Goal: Task Accomplishment & Management: Manage account settings

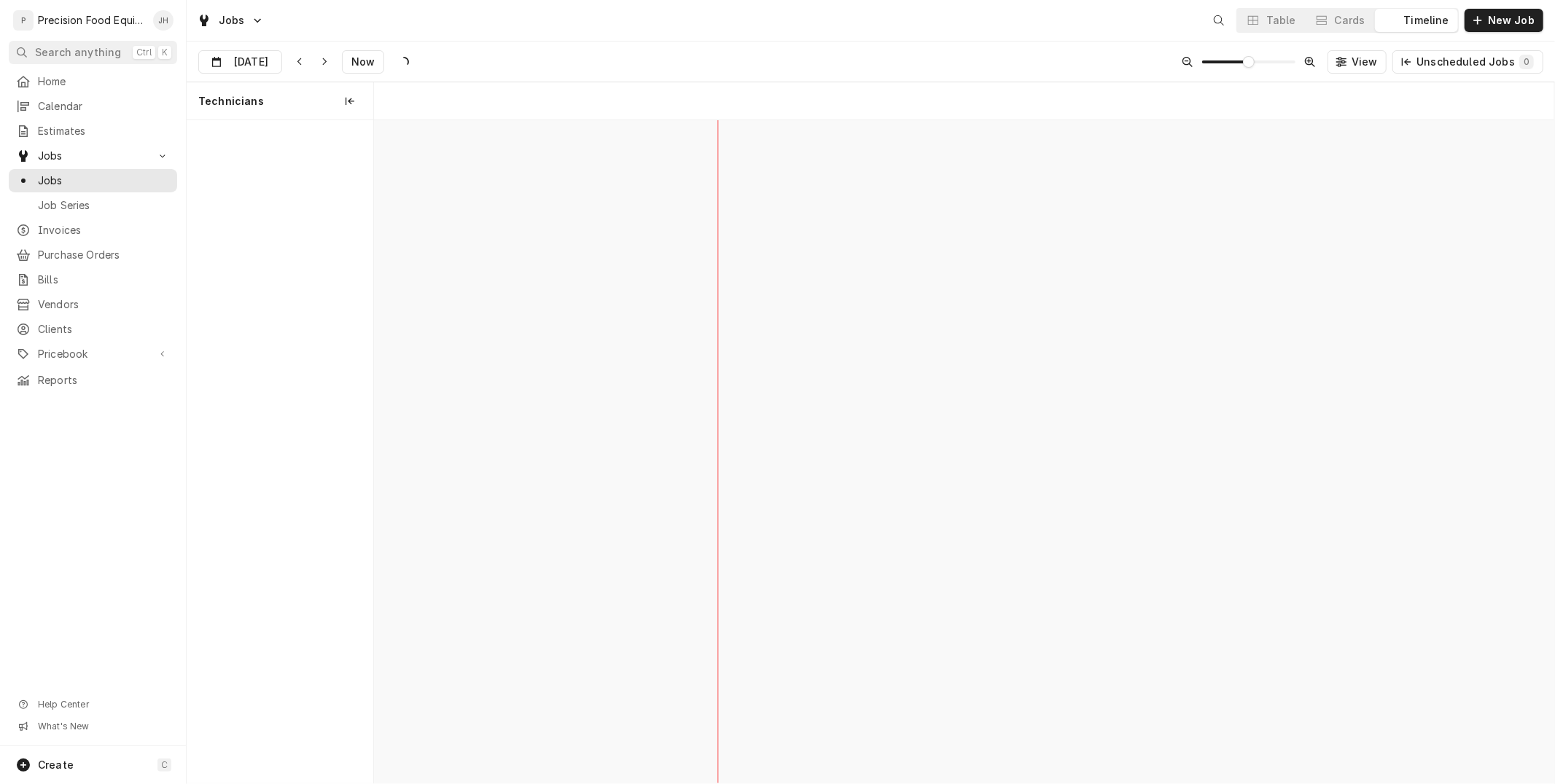
scroll to position [0, 23415]
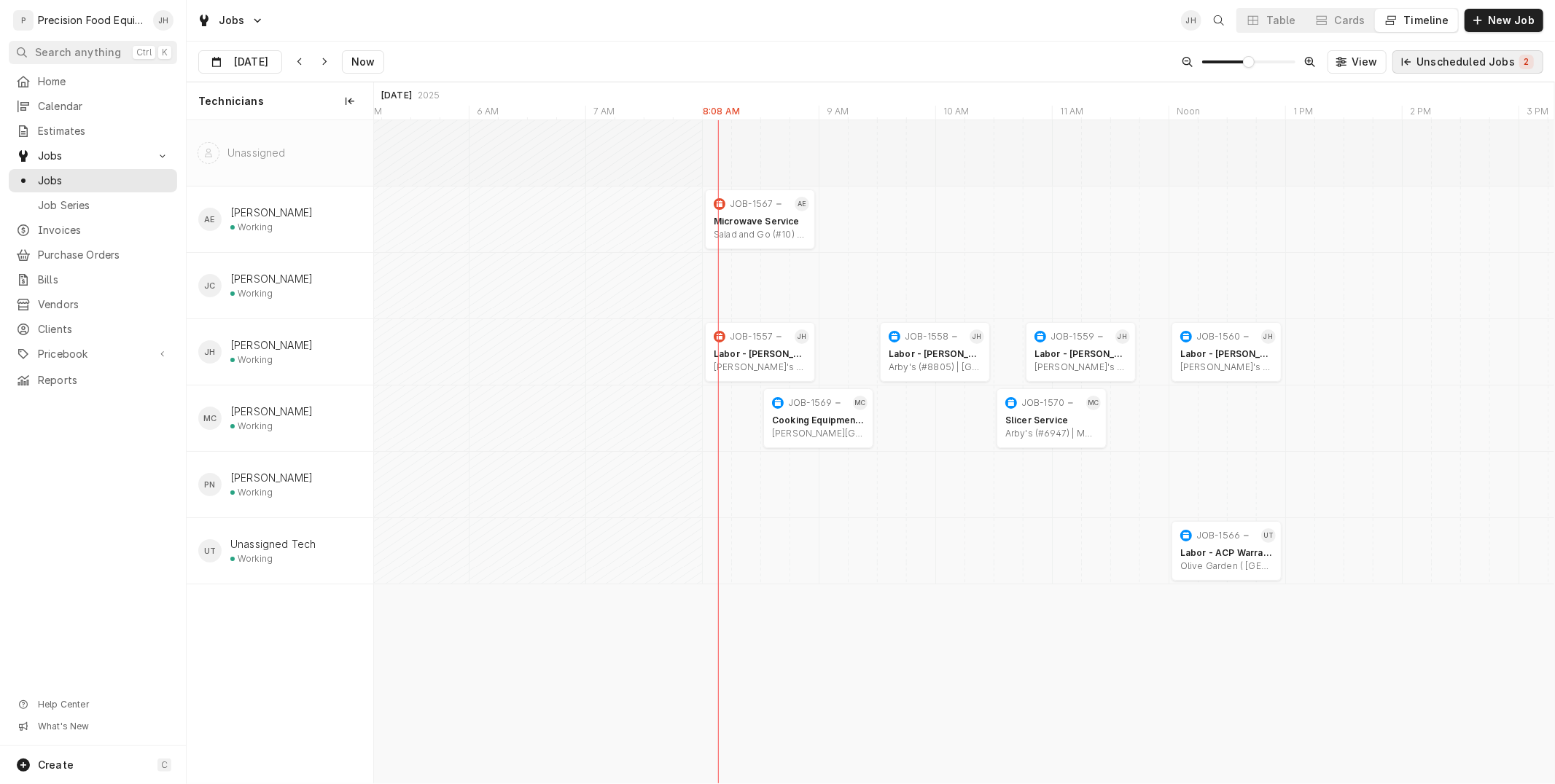
click at [1484, 9] on button "New Job" at bounding box center [1505, 20] width 79 height 23
click at [1489, 29] on button "New Job" at bounding box center [1505, 20] width 79 height 23
click at [1488, 18] on span "New Job" at bounding box center [1511, 20] width 53 height 15
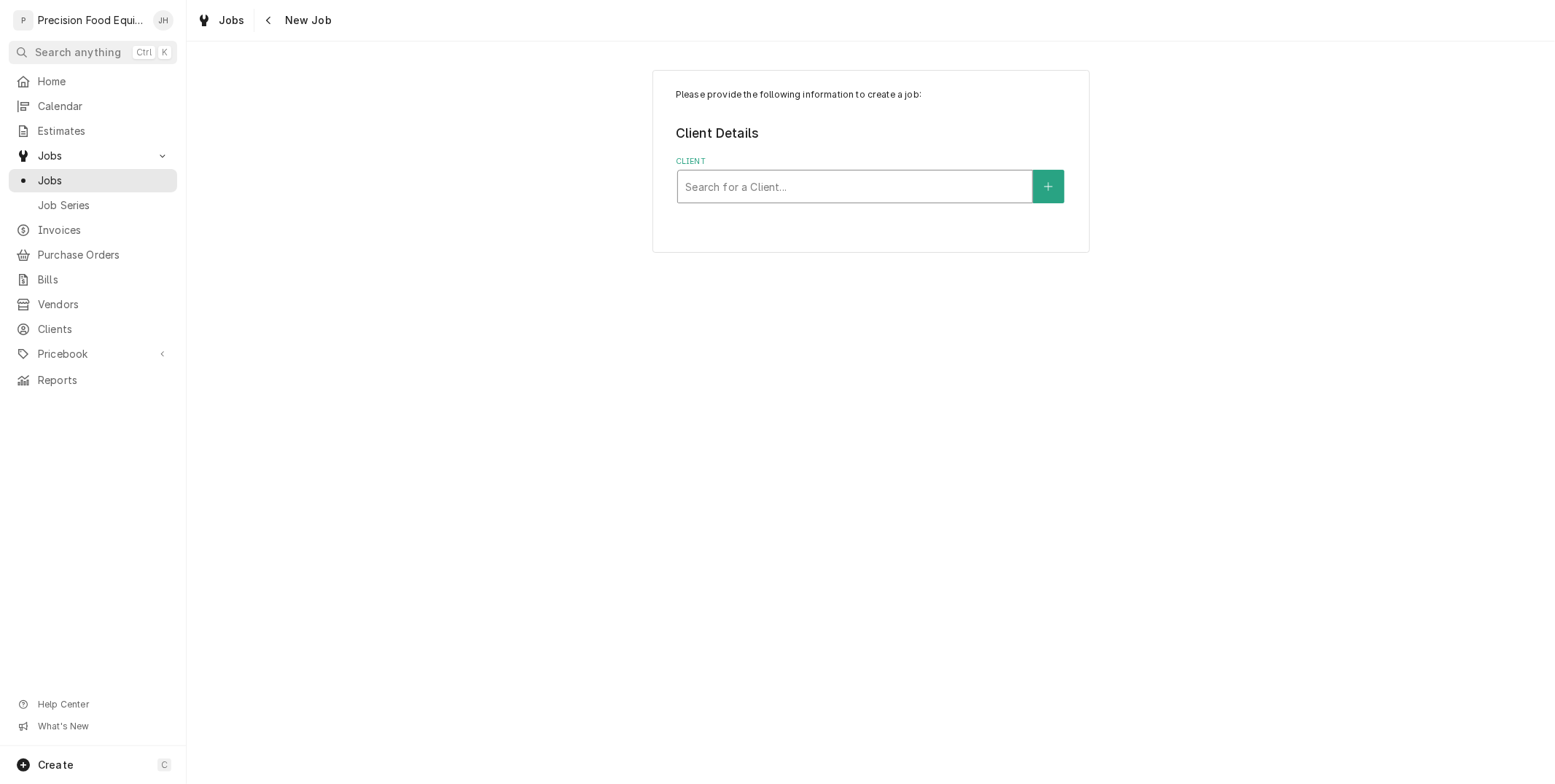
click at [778, 189] on div "Client" at bounding box center [855, 186] width 340 height 26
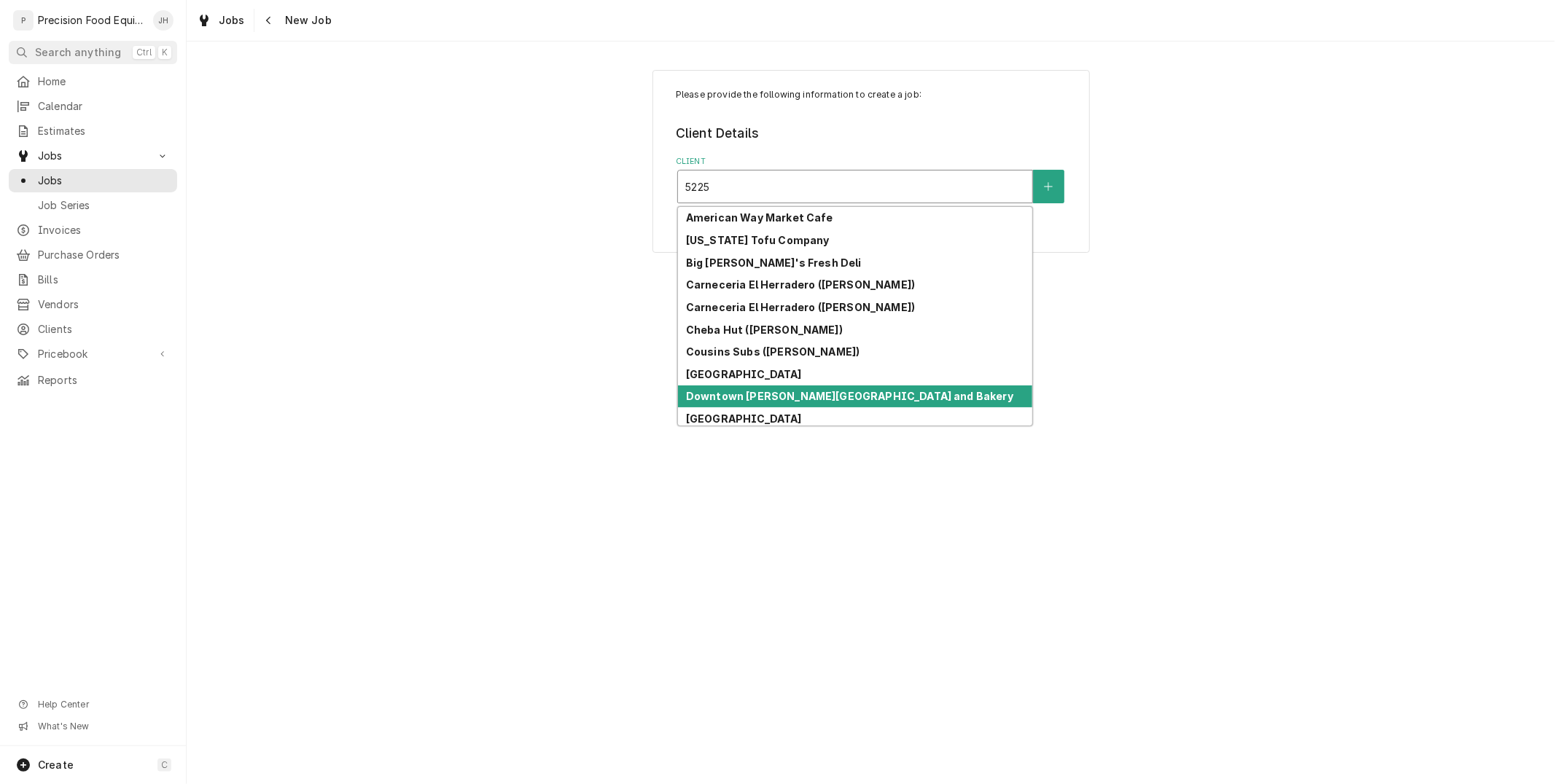
type input "5225"
click at [1160, 718] on div "Please provide the following information to create a job: Client Details Client…" at bounding box center [871, 413] width 1369 height 743
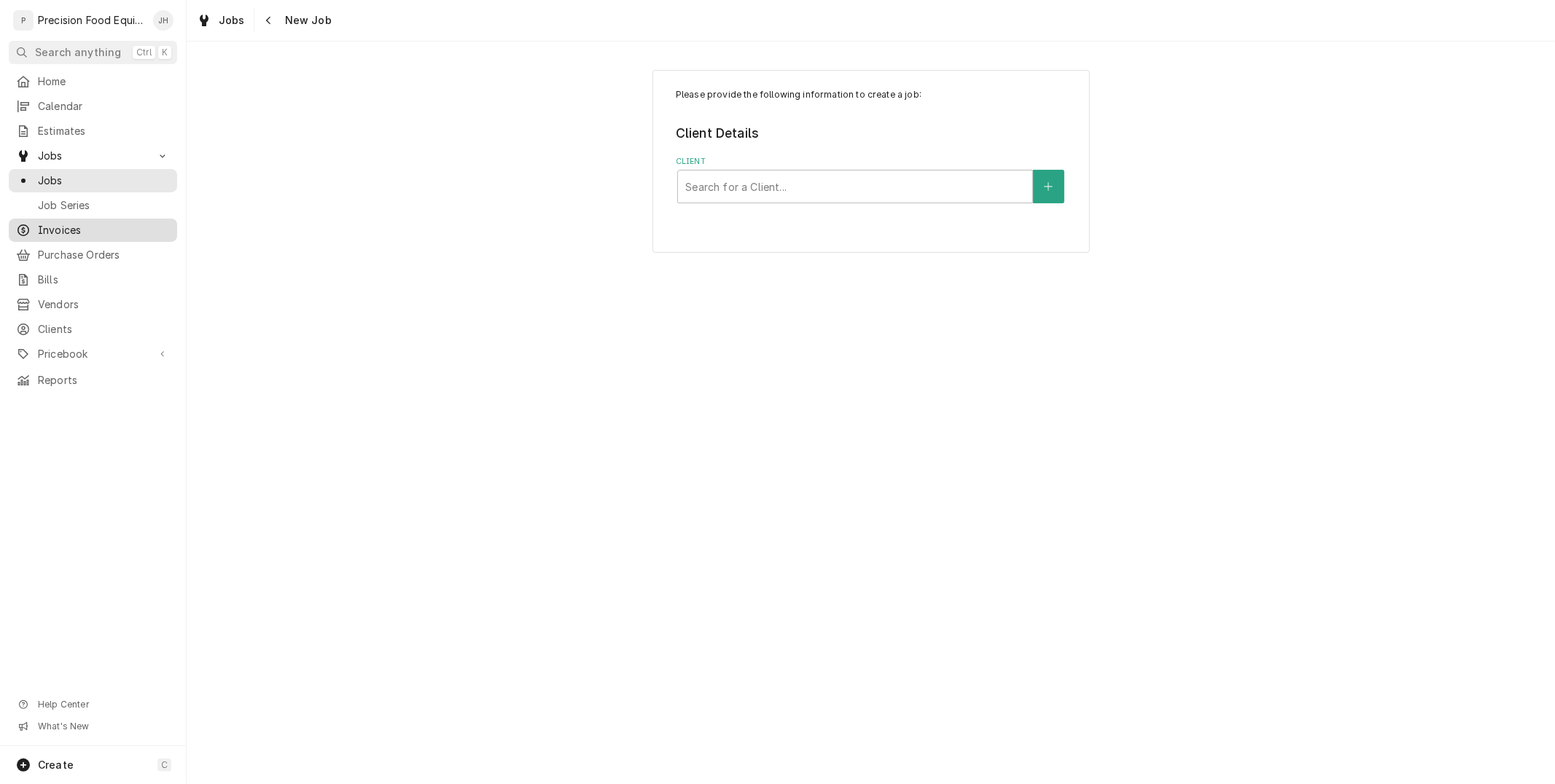
click at [74, 235] on span "Invoices" at bounding box center [103, 229] width 132 height 15
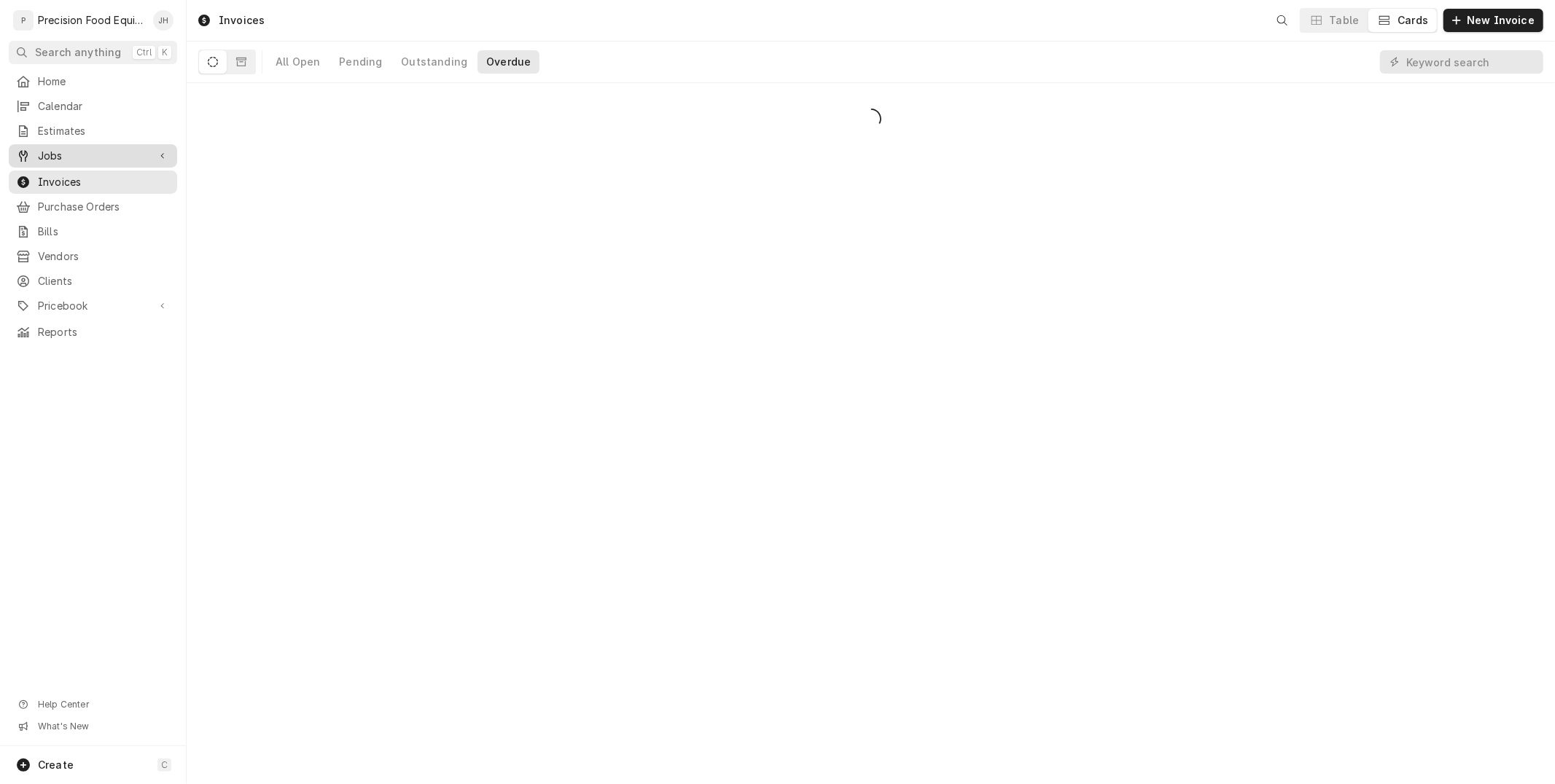
click at [54, 153] on span "Jobs" at bounding box center [92, 155] width 110 height 15
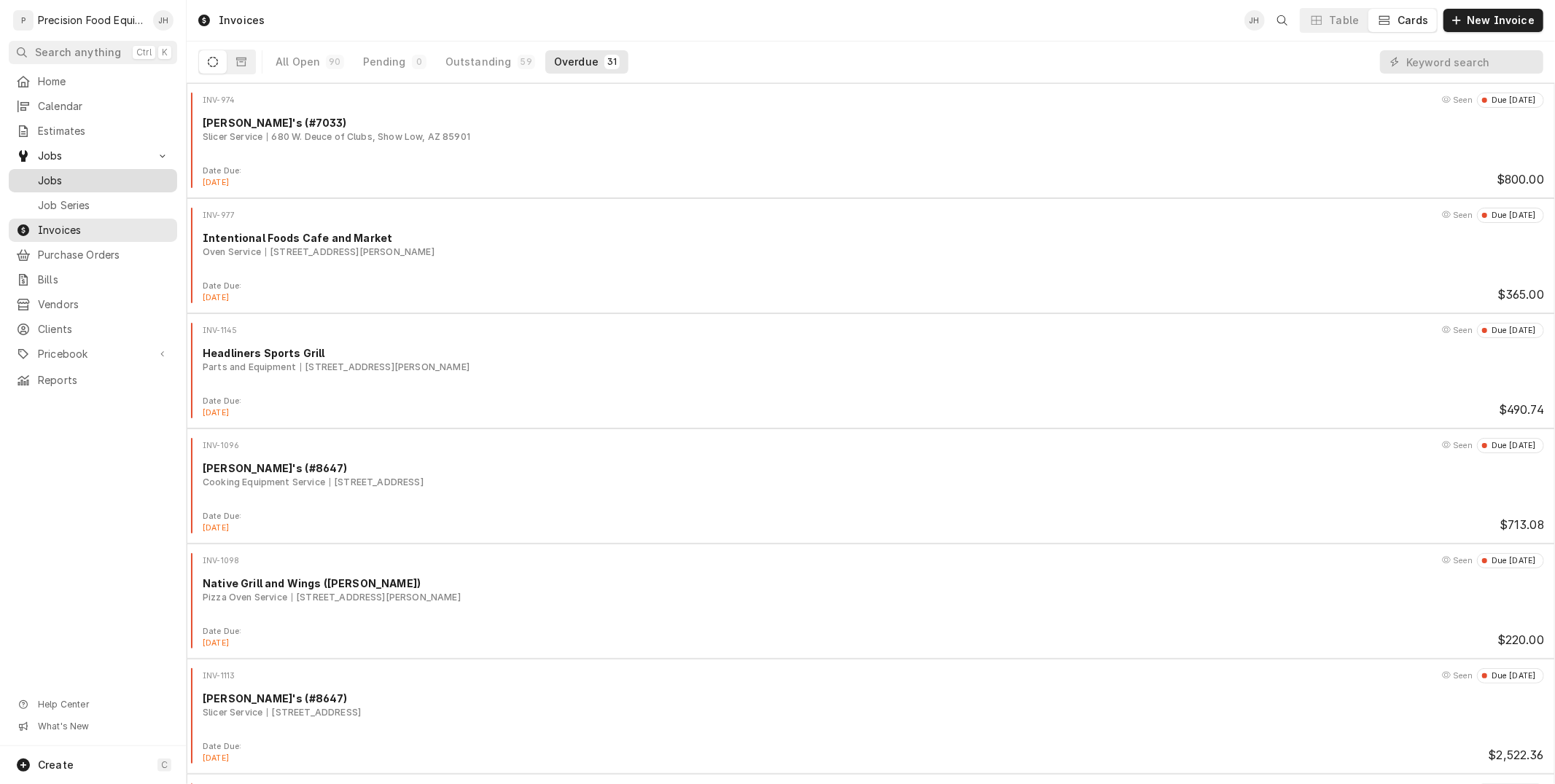
click at [66, 172] on div "Jobs" at bounding box center [93, 181] width 163 height 18
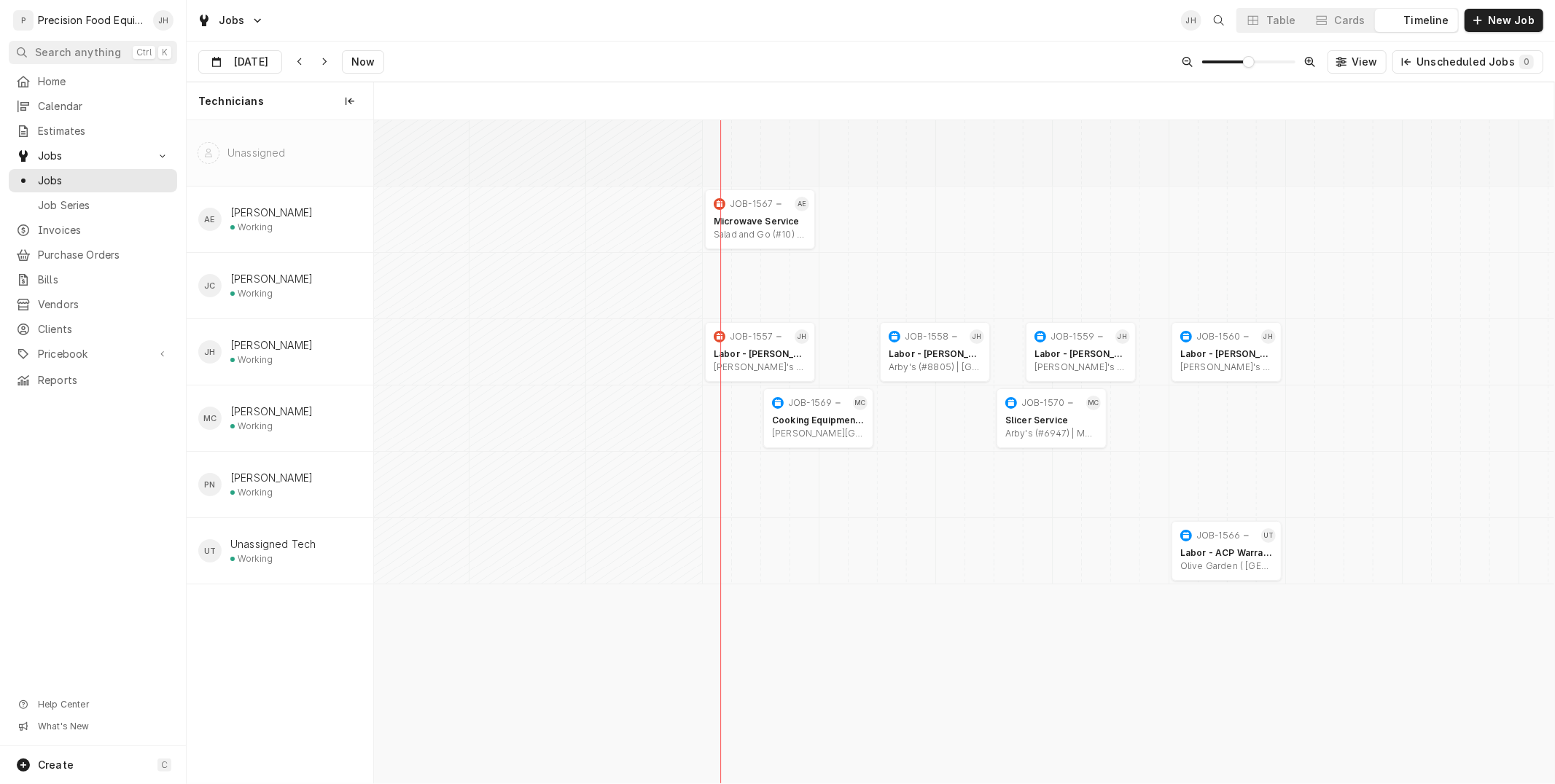
scroll to position [0, 23415]
click at [1360, 9] on button "Cards" at bounding box center [1340, 20] width 68 height 23
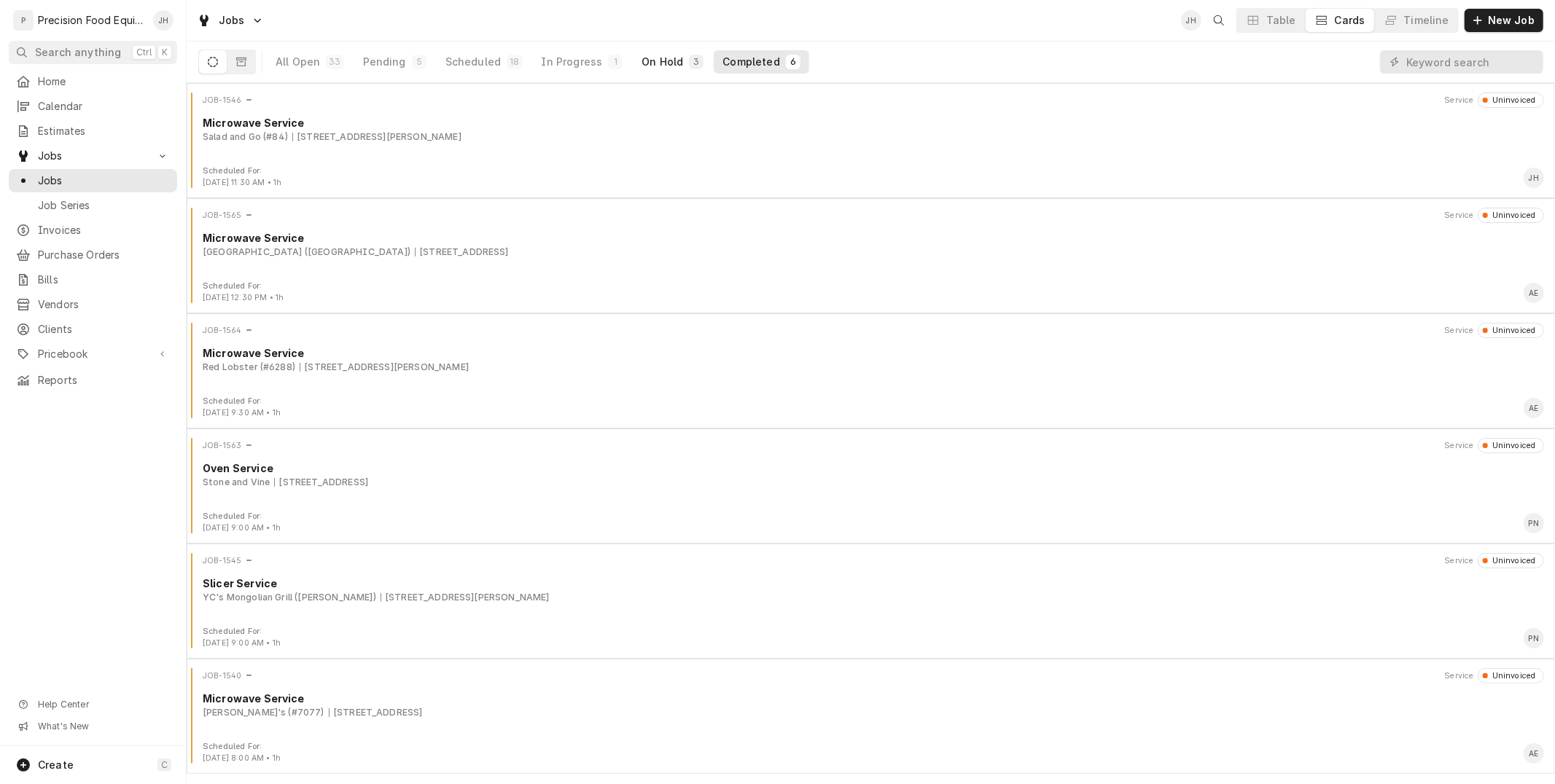
click at [672, 60] on div "On Hold" at bounding box center [662, 61] width 42 height 15
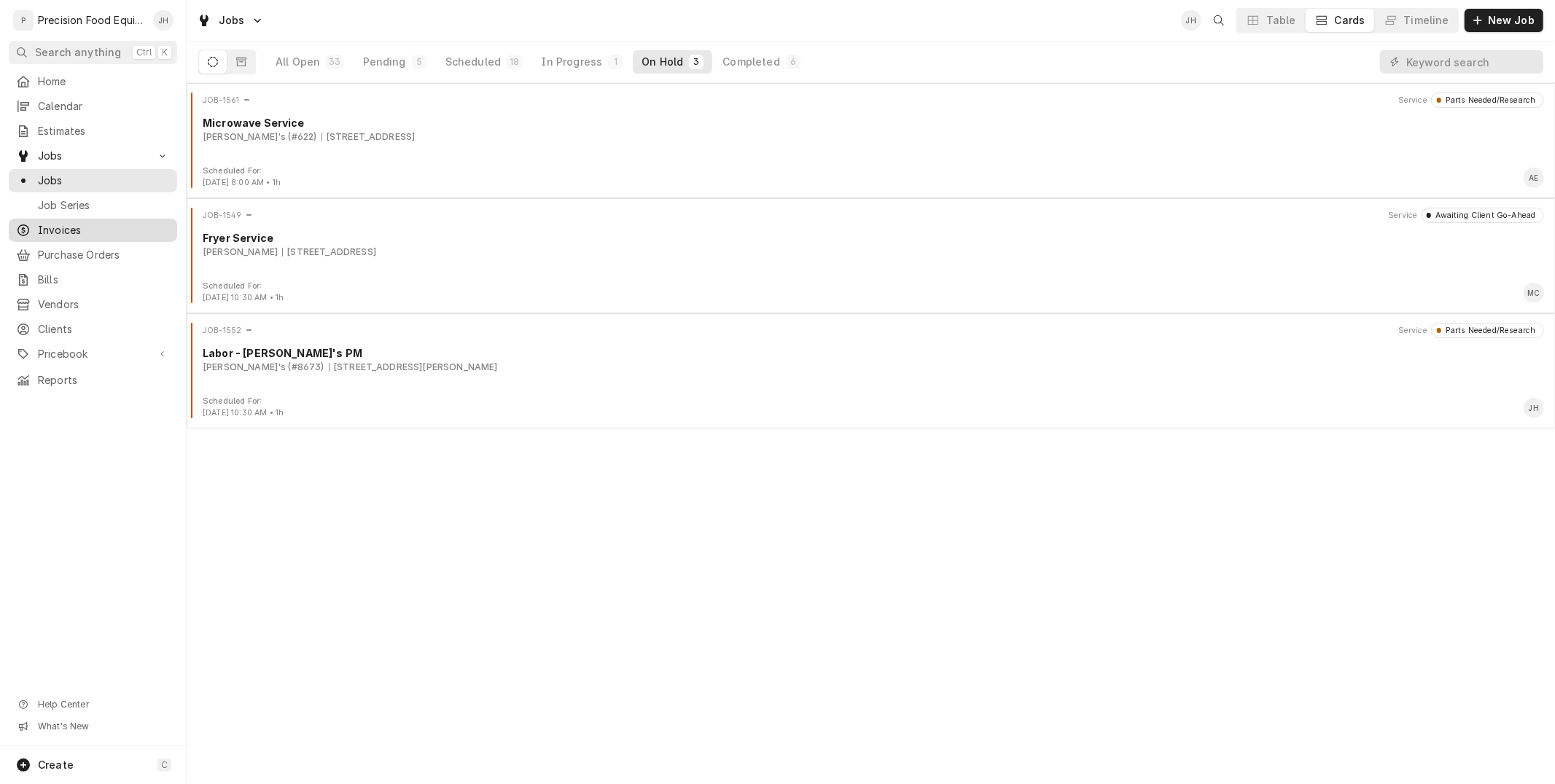
click at [77, 223] on span "Invoices" at bounding box center [103, 229] width 132 height 15
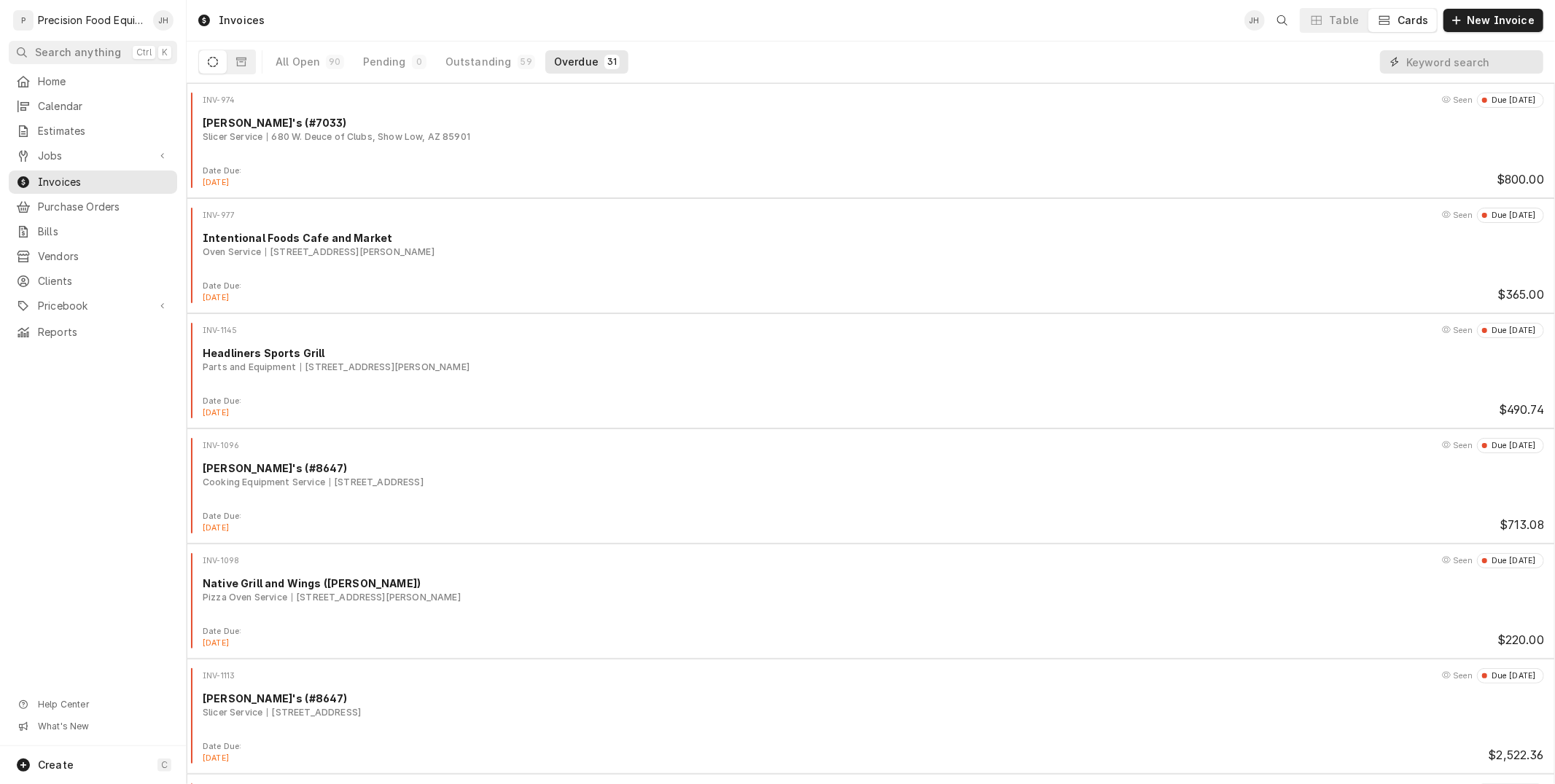
click at [1428, 67] on input "Dynamic Content Wrapper" at bounding box center [1471, 61] width 130 height 23
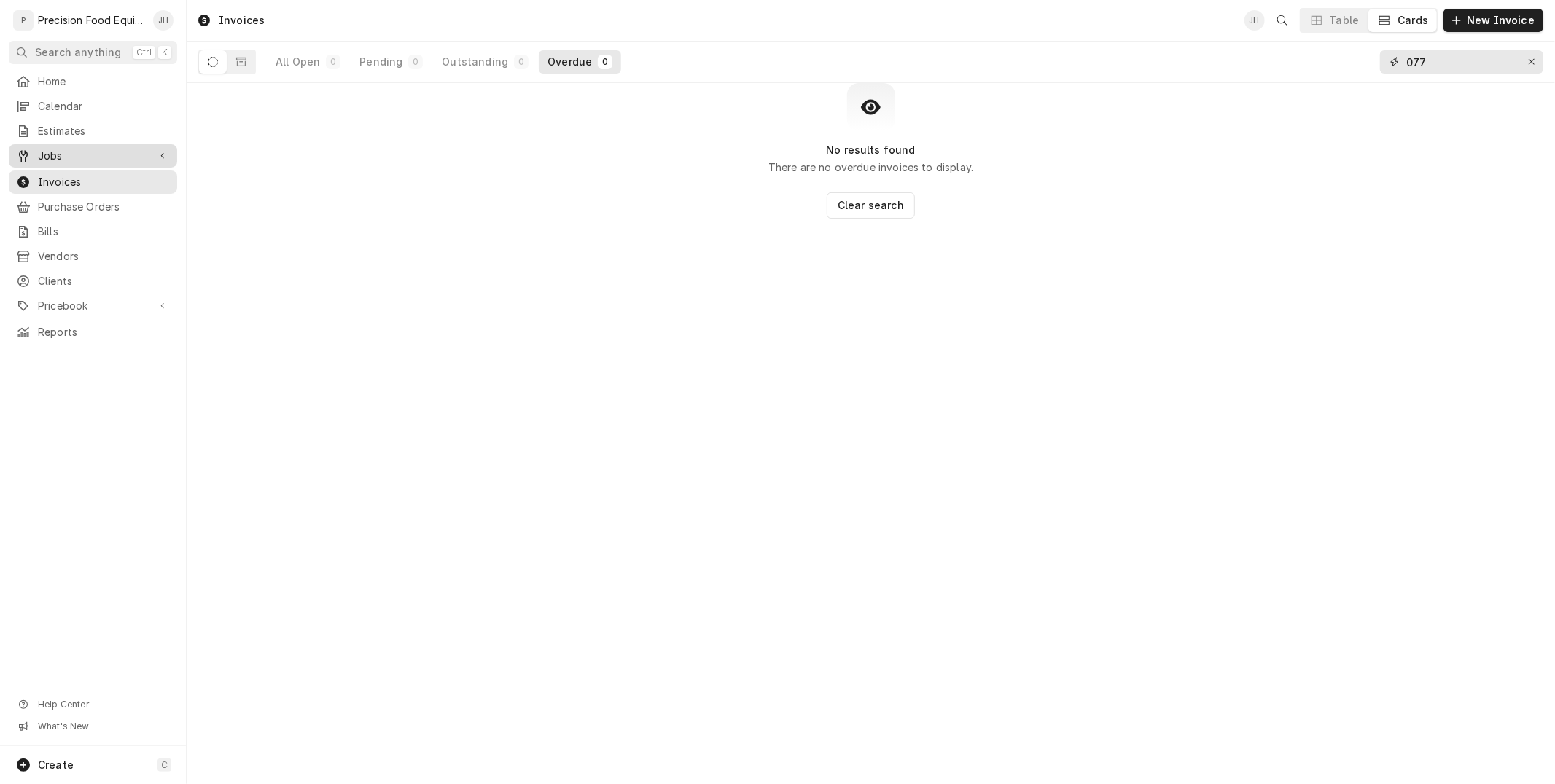
type input "077"
click at [57, 151] on span "Jobs" at bounding box center [92, 155] width 110 height 15
drag, startPoint x: 63, startPoint y: 166, endPoint x: 69, endPoint y: 175, distance: 10.8
click at [69, 175] on span "Jobs" at bounding box center [103, 180] width 132 height 15
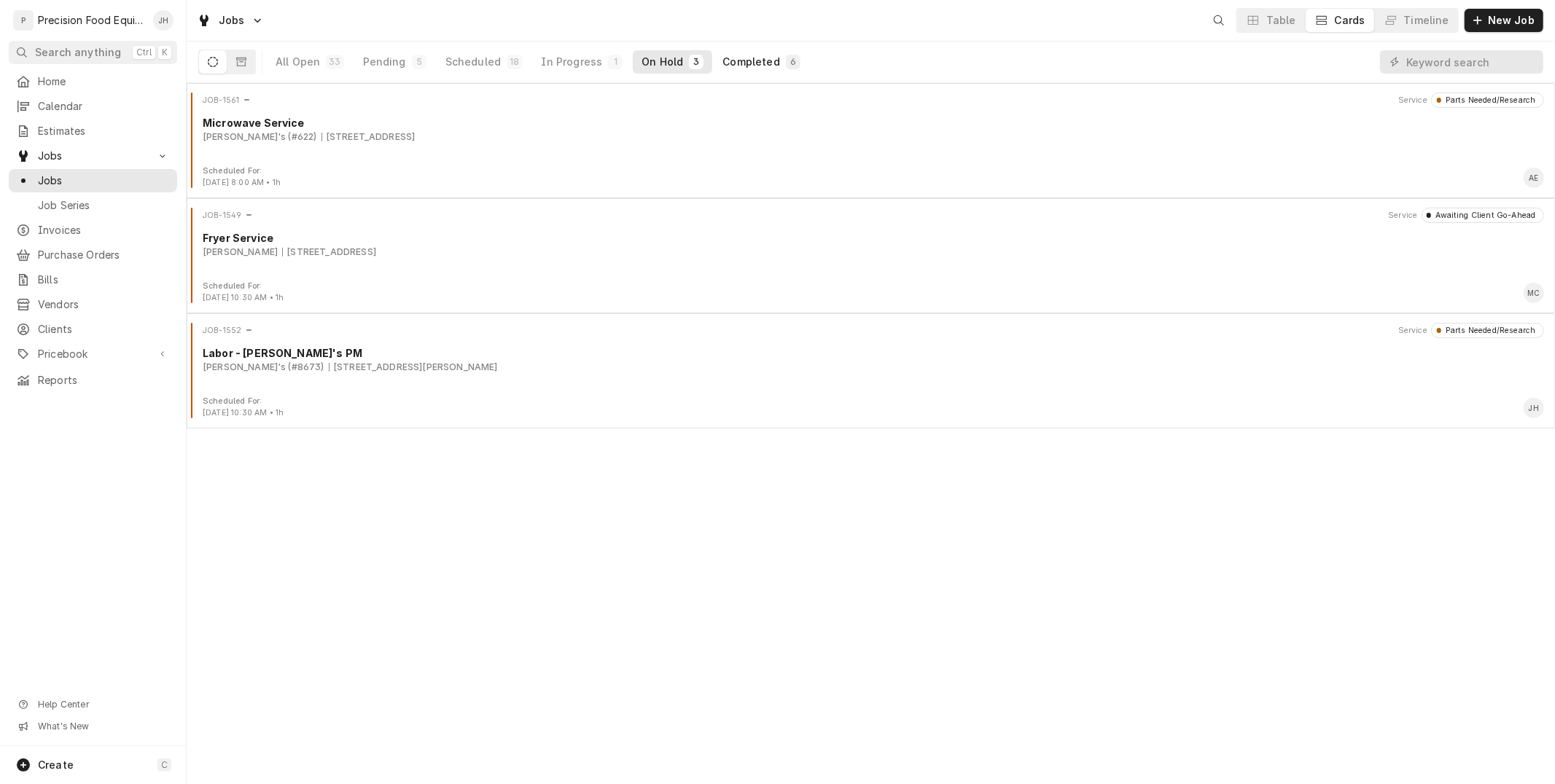
click at [749, 61] on div "Completed" at bounding box center [751, 61] width 57 height 15
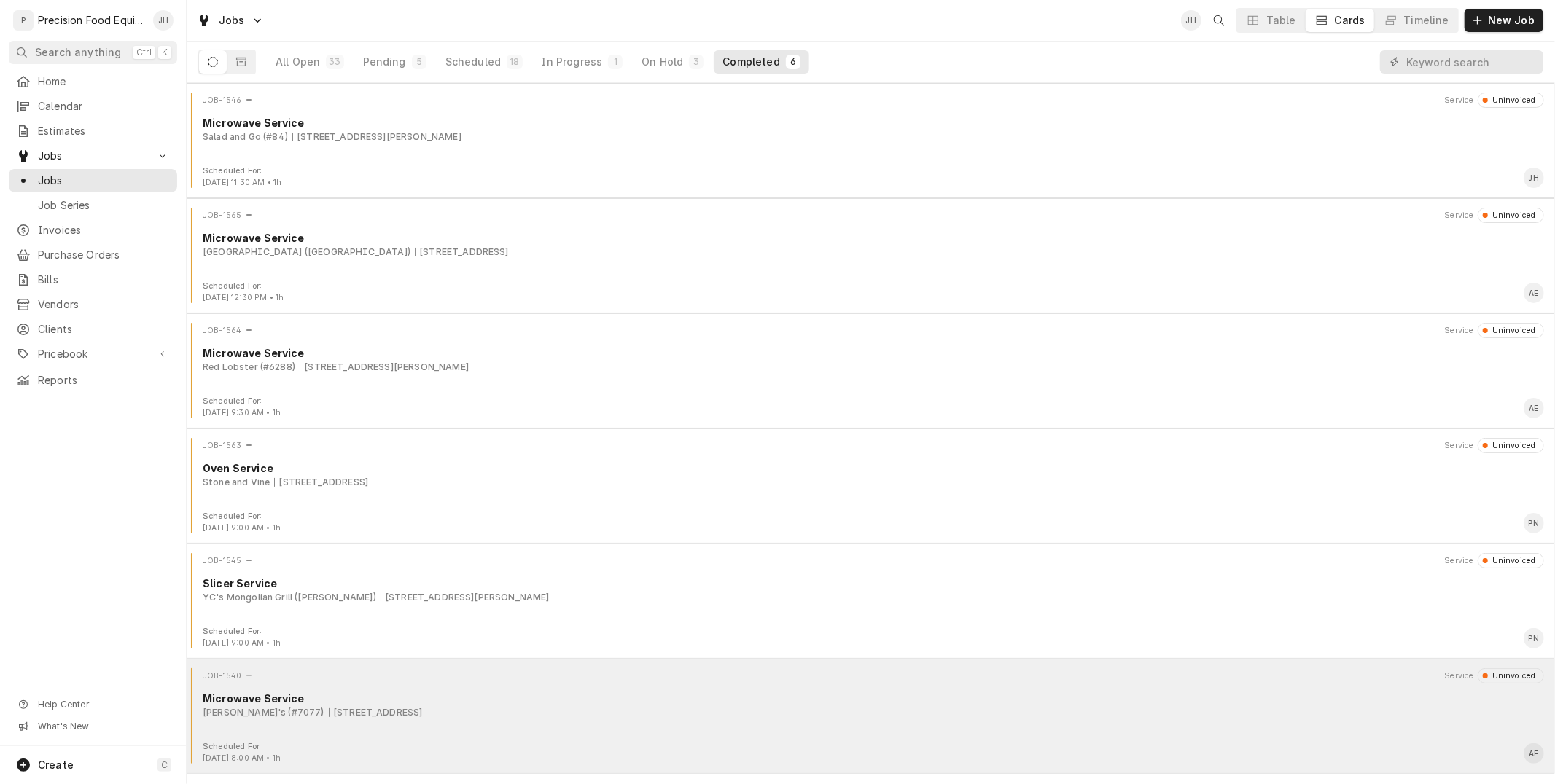
click at [499, 710] on div "Arby's (#7077) 2220 W Deer Valley Rd, Phoenix, AZ 85027" at bounding box center [874, 712] width 1342 height 13
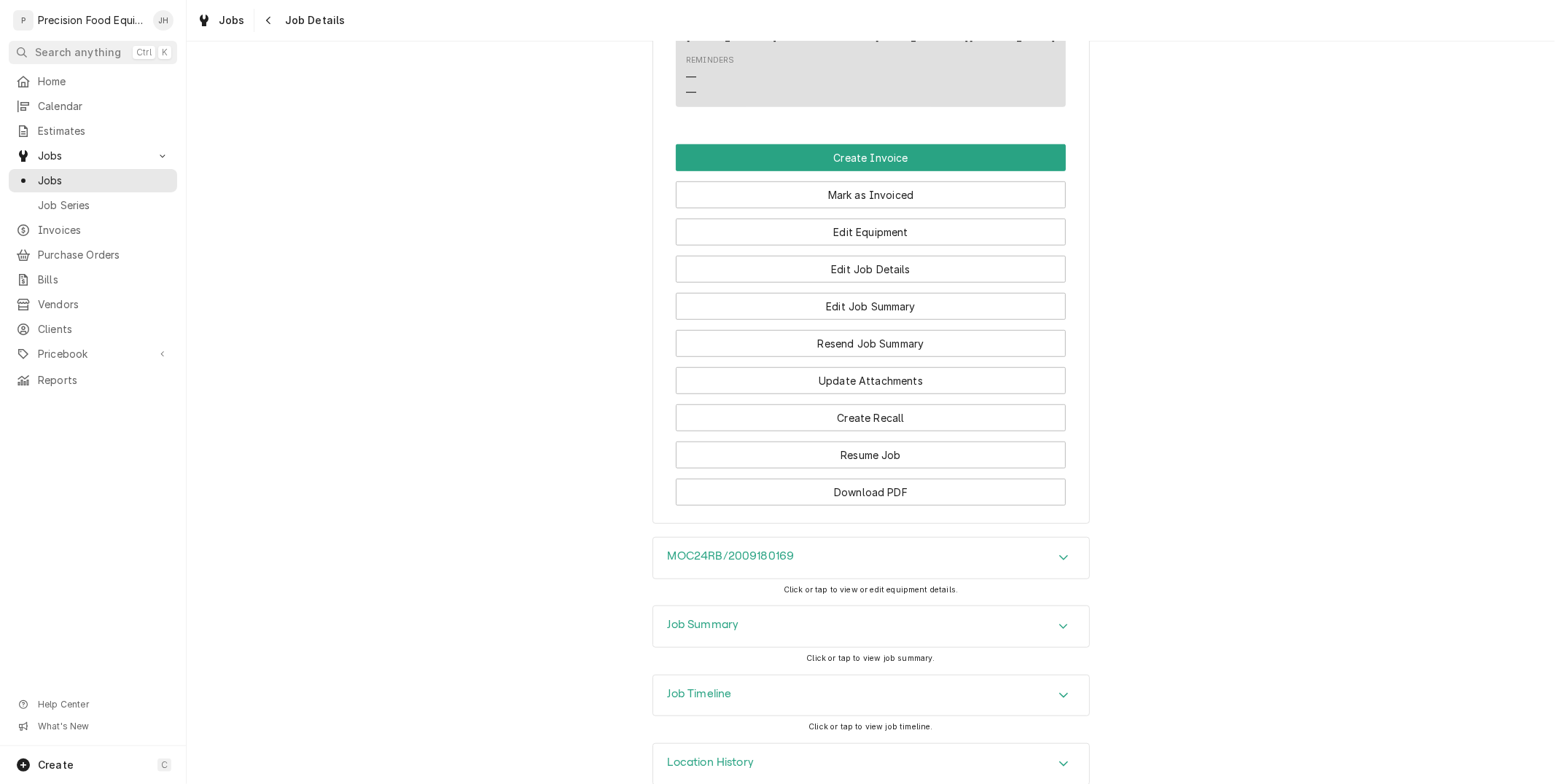
scroll to position [902, 0]
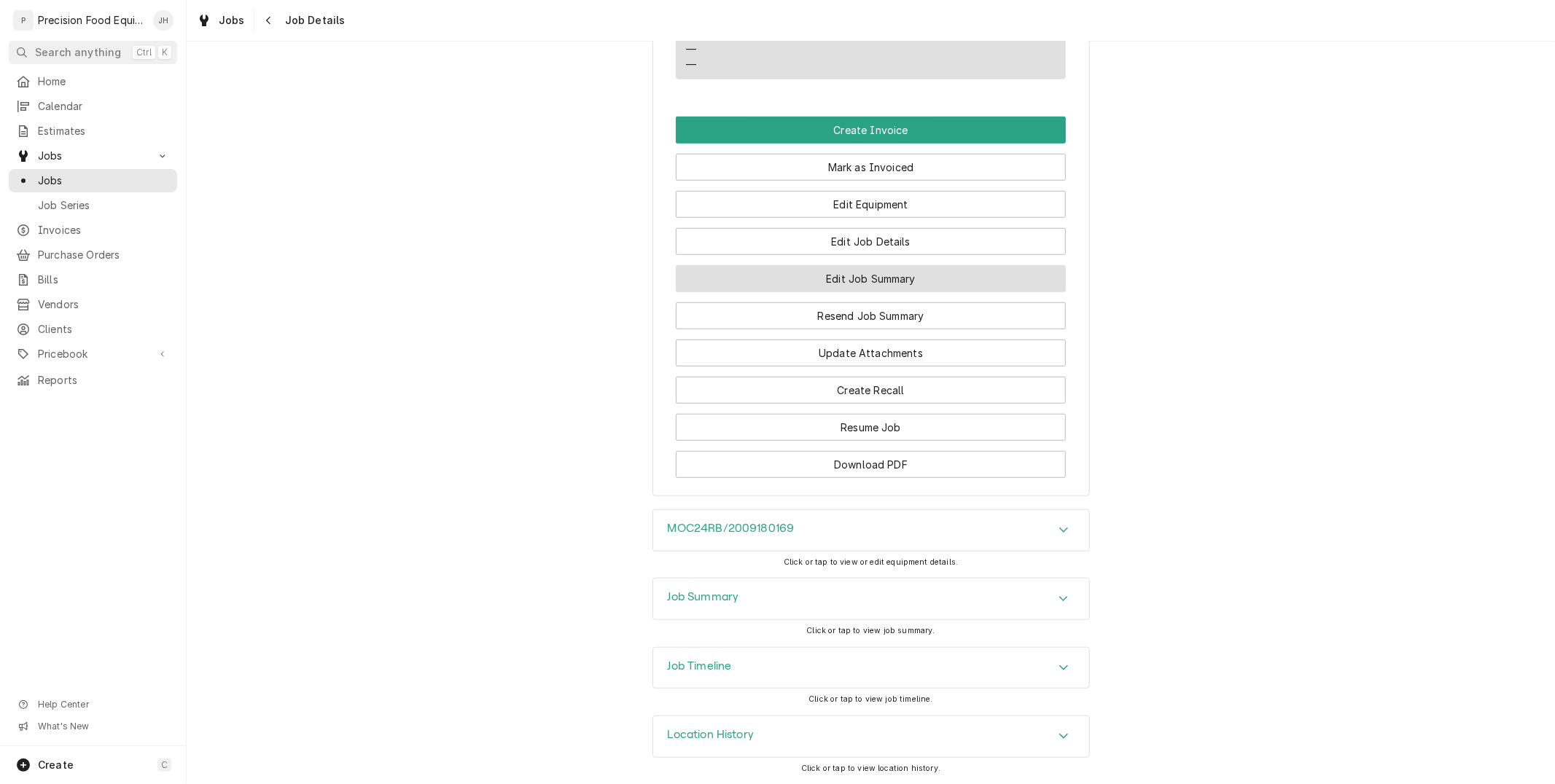
click at [847, 265] on button "Edit Job Summary" at bounding box center [871, 279] width 390 height 27
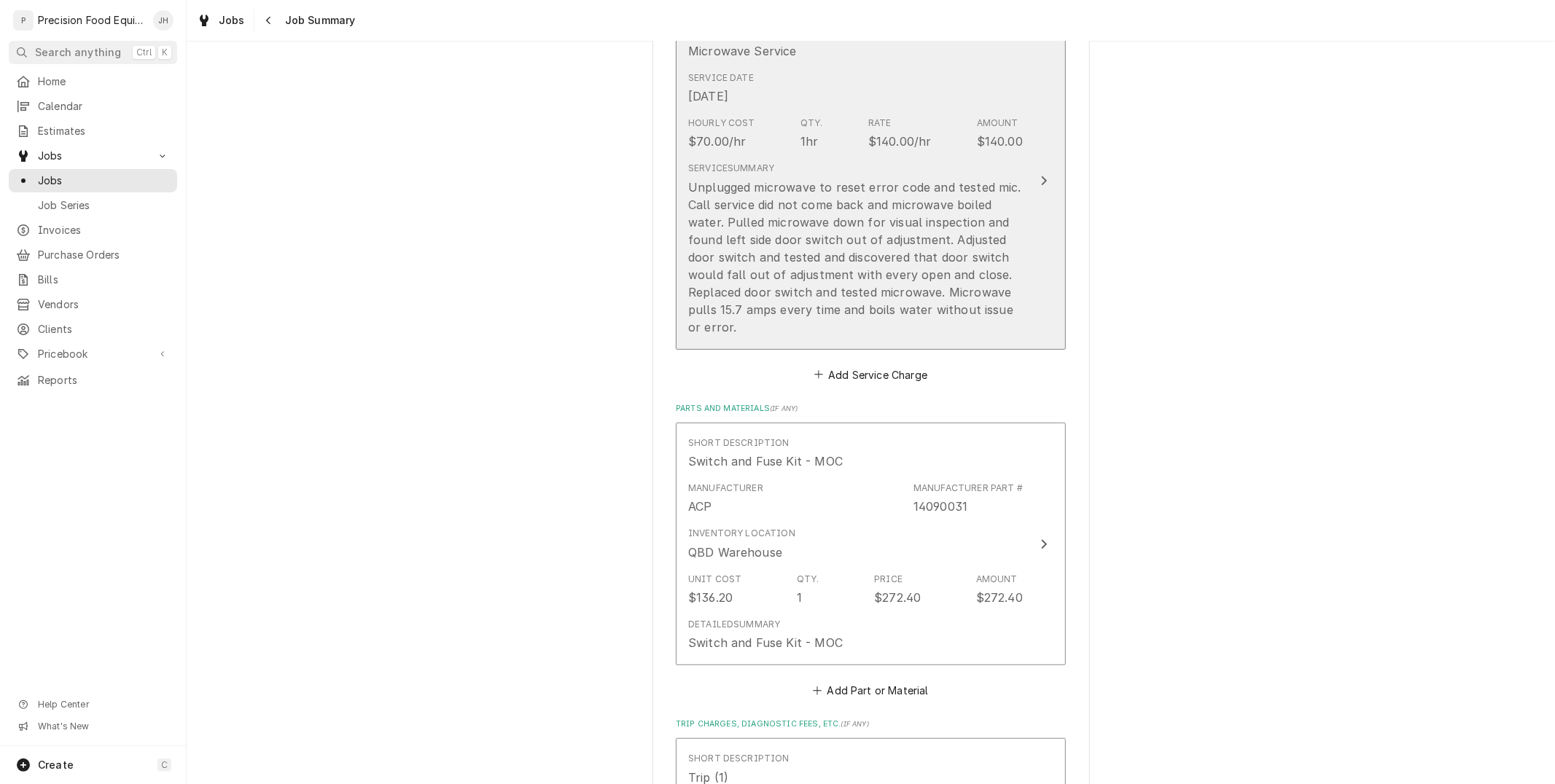
type textarea "x"
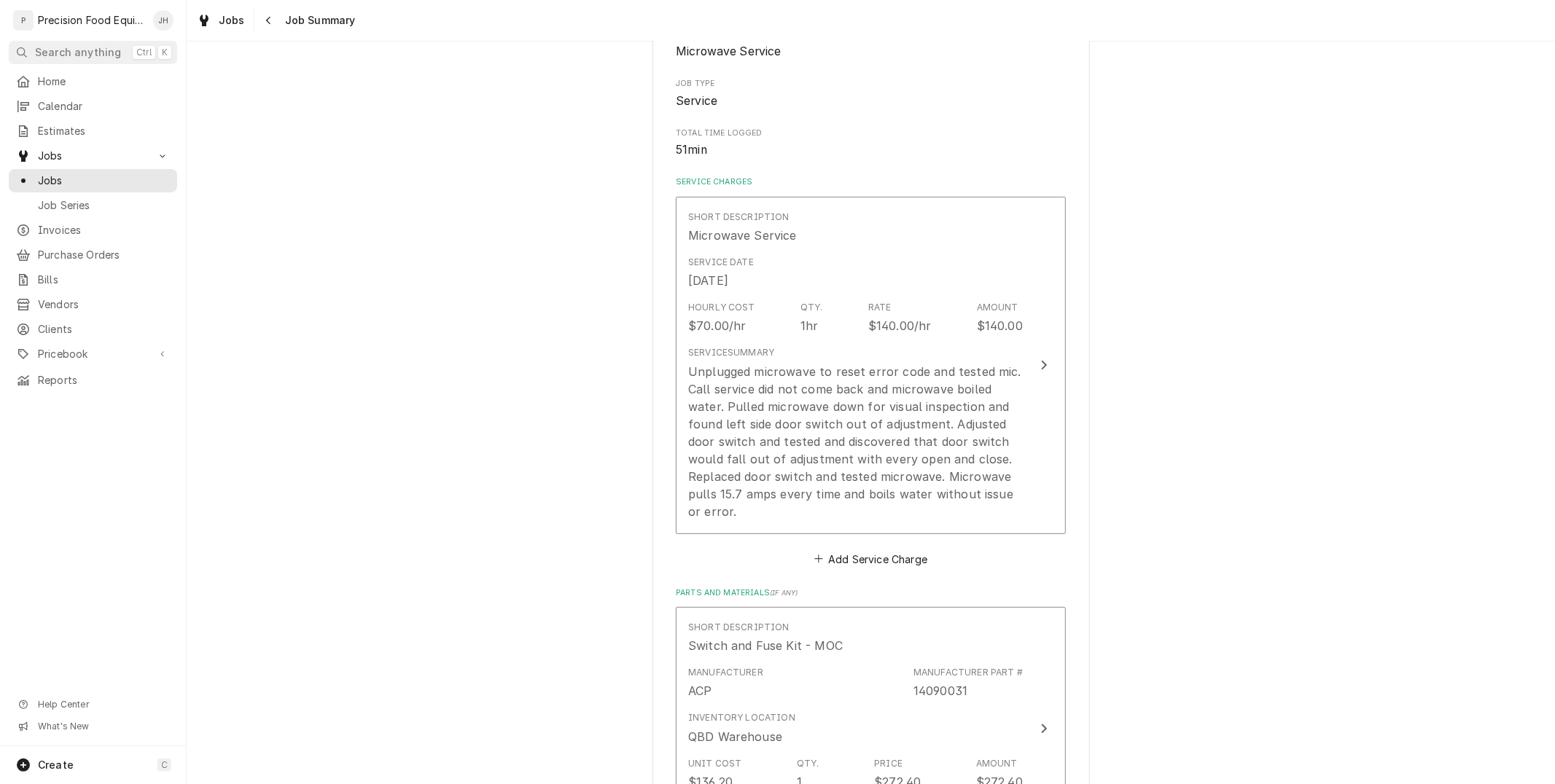
scroll to position [81, 0]
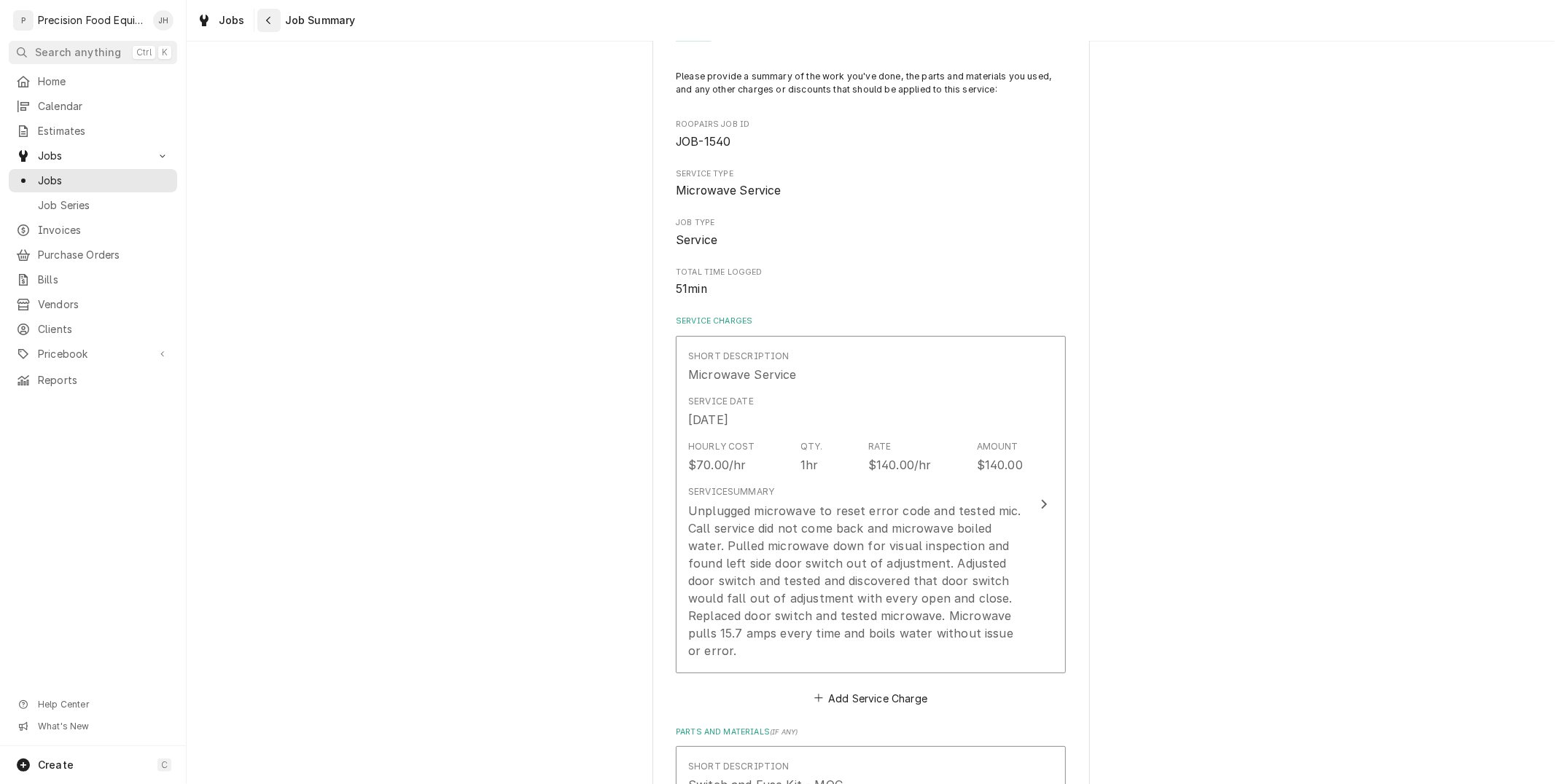
click at [266, 20] on icon "Navigate back" at bounding box center [268, 20] width 4 height 8
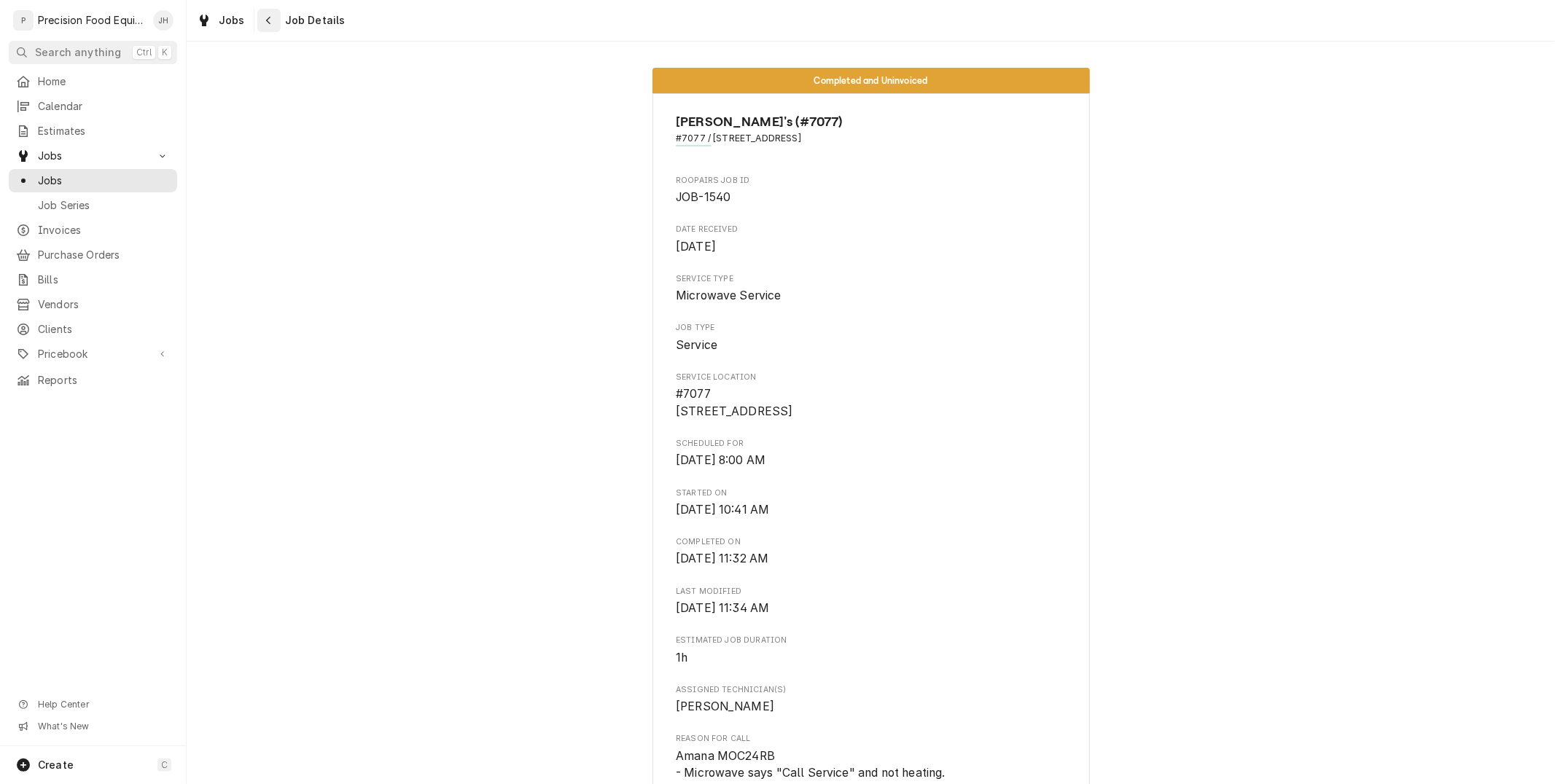
click at [266, 15] on icon "Navigate back" at bounding box center [269, 20] width 7 height 10
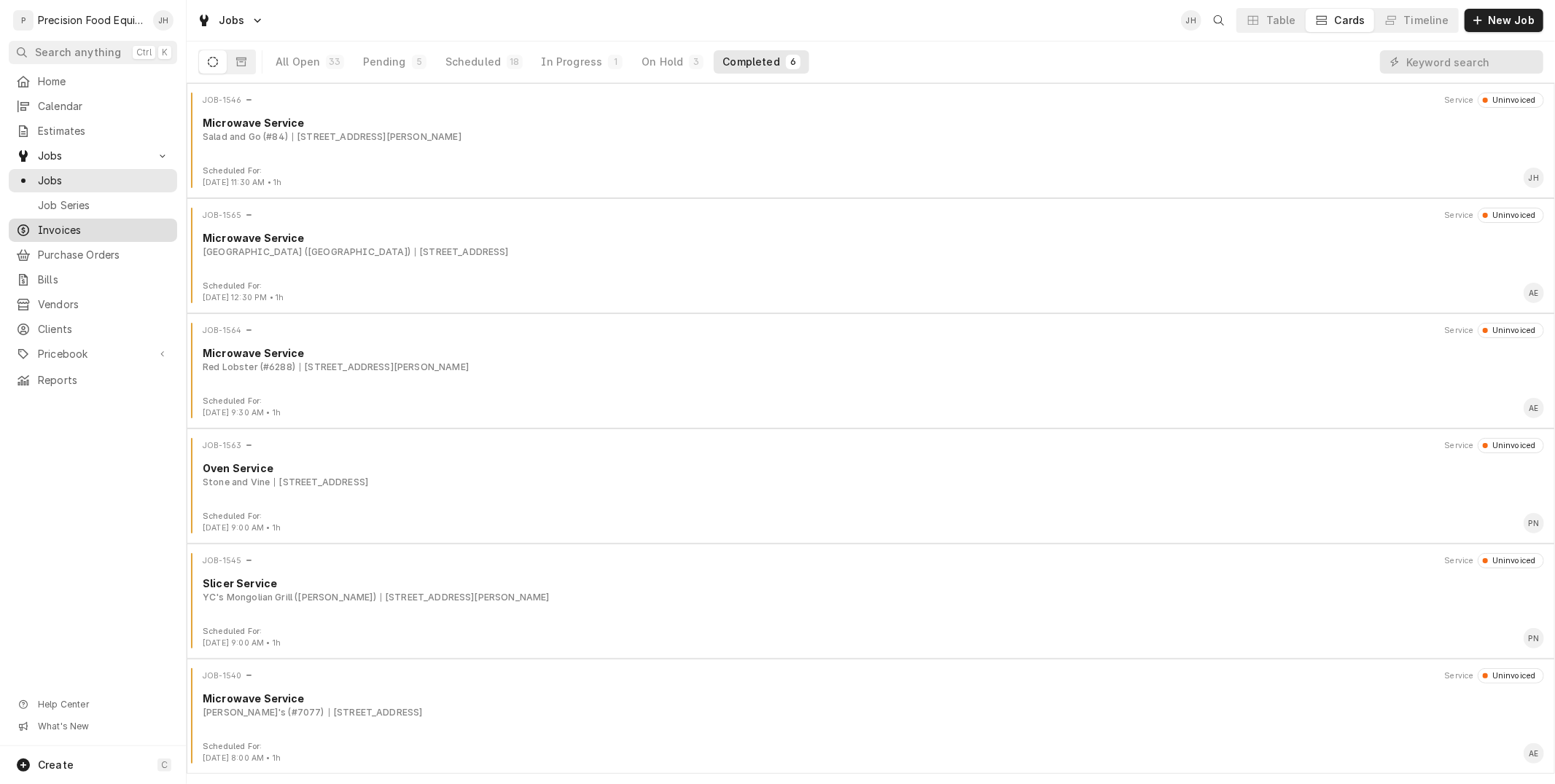
click at [77, 234] on span "Invoices" at bounding box center [103, 229] width 132 height 15
click at [1469, 63] on input "Dynamic Content Wrapper" at bounding box center [1471, 61] width 130 height 23
click at [71, 230] on span "Invoices" at bounding box center [103, 229] width 132 height 15
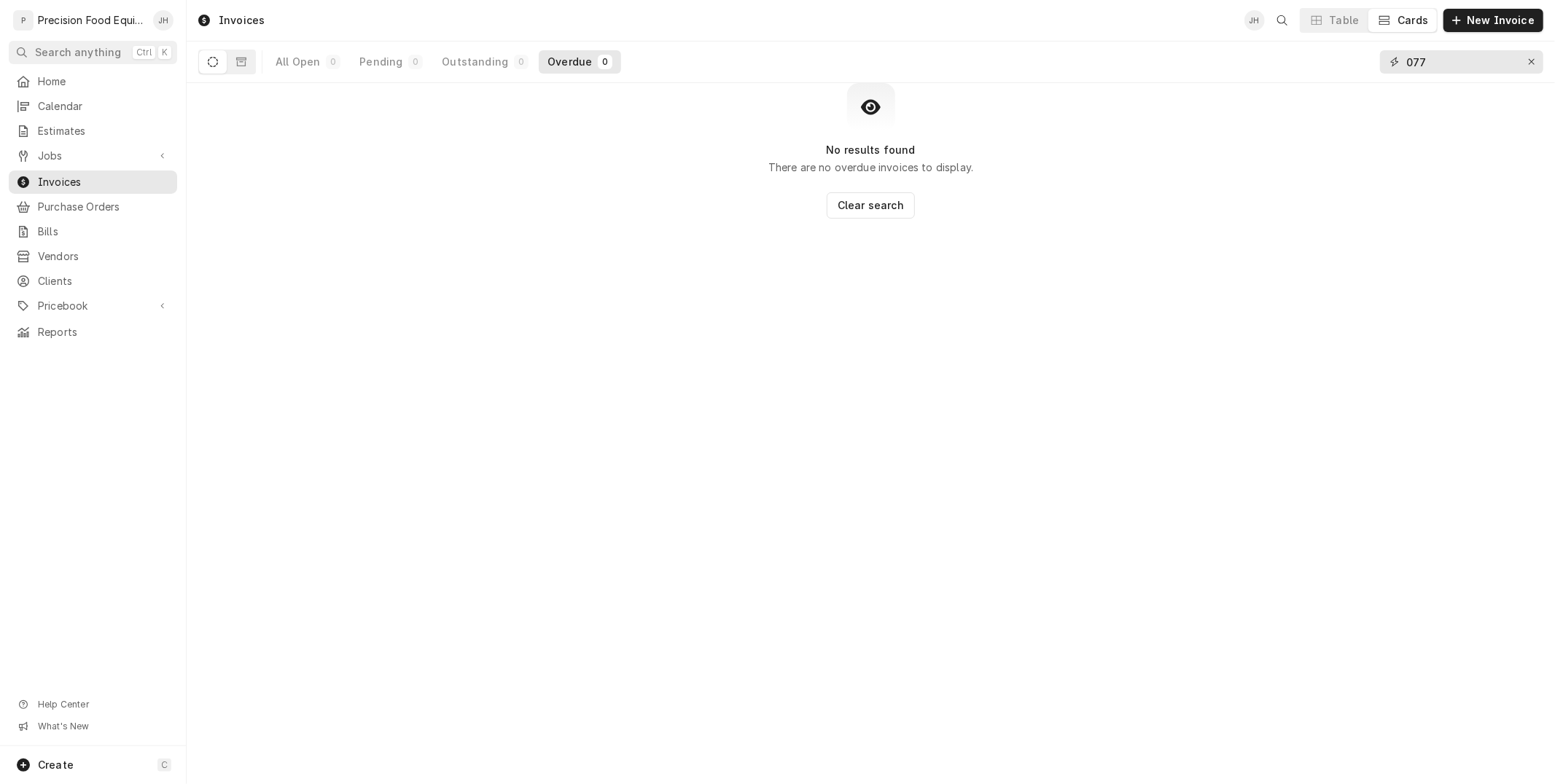
drag, startPoint x: 1445, startPoint y: 67, endPoint x: 1356, endPoint y: 84, distance: 90.6
click at [1356, 83] on div "Invoices JH Table Cards New Invoice All Open 0 Pending 0 Outstanding 0 Overdue …" at bounding box center [871, 392] width 1369 height 784
type input "201"
click at [308, 56] on div "All Open" at bounding box center [298, 61] width 44 height 15
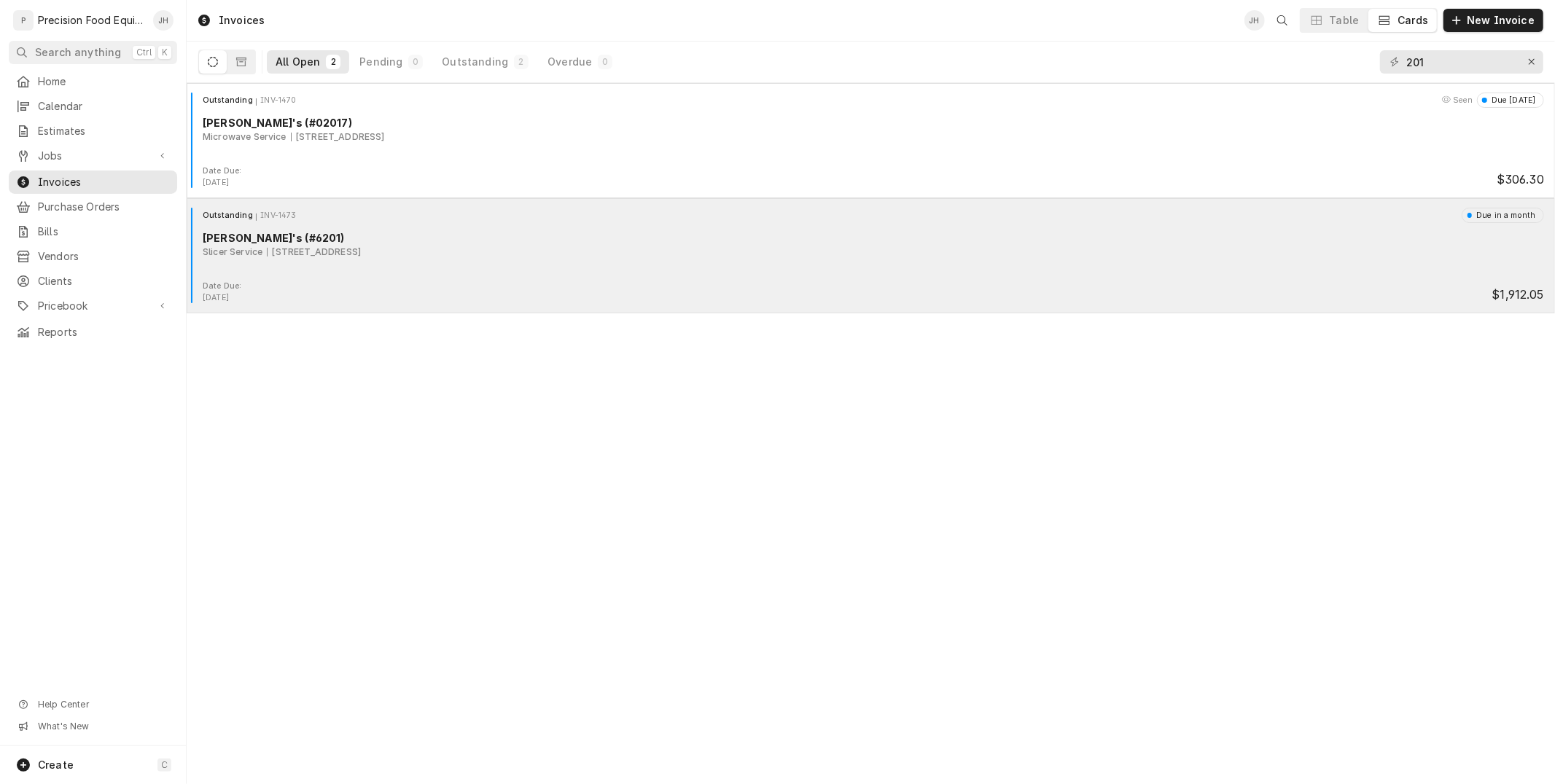
click at [361, 252] on div "2320 Hwy 95, Bullhead City, AZ 86442" at bounding box center [314, 252] width 94 height 13
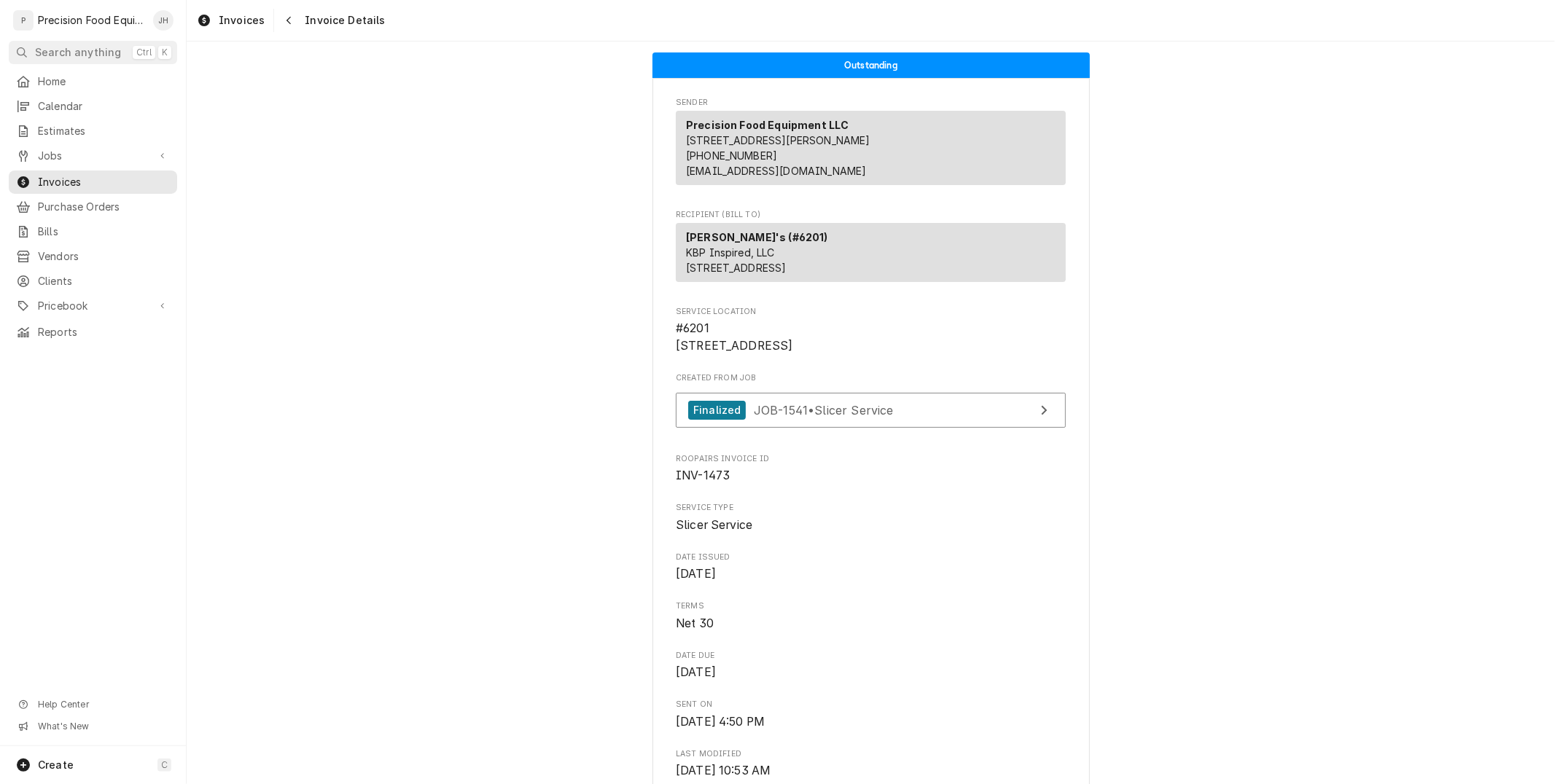
click at [712, 483] on span "INV-1473" at bounding box center [702, 475] width 54 height 14
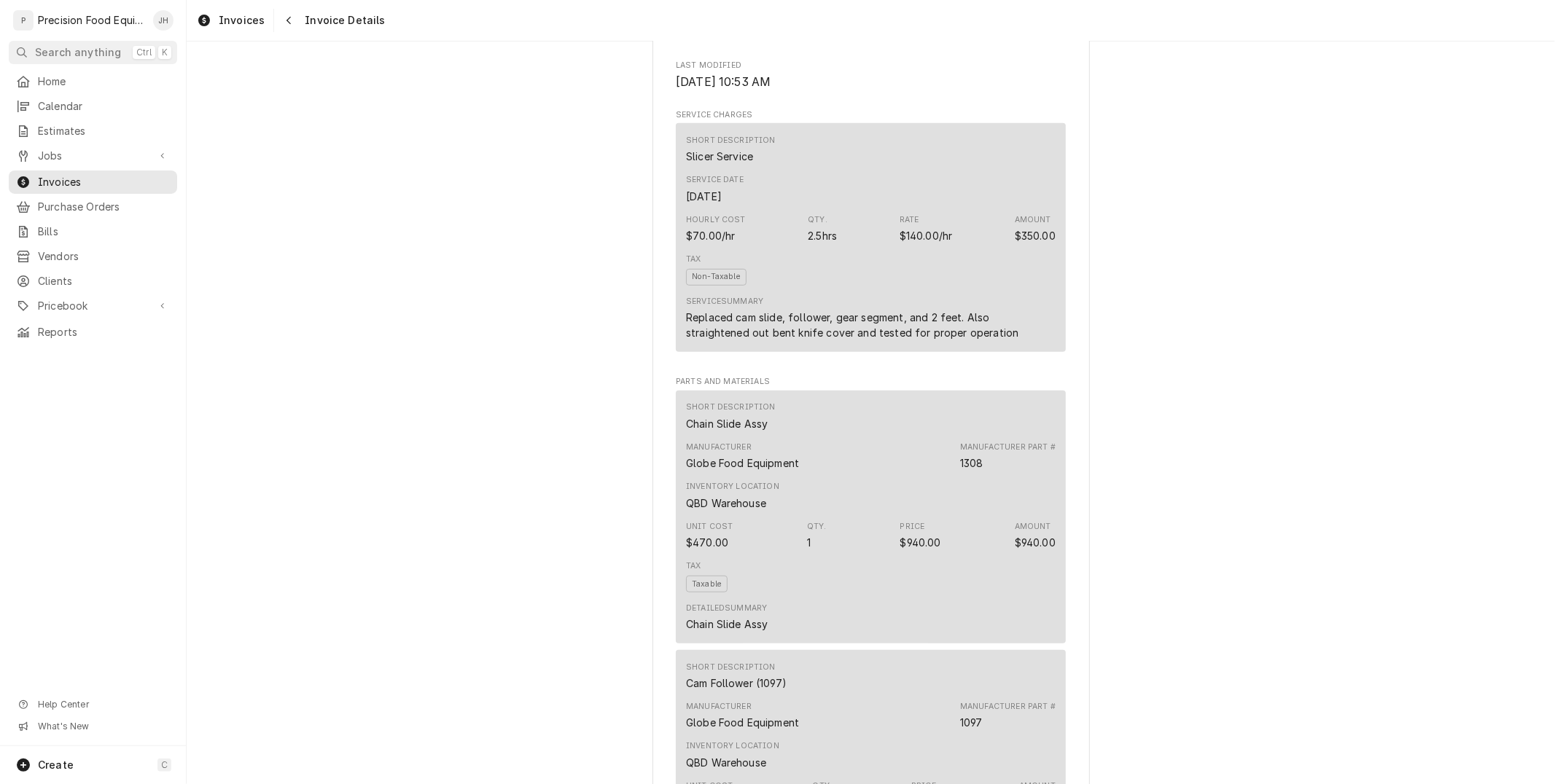
scroll to position [729, 0]
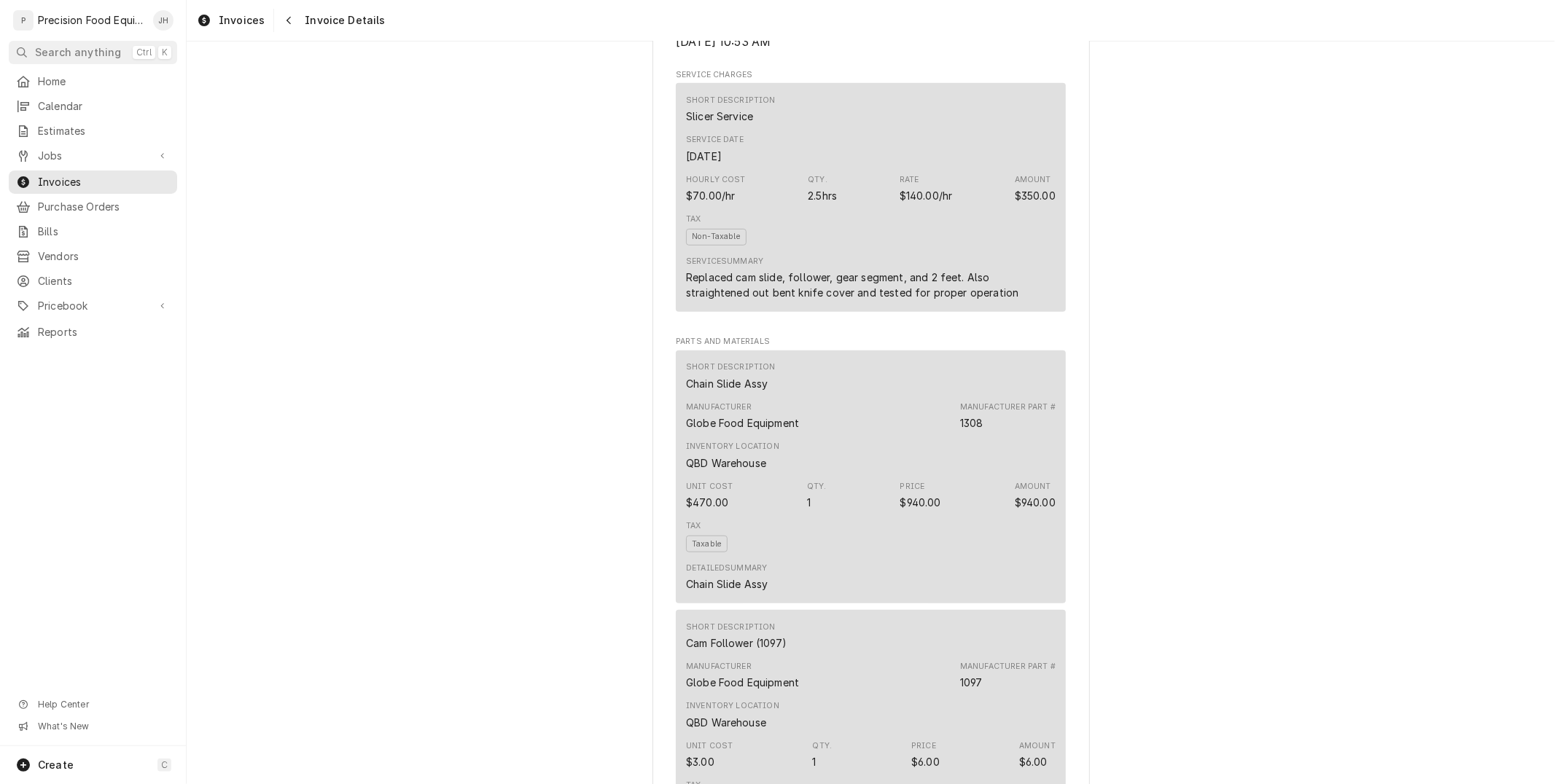
click at [734, 392] on div "Chain Slide Assy" at bounding box center [727, 384] width 83 height 15
copy div "Chain Slide Assy"
click at [915, 510] on div "$940.00" at bounding box center [921, 502] width 41 height 15
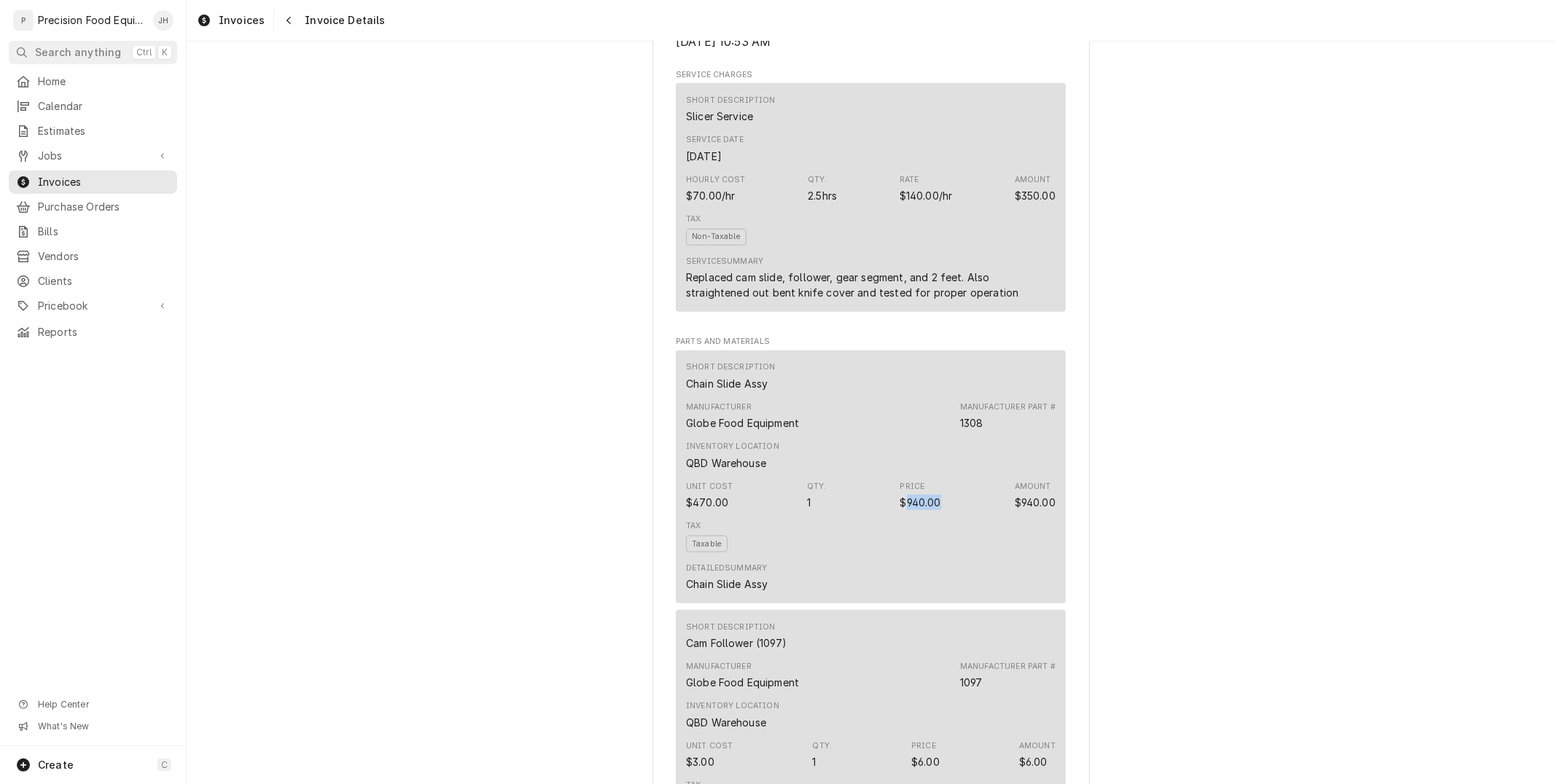
click at [915, 510] on div "$940.00" at bounding box center [921, 502] width 41 height 15
copy div "940.00"
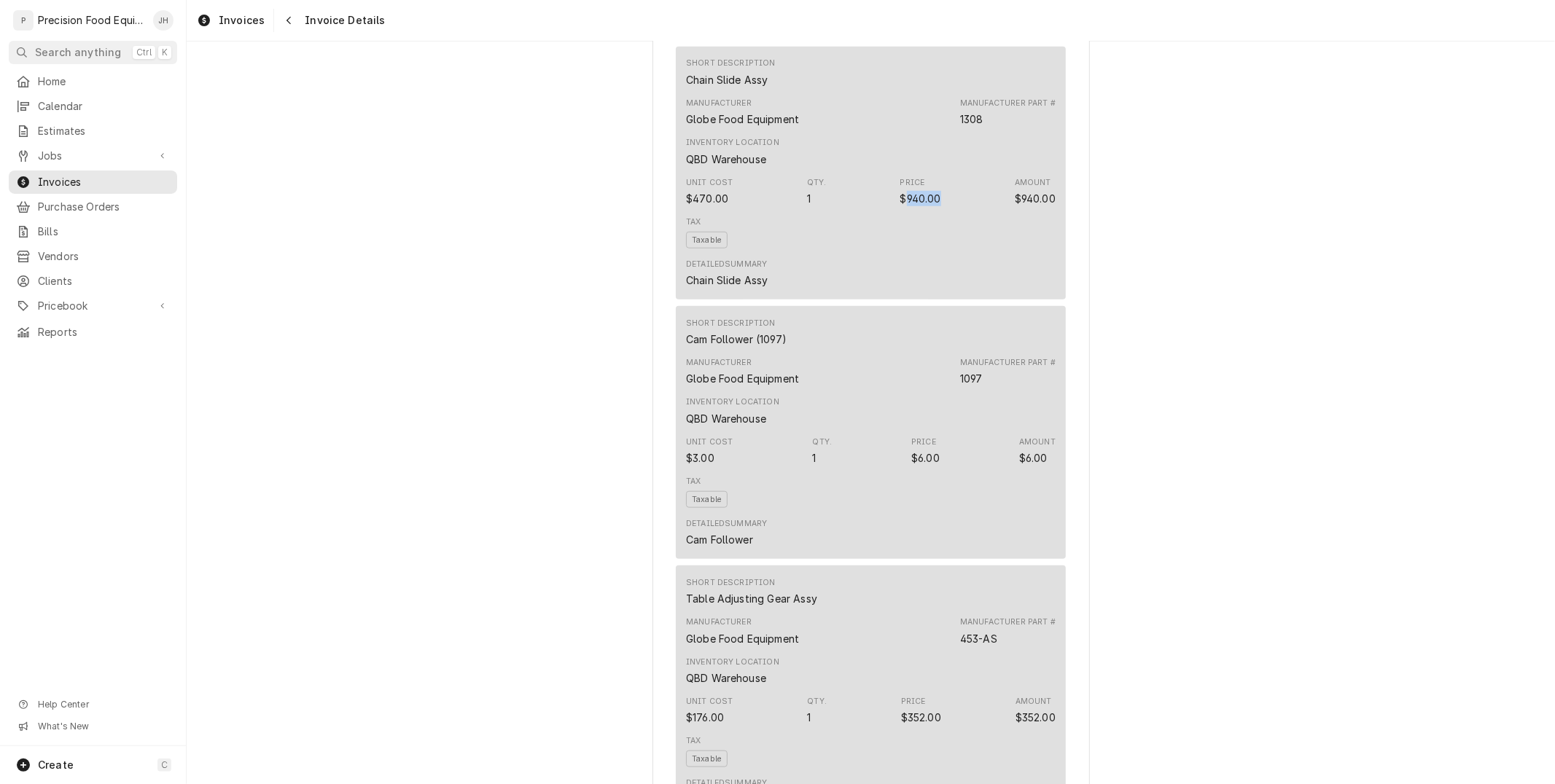
scroll to position [1053, 0]
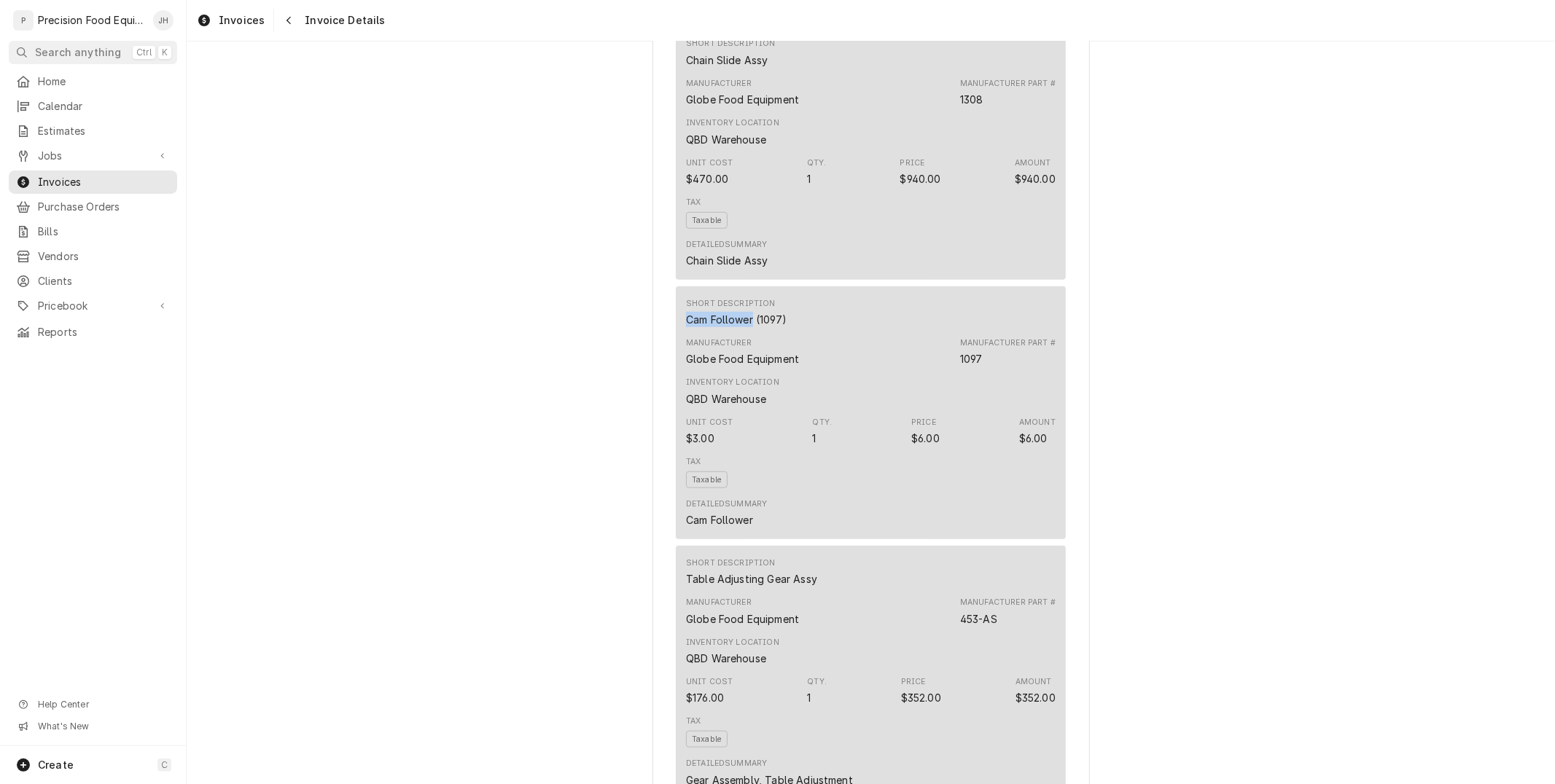
drag, startPoint x: 747, startPoint y: 366, endPoint x: 673, endPoint y: 360, distance: 74.2
click at [676, 360] on div "Short Description Cam Follower (1097) Manufacturer Globe Food Equipment Manufac…" at bounding box center [871, 413] width 390 height 253
copy div "Cam Follower"
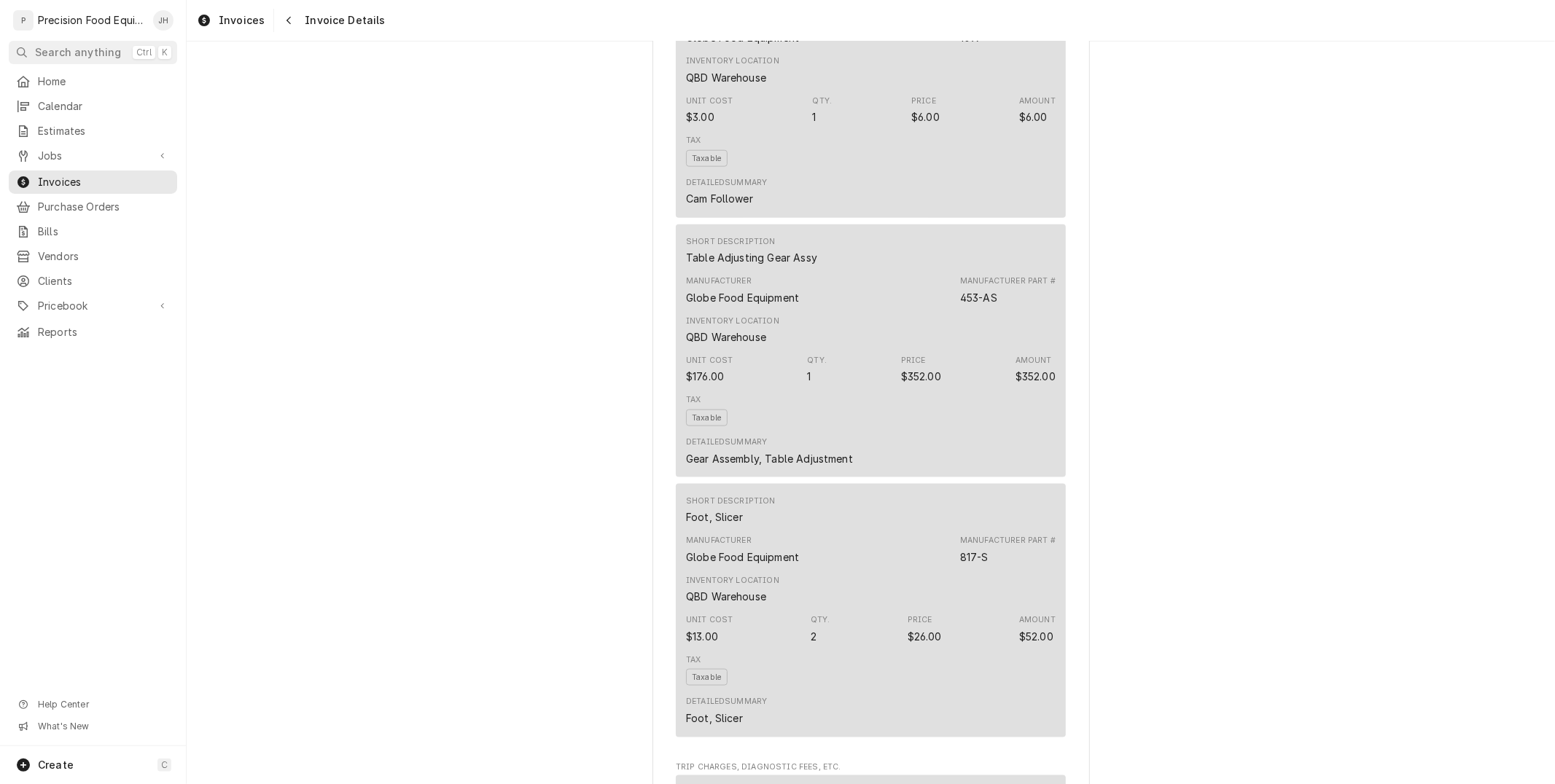
scroll to position [1376, 0]
click at [788, 263] on div "Table Adjusting Gear Assy" at bounding box center [752, 256] width 131 height 15
copy div "Table Adjusting Gear Assy"
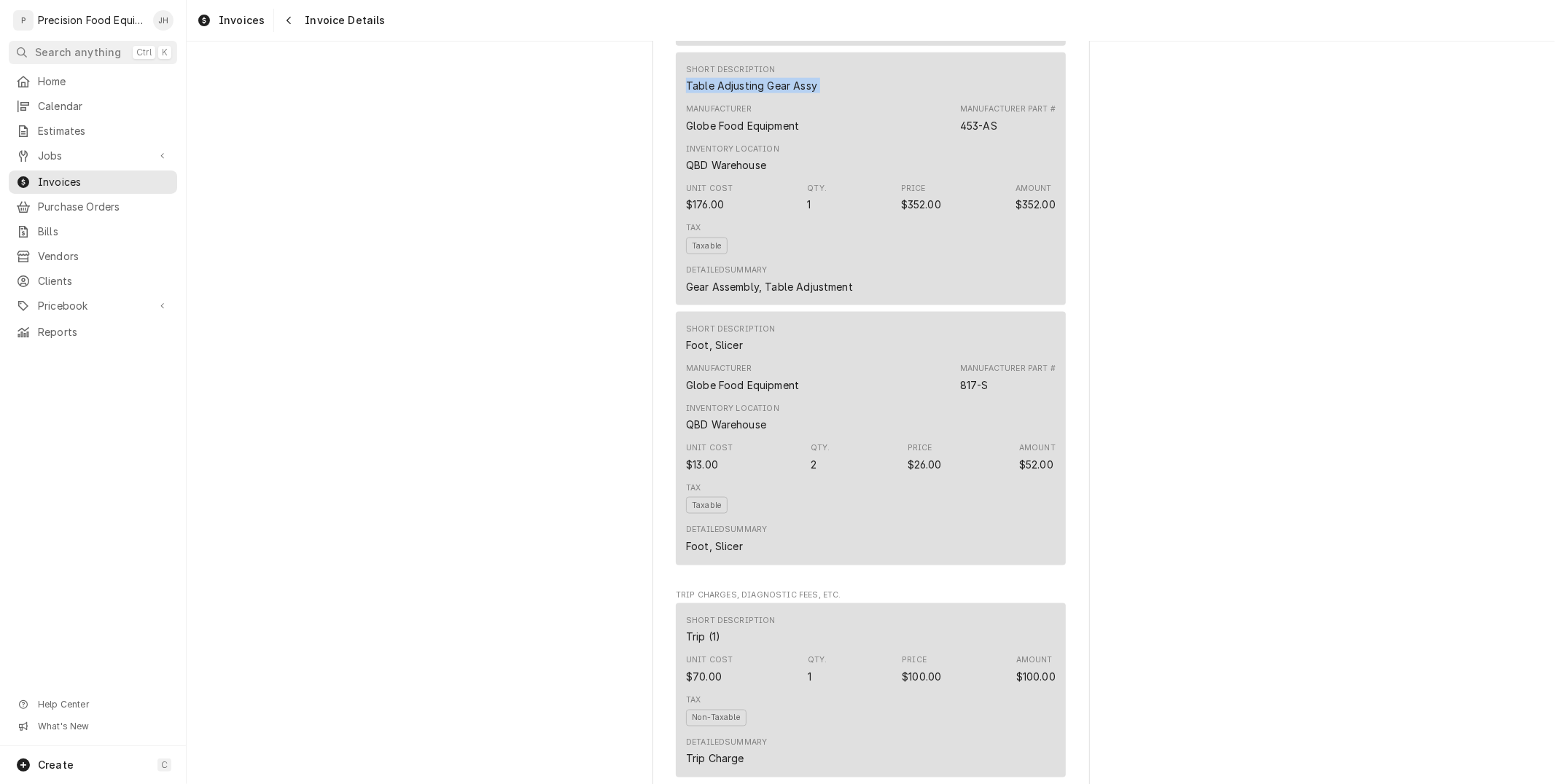
scroll to position [1620, 0]
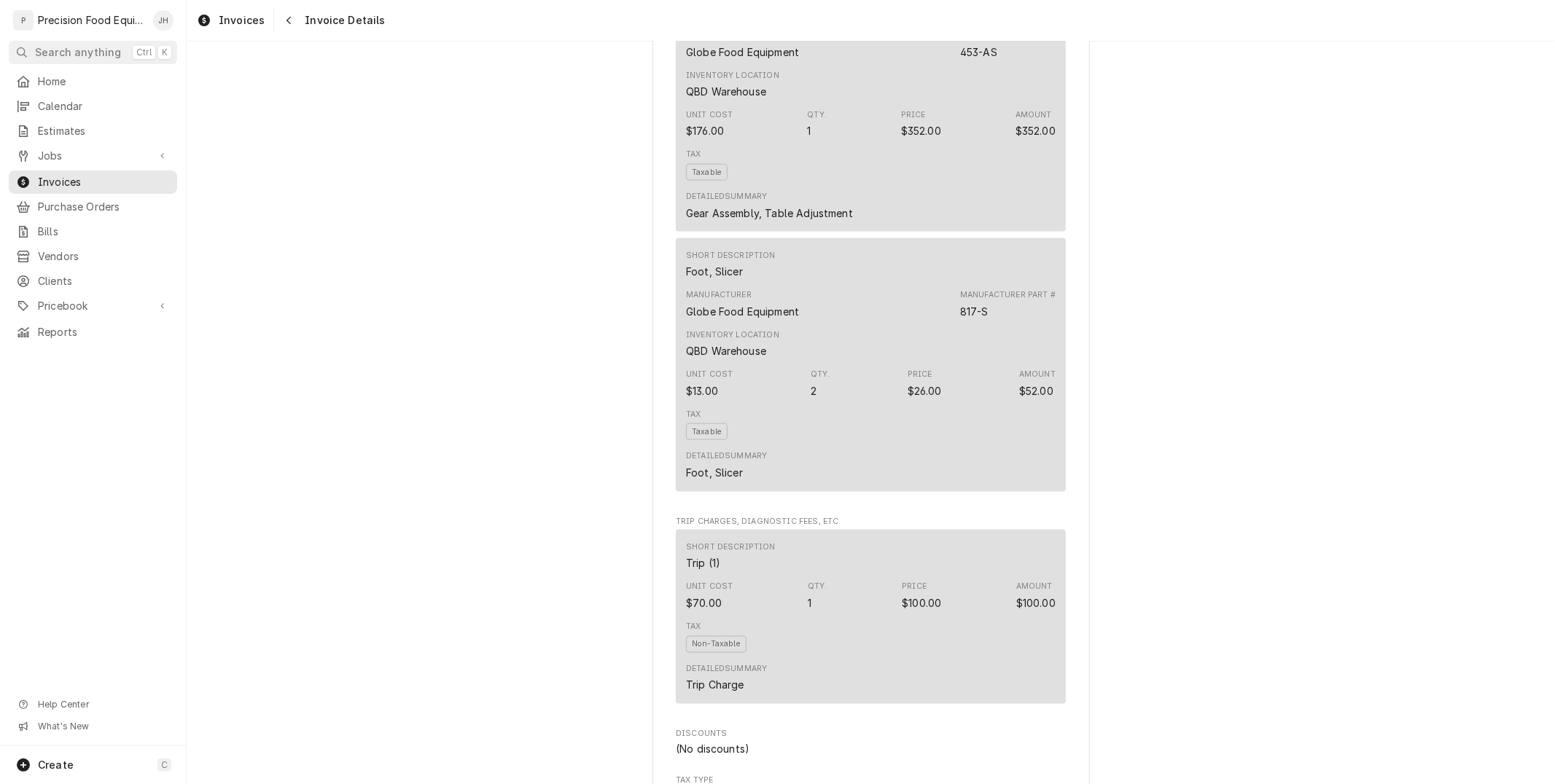
click at [718, 279] on div "Foot, Slicer" at bounding box center [714, 271] width 57 height 15
copy div "Foot, Slicer"
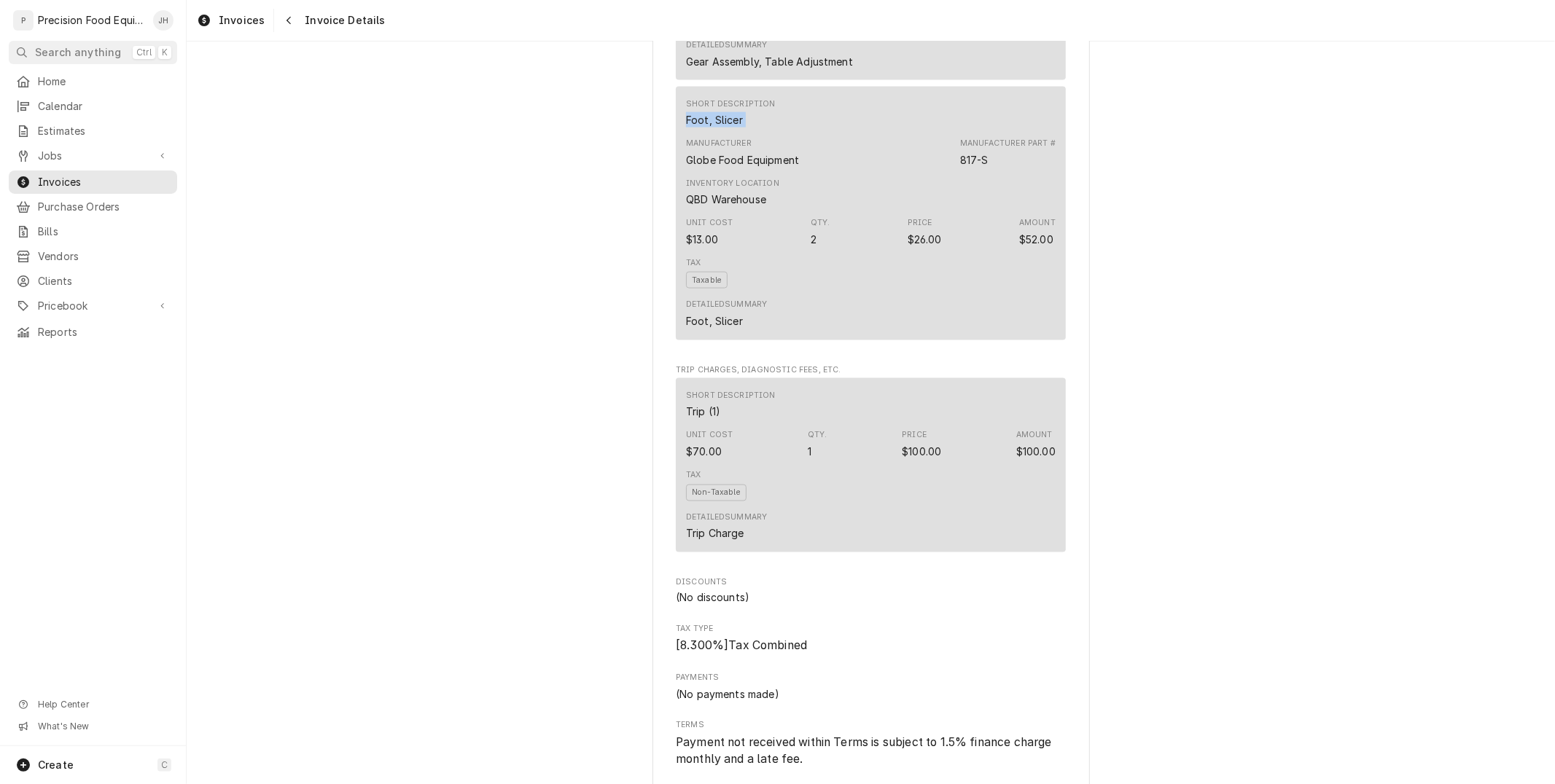
scroll to position [1781, 0]
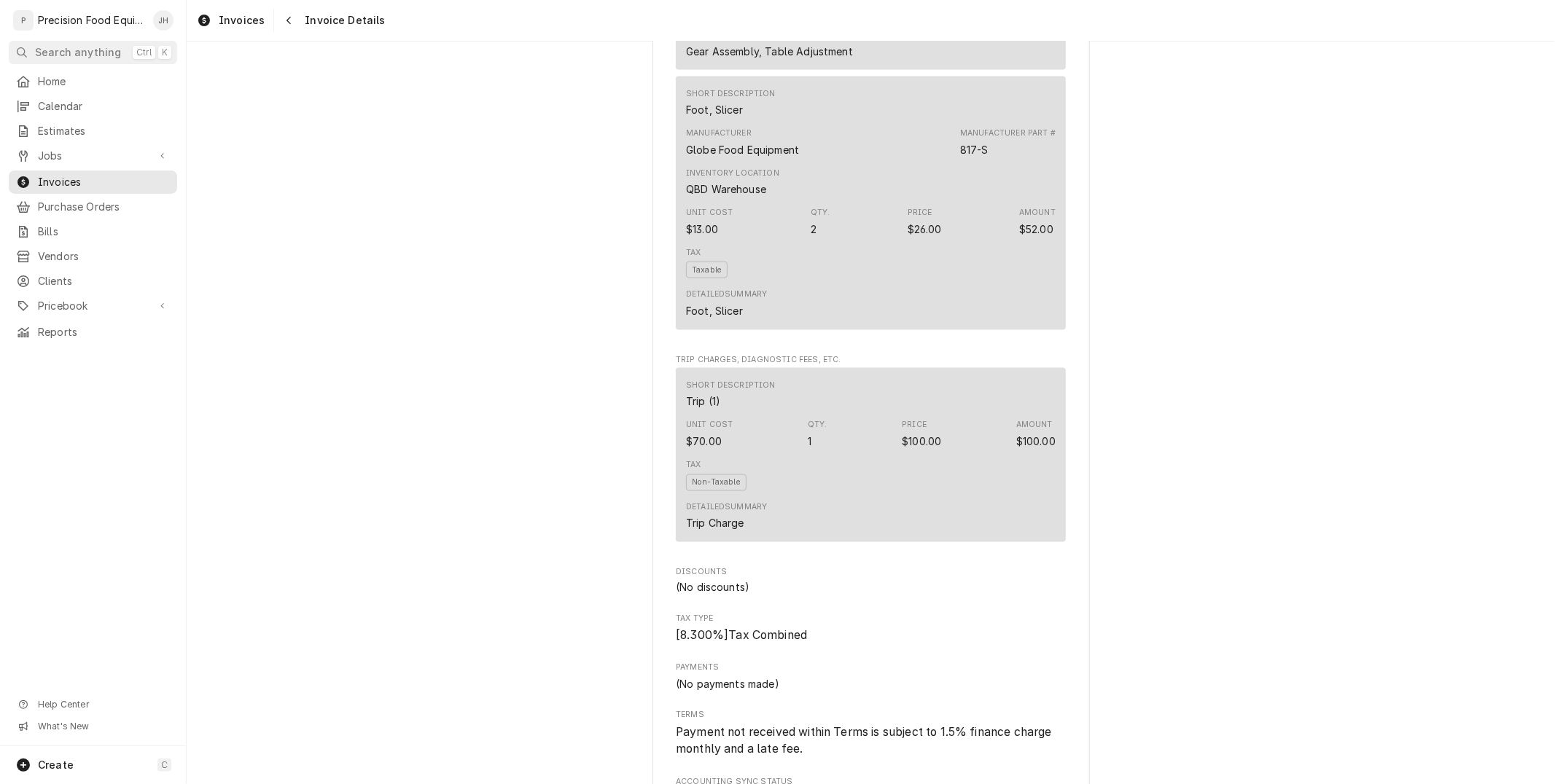
click at [879, 536] on div "Detailed Summary Trip Charge" at bounding box center [871, 516] width 370 height 39
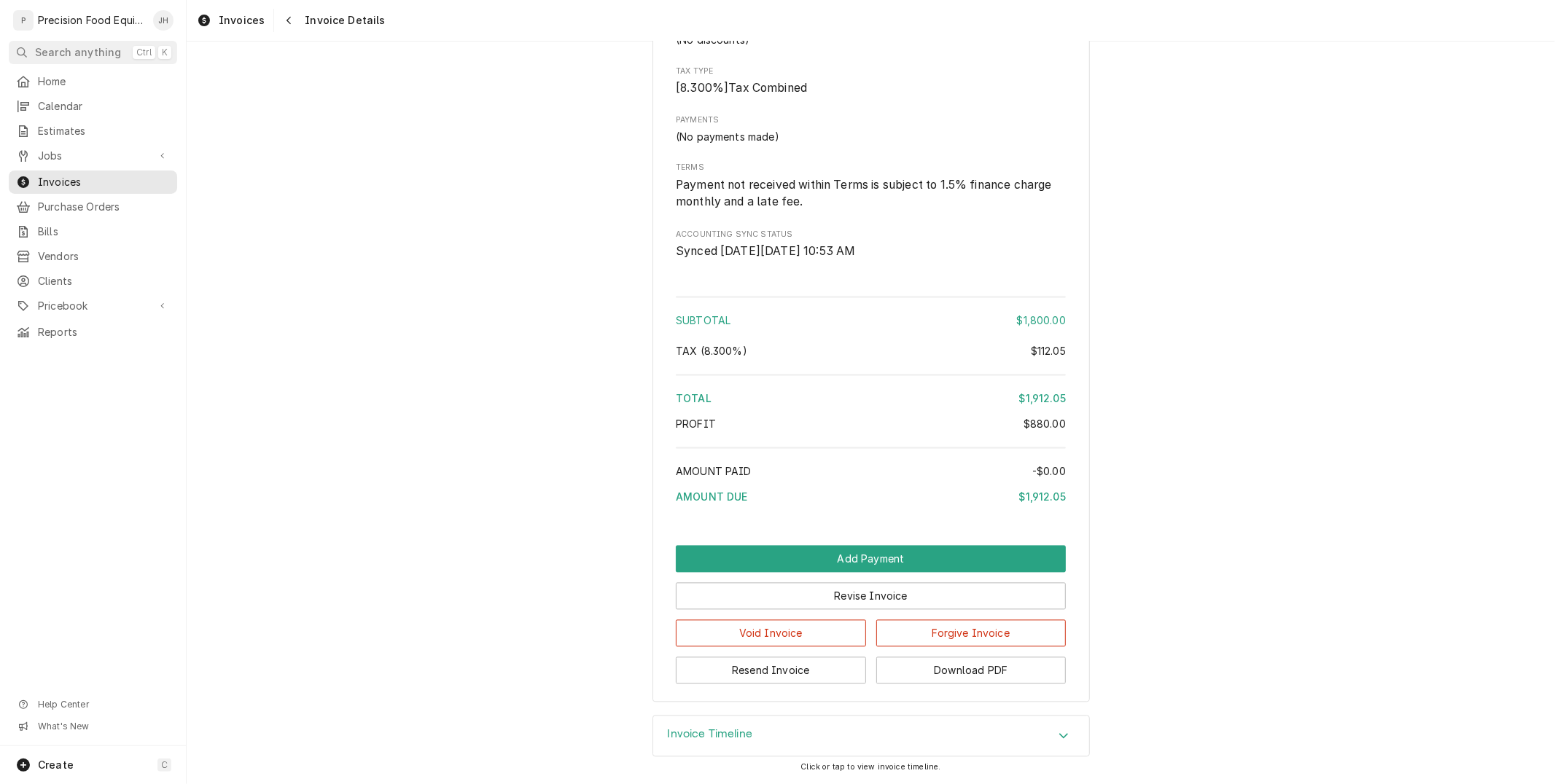
scroll to position [2371, 0]
click at [1050, 348] on div "$112.05" at bounding box center [1048, 351] width 35 height 15
copy div "112.05"
click at [963, 672] on button "Download PDF" at bounding box center [971, 671] width 190 height 27
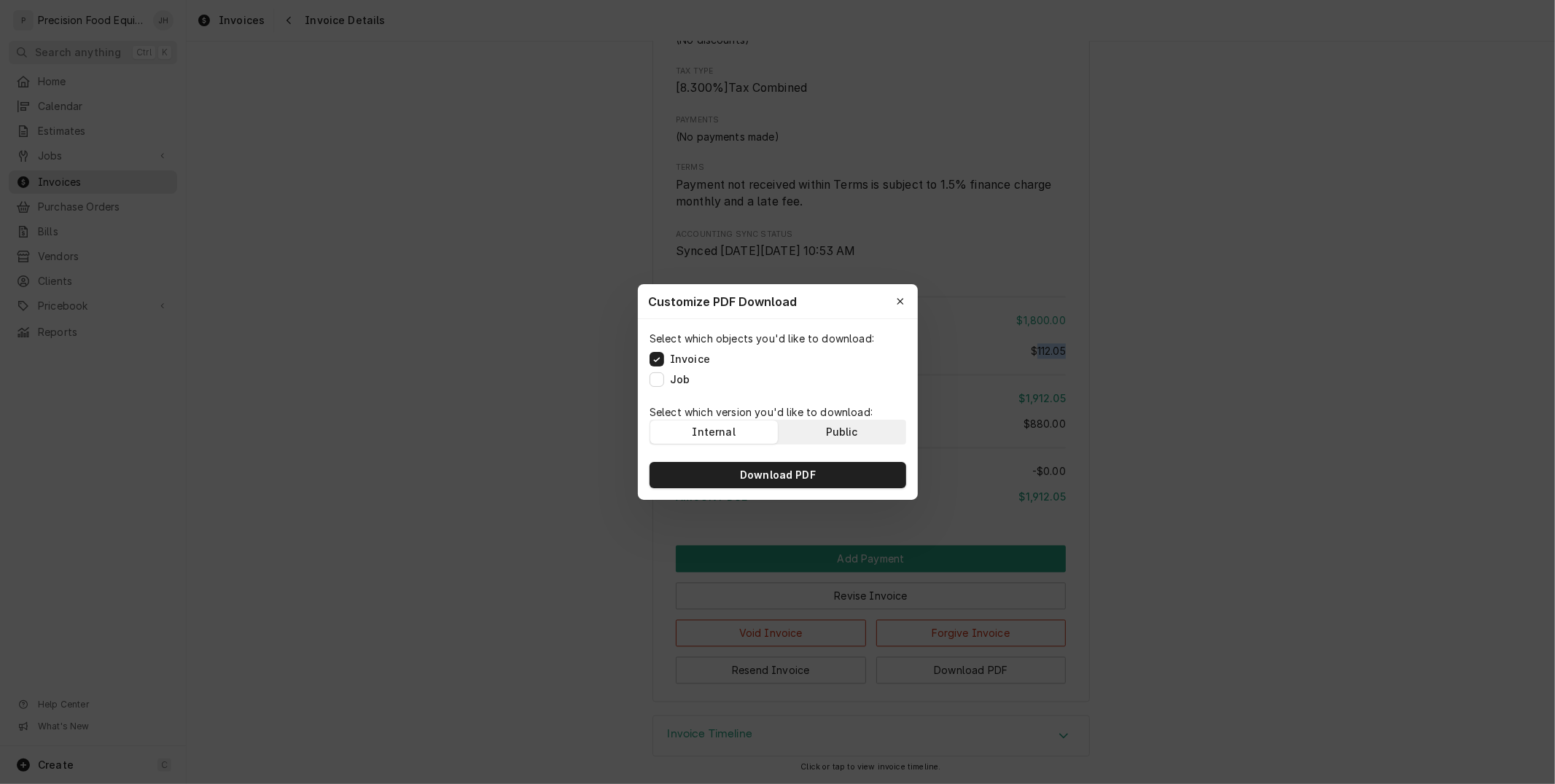
click at [854, 427] on div "Public" at bounding box center [842, 432] width 32 height 15
click at [842, 482] on button "Download PDF" at bounding box center [778, 475] width 257 height 26
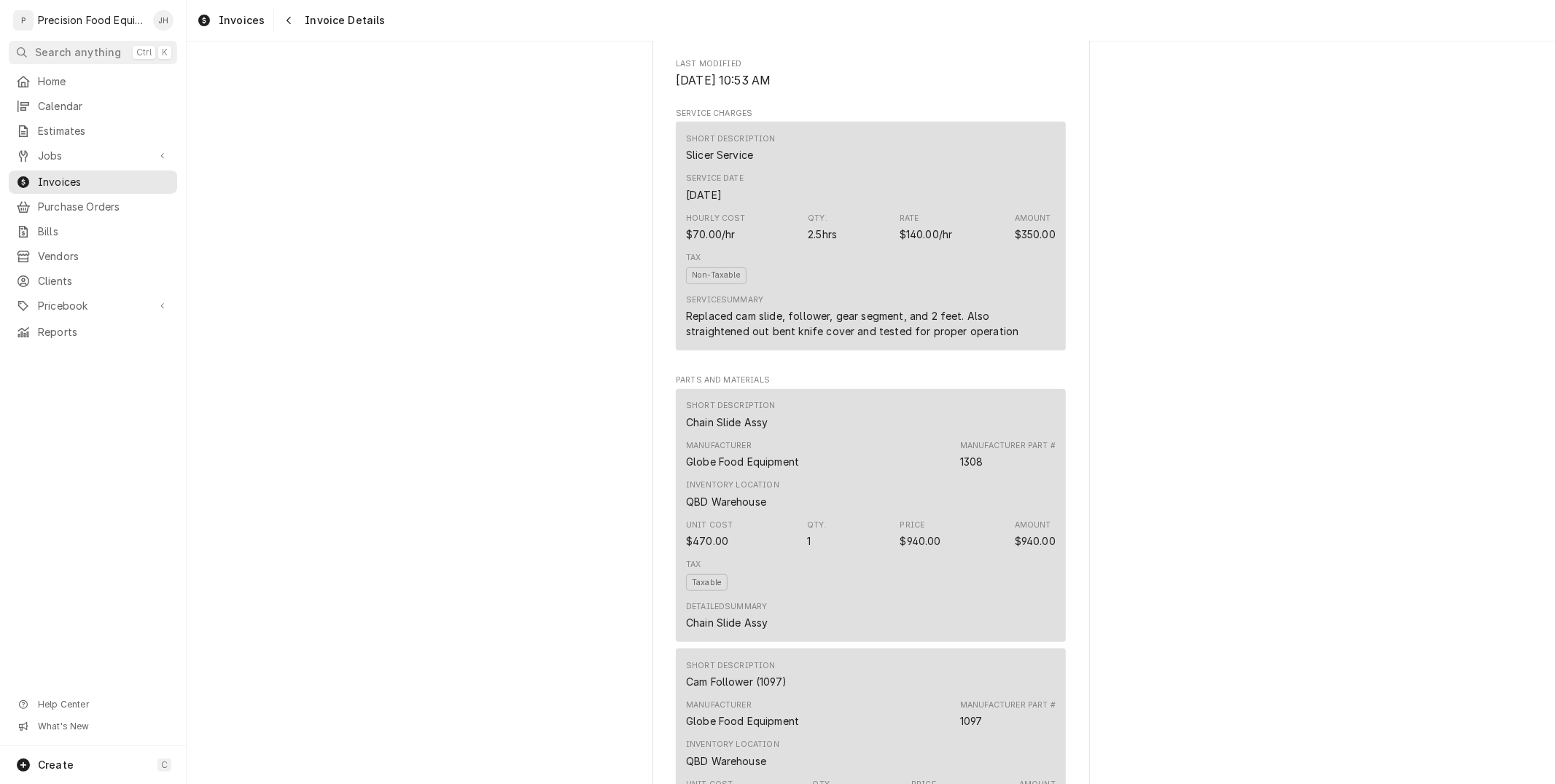
scroll to position [265, 0]
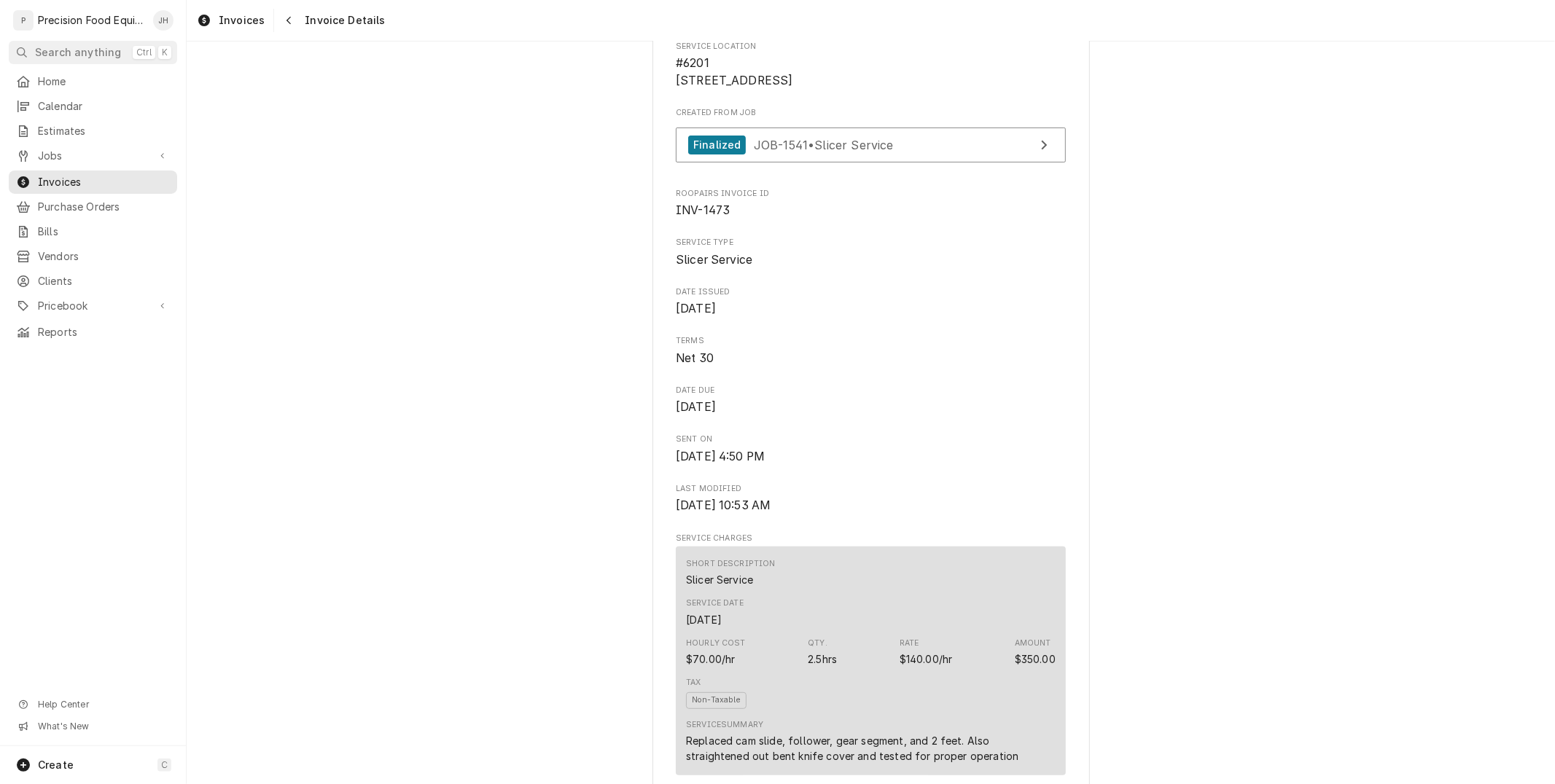
click at [701, 218] on span "INV-1473" at bounding box center [702, 210] width 54 height 14
copy span "INV-1473"
click at [297, 18] on button "Navigate back" at bounding box center [288, 20] width 23 height 23
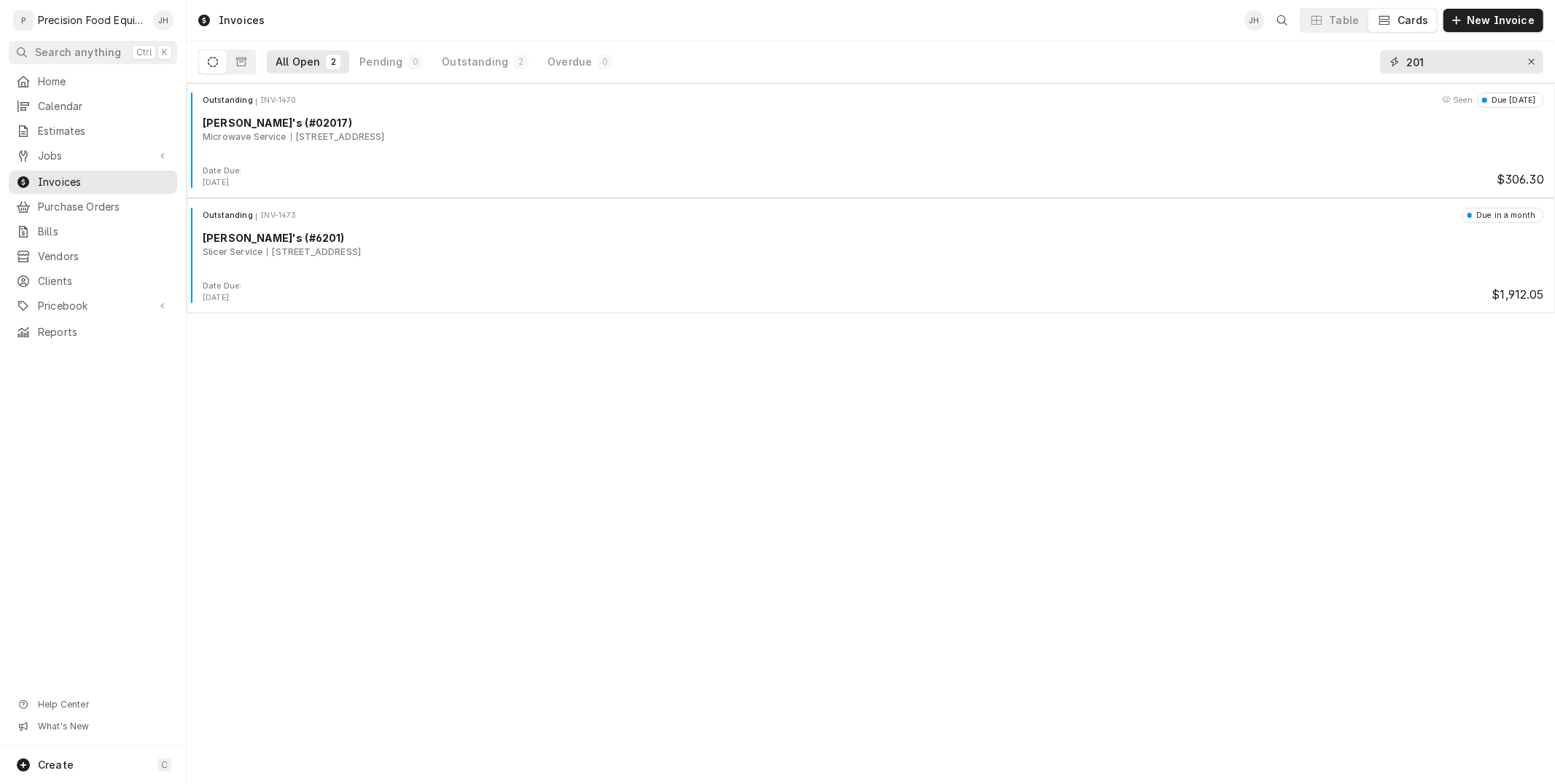
click at [1527, 56] on div "Erase input" at bounding box center [1532, 61] width 15 height 15
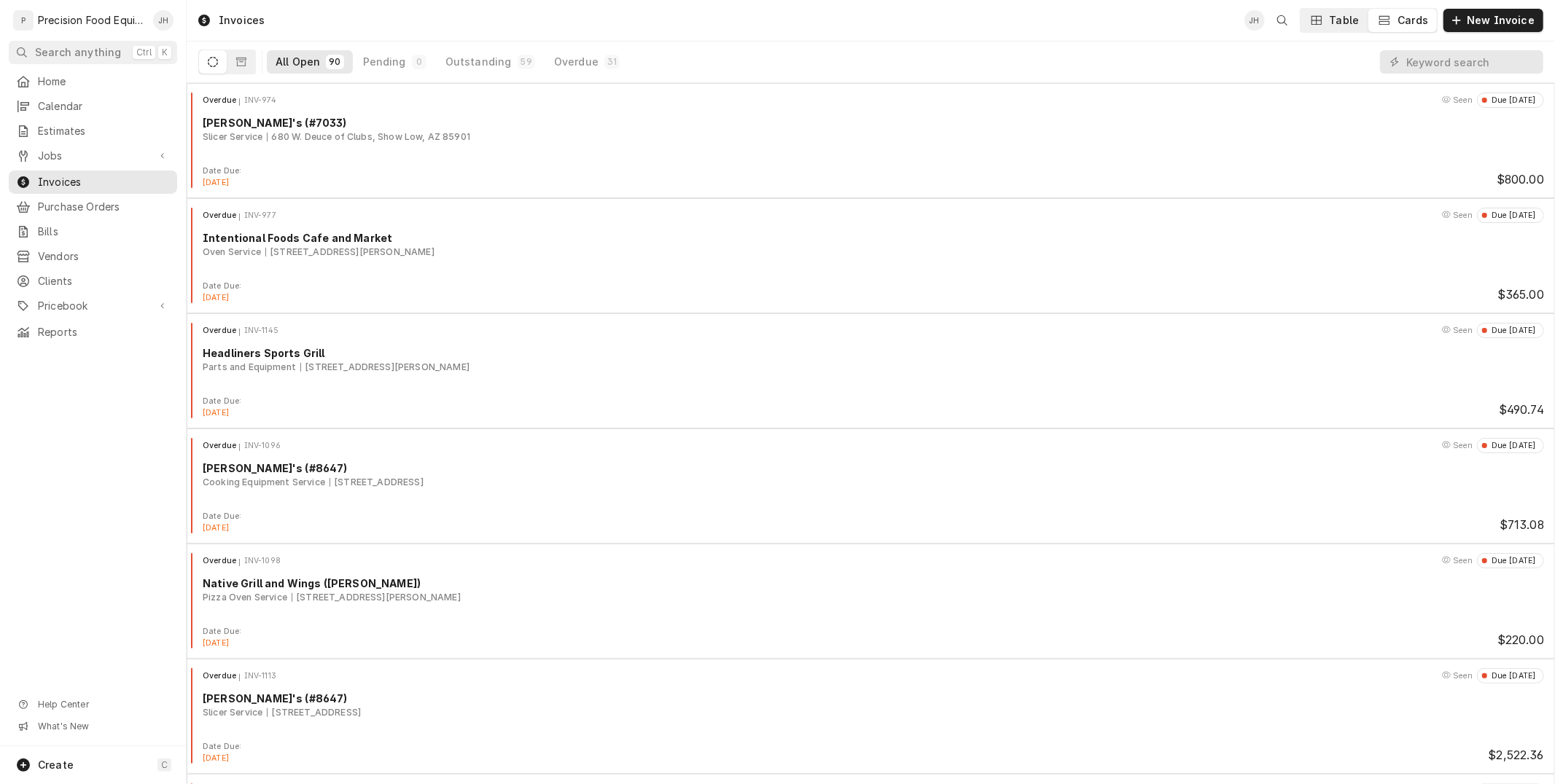
click at [1350, 16] on div "Table" at bounding box center [1344, 20] width 30 height 15
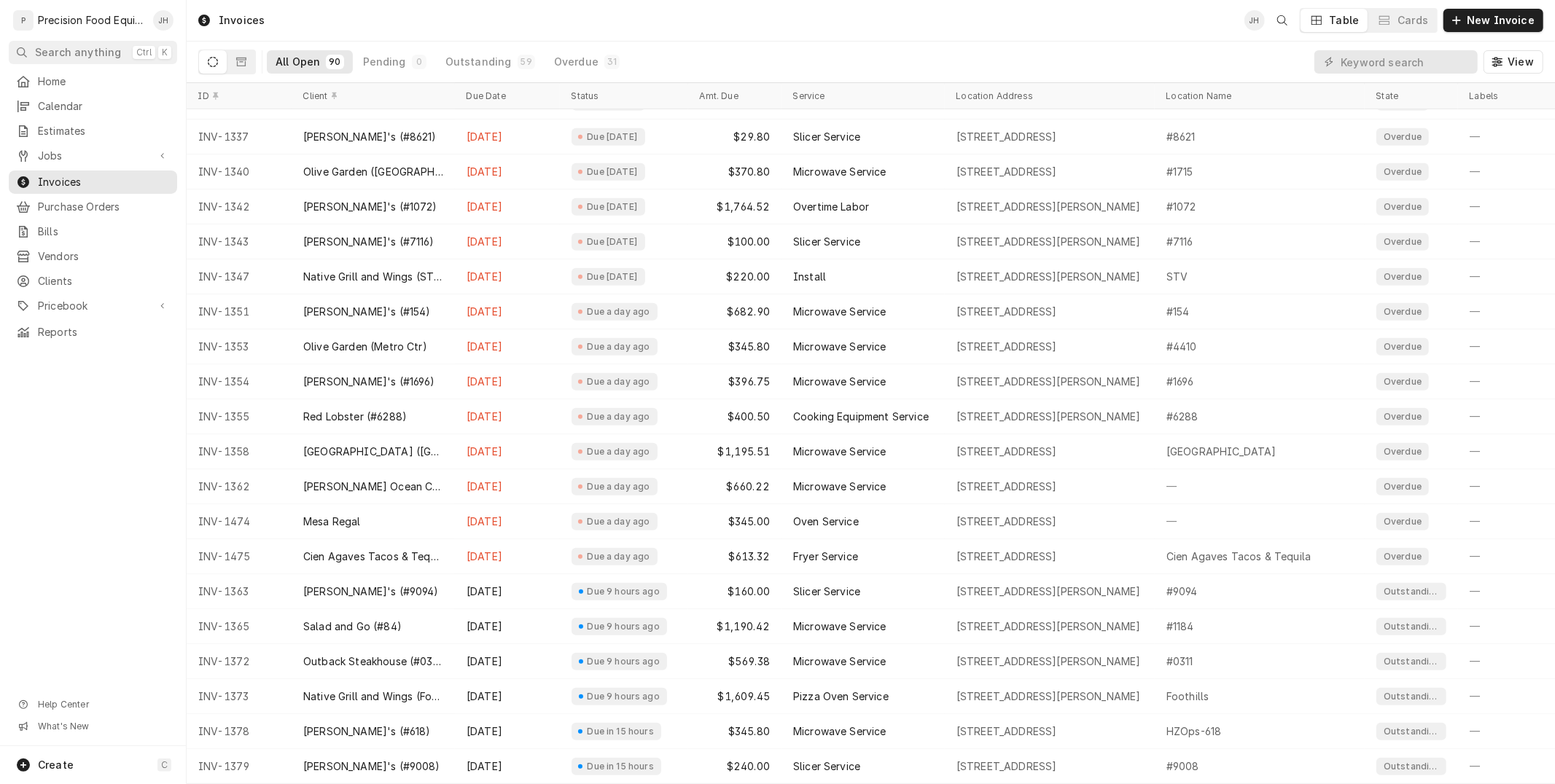
scroll to position [552, 0]
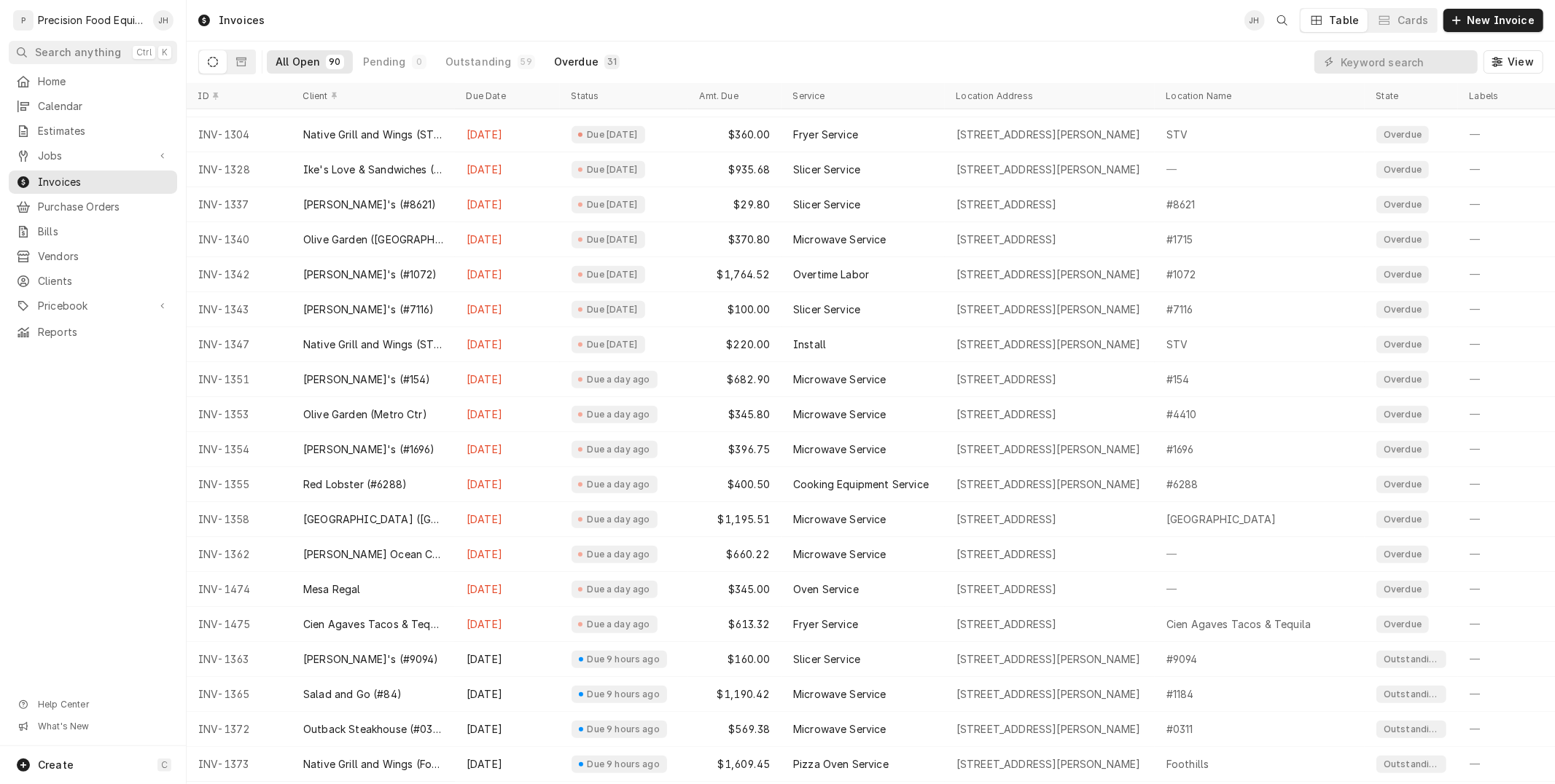
click at [589, 54] on button "Overdue 31" at bounding box center [586, 61] width 83 height 23
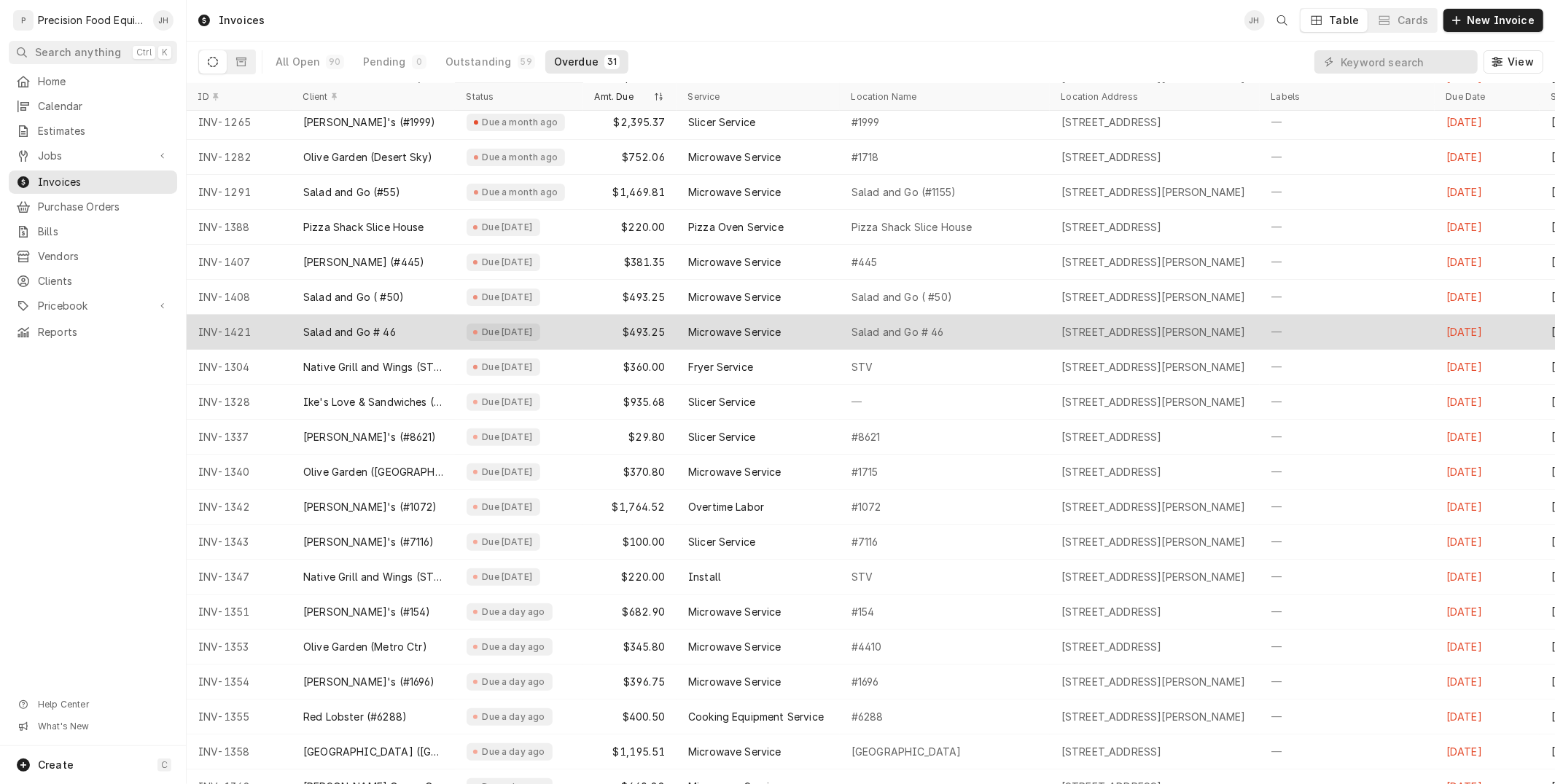
scroll to position [424, 0]
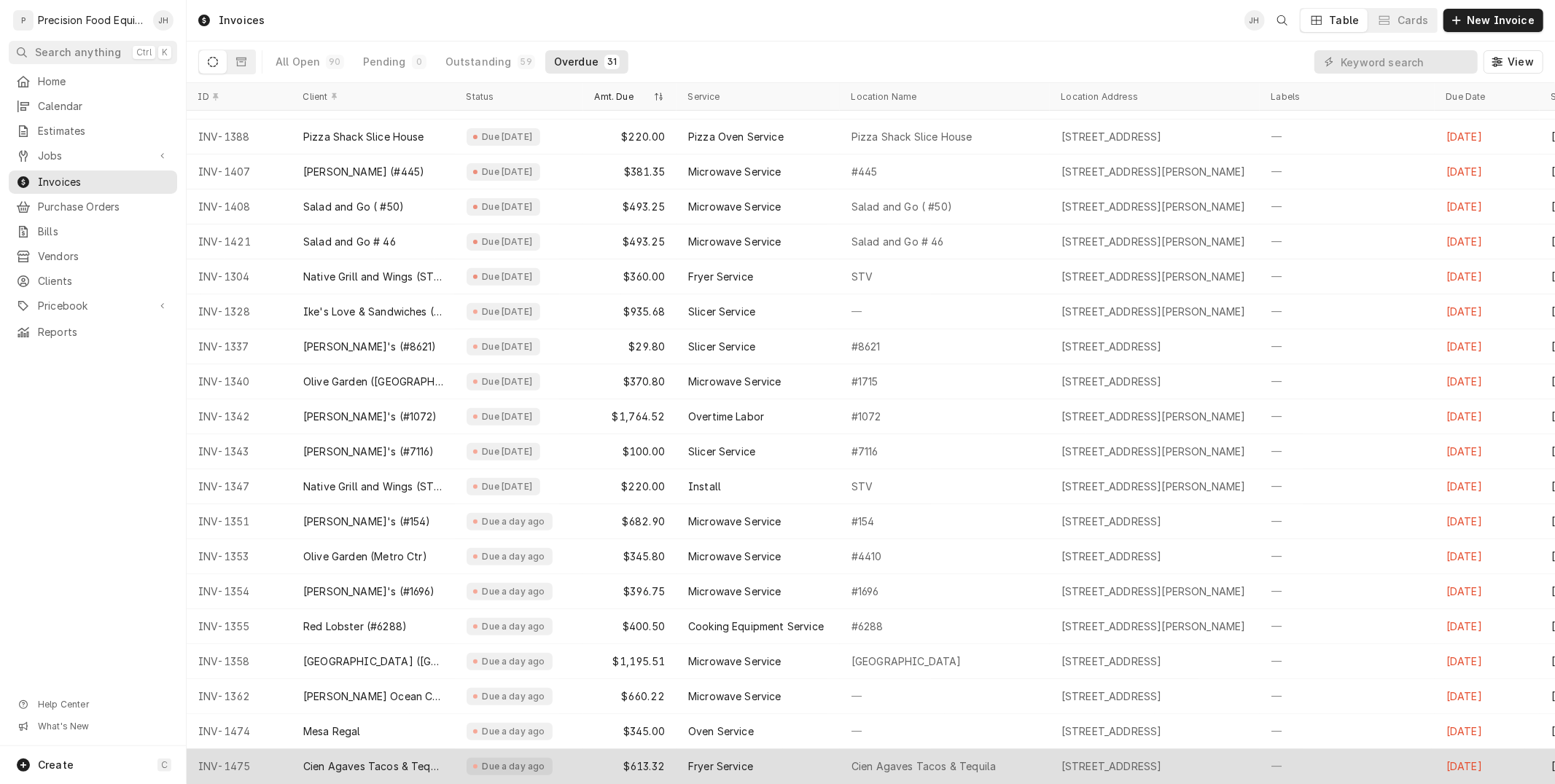
click at [514, 761] on div "Due a day ago" at bounding box center [514, 767] width 67 height 12
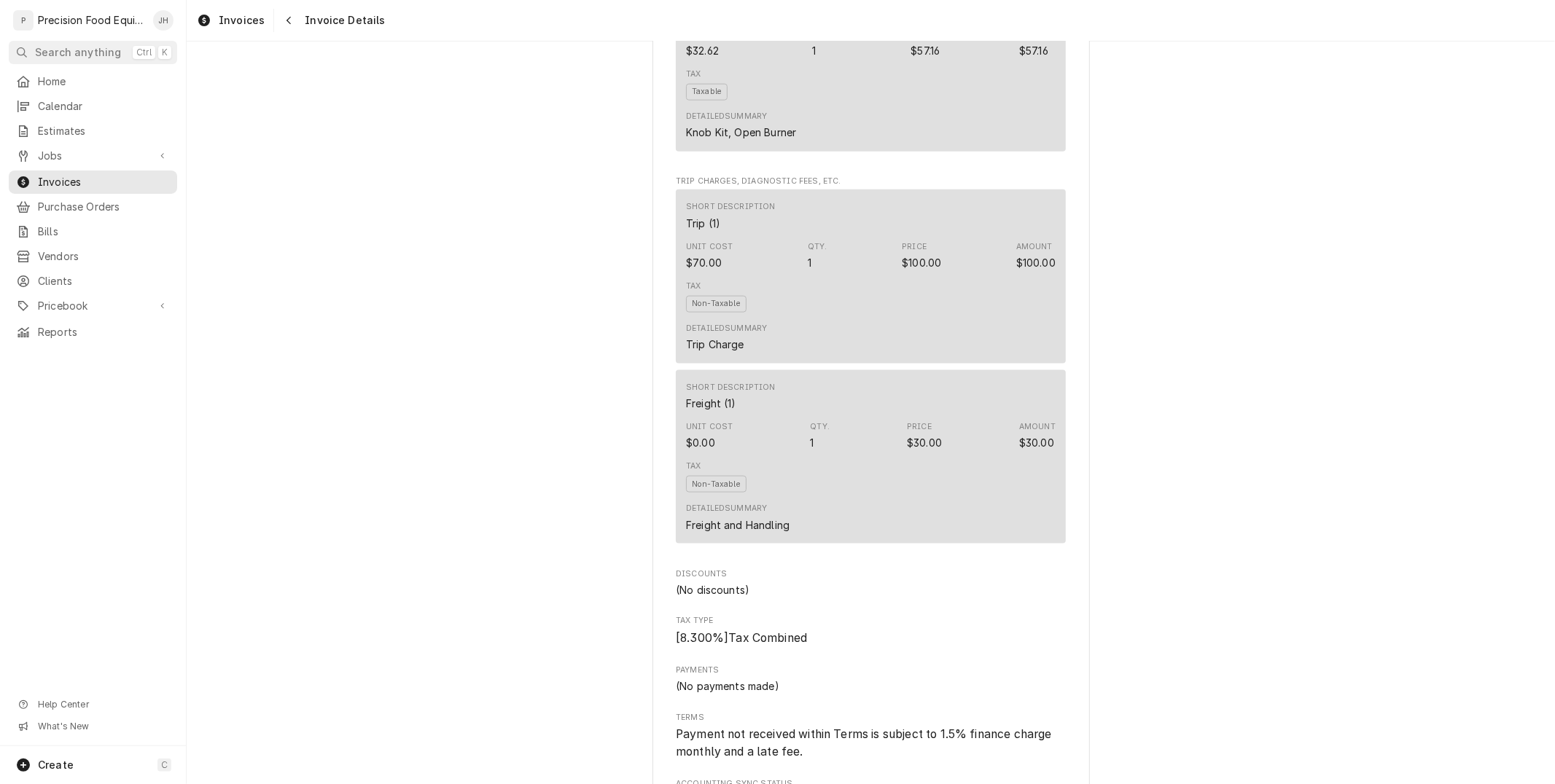
scroll to position [2097, 0]
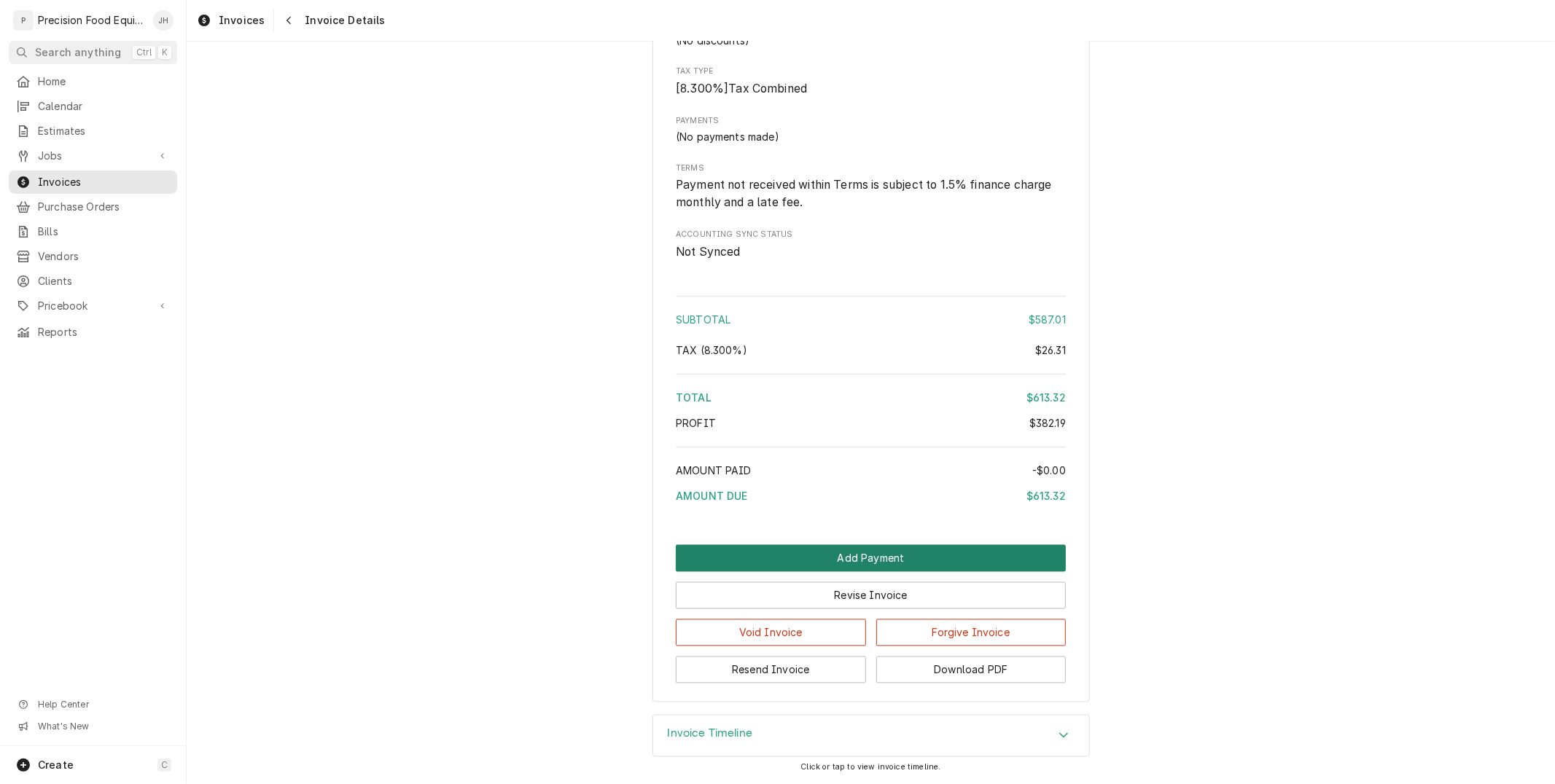
click at [923, 551] on button "Add Payment" at bounding box center [871, 559] width 390 height 27
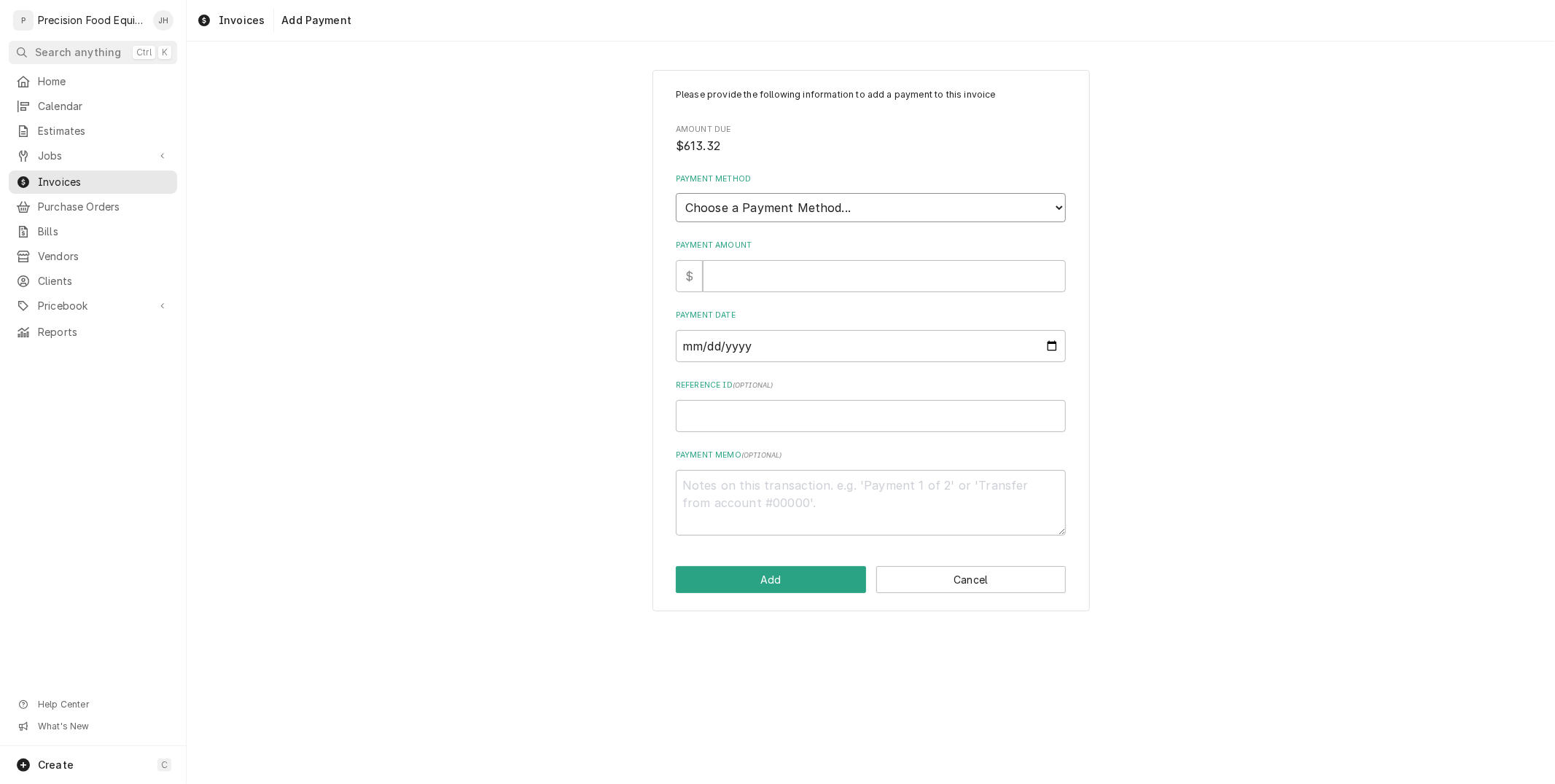
click at [839, 216] on select "Choose a Payment Method... Cash Check Credit/Debit Card ACH/eCheck Other" at bounding box center [871, 207] width 390 height 29
select select "2"
click at [676, 193] on select "Choose a Payment Method... Cash Check Credit/Debit Card ACH/eCheck Other" at bounding box center [871, 207] width 390 height 29
click at [818, 273] on input "Payment Amount" at bounding box center [885, 276] width 364 height 32
type textarea "x"
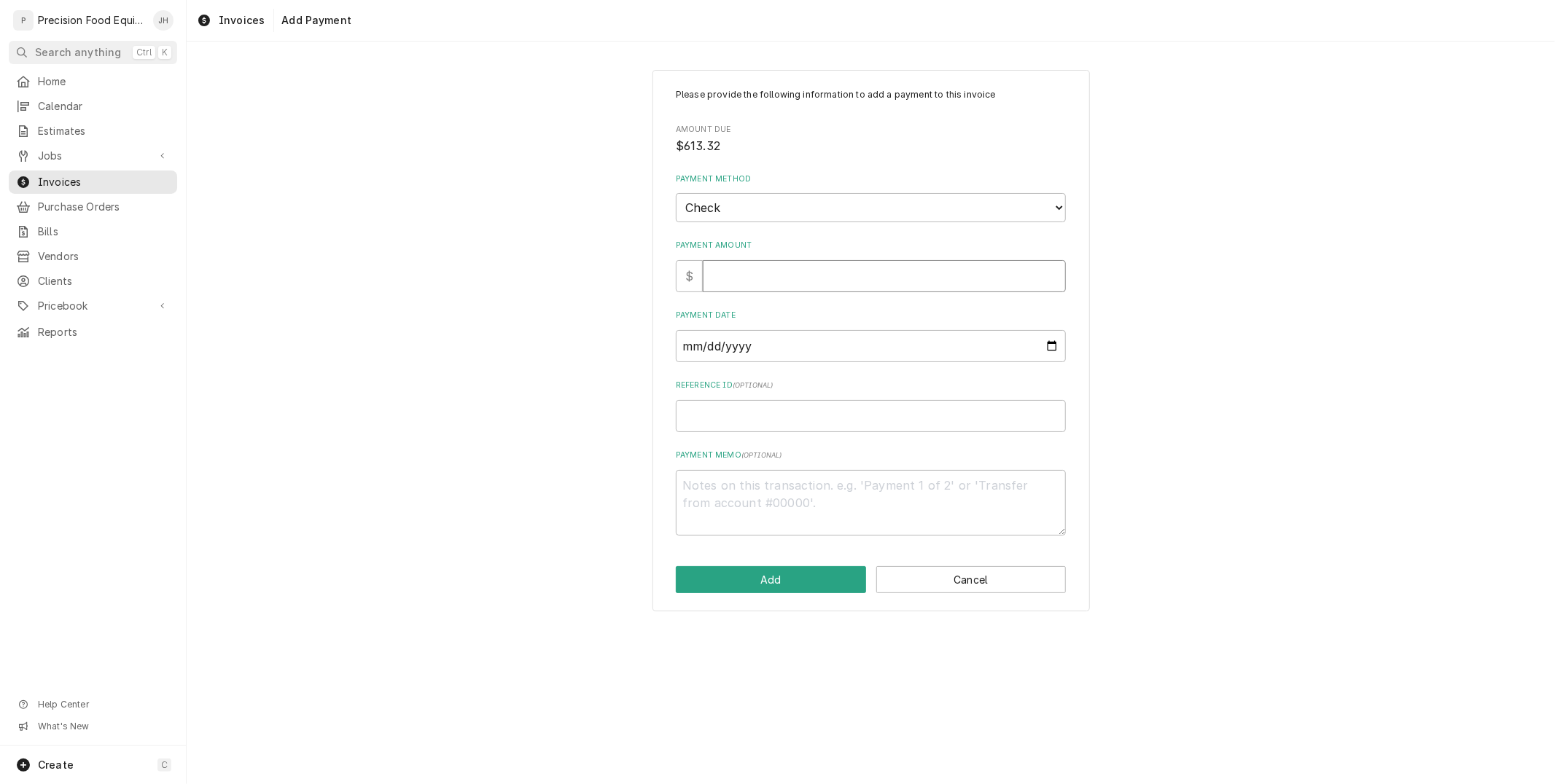
type input "6"
type textarea "x"
type input "61"
type textarea "x"
type input "613"
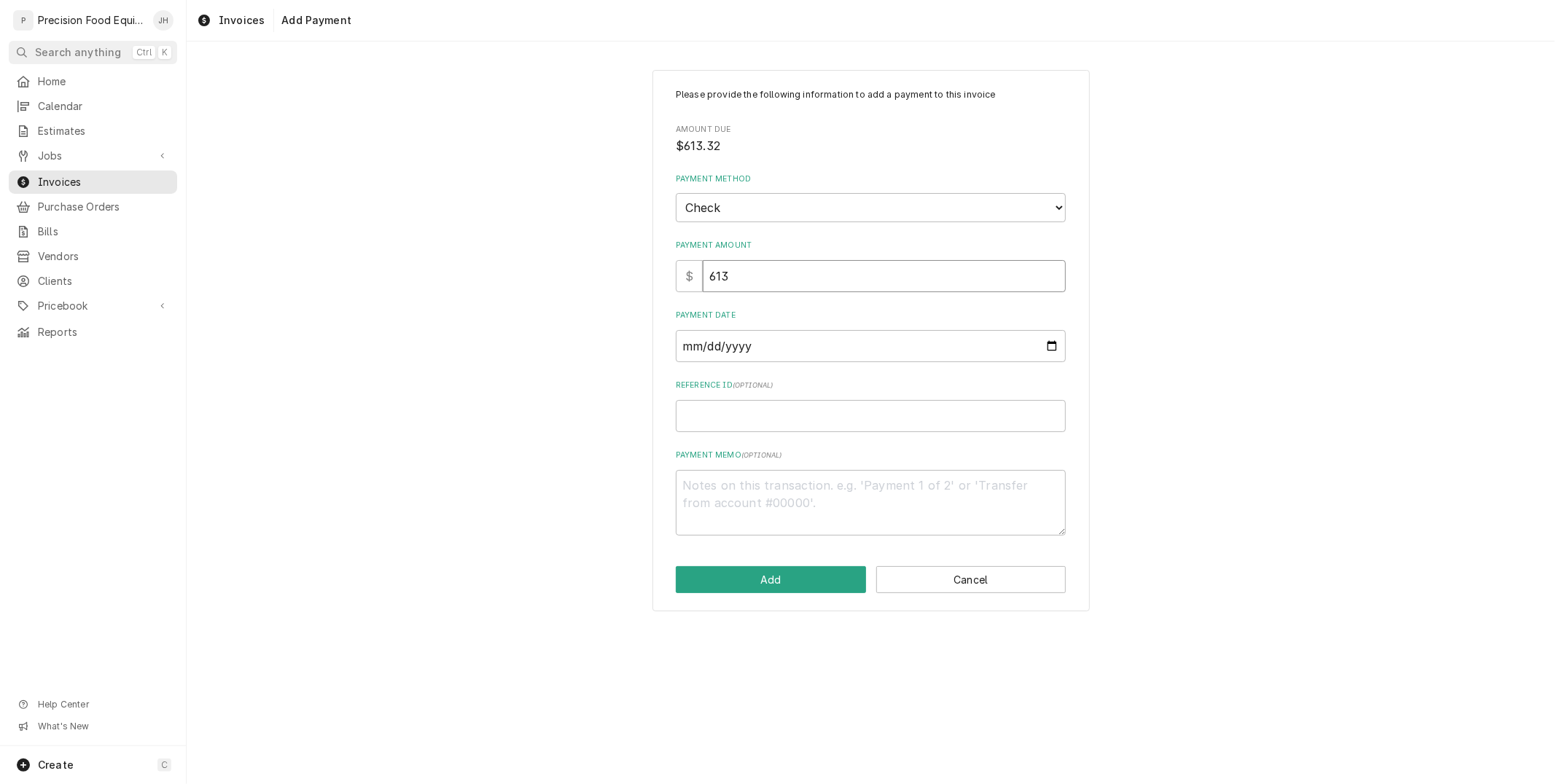
type textarea "x"
type input "613.2"
type textarea "x"
type input "613"
type textarea "x"
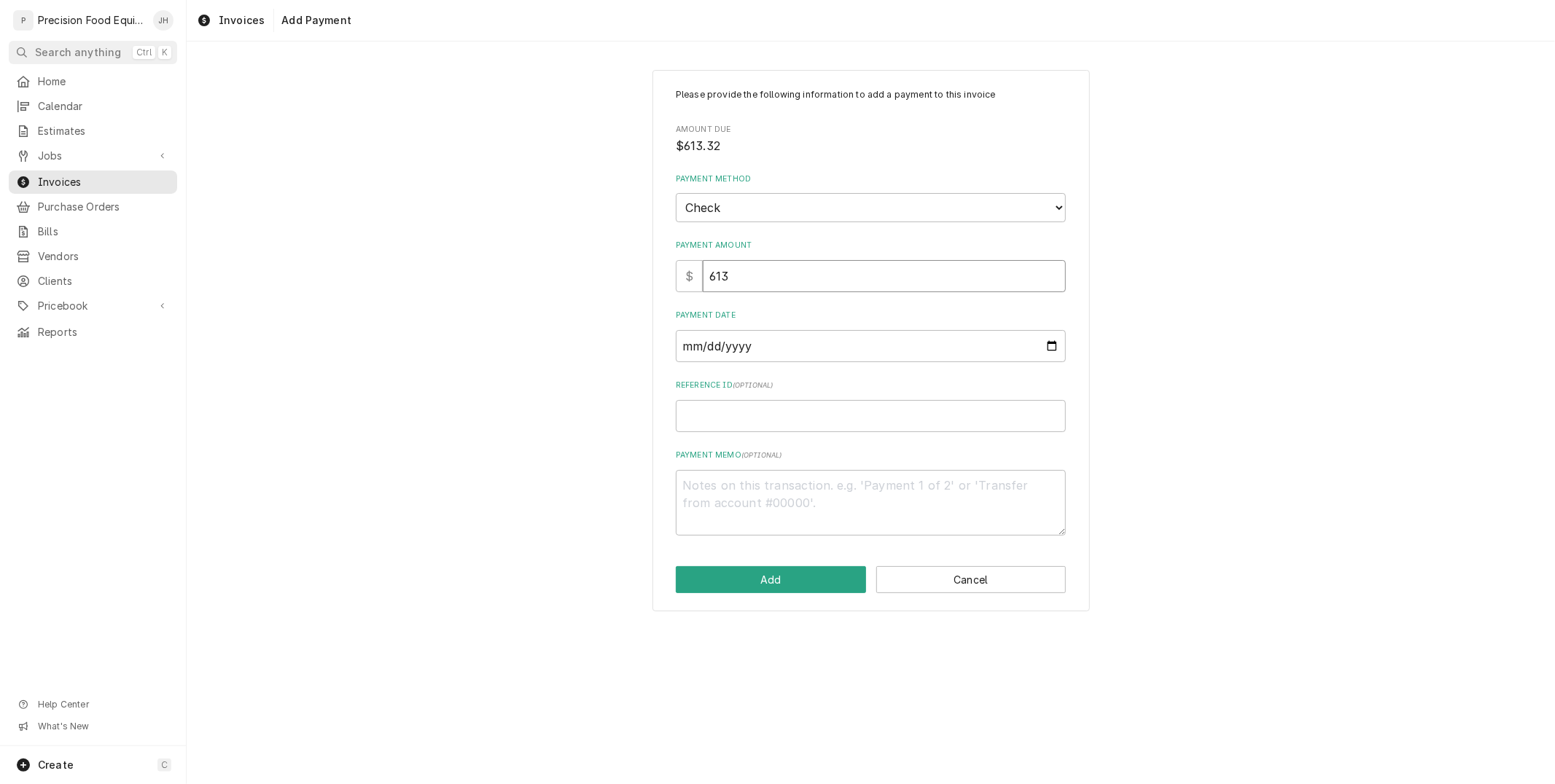
type input "613.3"
type textarea "x"
type input "613.32"
click at [808, 338] on input "Payment Date" at bounding box center [871, 346] width 390 height 32
click at [1051, 346] on input "Payment Date" at bounding box center [871, 346] width 390 height 32
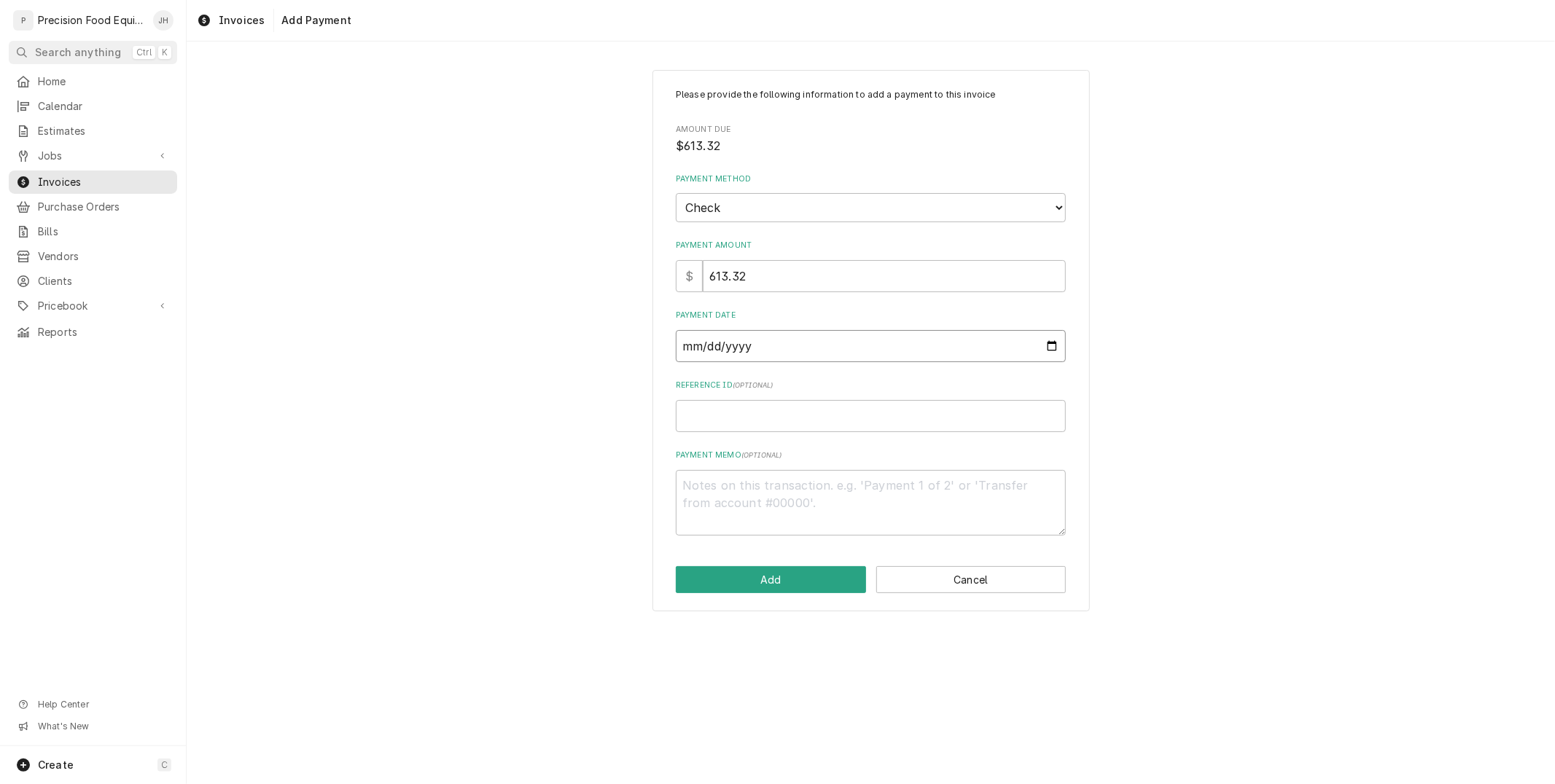
type input "2025-10-09"
click at [798, 423] on input "Reference ID ( optional )" at bounding box center [871, 416] width 390 height 32
type textarea "x"
type input "5"
type textarea "x"
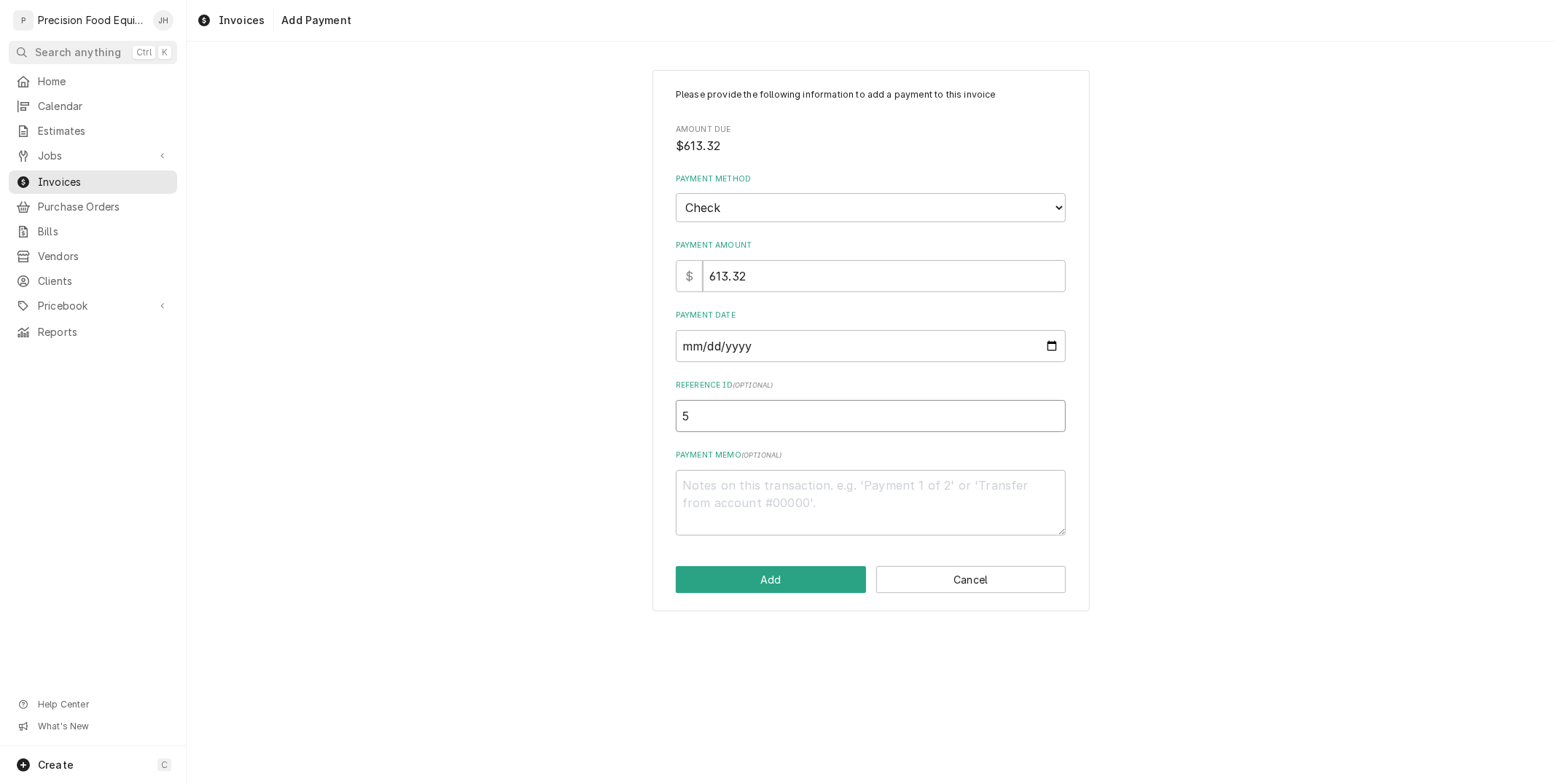
type input "55"
type textarea "x"
type input "558"
type textarea "x"
type input "5588"
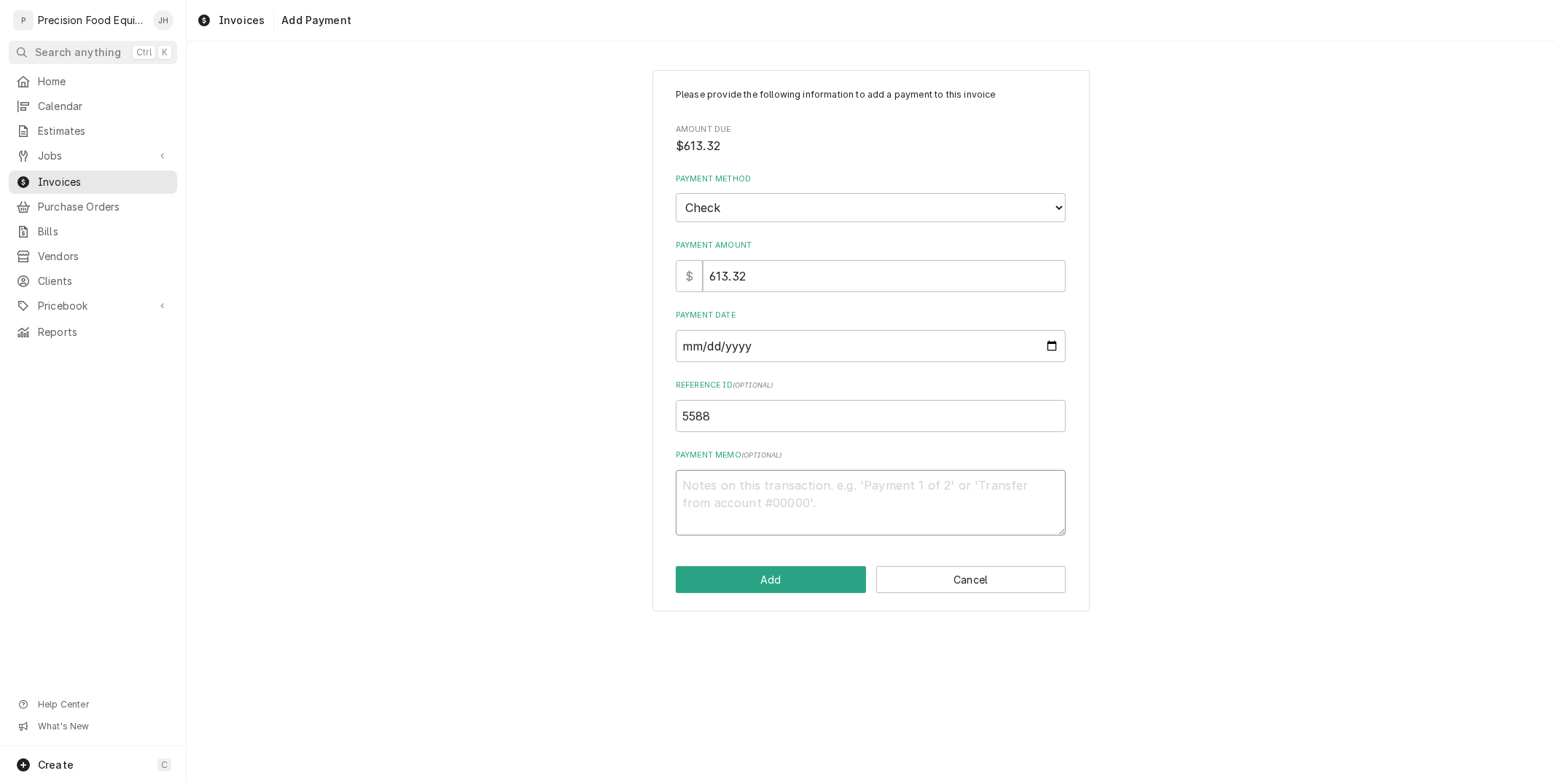
click at [840, 490] on textarea "Payment Memo ( optional )" at bounding box center [871, 502] width 390 height 66
click at [814, 576] on button "Add" at bounding box center [771, 580] width 190 height 27
type textarea "x"
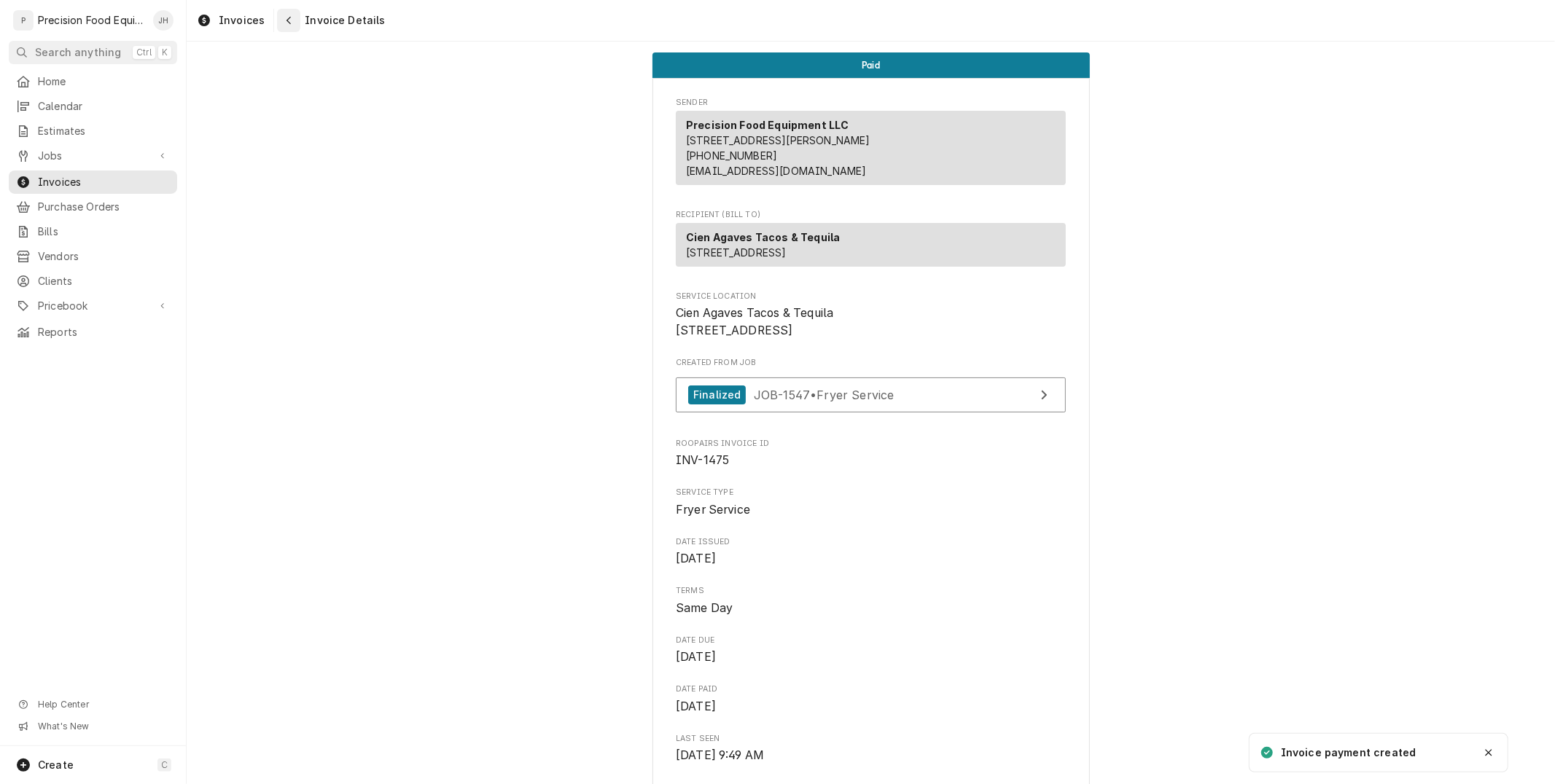
click at [282, 13] on div "Navigate back" at bounding box center [288, 20] width 15 height 15
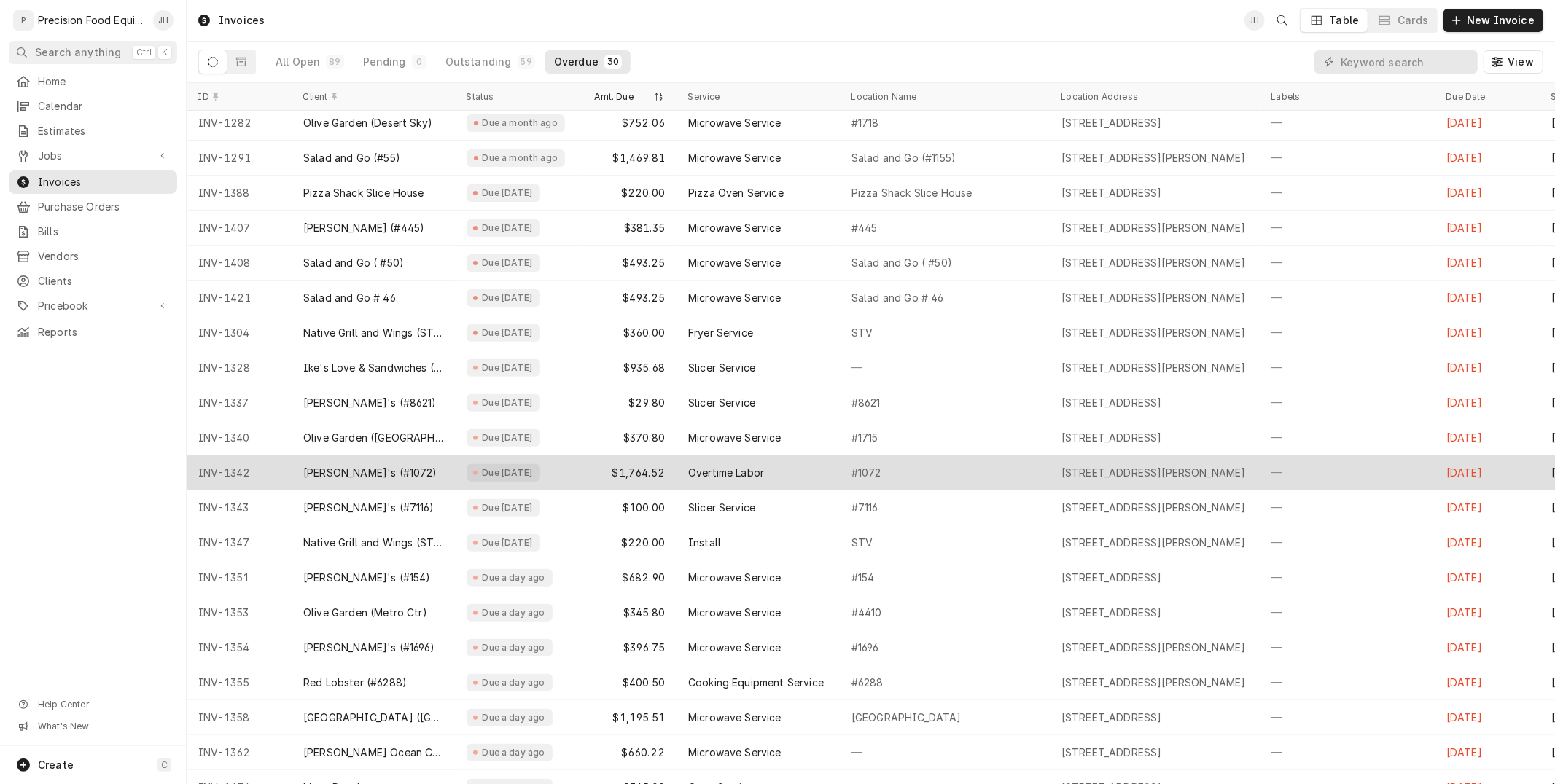
scroll to position [389, 0]
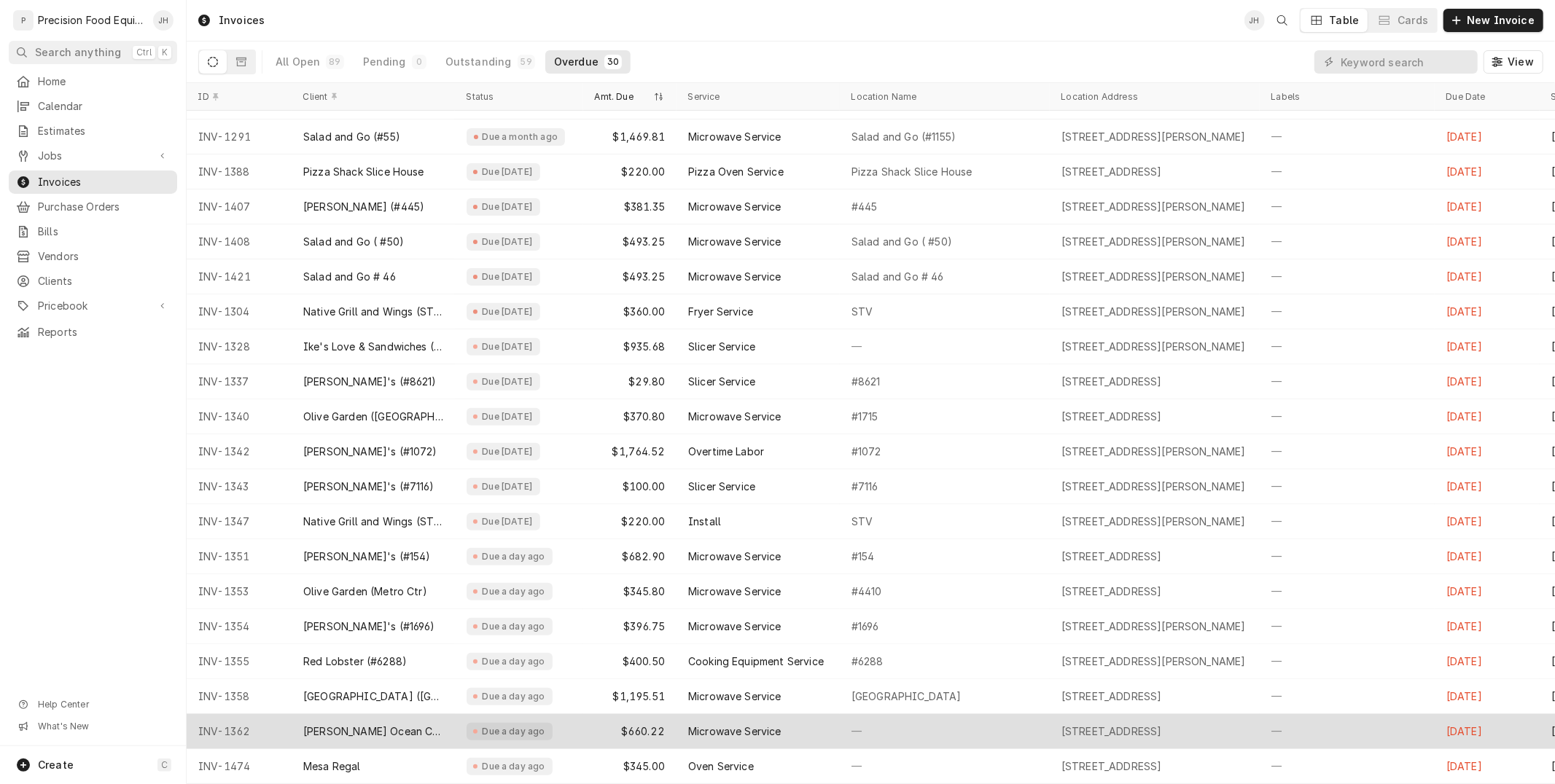
click at [727, 730] on div "Microwave Service" at bounding box center [758, 731] width 163 height 35
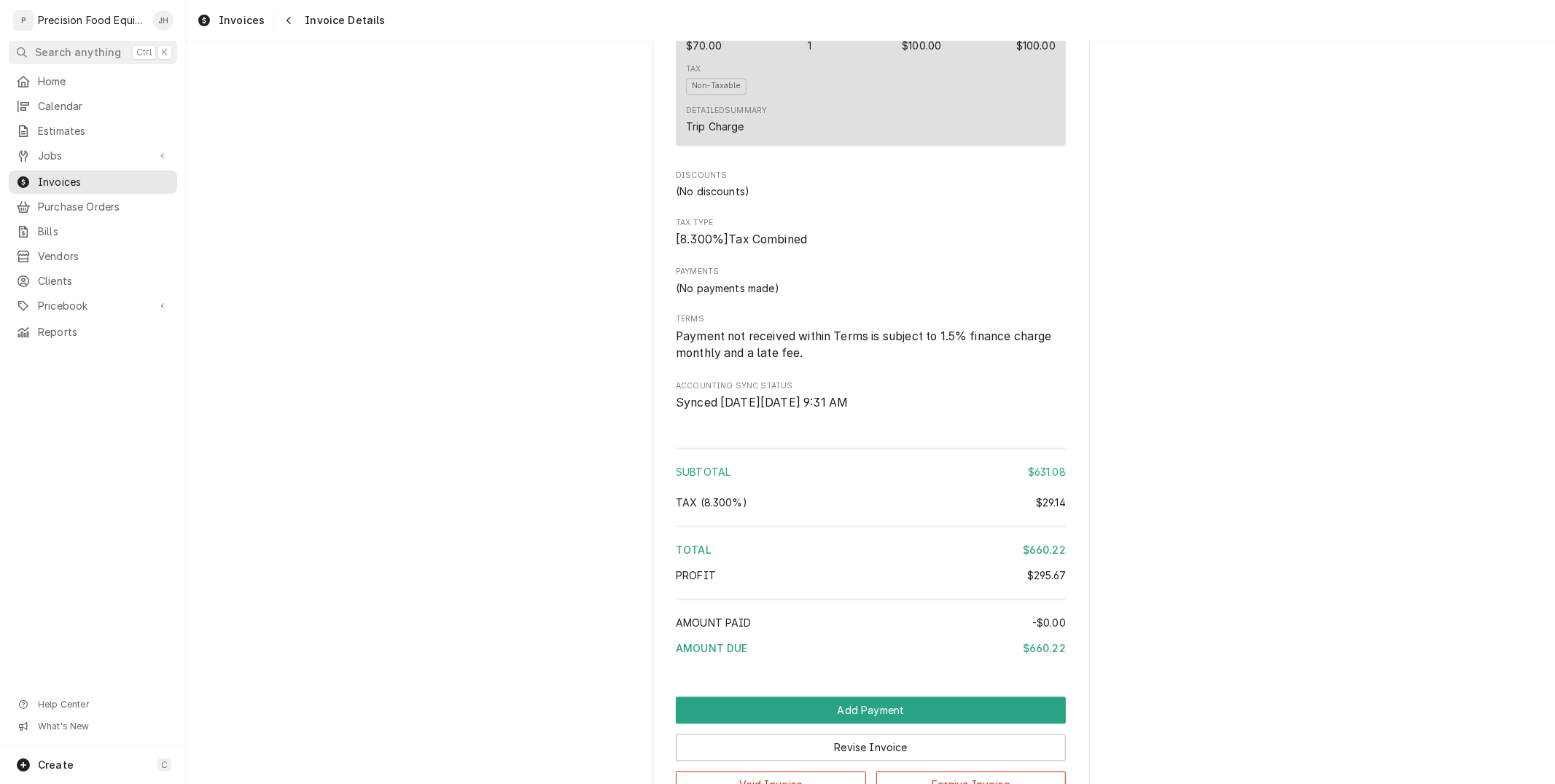
scroll to position [1943, 0]
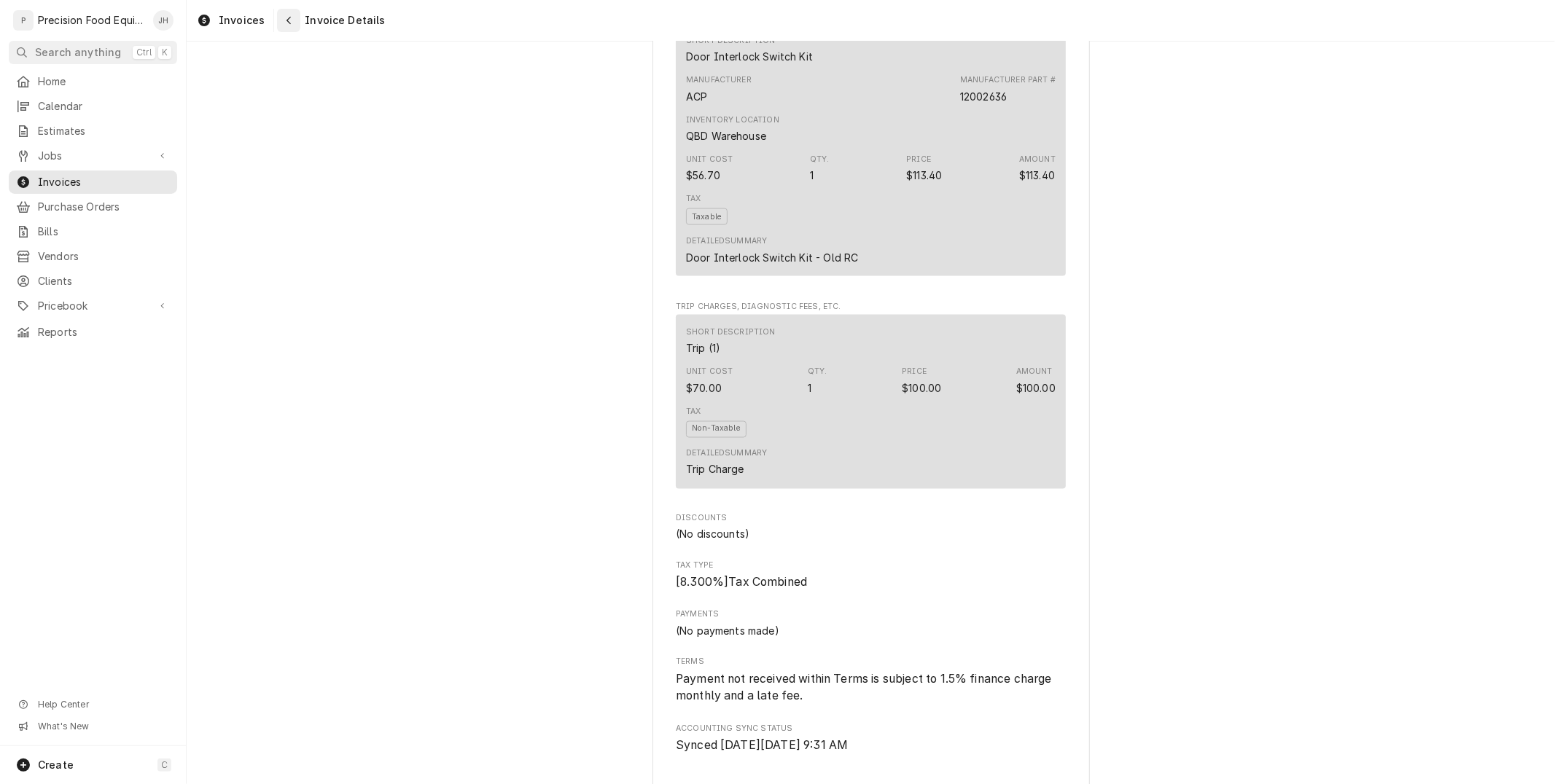
click at [288, 22] on div "Navigate back" at bounding box center [288, 20] width 15 height 15
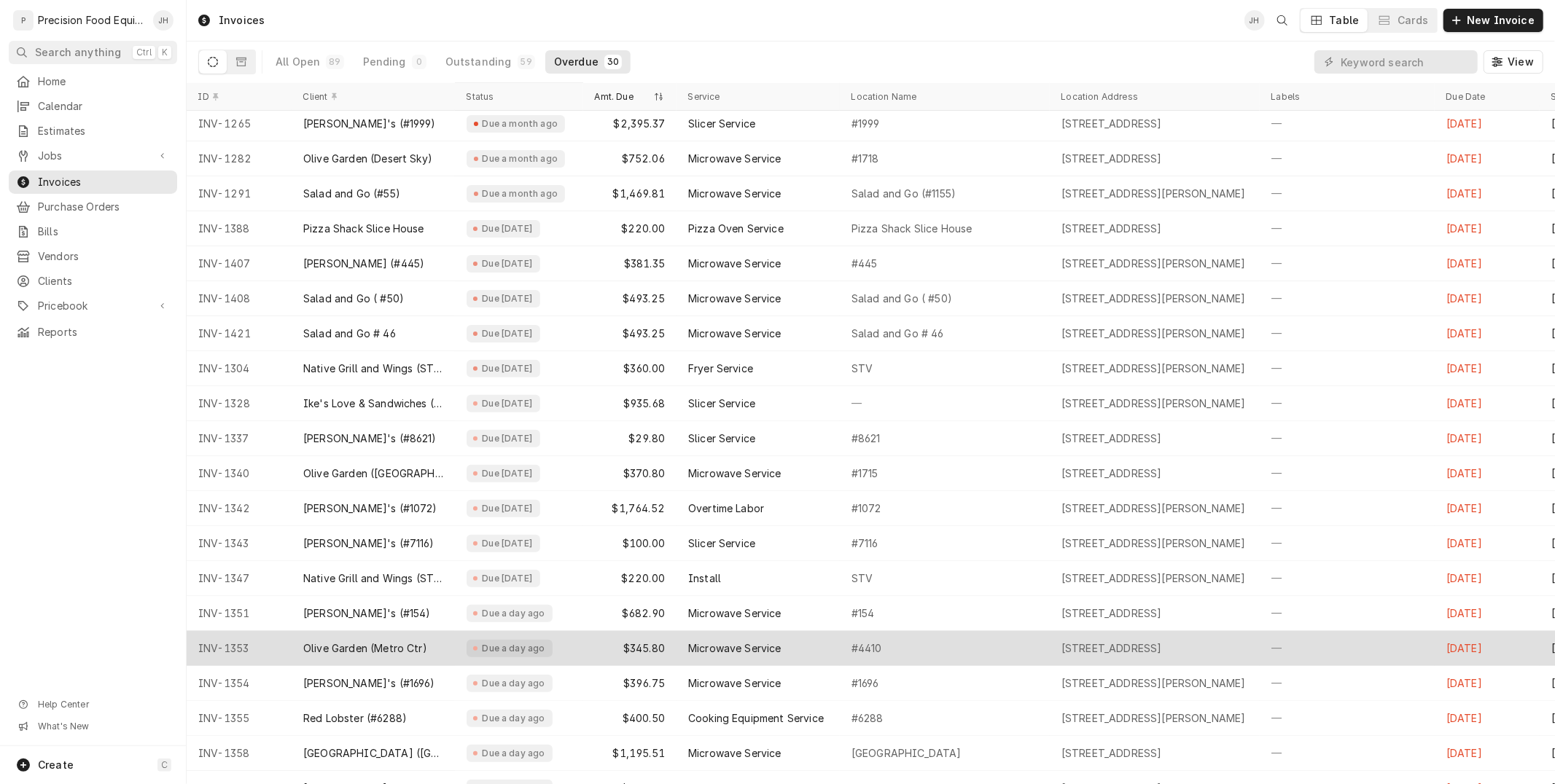
scroll to position [389, 0]
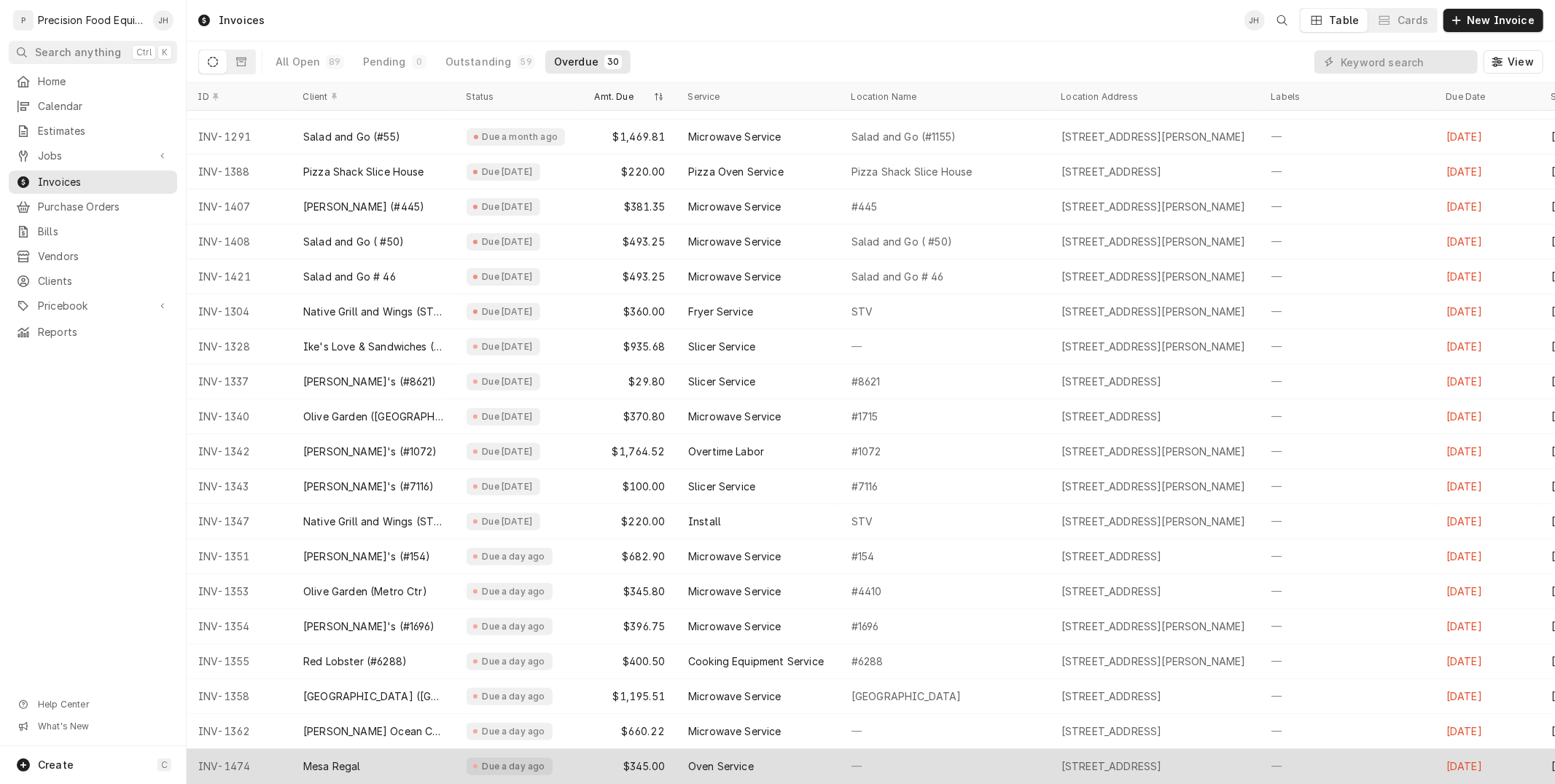
click at [748, 759] on div "Oven Service" at bounding box center [721, 766] width 66 height 15
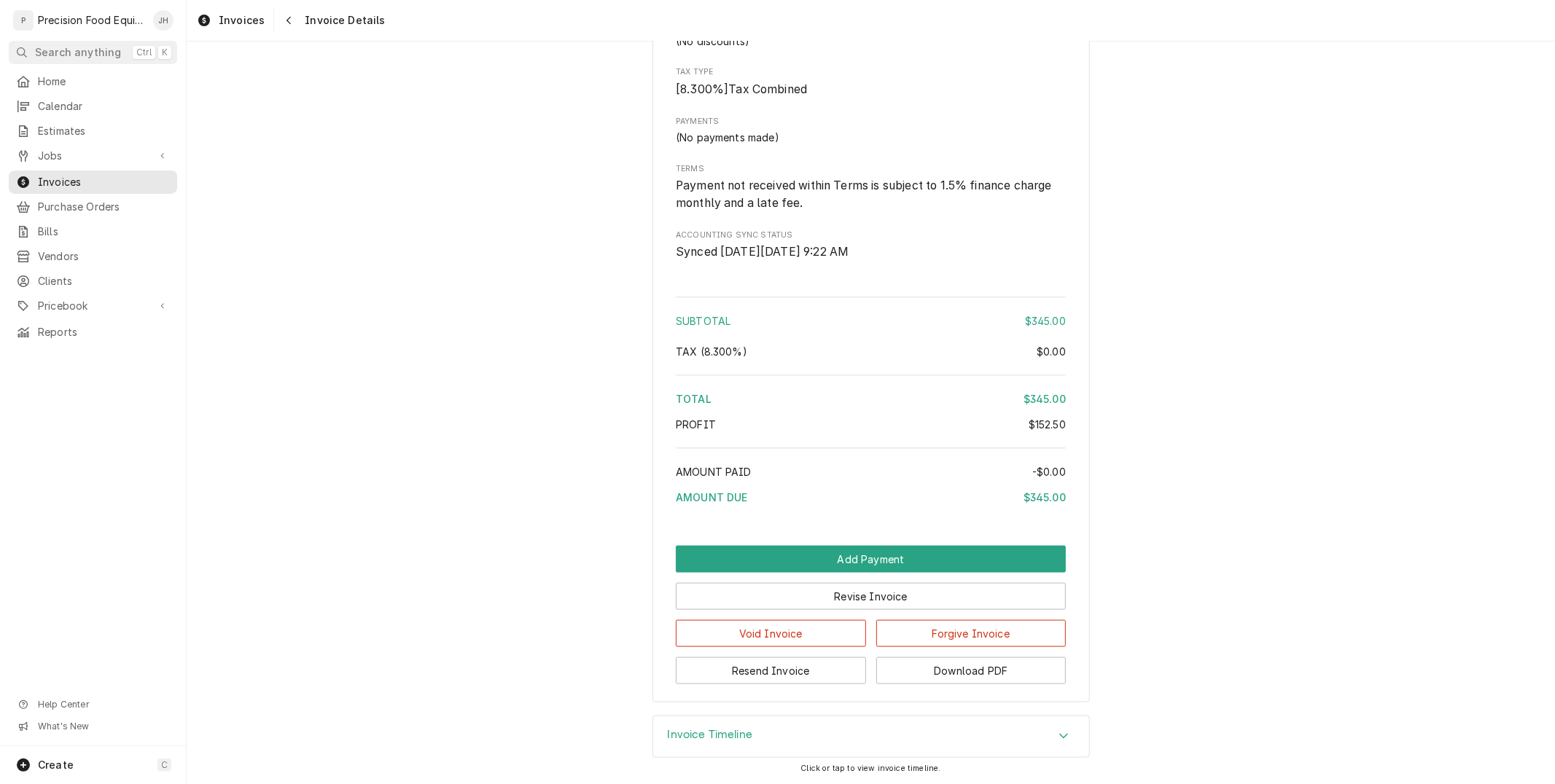
scroll to position [1384, 0]
click at [892, 729] on div "Invoice Timeline" at bounding box center [871, 737] width 436 height 41
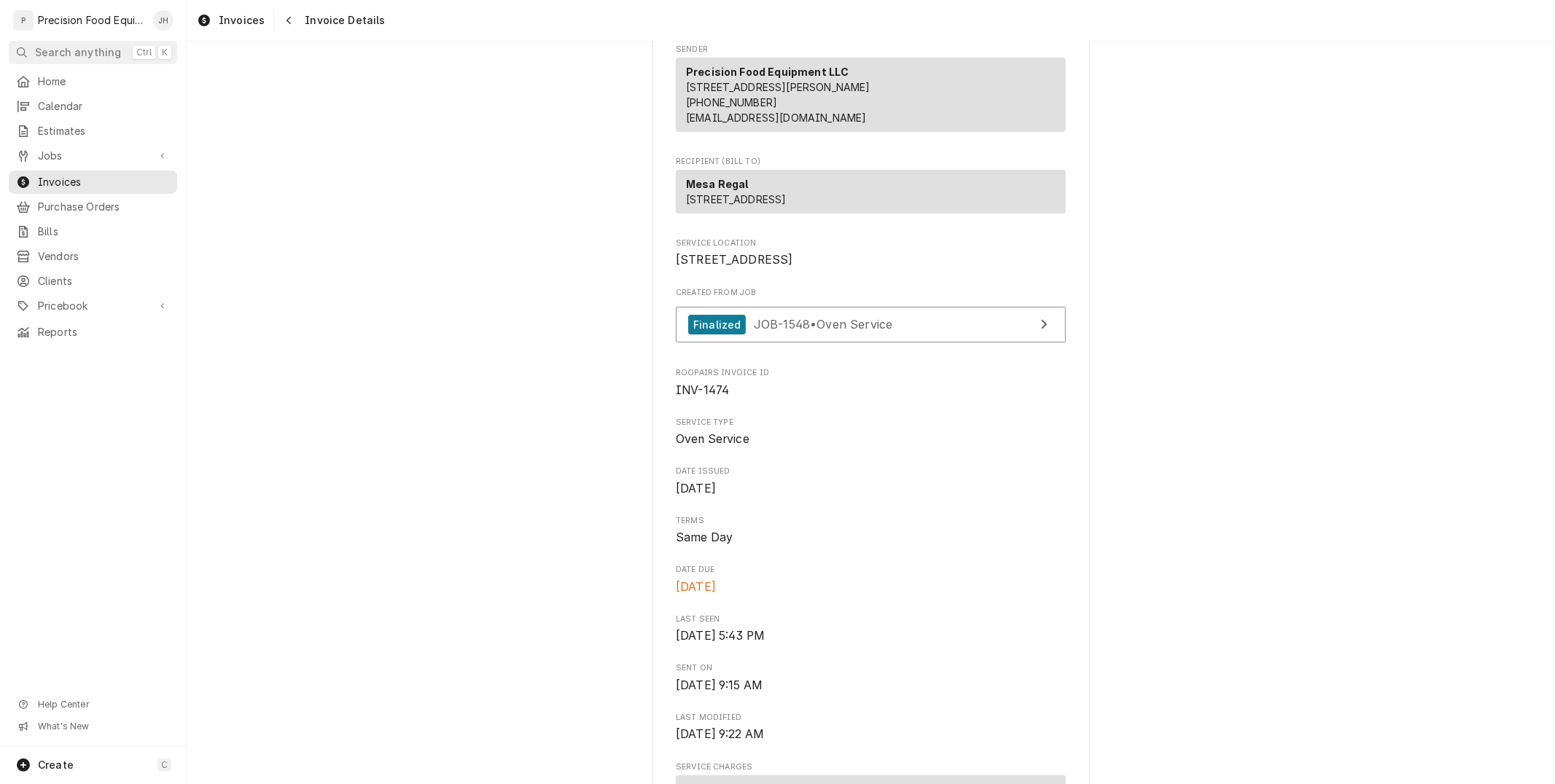
scroll to position [0, 0]
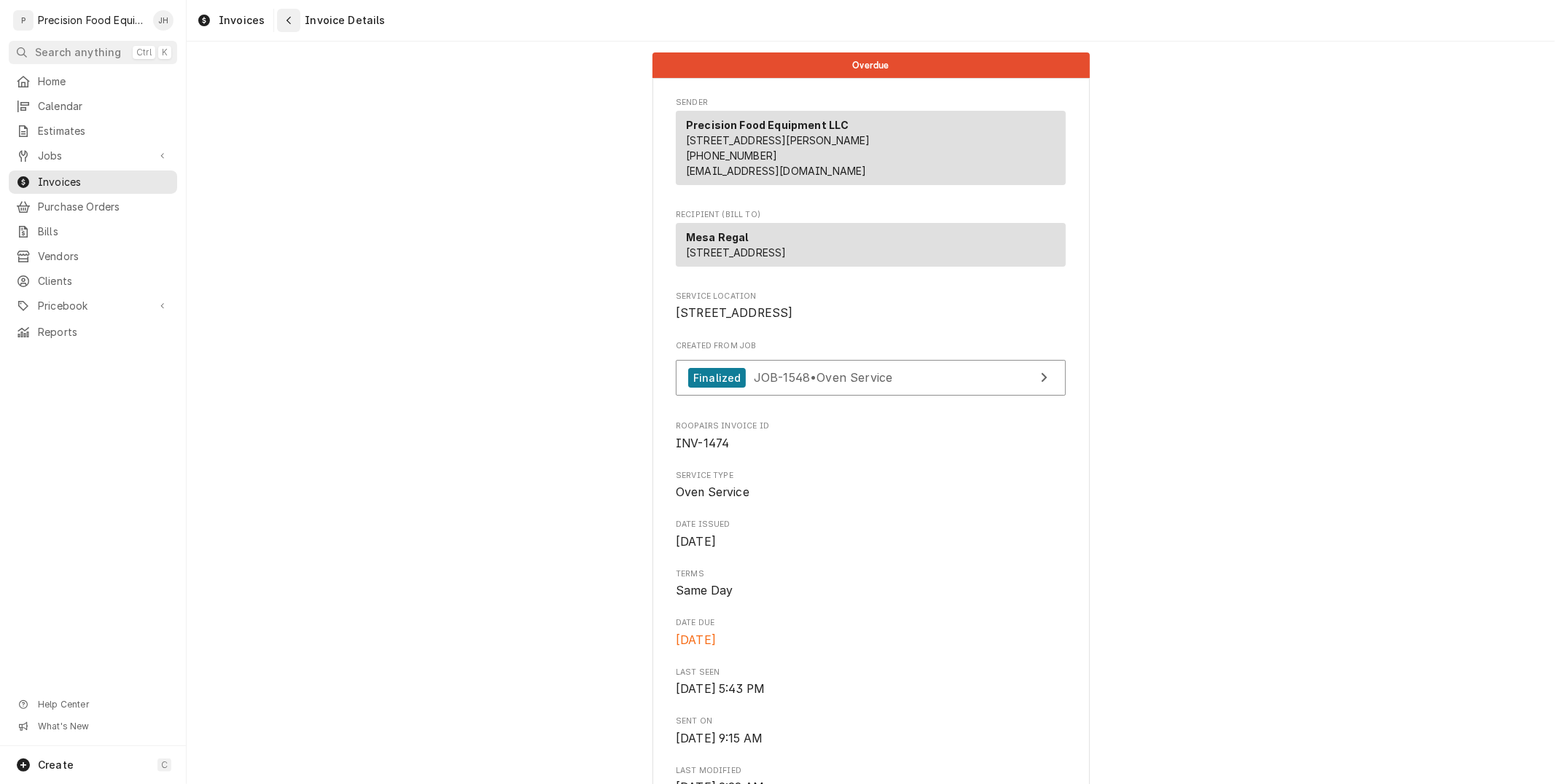
click at [288, 20] on icon "Navigate back" at bounding box center [289, 20] width 7 height 10
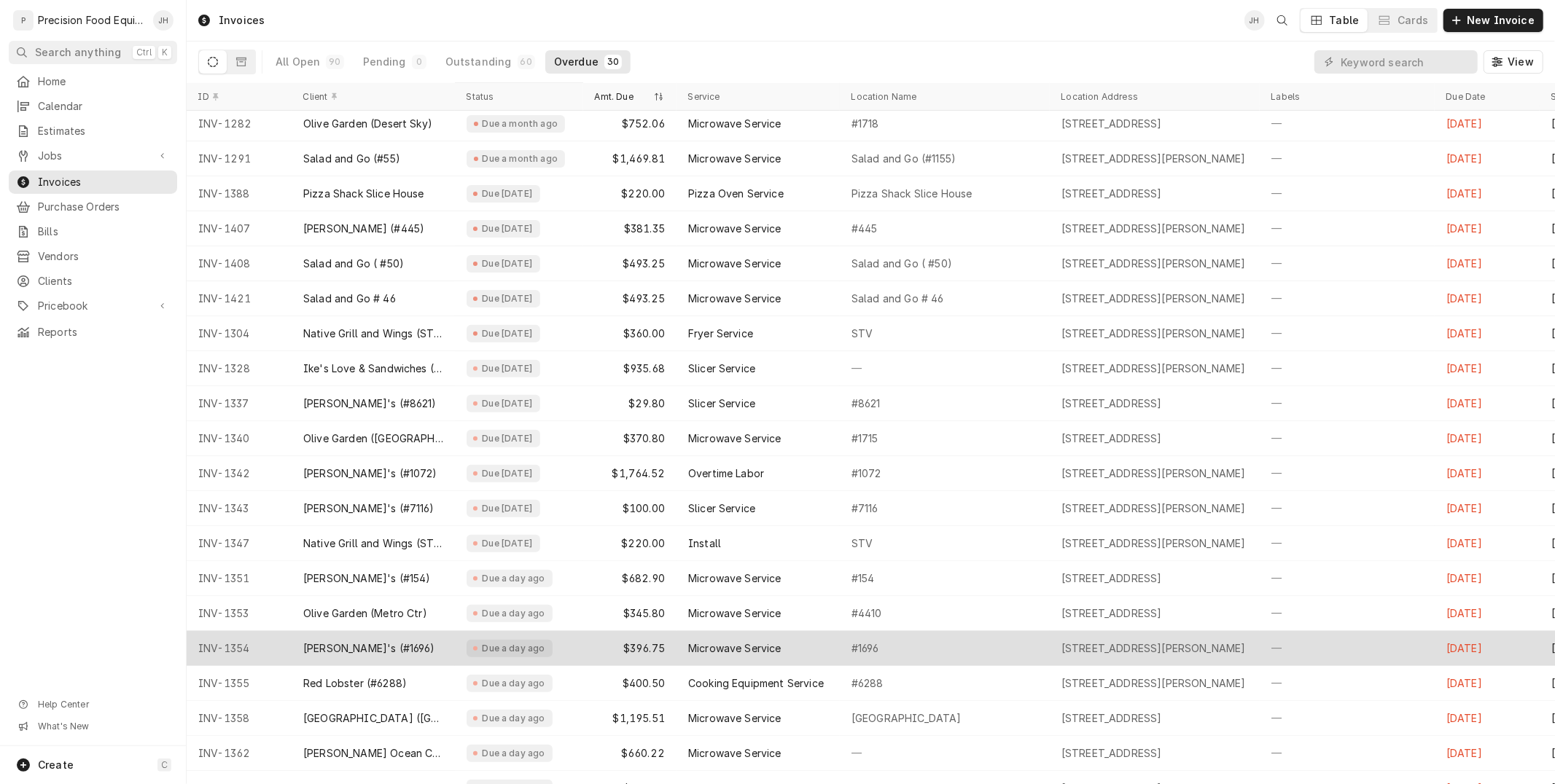
scroll to position [389, 0]
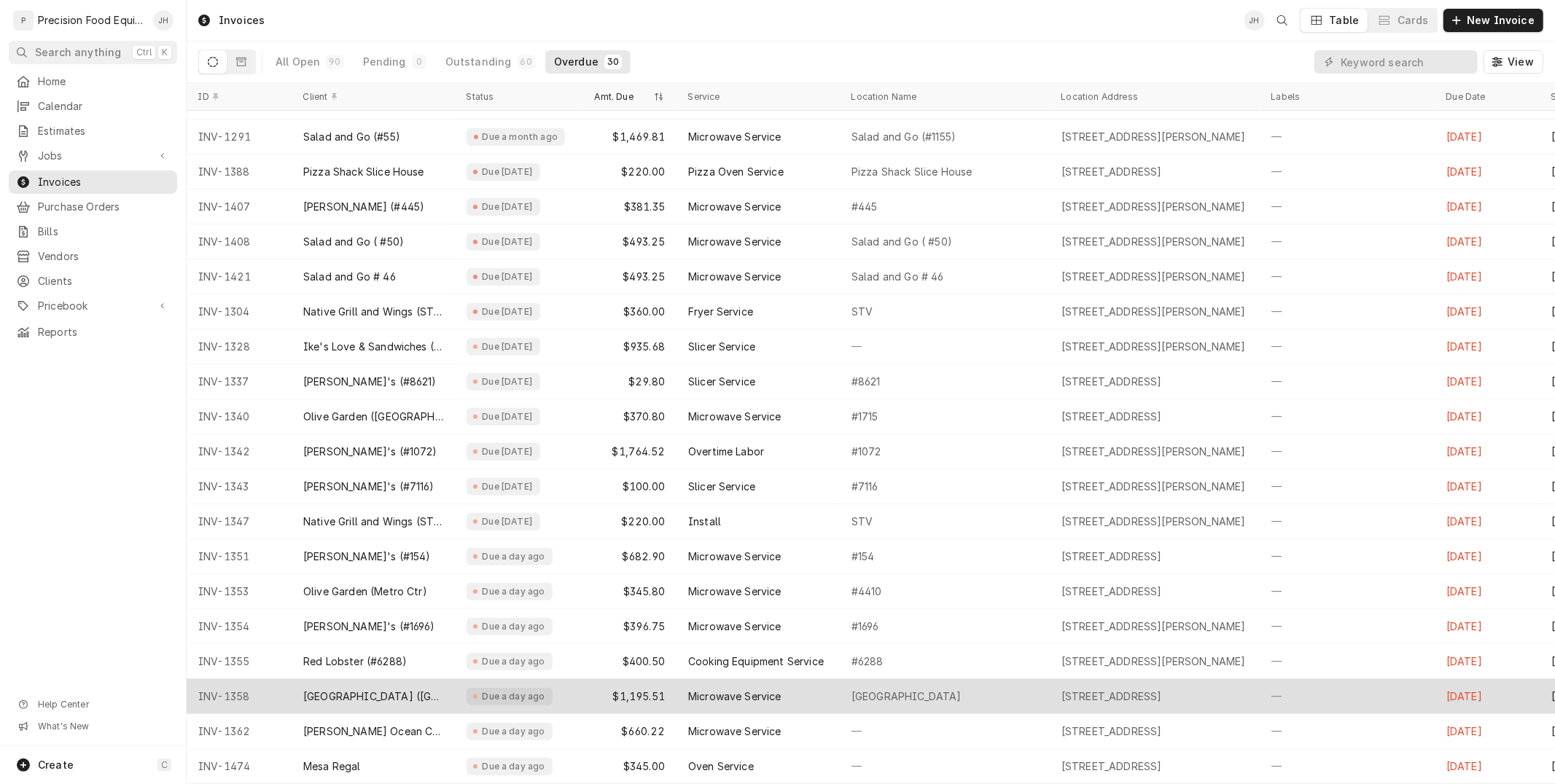
click at [712, 689] on div "Microwave Service" at bounding box center [735, 696] width 93 height 15
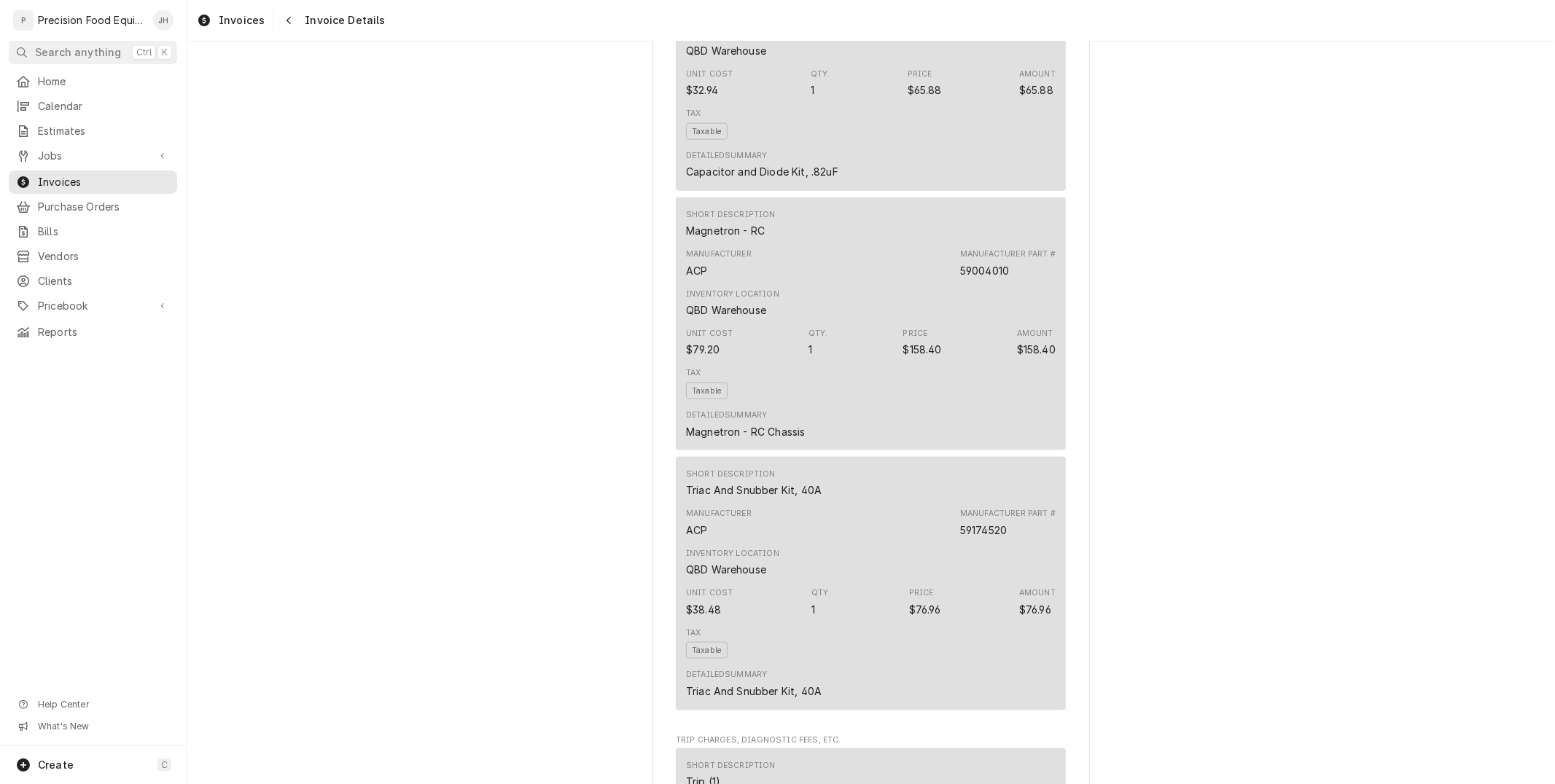
scroll to position [2509, 0]
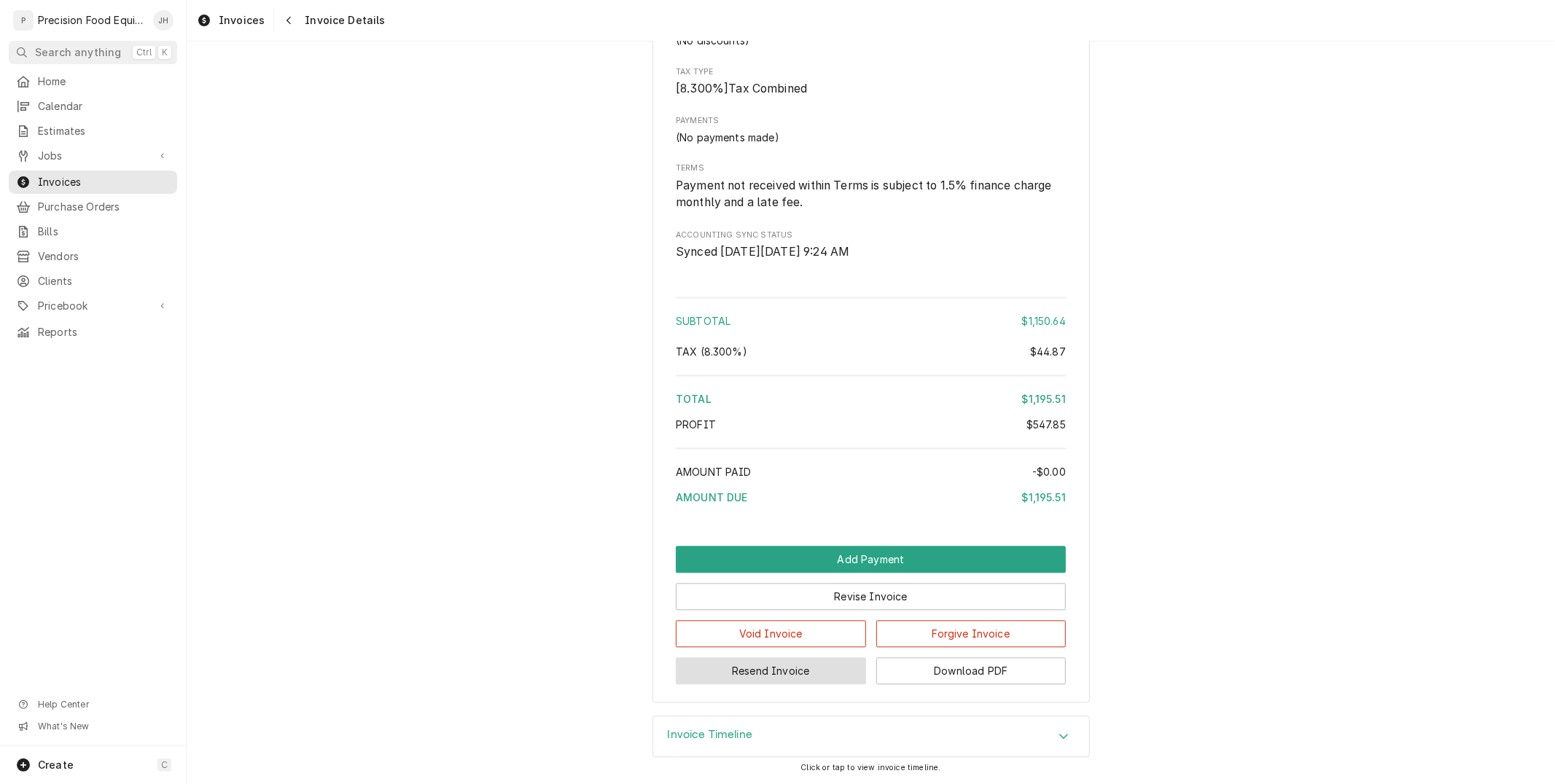
click at [809, 671] on button "Resend Invoice" at bounding box center [771, 671] width 190 height 27
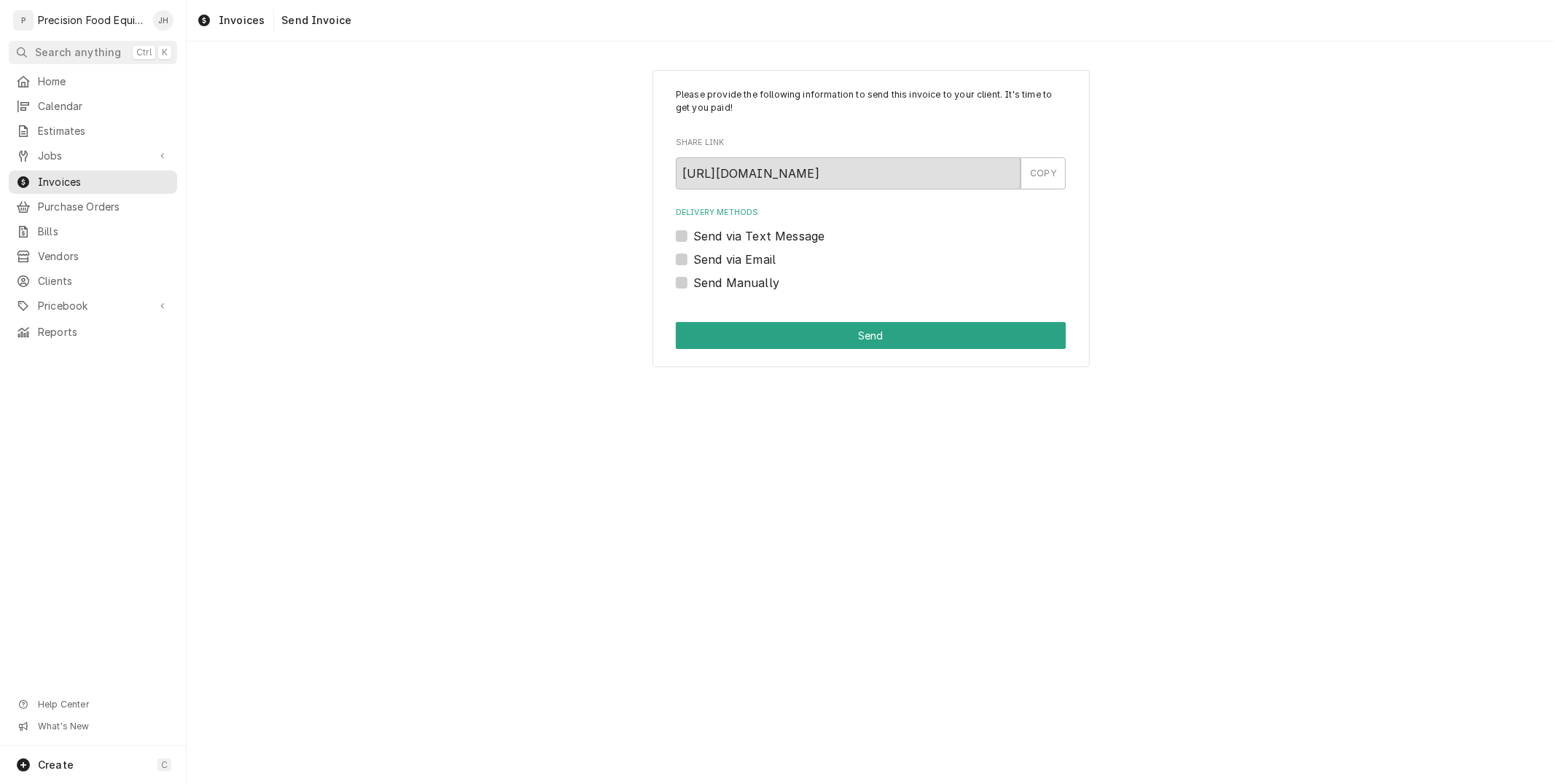
click at [694, 235] on label "Send via Text Message" at bounding box center [760, 236] width 131 height 18
click at [694, 235] on input "Send via Text Message" at bounding box center [888, 244] width 390 height 32
checkbox input "true"
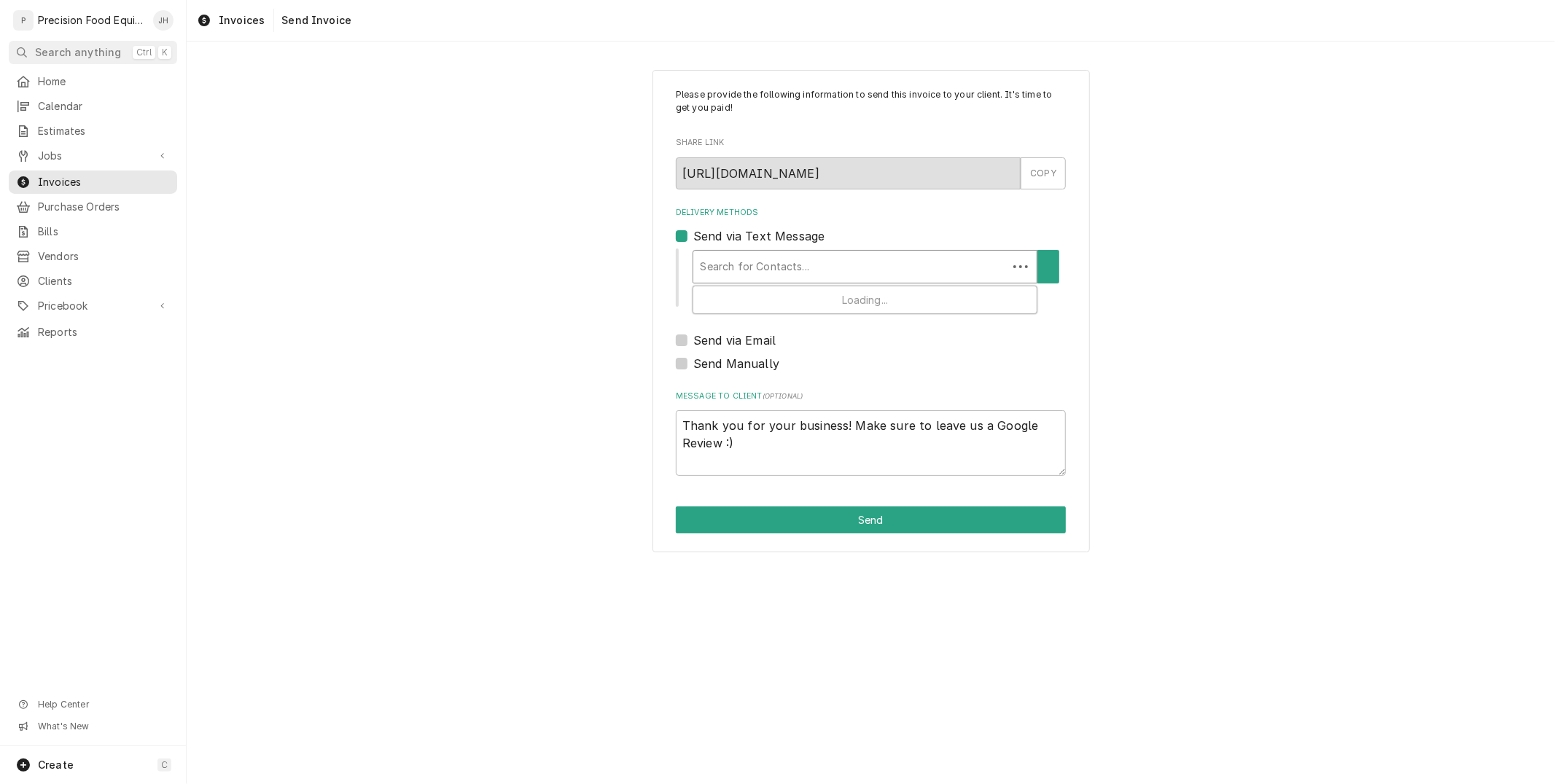
click at [741, 267] on div "Delivery Methods" at bounding box center [851, 266] width 300 height 26
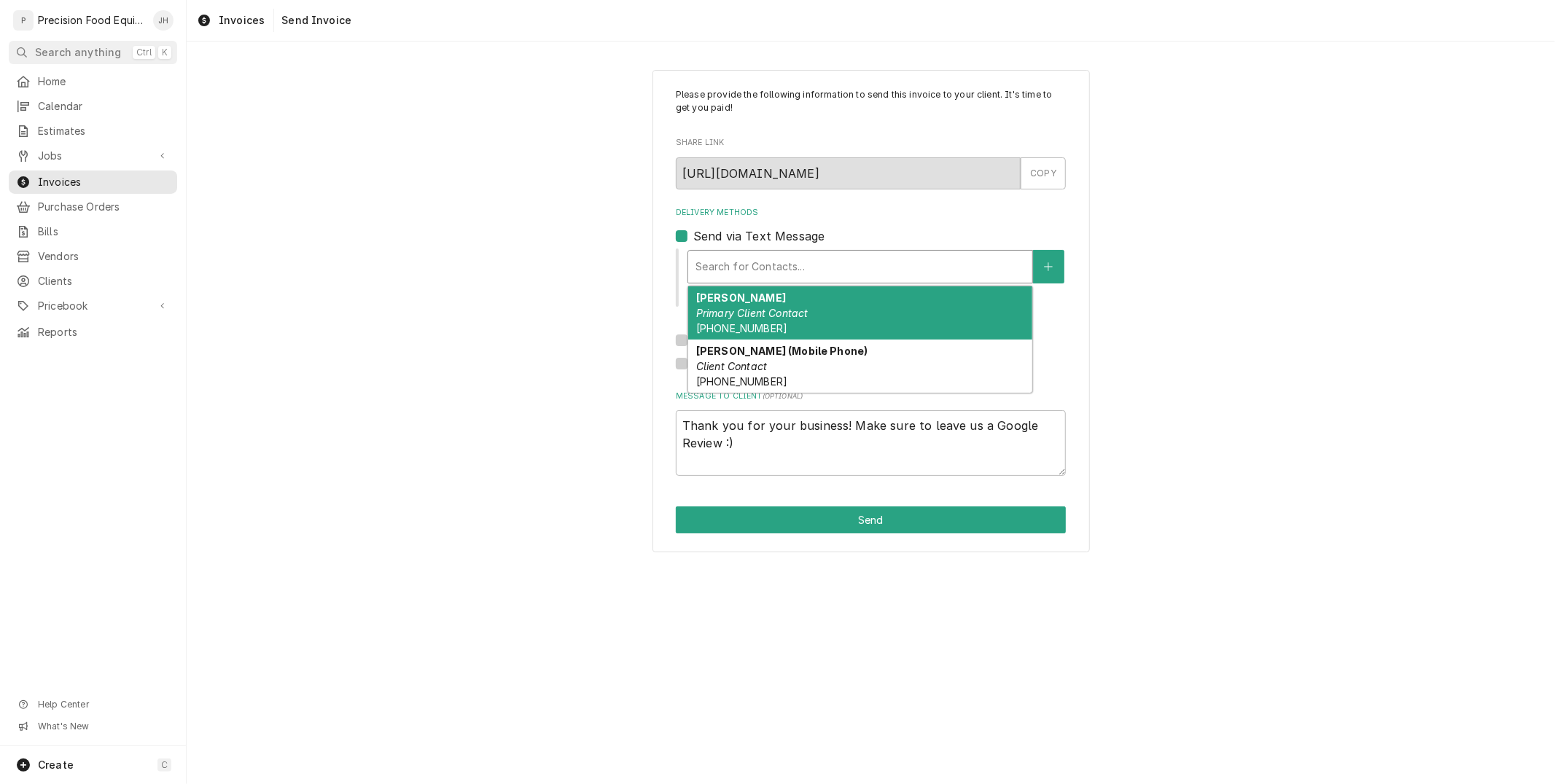
click at [774, 308] on em "Primary Client Contact" at bounding box center [753, 313] width 113 height 13
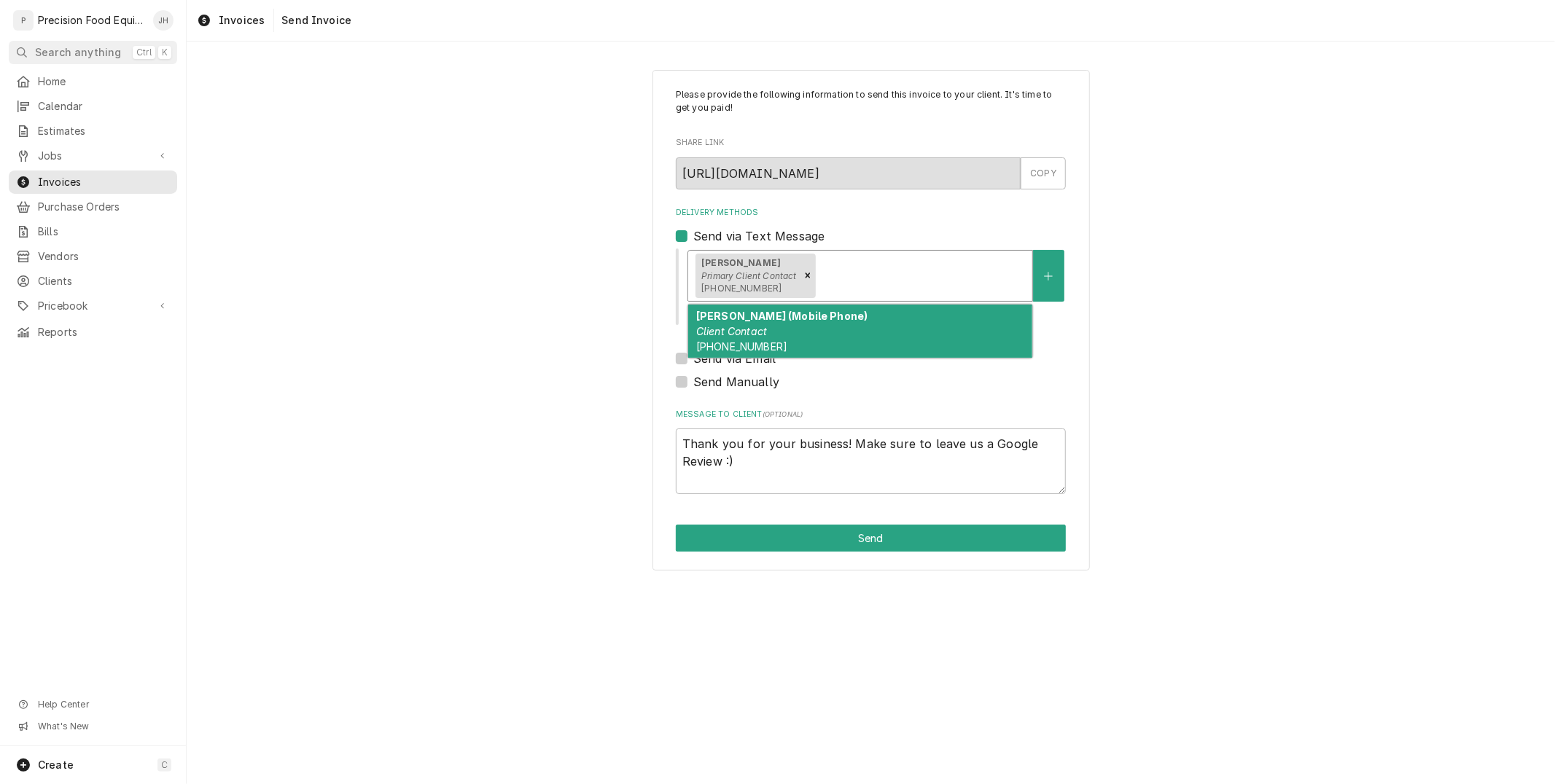
click at [928, 273] on div "Delivery Methods" at bounding box center [923, 276] width 207 height 26
click at [906, 332] on div "Teresa Fisher (Mobile Phone) Client Contact (602) 689-1835" at bounding box center [860, 331] width 344 height 53
type textarea "x"
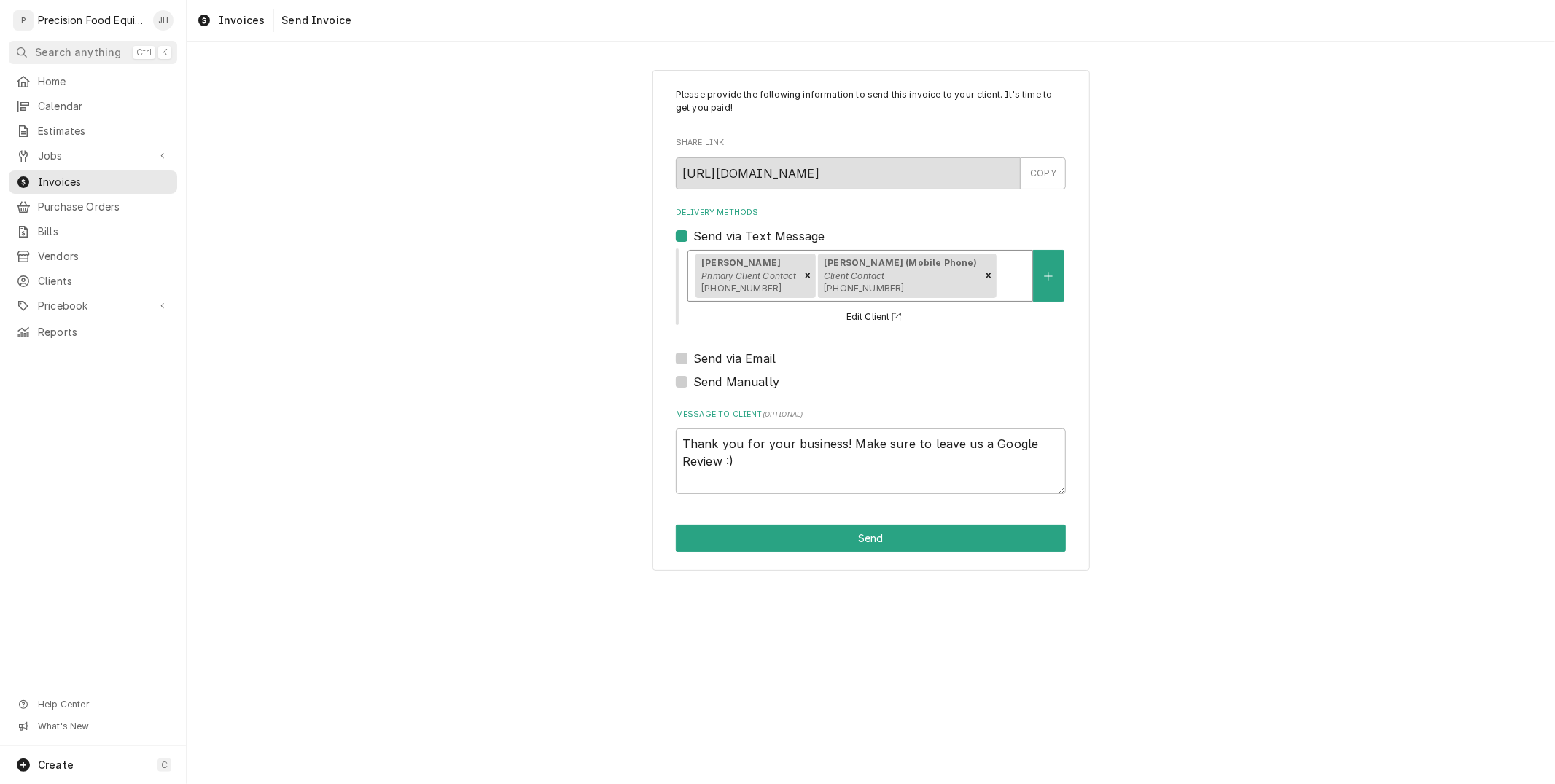
click at [694, 354] on label "Send via Email" at bounding box center [735, 358] width 83 height 18
click at [694, 354] on input "Send via Email" at bounding box center [888, 366] width 390 height 32
checkbox input "true"
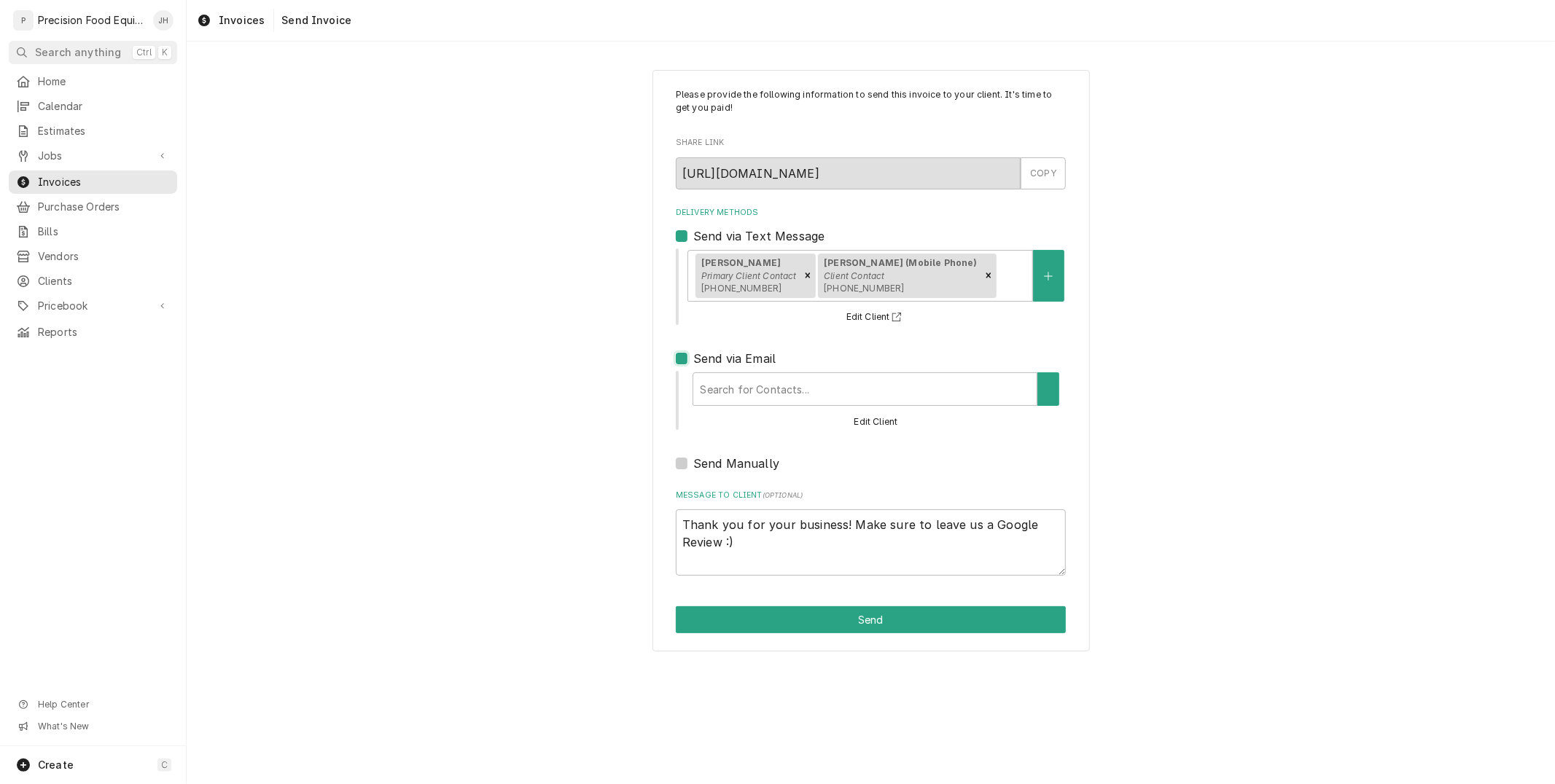
type textarea "x"
click at [759, 391] on div "Delivery Methods" at bounding box center [860, 389] width 329 height 26
click at [694, 361] on label "Send via Email" at bounding box center [735, 358] width 83 height 18
click at [694, 361] on input "Send via Email" at bounding box center [888, 366] width 390 height 32
checkbox input "false"
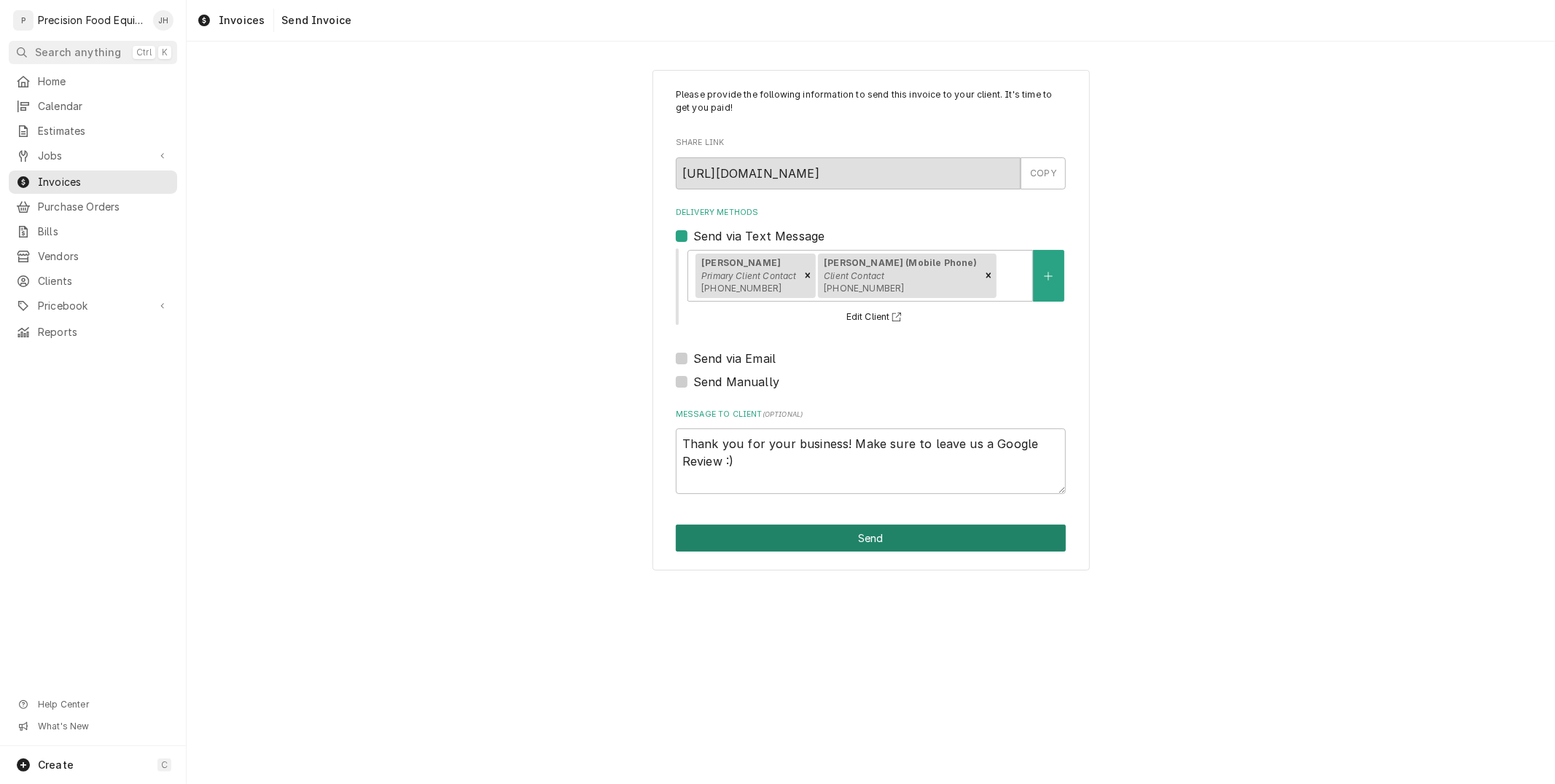
click at [865, 549] on button "Send" at bounding box center [871, 538] width 390 height 27
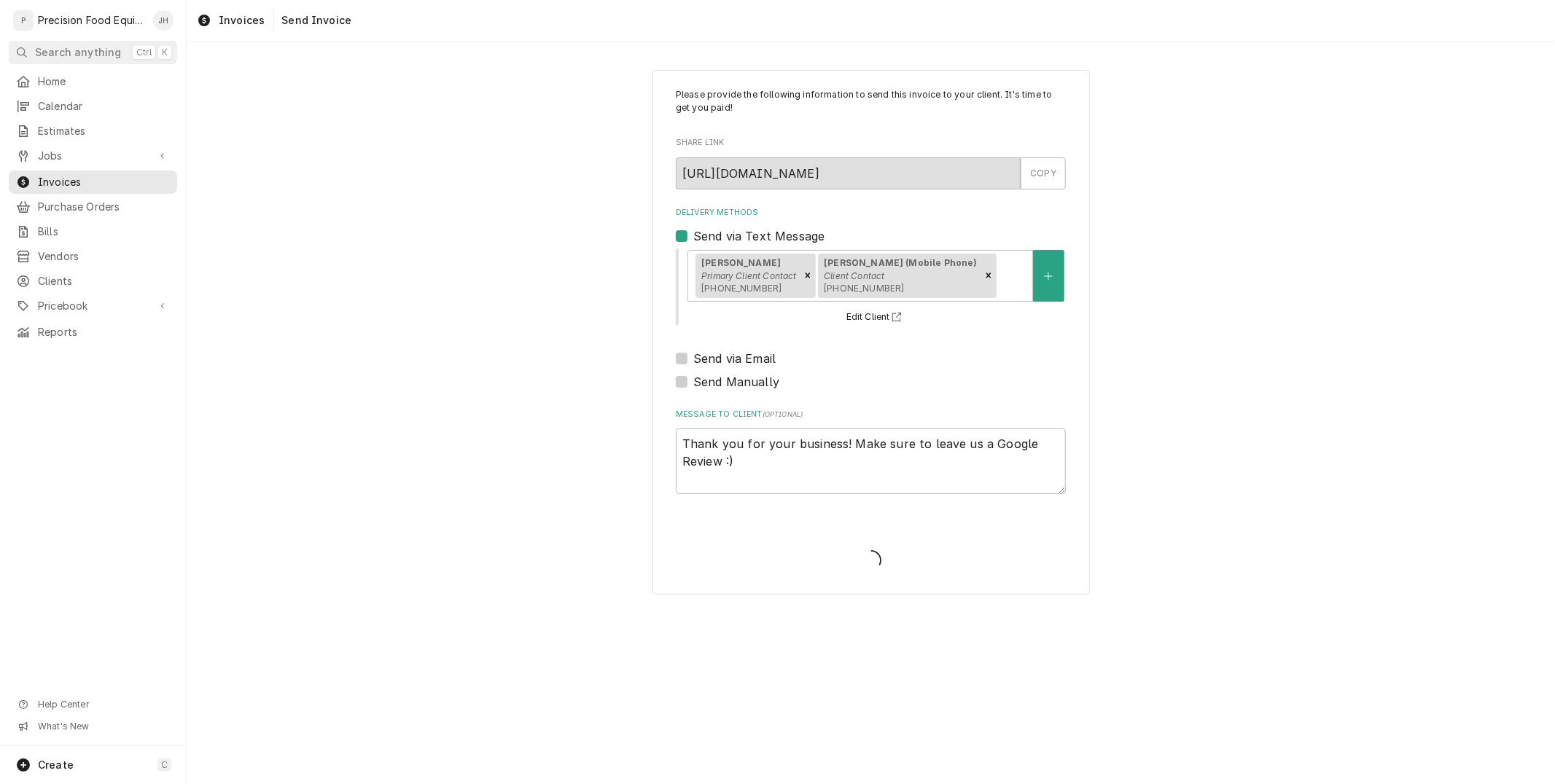
type textarea "x"
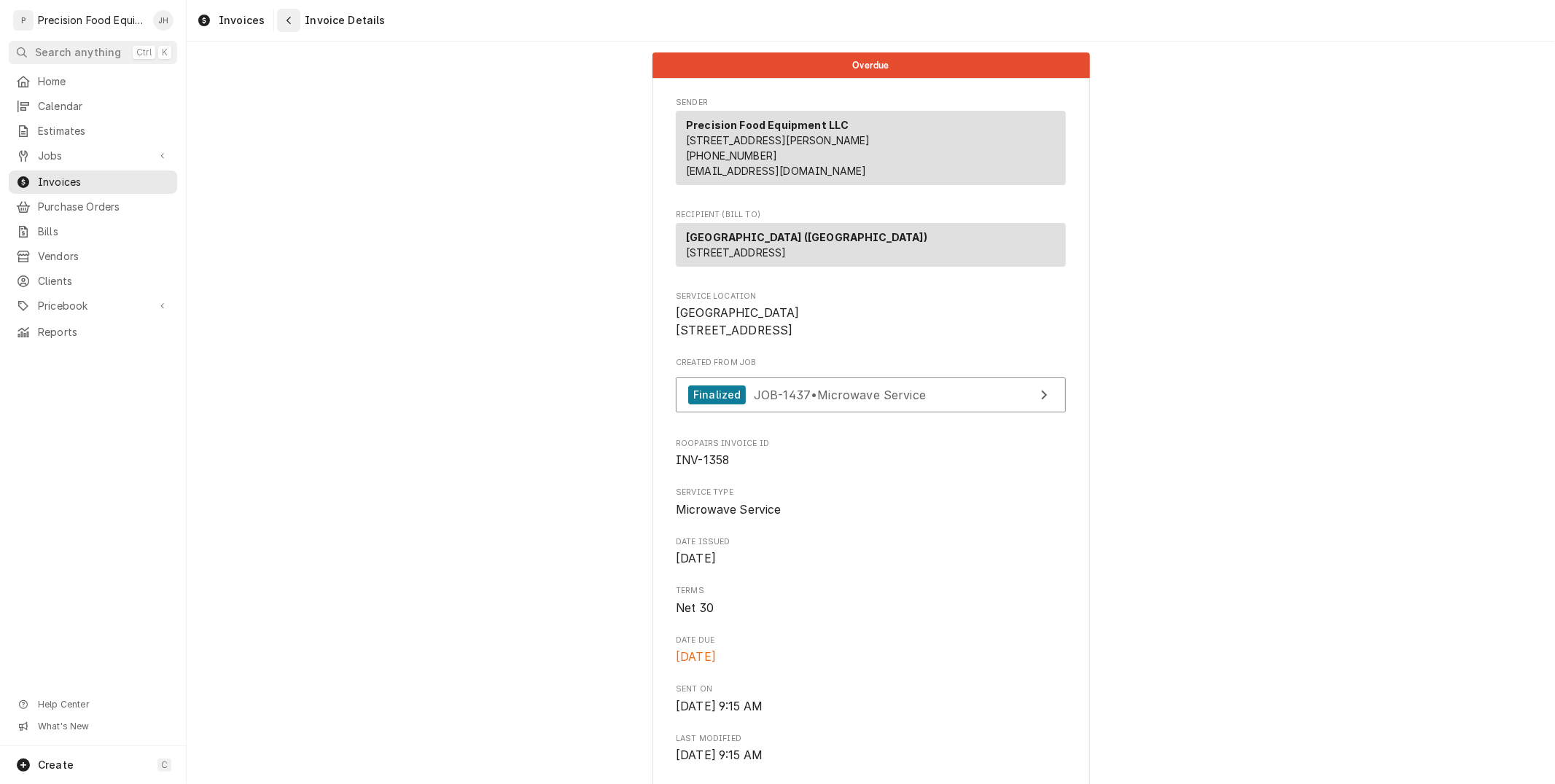
click at [290, 23] on div "Navigate back" at bounding box center [288, 20] width 15 height 15
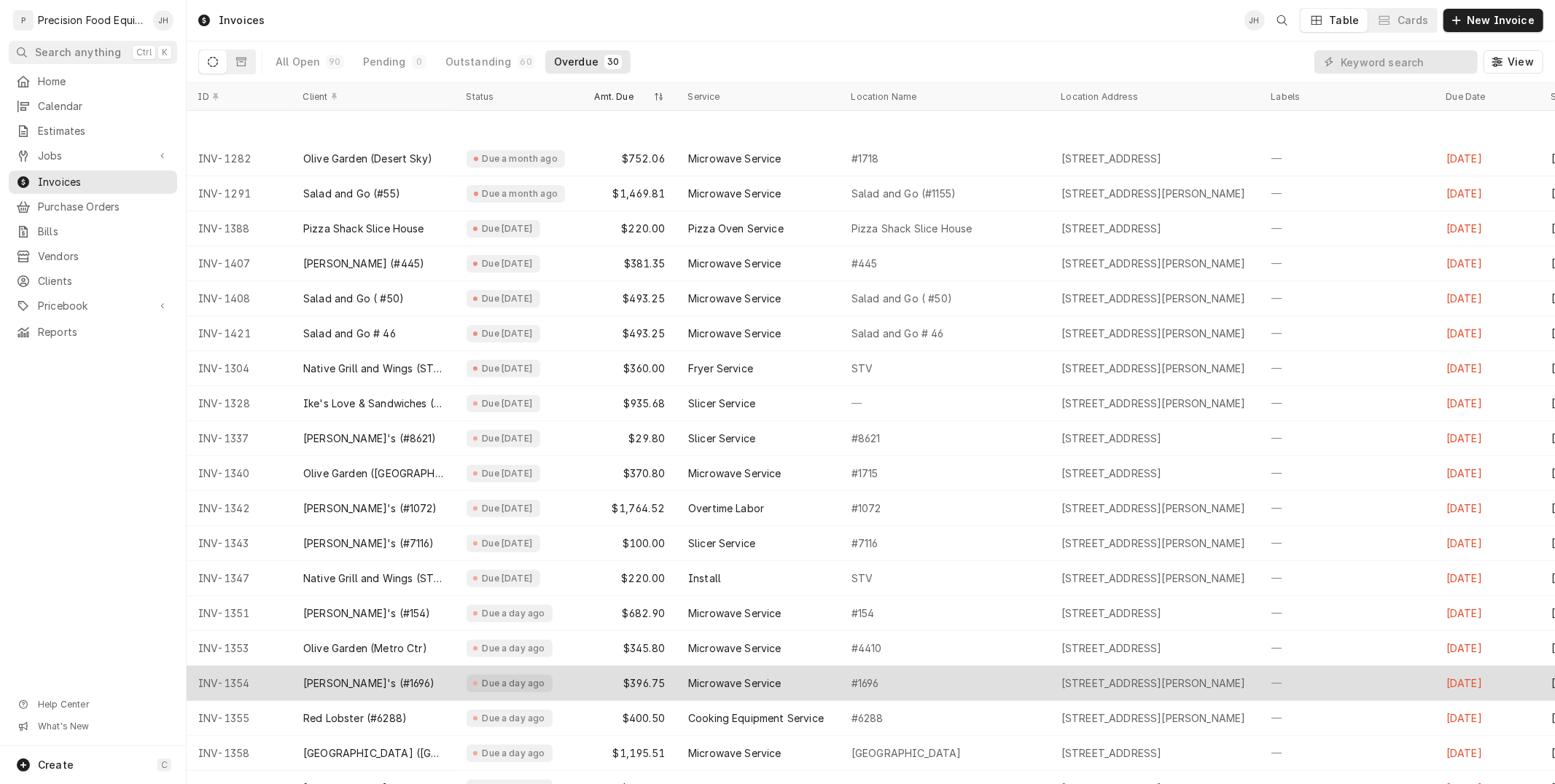
scroll to position [389, 0]
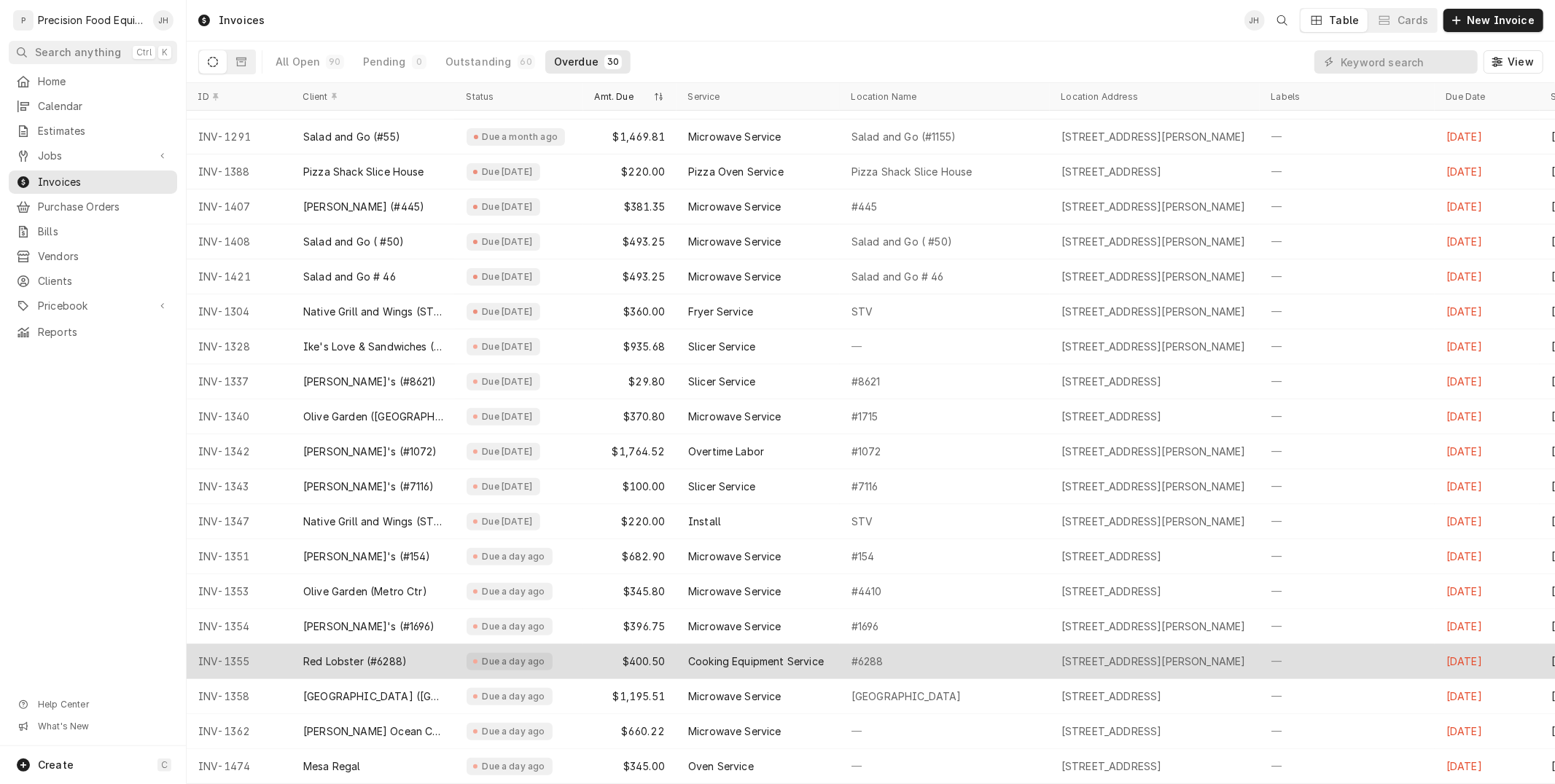
click at [718, 654] on div "Cooking Equipment Service" at bounding box center [756, 661] width 136 height 15
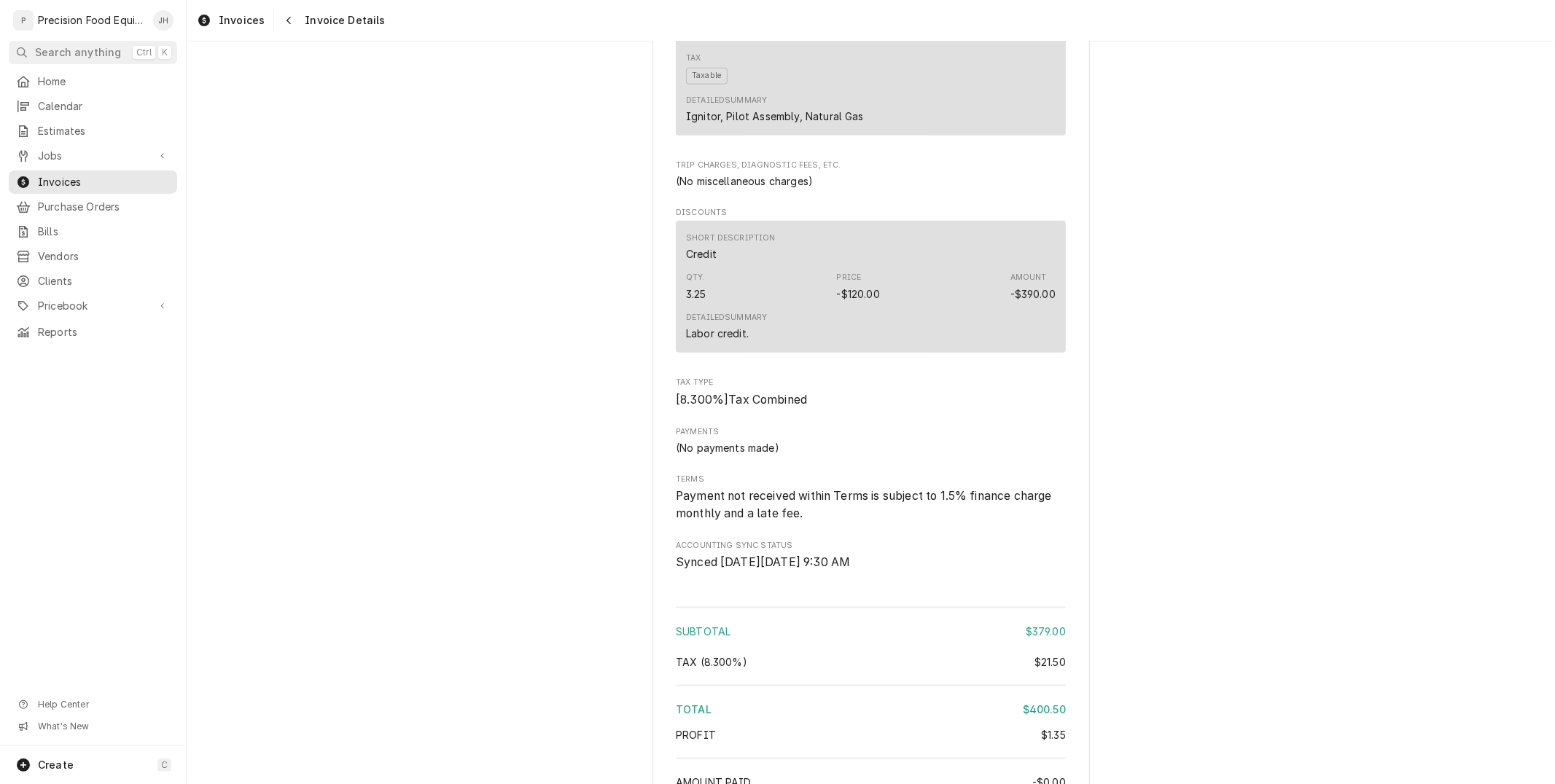
scroll to position [404, 0]
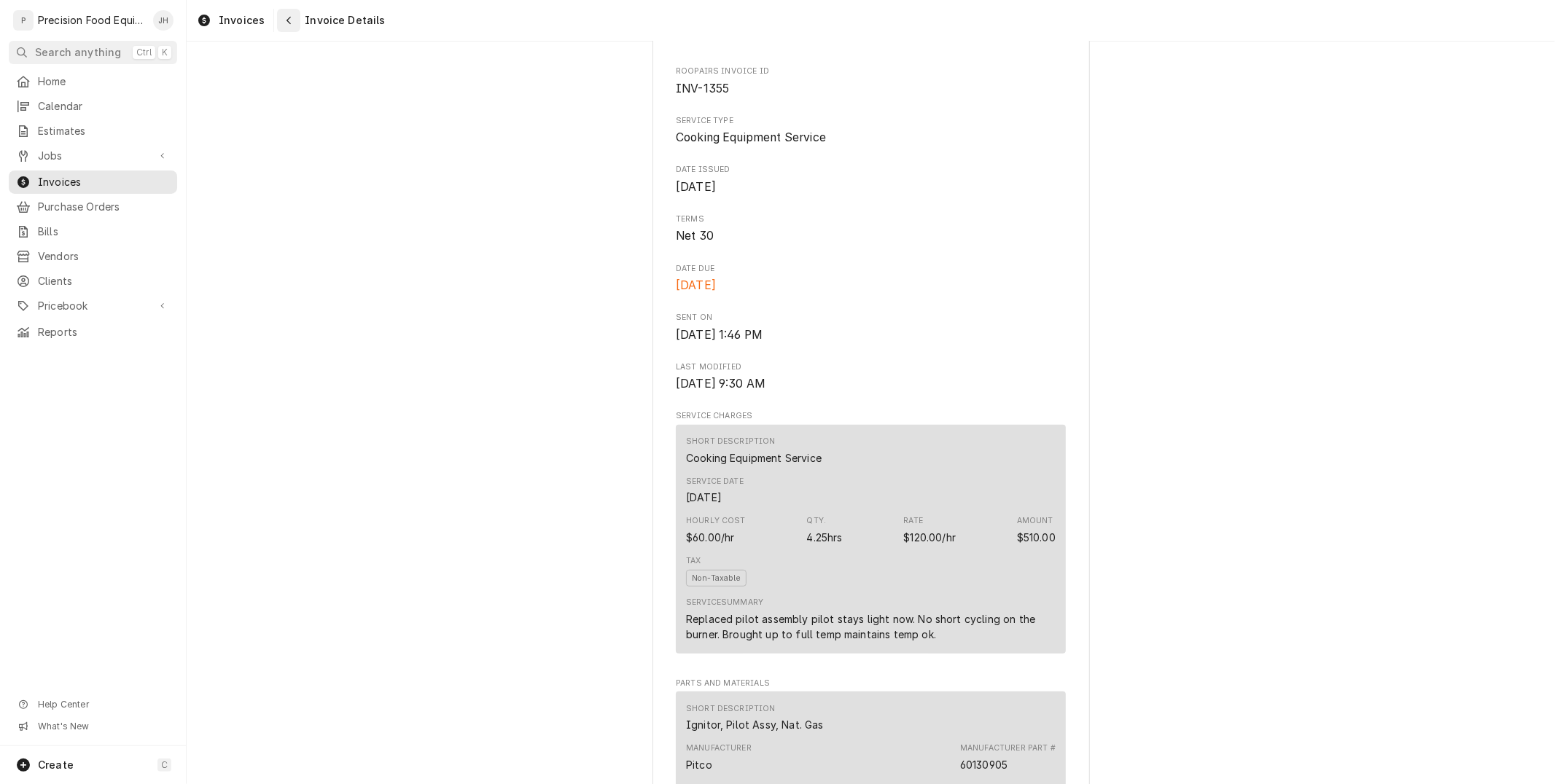
click at [287, 22] on icon "Navigate back" at bounding box center [288, 20] width 4 height 8
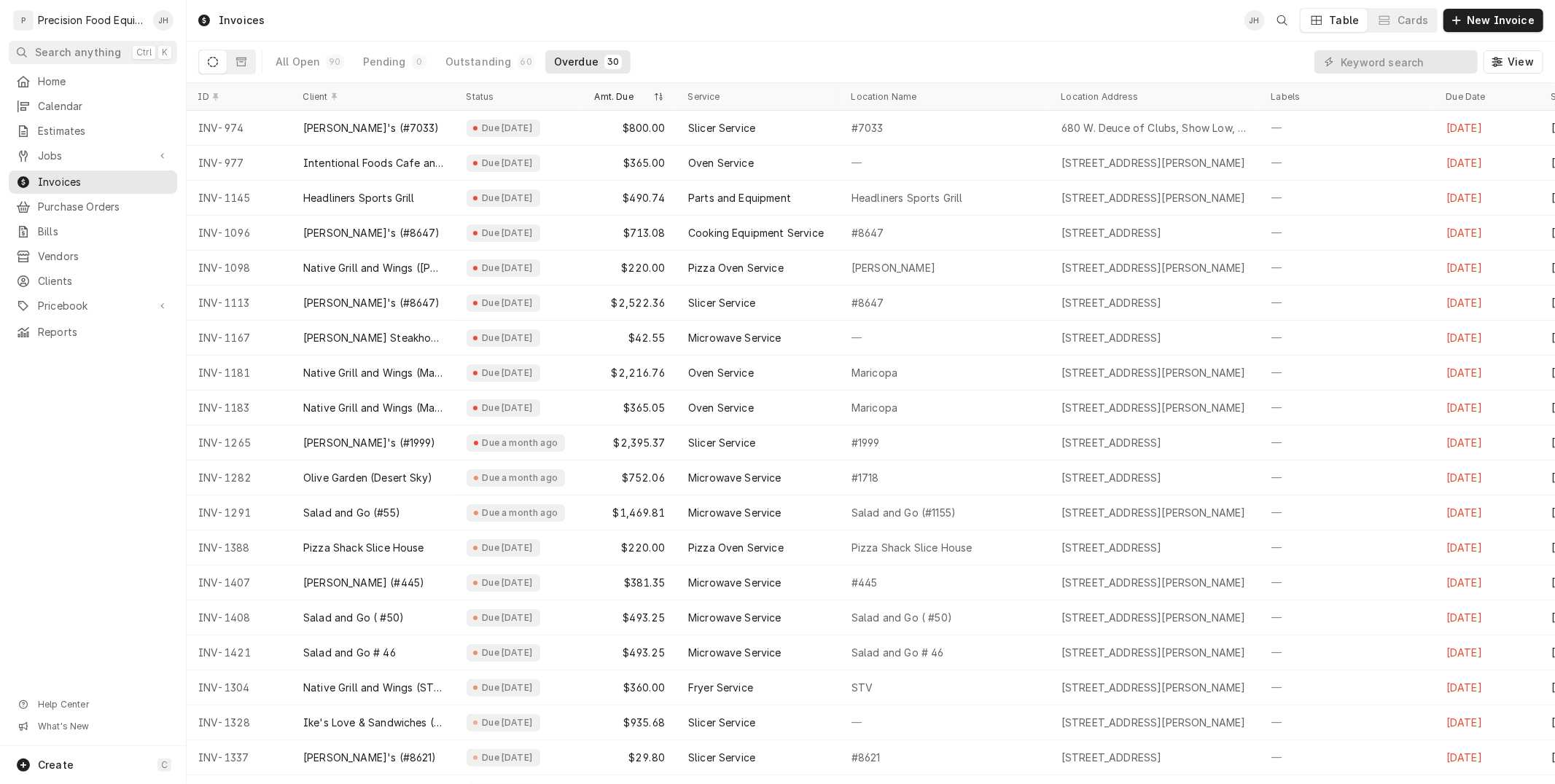
click at [585, 67] on button "Overdue 30" at bounding box center [588, 61] width 85 height 23
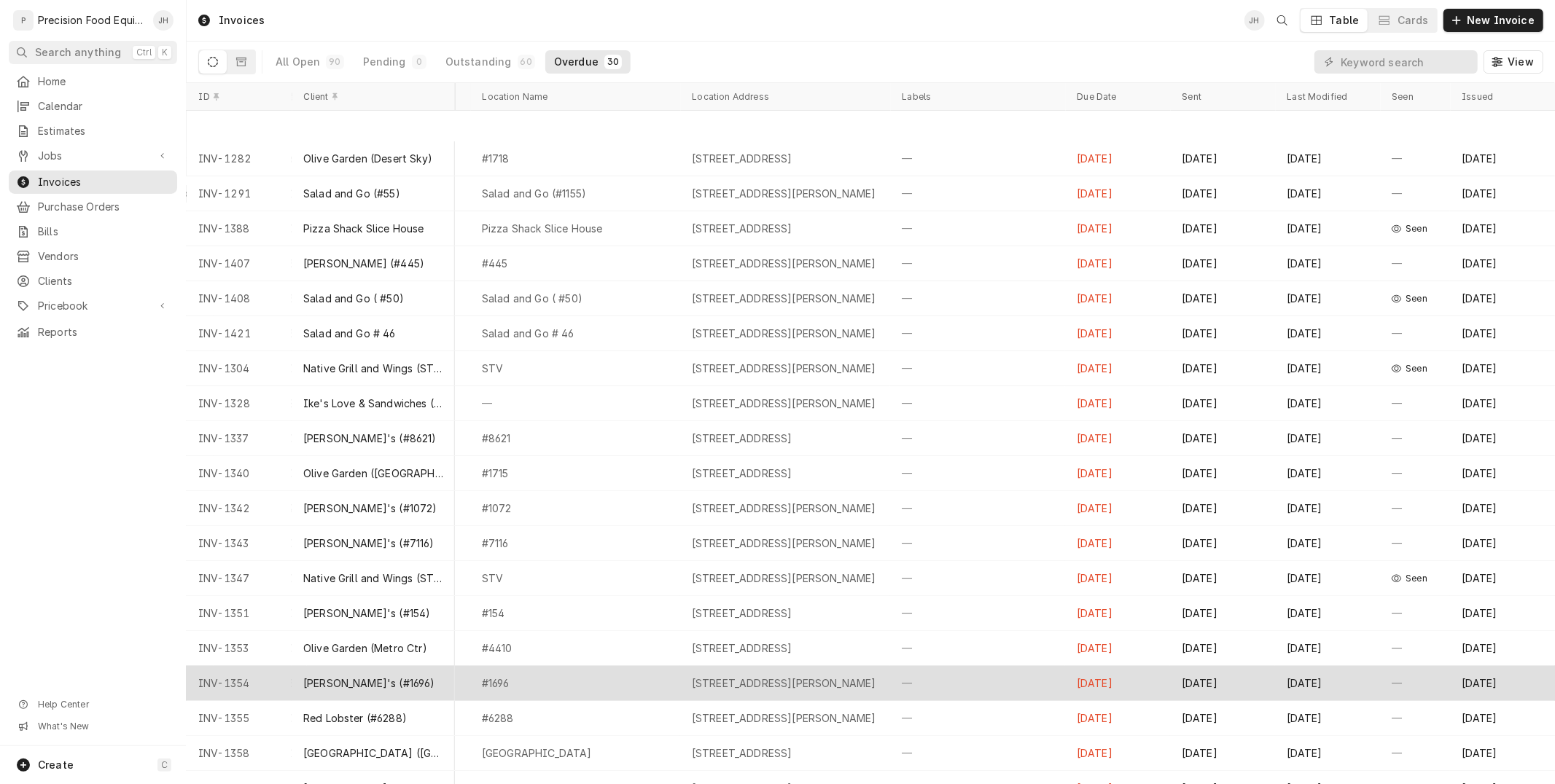
scroll to position [389, 383]
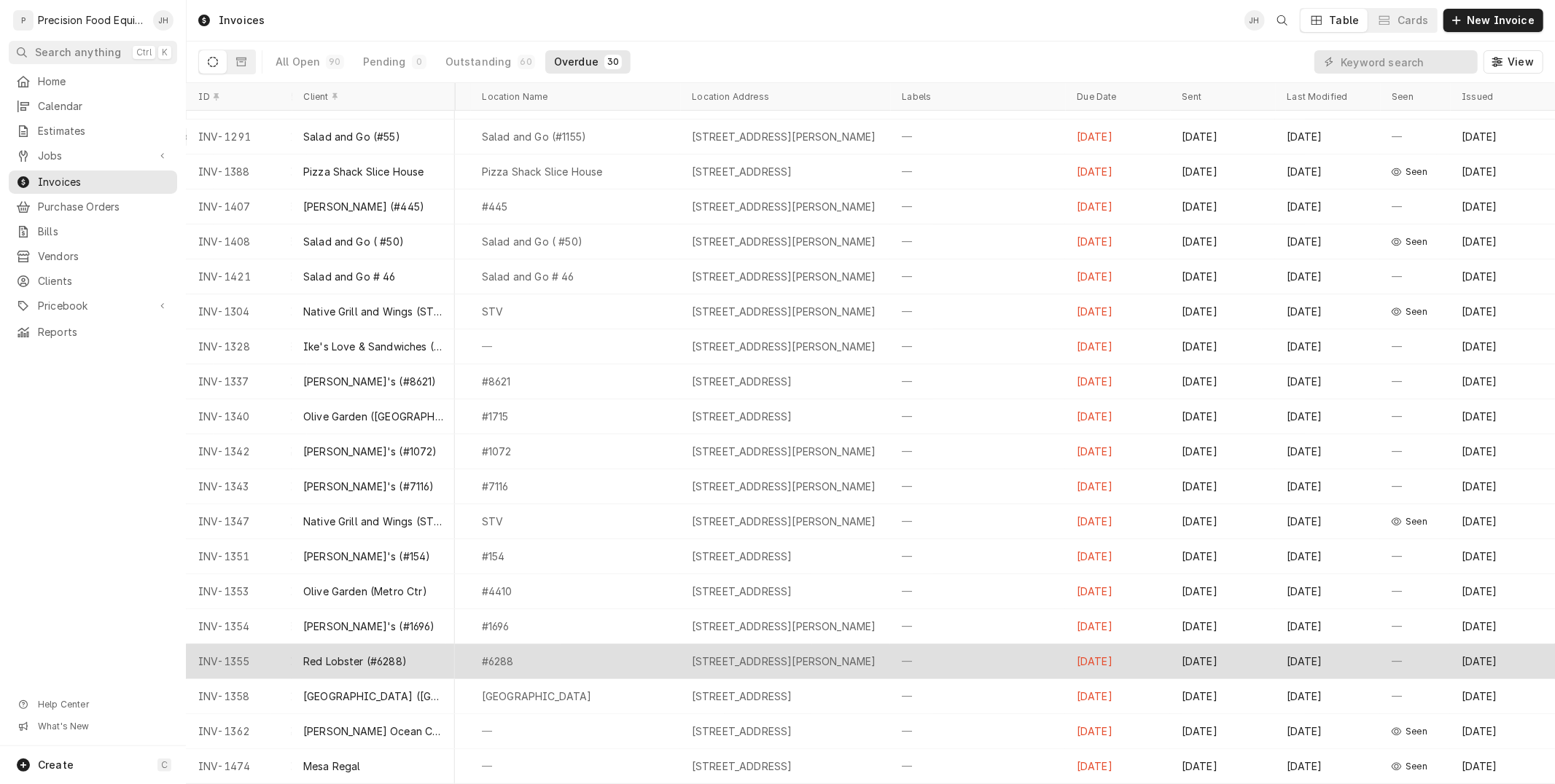
click at [1380, 650] on div "—" at bounding box center [1415, 661] width 70 height 35
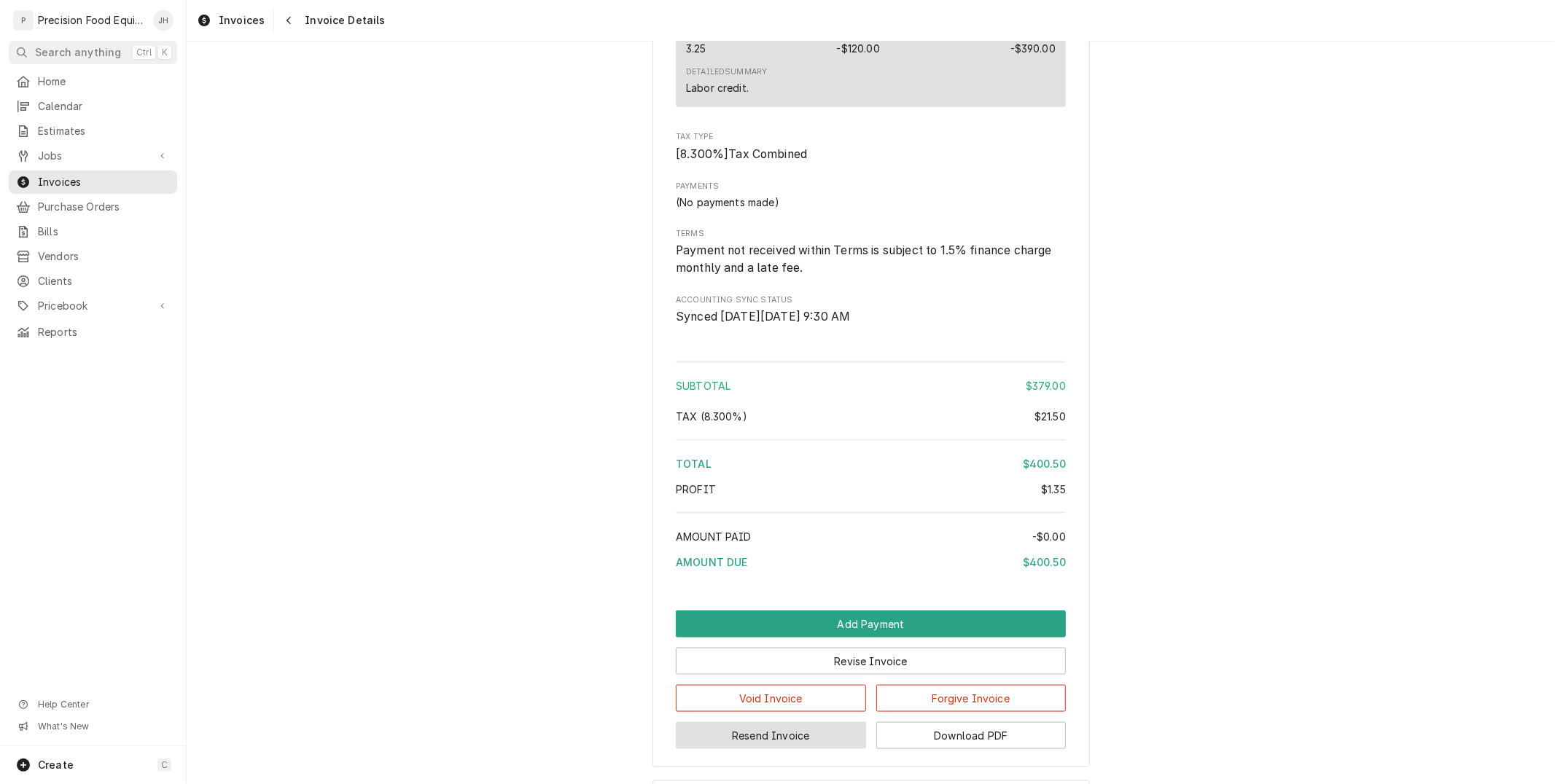
scroll to position [1539, 0]
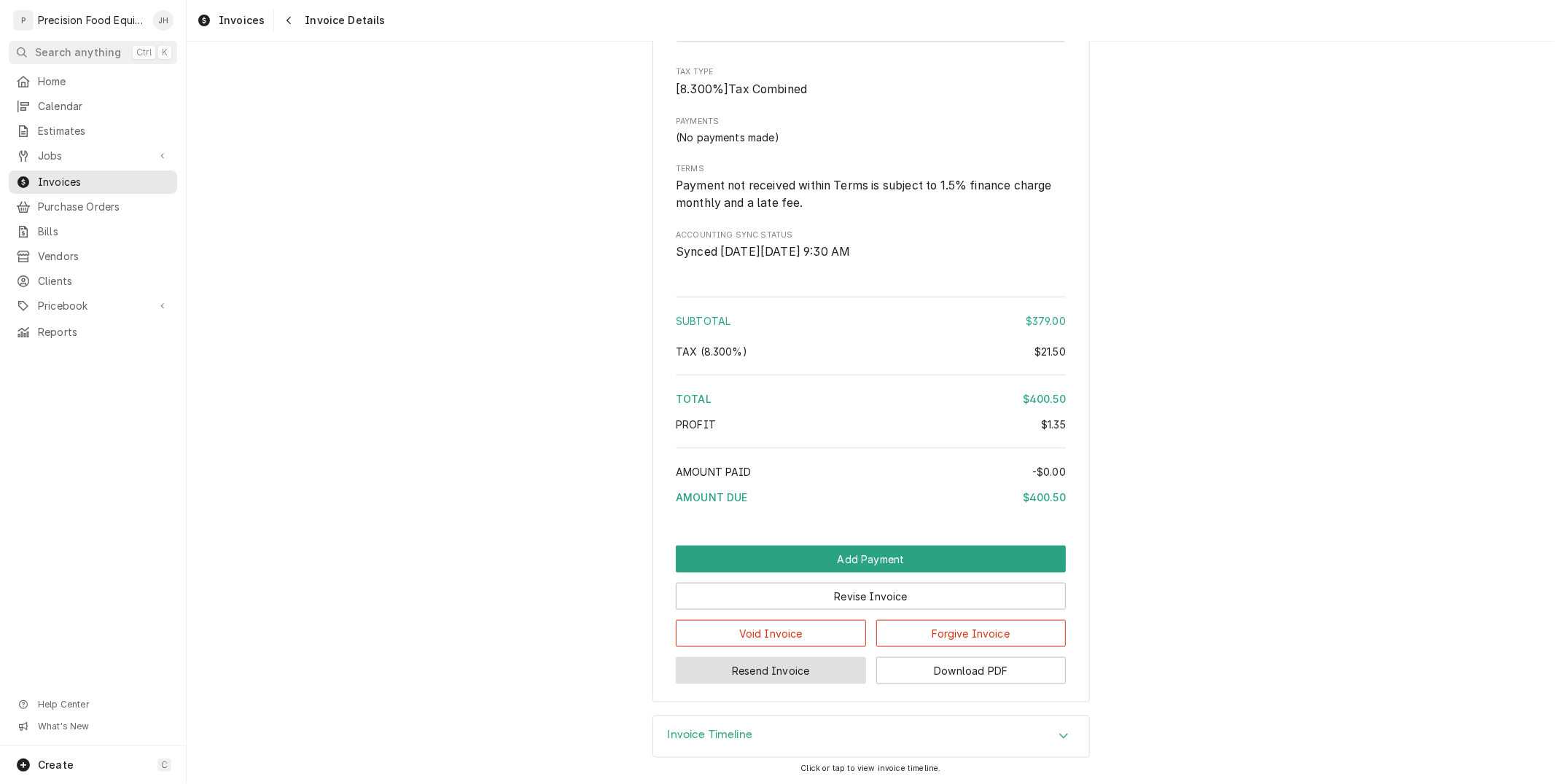
click at [814, 671] on button "Resend Invoice" at bounding box center [771, 671] width 190 height 27
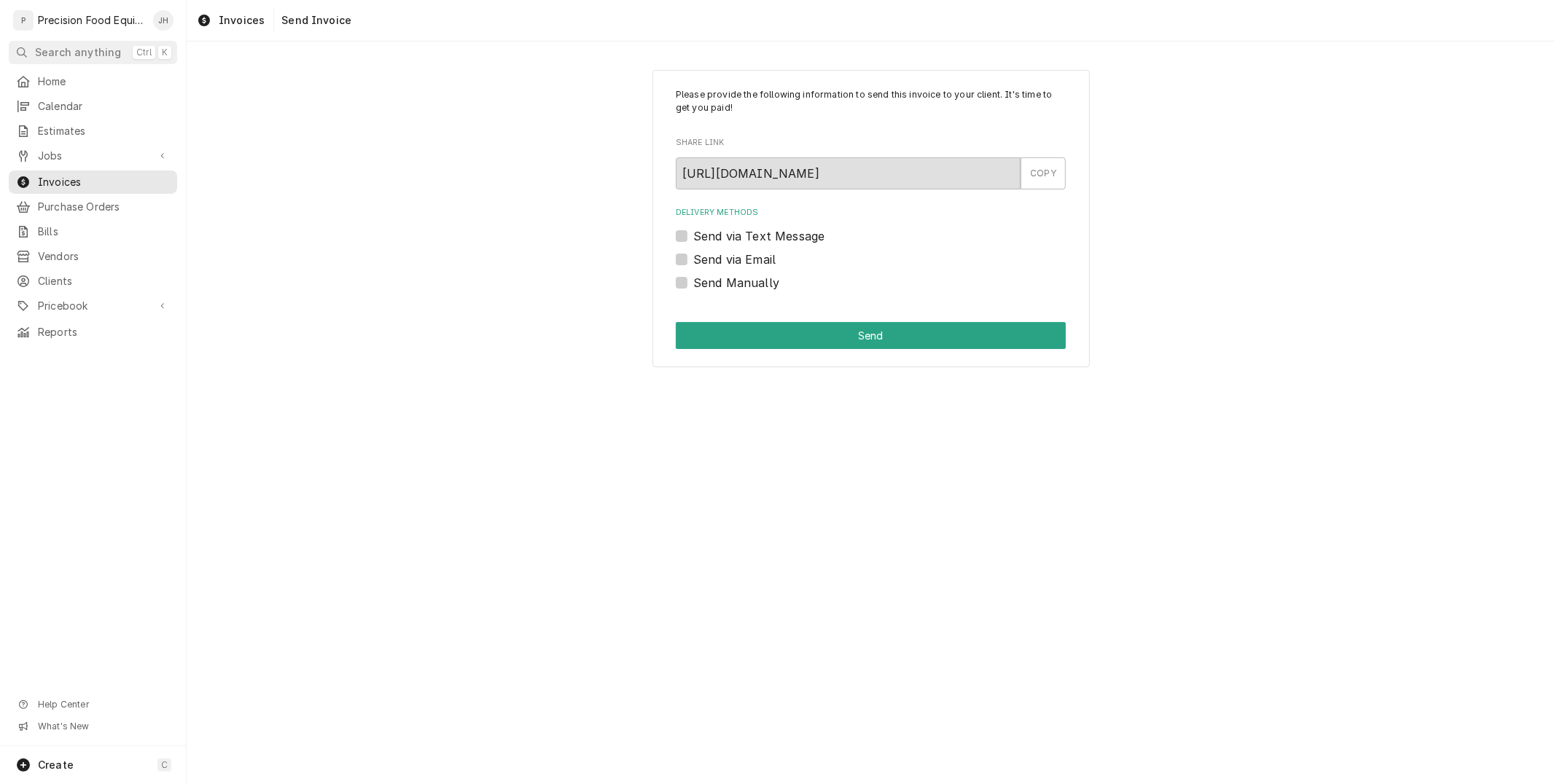
click at [694, 235] on label "Send via Text Message" at bounding box center [760, 236] width 131 height 18
click at [694, 235] on input "Send via Text Message" at bounding box center [888, 244] width 390 height 32
checkbox input "true"
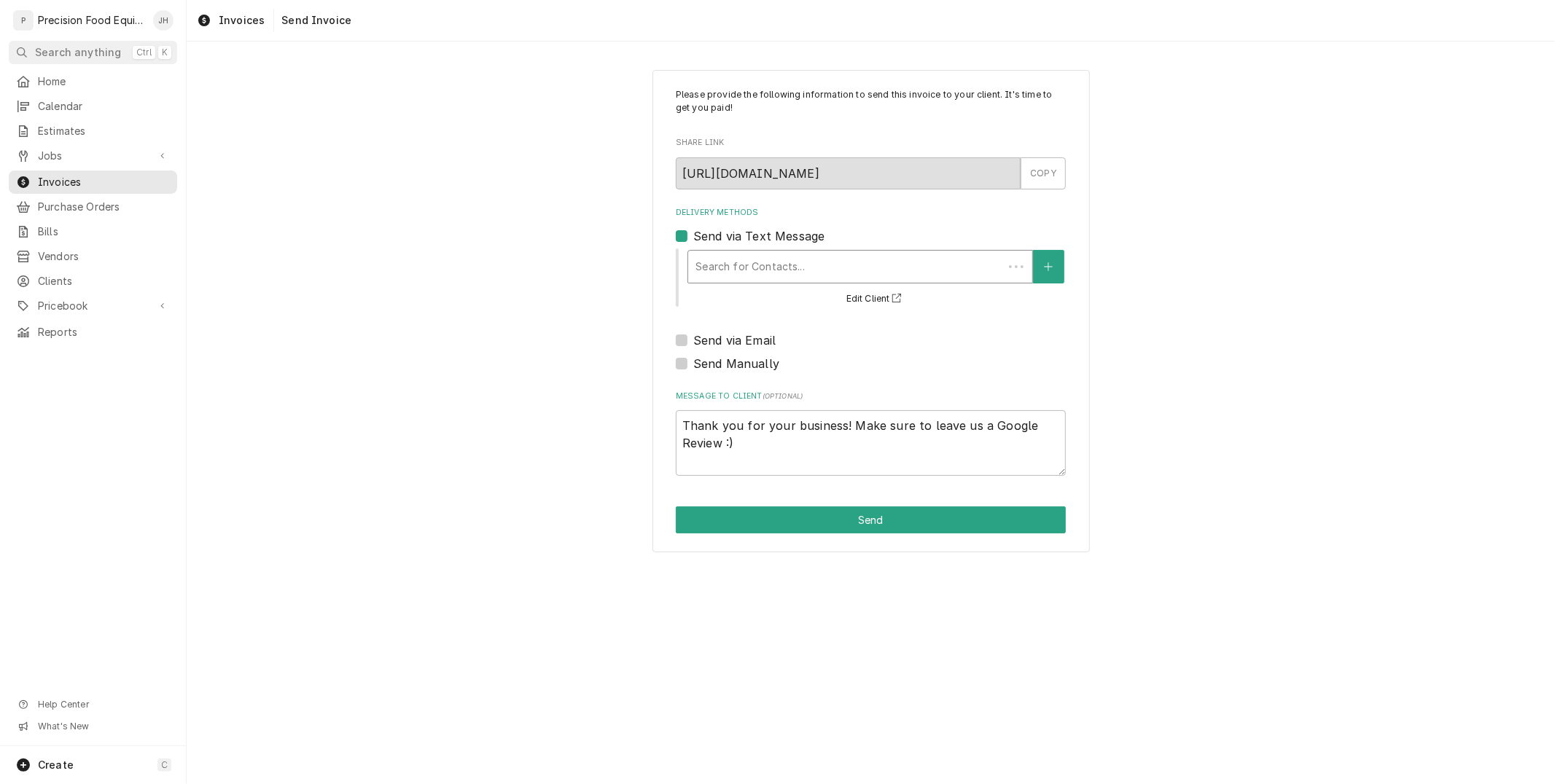
click at [748, 261] on div "Delivery Methods" at bounding box center [846, 266] width 300 height 26
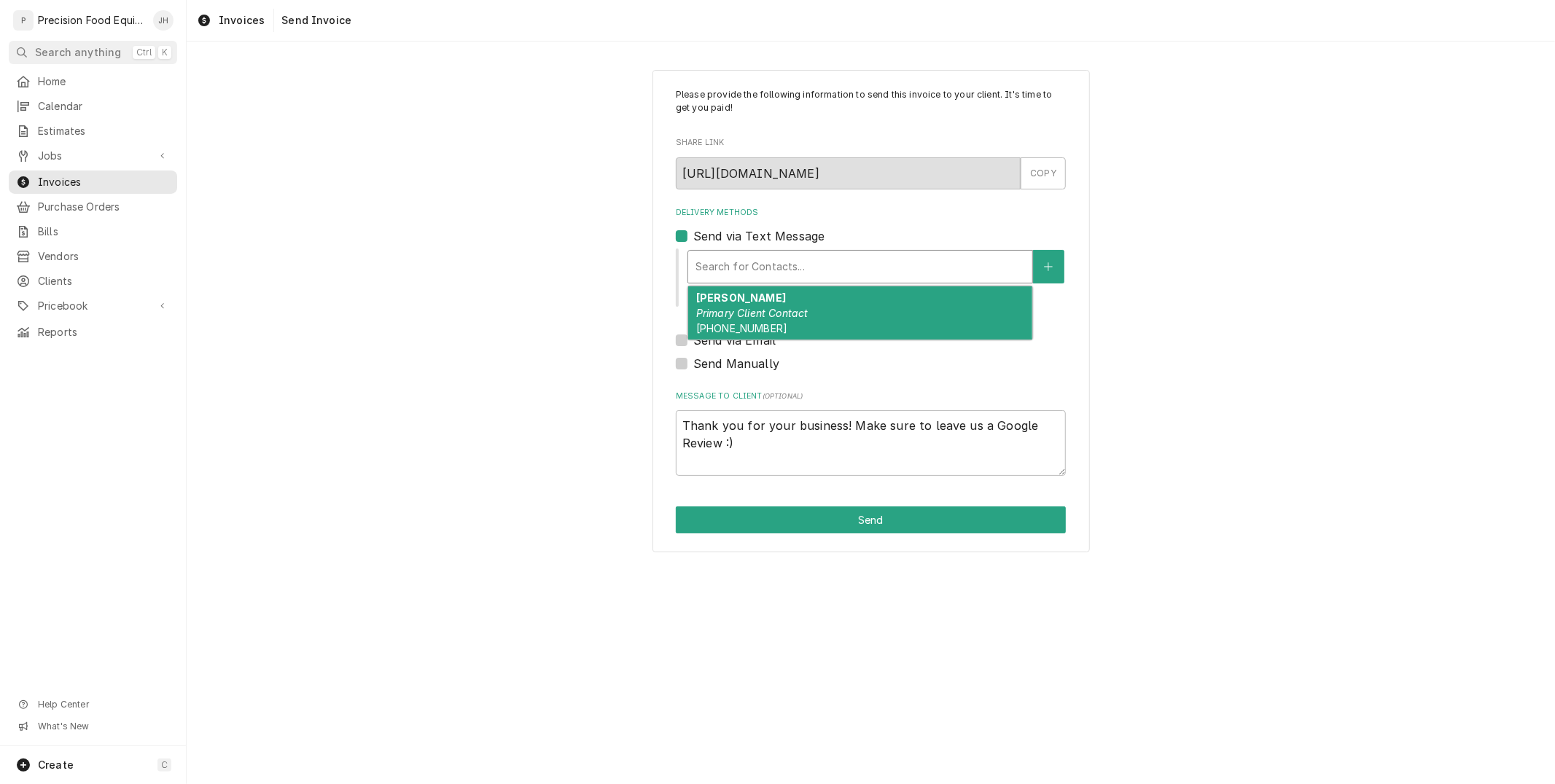
click at [778, 298] on div "Kathy Primary Client Contact (623) 556-8161" at bounding box center [860, 313] width 344 height 53
type textarea "x"
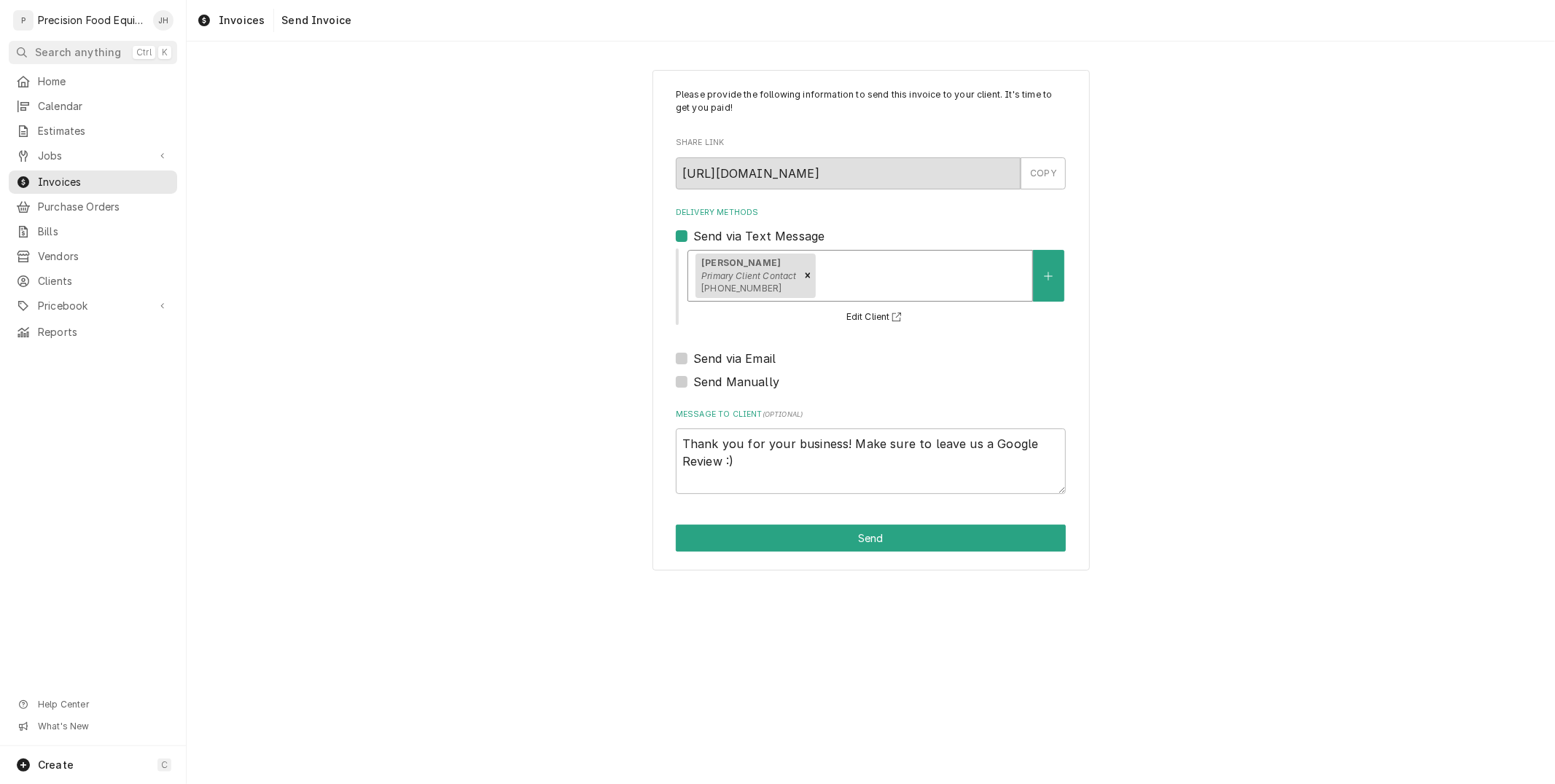
drag, startPoint x: 684, startPoint y: 357, endPoint x: 708, endPoint y: 364, distance: 25.0
click at [694, 357] on label "Send via Email" at bounding box center [735, 358] width 83 height 18
click at [694, 357] on input "Send via Email" at bounding box center [888, 366] width 390 height 32
checkbox input "true"
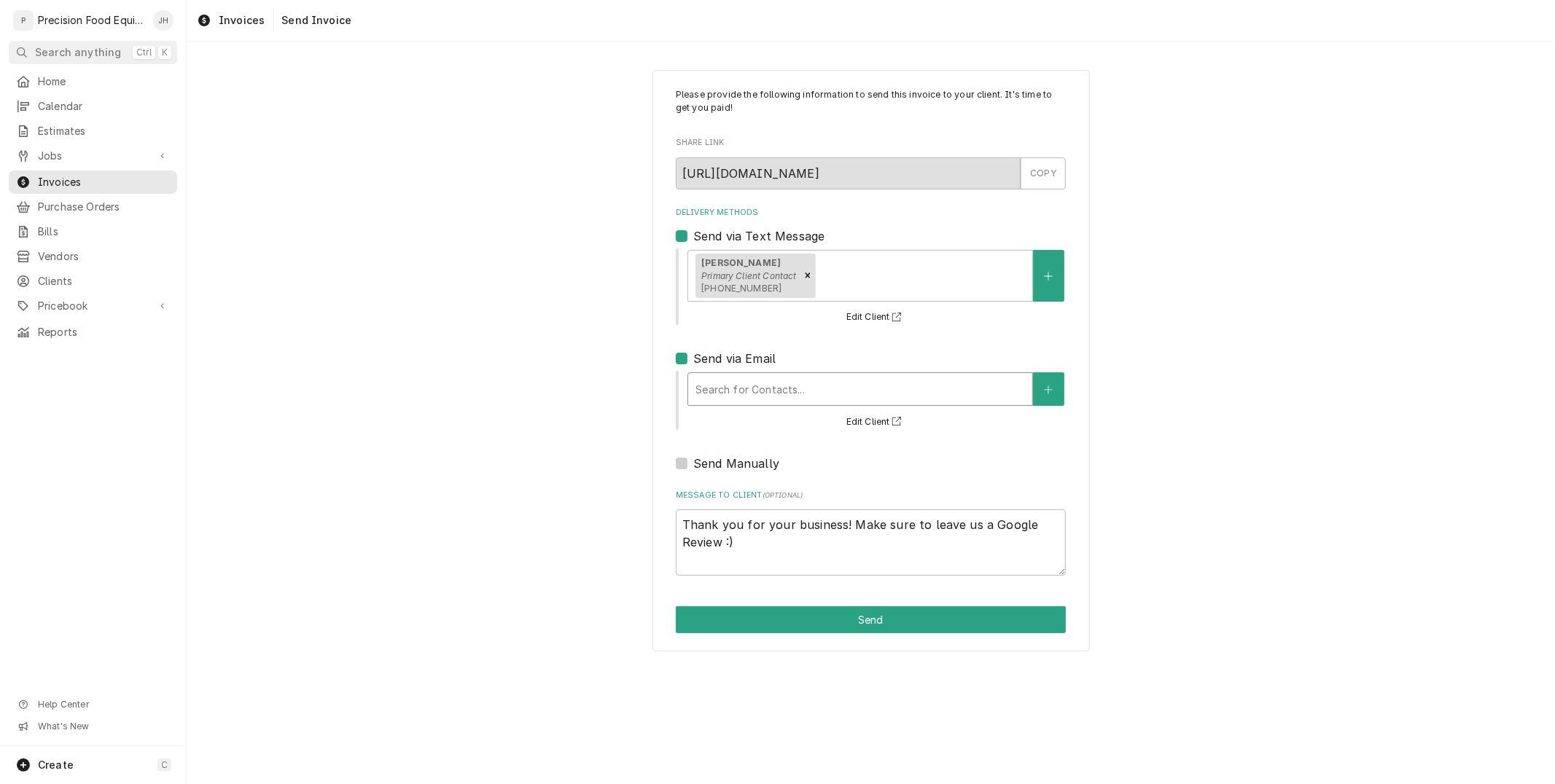
click at [734, 388] on div "Delivery Methods" at bounding box center [860, 389] width 329 height 26
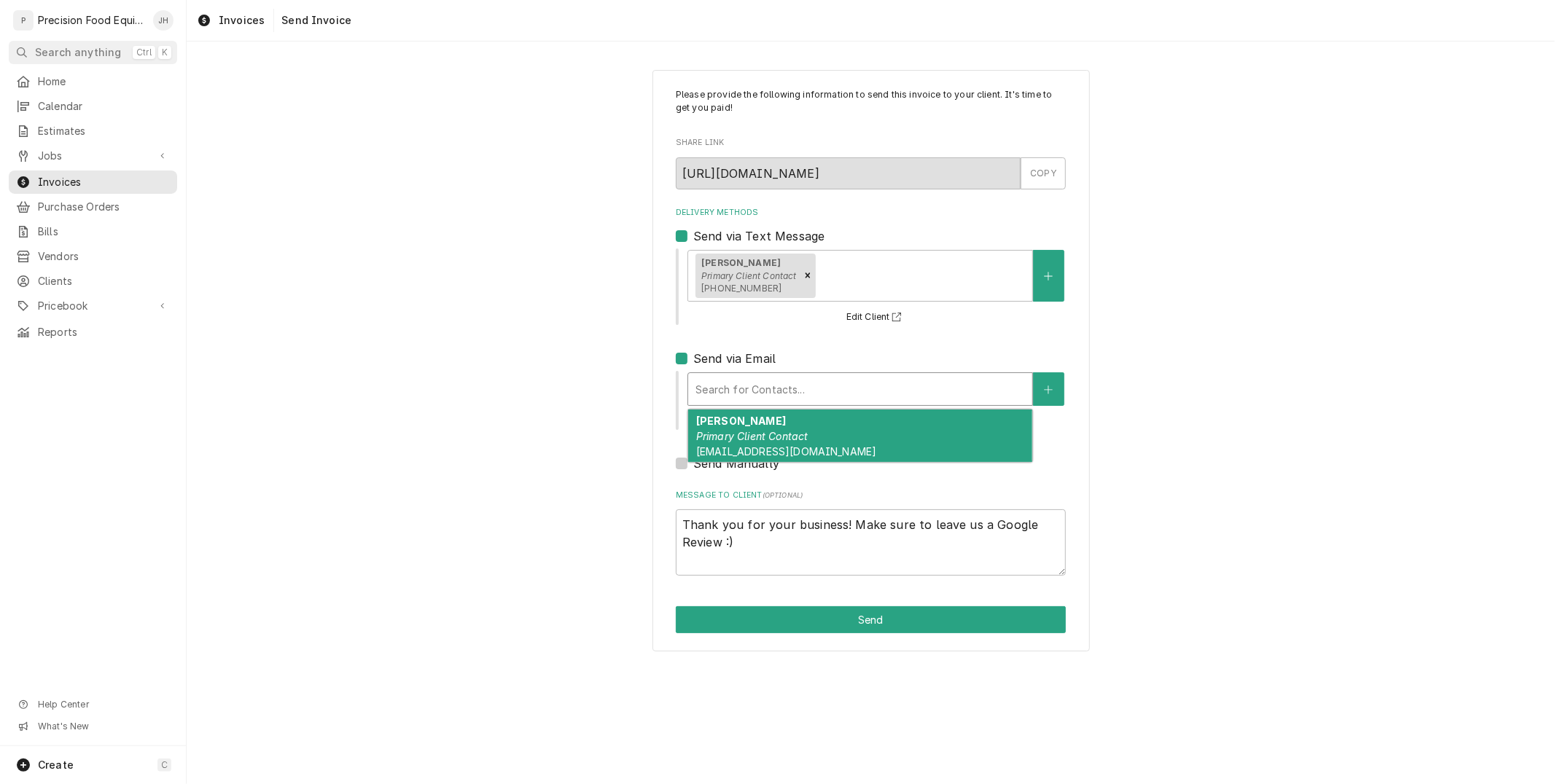
click at [790, 446] on span "kfayaziazad@redlobster.com" at bounding box center [786, 451] width 180 height 13
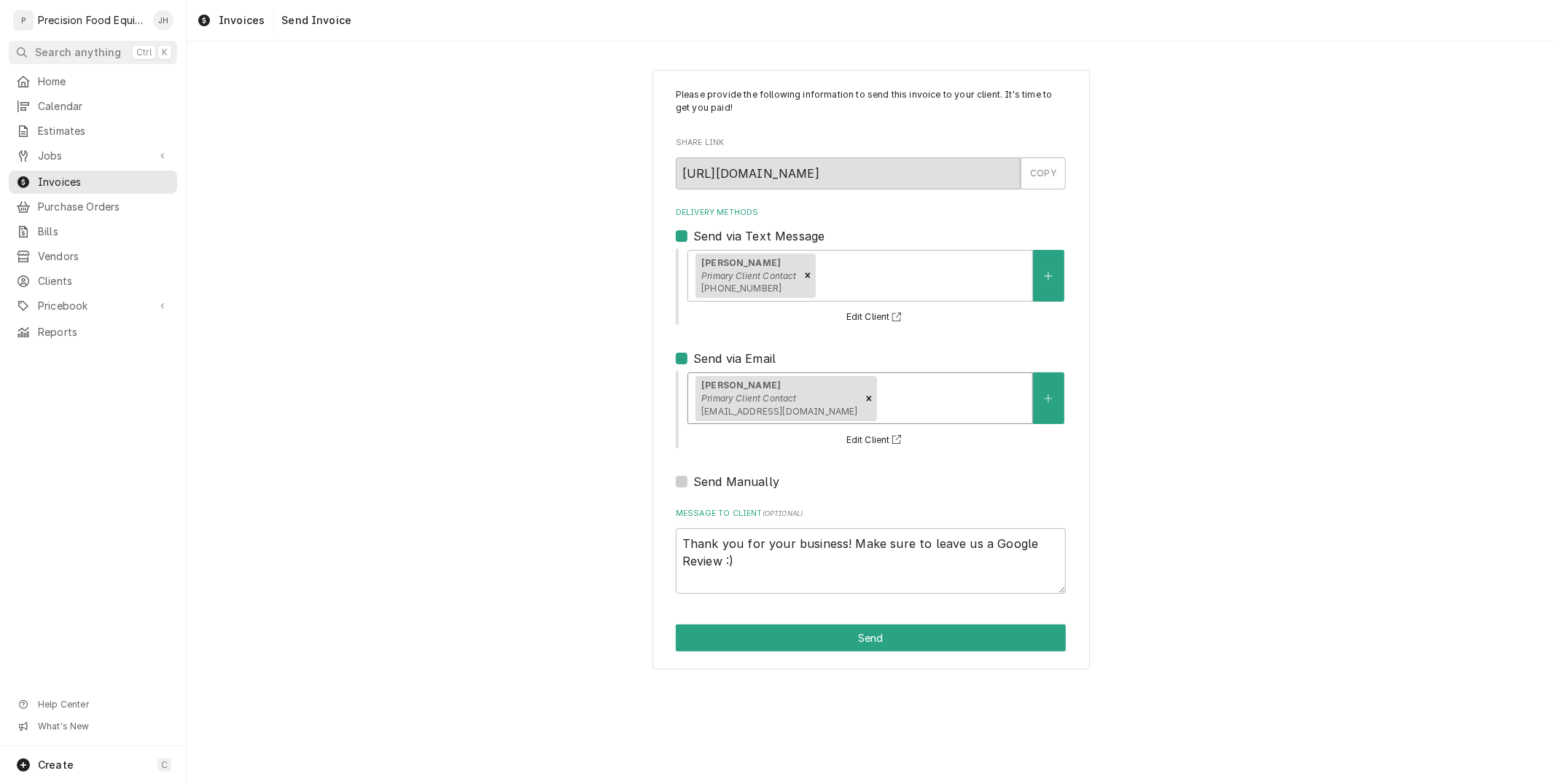
click at [870, 621] on div "Please provide the following information to send this invoice to your client. I…" at bounding box center [871, 370] width 438 height 601
click at [870, 630] on button "Send" at bounding box center [871, 638] width 390 height 27
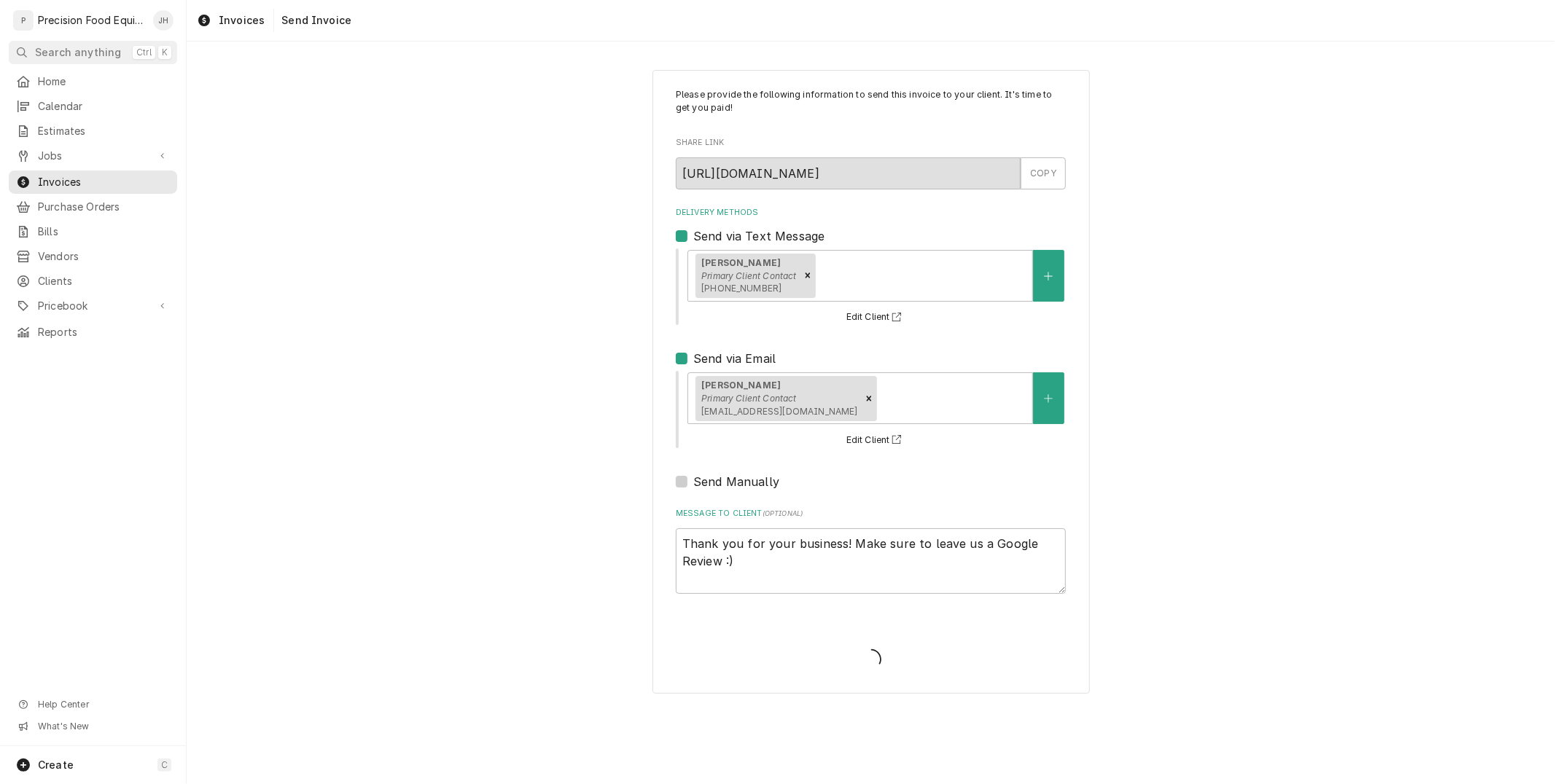
type textarea "x"
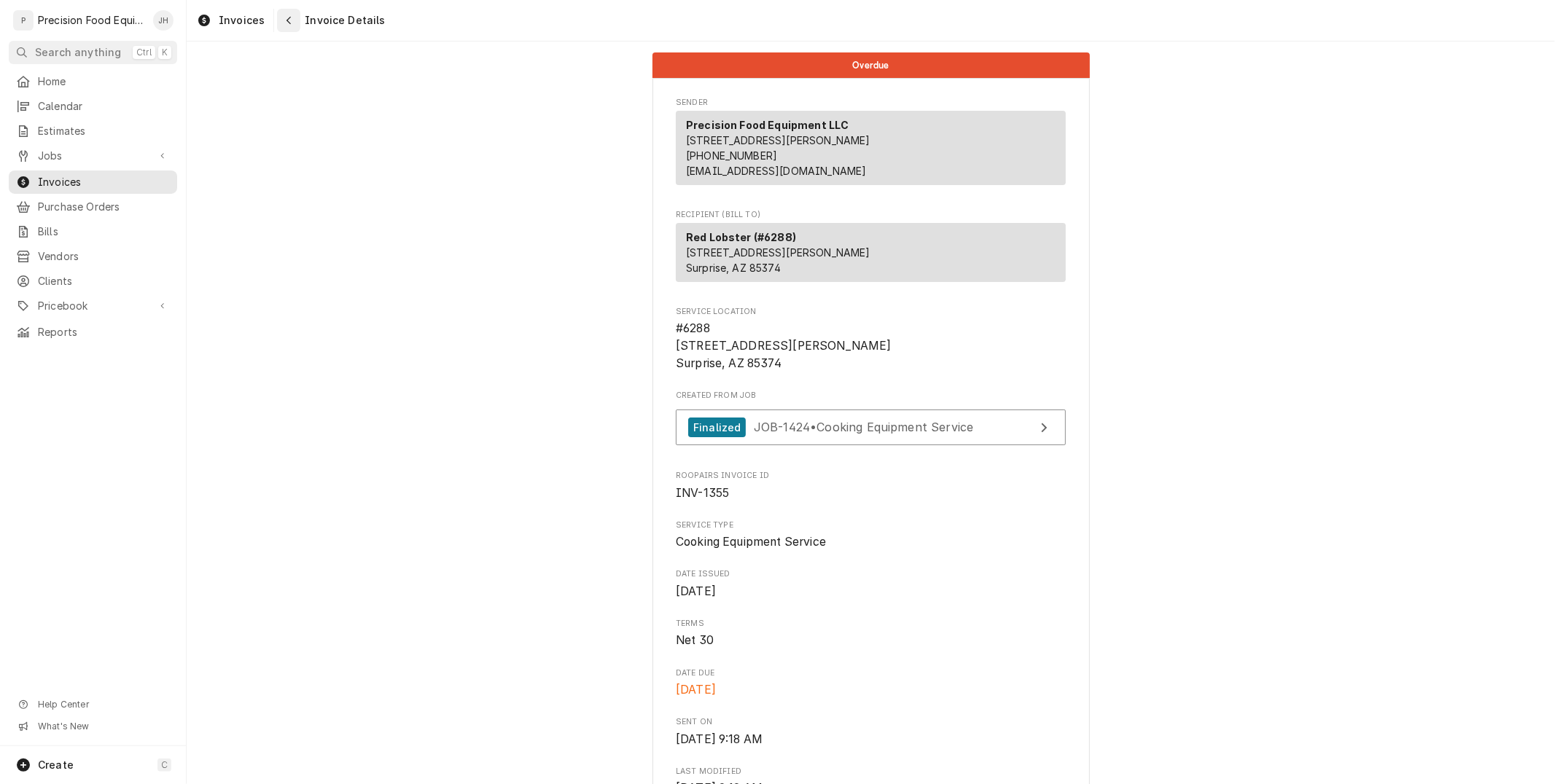
click at [287, 24] on icon "Navigate back" at bounding box center [289, 20] width 7 height 10
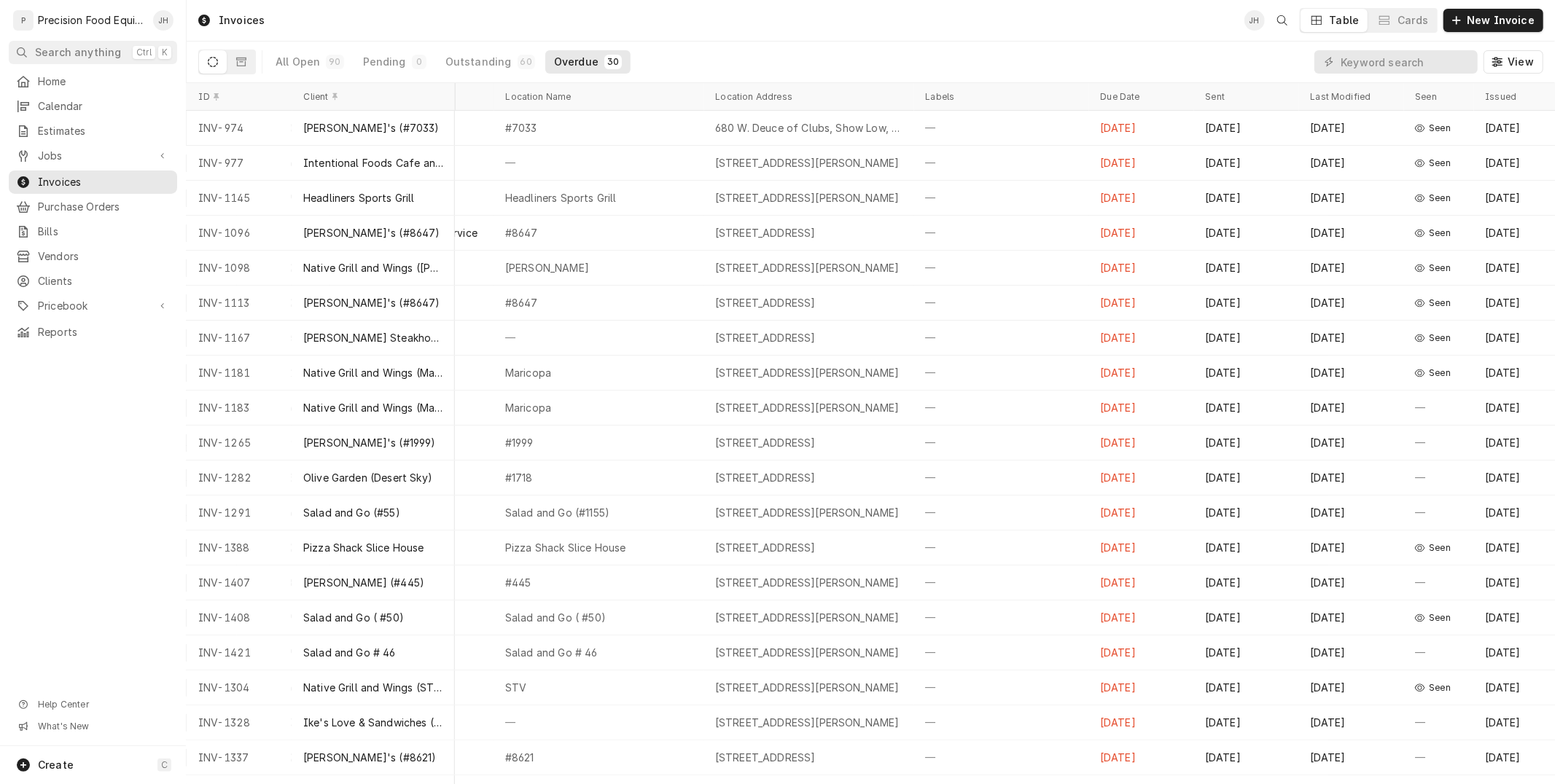
scroll to position [0, 383]
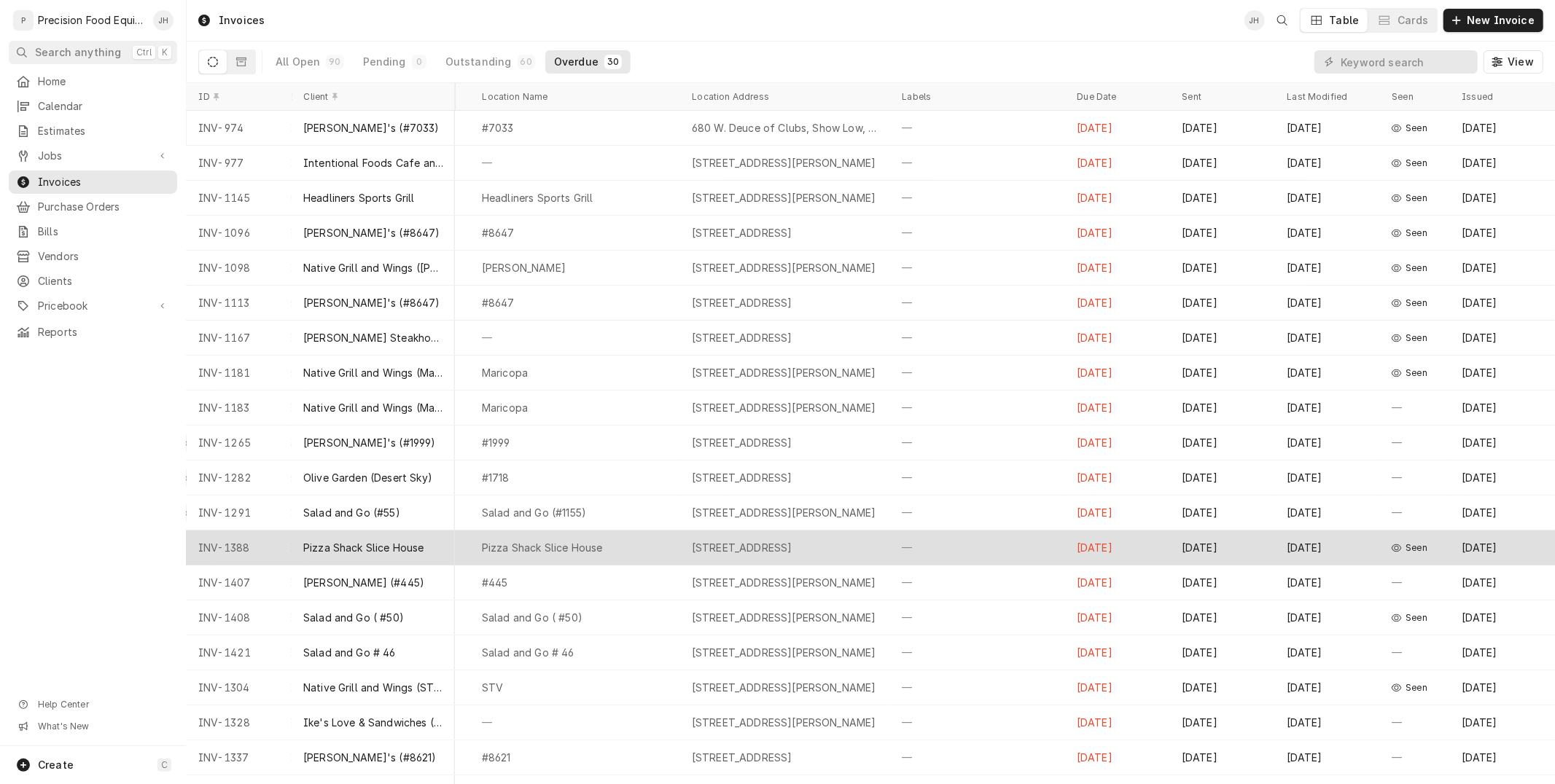
click at [1406, 544] on span "Seen" at bounding box center [1418, 549] width 22 height 12
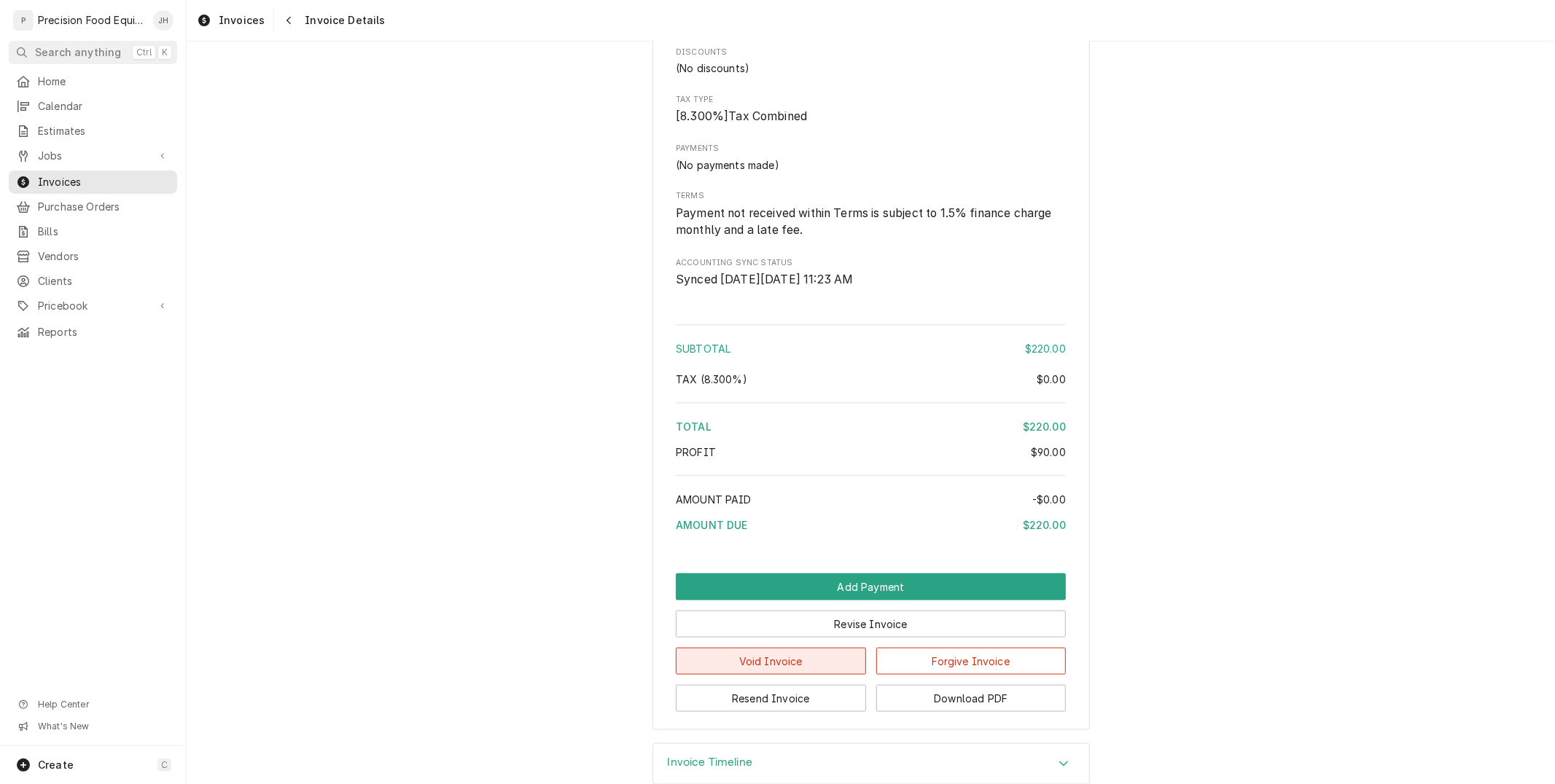
scroll to position [1416, 0]
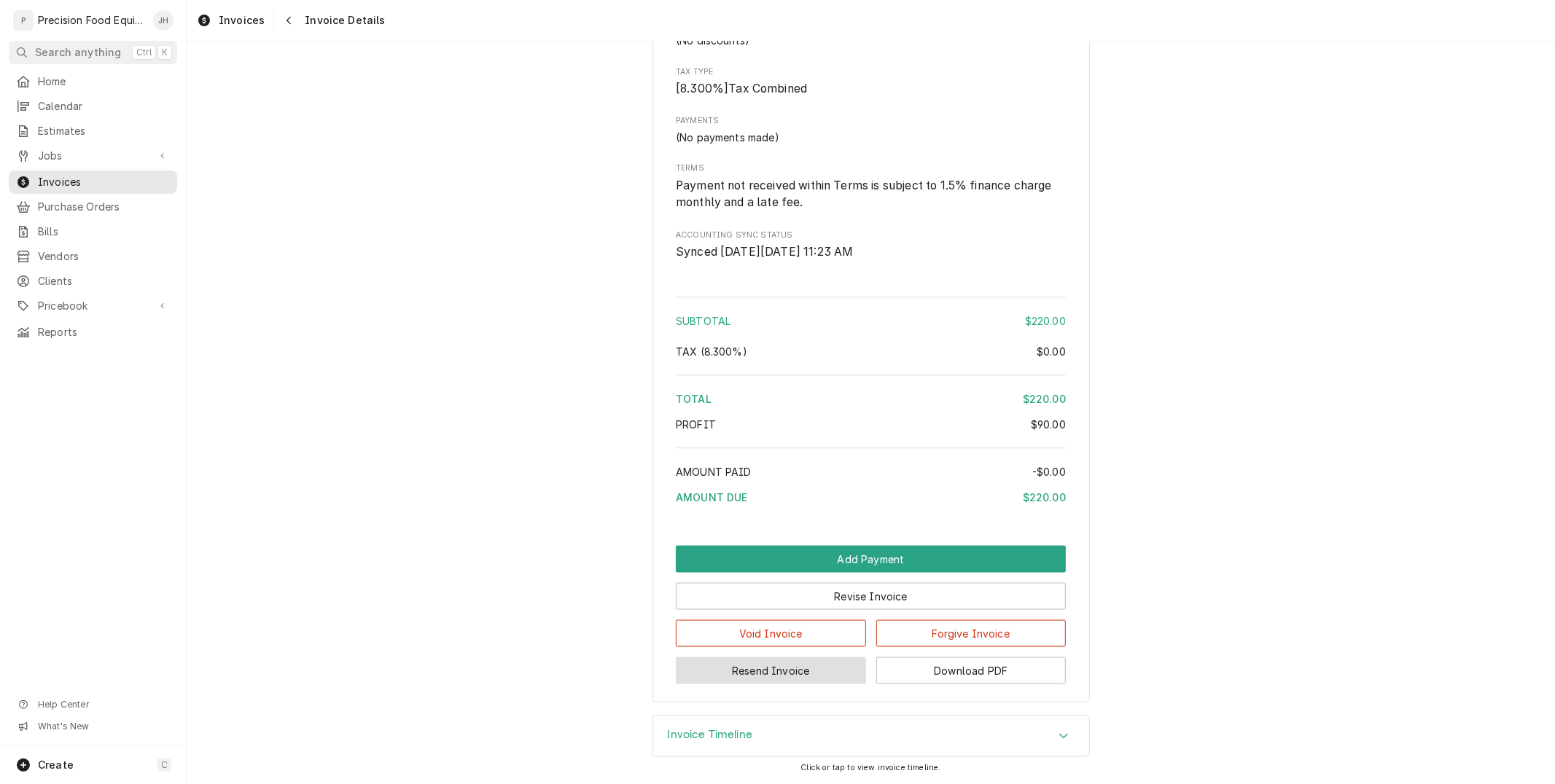
click at [807, 673] on button "Resend Invoice" at bounding box center [771, 671] width 190 height 27
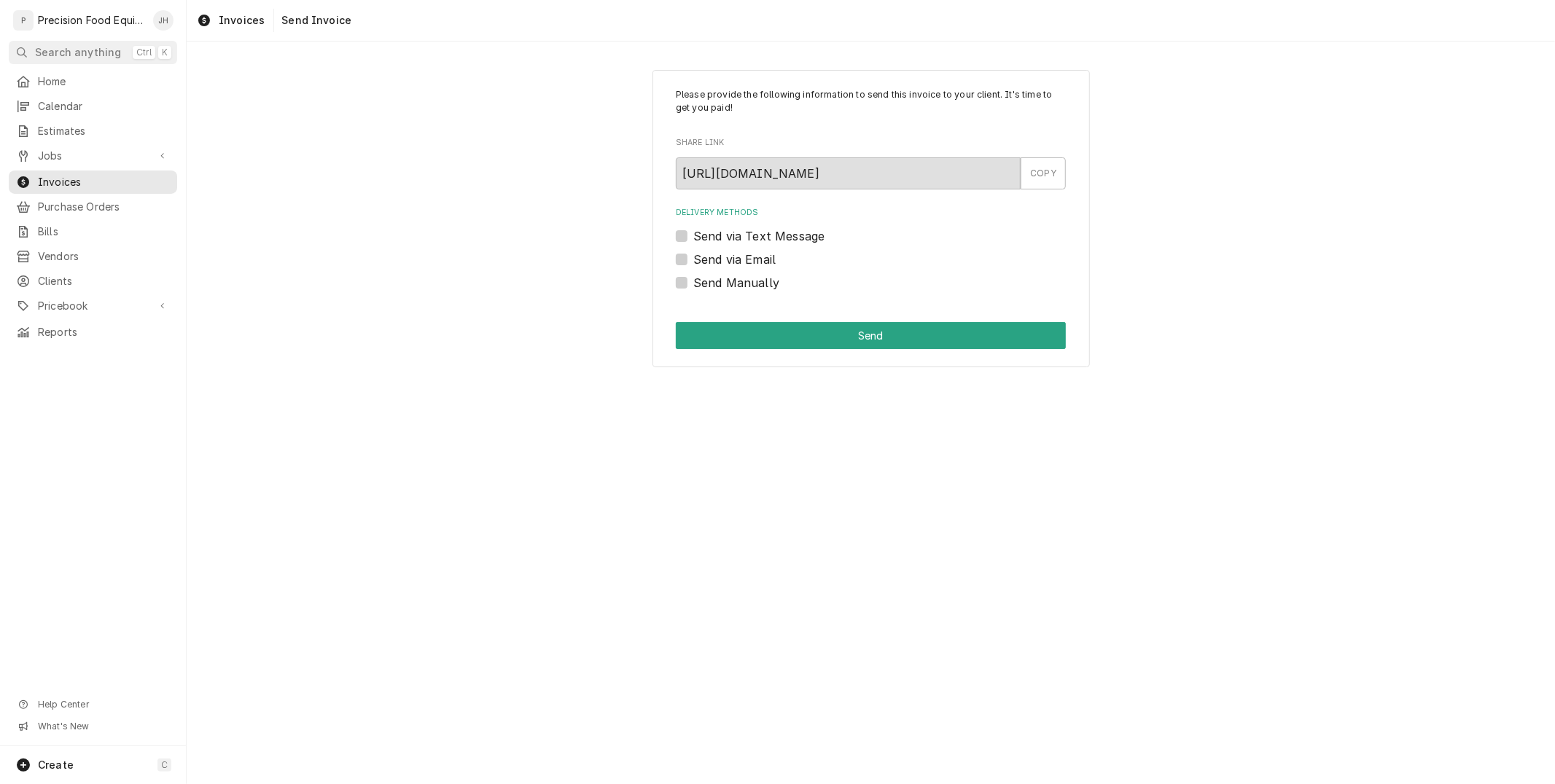
click at [694, 234] on label "Send via Text Message" at bounding box center [760, 236] width 131 height 18
click at [694, 234] on input "Send via Text Message" at bounding box center [888, 244] width 390 height 32
checkbox input "true"
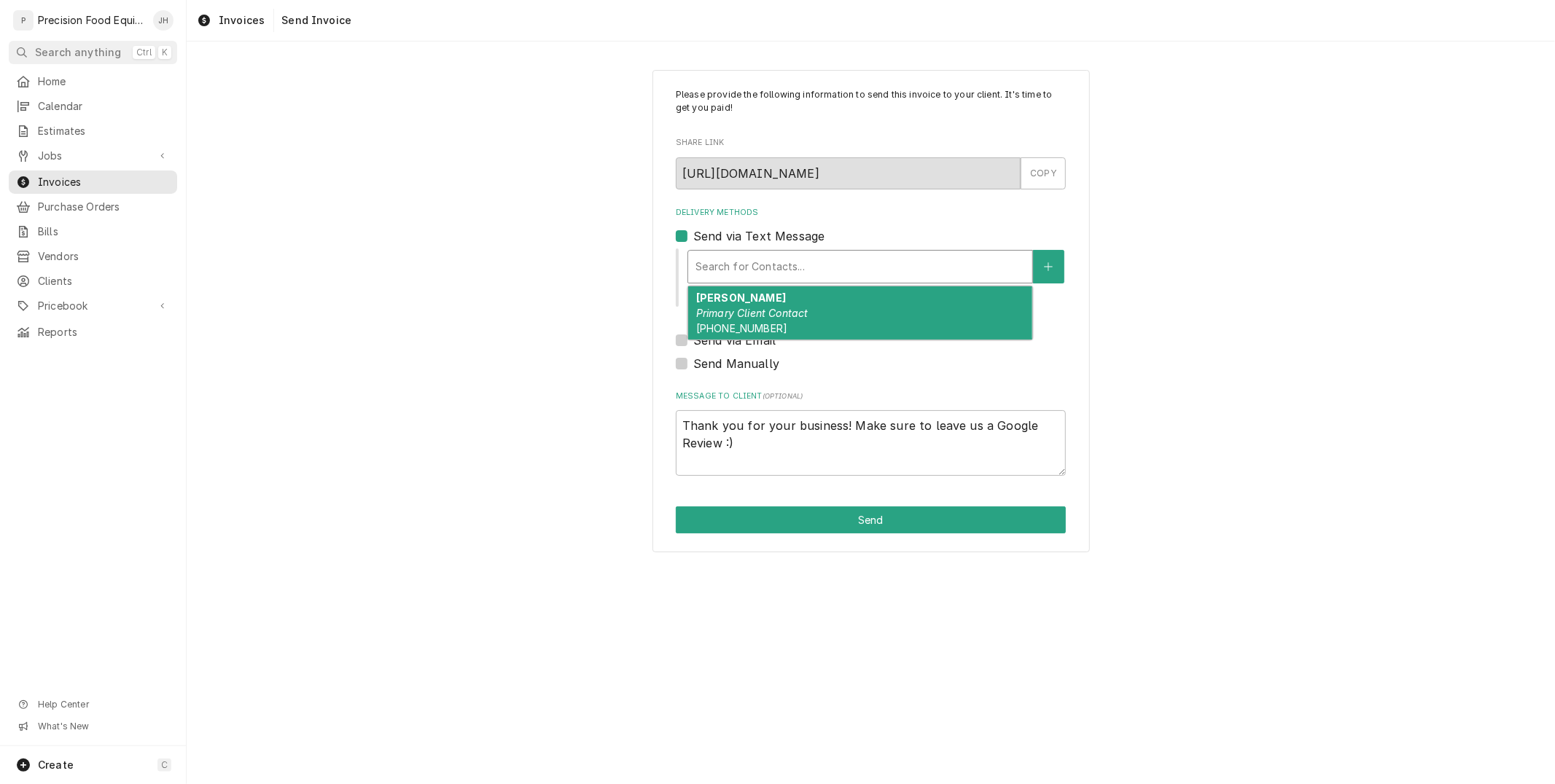
click at [805, 264] on div "Delivery Methods" at bounding box center [860, 266] width 329 height 26
click at [794, 327] on div "[PERSON_NAME] Primary Client Contact [PHONE_NUMBER]" at bounding box center [860, 313] width 344 height 53
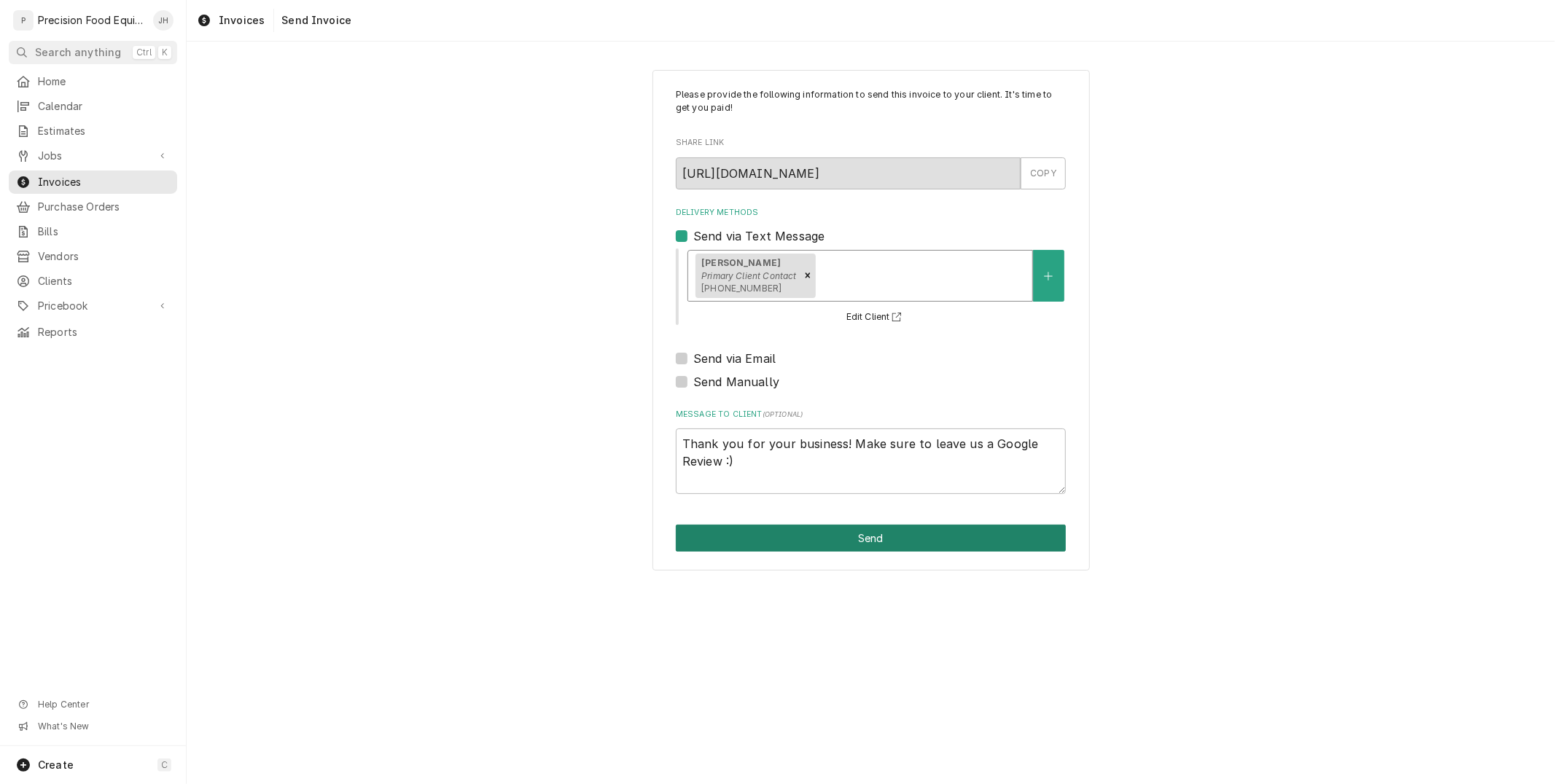
click at [818, 545] on button "Send" at bounding box center [871, 538] width 390 height 27
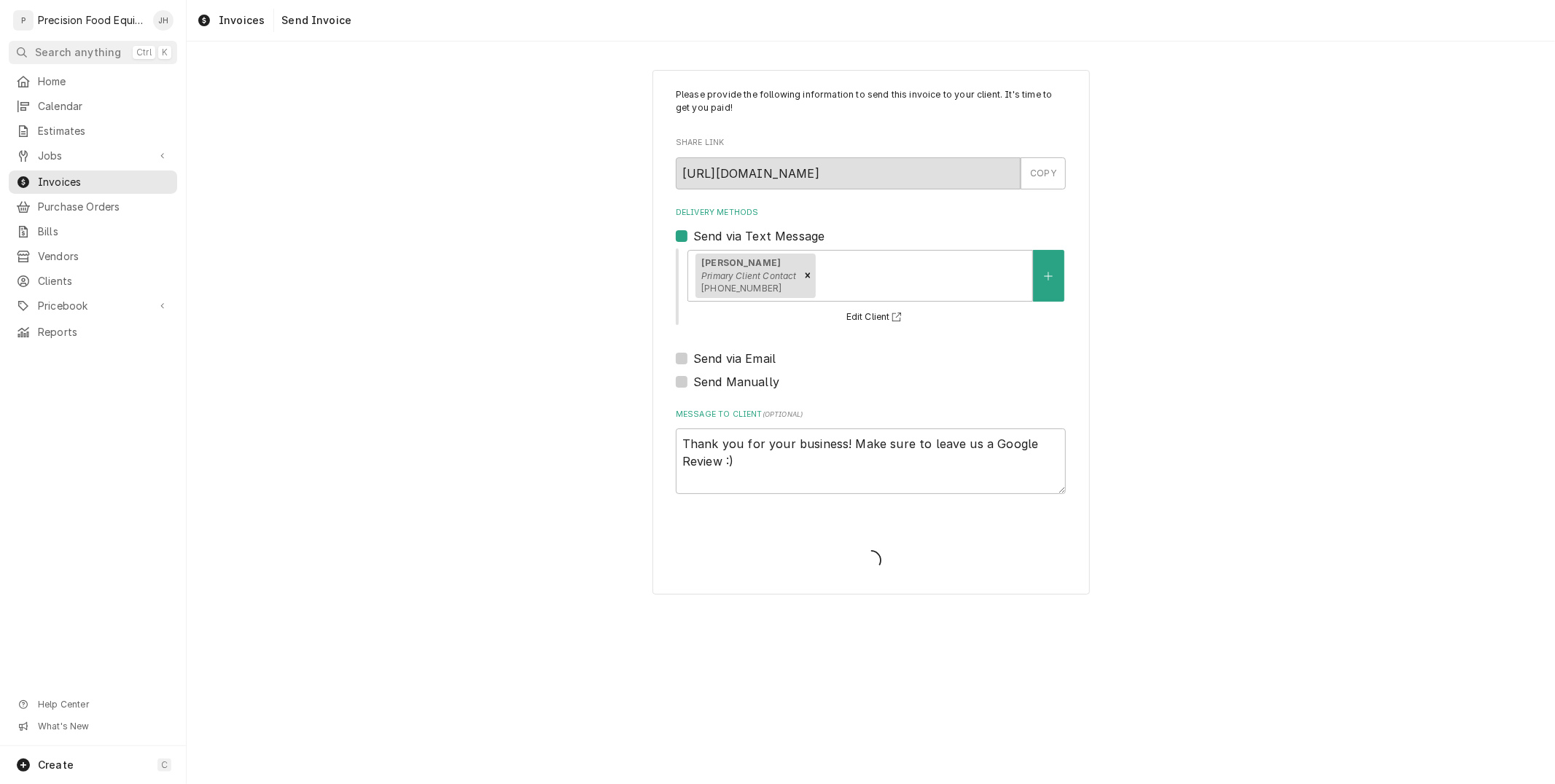
type textarea "x"
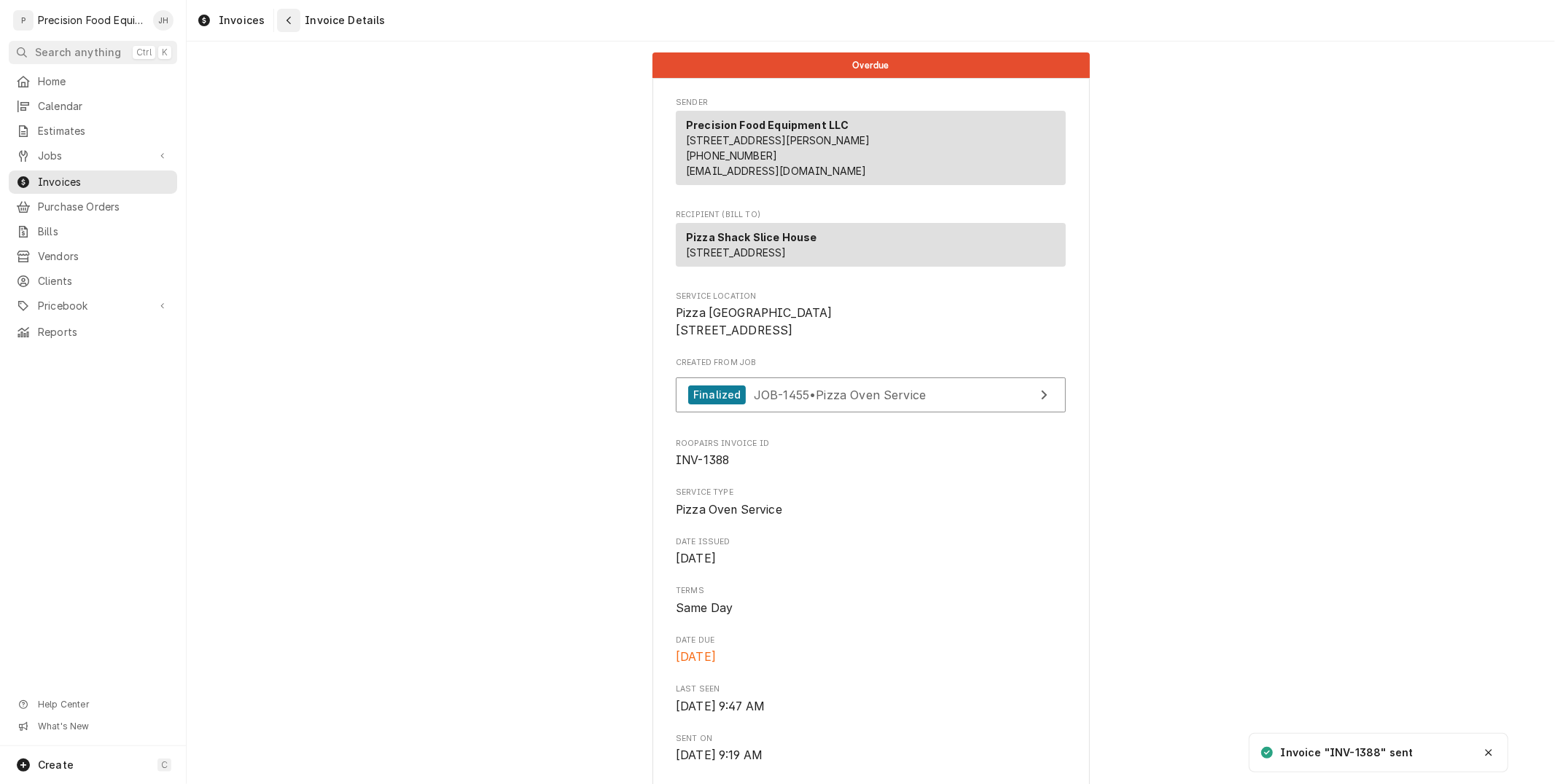
click at [287, 23] on icon "Navigate back" at bounding box center [288, 20] width 4 height 8
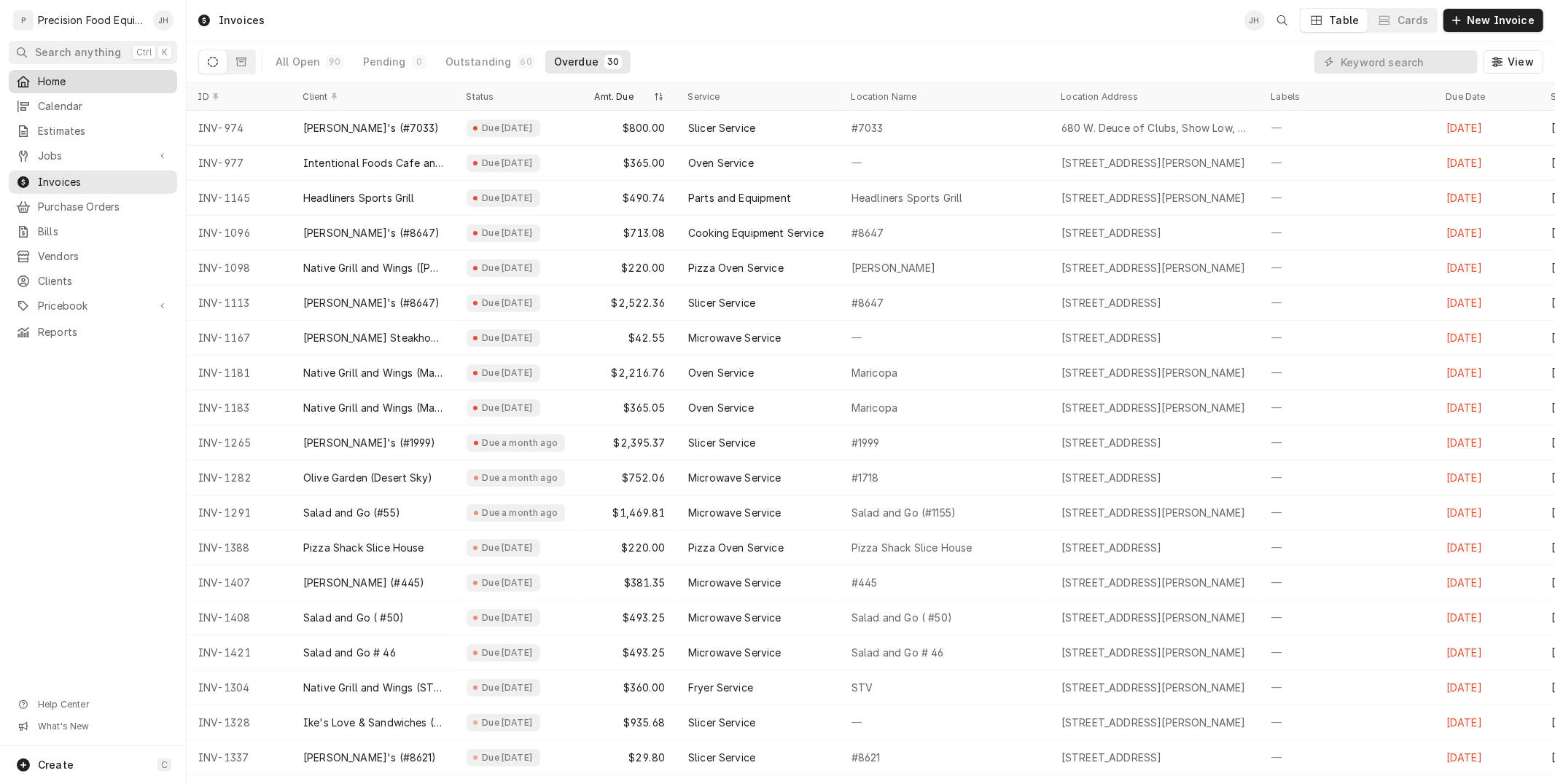
click at [55, 83] on span "Home" at bounding box center [103, 81] width 132 height 15
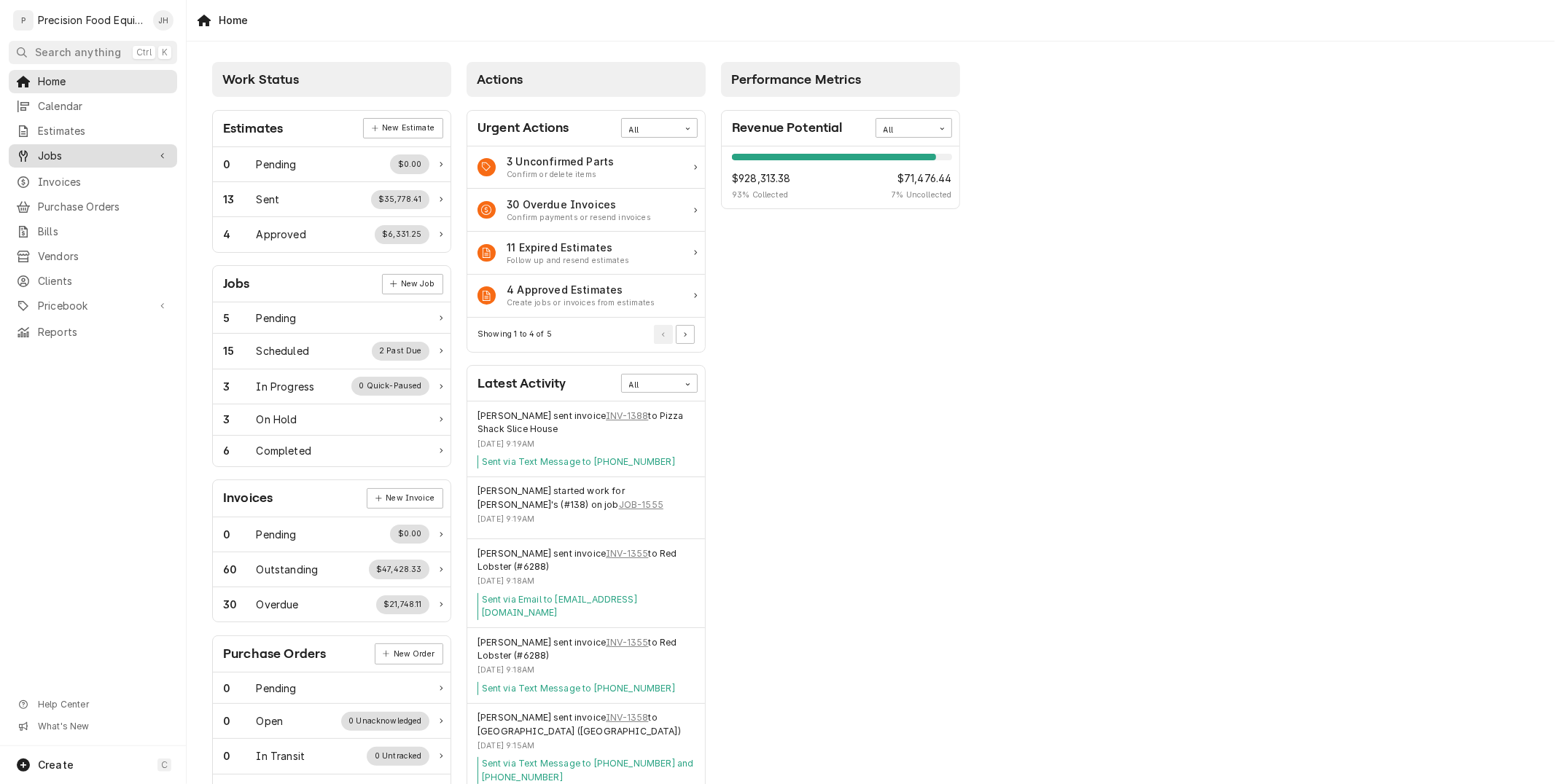
click at [73, 156] on span "Jobs" at bounding box center [92, 155] width 110 height 15
click at [75, 180] on span "Jobs" at bounding box center [103, 180] width 132 height 15
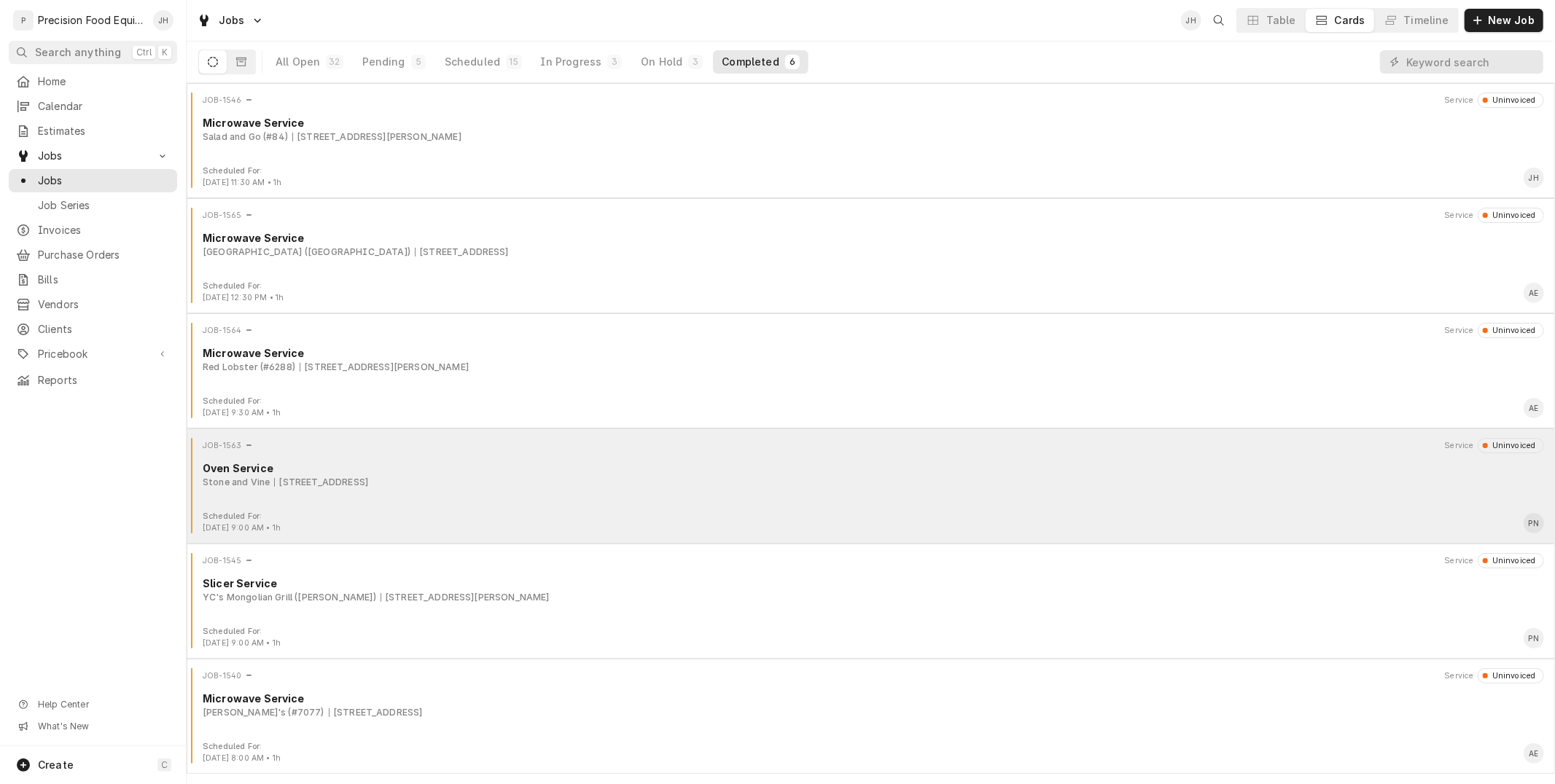
click at [610, 481] on div "[PERSON_NAME] and Vine [STREET_ADDRESS]" at bounding box center [874, 482] width 1342 height 13
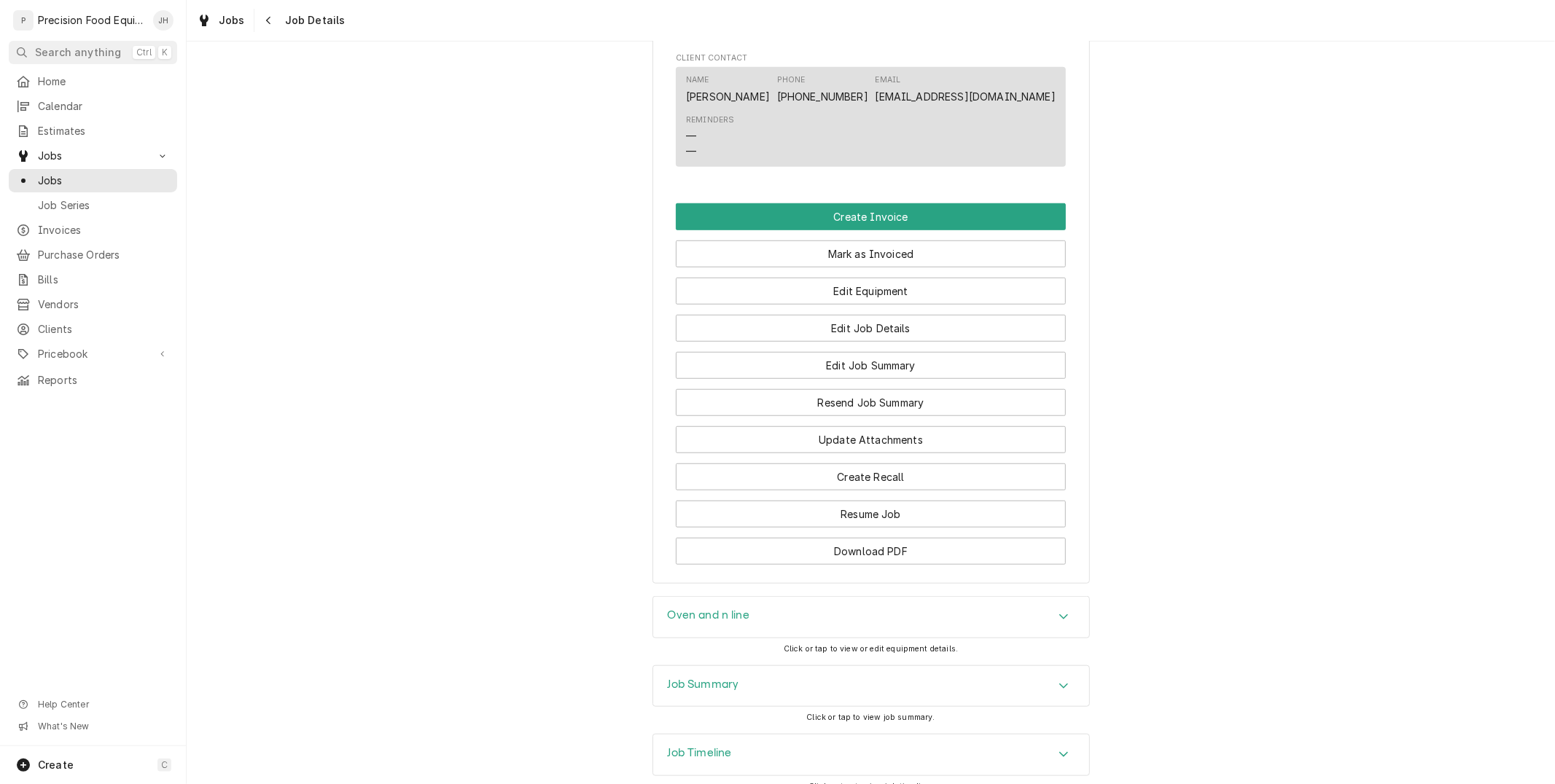
scroll to position [916, 0]
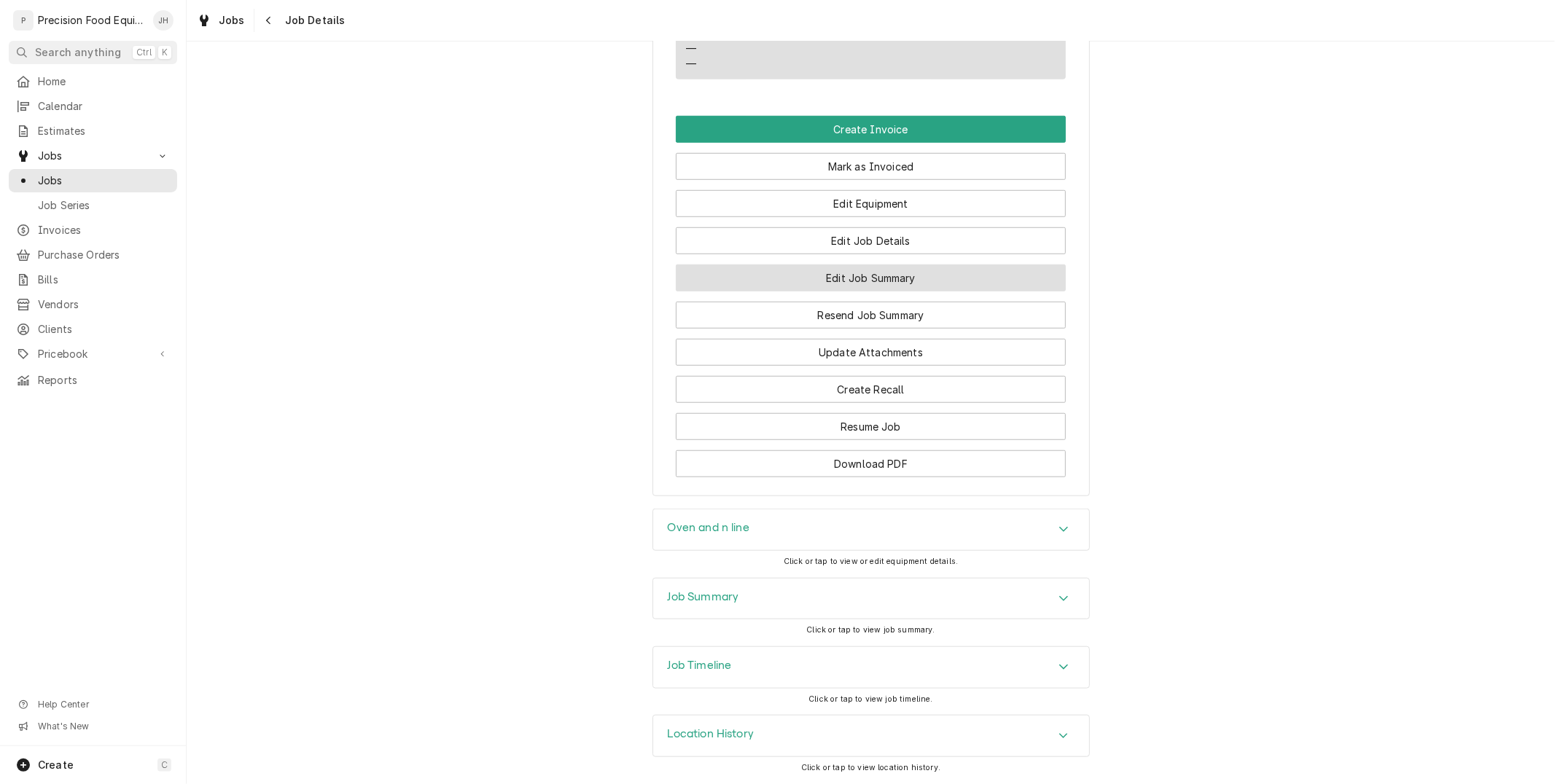
click at [864, 277] on button "Edit Job Summary" at bounding box center [871, 278] width 390 height 27
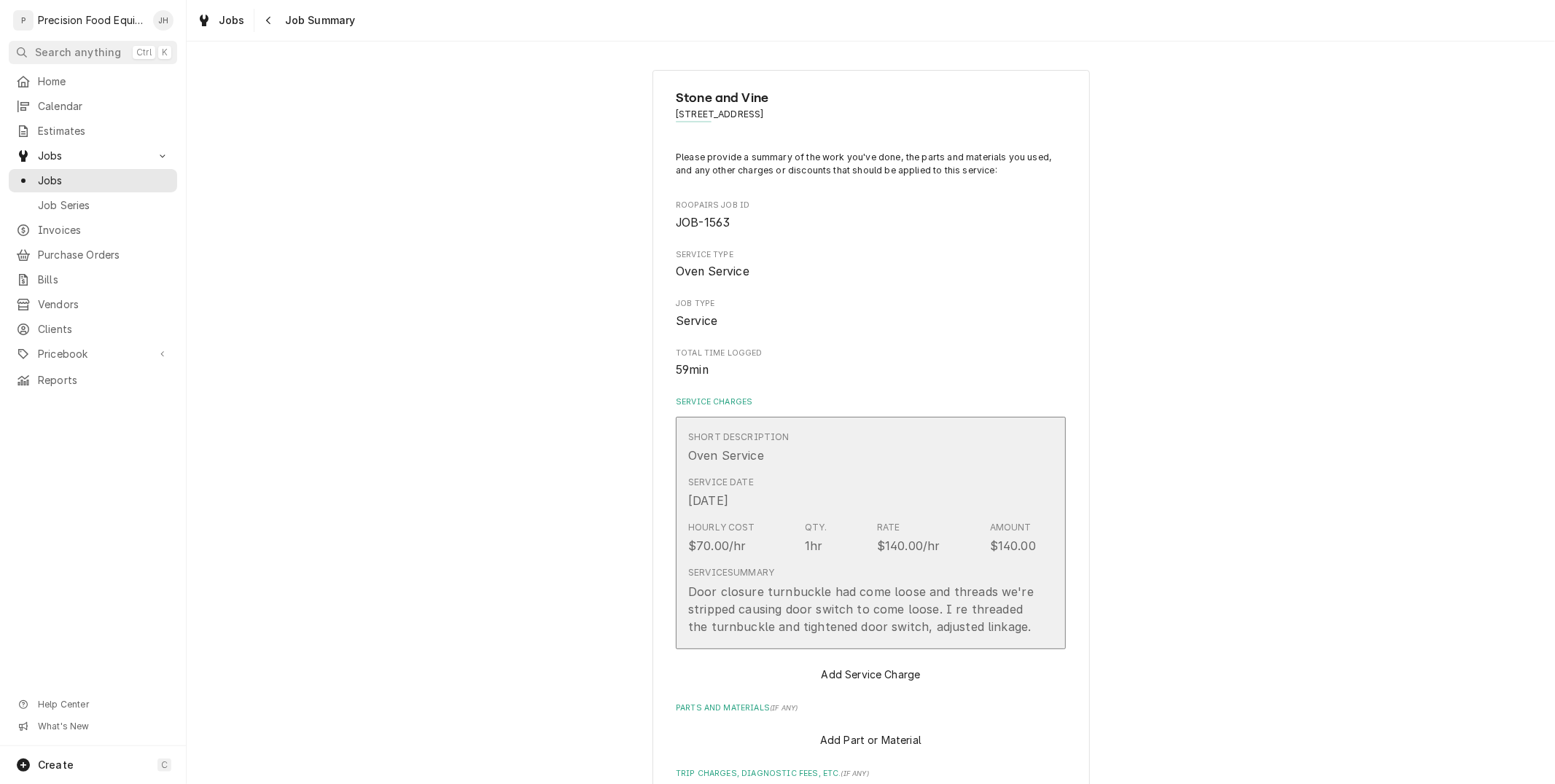
type textarea "x"
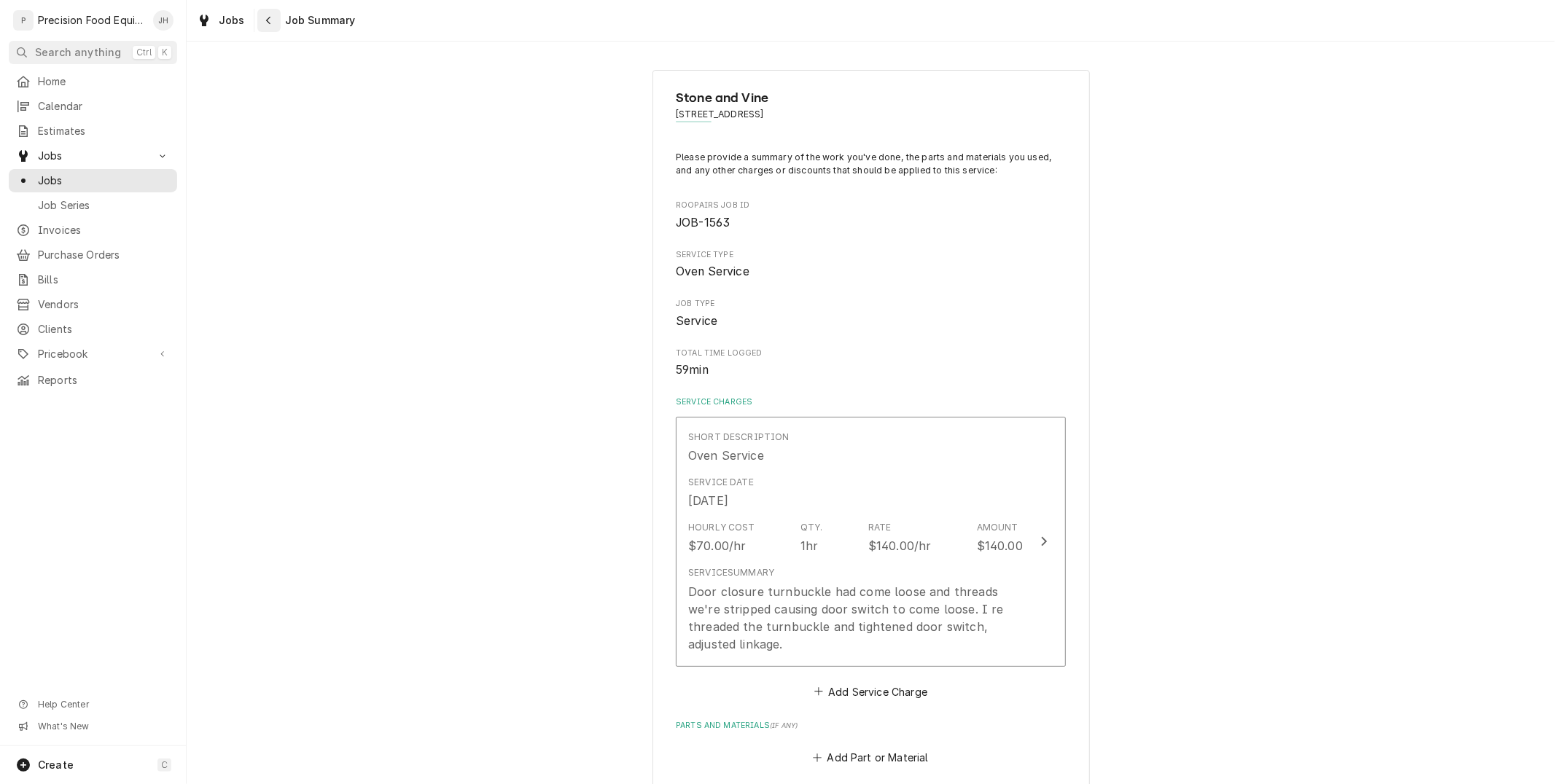
click at [265, 24] on icon "Navigate back" at bounding box center [269, 20] width 7 height 10
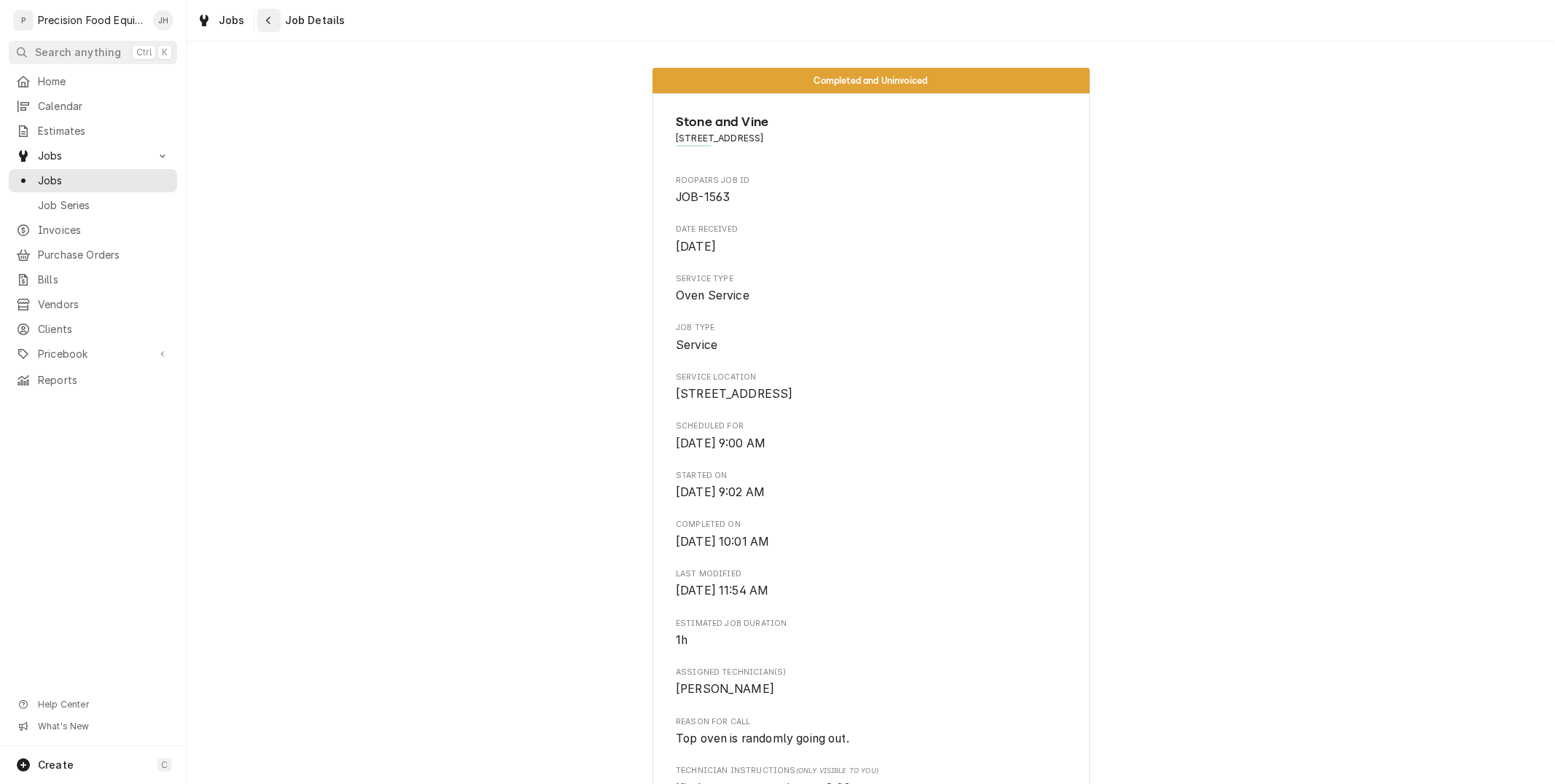
click at [262, 22] on div "Navigate back" at bounding box center [269, 20] width 15 height 15
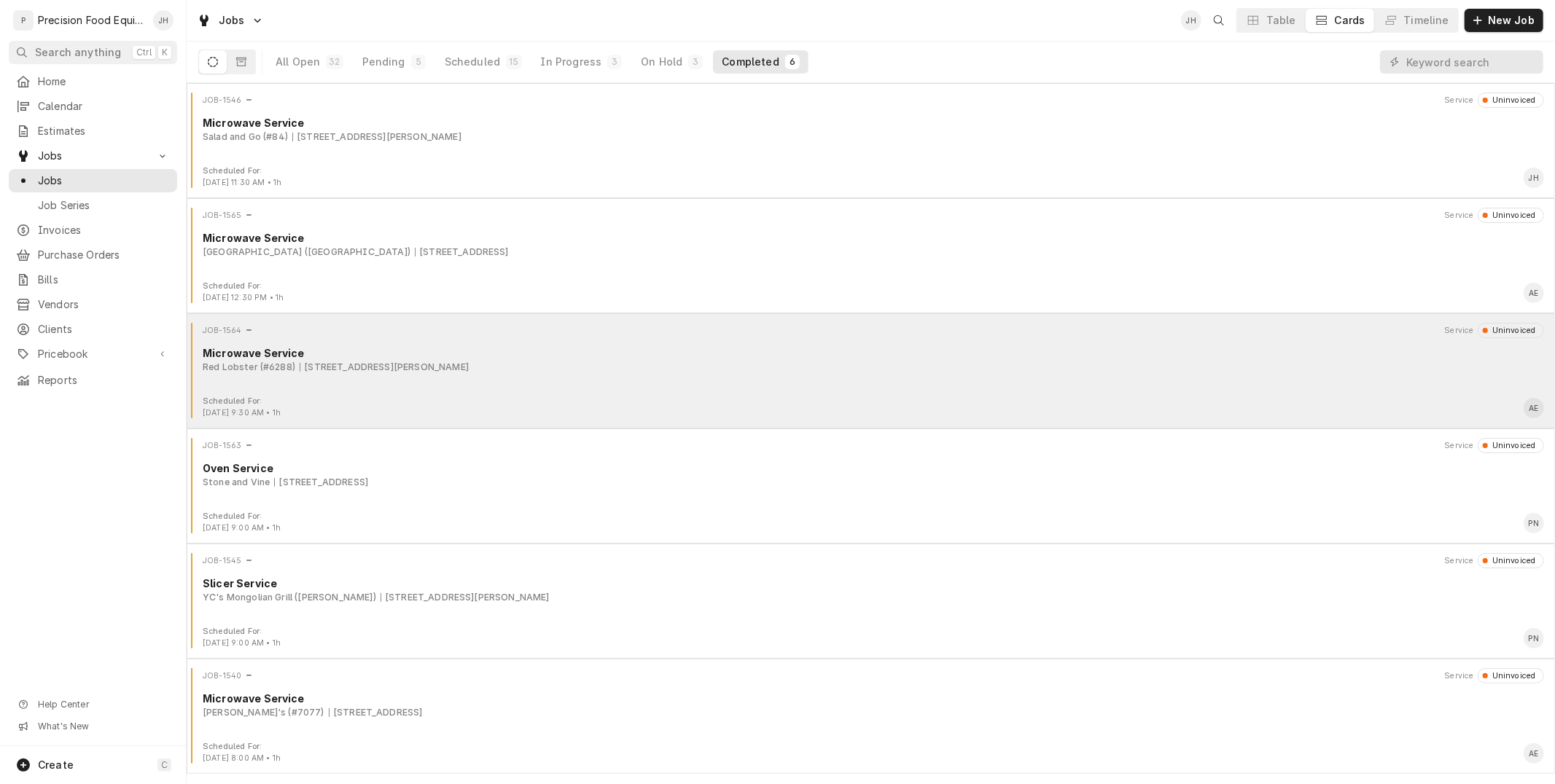
click at [802, 356] on div "Microwave Service" at bounding box center [874, 353] width 1342 height 15
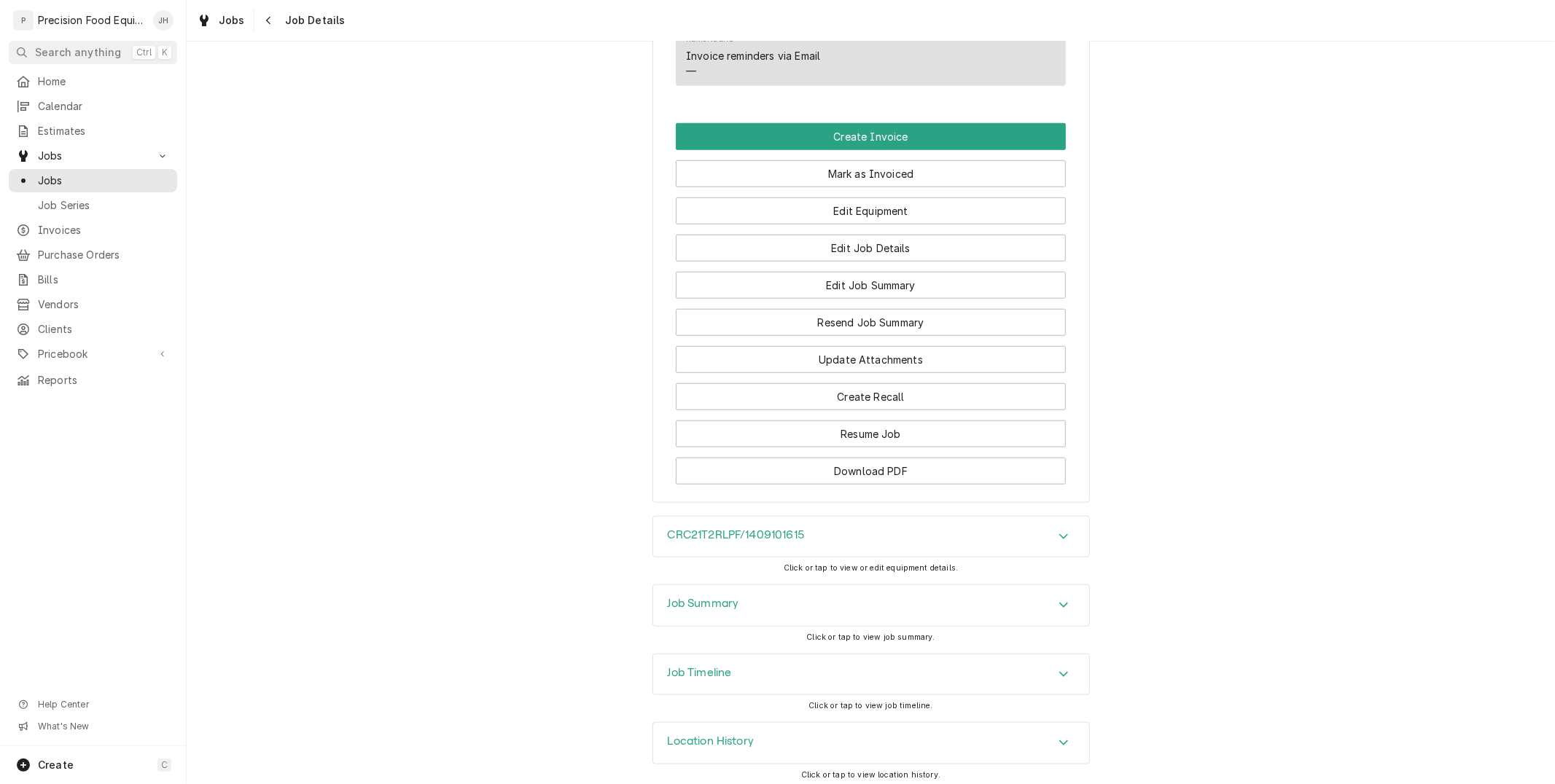
scroll to position [1068, 0]
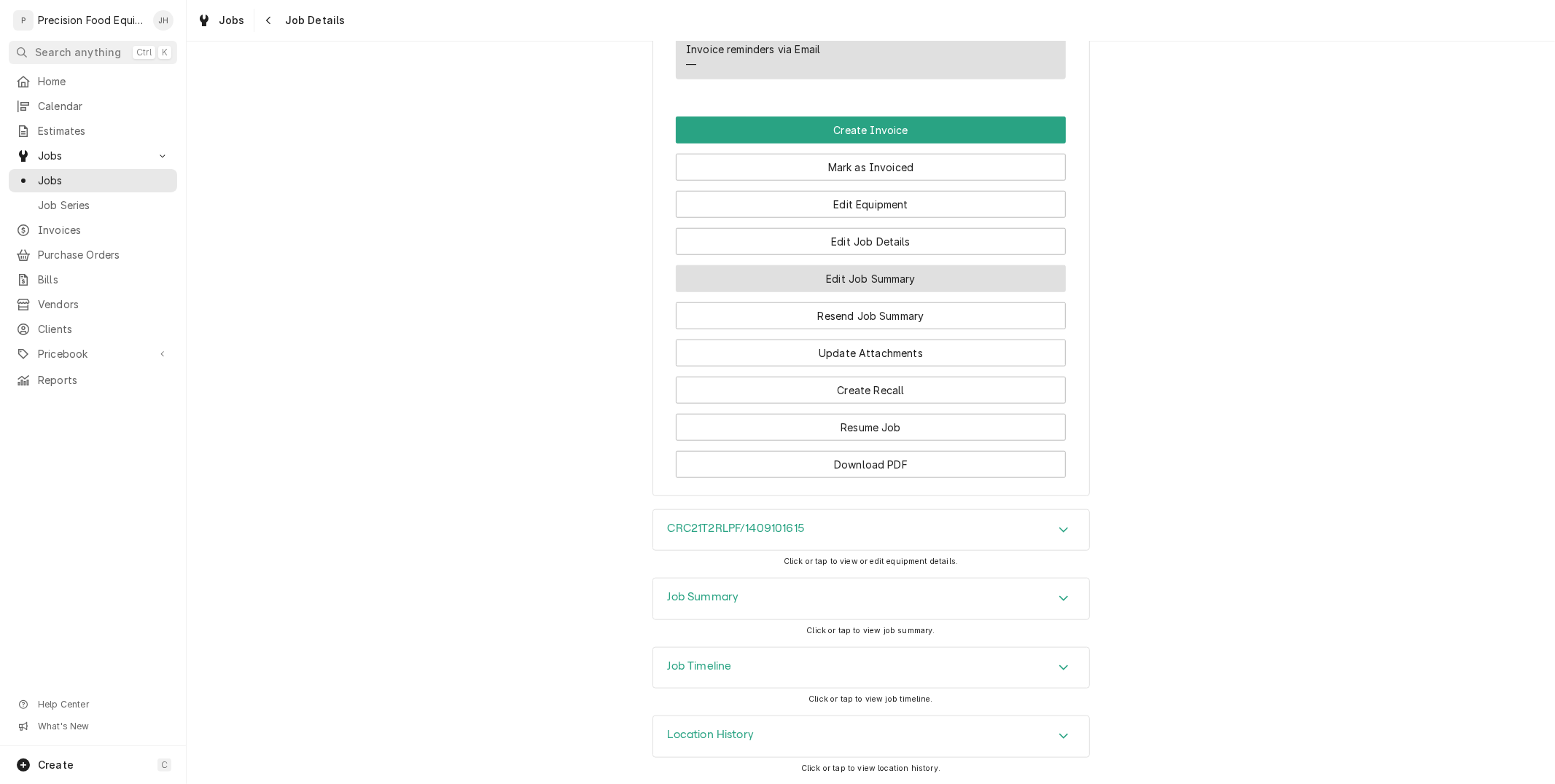
click at [926, 275] on button "Edit Job Summary" at bounding box center [871, 279] width 390 height 27
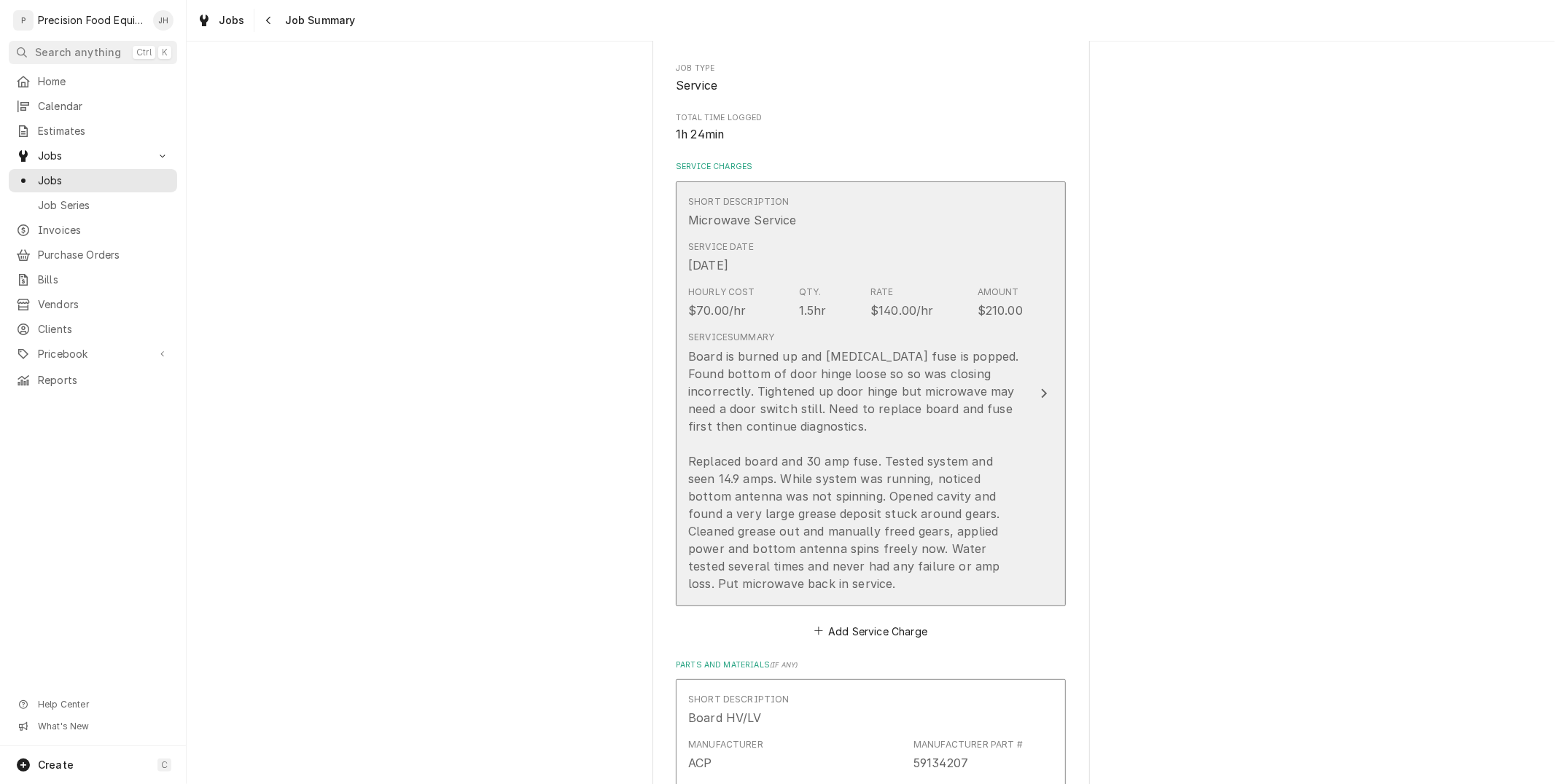
scroll to position [323, 0]
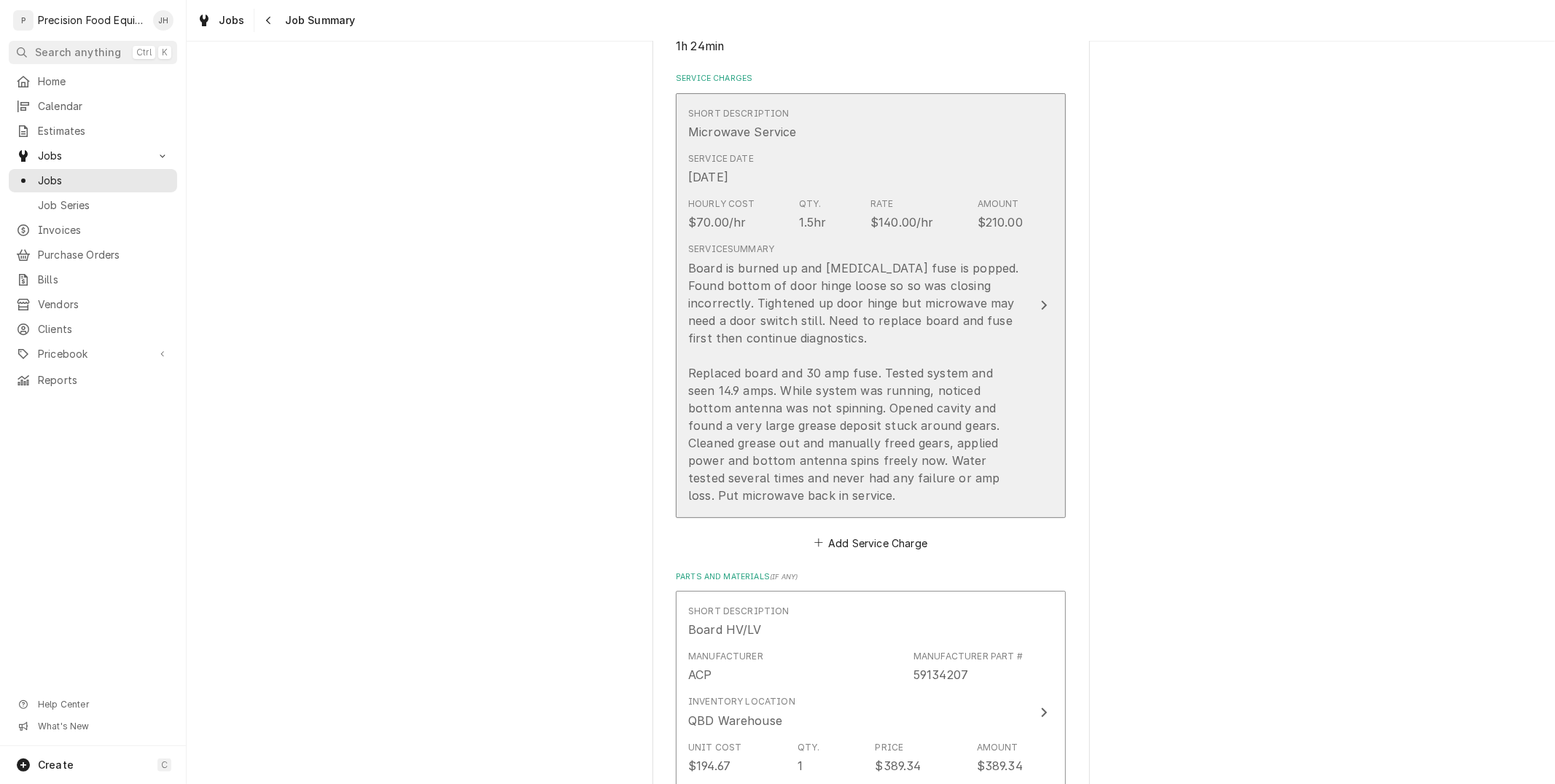
click at [923, 381] on div "Board is burned up and high voltage fuse is popped. Found bottom of door hinge …" at bounding box center [856, 381] width 335 height 245
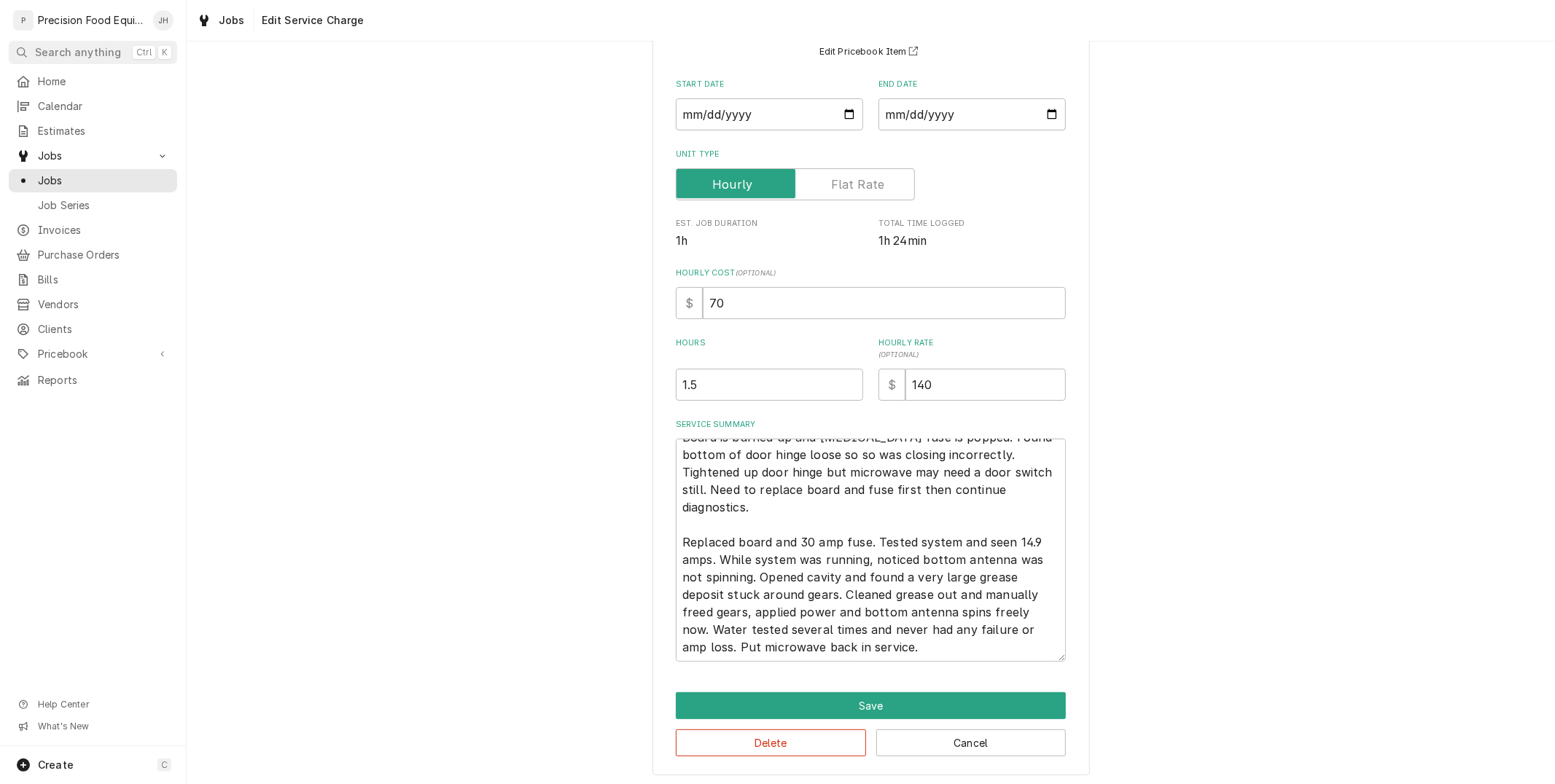
scroll to position [139, 0]
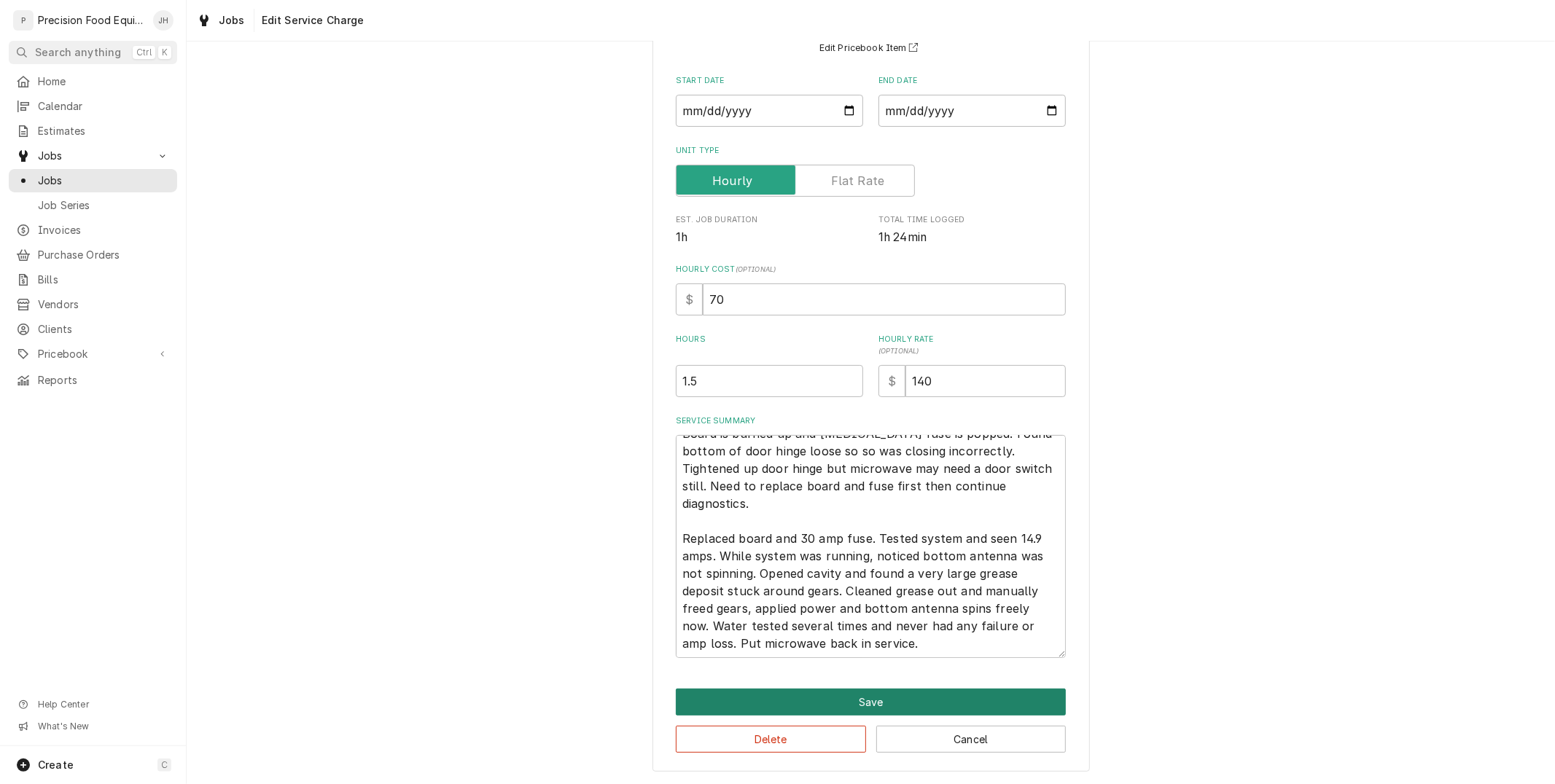
click at [884, 696] on button "Save" at bounding box center [871, 702] width 390 height 27
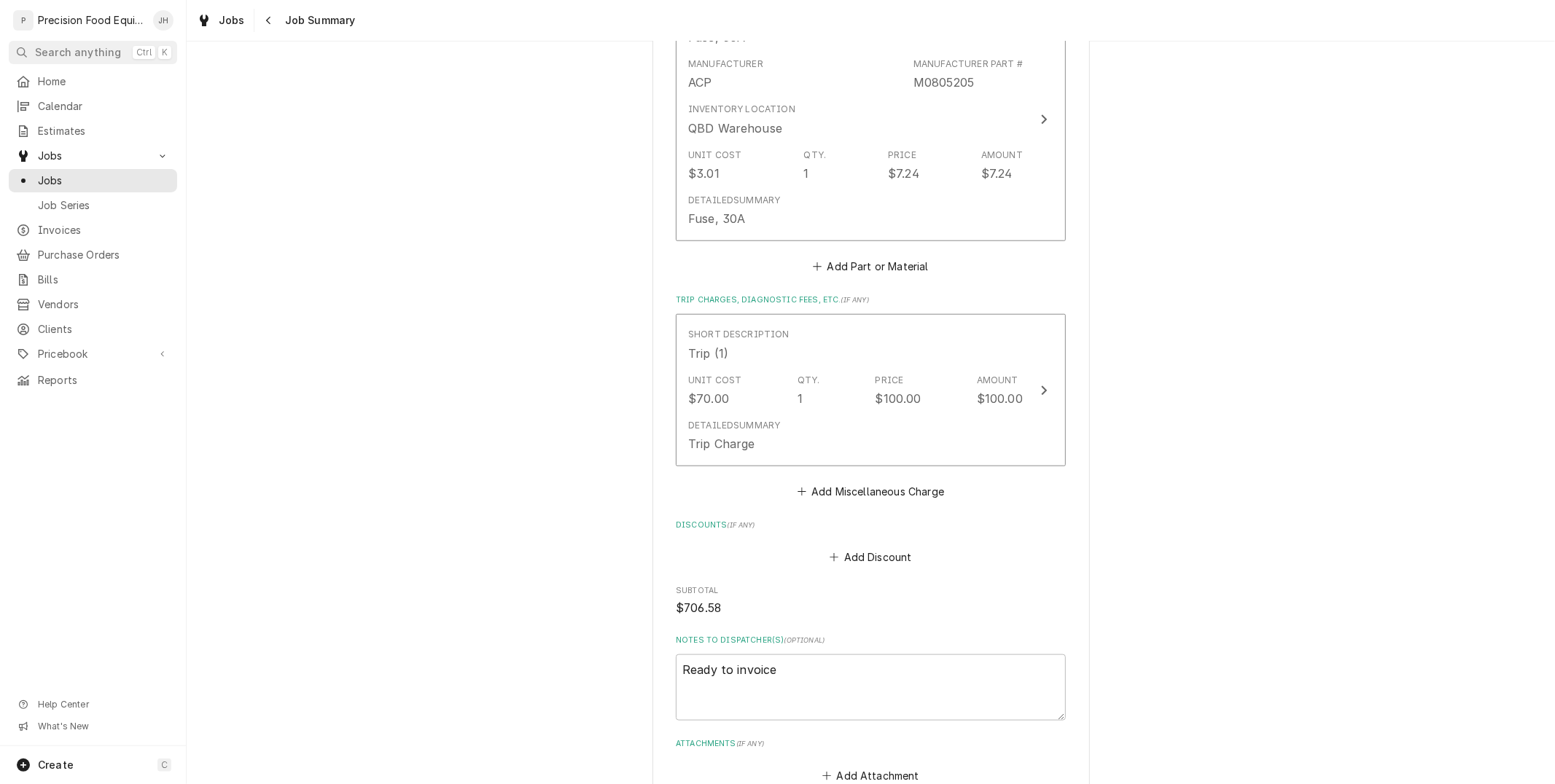
scroll to position [1395, 0]
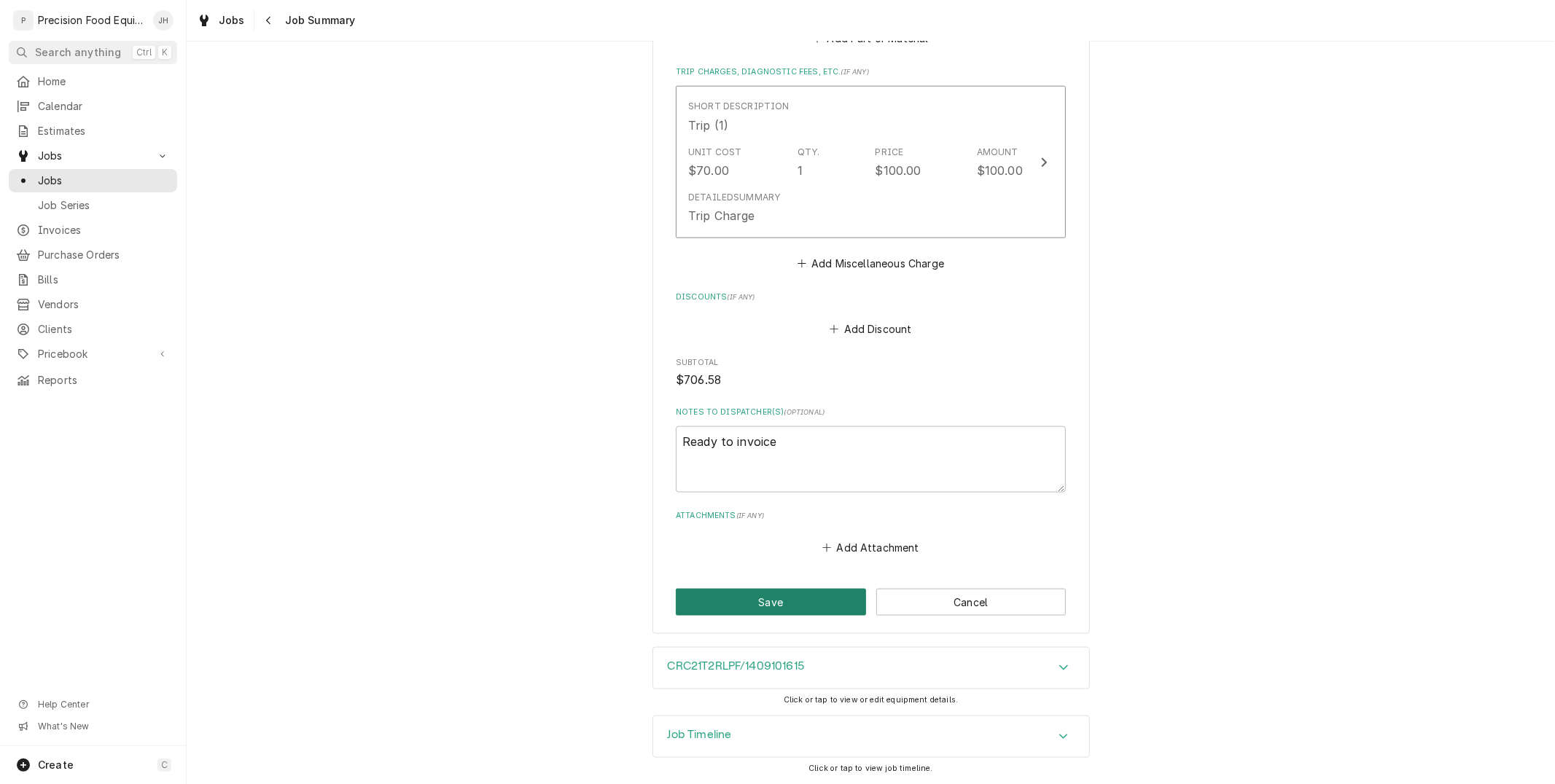
click at [789, 608] on button "Save" at bounding box center [771, 602] width 190 height 27
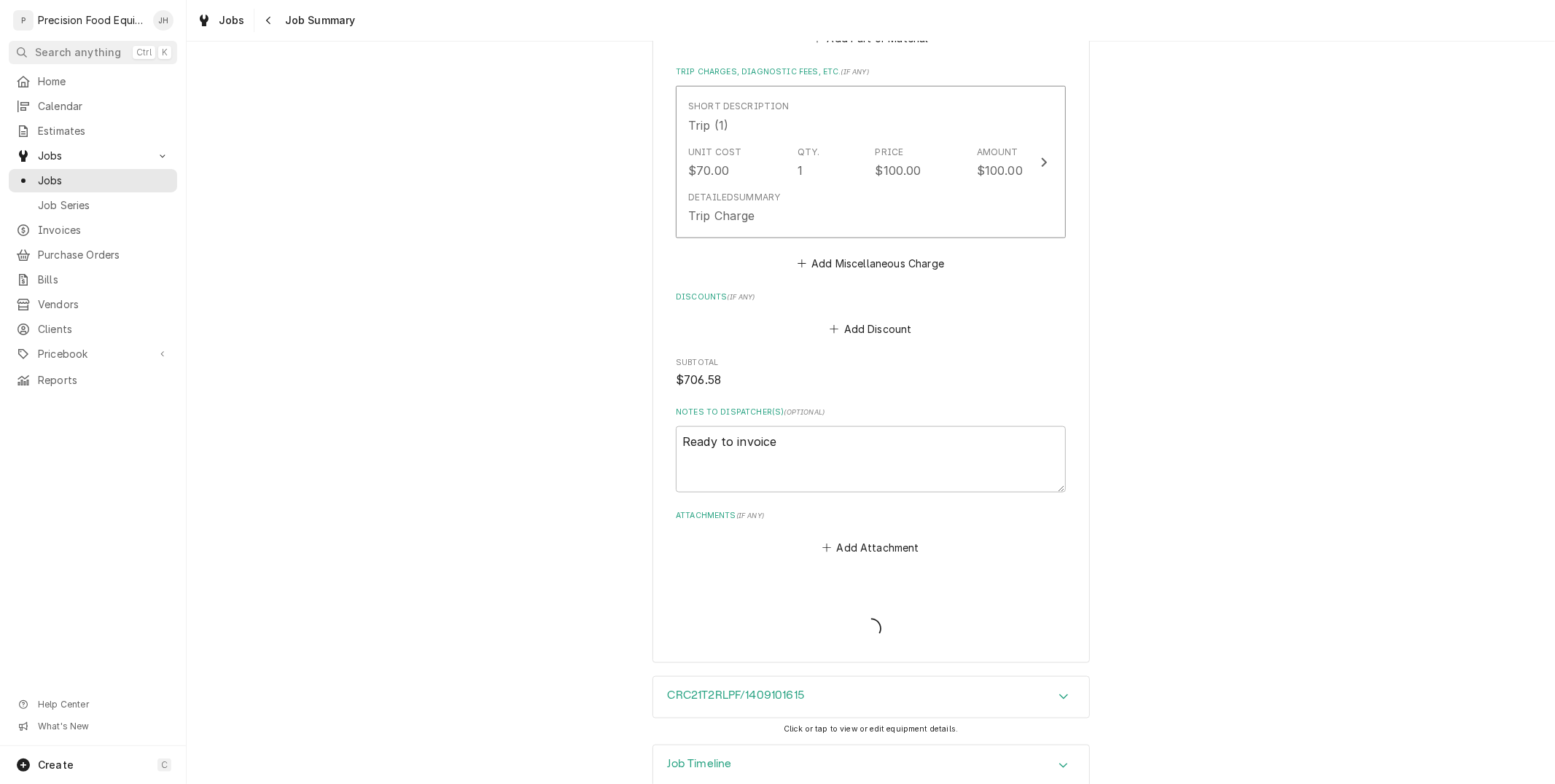
type textarea "x"
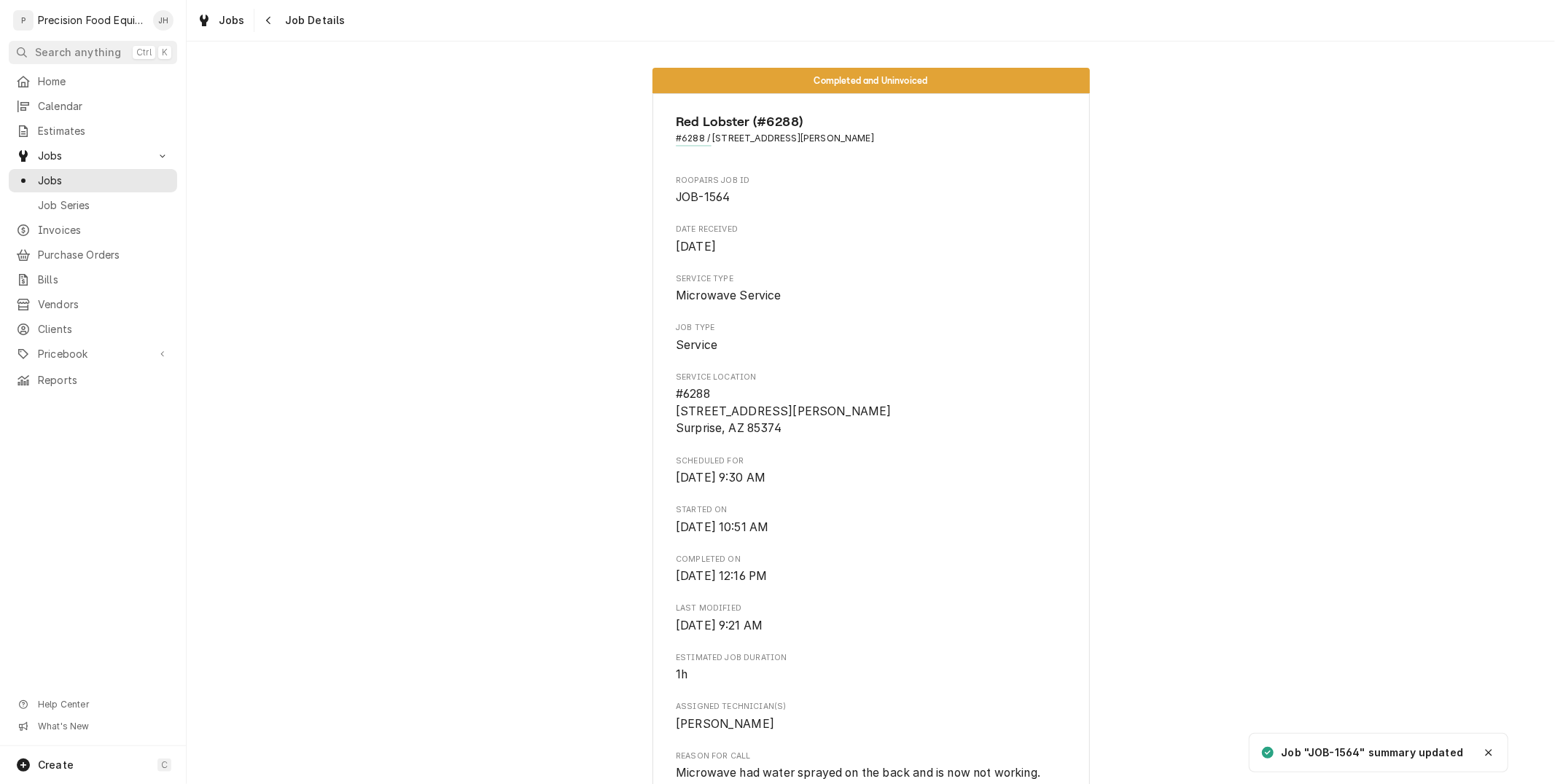
click at [265, 23] on icon "Navigate back" at bounding box center [269, 20] width 7 height 10
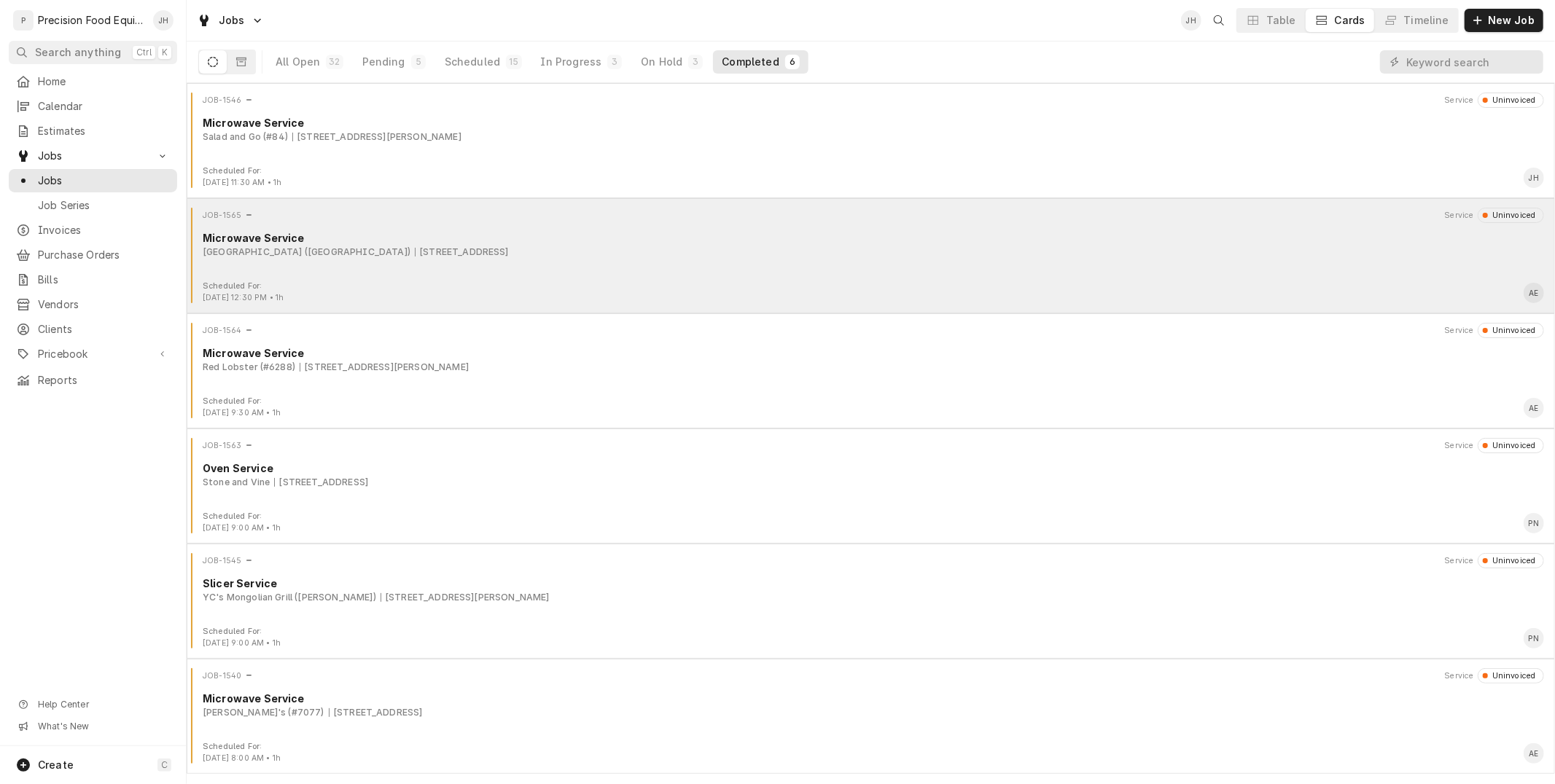
click at [877, 238] on div "Microwave Service" at bounding box center [874, 238] width 1342 height 15
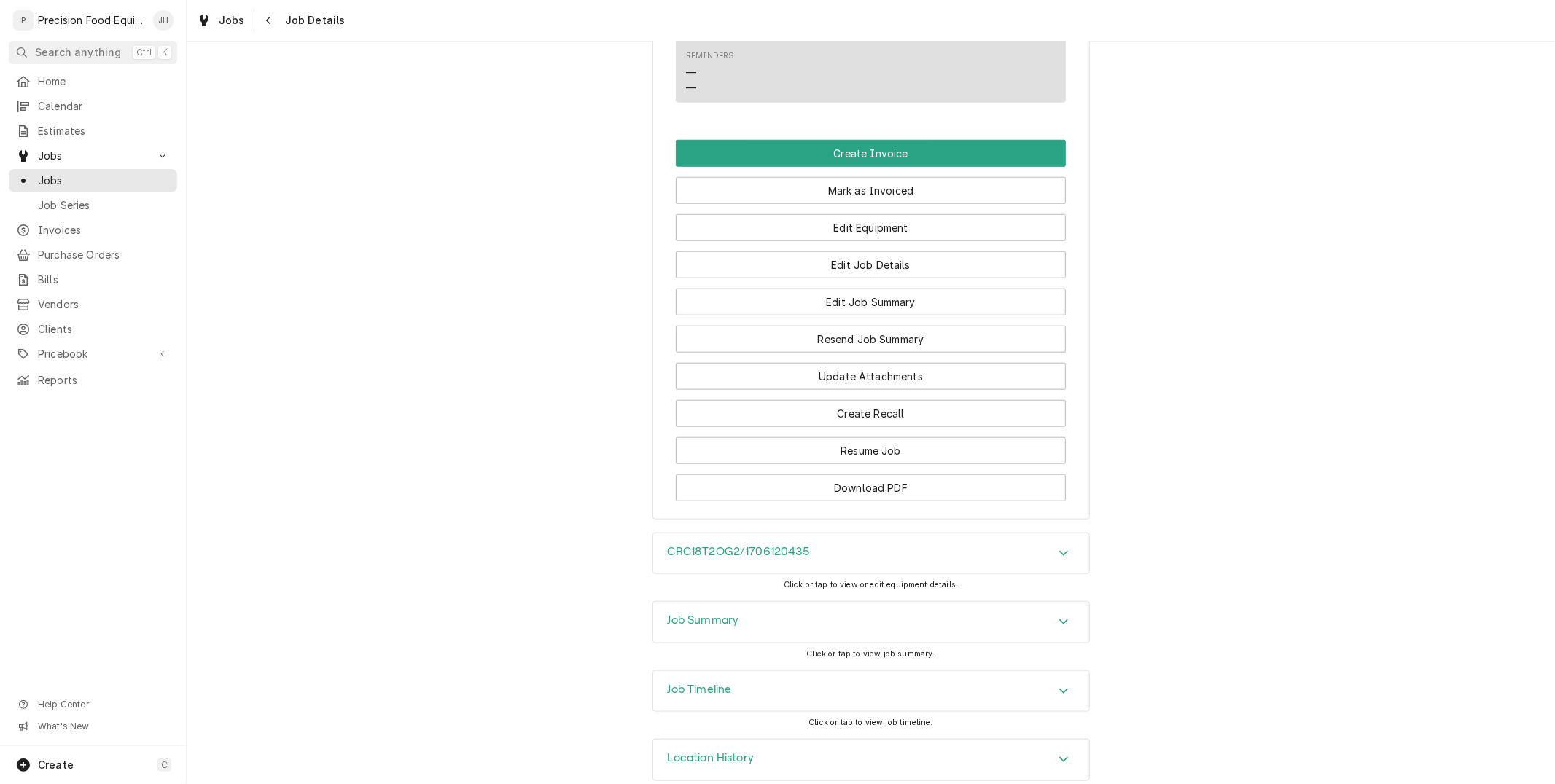
scroll to position [1053, 0]
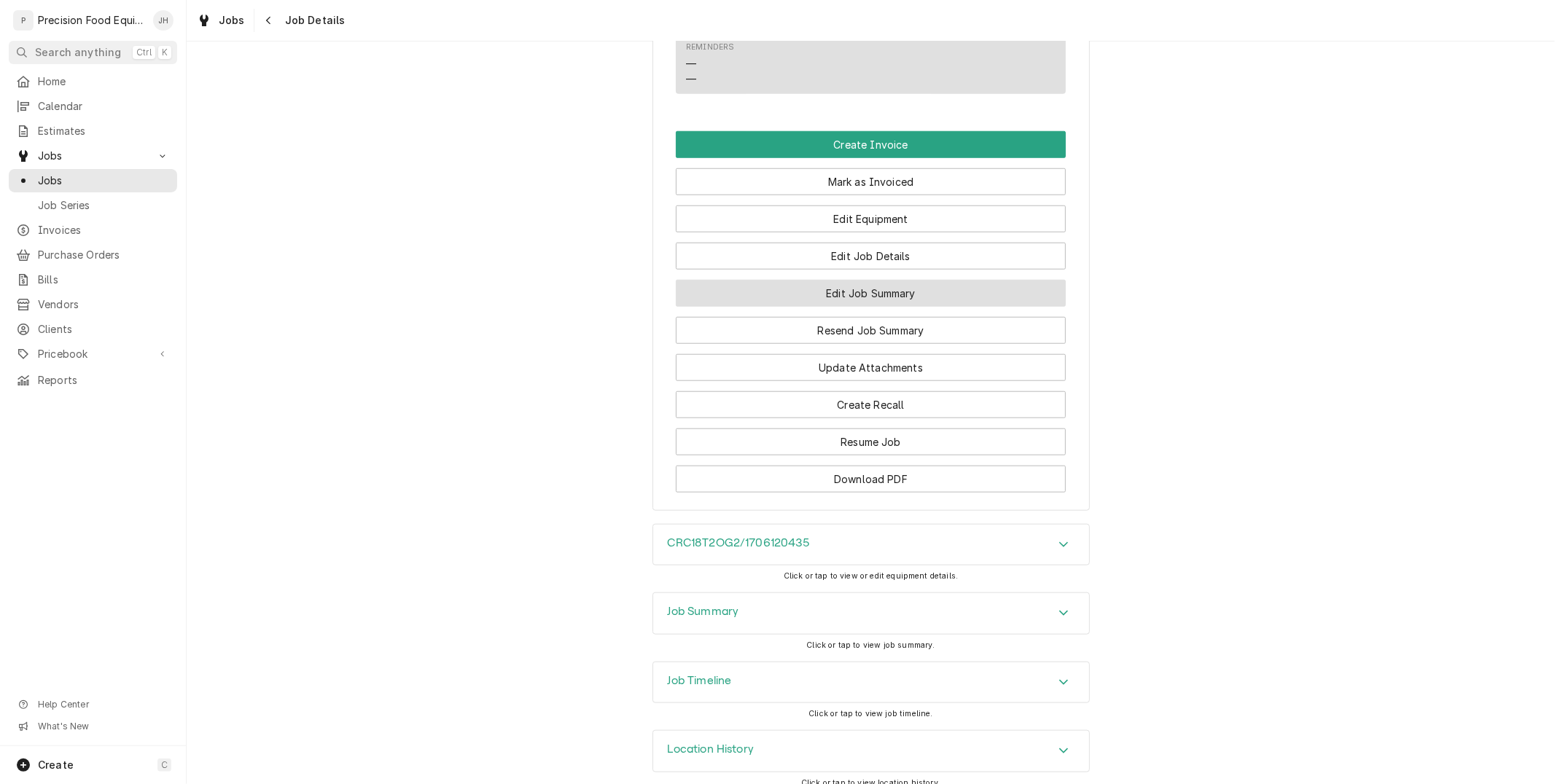
click at [865, 293] on button "Edit Job Summary" at bounding box center [871, 293] width 390 height 27
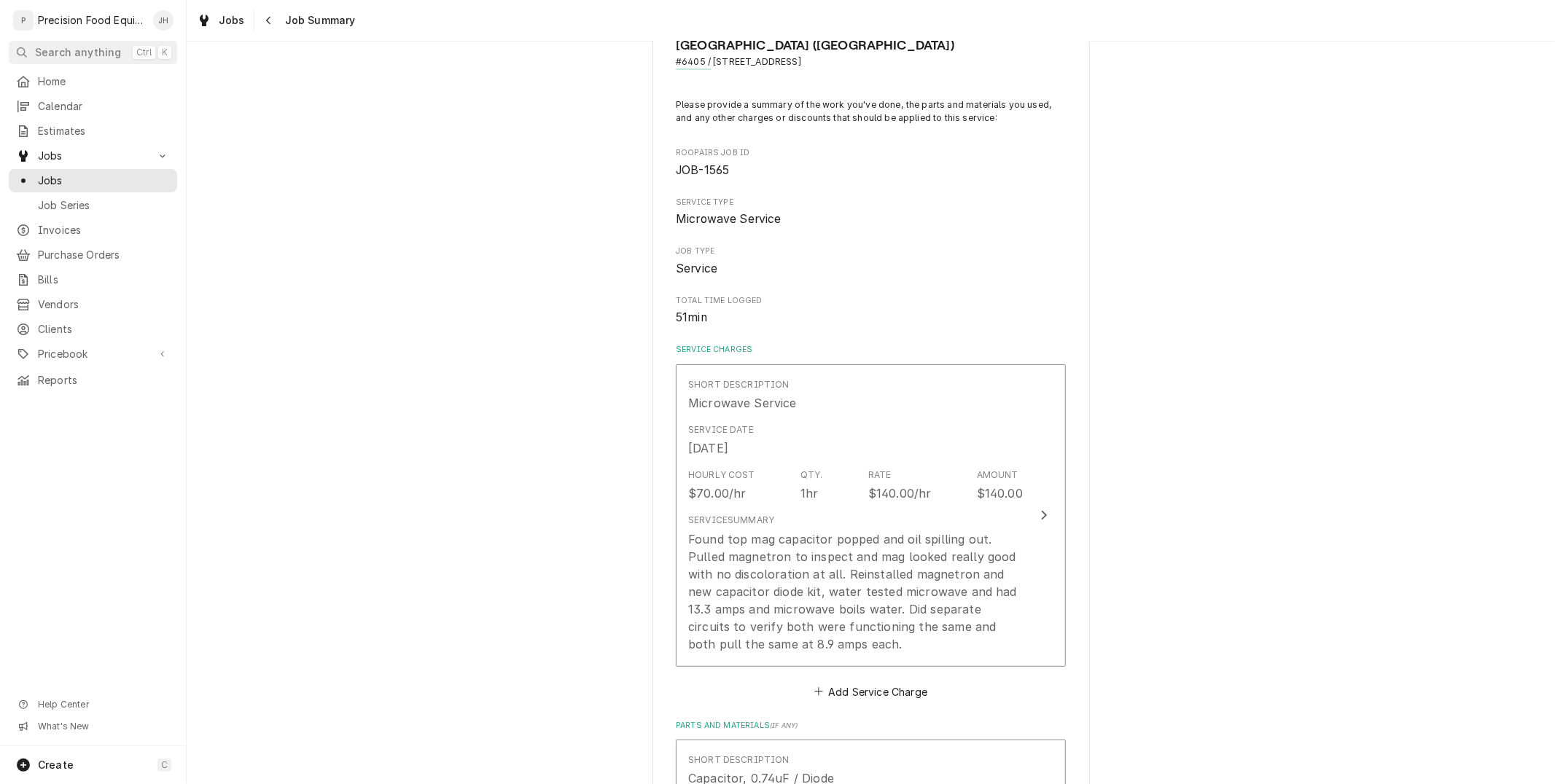
scroll to position [81, 0]
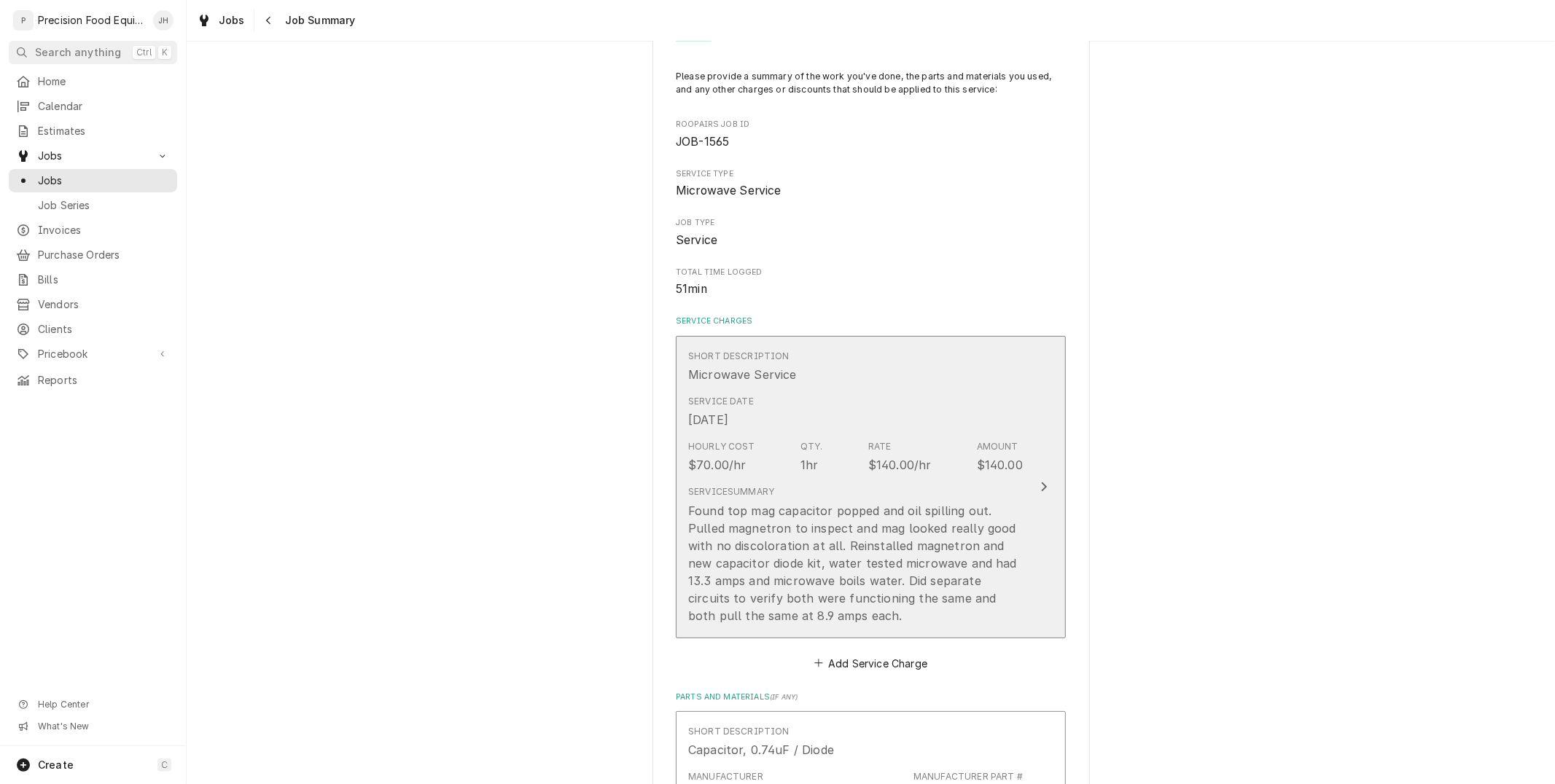
click at [951, 539] on div "Found top mag capacitor popped and oil spilling out. Pulled magnetron to inspec…" at bounding box center [856, 564] width 335 height 123
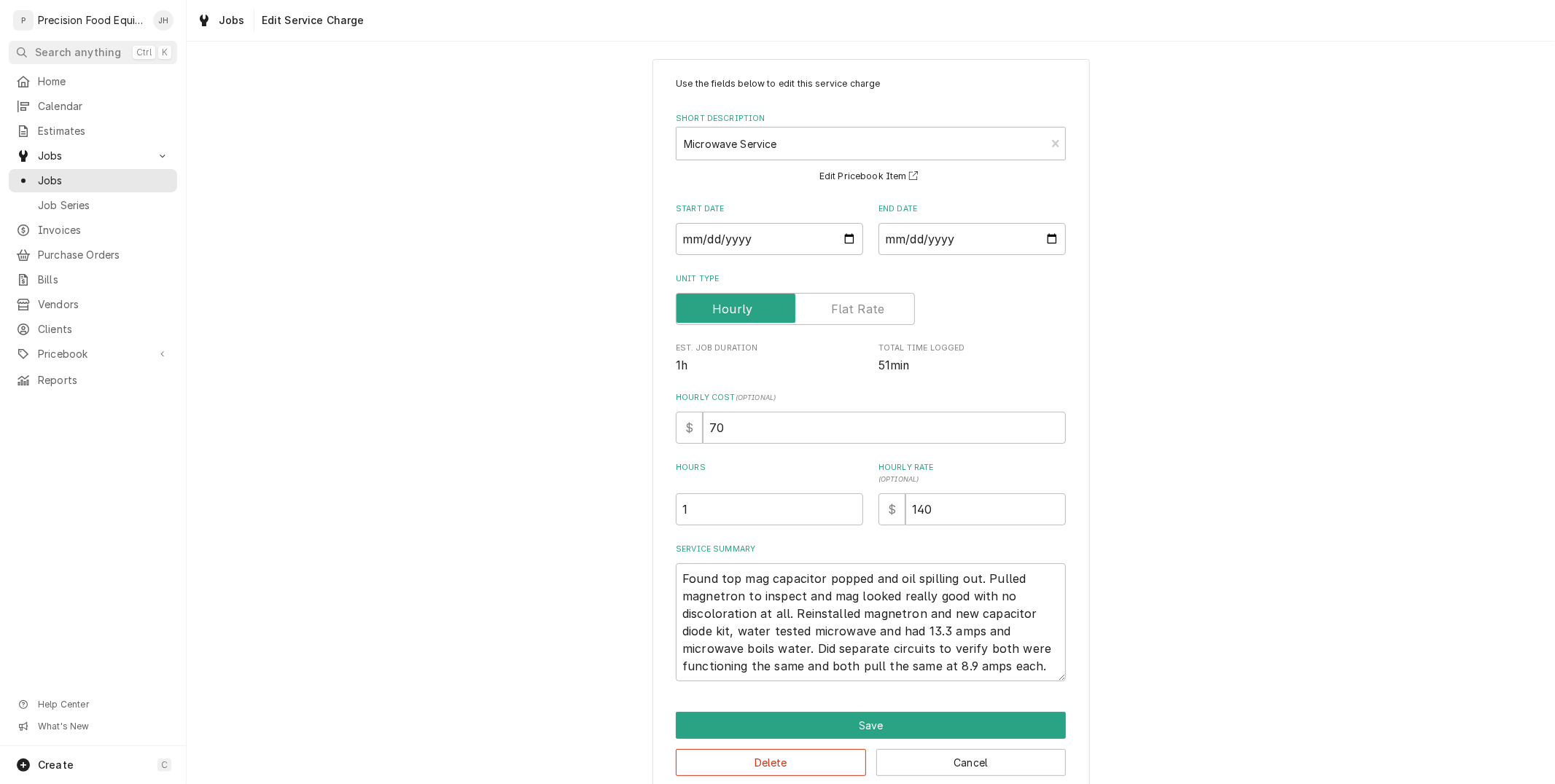
scroll to position [34, 0]
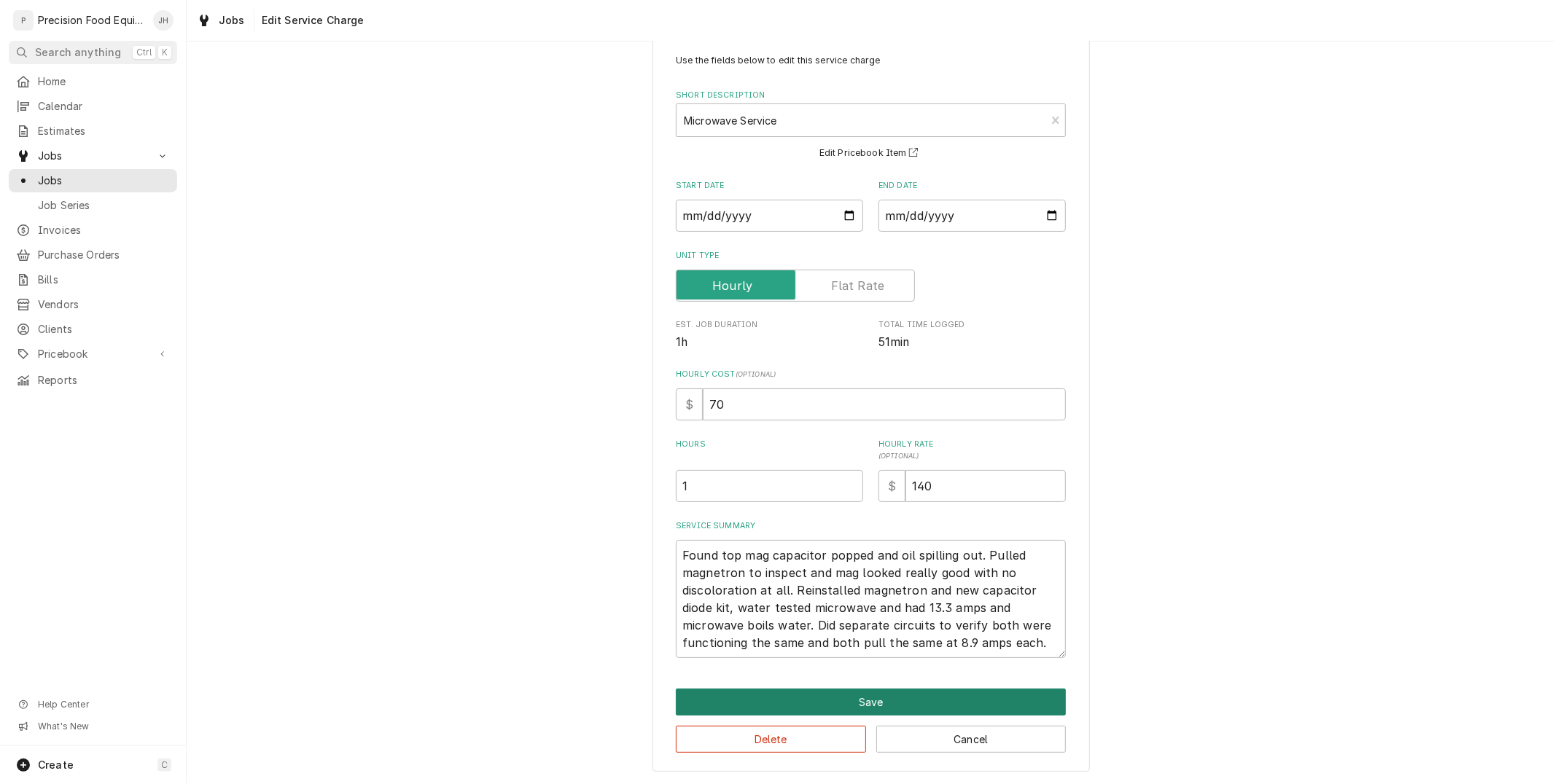
click at [854, 701] on button "Save" at bounding box center [871, 702] width 390 height 27
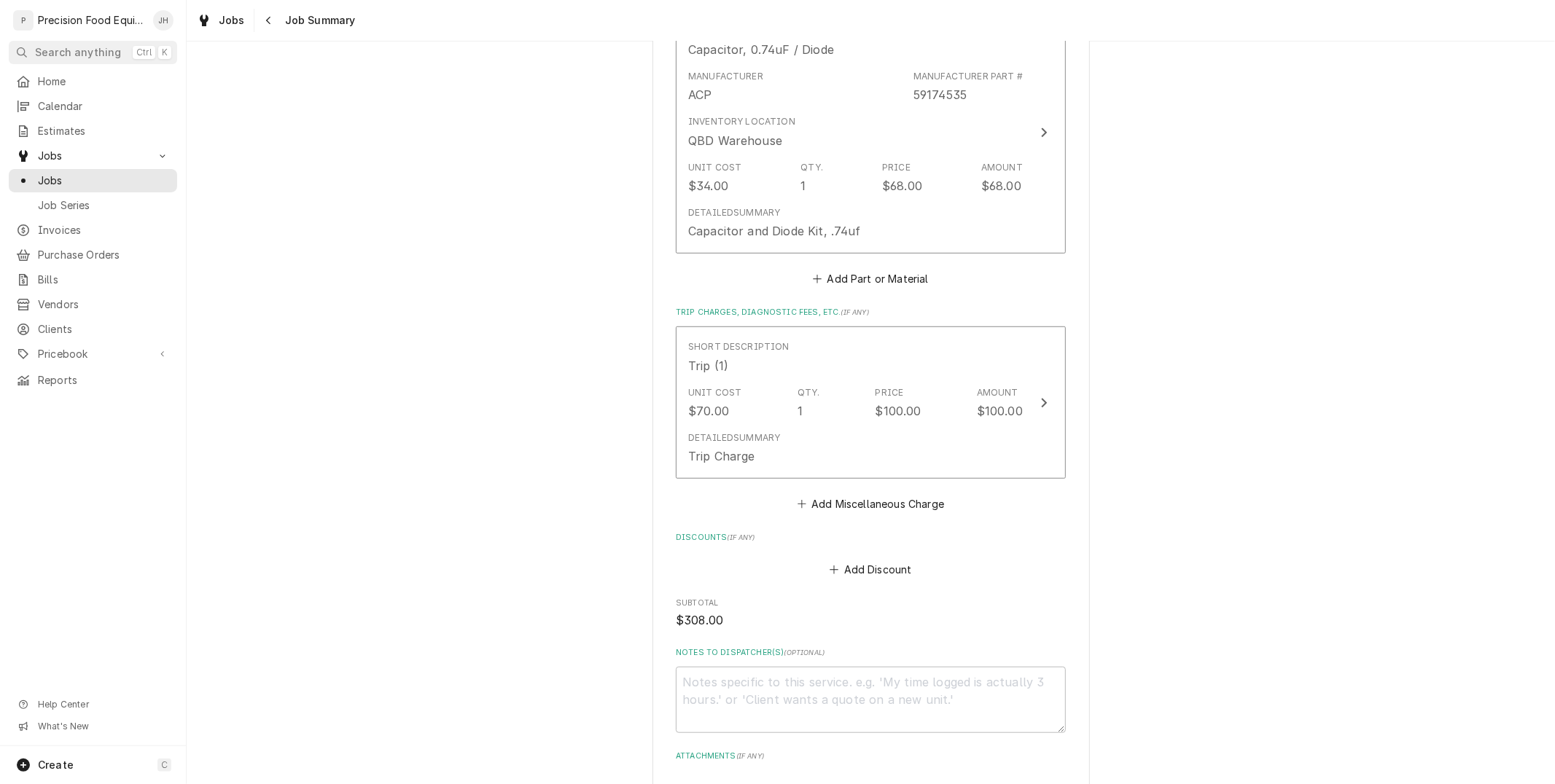
scroll to position [941, 0]
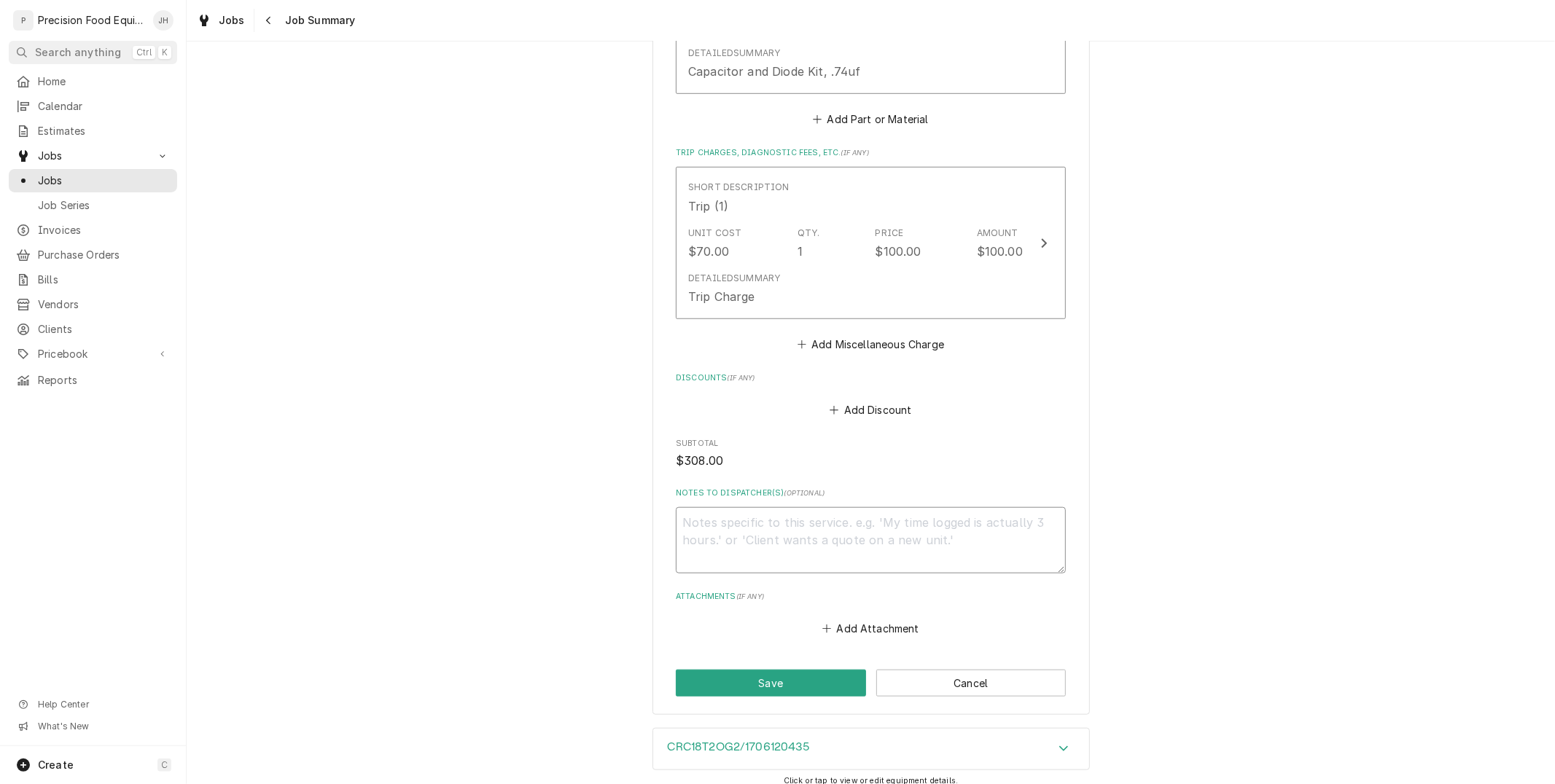
click at [876, 549] on textarea "Notes to Dispatcher(s) ( optional )" at bounding box center [871, 540] width 390 height 66
type textarea "x"
type textarea "R"
type textarea "x"
type textarea "Re"
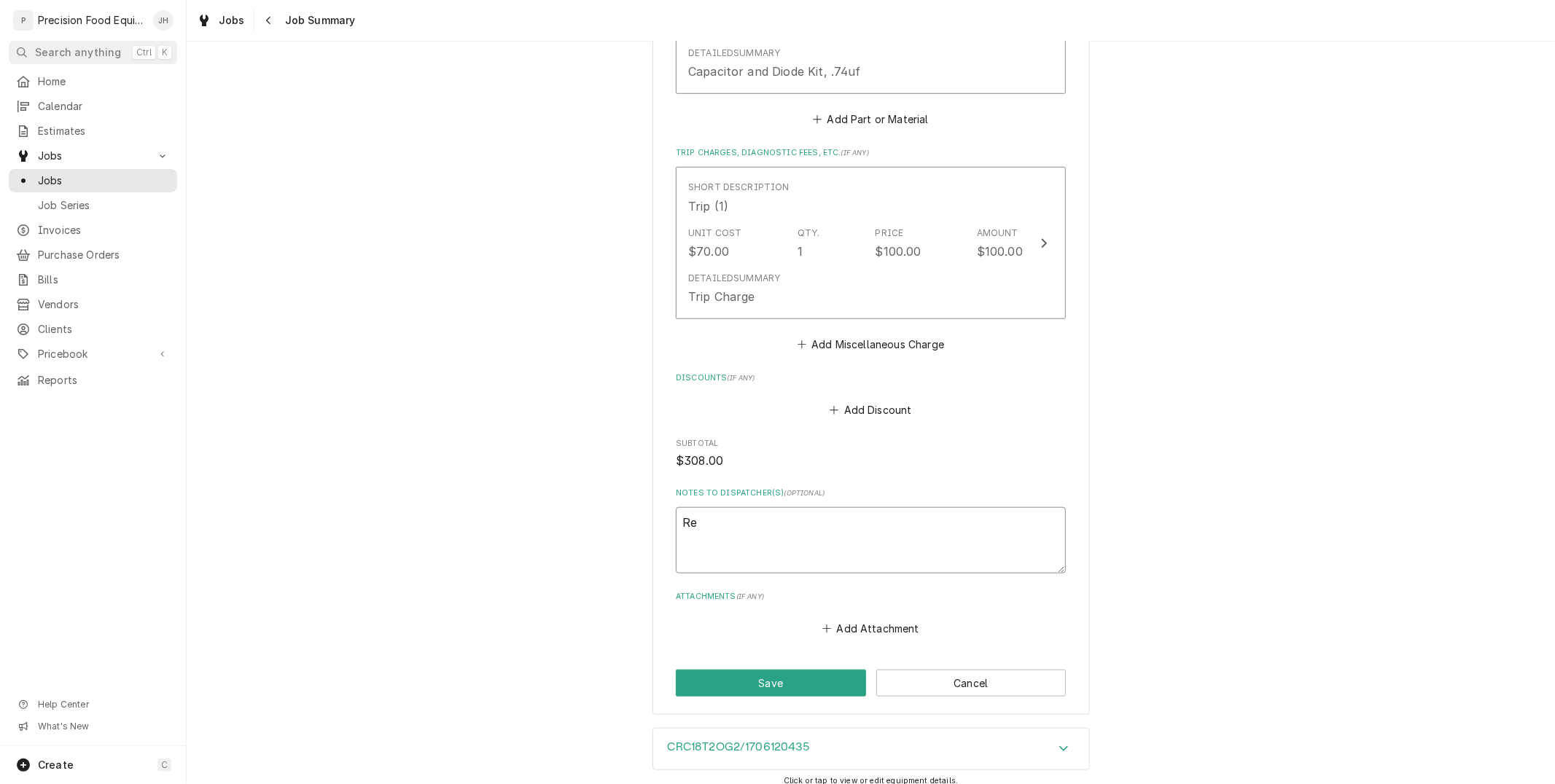
type textarea "x"
type textarea "Rea"
type textarea "x"
type textarea "Read"
type textarea "x"
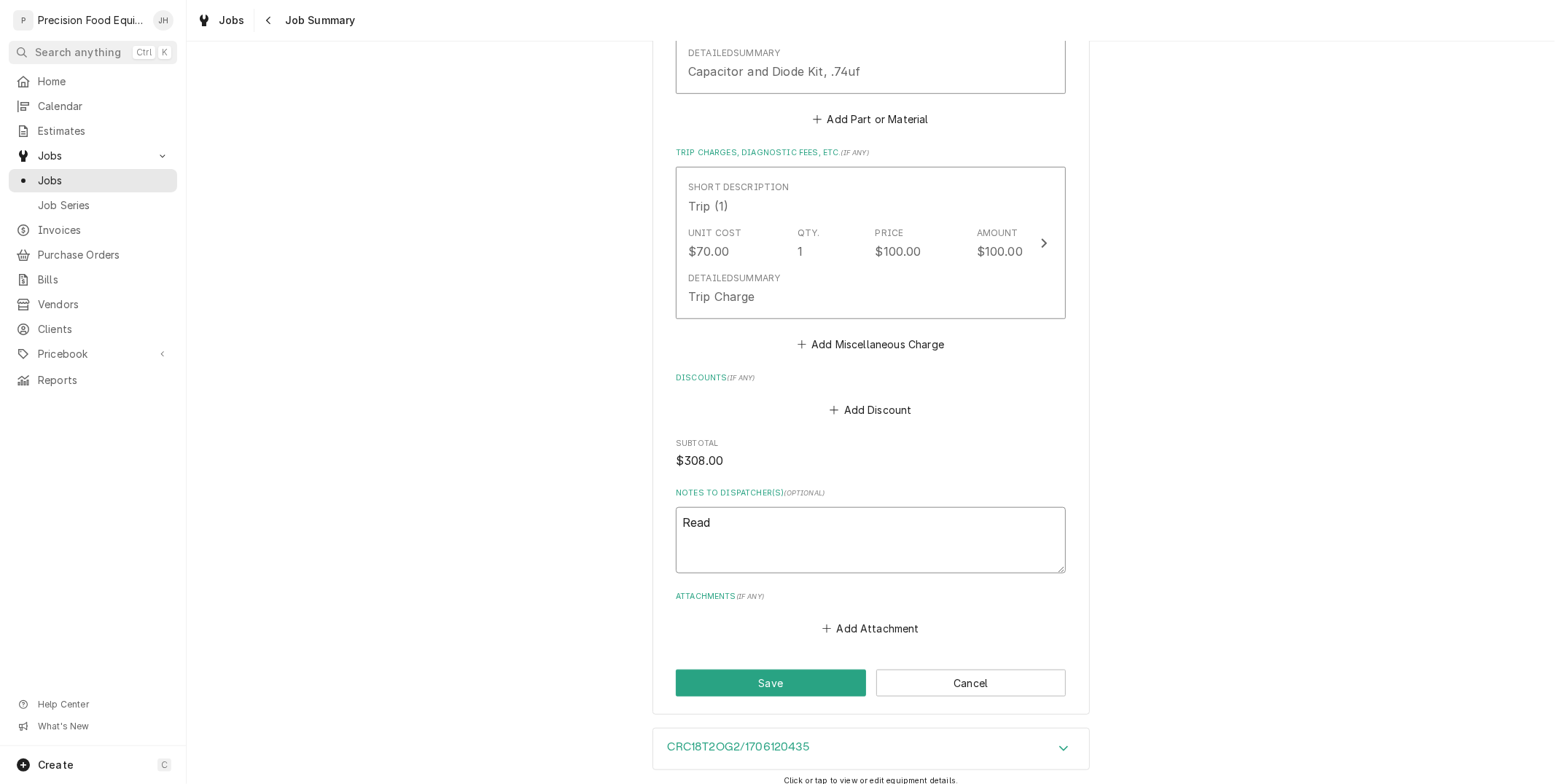
type textarea "Ready"
type textarea "x"
type textarea "Ready to"
type textarea "x"
type textarea "Ready to"
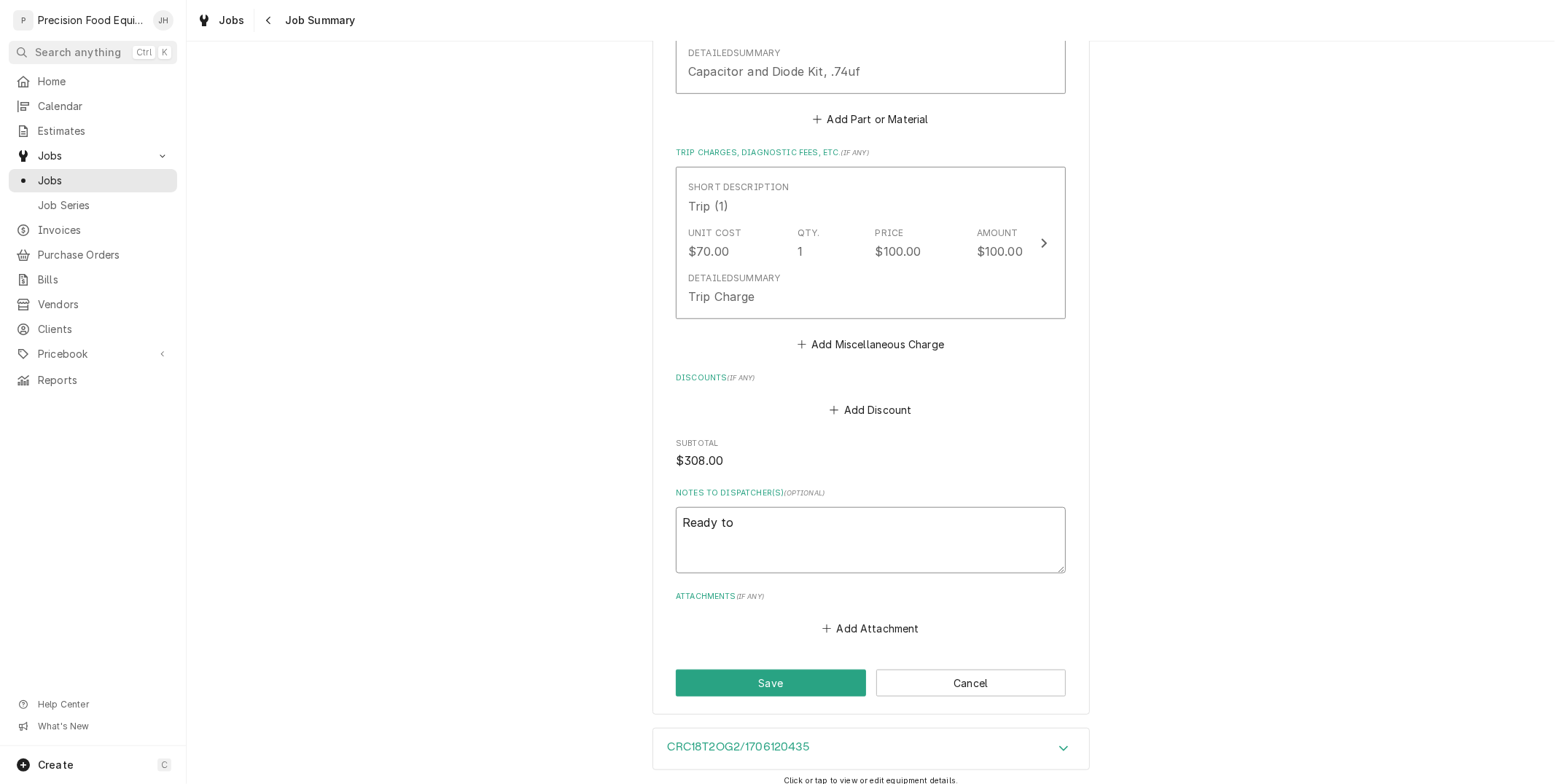
type textarea "x"
type textarea "Ready to i"
type textarea "x"
type textarea "Ready to in"
type textarea "x"
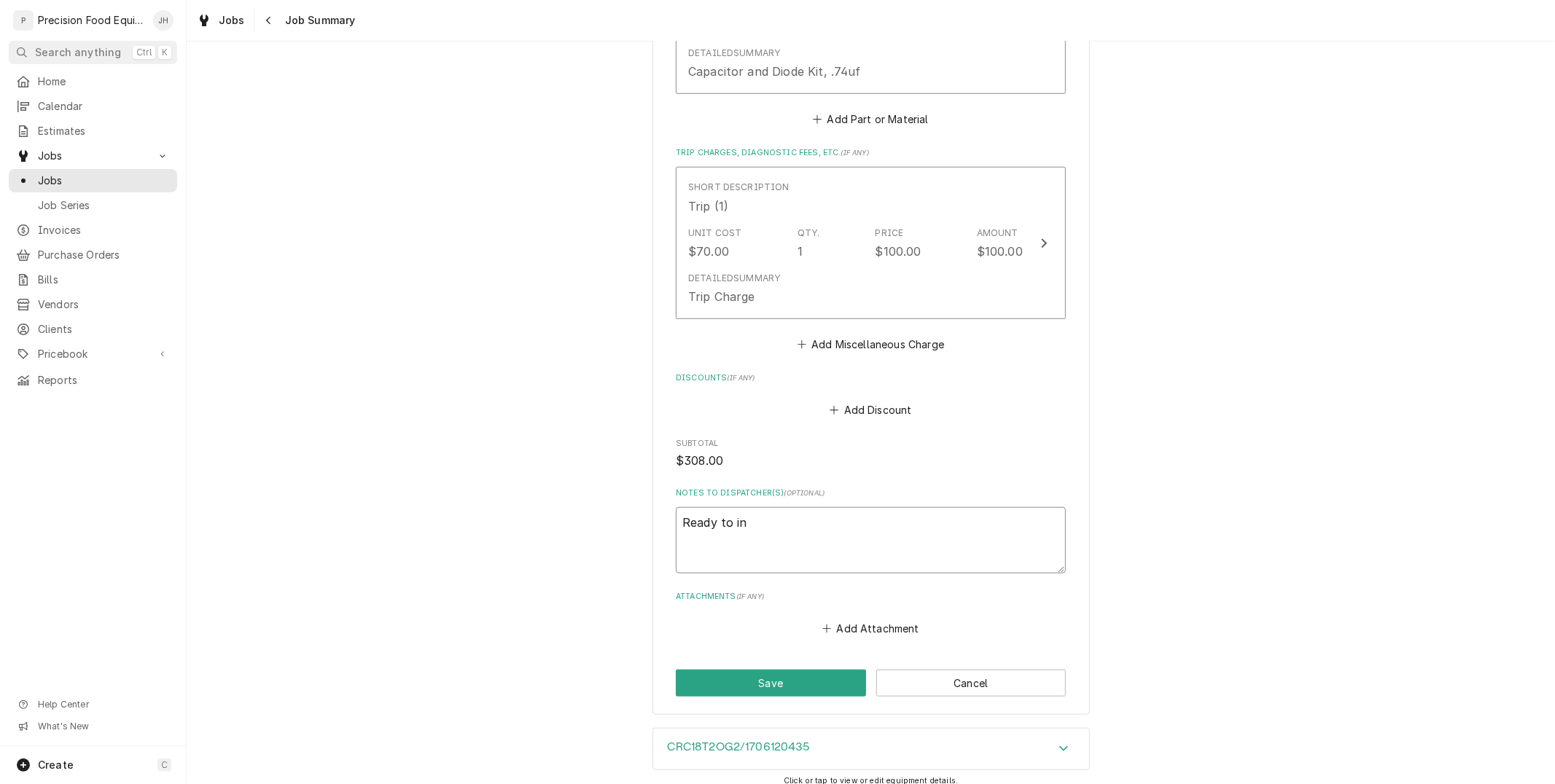
type textarea "Ready to inb"
type textarea "x"
type textarea "Ready to in"
type textarea "x"
type textarea "Ready to inv"
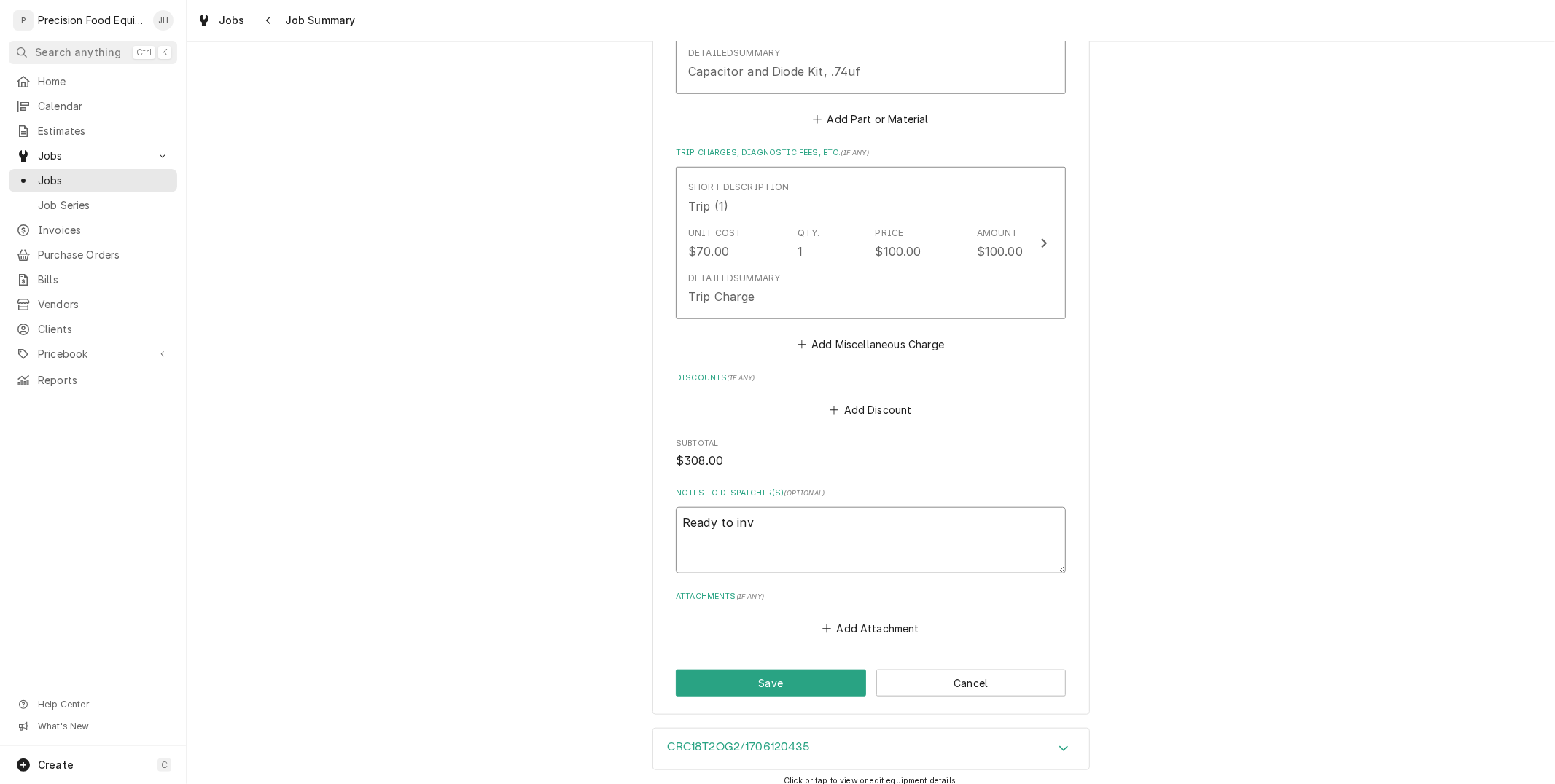
type textarea "x"
type textarea "Ready to invo"
type textarea "x"
type textarea "Ready to invoi"
type textarea "x"
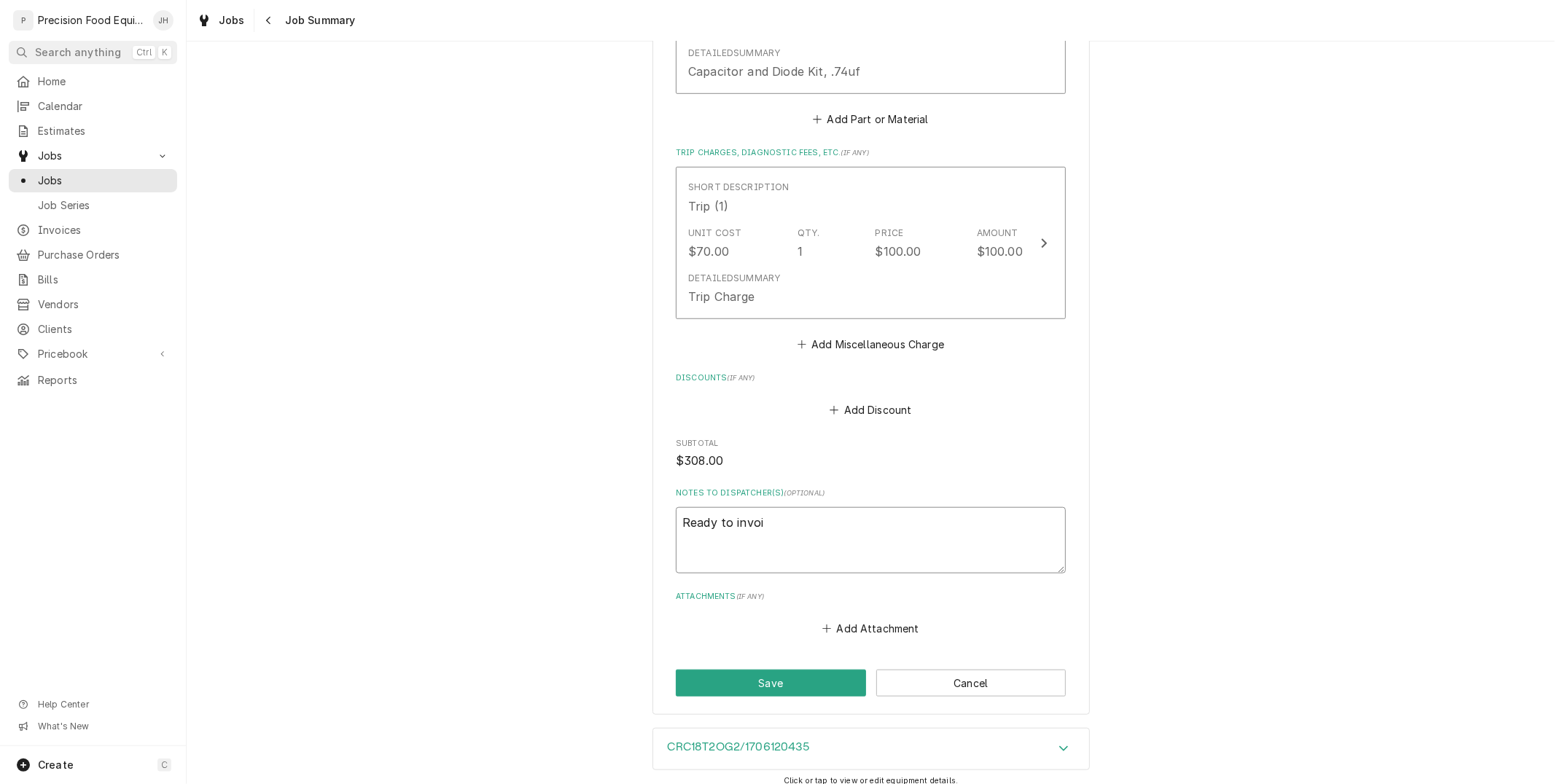
type textarea "Ready to invoic"
type textarea "x"
type textarea "Ready to invoice"
type textarea "x"
type textarea "Ready to invoice"
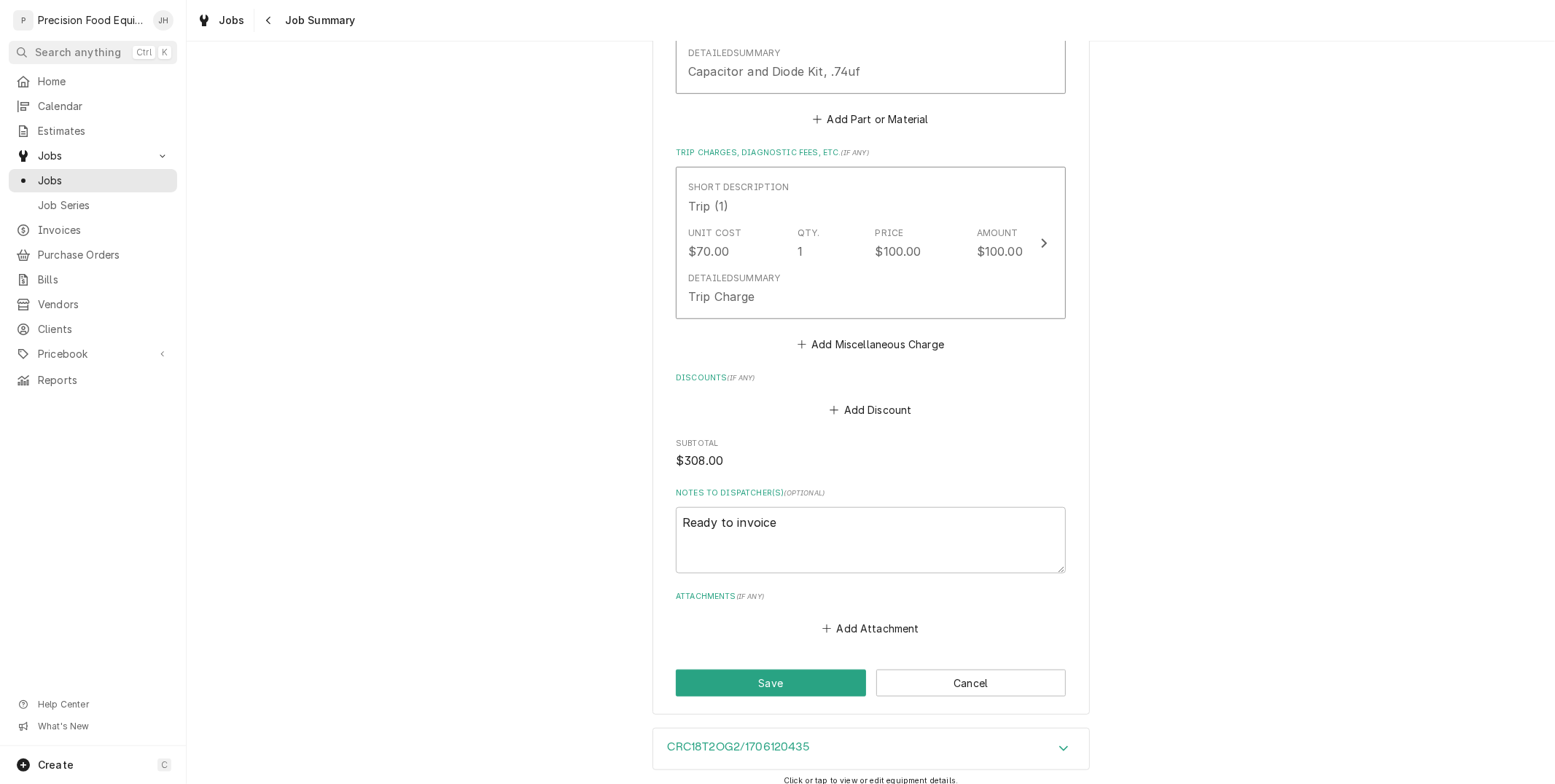
click at [806, 686] on button "Save" at bounding box center [771, 683] width 190 height 27
type textarea "x"
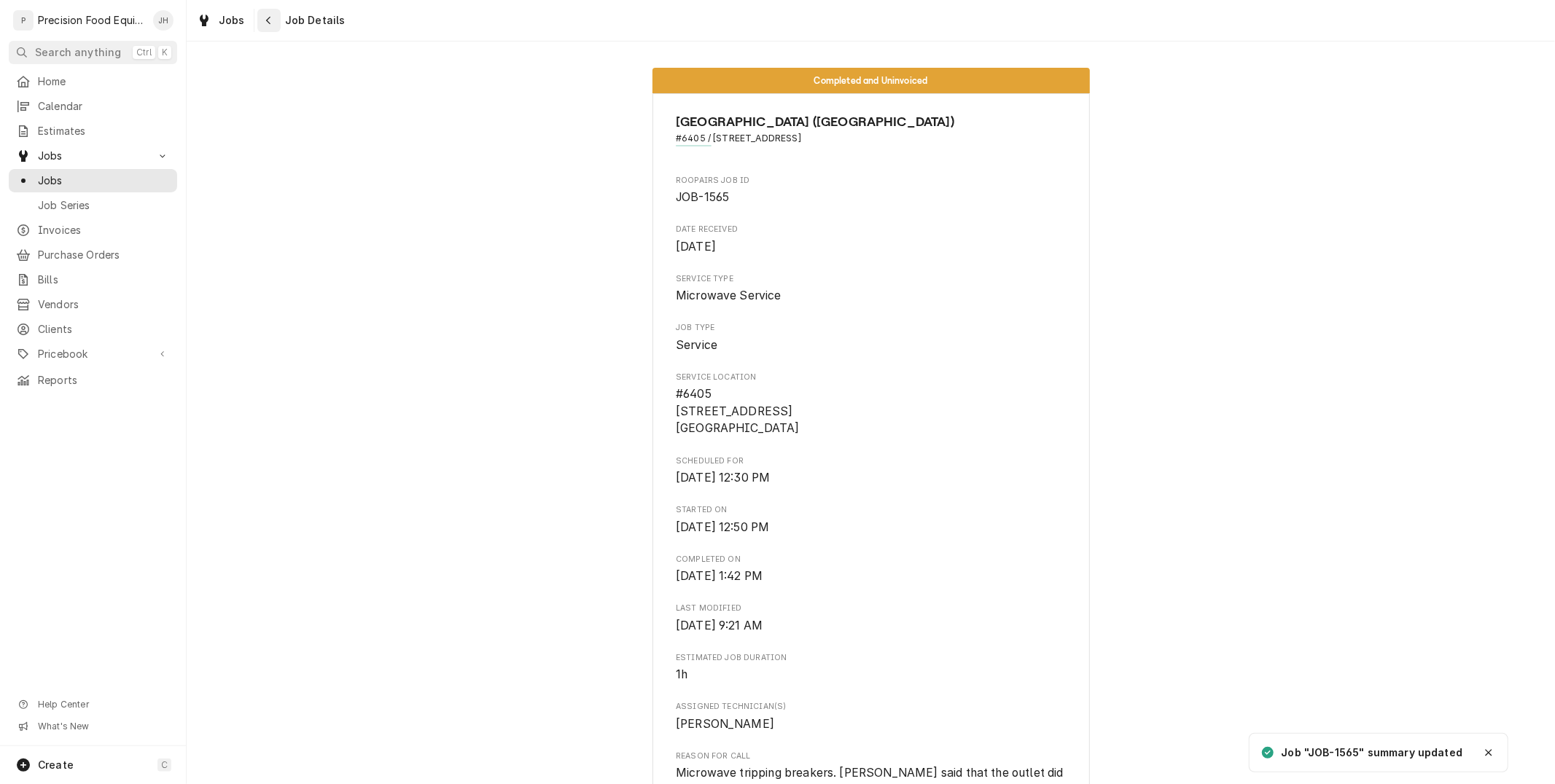
click at [271, 18] on div "Navigate back" at bounding box center [269, 20] width 15 height 15
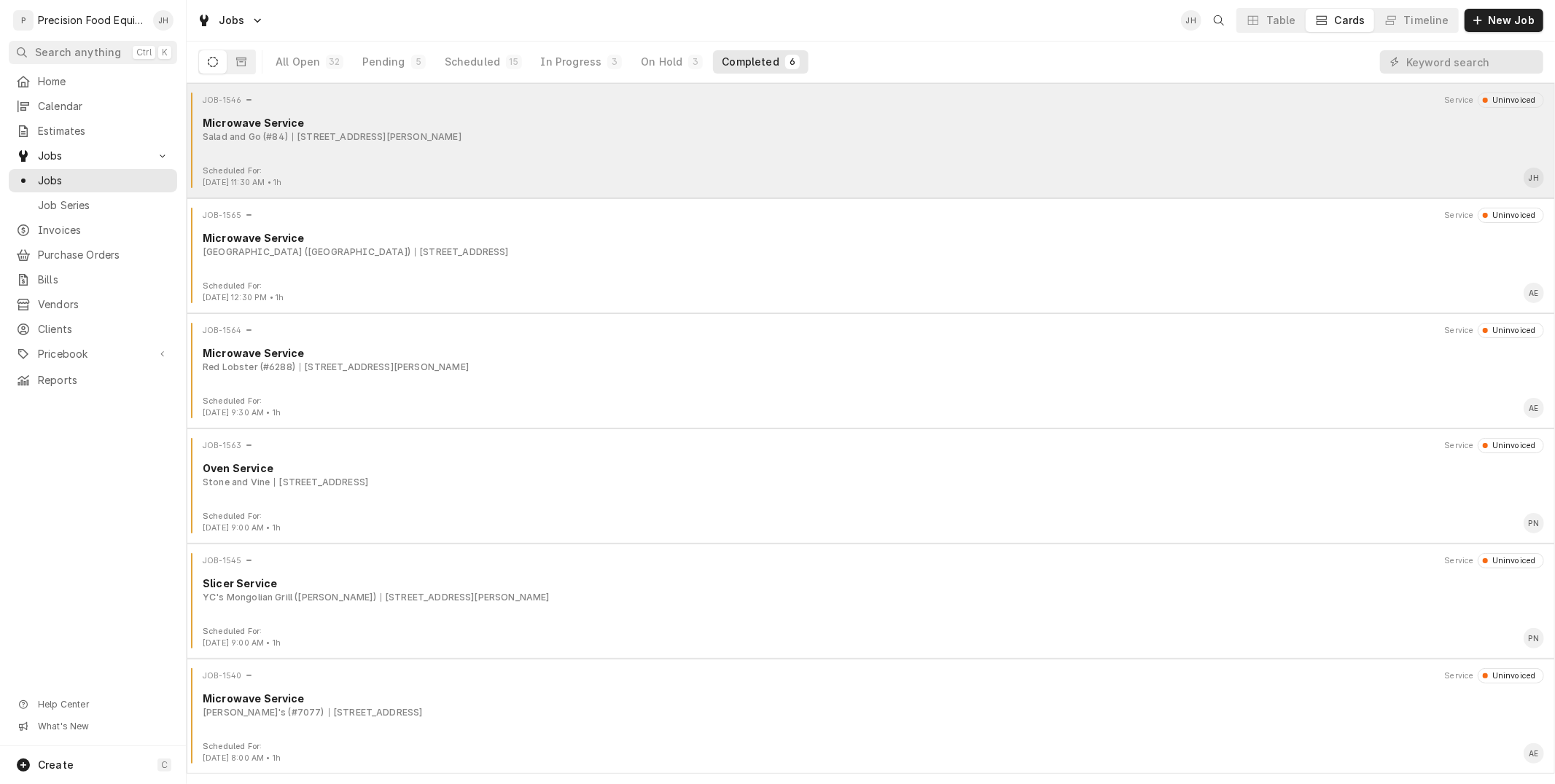
click at [702, 128] on div "Microwave Service" at bounding box center [874, 123] width 1342 height 15
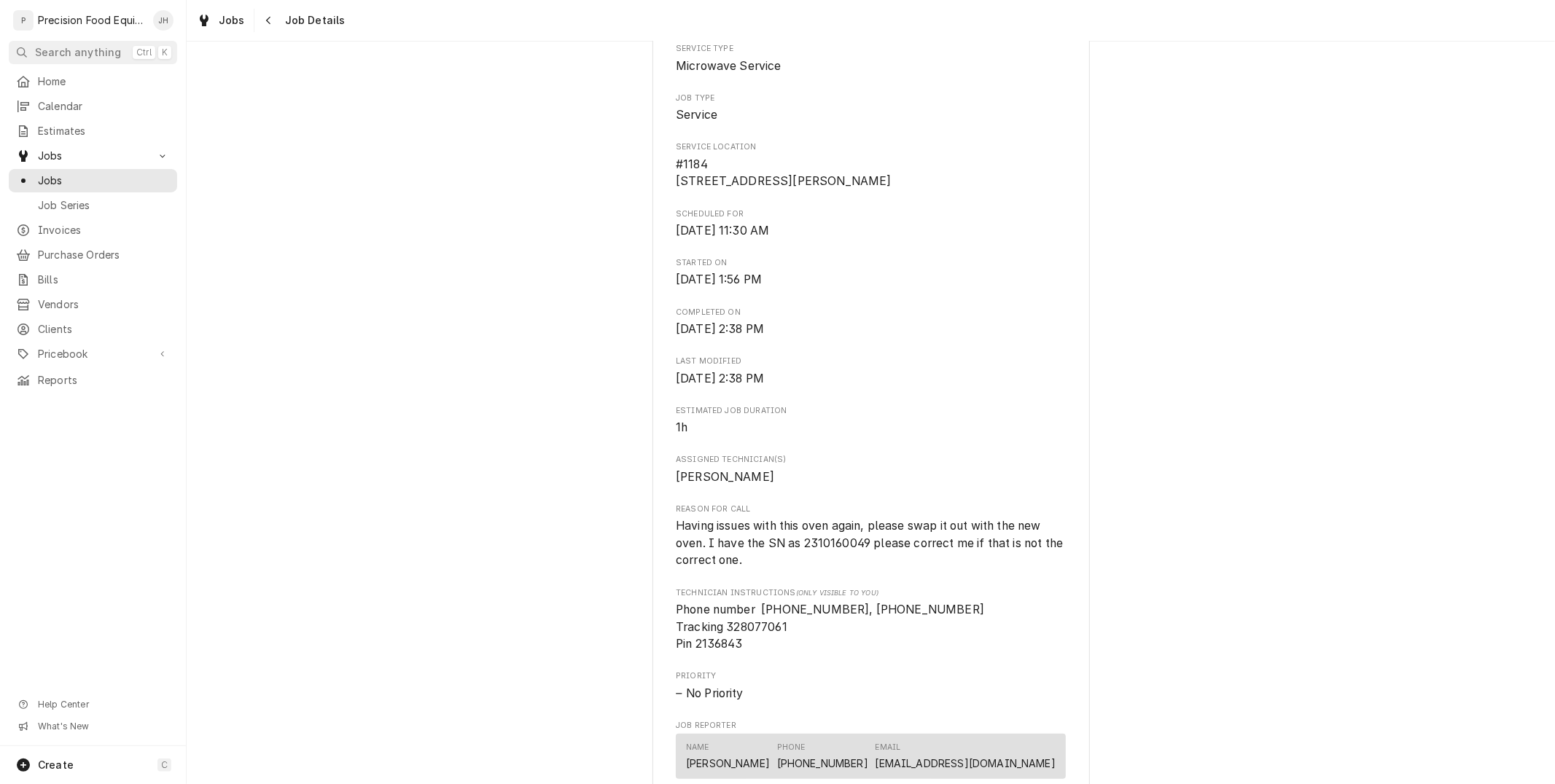
scroll to position [891, 0]
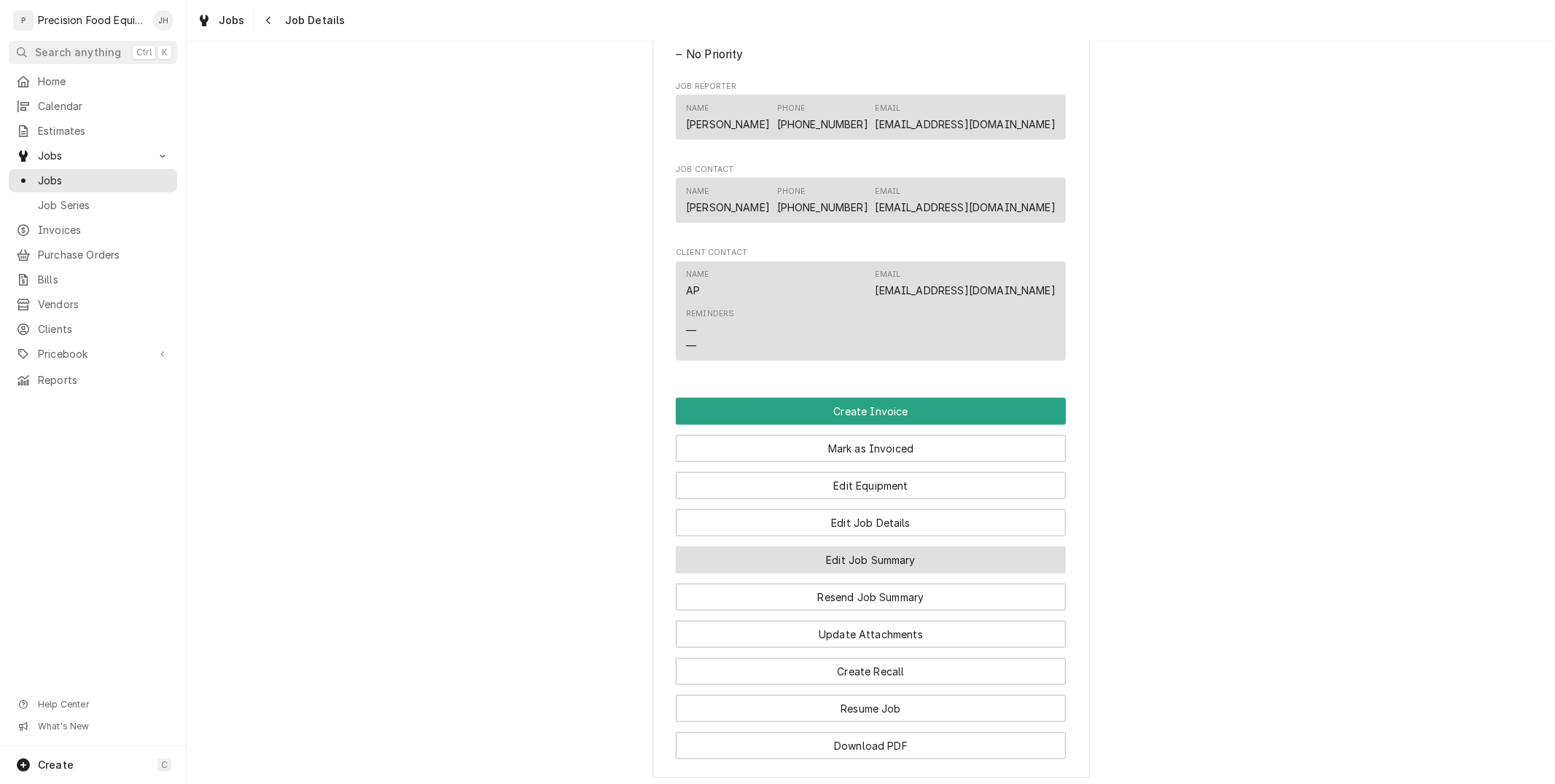
click at [869, 573] on button "Edit Job Summary" at bounding box center [871, 560] width 390 height 27
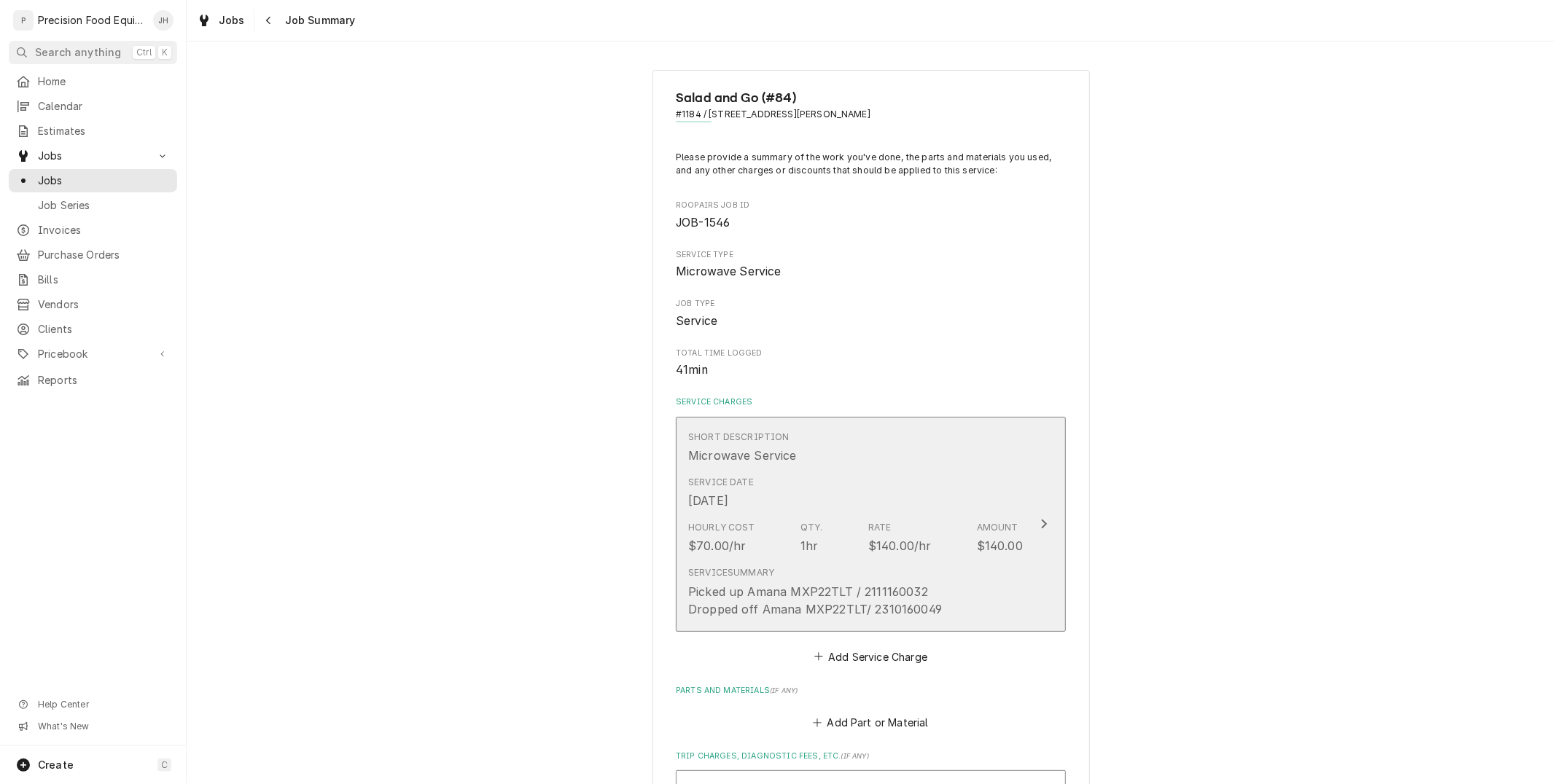
click at [888, 590] on div "Picked up Amana MXP22TLT / 2111160032 Dropped off Amana MXP22TLT/ 2310160049" at bounding box center [815, 601] width 253 height 35
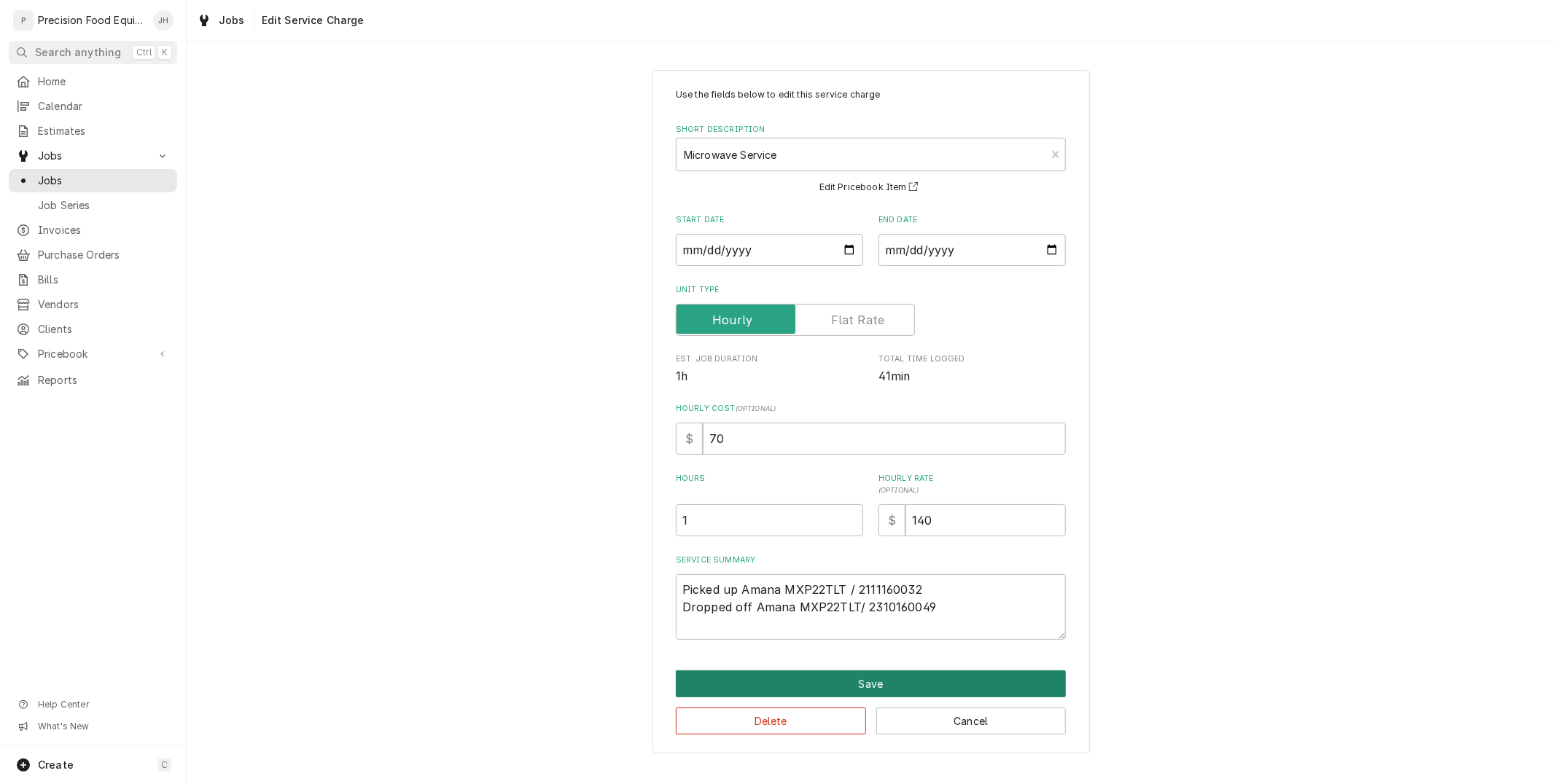
click at [948, 686] on button "Save" at bounding box center [871, 684] width 390 height 27
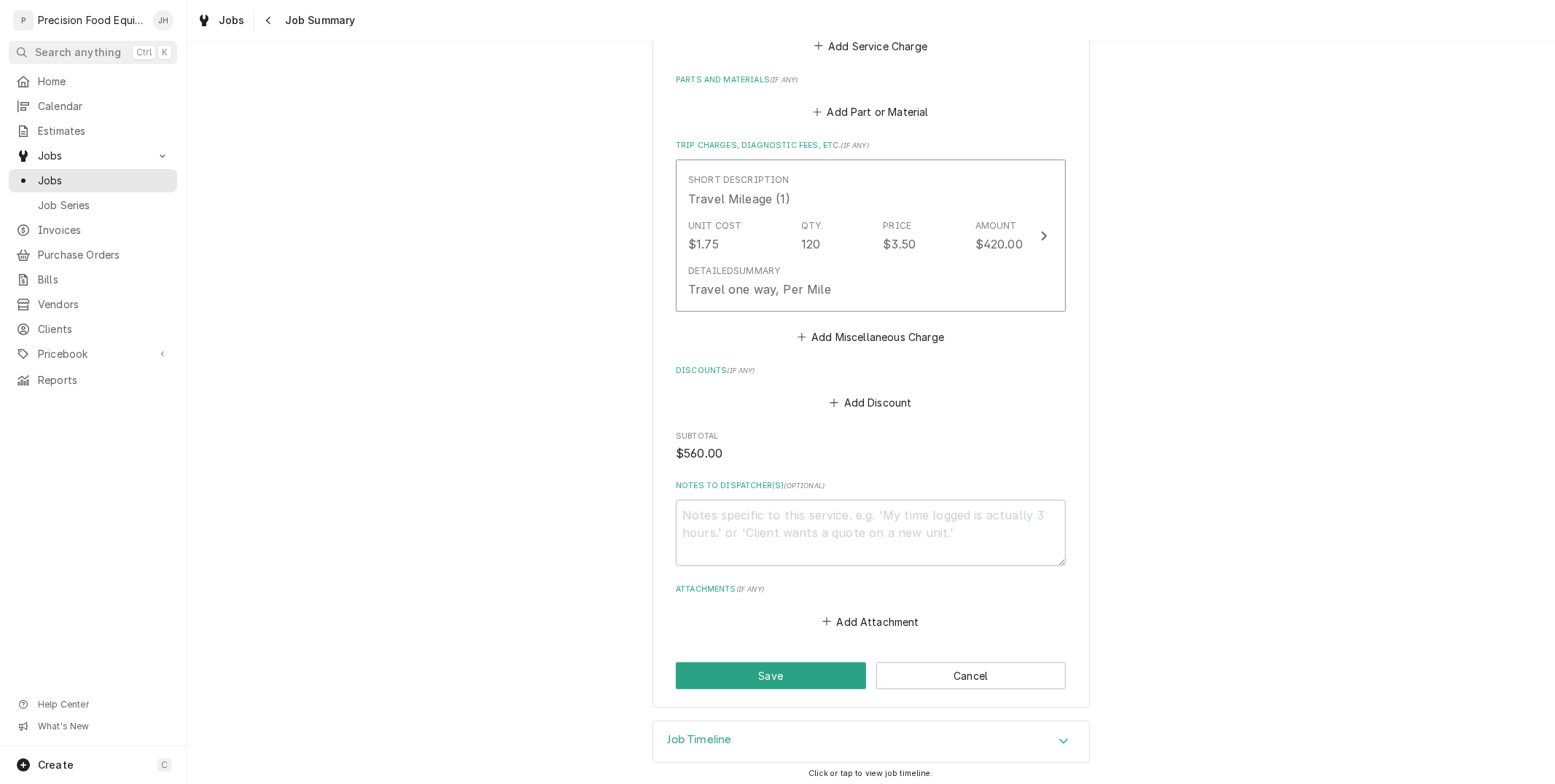
scroll to position [616, 0]
click at [848, 677] on button "Save" at bounding box center [771, 671] width 190 height 27
type textarea "x"
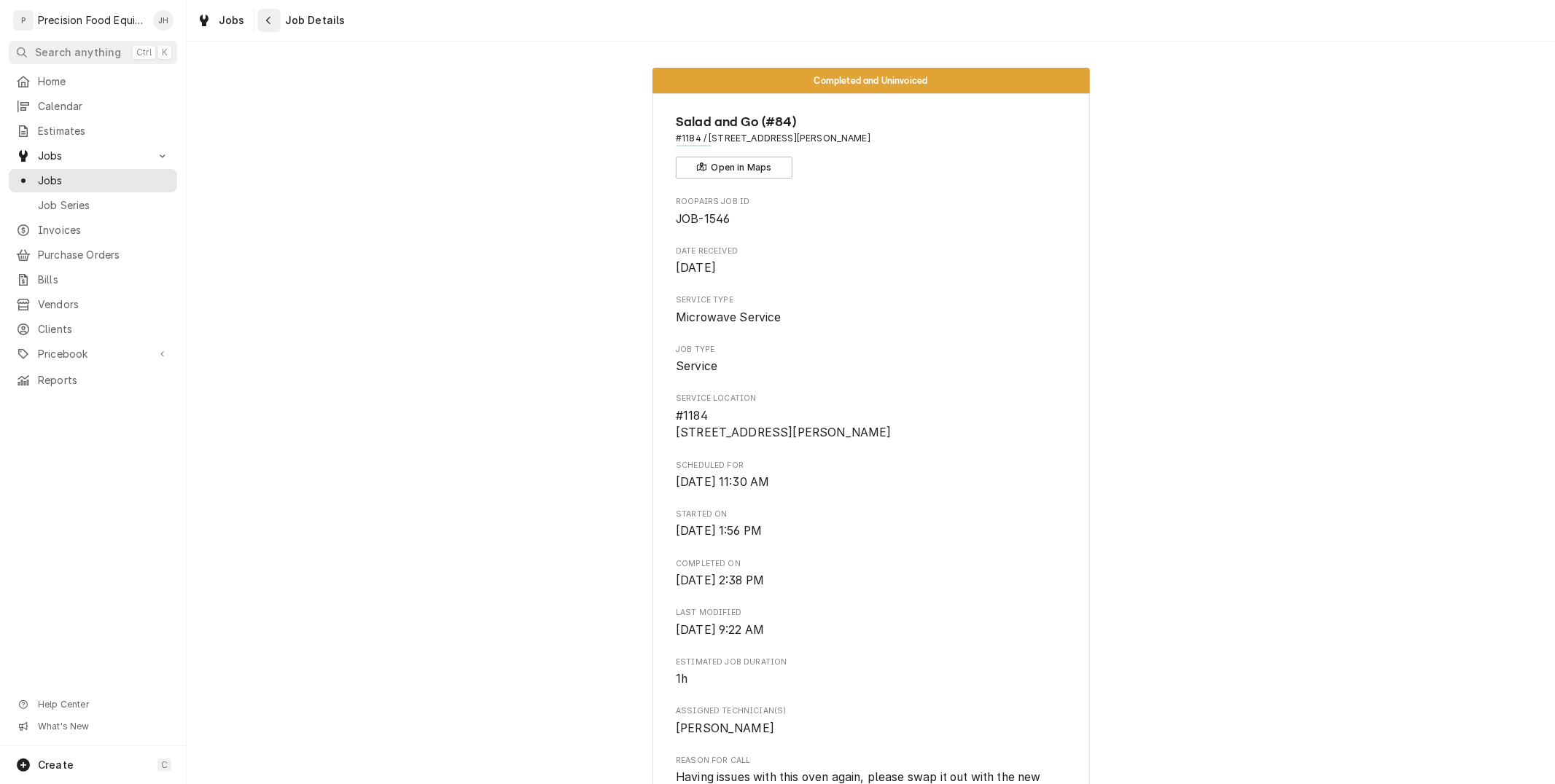
click at [258, 20] on button "Navigate back" at bounding box center [269, 20] width 23 height 23
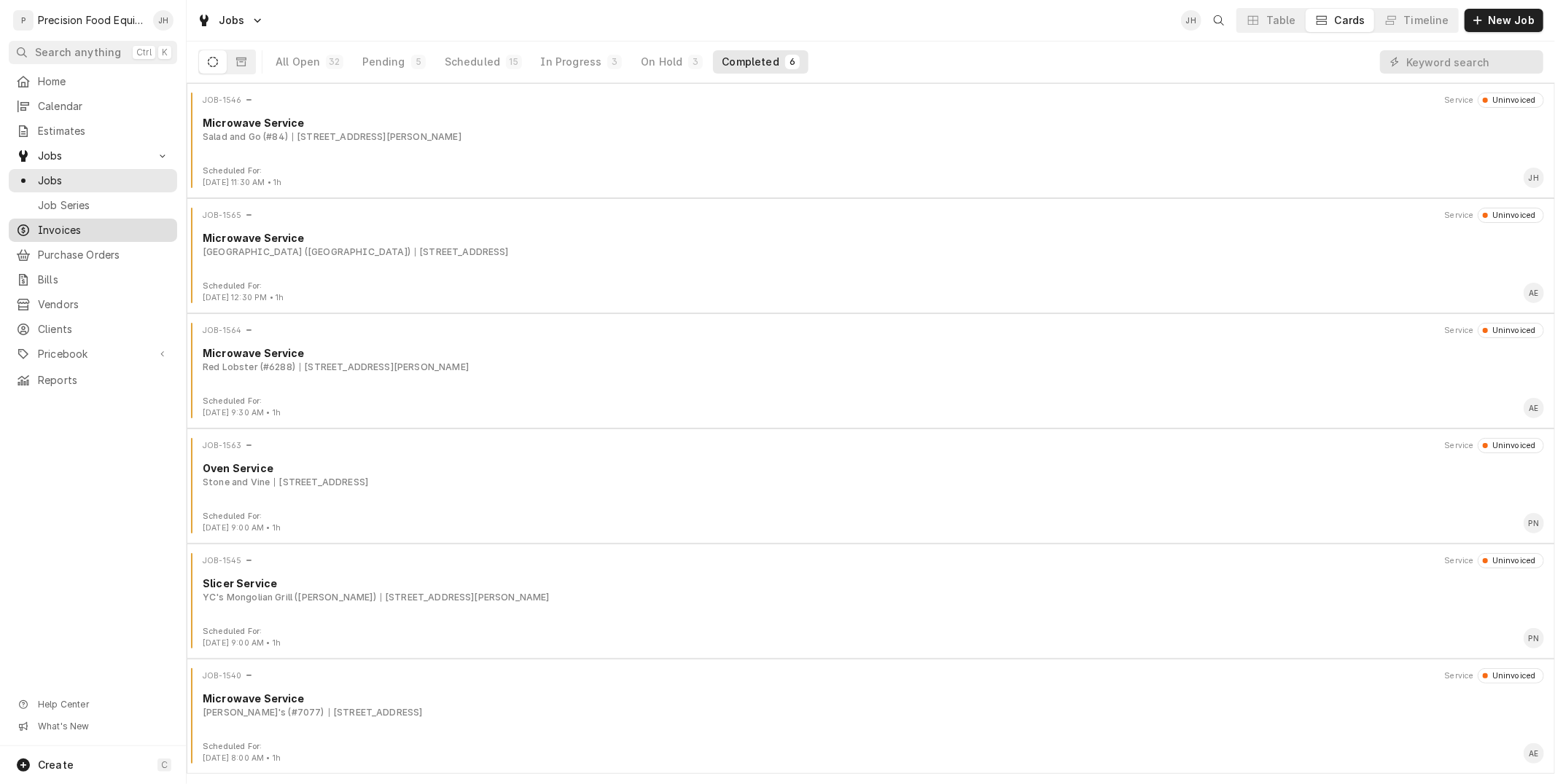
click at [52, 229] on span "Invoices" at bounding box center [103, 229] width 132 height 15
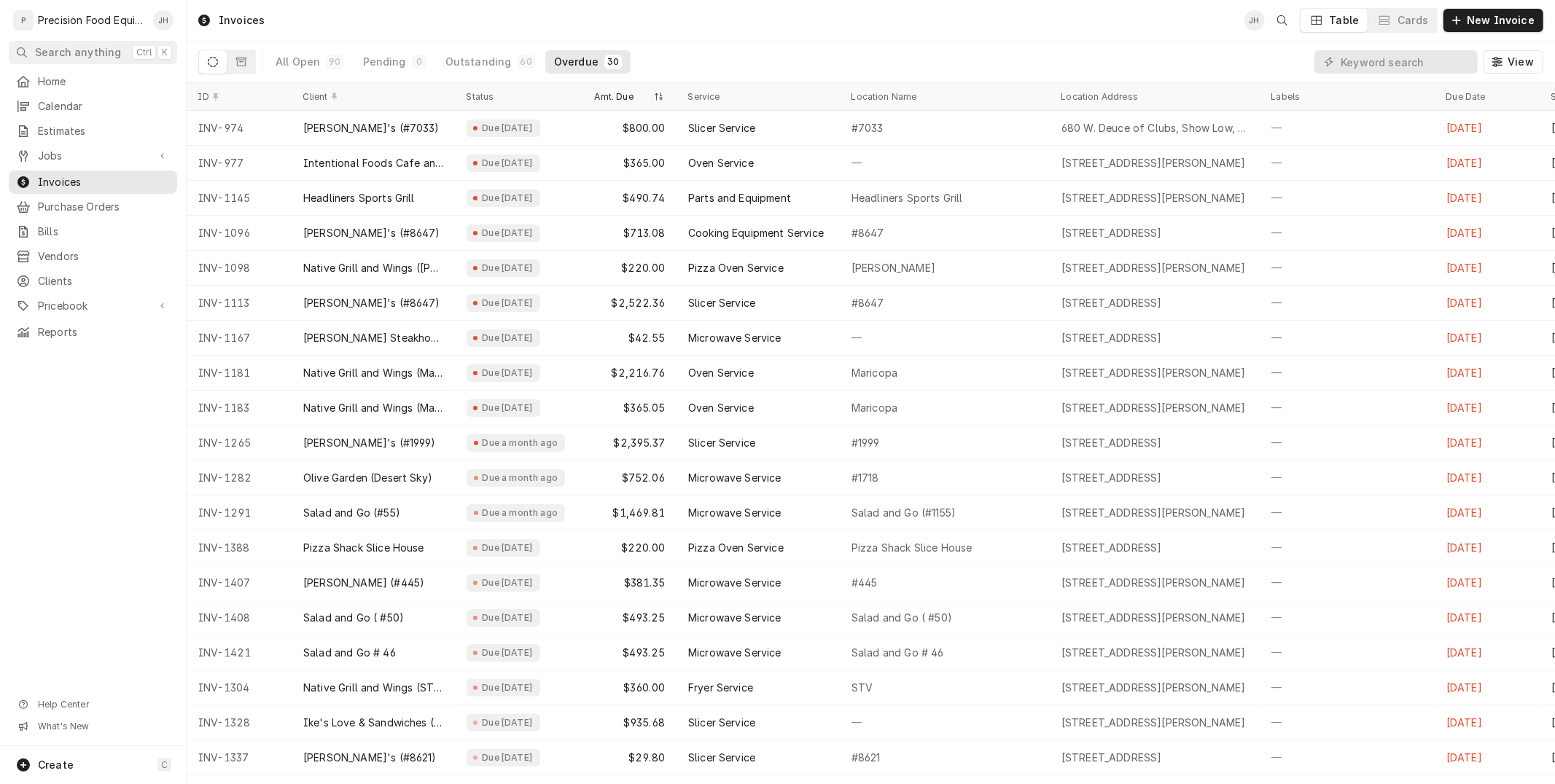
click at [602, 93] on div "Amt. Due" at bounding box center [622, 97] width 55 height 12
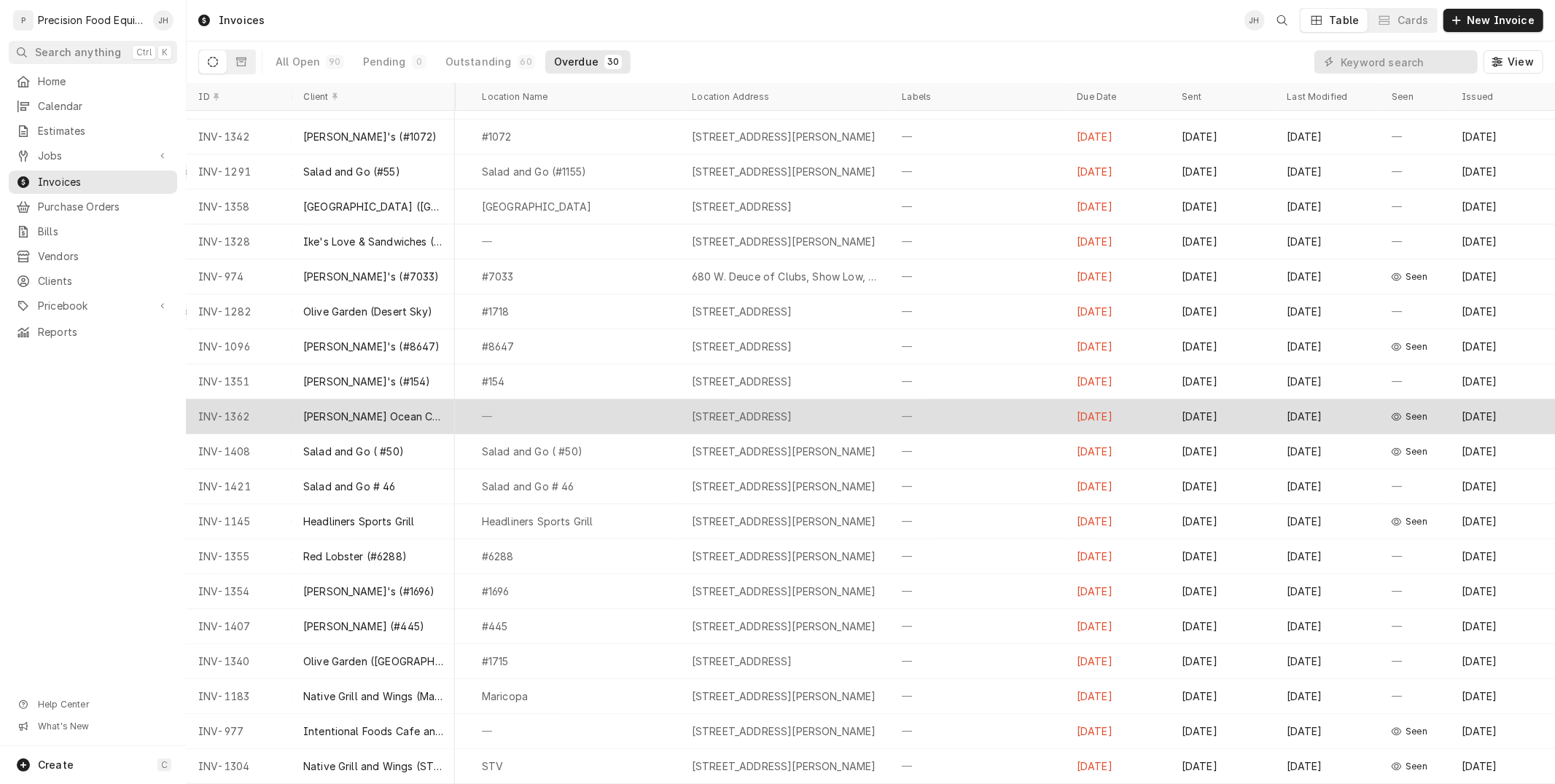
scroll to position [0, 383]
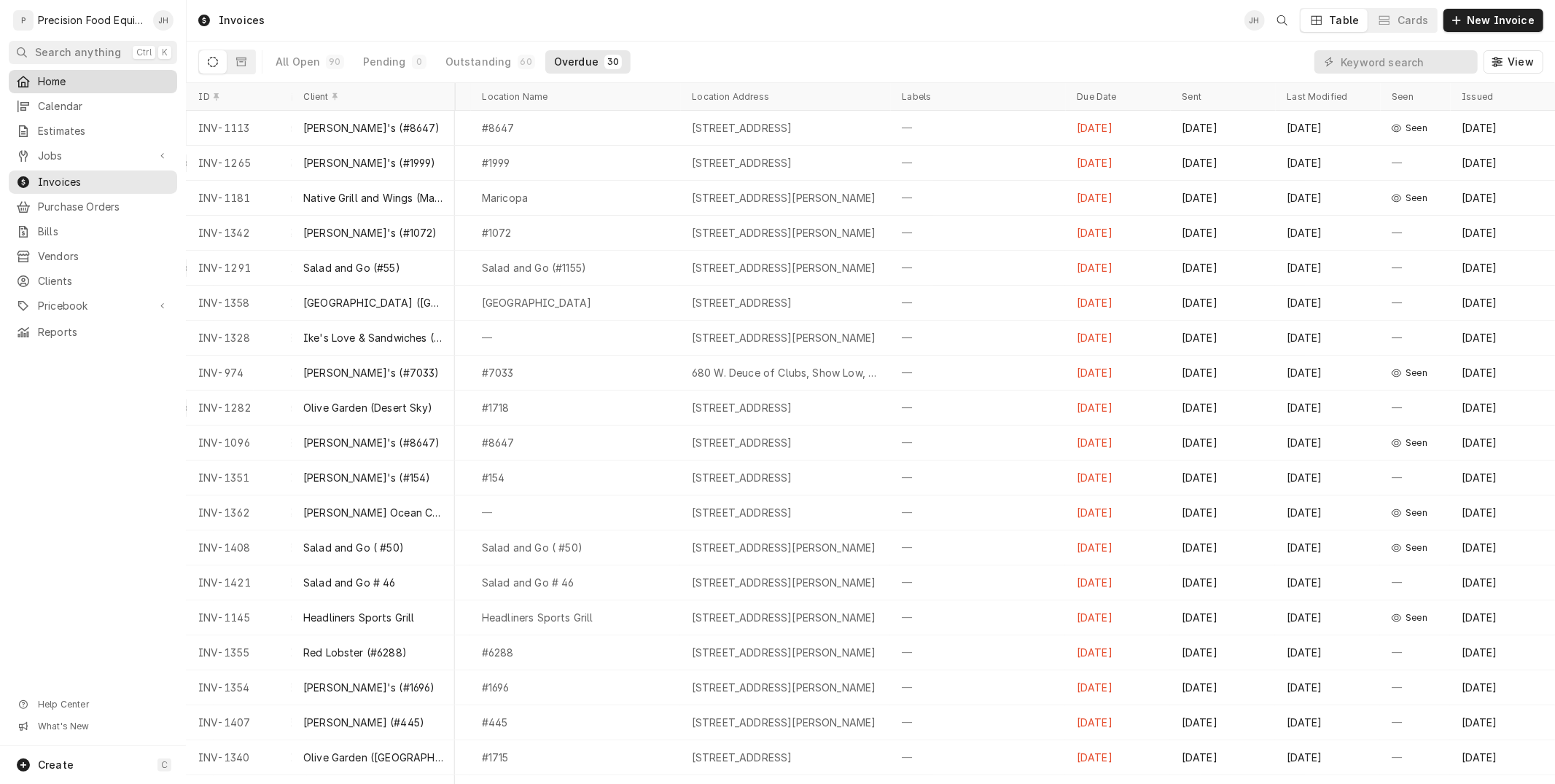
click at [53, 77] on span "Home" at bounding box center [103, 81] width 132 height 15
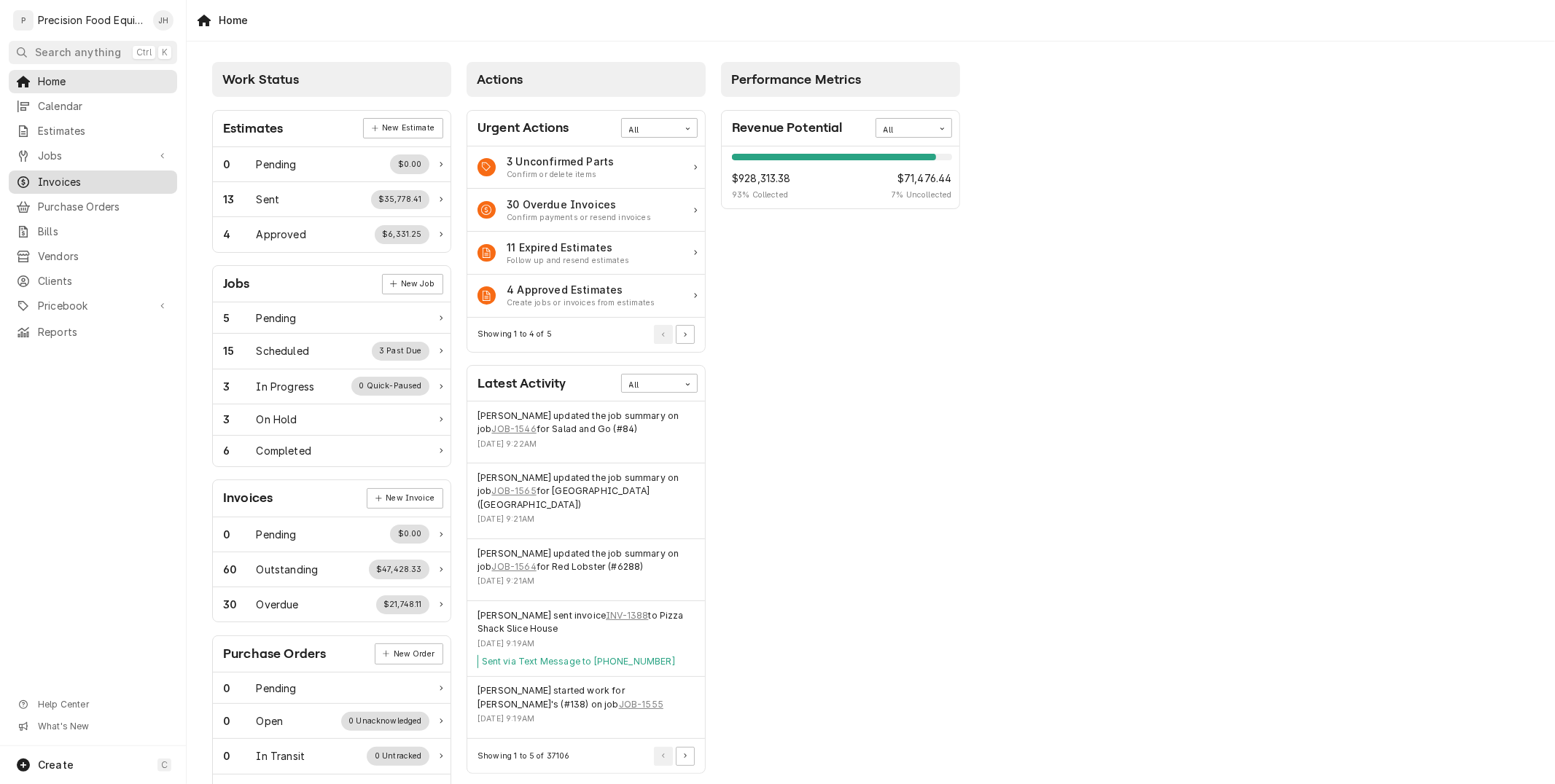
click at [102, 178] on span "Invoices" at bounding box center [103, 182] width 132 height 15
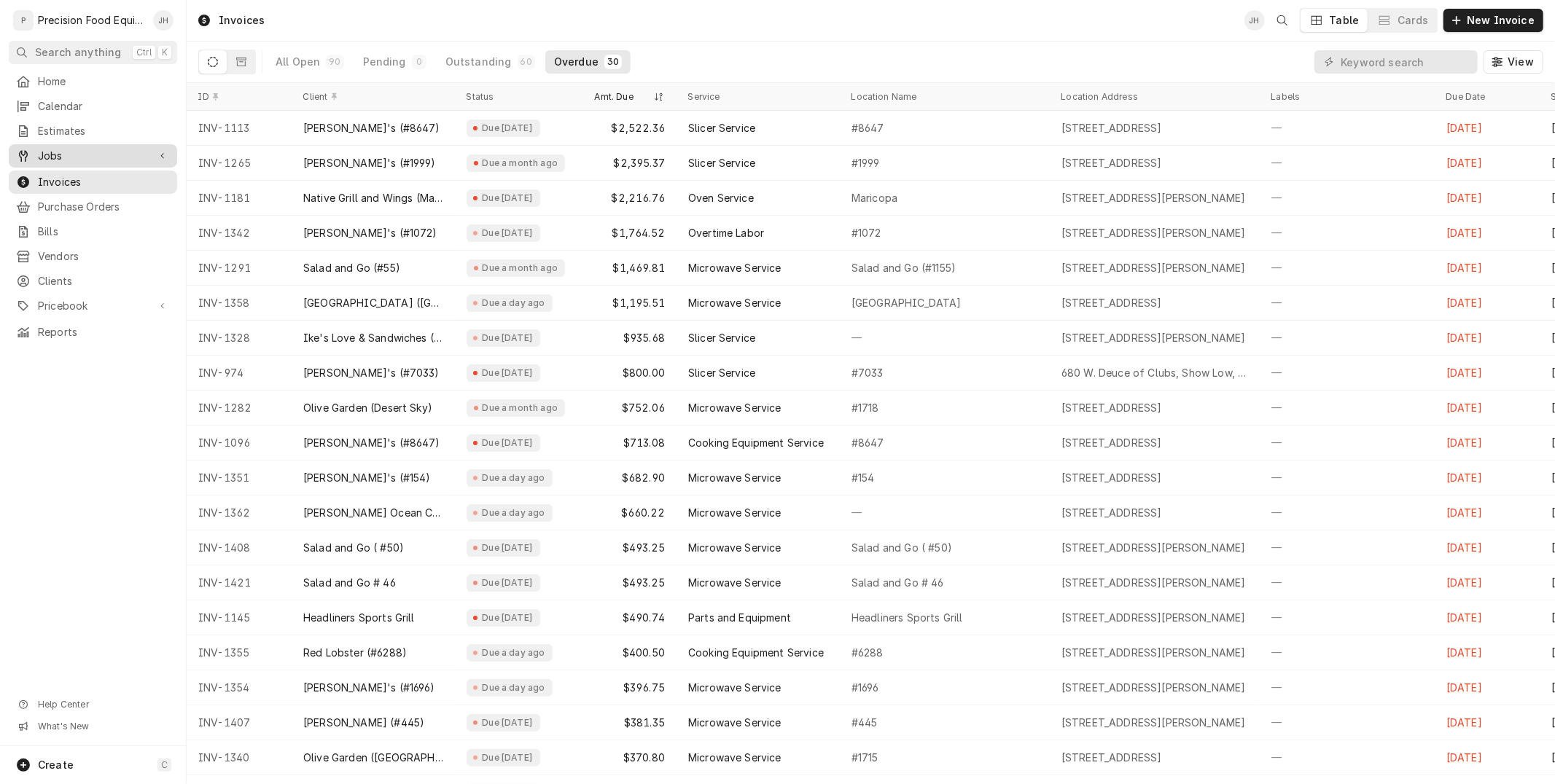
click at [62, 160] on span "Jobs" at bounding box center [92, 155] width 110 height 15
click at [78, 176] on span "Jobs" at bounding box center [103, 180] width 132 height 15
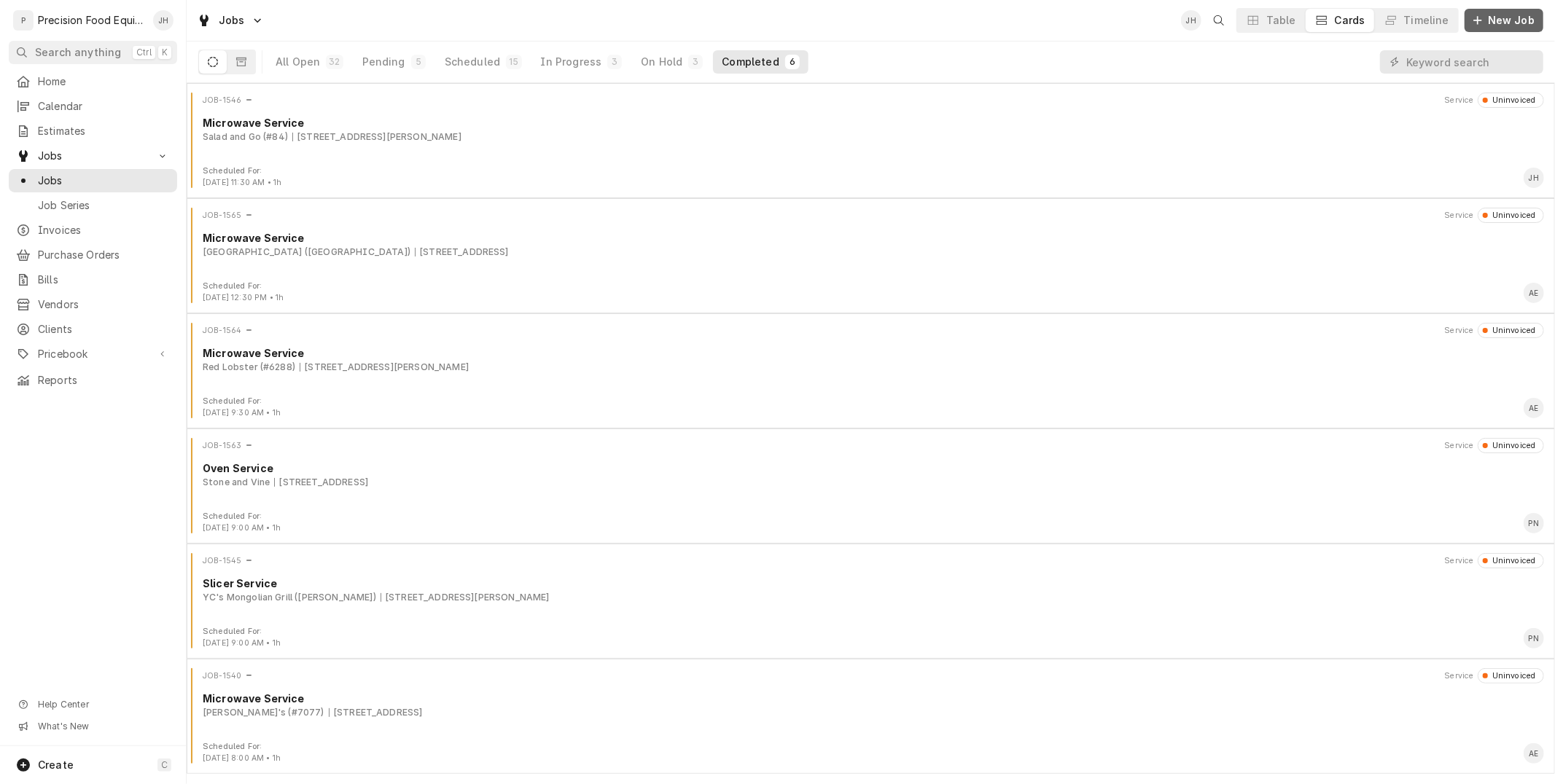
click at [1520, 11] on button "New Job" at bounding box center [1505, 20] width 79 height 23
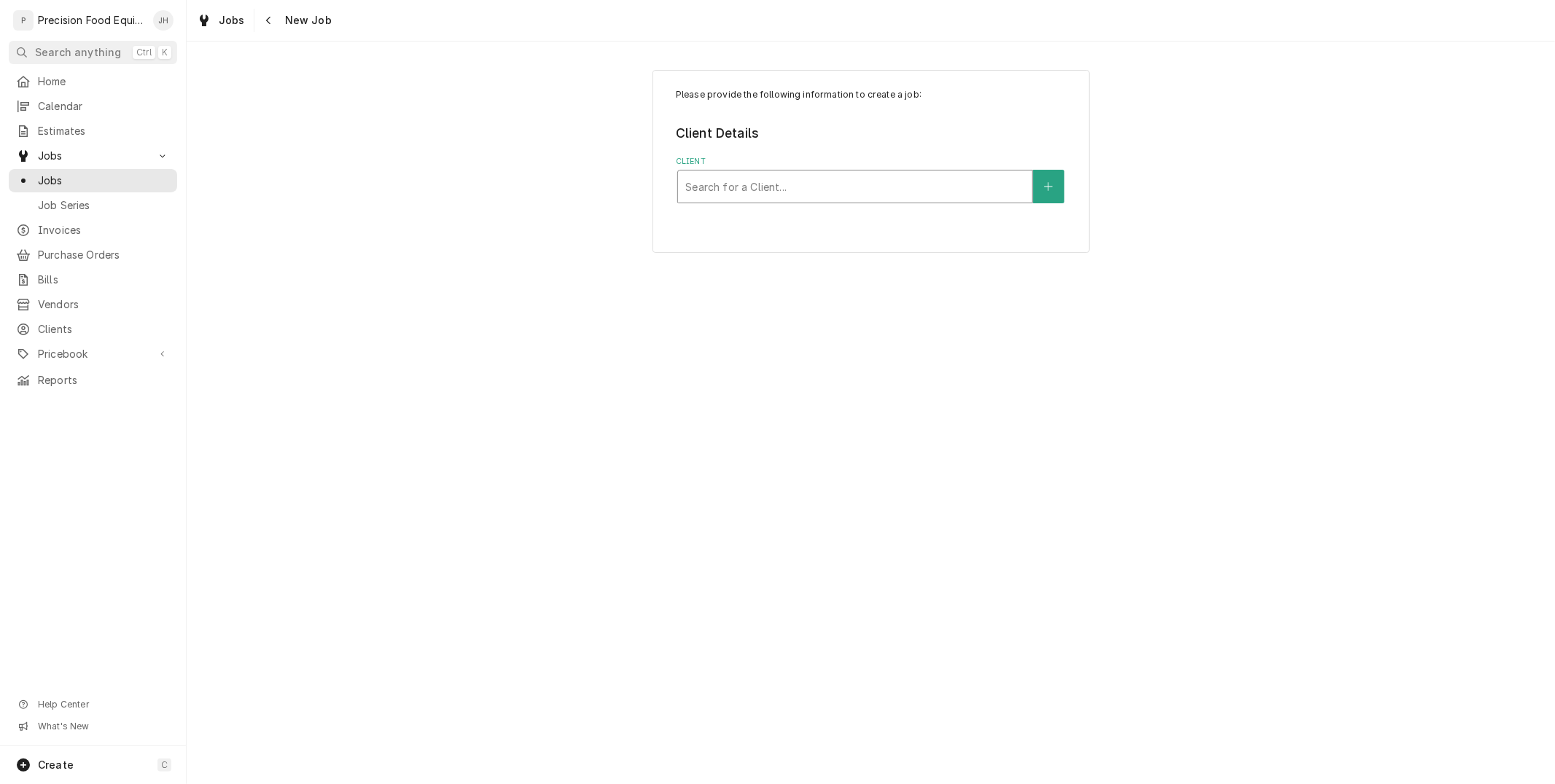
click at [745, 190] on div "Client" at bounding box center [855, 186] width 340 height 26
type input "palo"
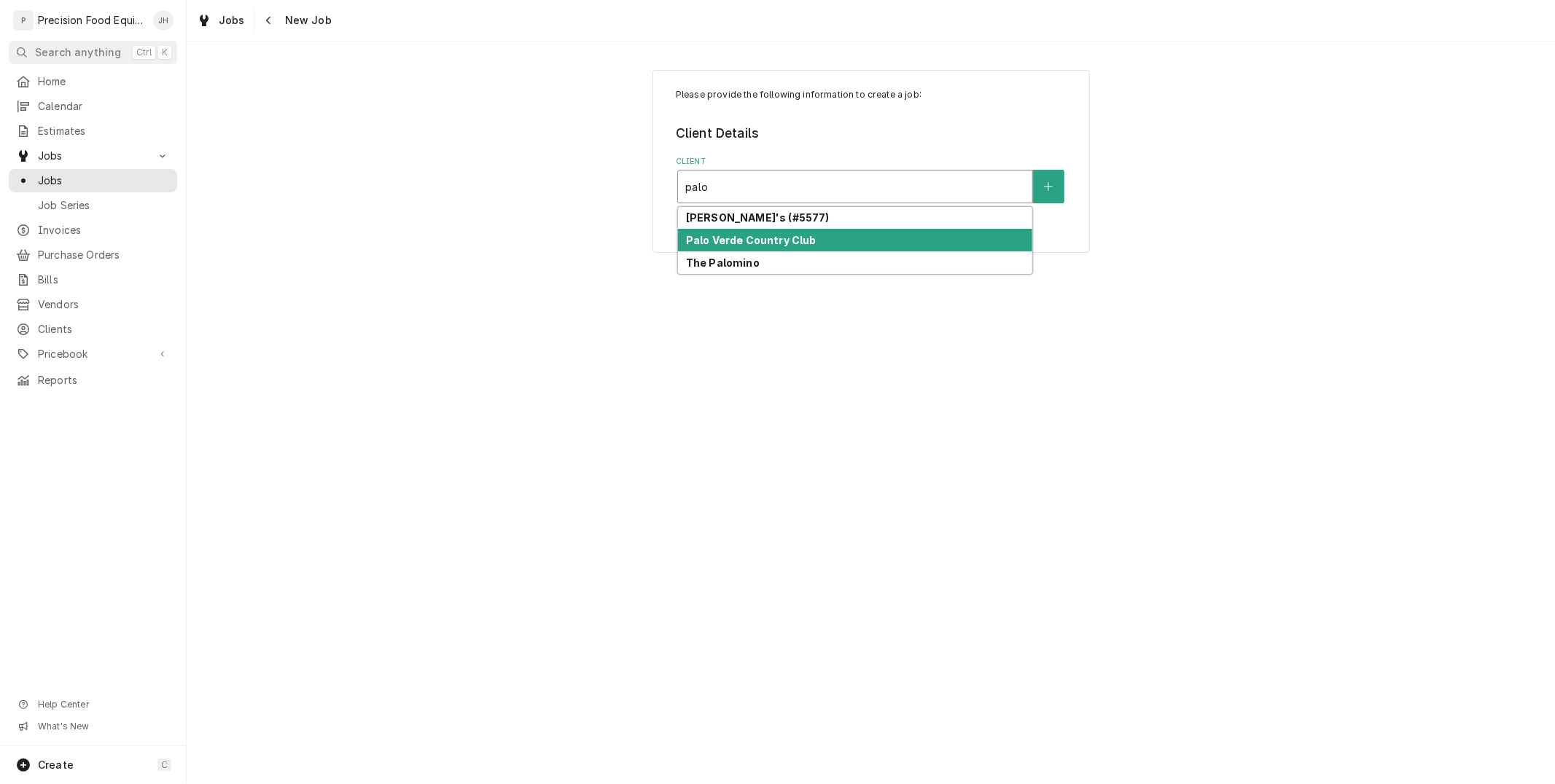
click at [748, 238] on strong "Palo Verde Country Club" at bounding box center [751, 240] width 131 height 13
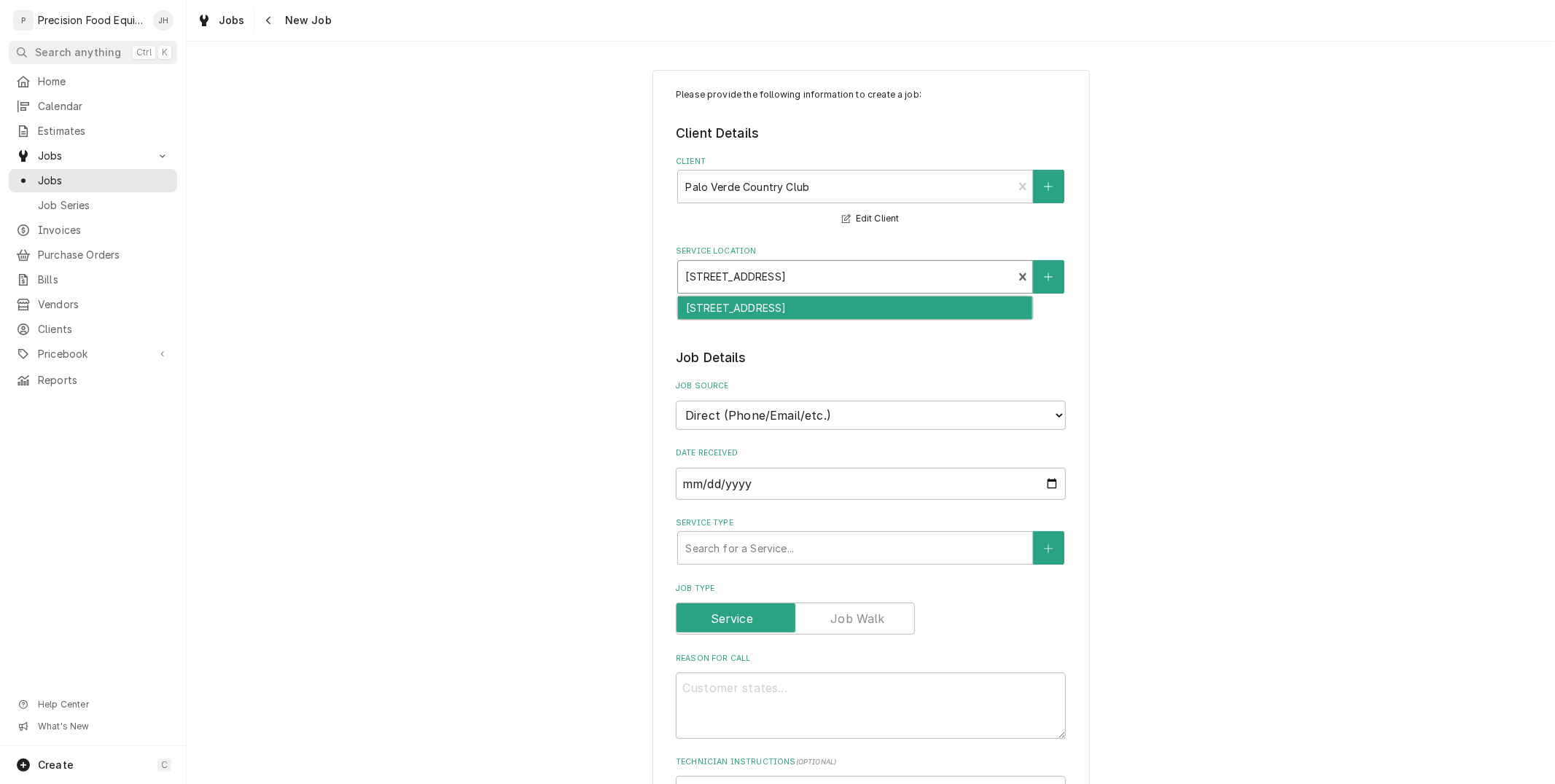
drag, startPoint x: 898, startPoint y: 275, endPoint x: 761, endPoint y: 260, distance: 137.8
click at [761, 261] on div "[STREET_ADDRESS]" at bounding box center [846, 277] width 335 height 32
click at [790, 302] on div "[STREET_ADDRESS]" at bounding box center [855, 308] width 354 height 22
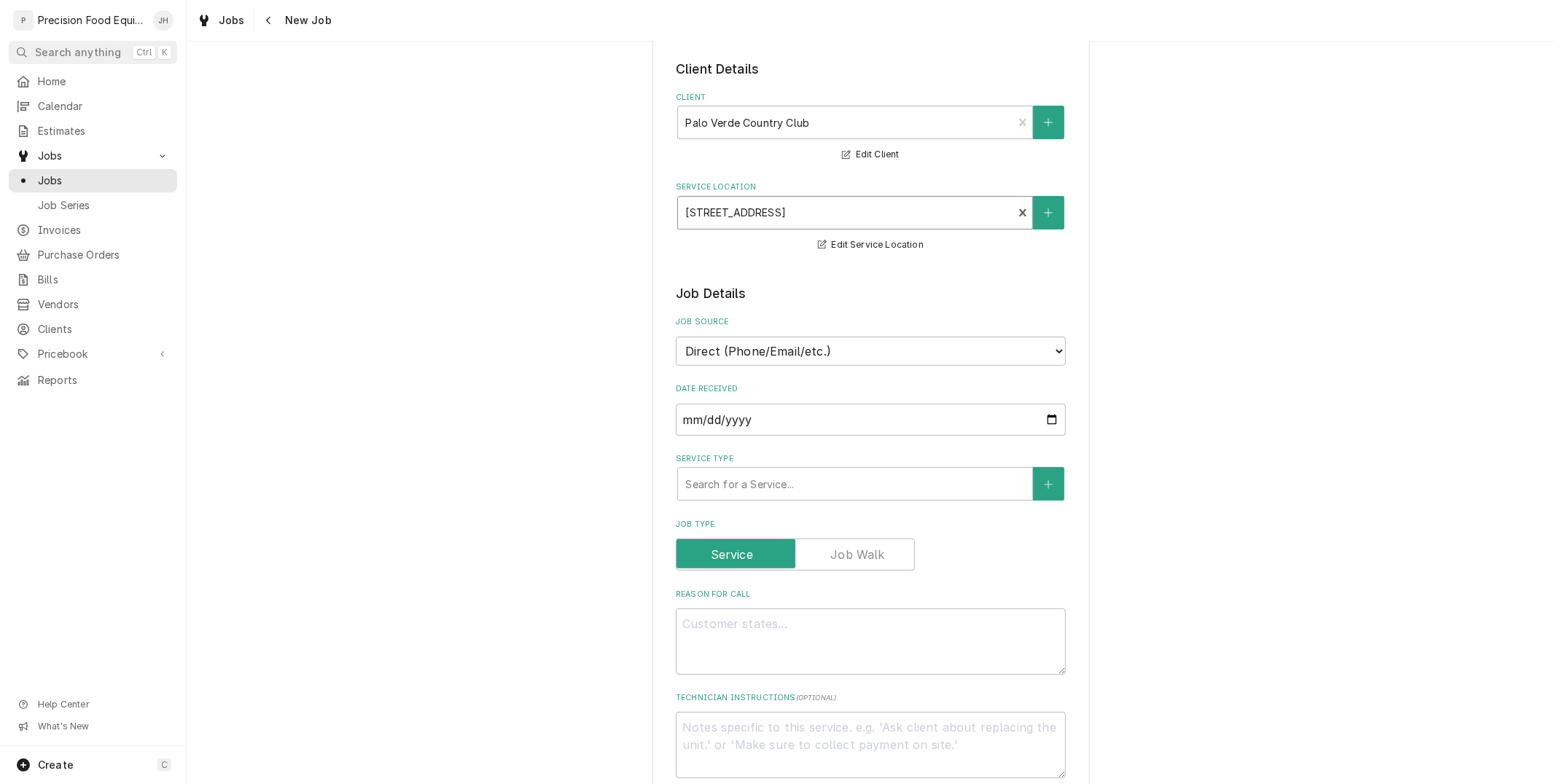
scroll to position [162, 0]
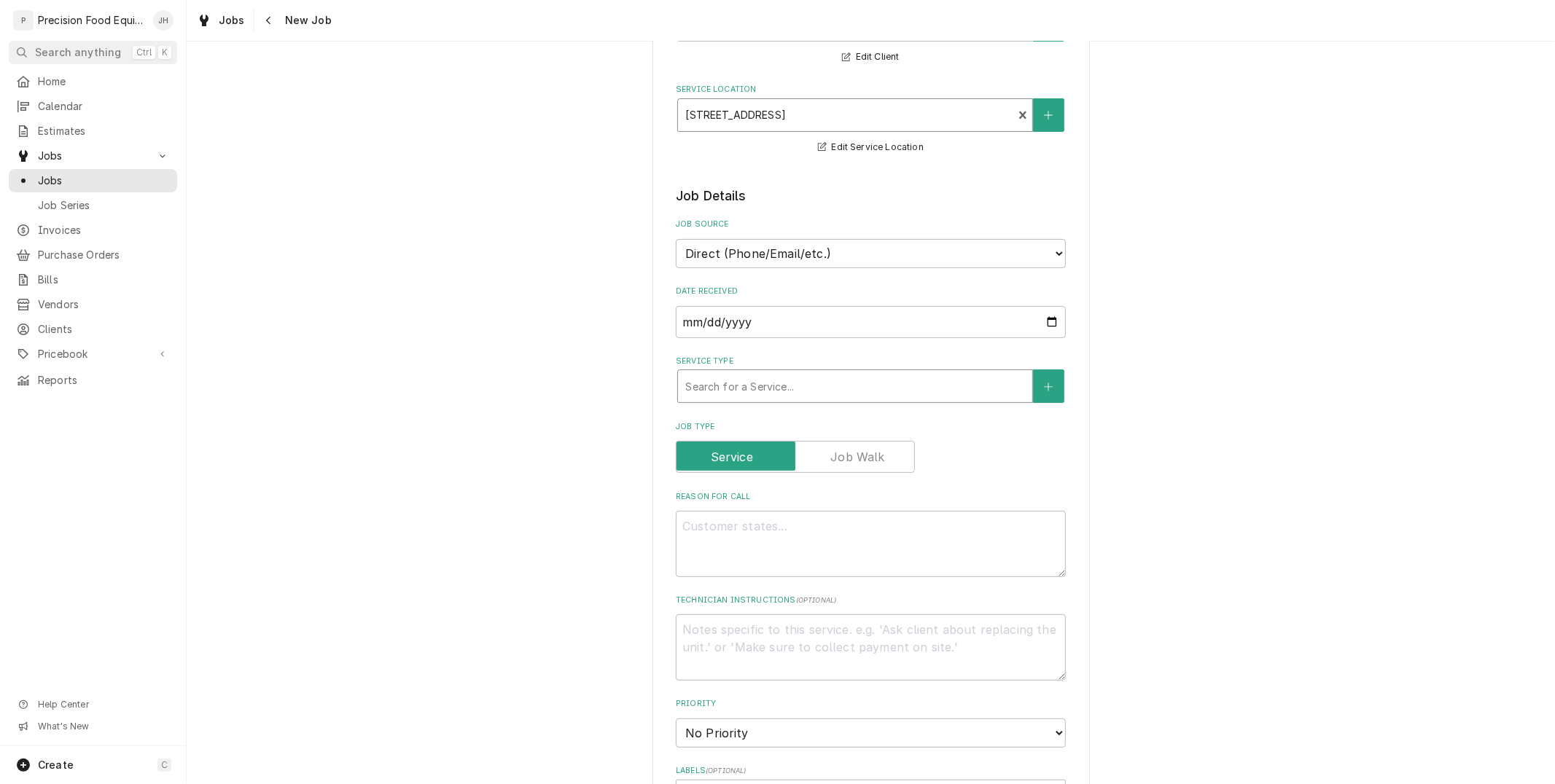
click at [781, 385] on div "Service Type" at bounding box center [855, 386] width 340 height 26
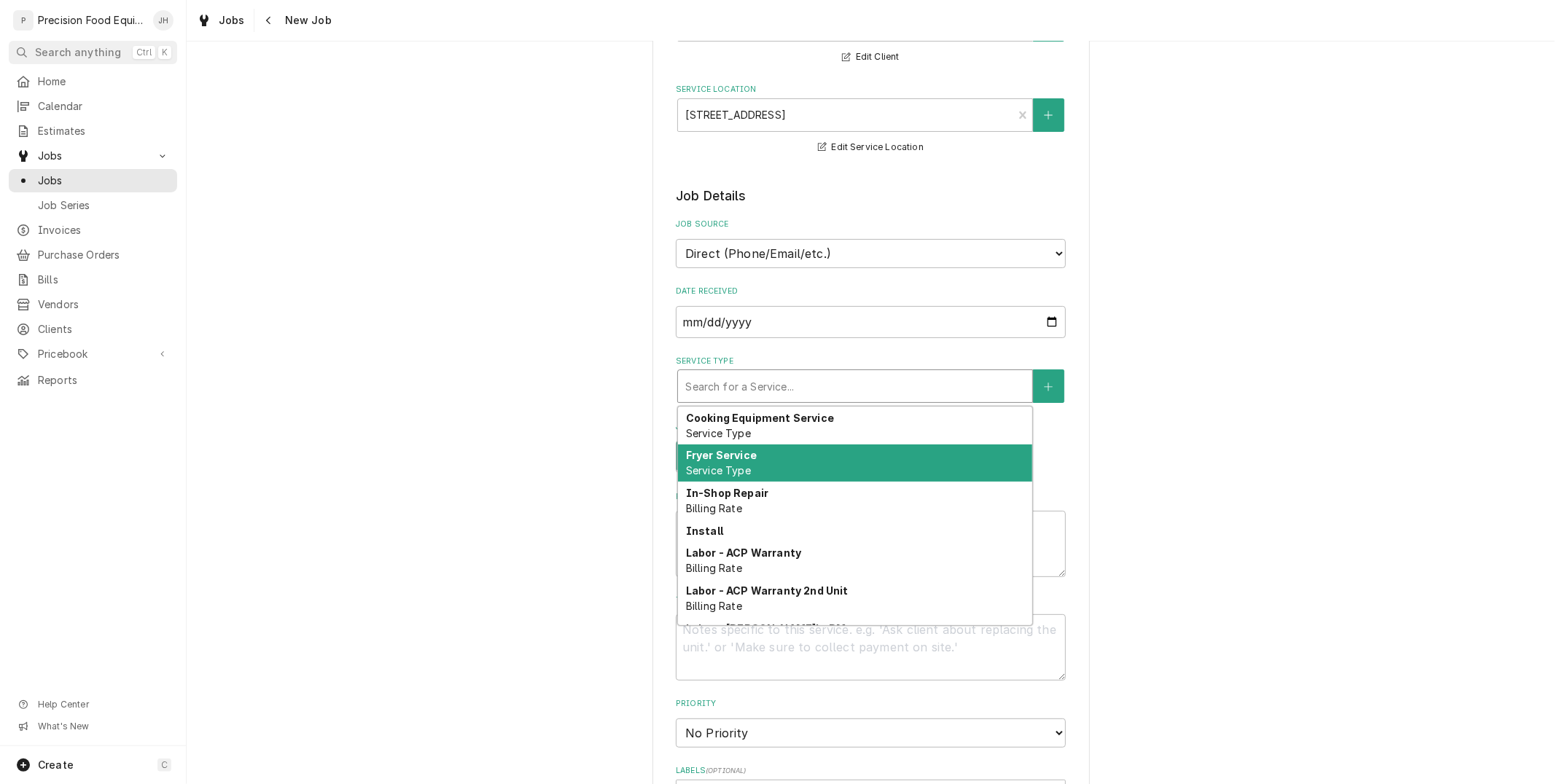
click at [797, 470] on div "Fryer Service Service Type" at bounding box center [855, 463] width 354 height 38
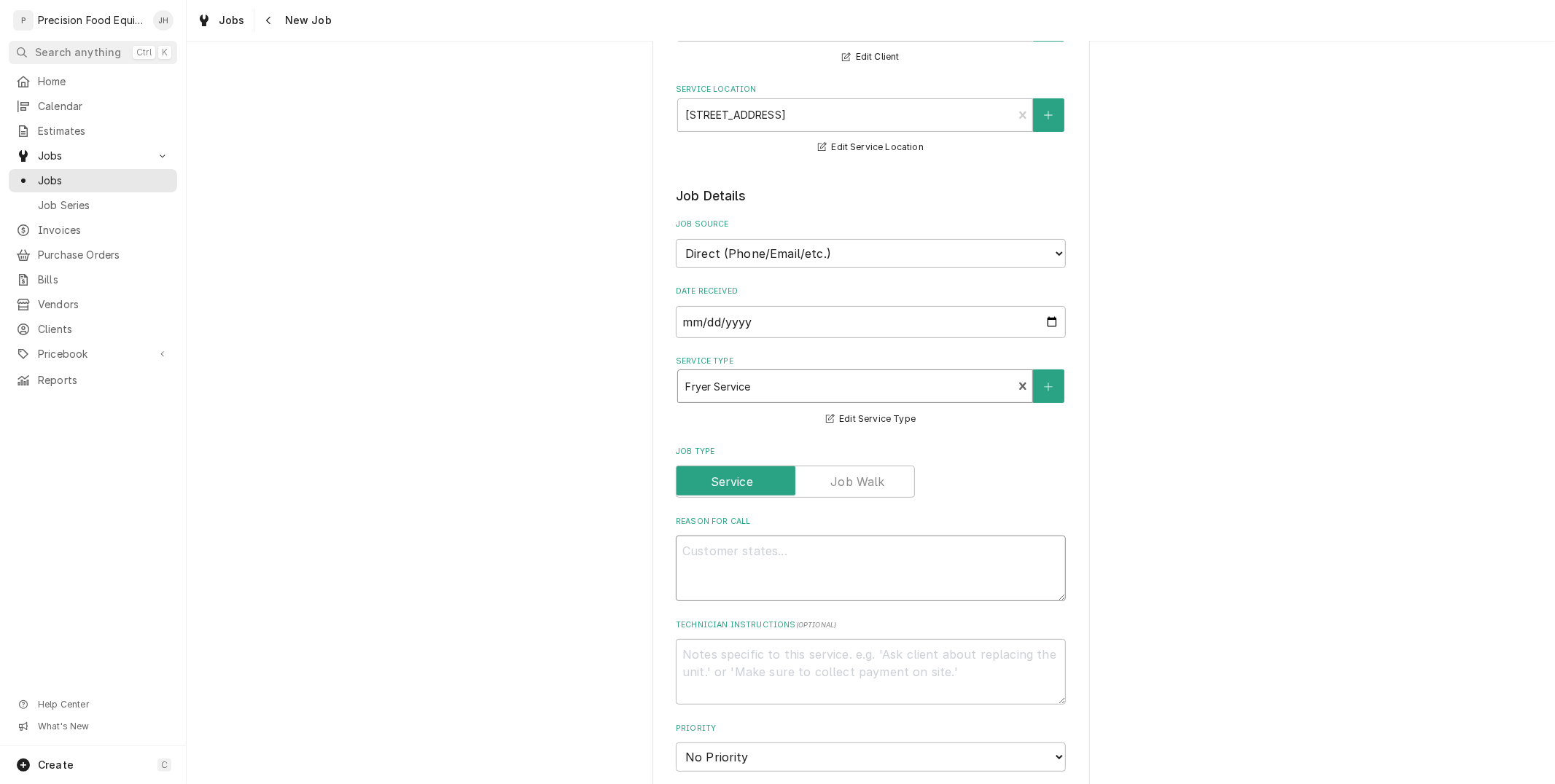
click at [839, 541] on textarea "Reason For Call" at bounding box center [871, 568] width 390 height 66
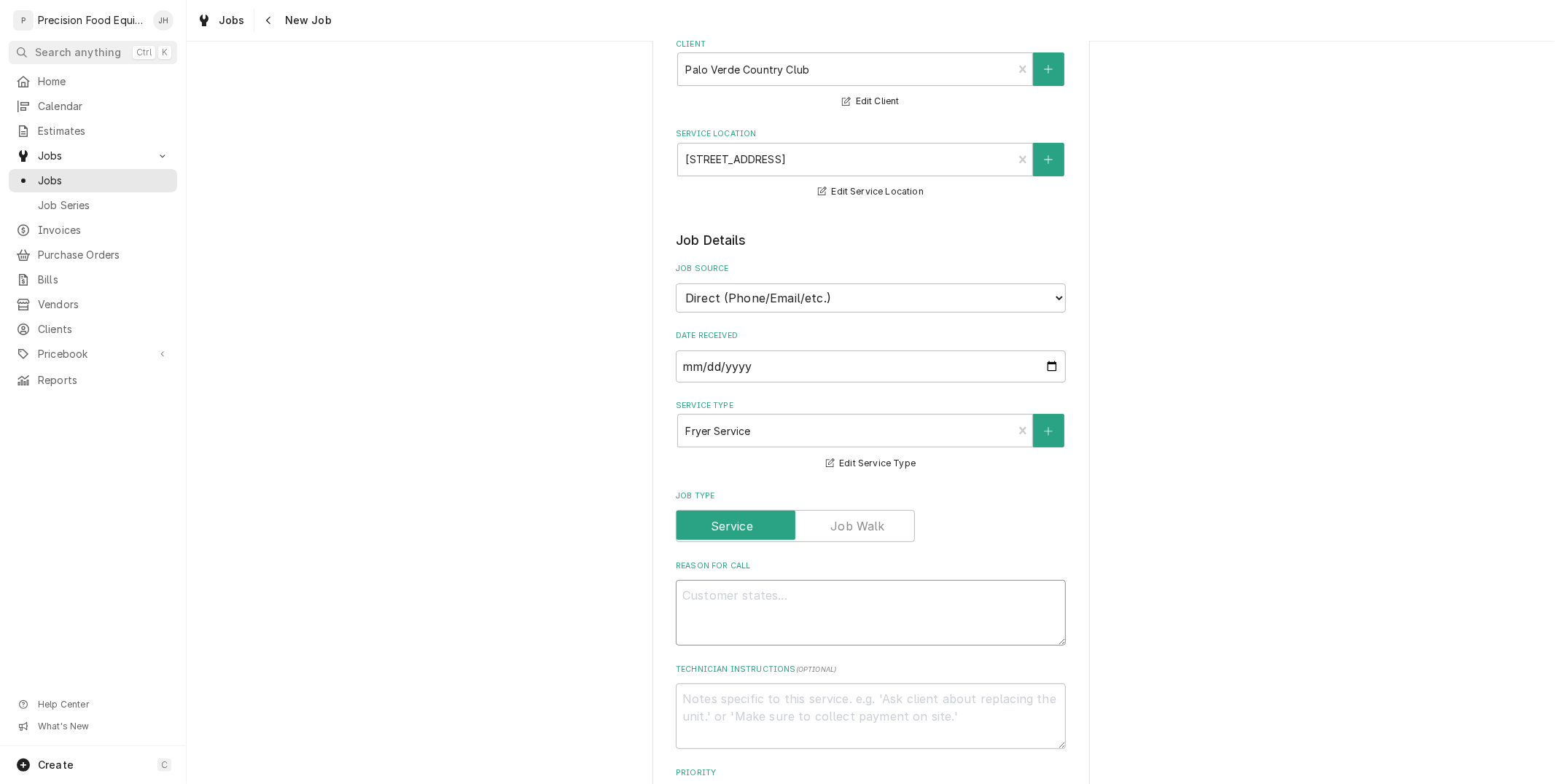
scroll to position [0, 0]
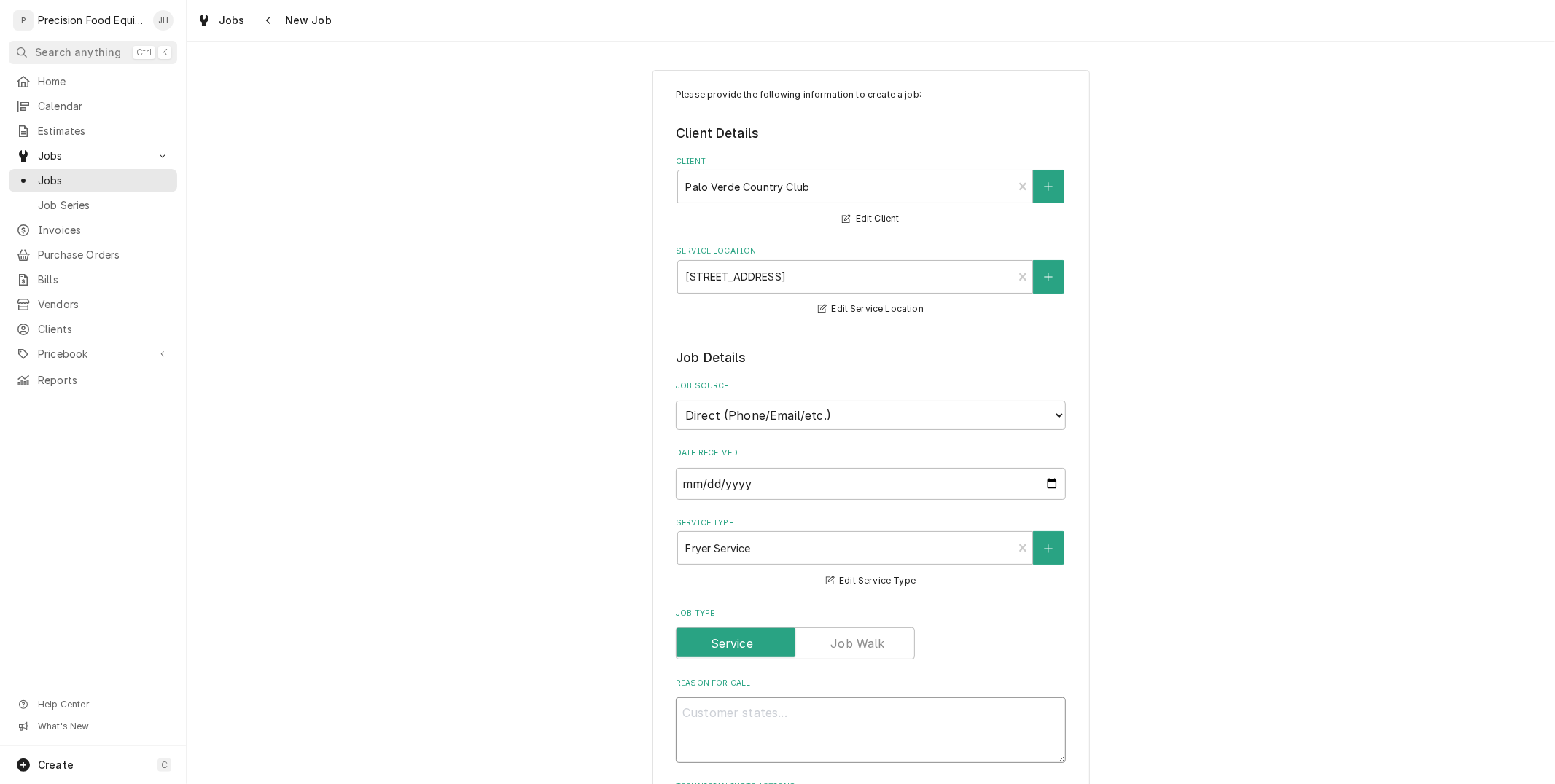
type textarea "x"
type textarea "F"
type textarea "x"
type textarea "Fr"
type textarea "x"
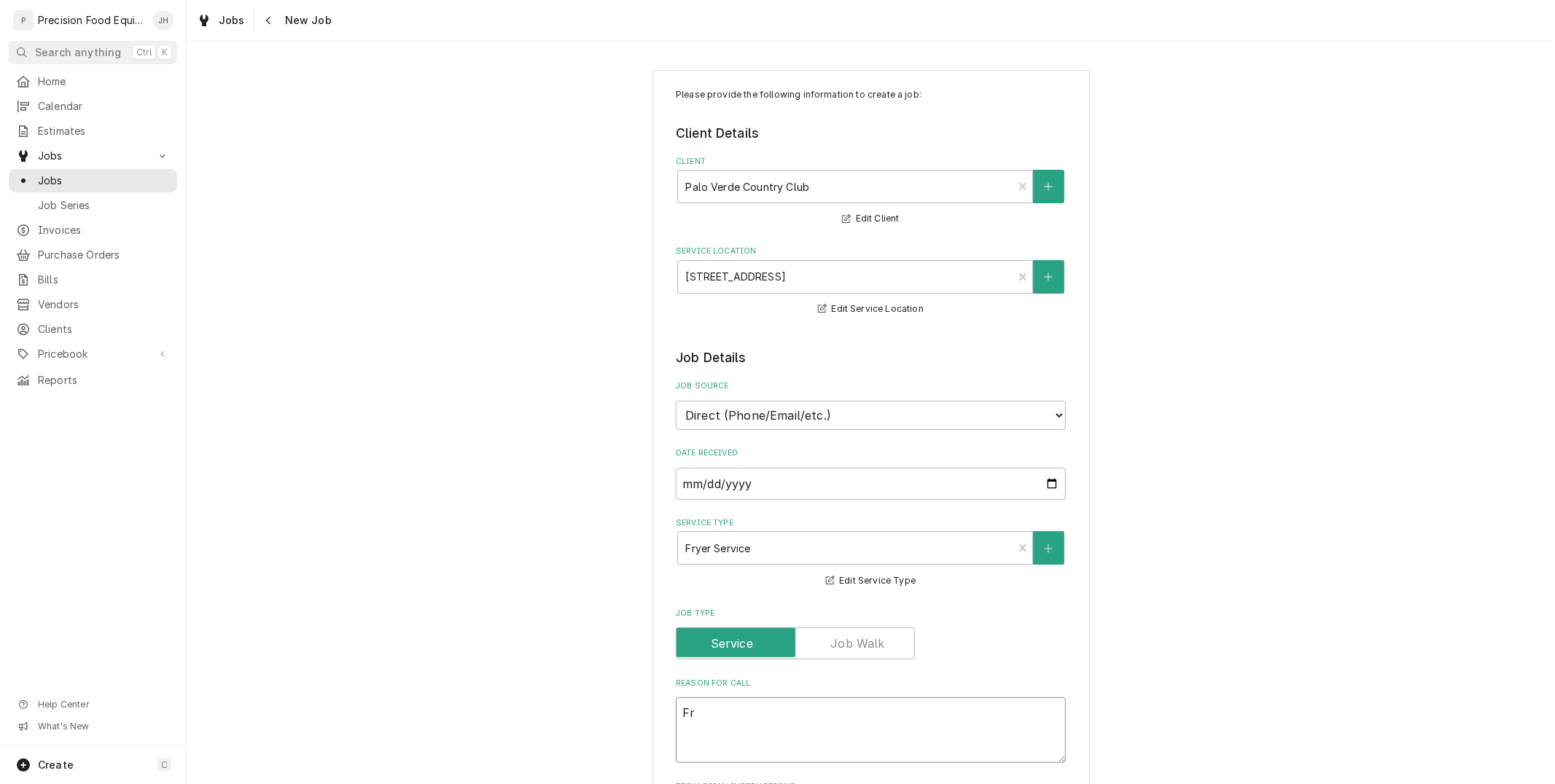
type textarea "Fry"
type textarea "x"
type textarea "Frye"
type textarea "x"
type textarea "Fryer"
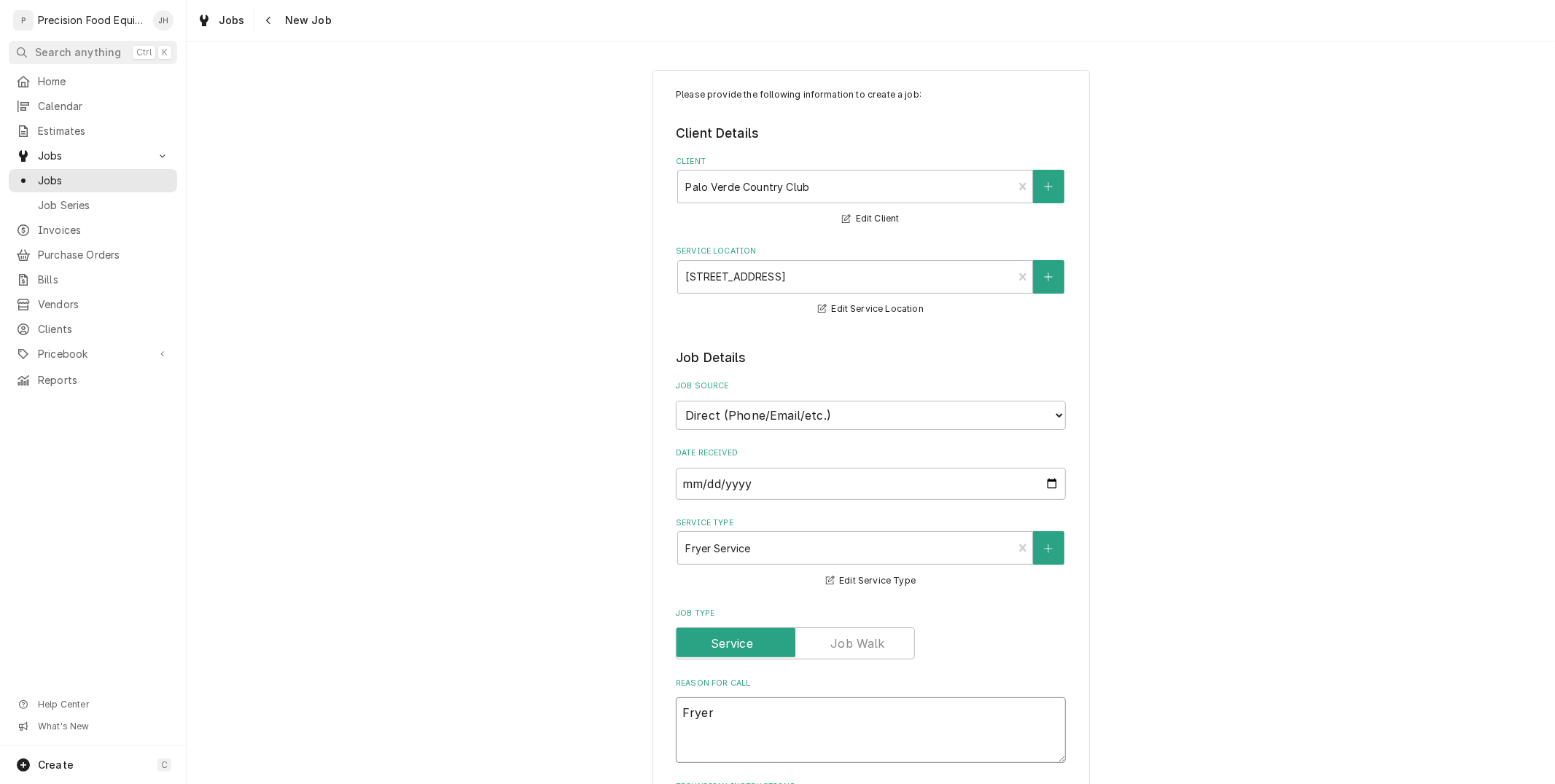
type textarea "x"
type textarea "Fryer"
type textarea "x"
type textarea "Fryer i"
type textarea "x"
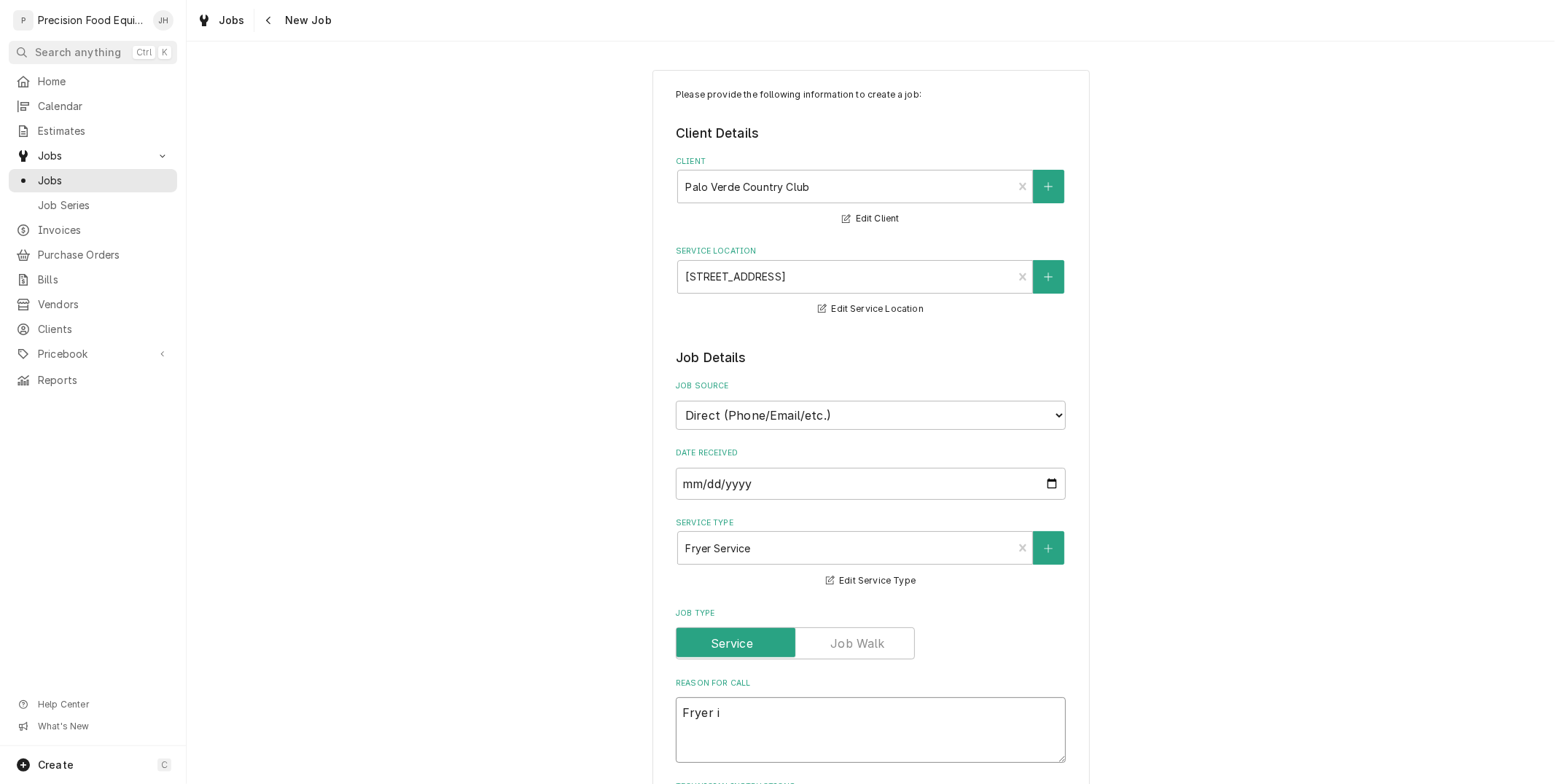
type textarea "Fryer is"
type textarea "x"
type textarea "Fryer is"
type textarea "x"
type textarea "Fryer is n"
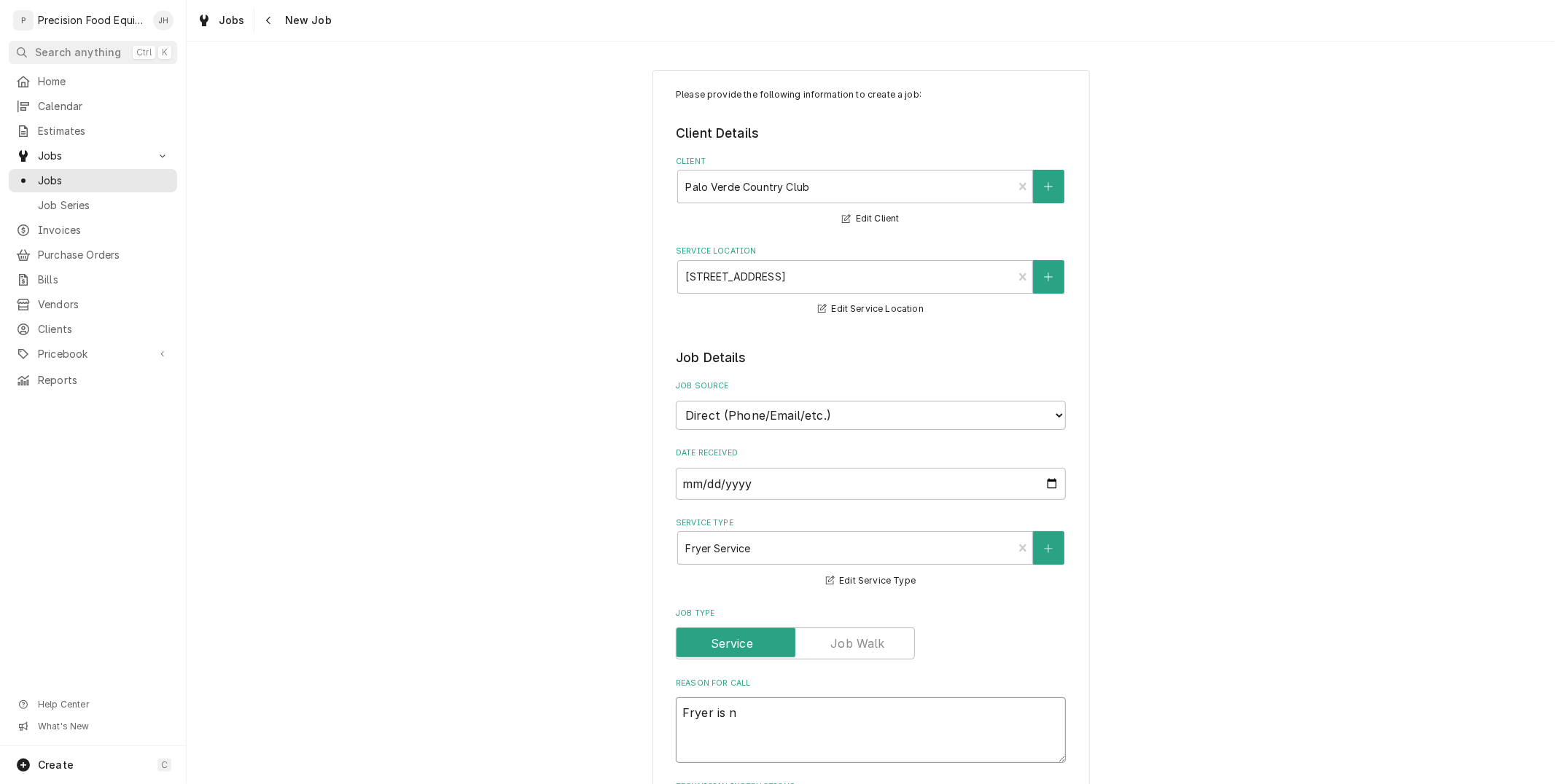
type textarea "x"
type textarea "Fryer is no"
type textarea "x"
type textarea "Fryer is not"
type textarea "x"
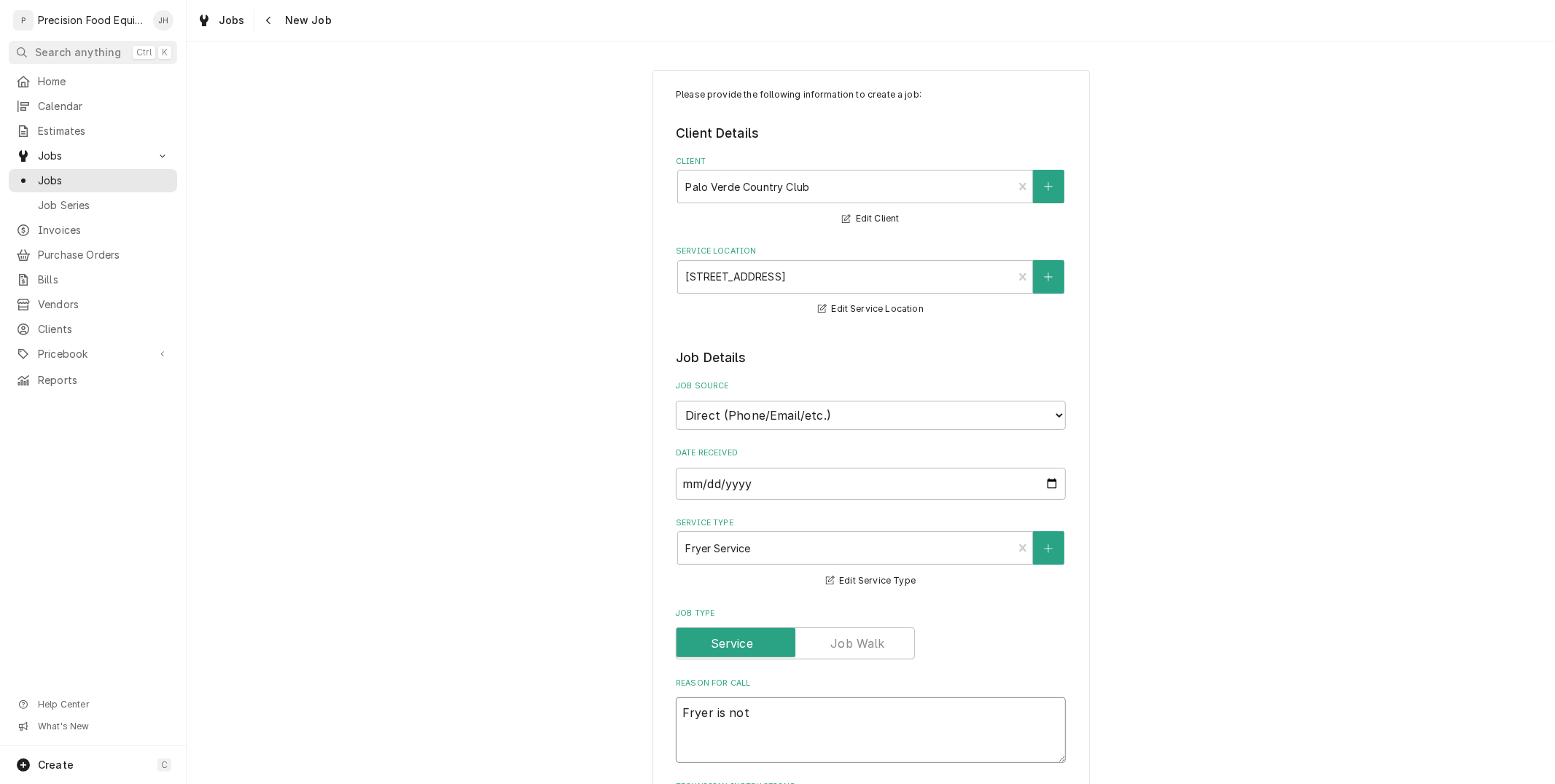
type textarea "Fryer is not"
type textarea "x"
type textarea "Fryer is not w"
type textarea "x"
type textarea "Fryer is not wo"
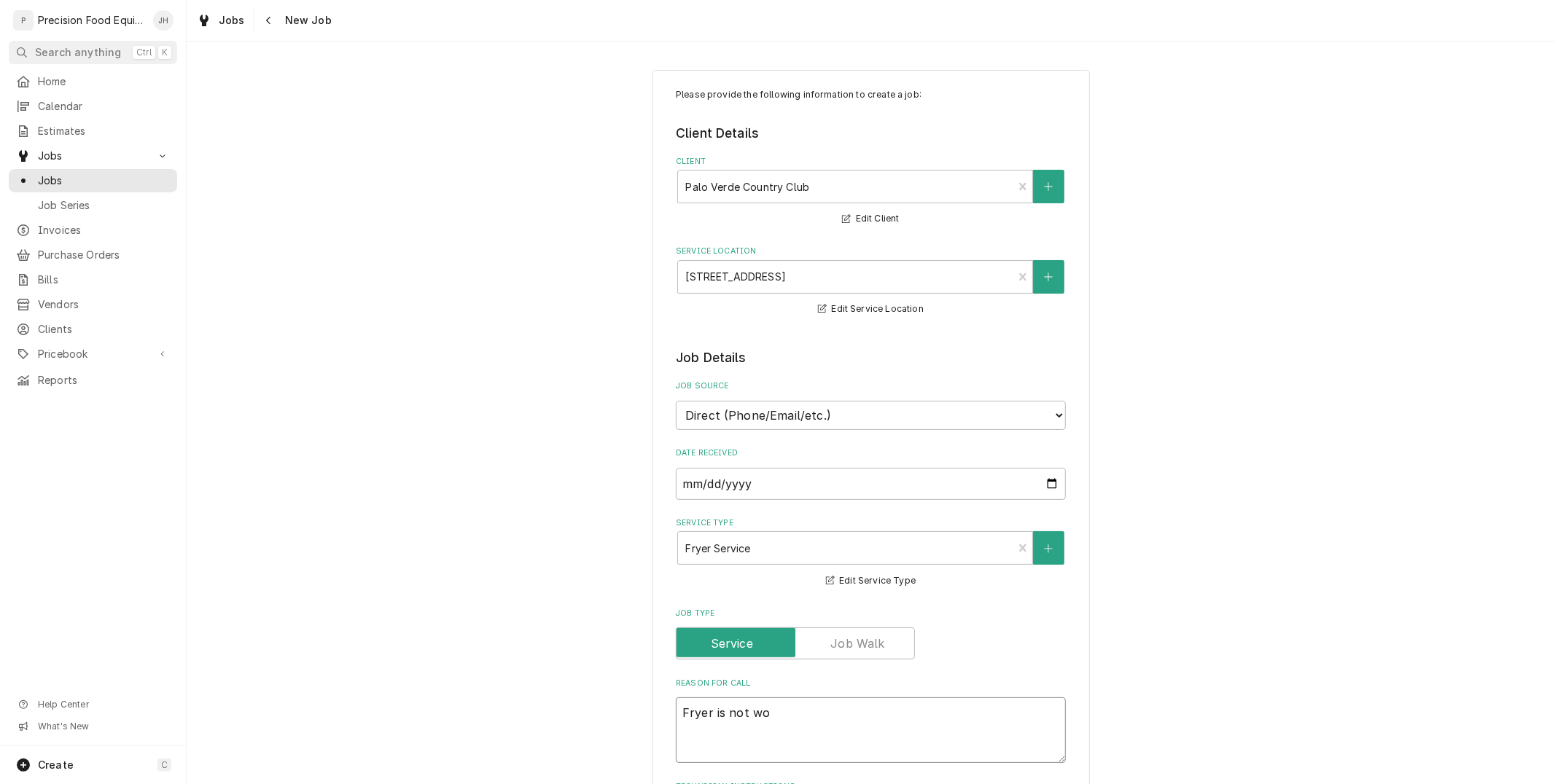
type textarea "x"
type textarea "Fryer is not work"
type textarea "x"
type textarea "Fryer is not workin"
type textarea "x"
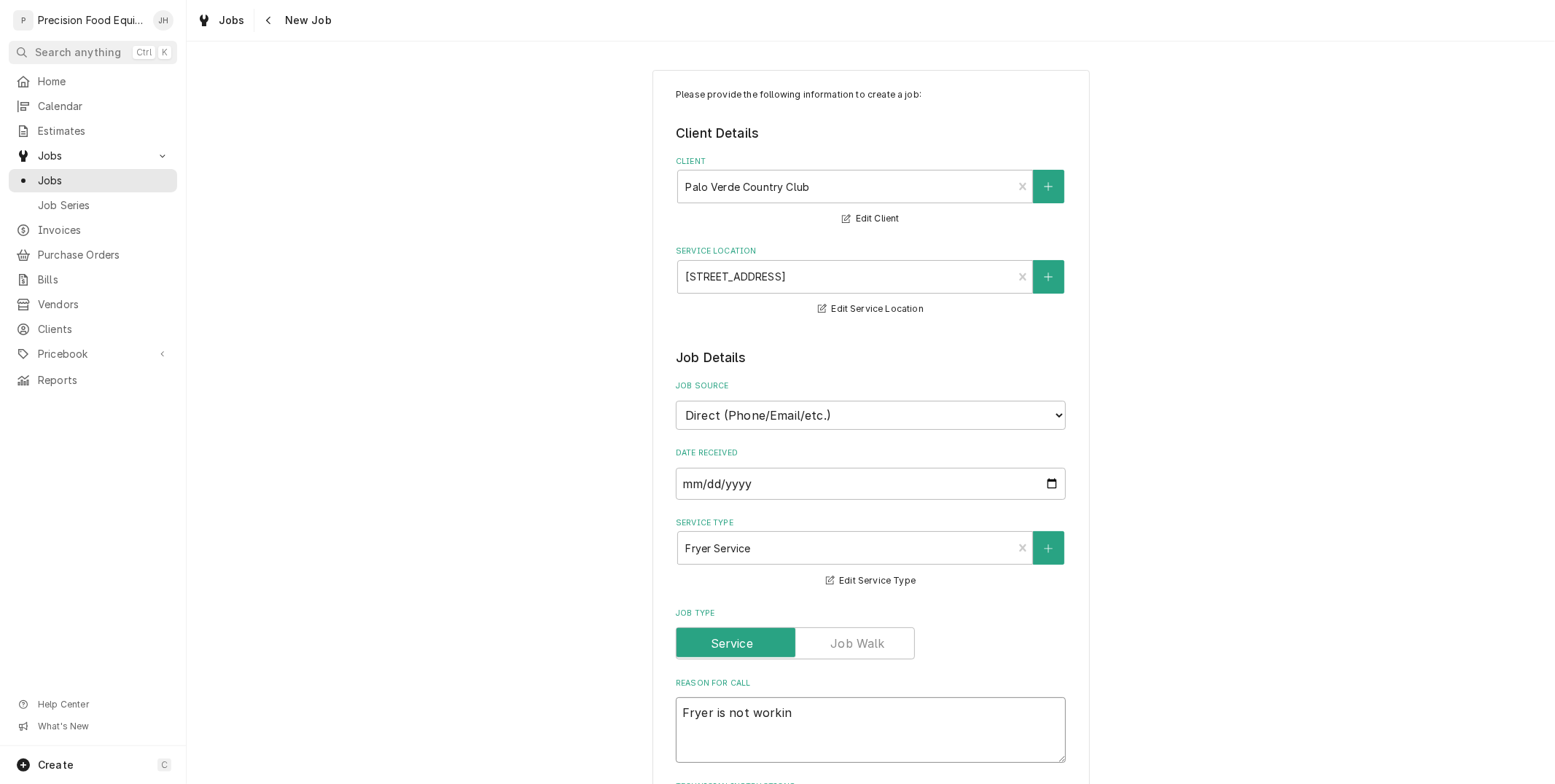
type textarea "Fryer is not working"
type textarea "x"
type textarea "Fryer is not working"
type textarea "x"
type textarea "Fryer is not working"
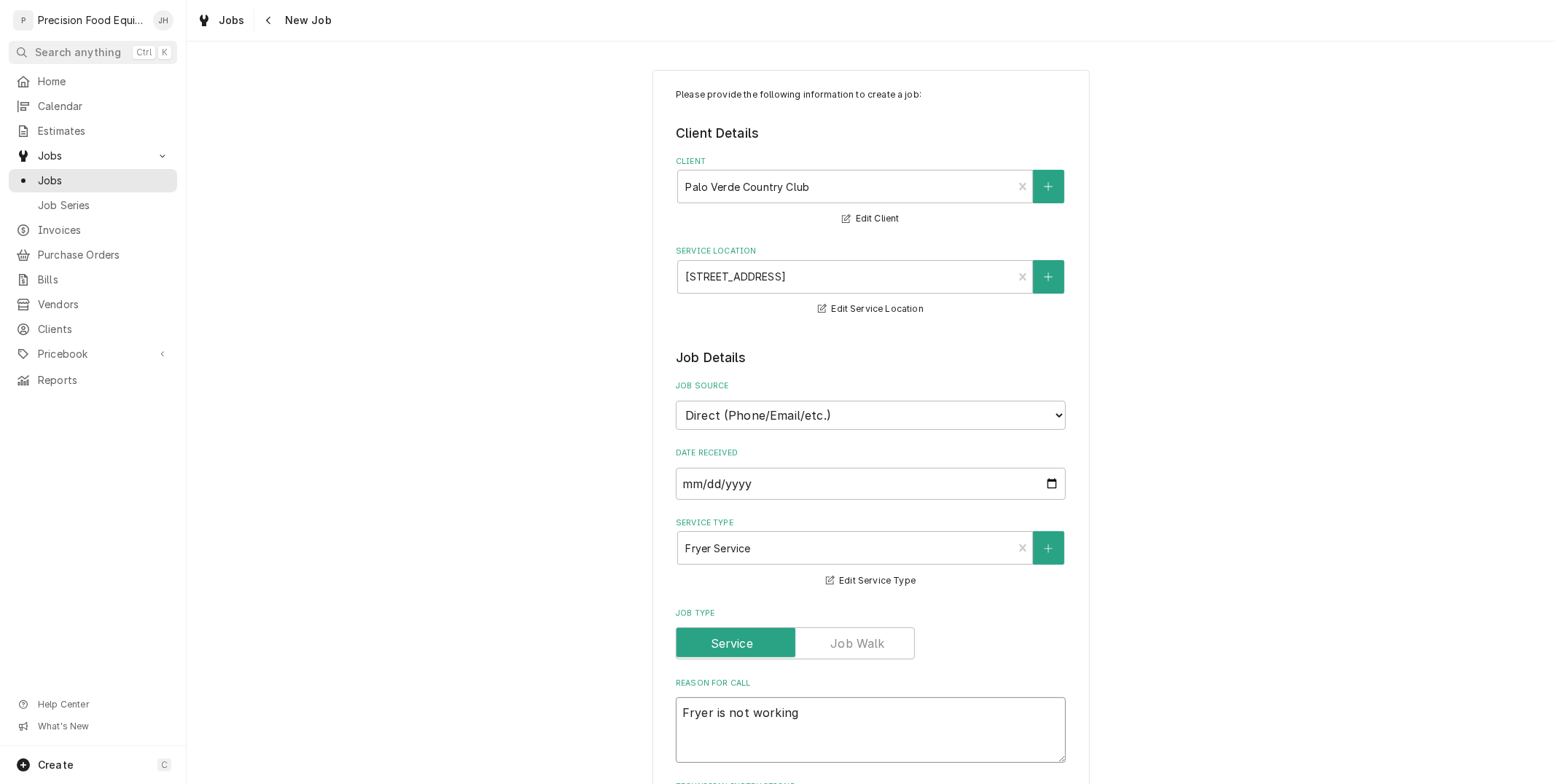
type textarea "x"
type textarea "Fryer is not working."
type textarea "x"
type textarea "Fryer is not working."
type textarea "x"
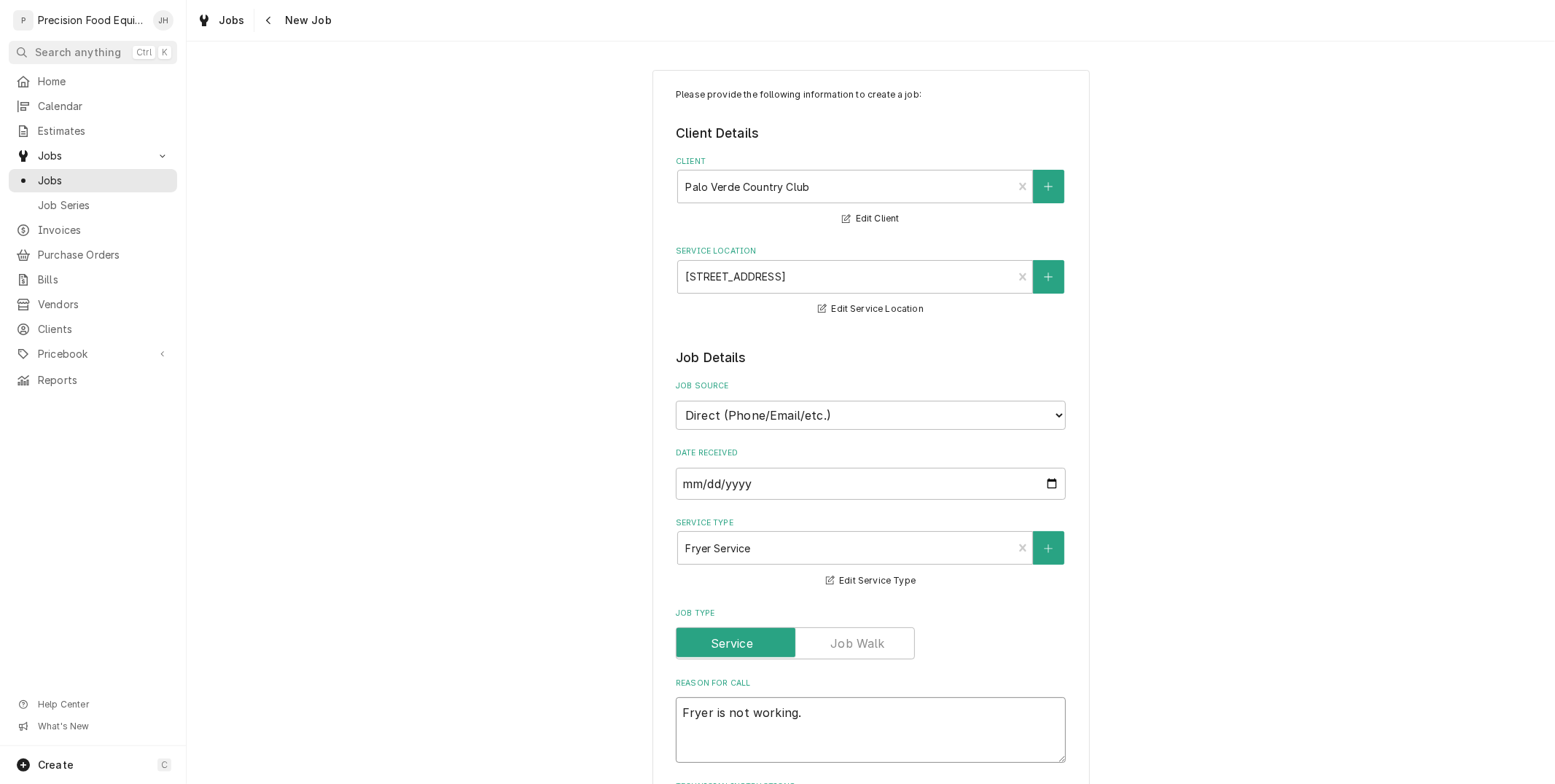
type textarea "Fryer is not working. K"
type textarea "x"
type textarea "Fryer is not working. Ke"
type textarea "x"
type textarea "Fryer is not working. Kee"
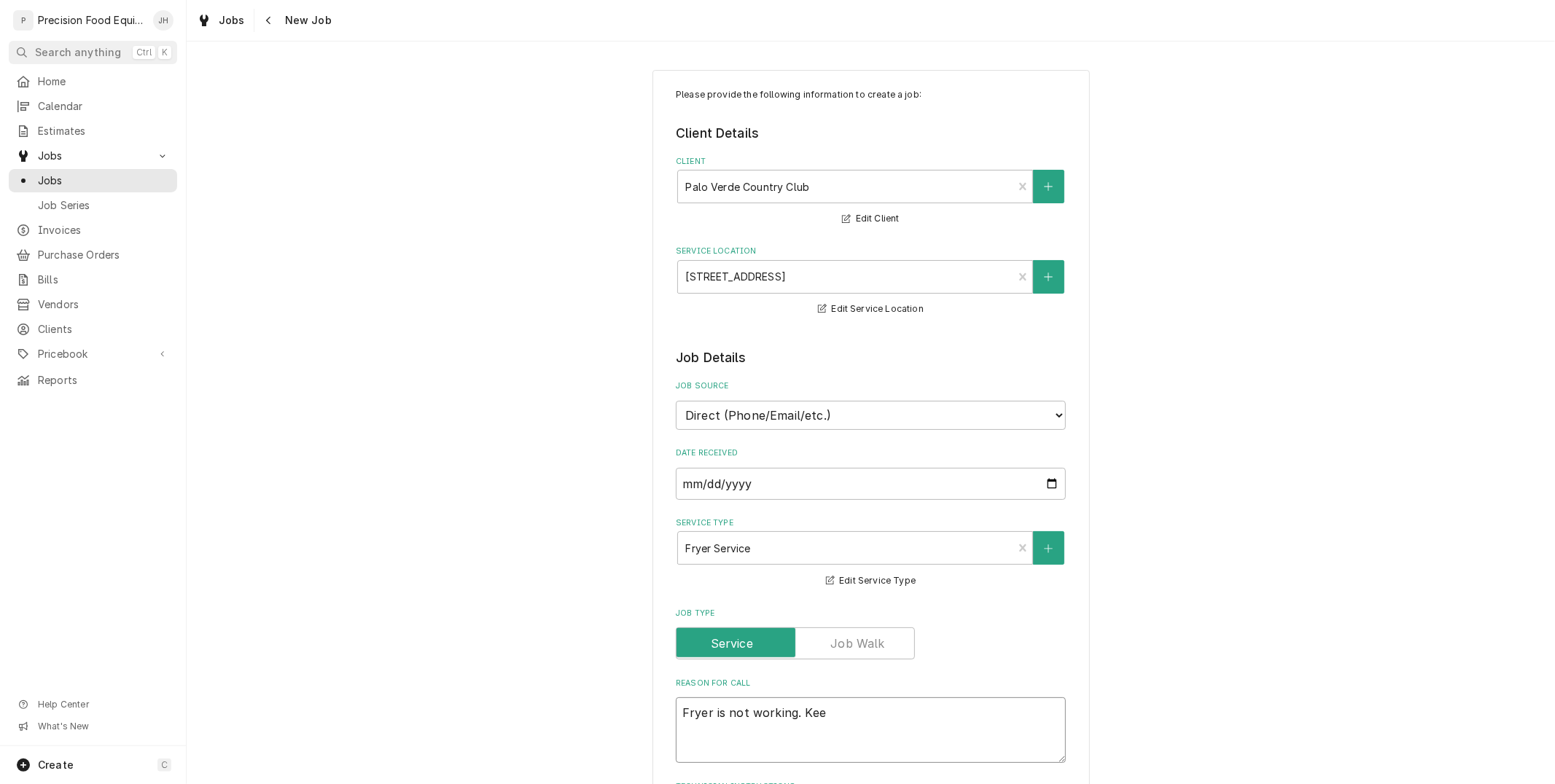
type textarea "x"
type textarea "Fryer is not working. Keep"
type textarea "x"
type textarea "Fryer is not working. Keeps"
type textarea "x"
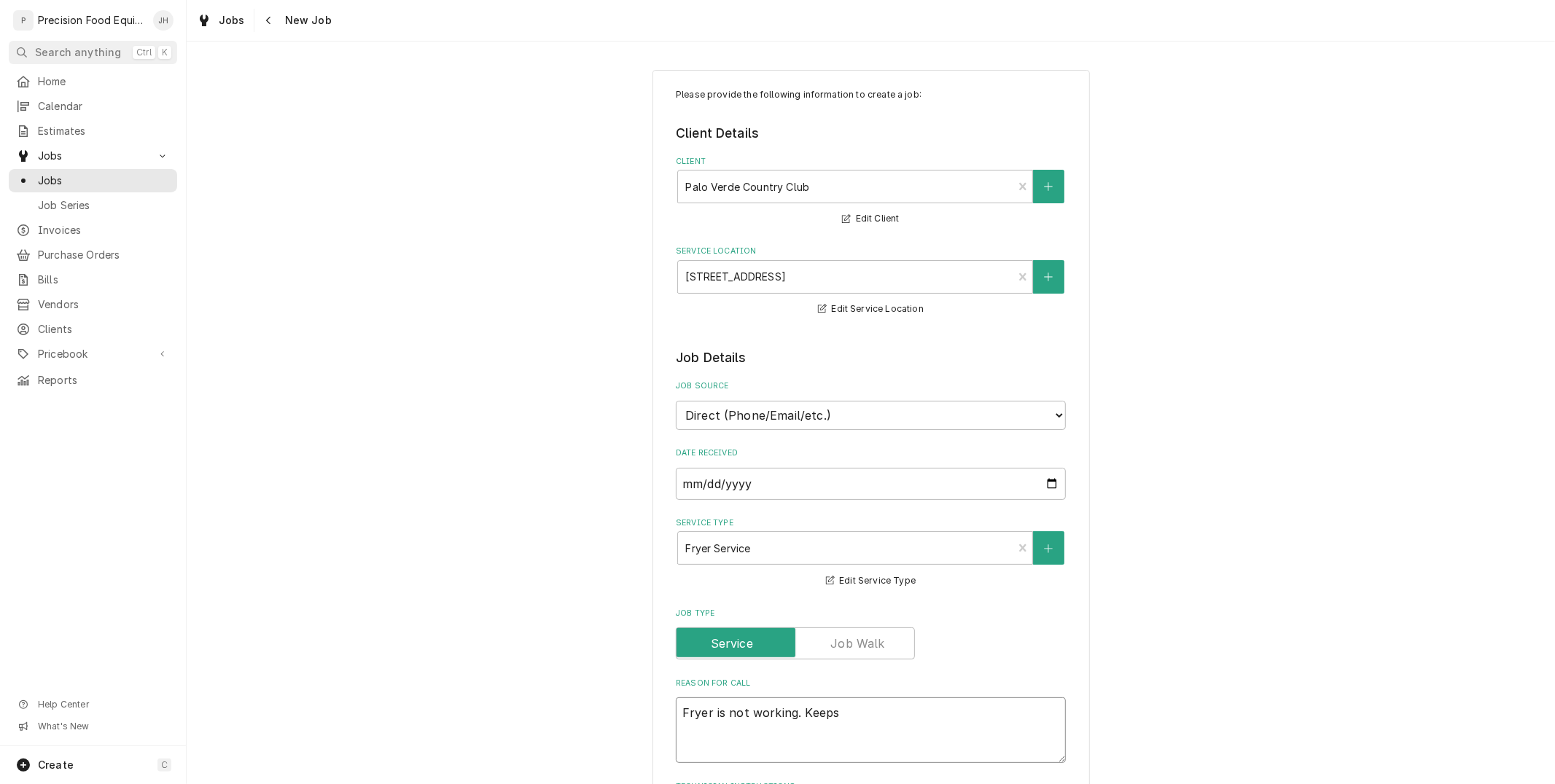
type textarea "Fryer is not working. Keeps"
type textarea "x"
type textarea "Fryer is not working. Keeps g"
type textarea "x"
type textarea "Fryer is not working. Keeps gi"
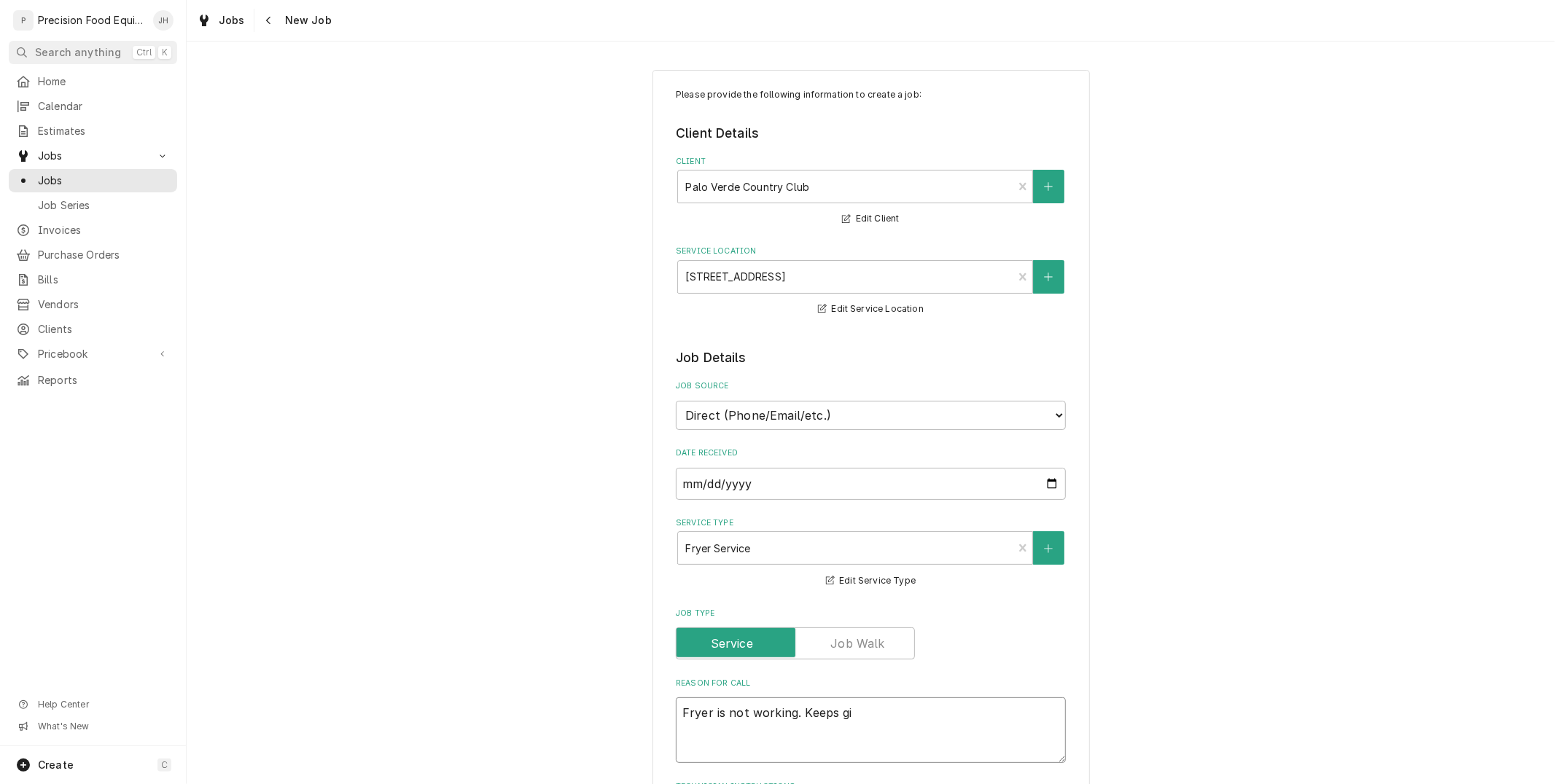
type textarea "x"
type textarea "Fryer is not working. Keeps givi"
type textarea "x"
type textarea "Fryer is not working. Keeps giving"
type textarea "x"
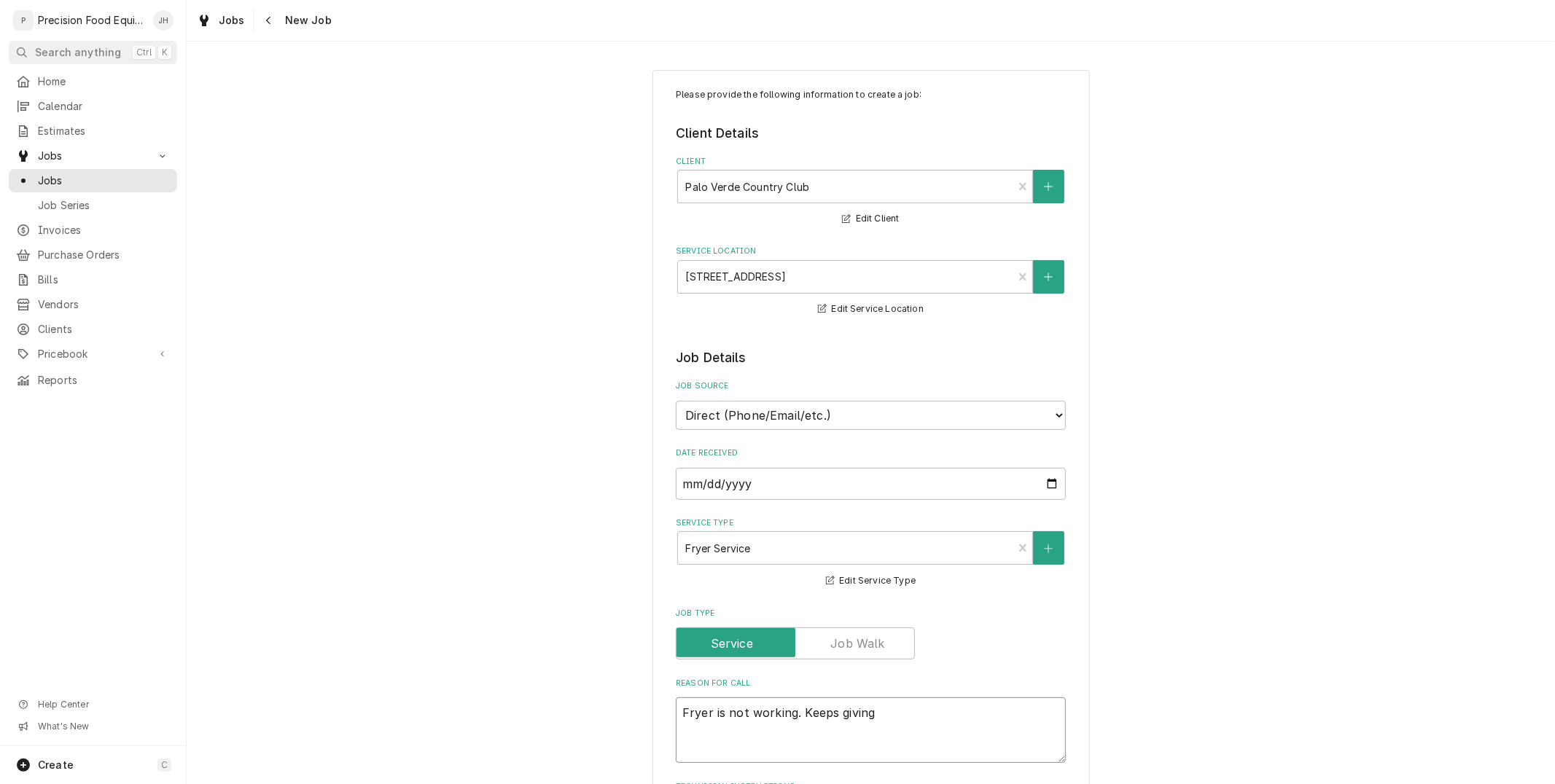
type textarea "Fryer is not working. Keeps givin"
type textarea "x"
type textarea "Fryer is not working. Keeps givi"
type textarea "x"
type textarea "Fryer is not working. Keeps giv"
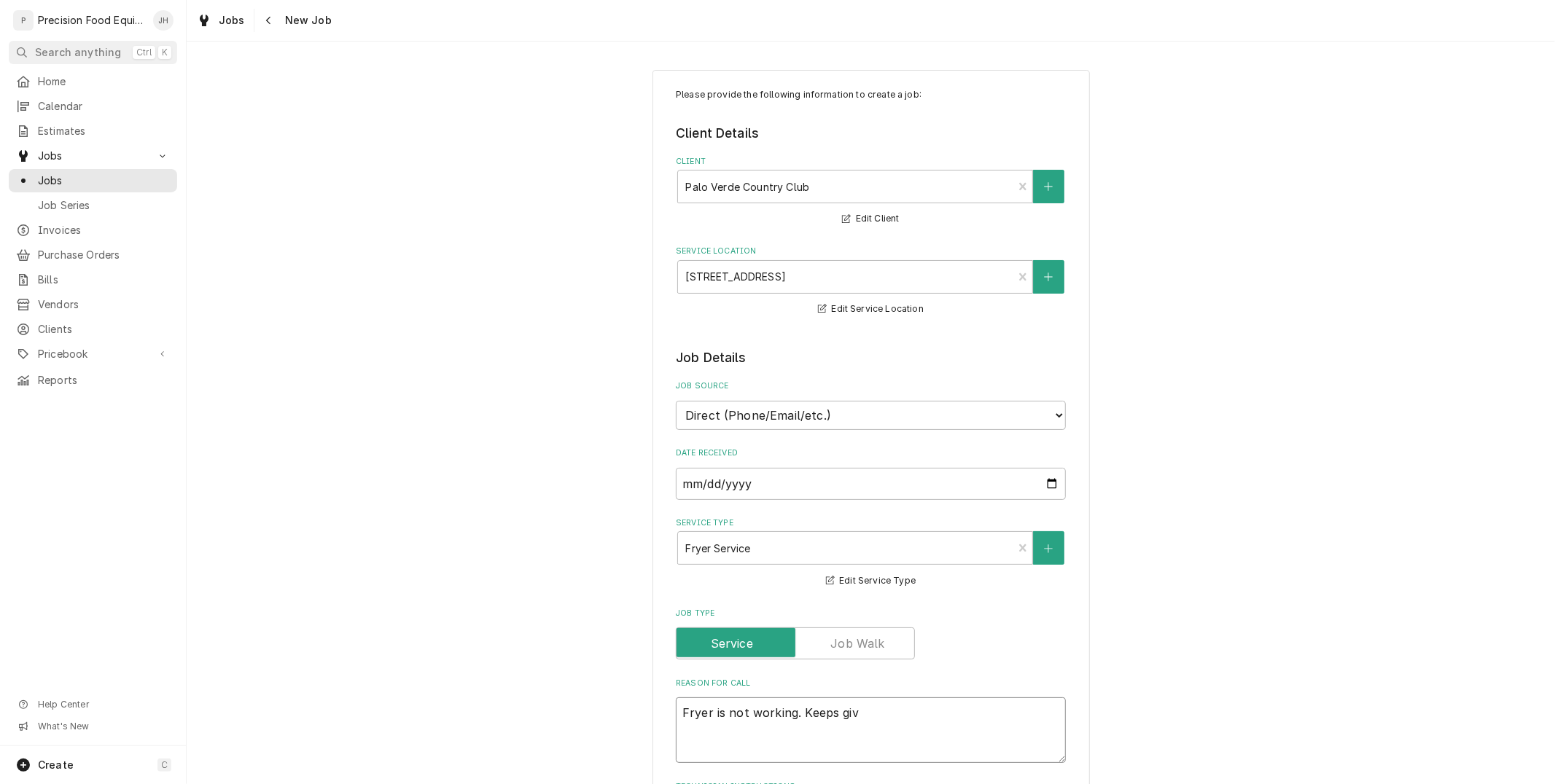
type textarea "x"
type textarea "Fryer is not working. Keeps gi"
type textarea "x"
type textarea "Fryer is not working. Keeps g"
type textarea "x"
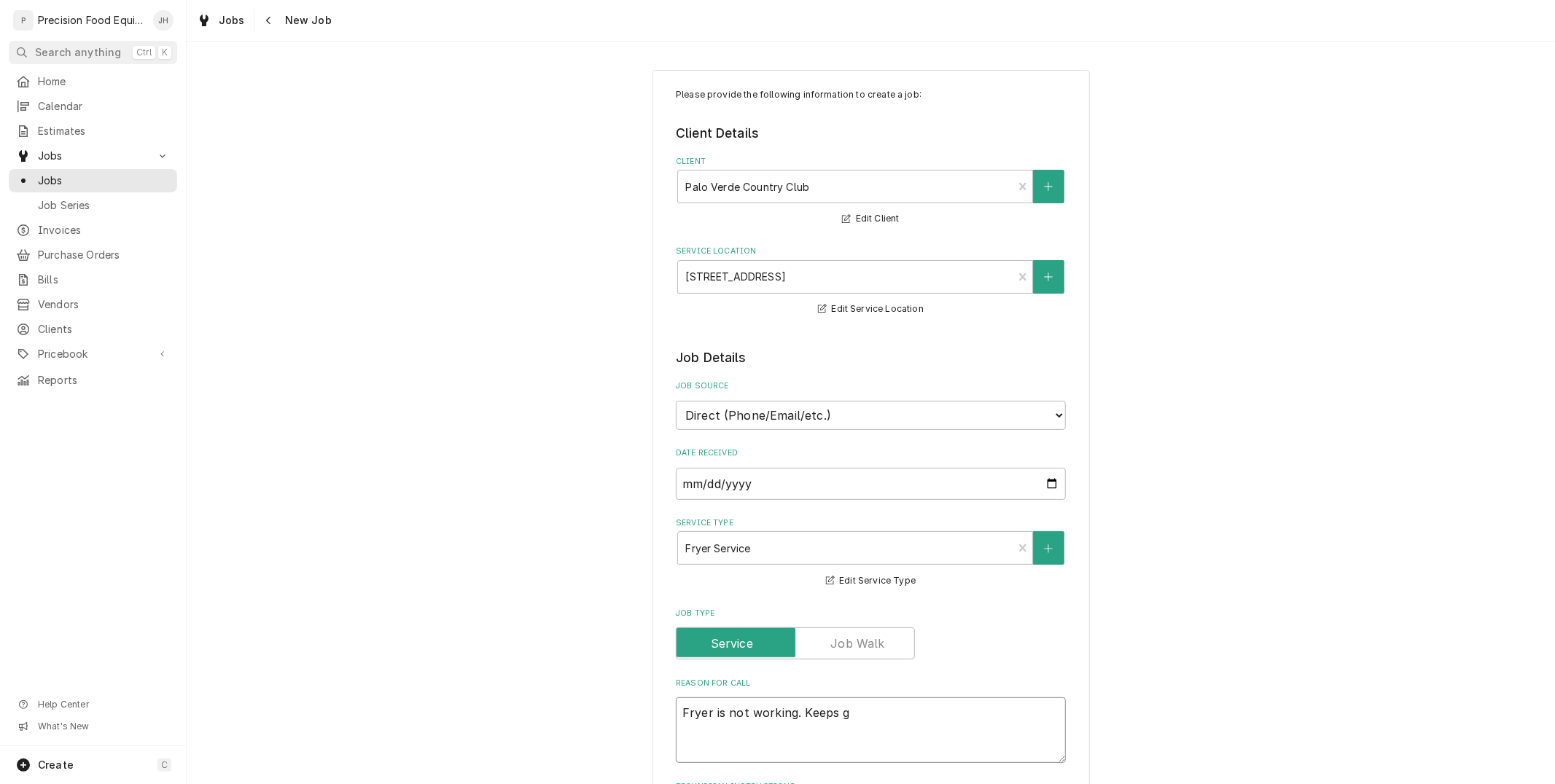
type textarea "Fryer is not working. Keeps"
type textarea "x"
type textarea "Fryer is not working. Keeps"
type textarea "x"
type textarea "Fryer is not working. Keep"
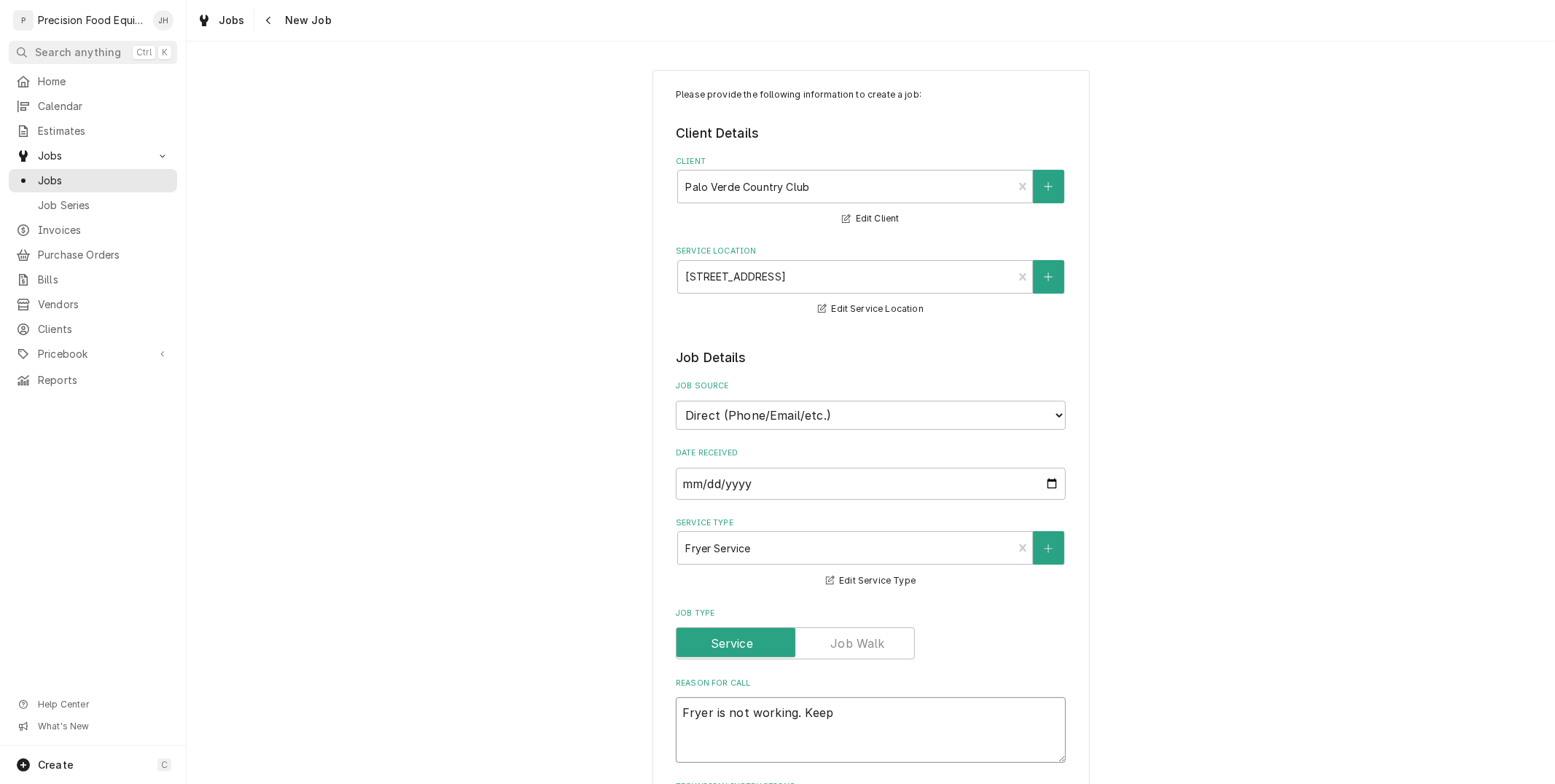
type textarea "x"
type textarea "Fryer is not working. Kee"
type textarea "x"
type textarea "Fryer is not working. Ke"
type textarea "x"
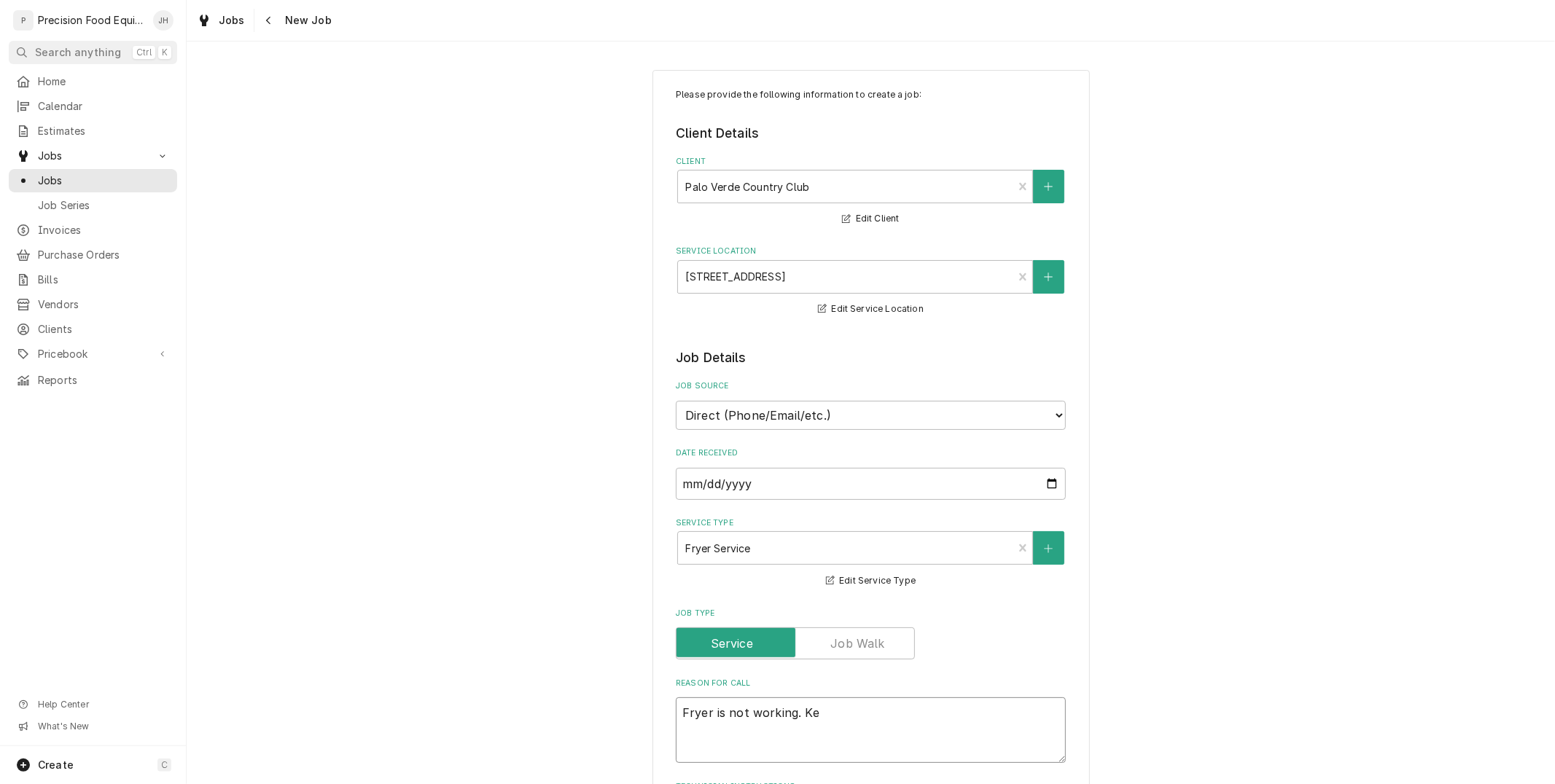
type textarea "Fryer is not working. K"
type textarea "x"
type textarea "Fryer is not working."
type textarea "x"
type textarea "Fryer is not working."
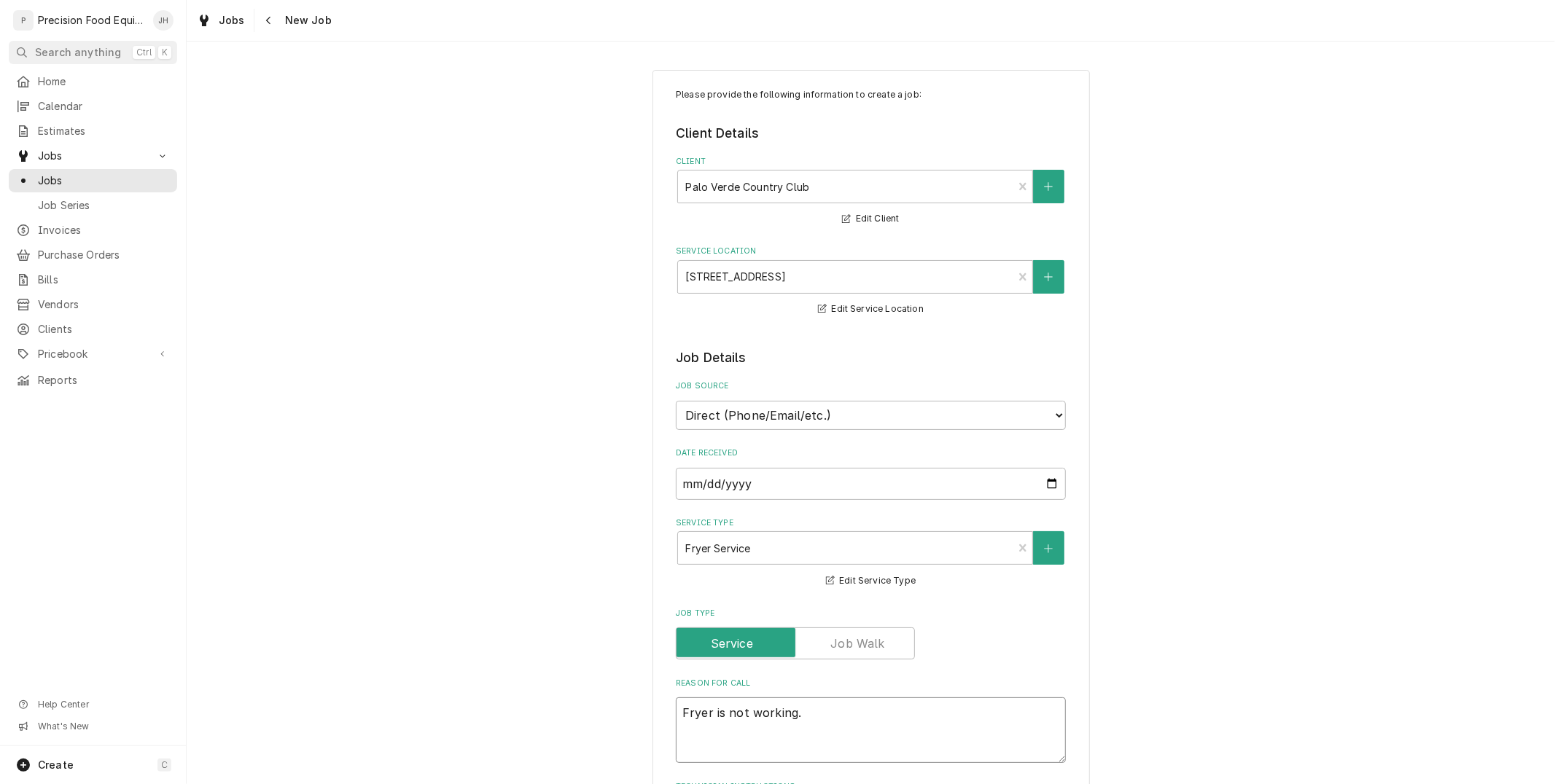
type textarea "x"
type textarea "Fryer is not working."
type textarea "x"
type textarea "Fryer is not working. C"
type textarea "x"
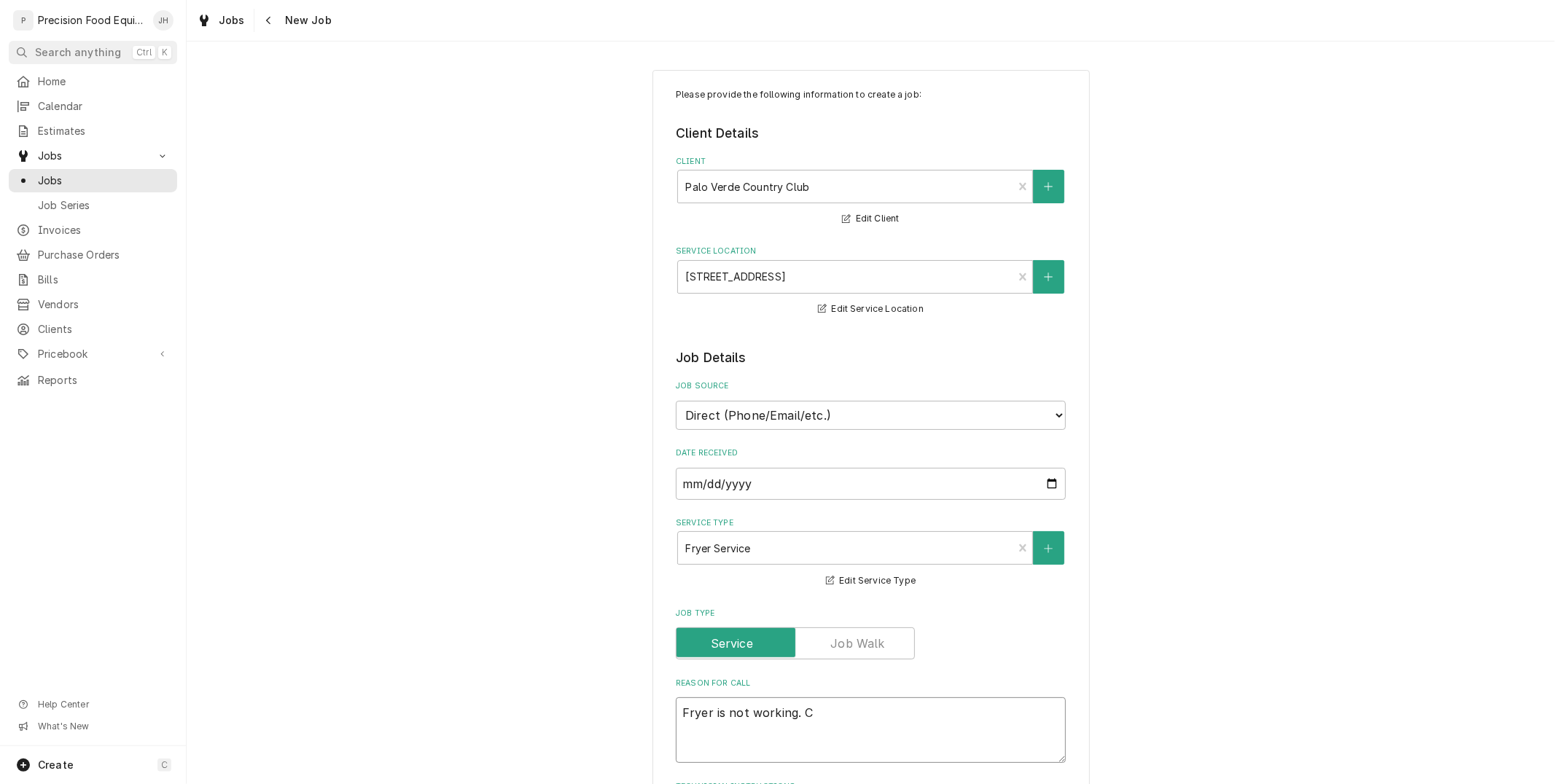
type textarea "Fryer is not working. Cu"
type textarea "x"
type textarea "Fryer is not working. Cus"
type textarea "x"
type textarea "Fryer is not working. Cust"
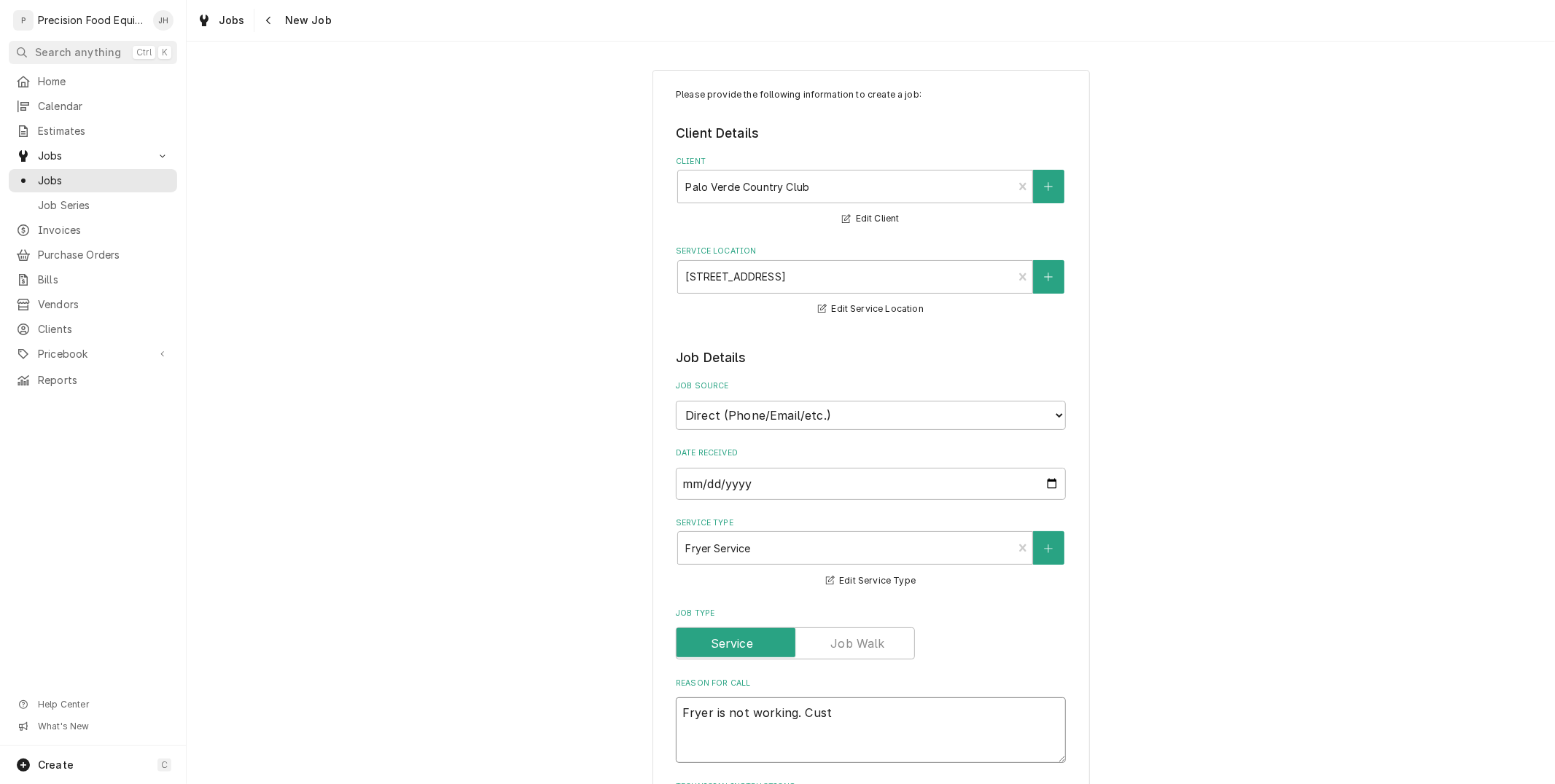
type textarea "x"
type textarea "Fryer is not working. Custo"
type textarea "x"
type textarea "Fryer is not working. Custom"
type textarea "x"
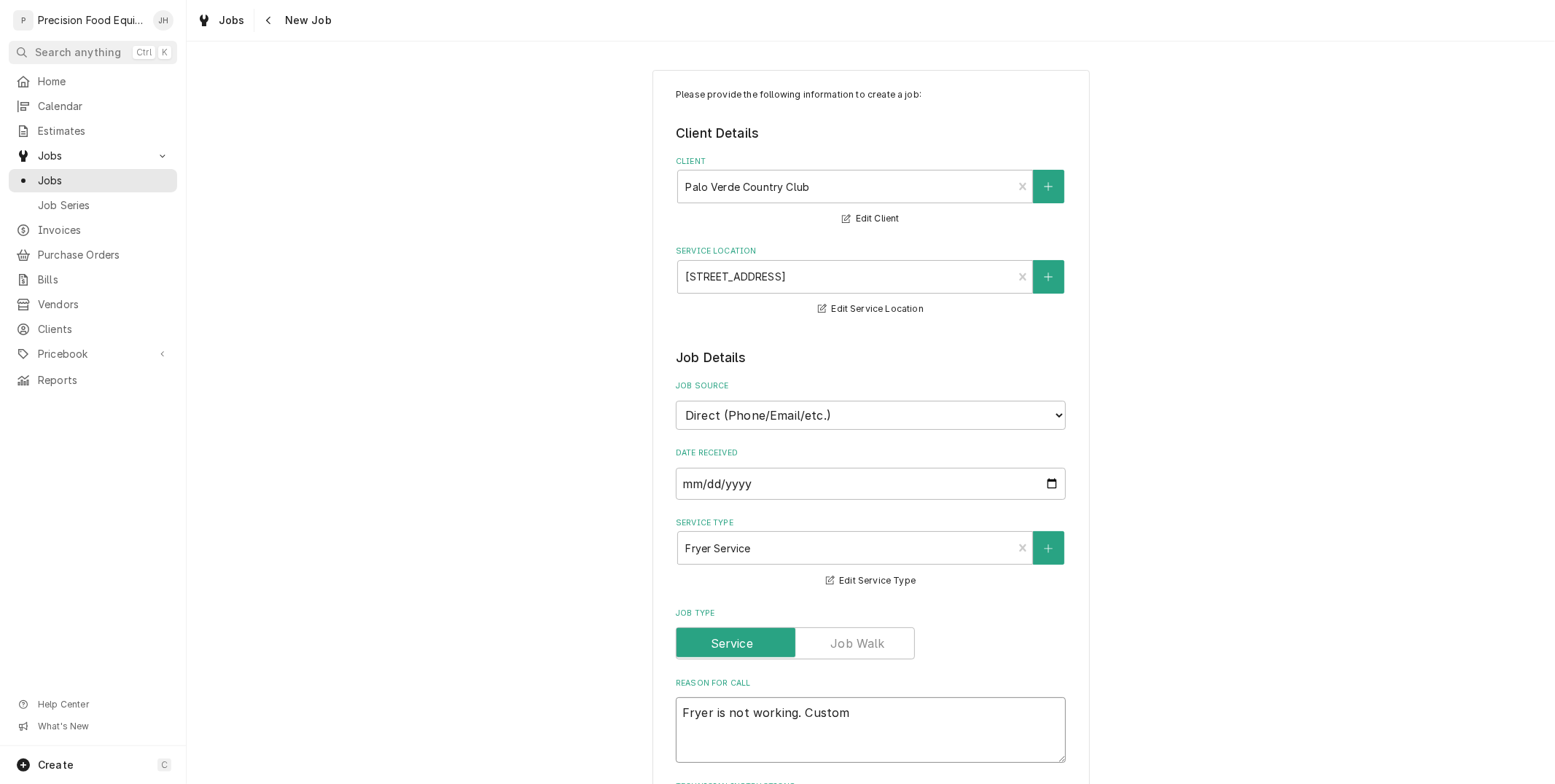
type textarea "Fryer is not working. Custome"
type textarea "x"
type textarea "Fryer is not working. Customer"
type textarea "x"
type textarea "Fryer is not working. Customer"
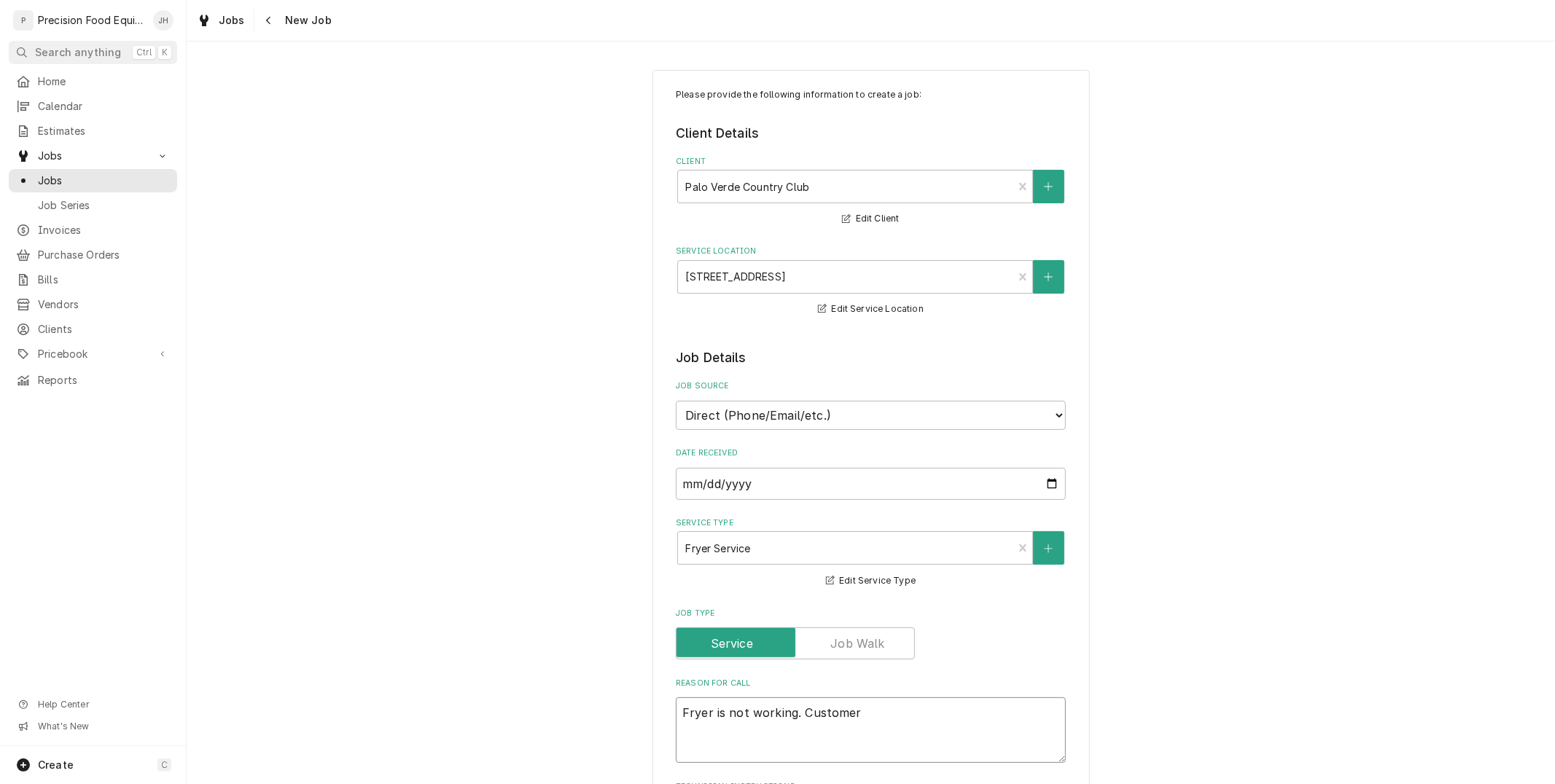
type textarea "x"
type textarea "Fryer is not working. Customer j"
type textarea "x"
type textarea "Fryer is not working. Customer ju"
type textarea "x"
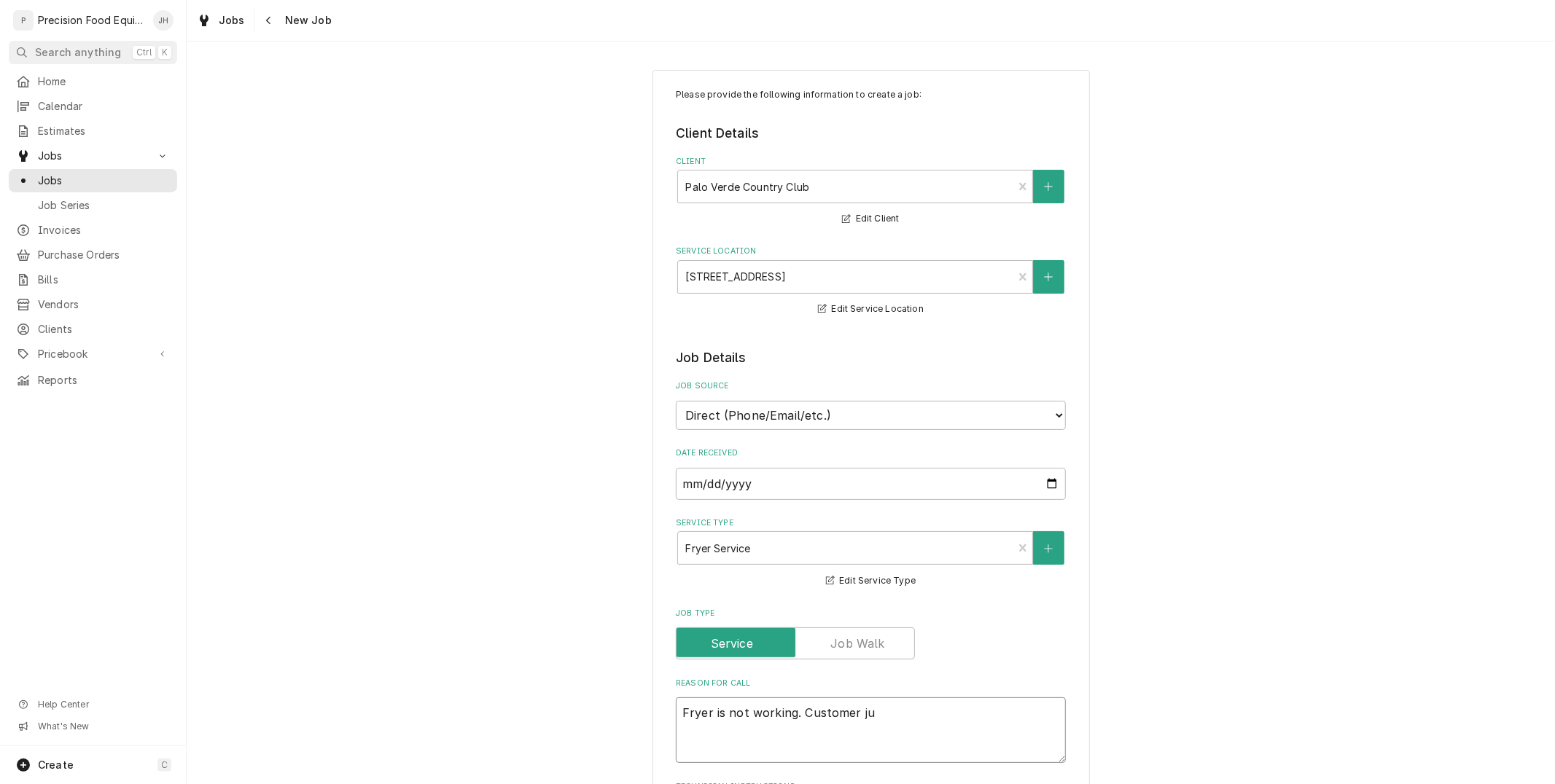
type textarea "Fryer is not working. Customer jus"
type textarea "x"
type textarea "Fryer is not working. Customer just"
type textarea "x"
type textarea "Fryer is not working. Customer just"
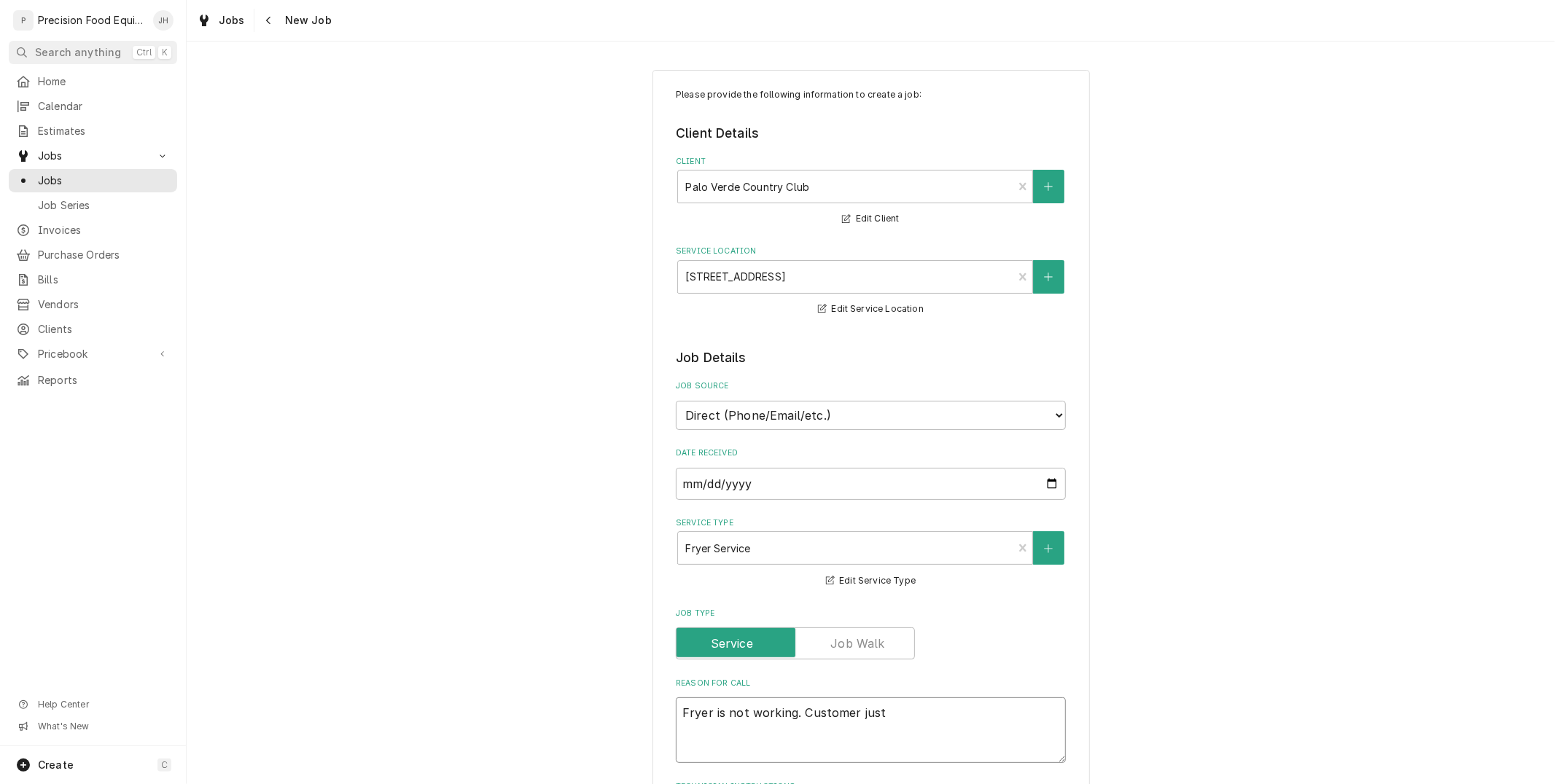
type textarea "x"
type textarea "Fryer is not working. Customer just s"
type textarea "x"
type textarea "Fryer is not working. Customer just sa"
type textarea "x"
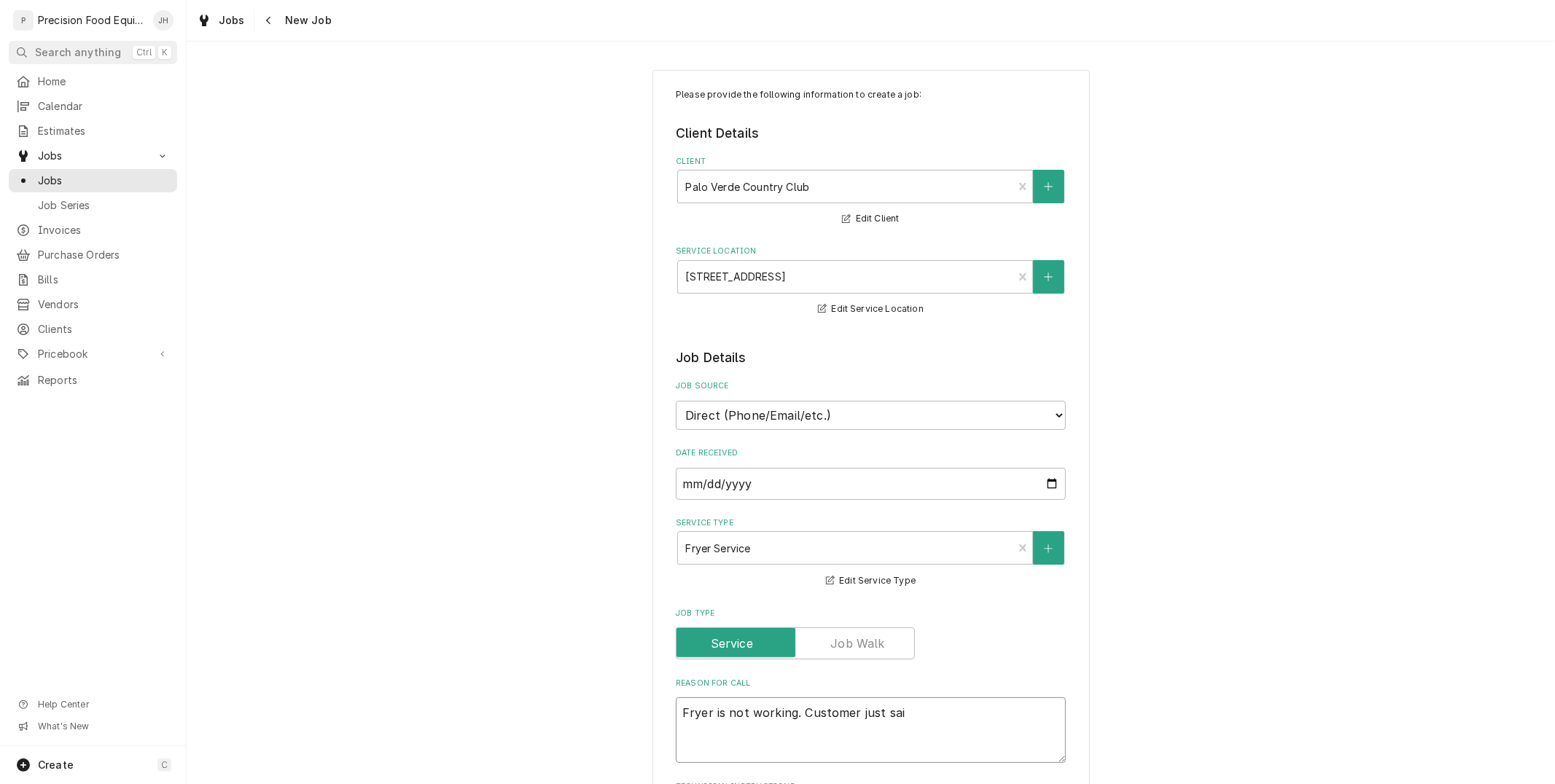
type textarea "Fryer is not working. Customer just said"
type textarea "x"
type textarea "Fryer is not working. Customer just said"
type textarea "x"
type textarea "Fryer is not working. Customer just said n"
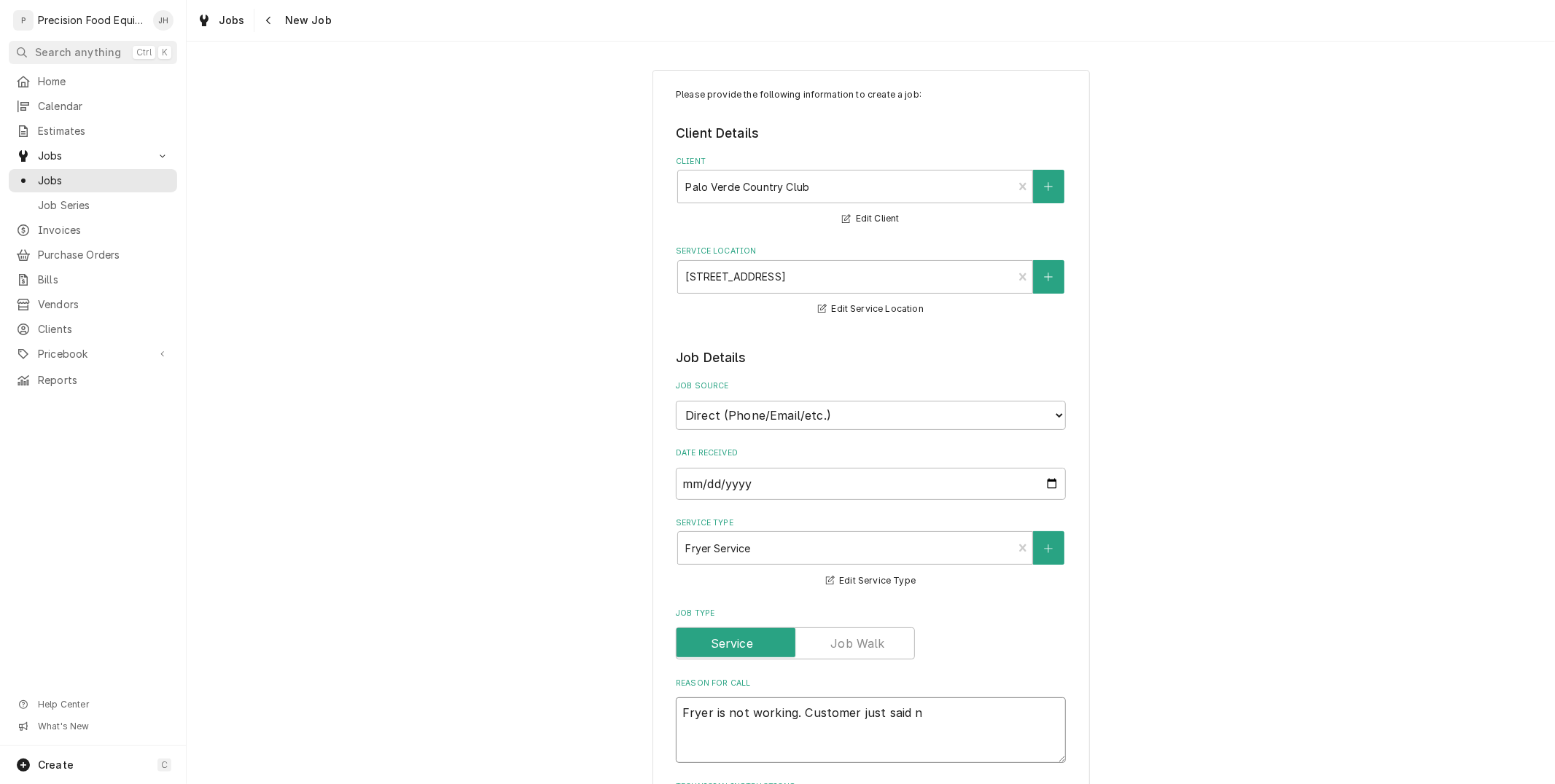
type textarea "x"
type textarea "Fryer is not working. Customer just said no"
type textarea "x"
type textarea "Fryer is not working. Customer just said not"
type textarea "x"
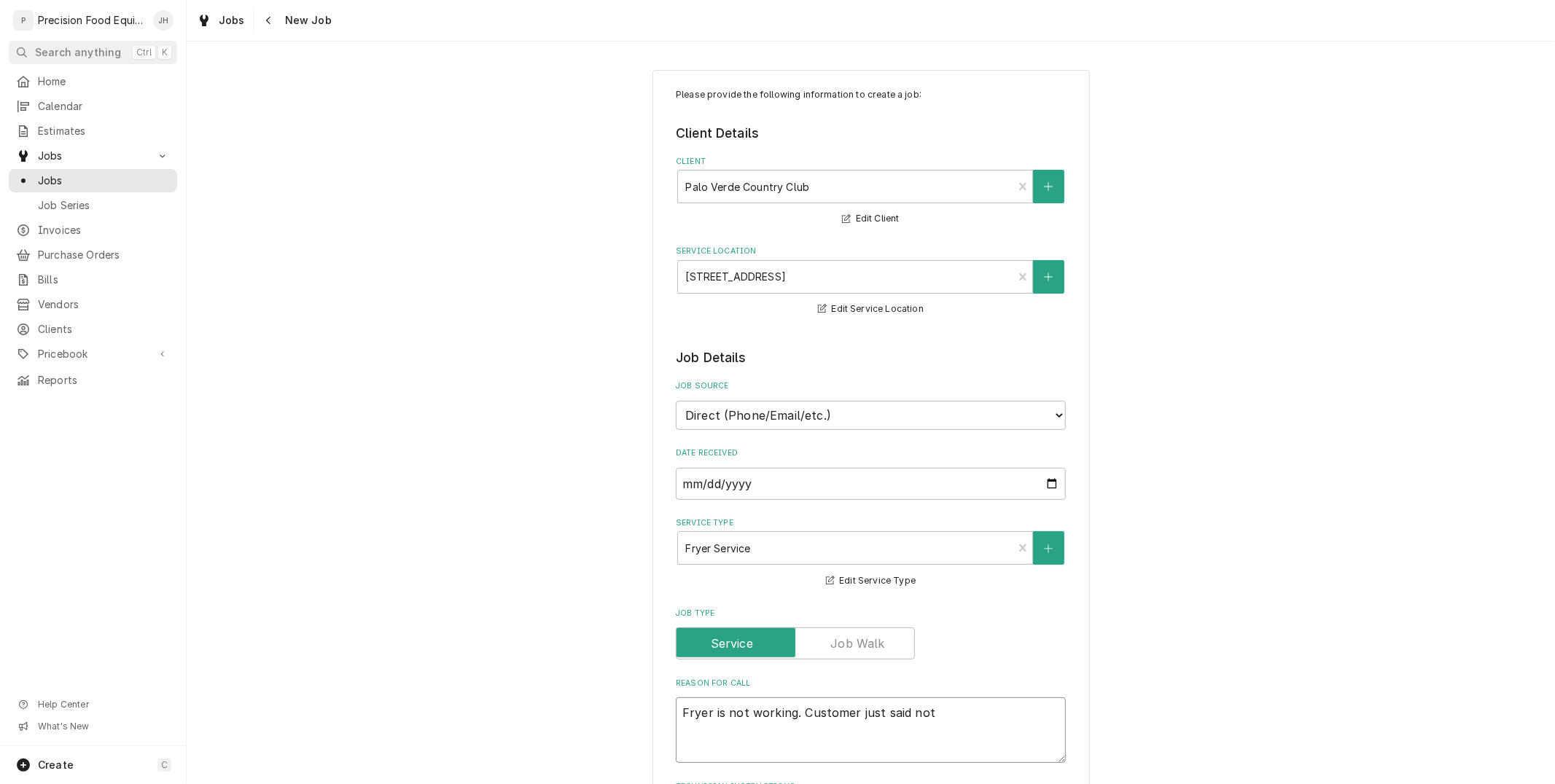
type textarea "Fryer is not working. Customer just said not o"
type textarea "x"
type textarea "Fryer is not working. Customer just said not ow"
type textarea "x"
type textarea "Fryer is not working. Customer just said not owk"
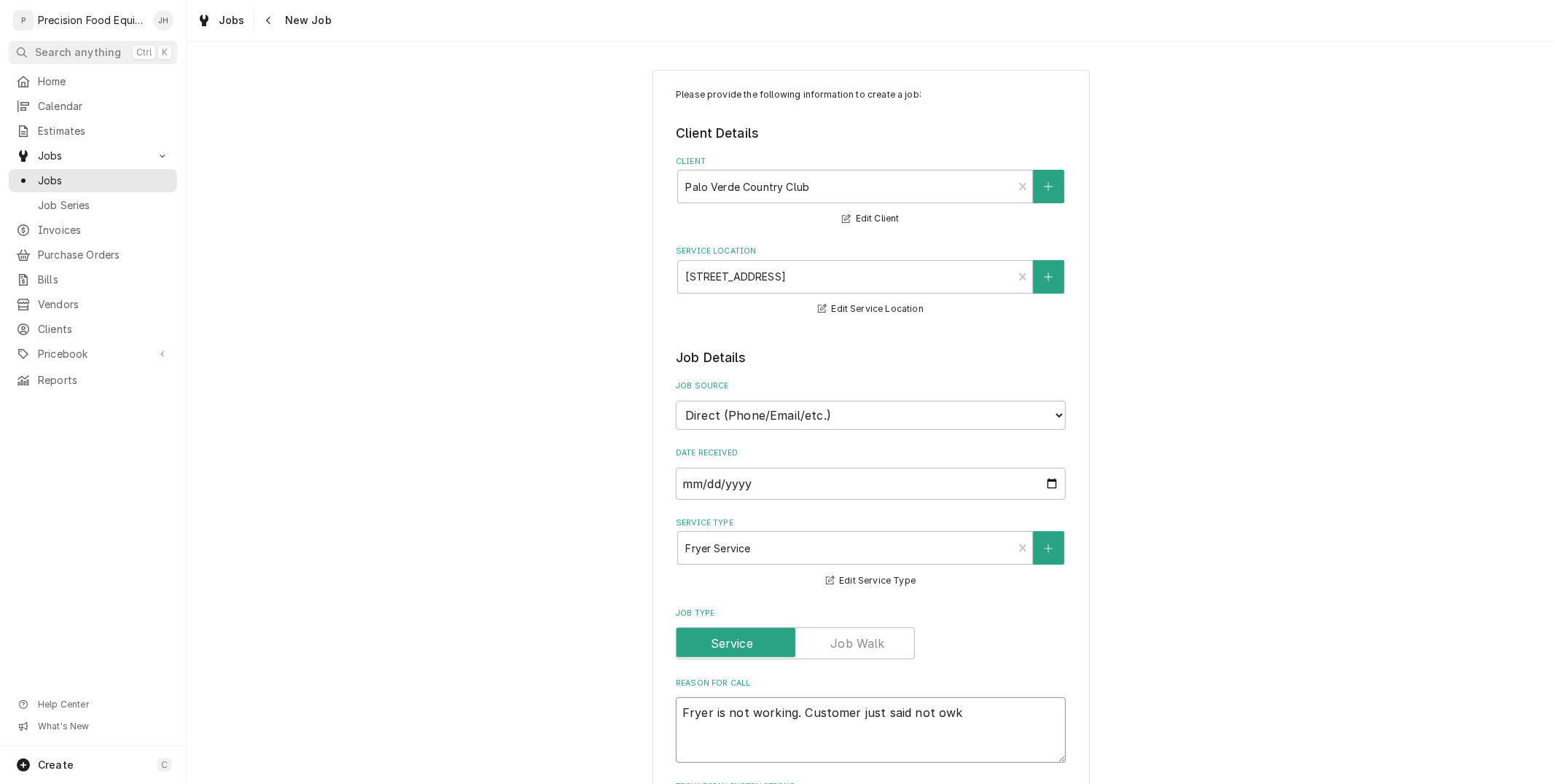
type textarea "x"
type textarea "Fryer is not working. Customer just said not owkr"
type textarea "x"
type textarea "Fryer is not working. Customer just said not owk"
type textarea "x"
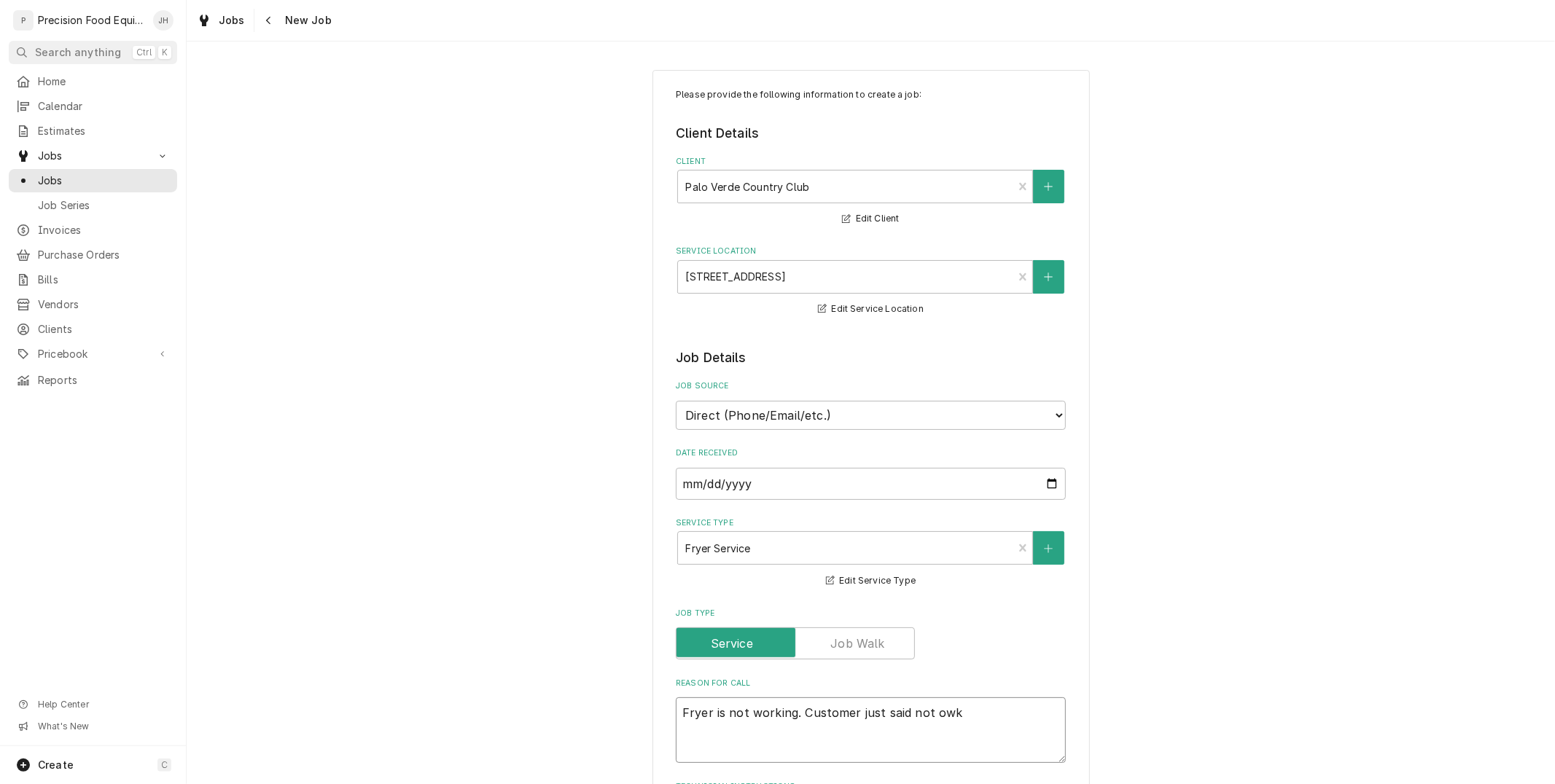
type textarea "Fryer is not working. Customer just said not ow"
type textarea "x"
type textarea "Fryer is not working. Customer just said not o"
type textarea "x"
type textarea "Fryer is not working. Customer just said not"
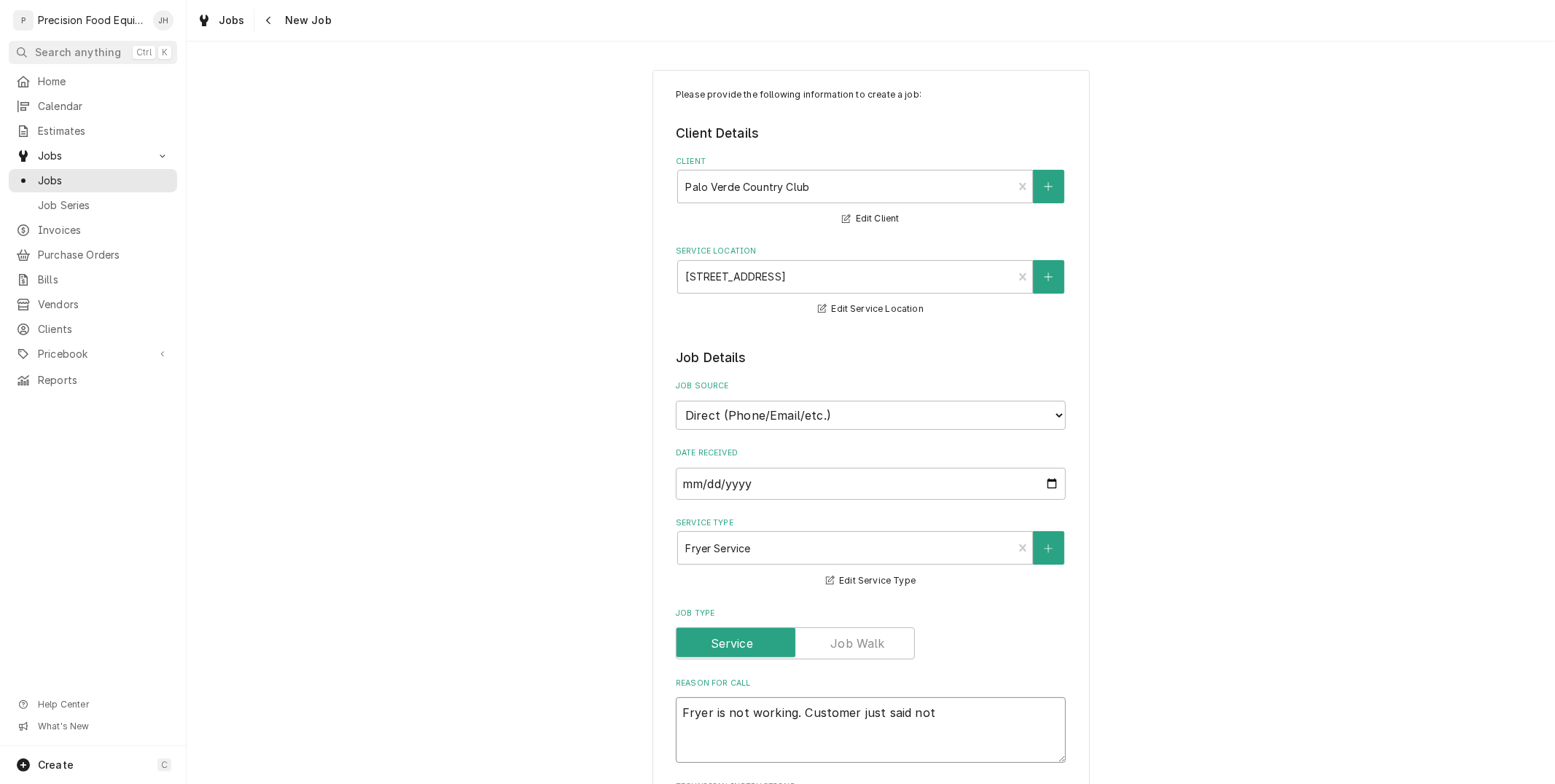
type textarea "x"
type textarea "Fryer is not working. Customer just said not"
type textarea "x"
type textarea "Fryer is not working. Customer just said no"
type textarea "x"
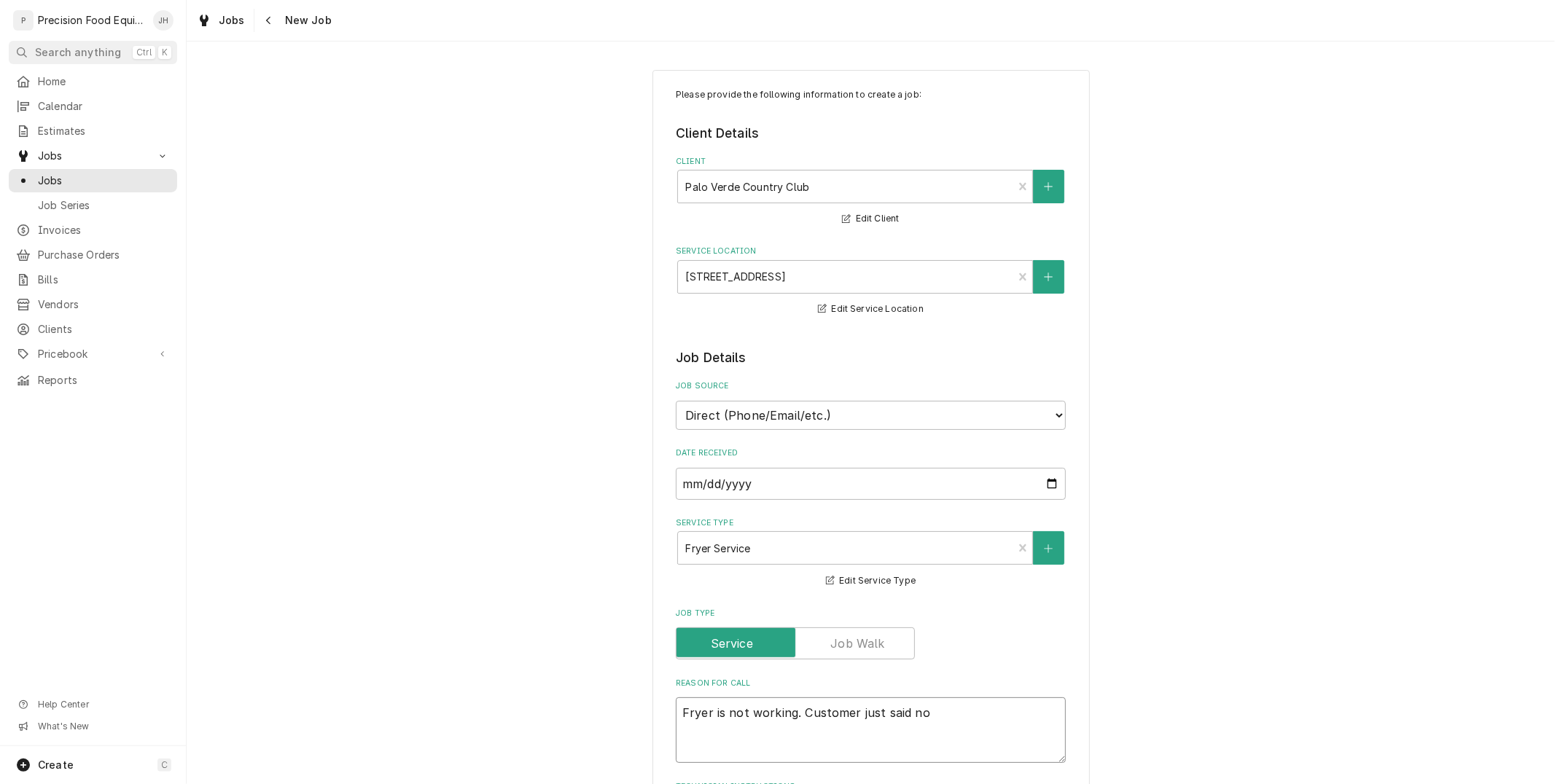
type textarea "Fryer is not working. Customer just said n"
type textarea "x"
type textarea "Fryer is not working. Customer just said"
type textarea "x"
type textarea "Fryer is not working. Customer just said o"
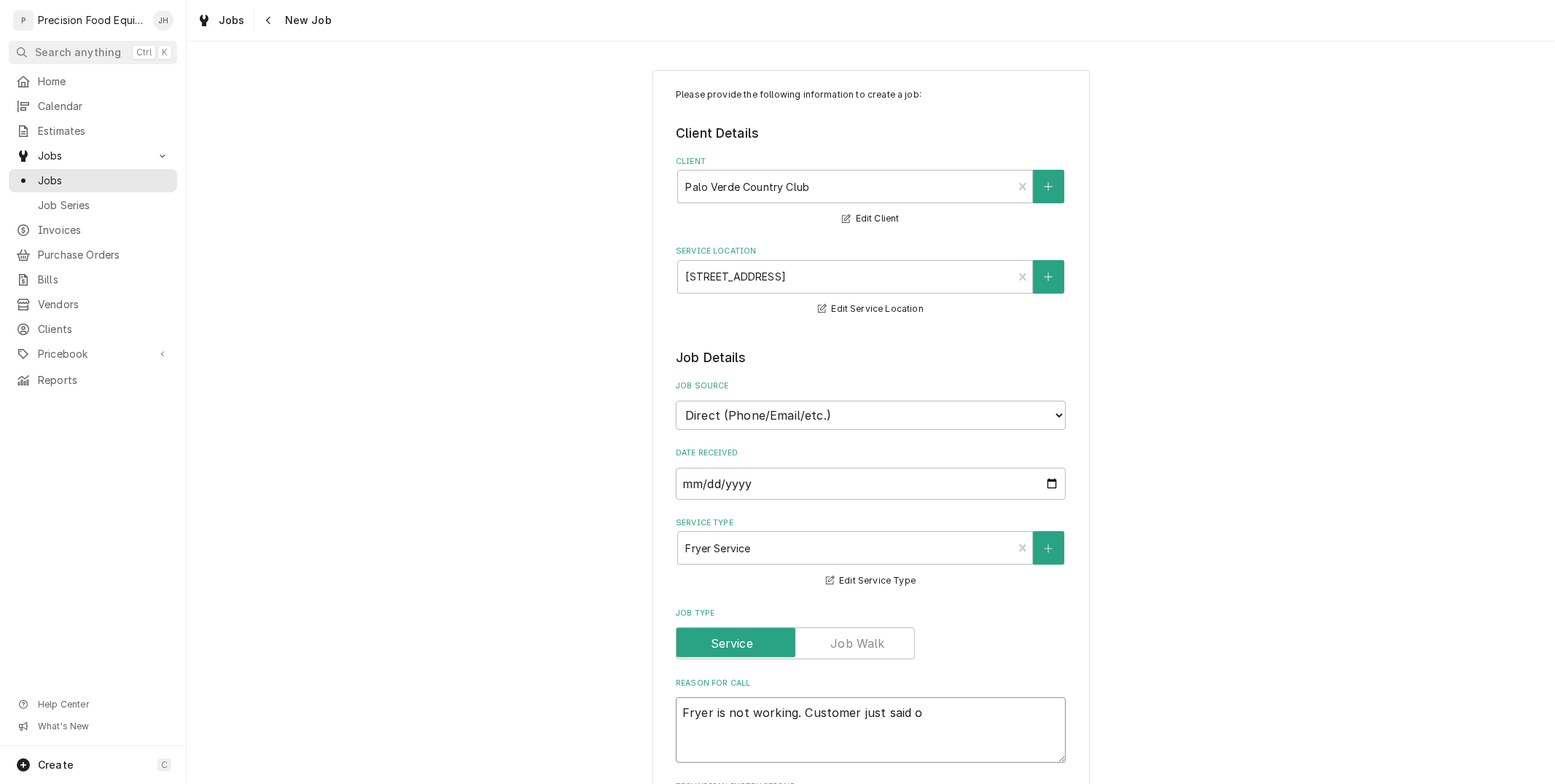
type textarea "x"
type textarea "Fryer is not working. Customer just said ot"
type textarea "x"
type textarea "Fryer is not working. Customer just said ot"
type textarea "x"
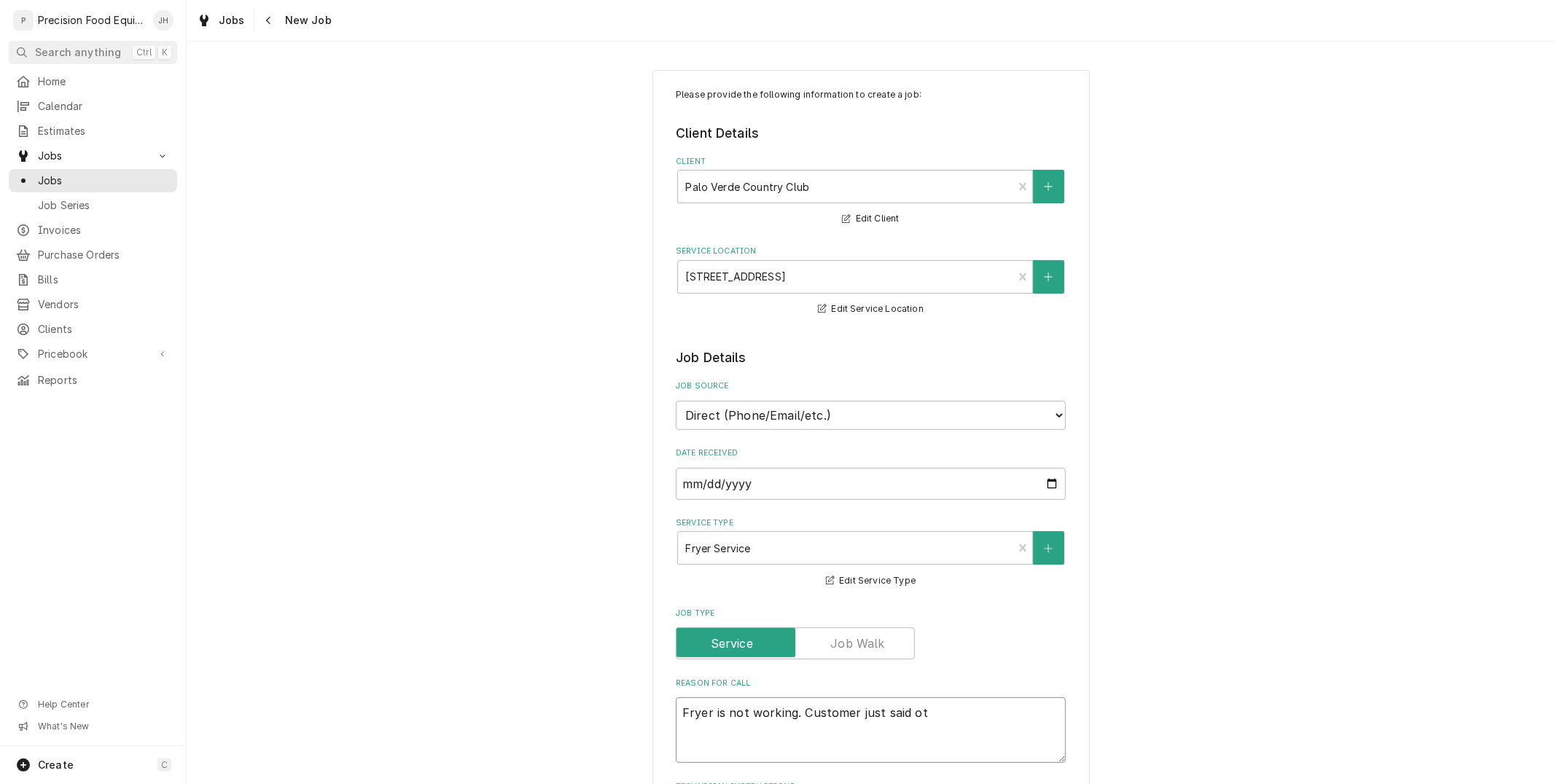
type textarea "Fryer is not working. Customer just said ot"
type textarea "x"
type textarea "Fryer is not working. Customer just said o"
type textarea "x"
type textarea "Fryer is not working. Customer just said"
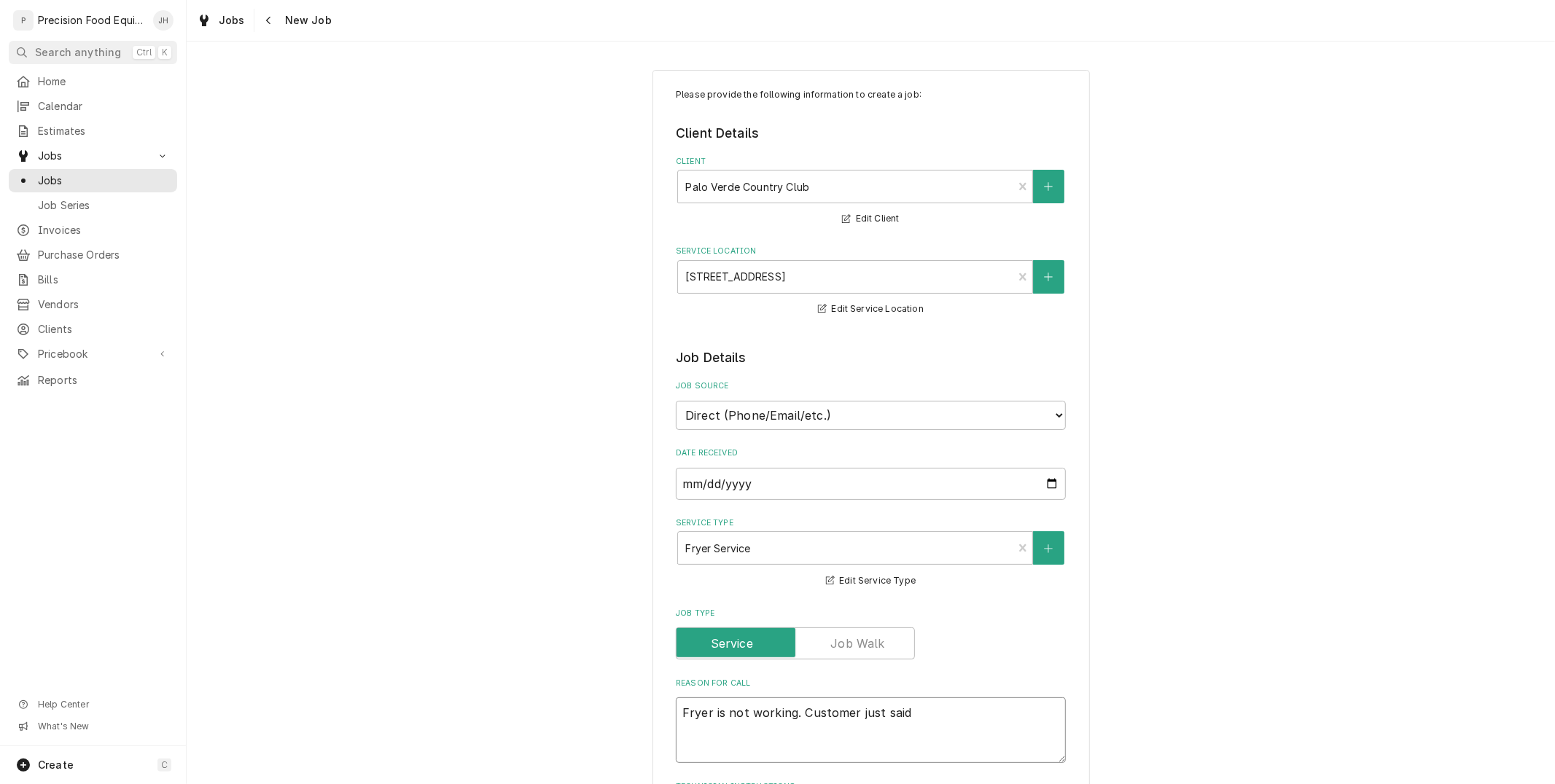
type textarea "x"
type textarea "Fryer is not working. Customer just said it"
type textarea "x"
type textarea "Fryer is not working. Customer just said it"
type textarea "x"
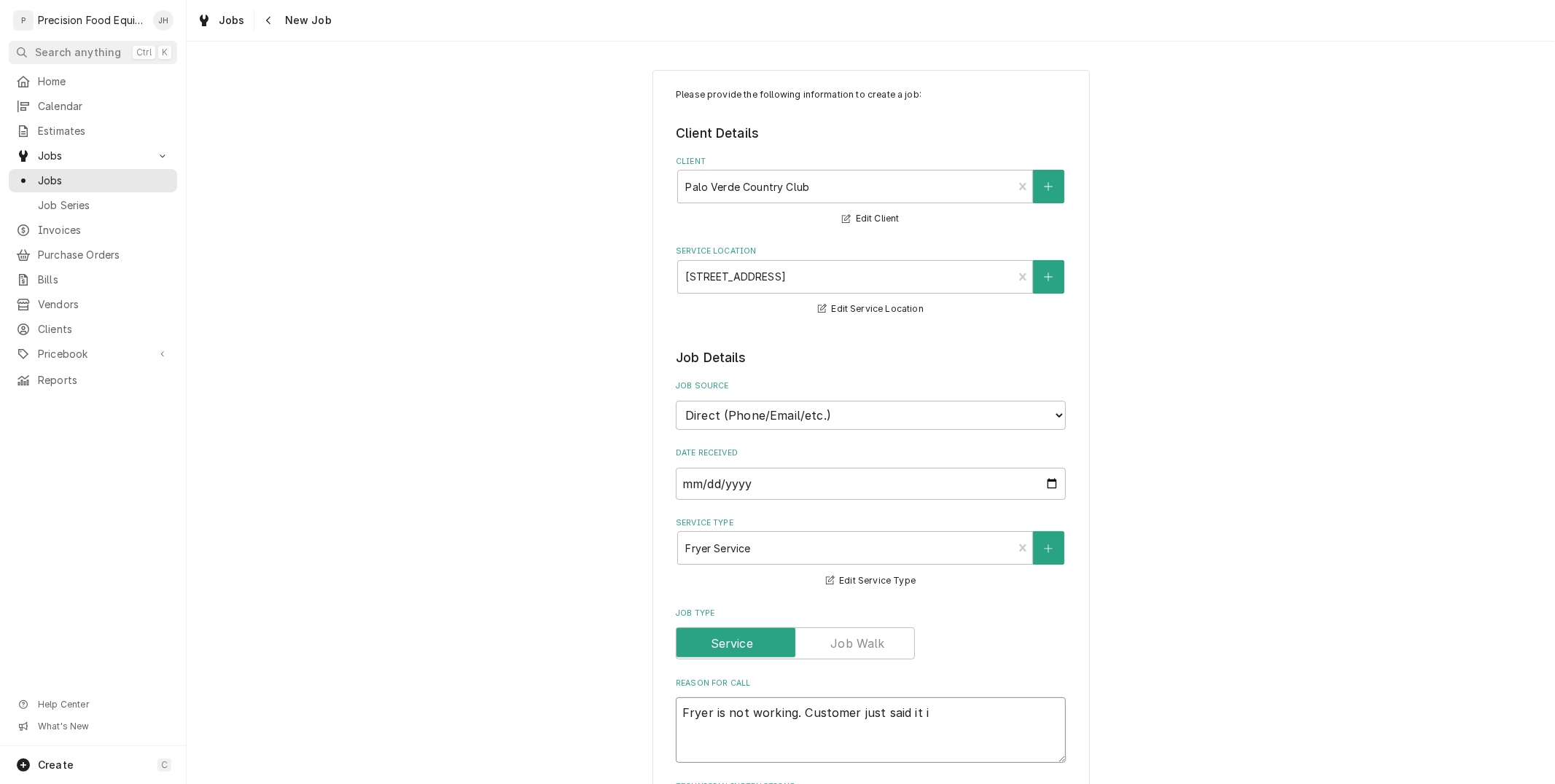
type textarea "Fryer is not working. Customer just said it is"
type textarea "x"
type textarea "Fryer is not working. Customer just said it is"
type textarea "x"
type textarea "Fryer is not working. Customer just said it is n"
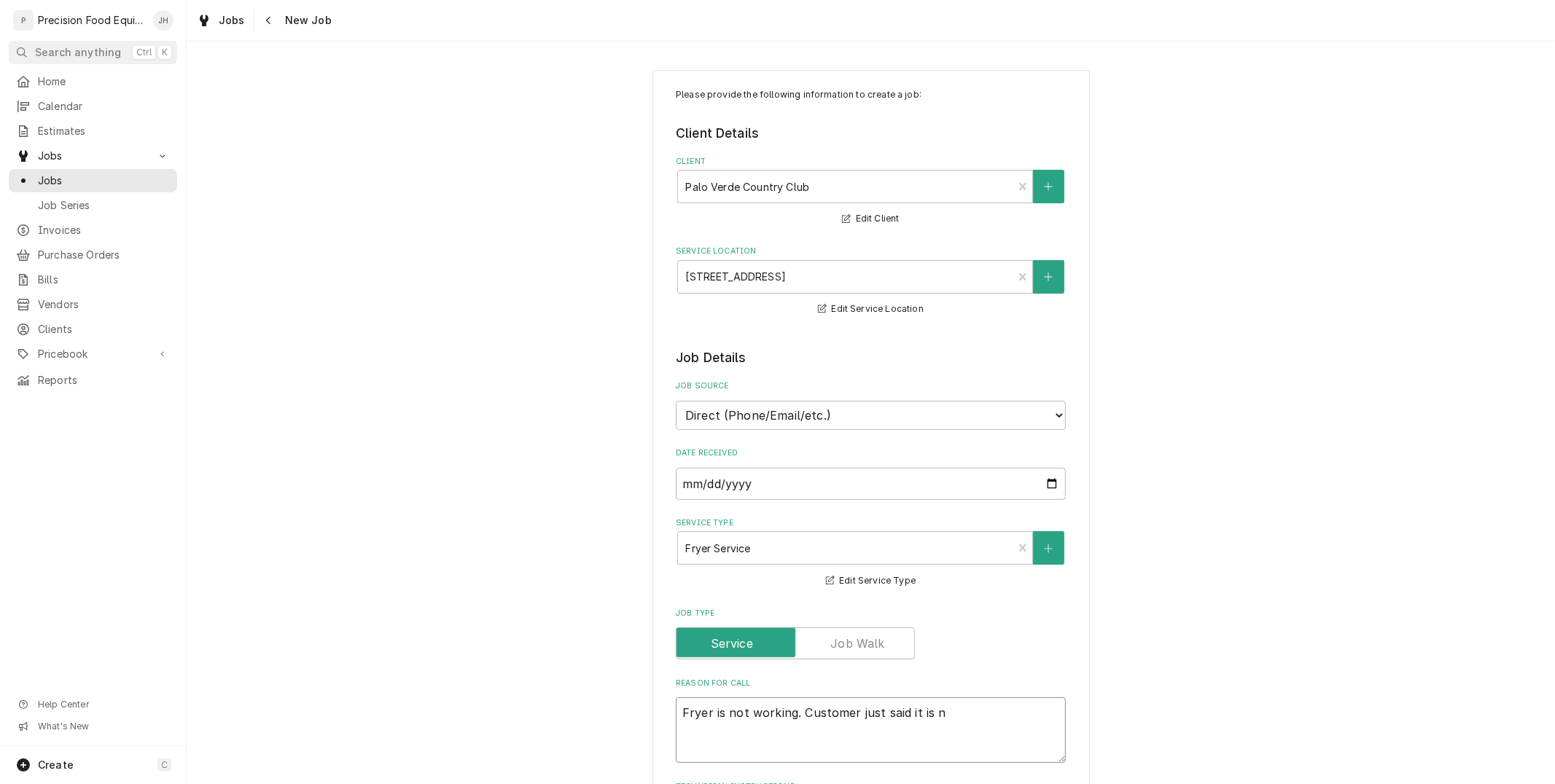
type textarea "x"
type textarea "Fryer is not working. Customer just said it is no"
type textarea "x"
type textarea "Fryer is not working. Customer just said it is not"
type textarea "x"
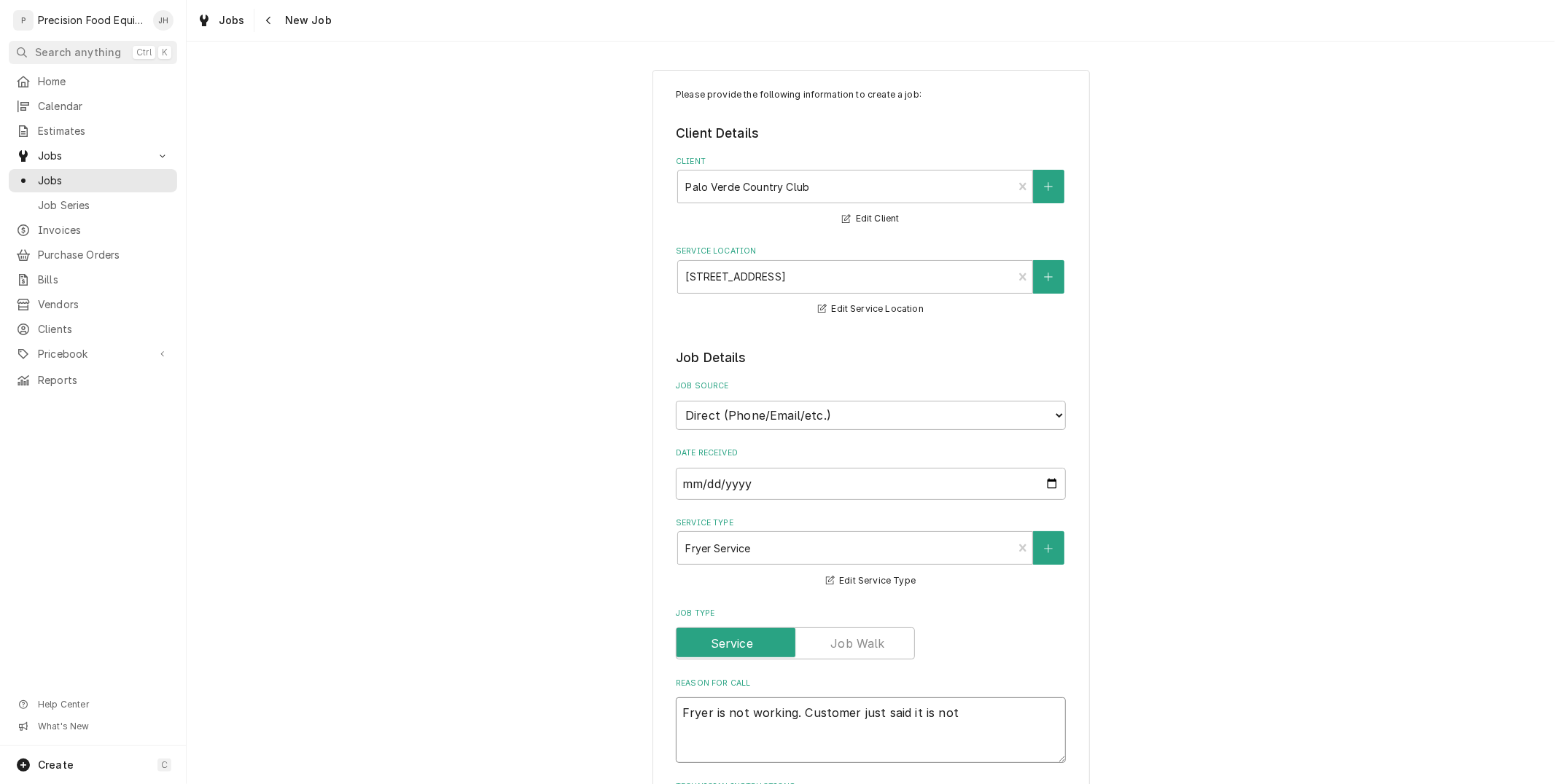
type textarea "Fryer is not working. Customer just said it is not"
type textarea "x"
type textarea "Fryer is not working. Customer just said it is not wo"
type textarea "x"
type textarea "Fryer is not working. Customer just said it is not wor"
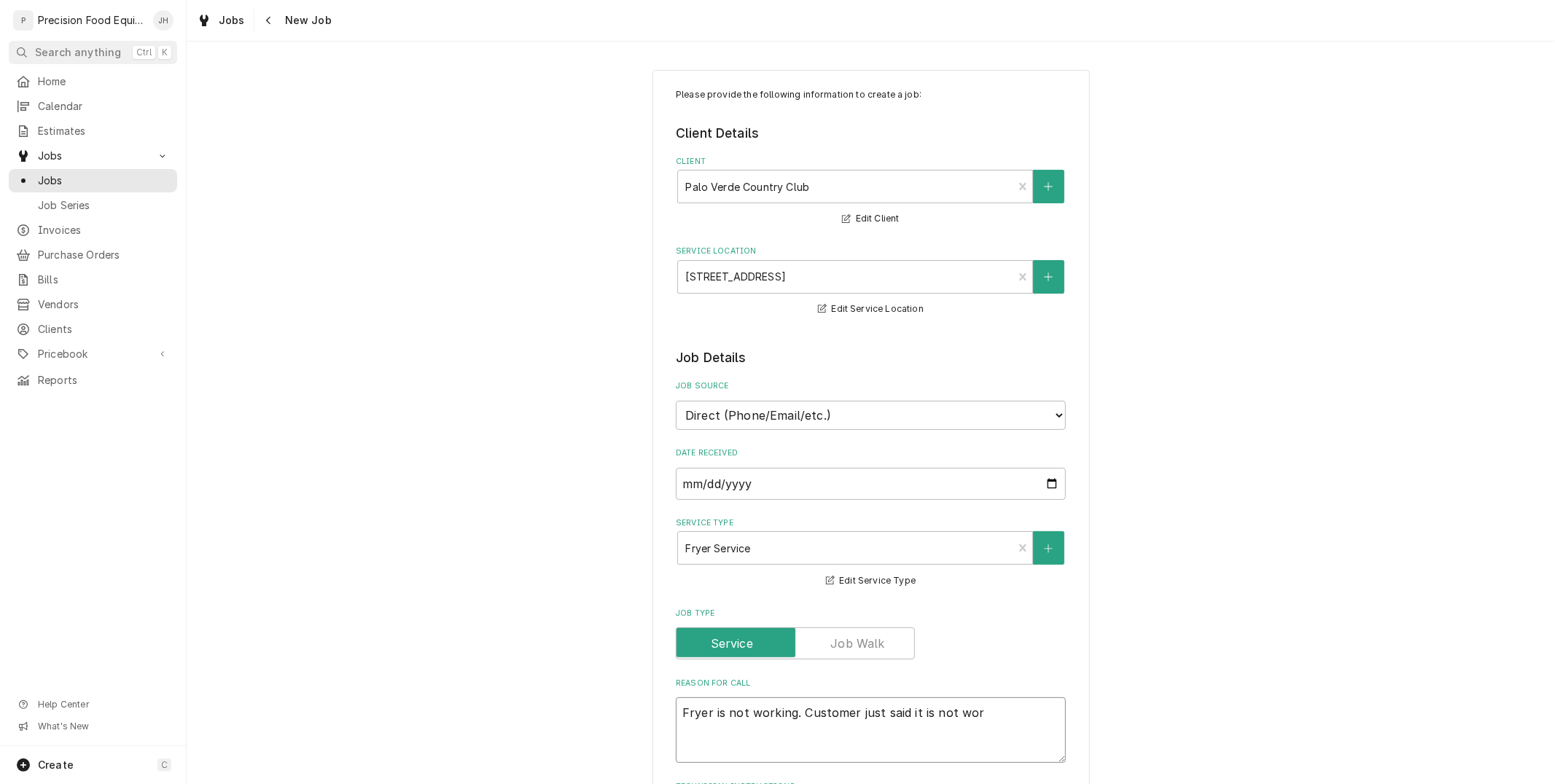
type textarea "x"
type textarea "Fryer is not working. Customer just said it is not work"
type textarea "x"
type textarea "Fryer is not working. Customer just said it is not worki"
type textarea "x"
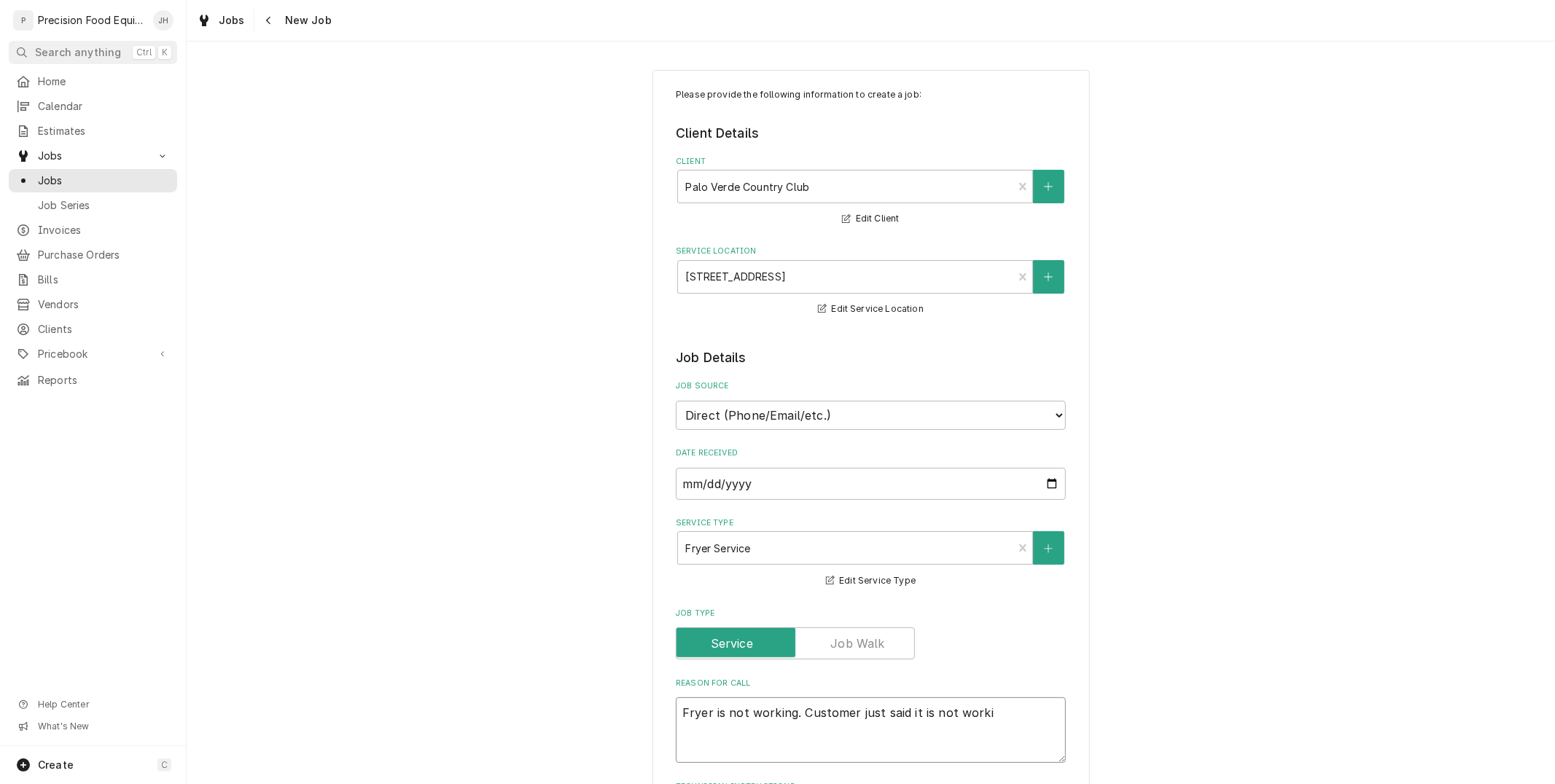
type textarea "Fryer is not working. Customer just said it is not workin"
type textarea "x"
type textarea "Fryer is not working. Customer just said it is not working"
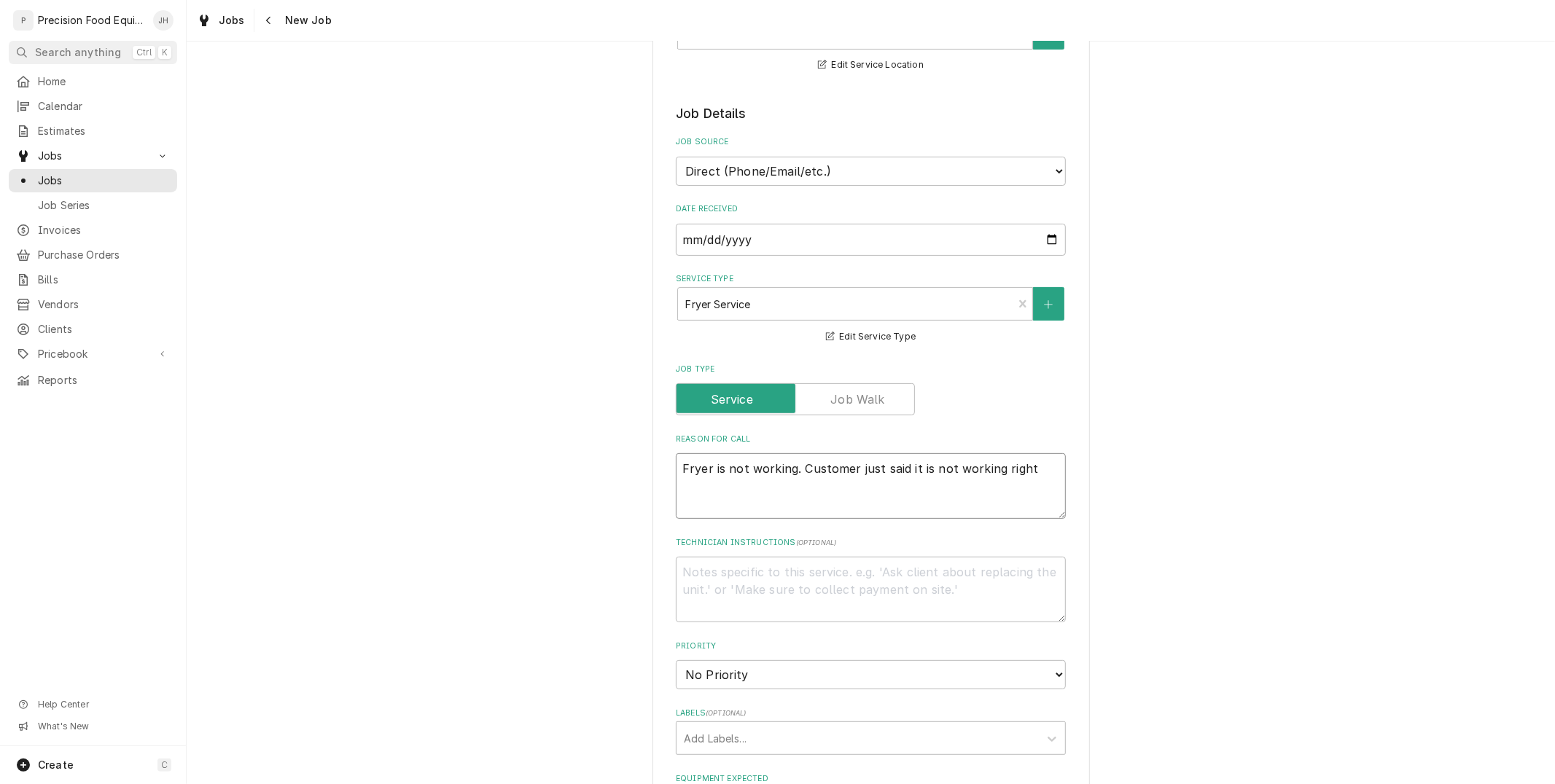
scroll to position [648, 0]
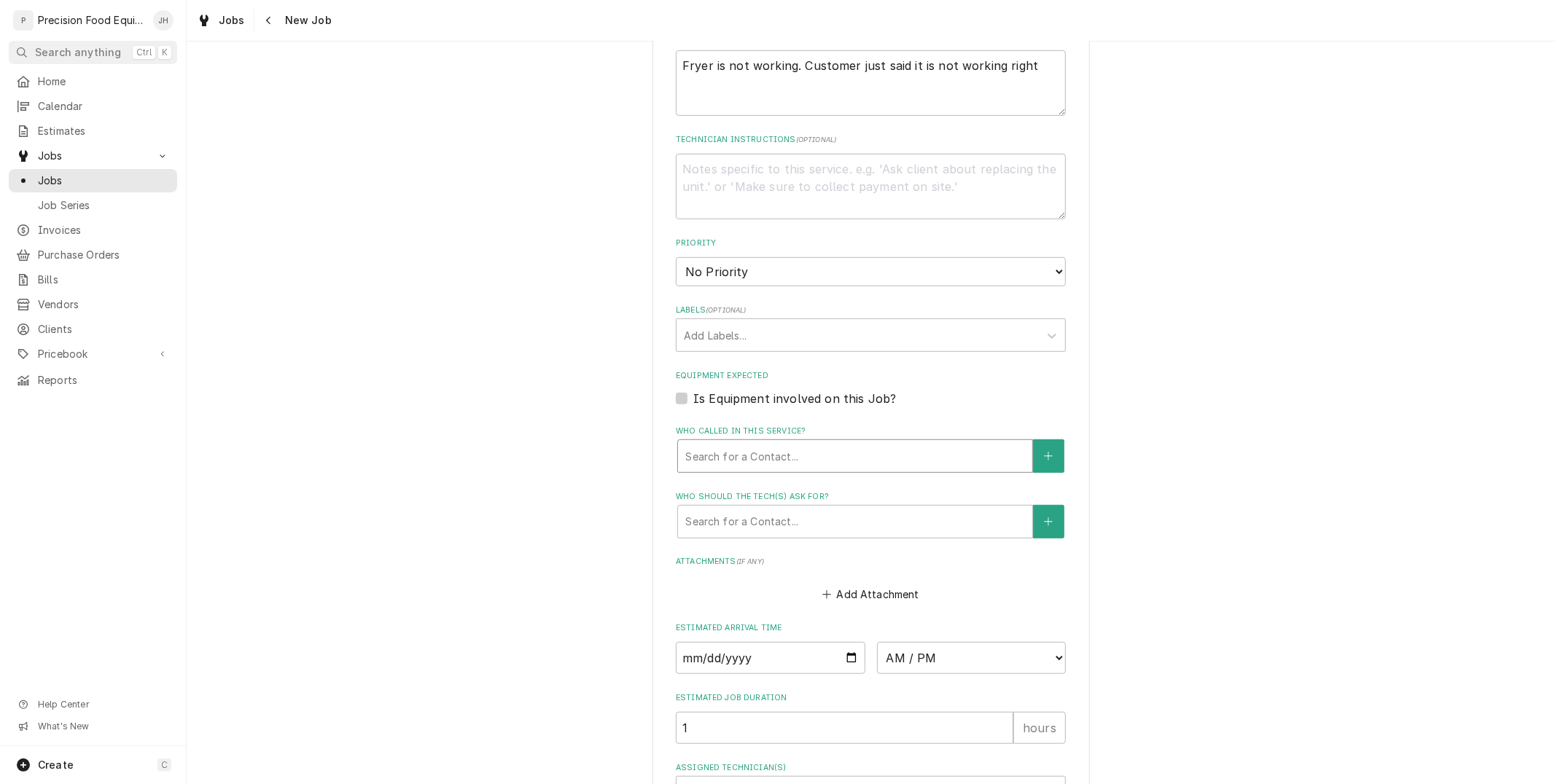
click at [858, 440] on div "Search for a Contact..." at bounding box center [855, 456] width 354 height 32
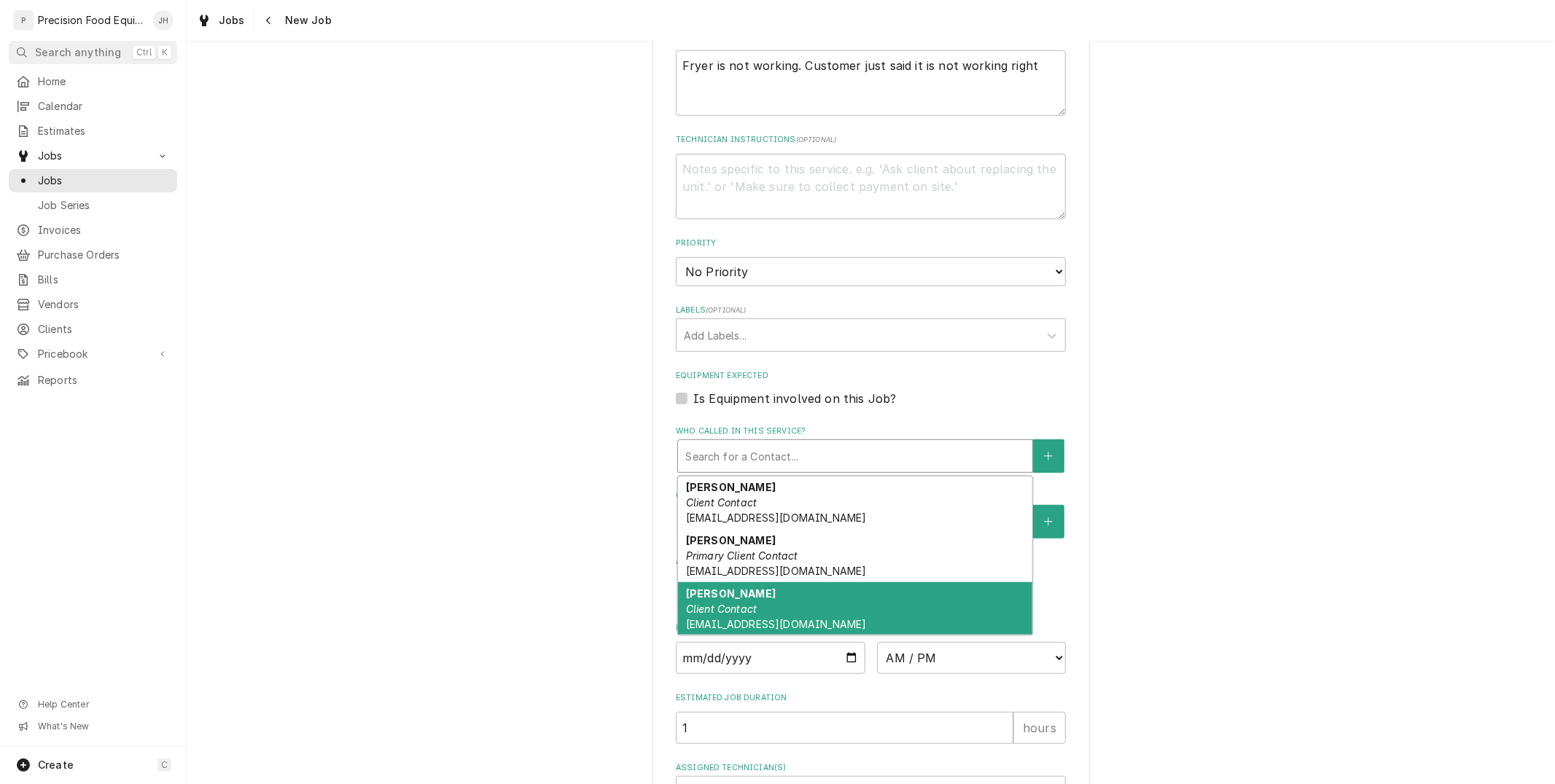
click at [810, 595] on div "Judy Purcell Client Contact jpurcell@sunlakes2.com" at bounding box center [855, 609] width 354 height 53
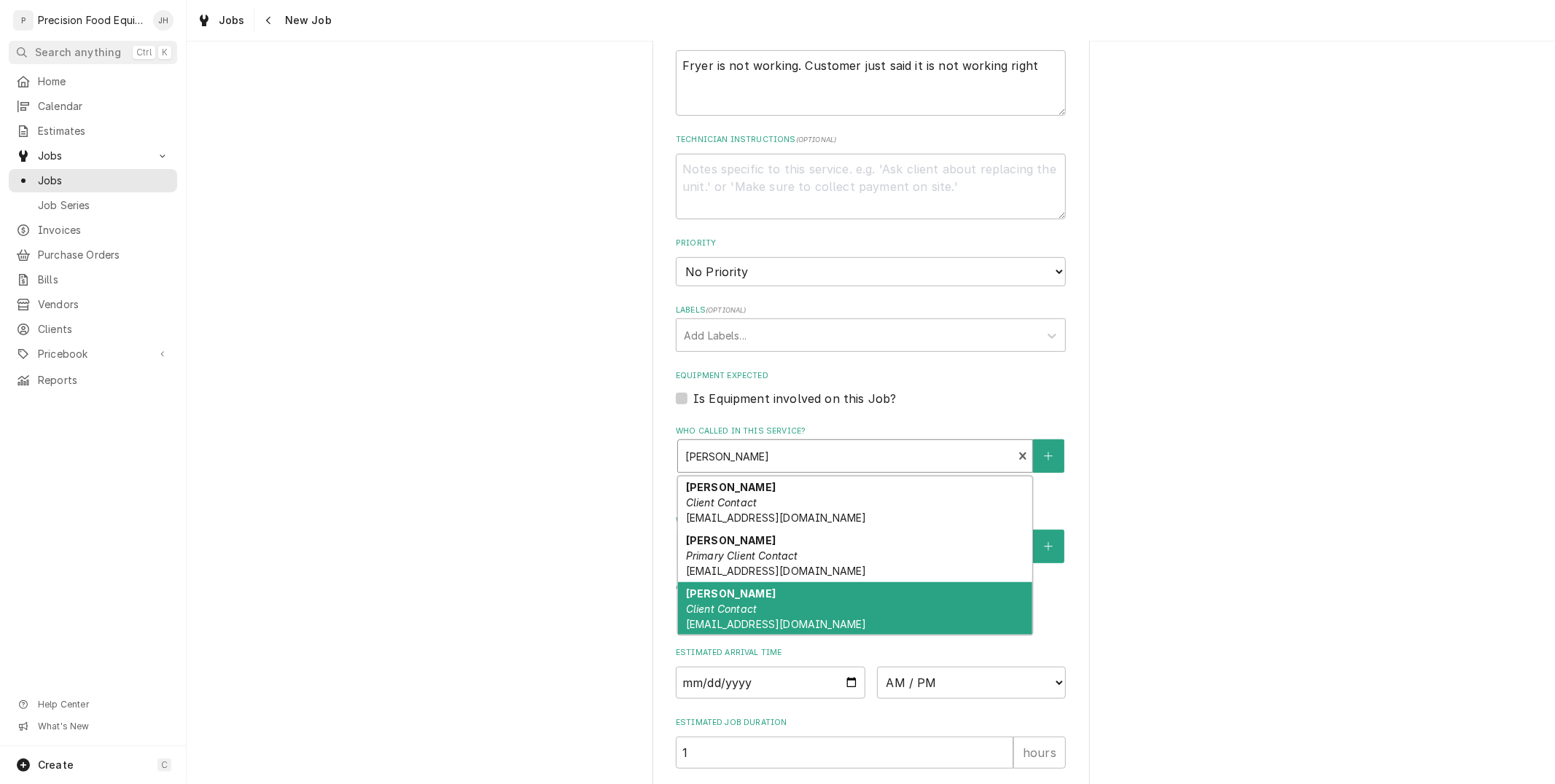
click at [824, 447] on div "Who called in this service?" at bounding box center [845, 456] width 320 height 26
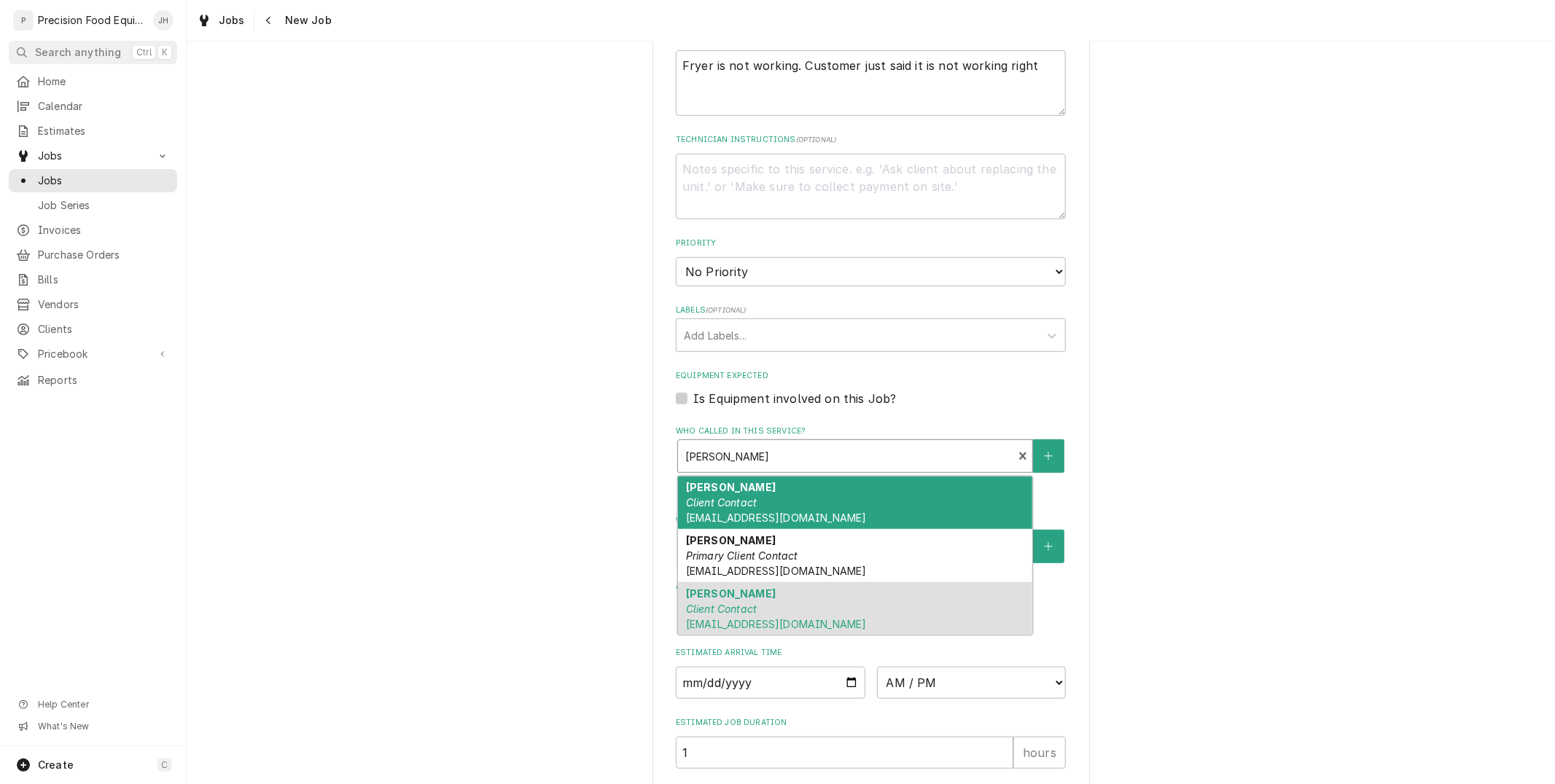
click at [818, 491] on div "Chris Gruebele Client Contact cgruebele@sunlakes2.com" at bounding box center [855, 503] width 354 height 53
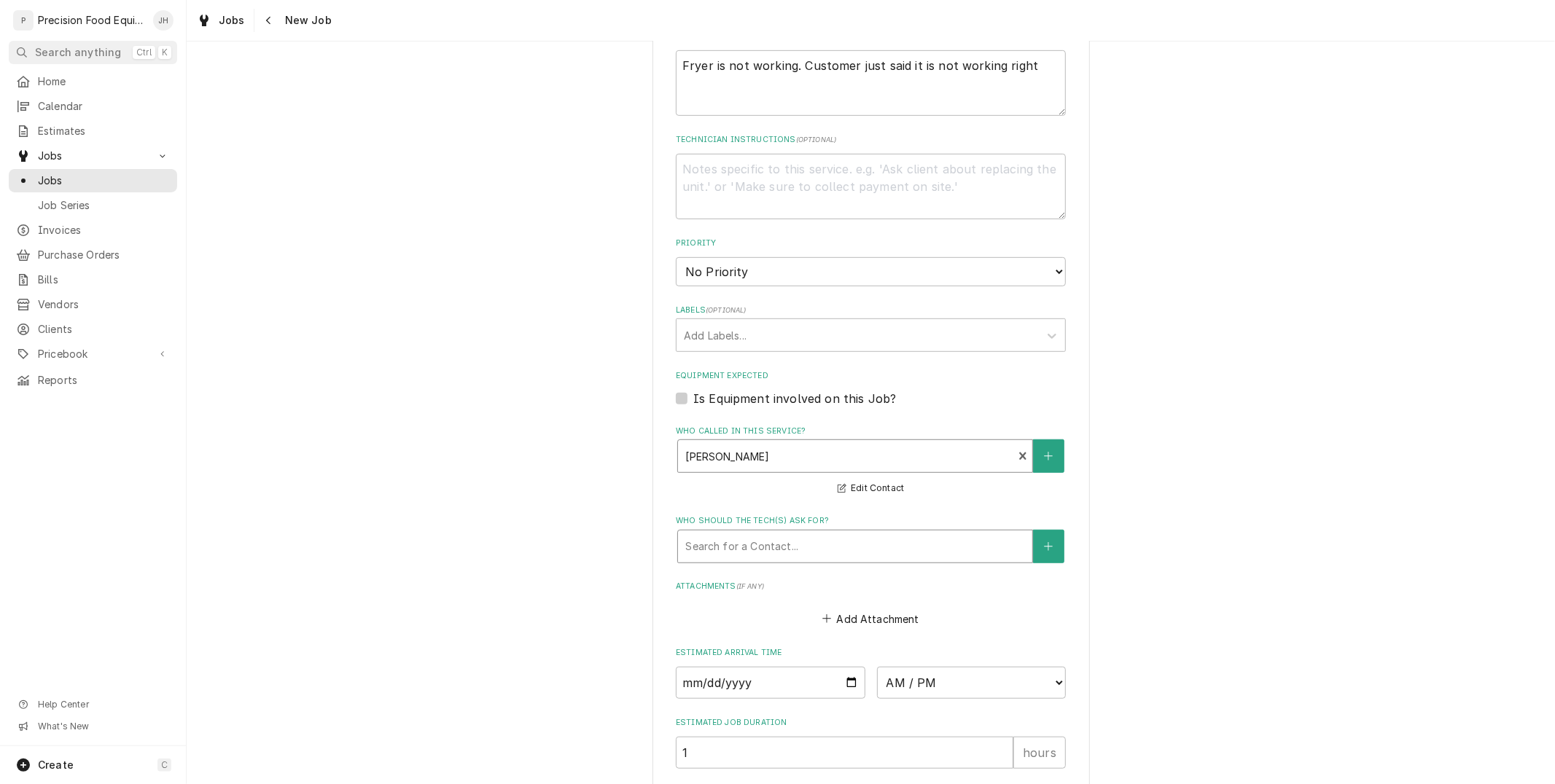
click at [815, 536] on div "Who should the tech(s) ask for?" at bounding box center [855, 546] width 340 height 26
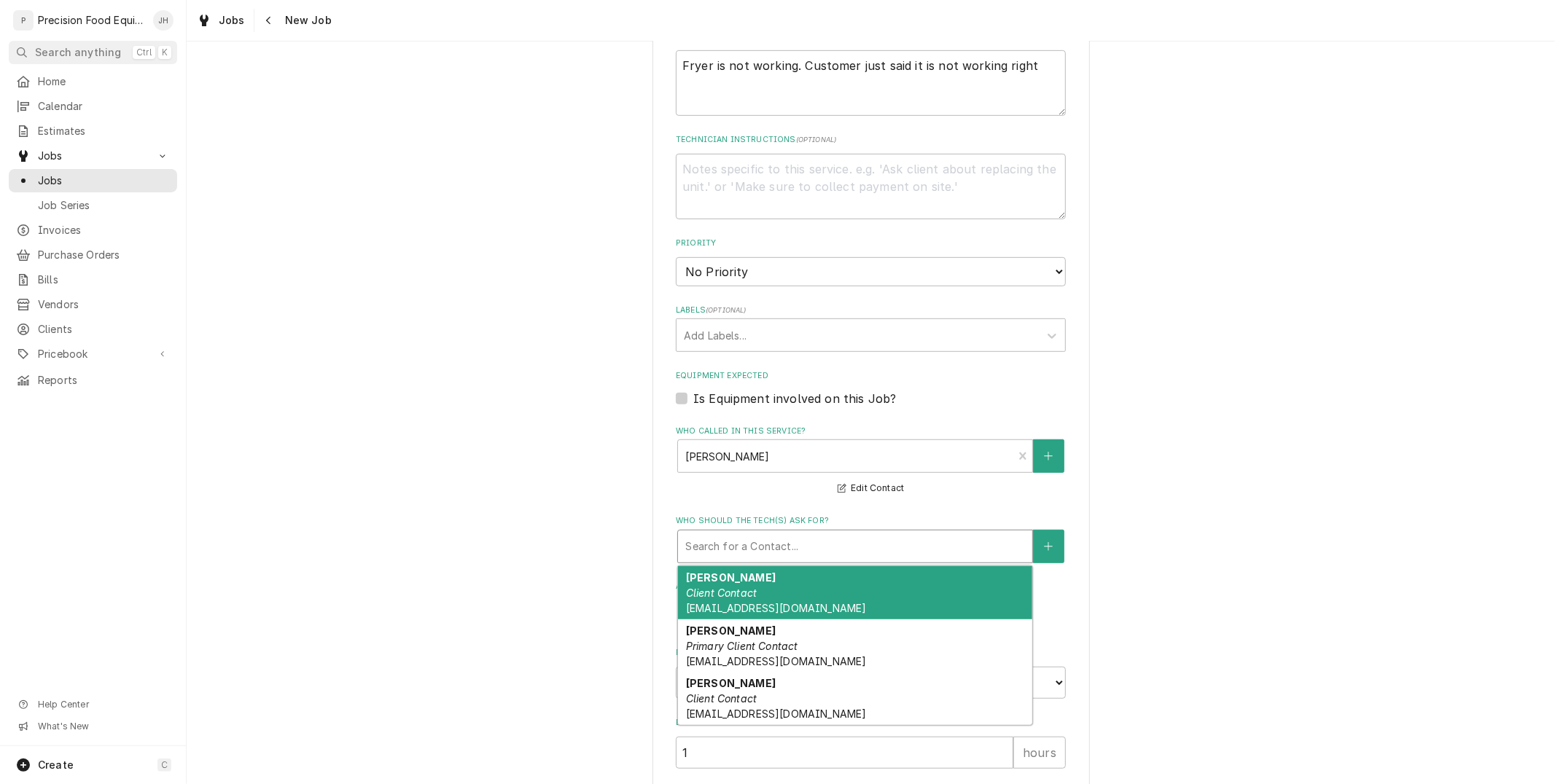
click at [788, 591] on div "Chris Gruebele Client Contact cgruebele@sunlakes2.com" at bounding box center [855, 593] width 354 height 53
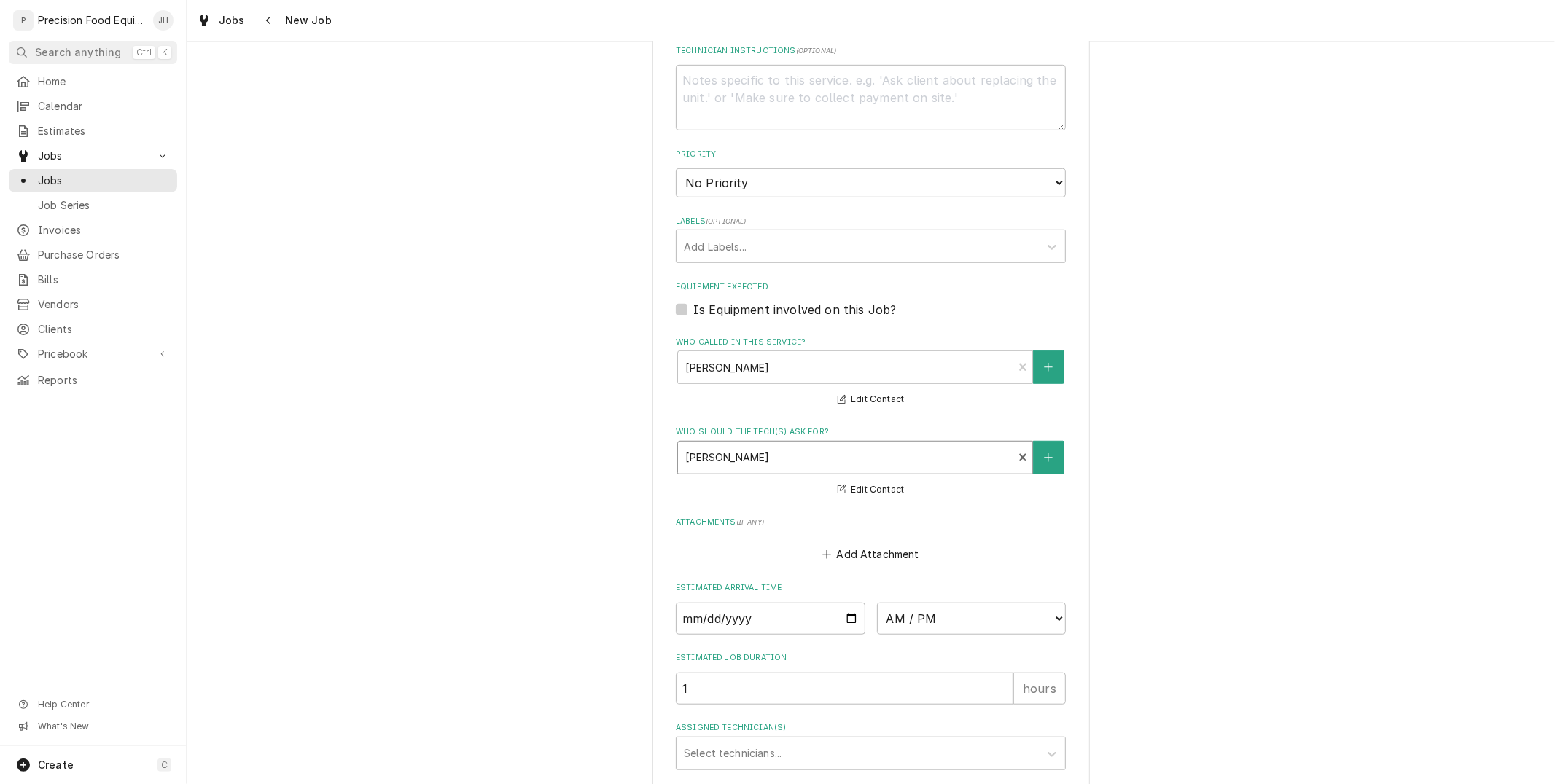
scroll to position [844, 0]
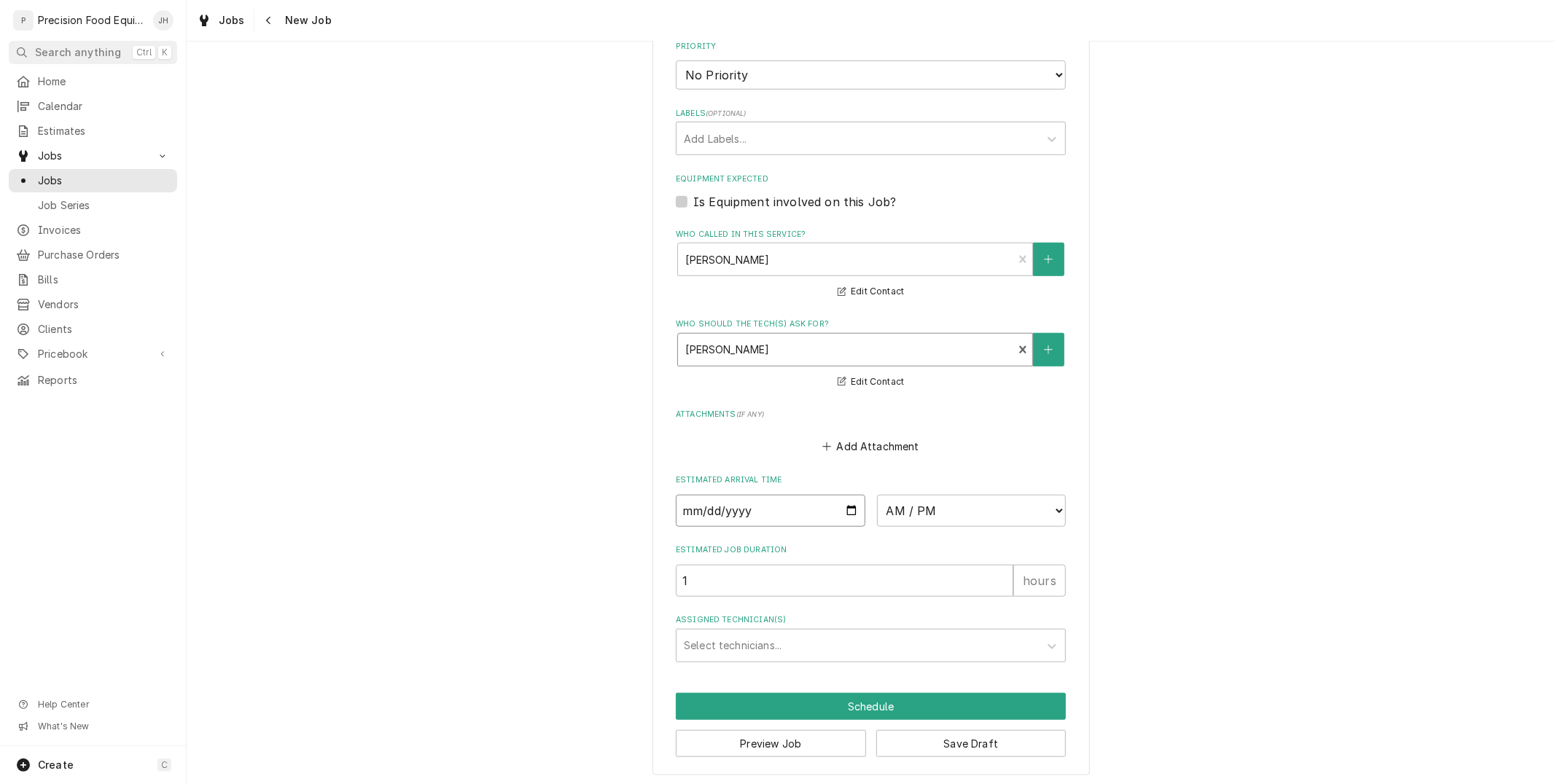
click at [842, 506] on input "Date" at bounding box center [771, 511] width 189 height 32
click at [965, 508] on select "AM / PM 6:00 AM 6:15 AM 6:30 AM 6:45 AM 7:00 AM 7:15 AM 7:30 AM 7:45 AM 8:00 AM…" at bounding box center [972, 511] width 189 height 32
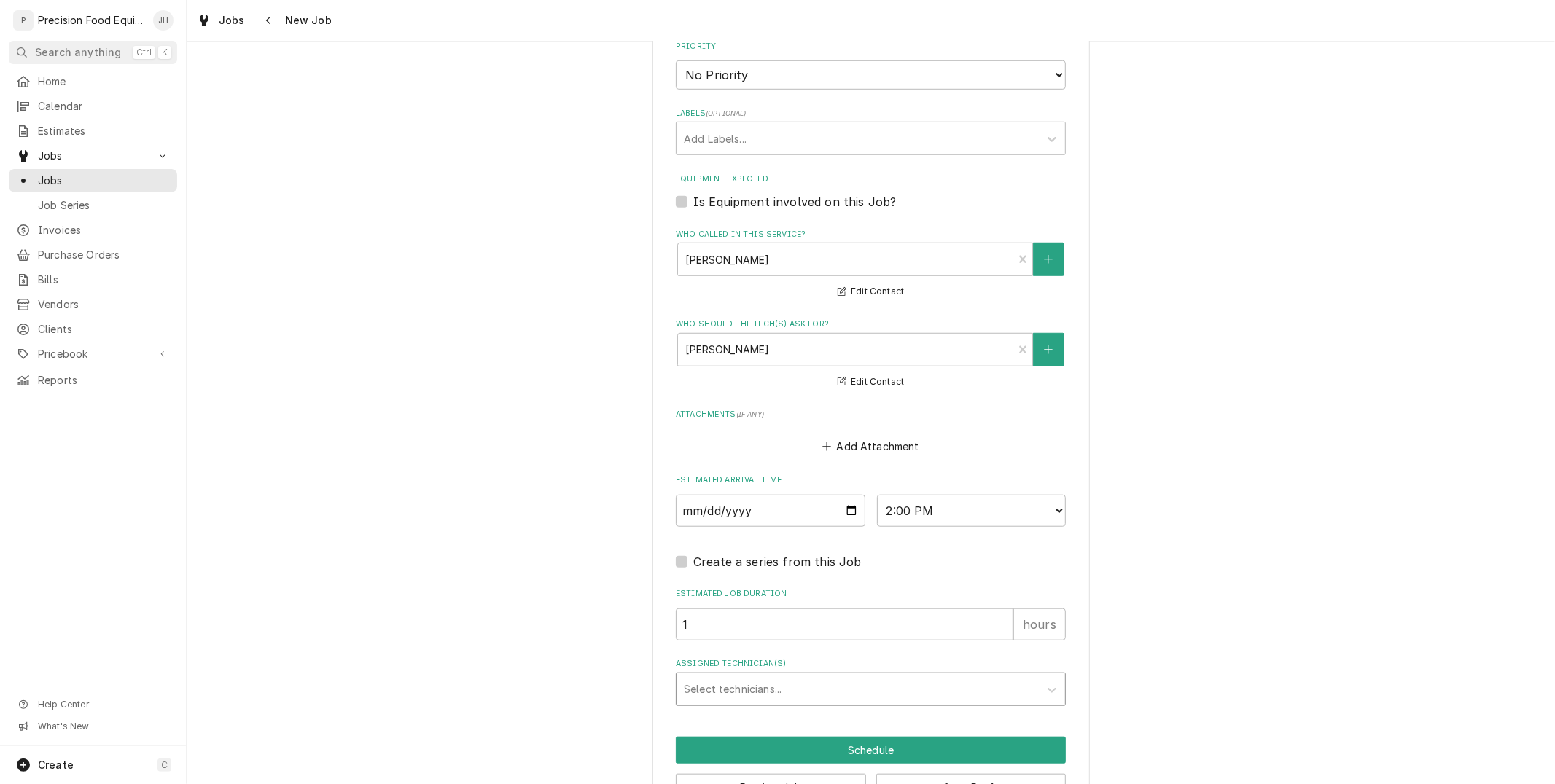
click at [832, 688] on div "Assigned Technician(s)" at bounding box center [858, 689] width 348 height 26
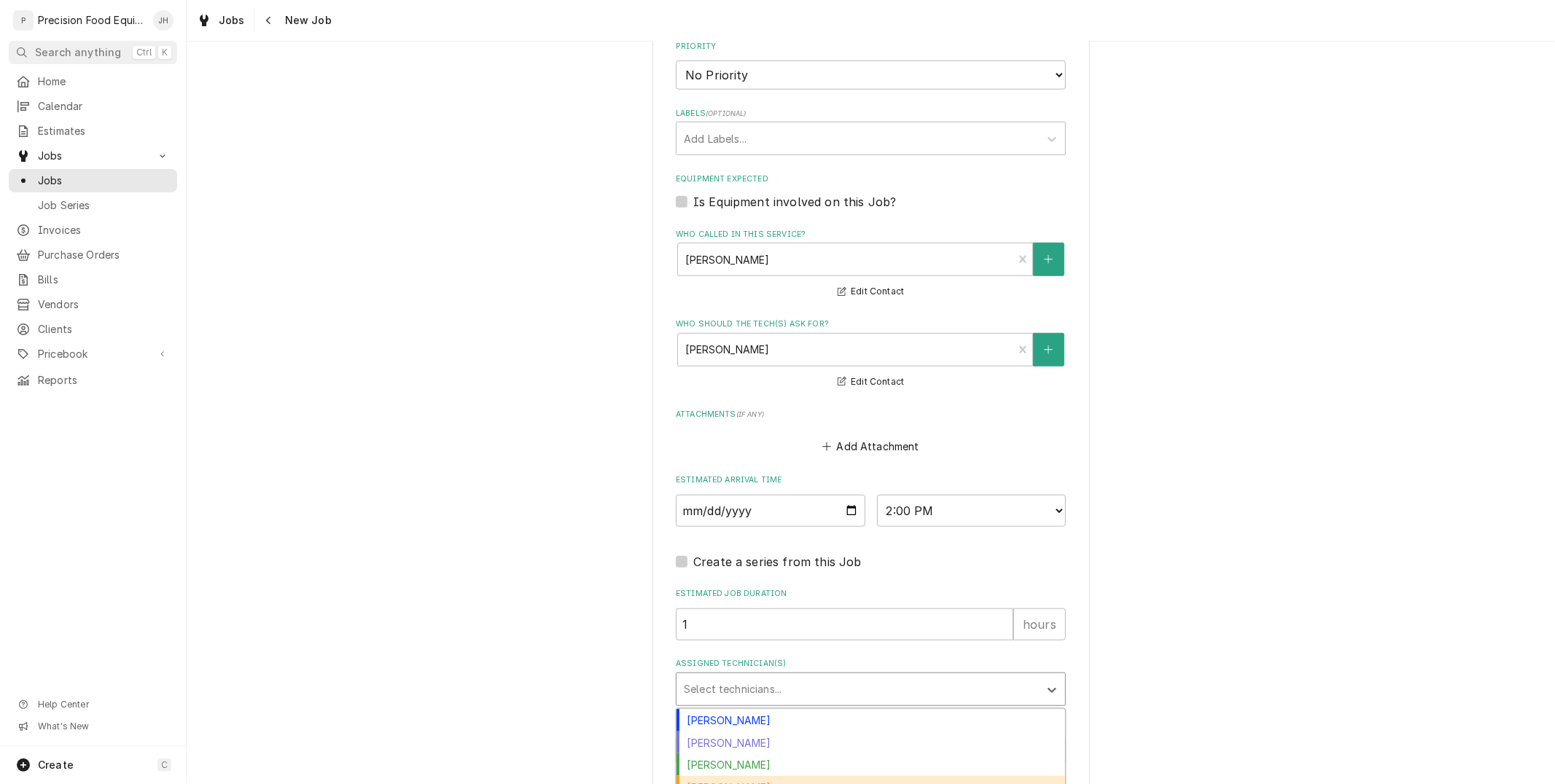
click at [789, 782] on div "[PERSON_NAME]" at bounding box center [871, 787] width 388 height 22
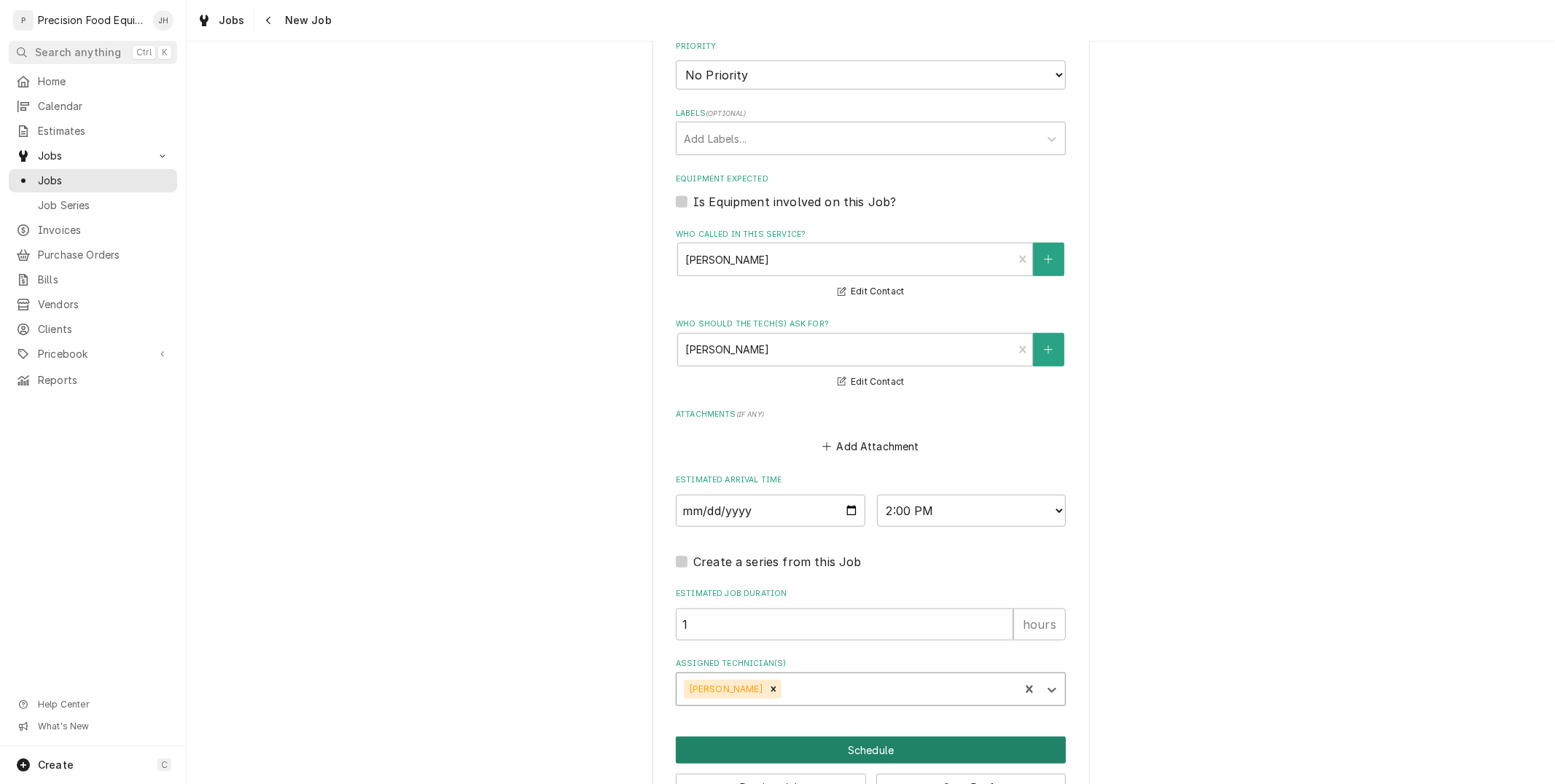
click at [857, 752] on button "Schedule" at bounding box center [871, 751] width 390 height 27
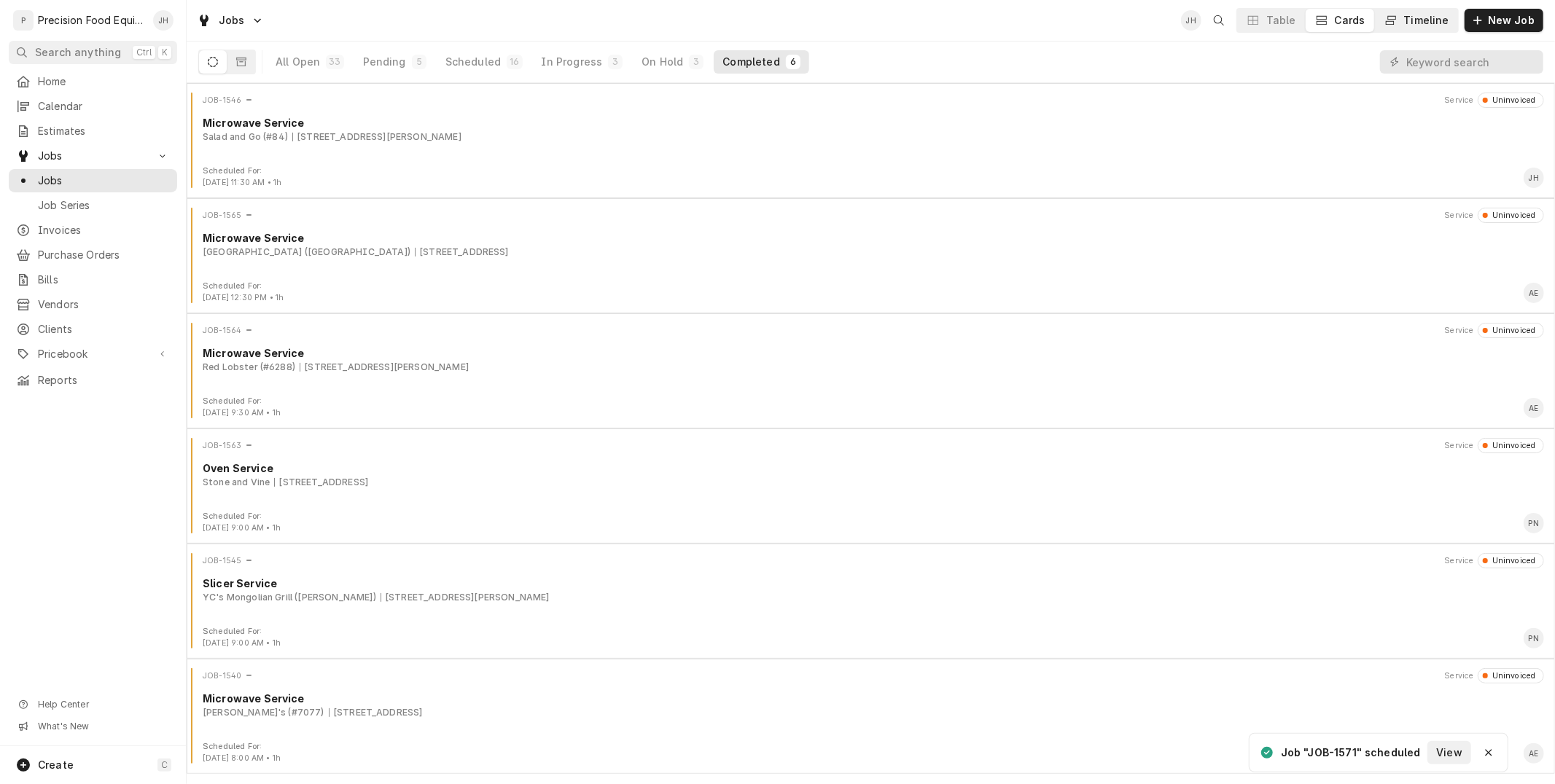
click at [1448, 9] on button "Timeline" at bounding box center [1416, 20] width 83 height 23
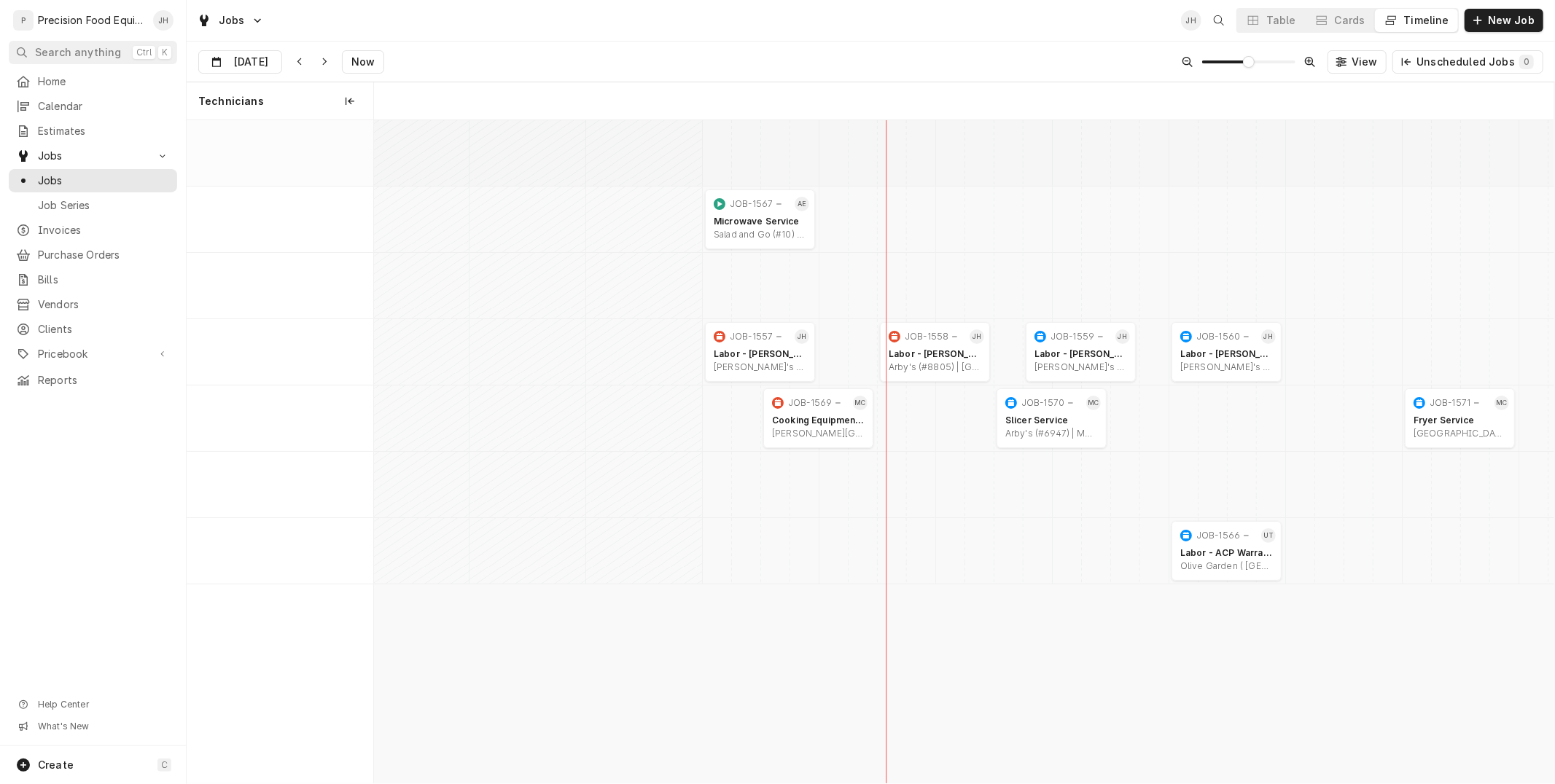
scroll to position [0, 23386]
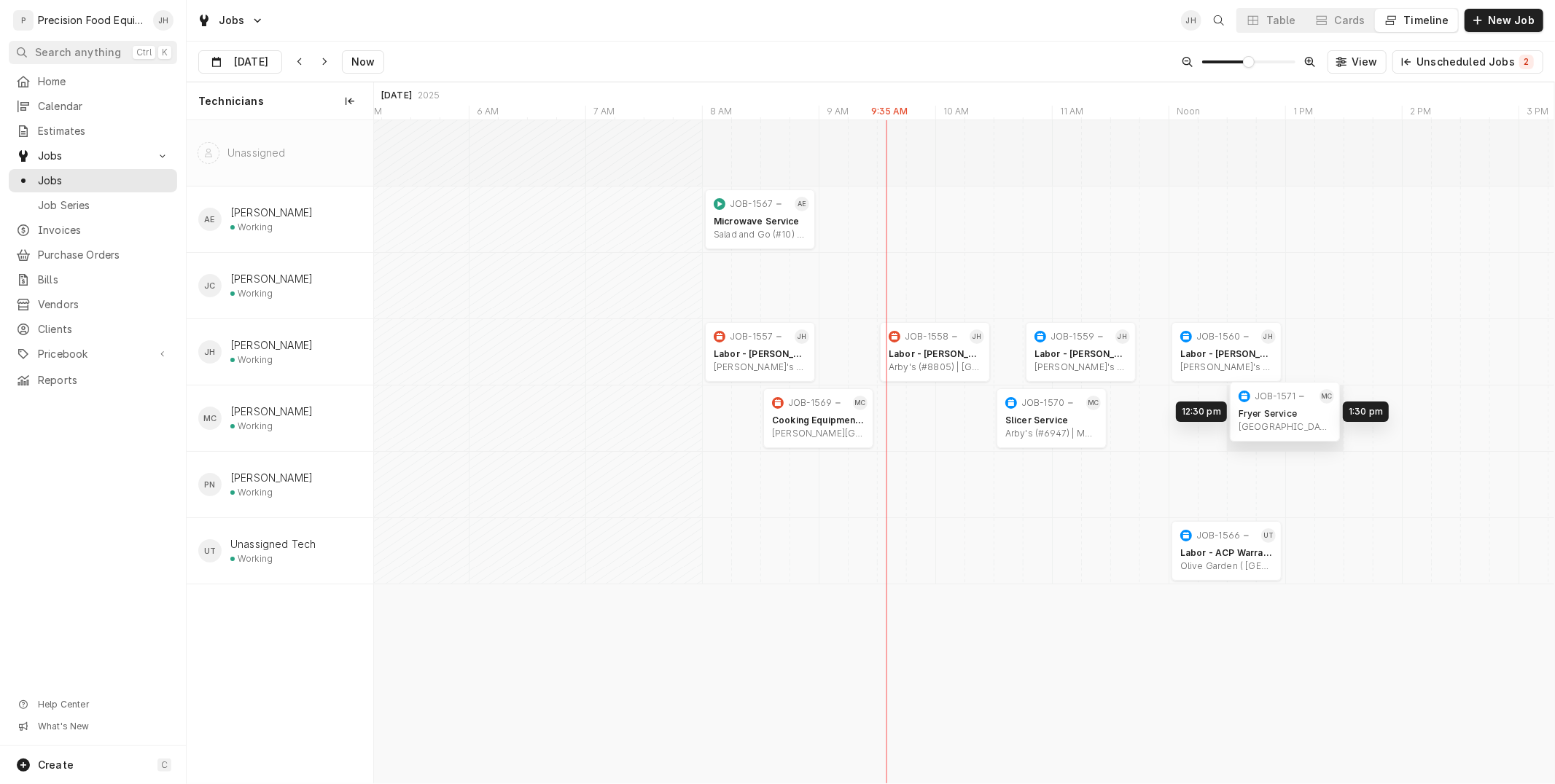
drag, startPoint x: 1157, startPoint y: 473, endPoint x: 1267, endPoint y: 407, distance: 128.3
click at [1267, 407] on div "8:00 AM 9:00 AM JOB-1567 AE Microwave Service Salad and Go (#10) | Chandler, 85…" at bounding box center [964, 452] width 1180 height 664
click at [67, 351] on span "Pricebook" at bounding box center [92, 354] width 110 height 15
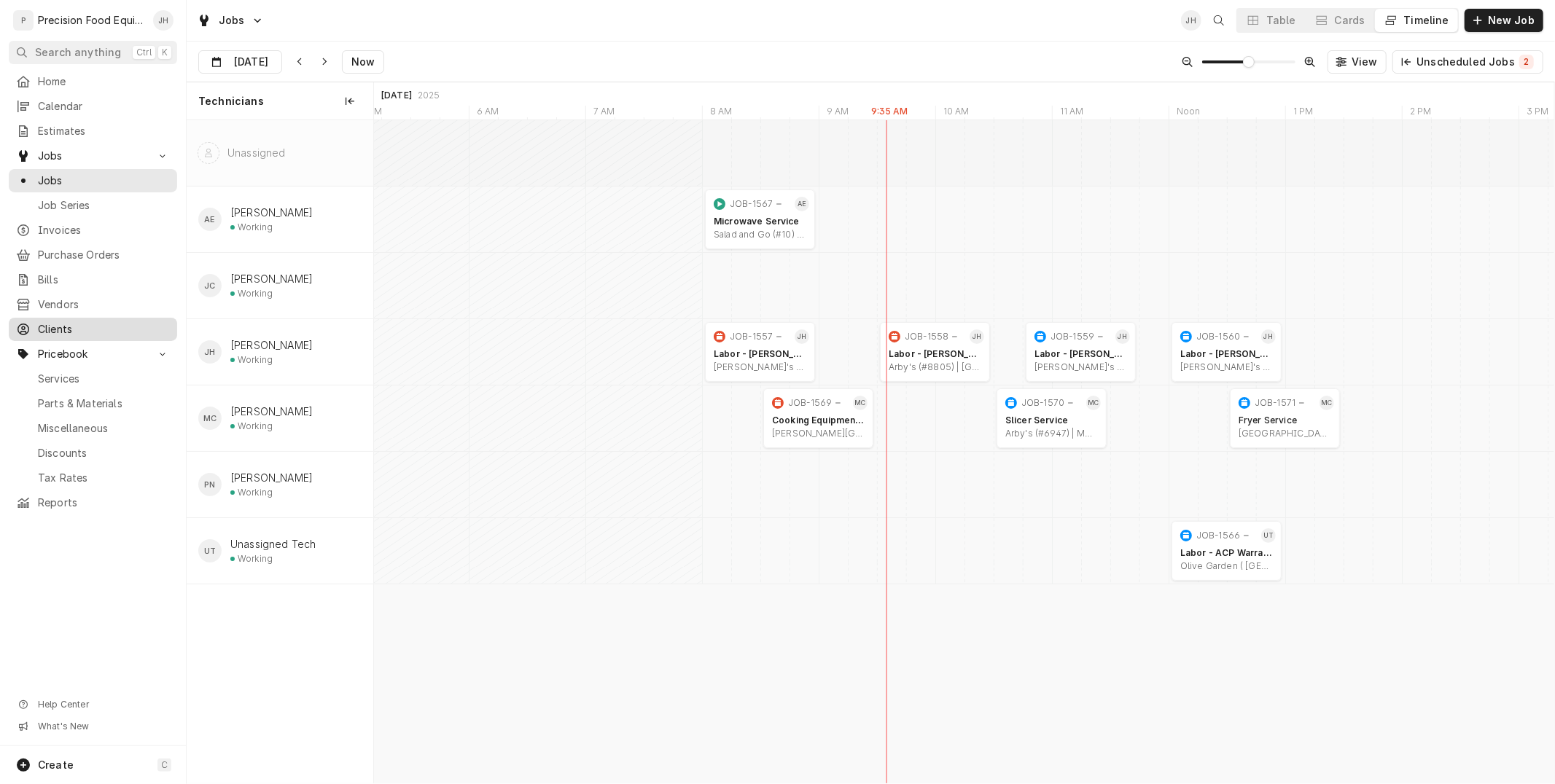
click at [66, 336] on span "Clients" at bounding box center [103, 329] width 132 height 15
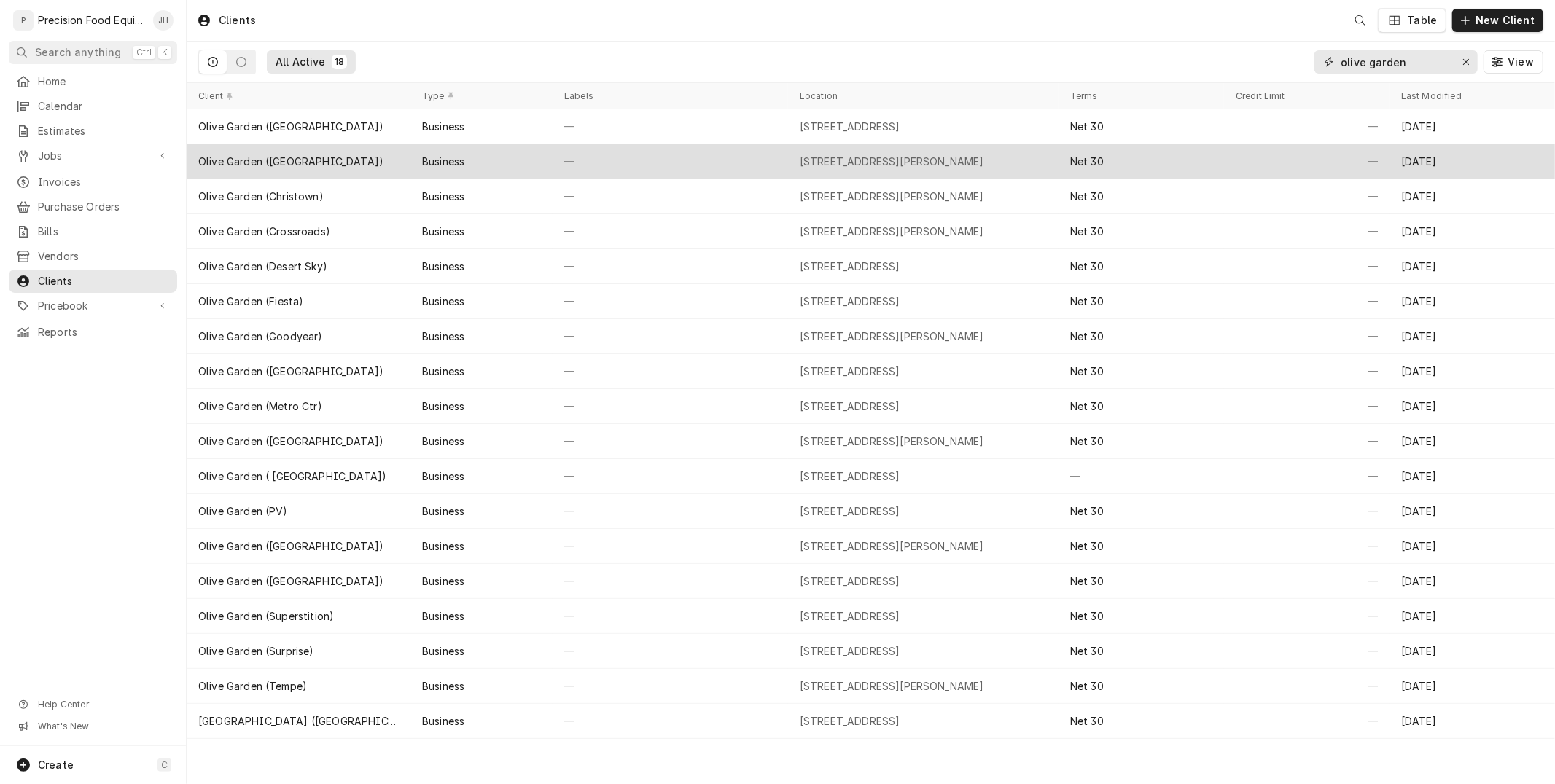
drag, startPoint x: 1423, startPoint y: 58, endPoint x: 414, endPoint y: 157, distance: 1013.8
click at [430, 156] on div "Clients Table New Client All Active 18 olive garden View Client Type Labels Loc…" at bounding box center [871, 392] width 1369 height 784
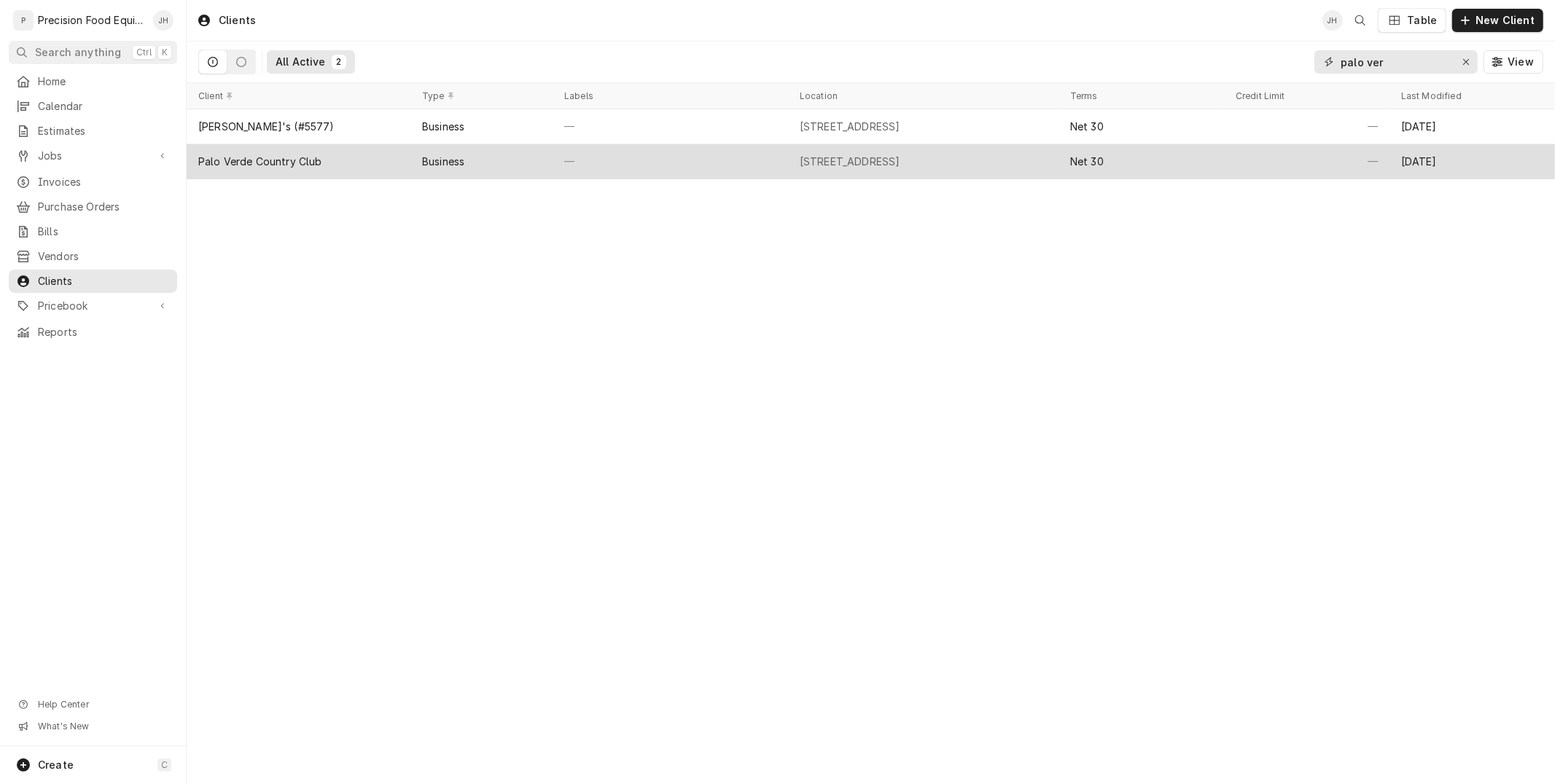
type input "palo ver"
click at [467, 154] on div "Business" at bounding box center [481, 161] width 143 height 35
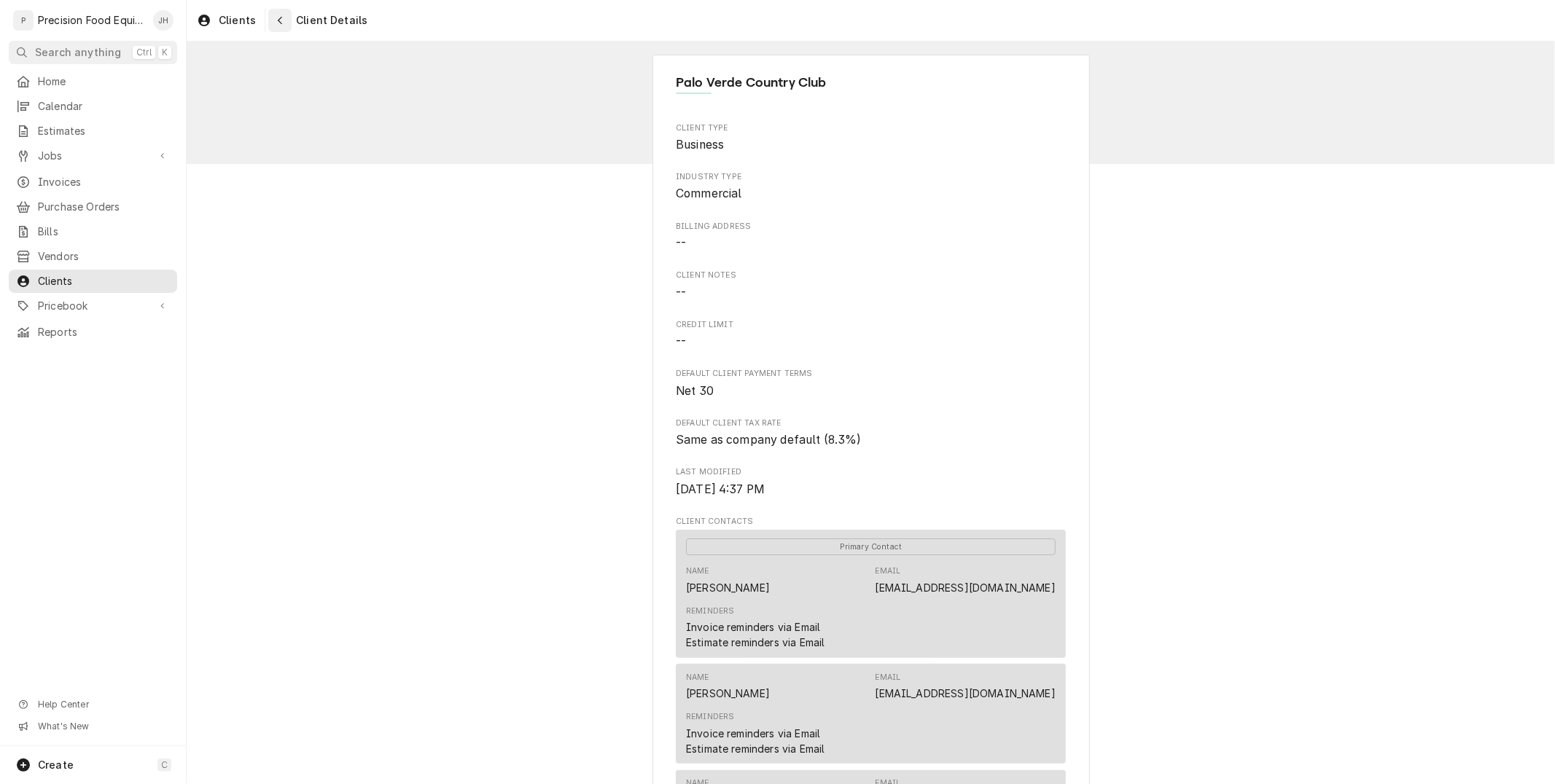
click at [287, 13] on button "Navigate back" at bounding box center [279, 20] width 23 height 23
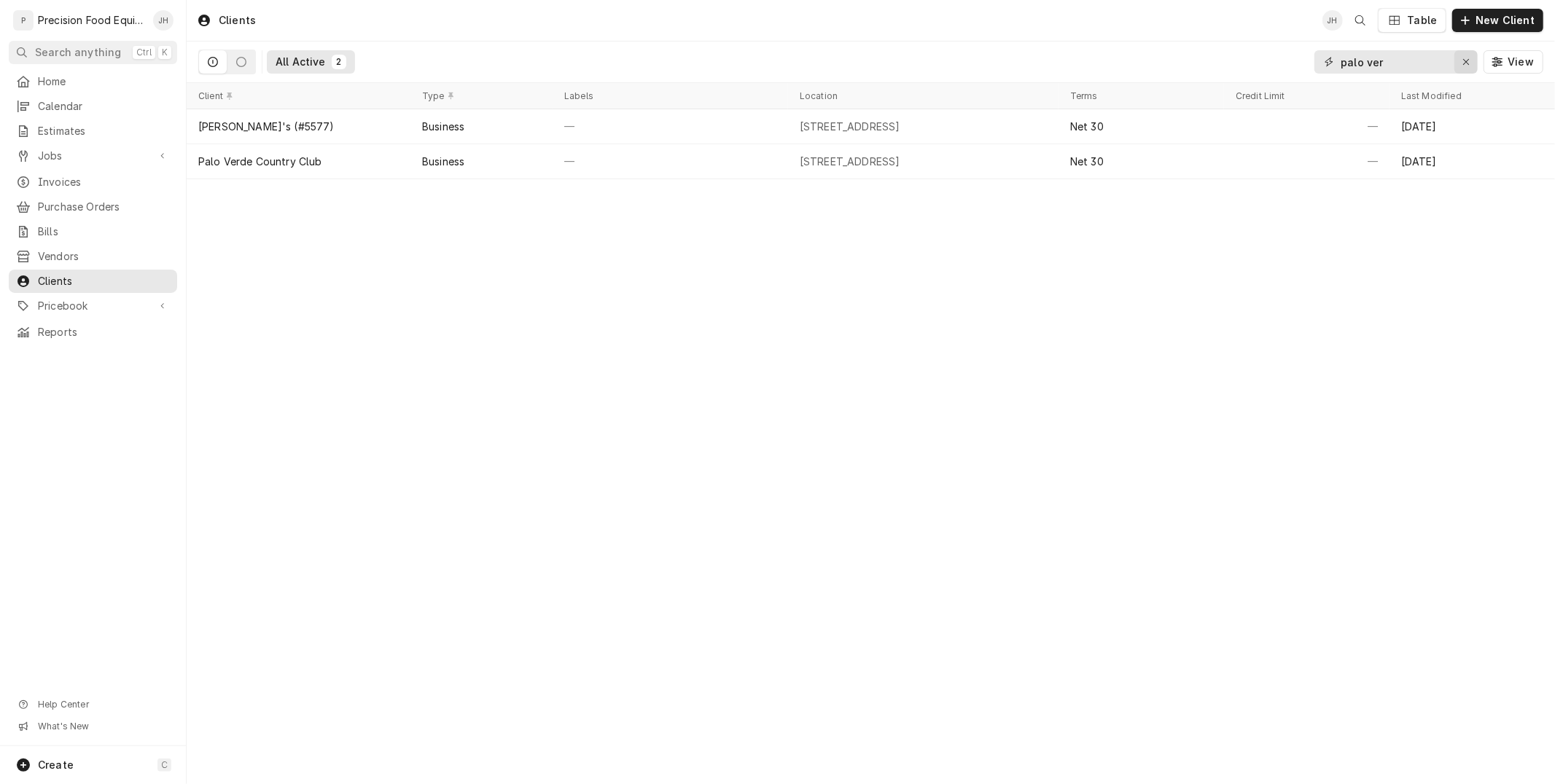
click at [1466, 62] on icon "Erase input" at bounding box center [1466, 62] width 8 height 10
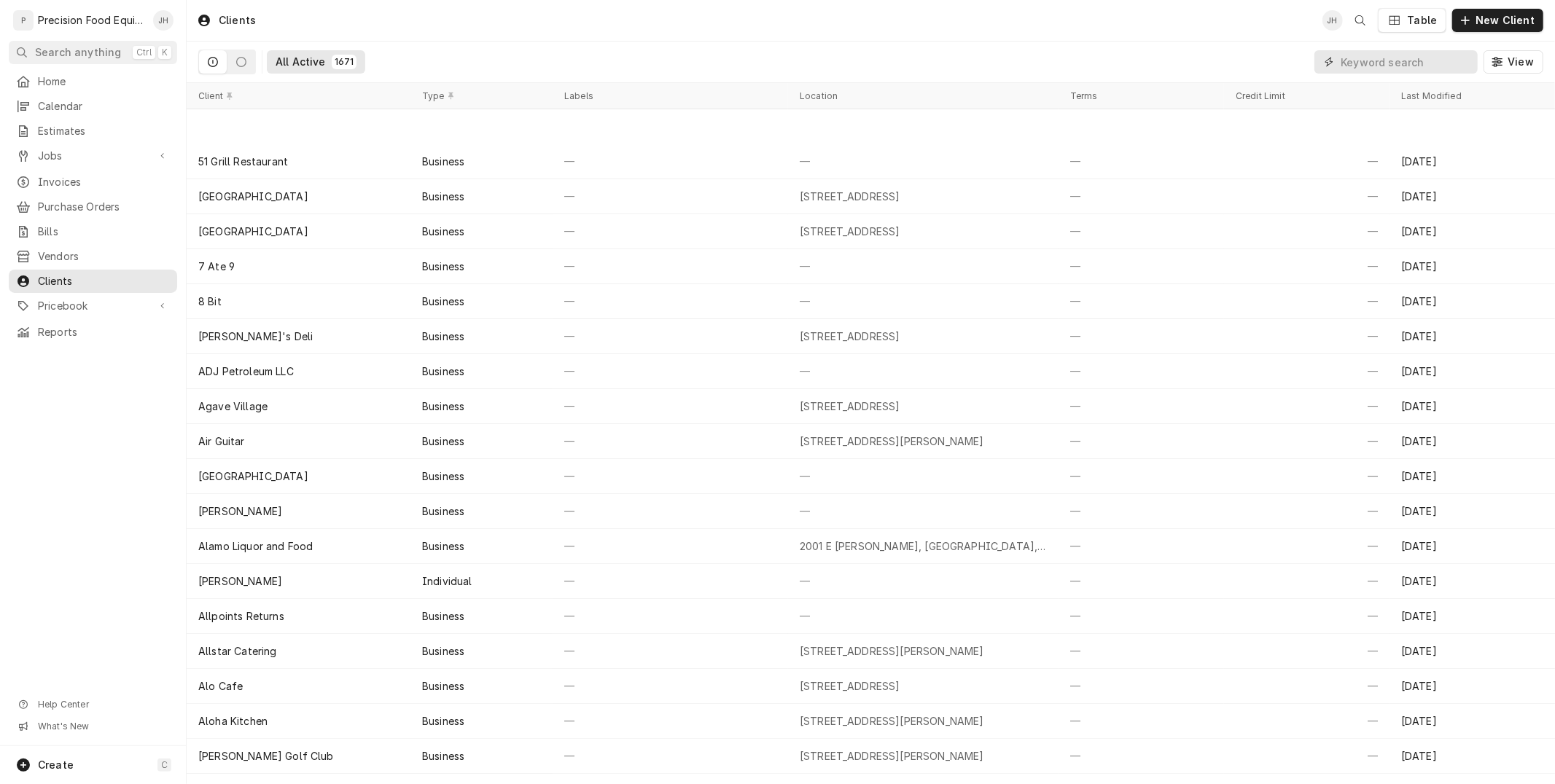
scroll to position [81, 0]
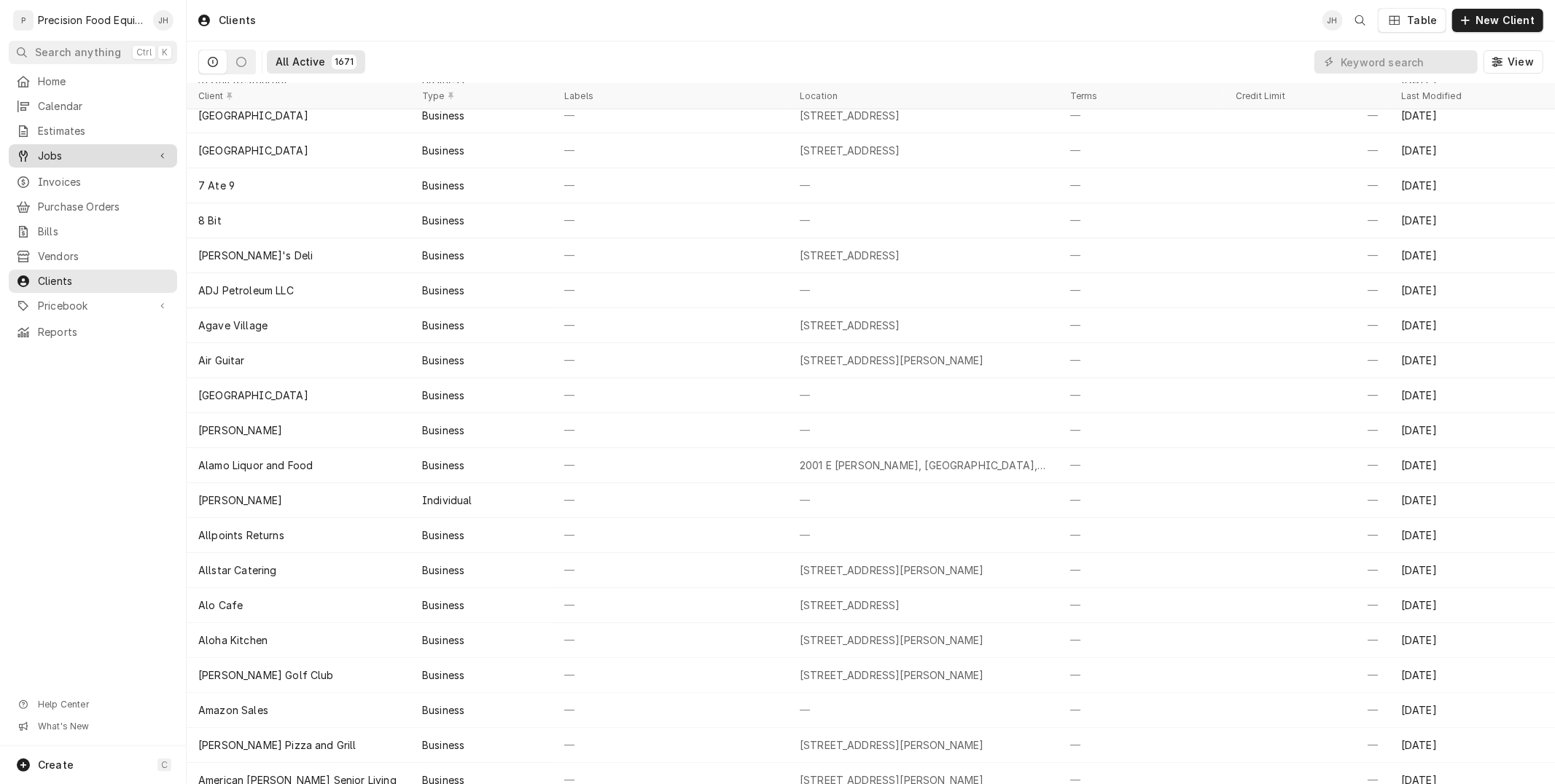
click at [63, 148] on div "Jobs" at bounding box center [93, 156] width 163 height 18
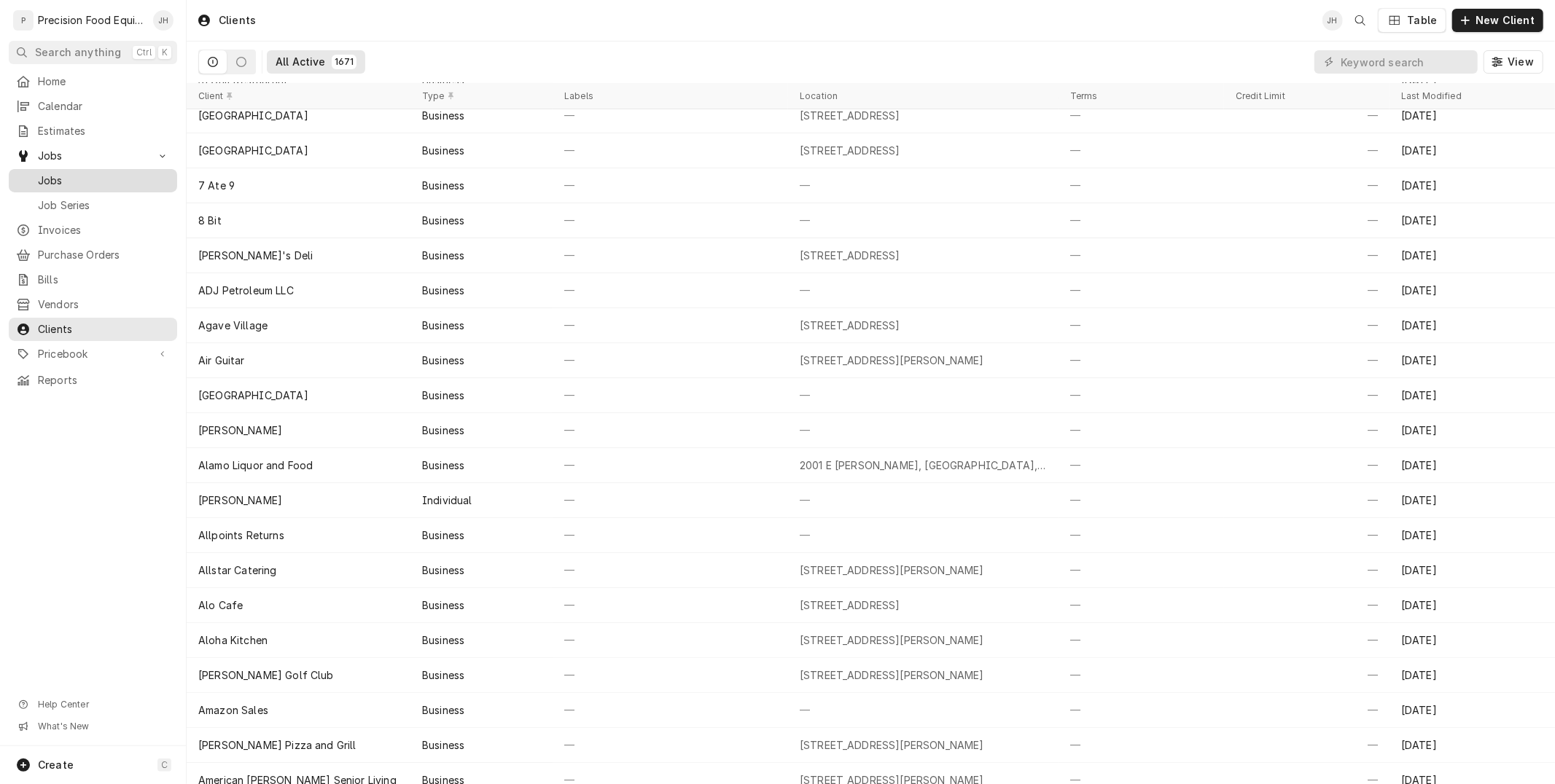
click at [55, 179] on span "Jobs" at bounding box center [103, 180] width 132 height 15
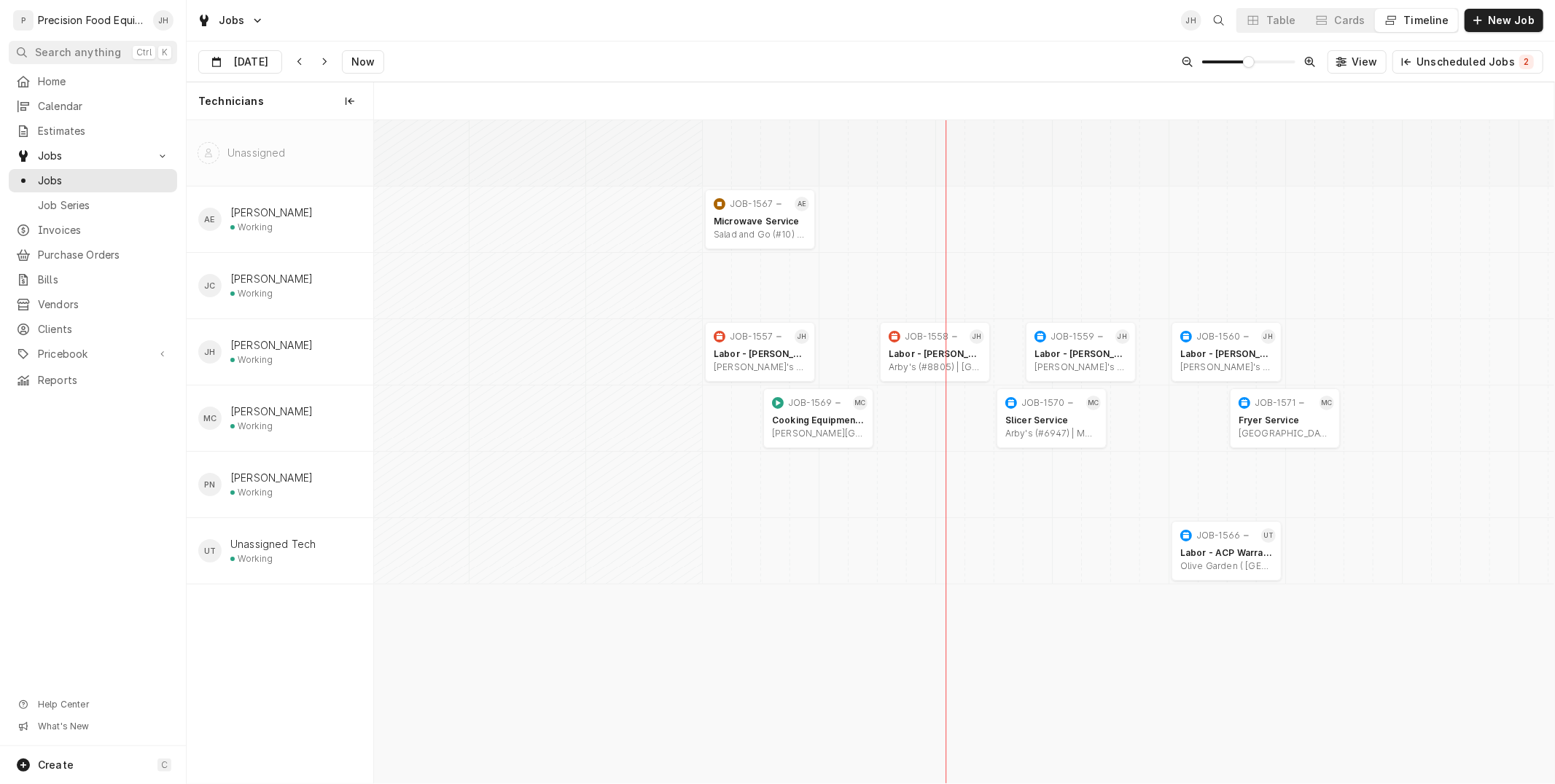
scroll to position [0, 23386]
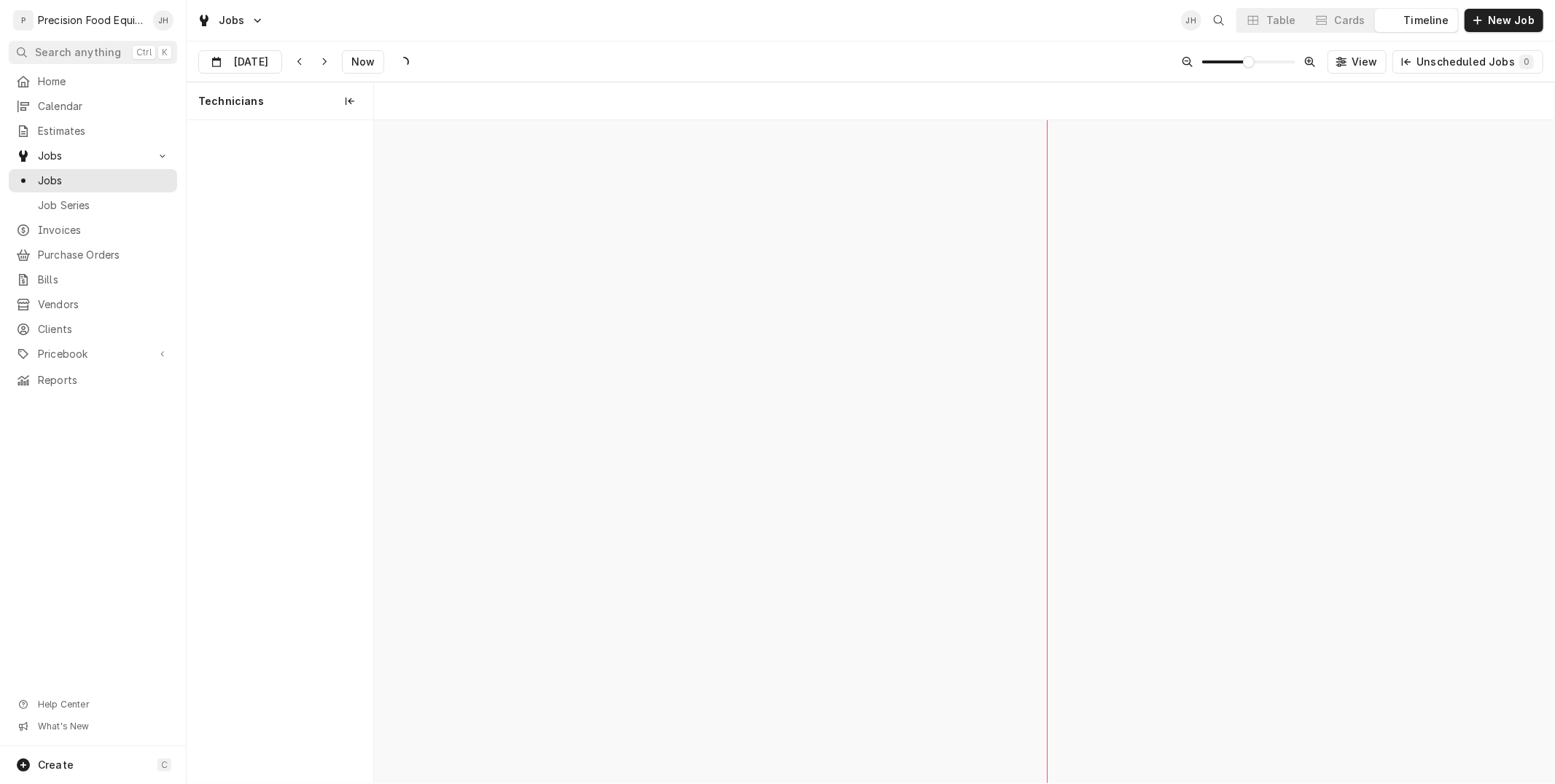
scroll to position [0, 23415]
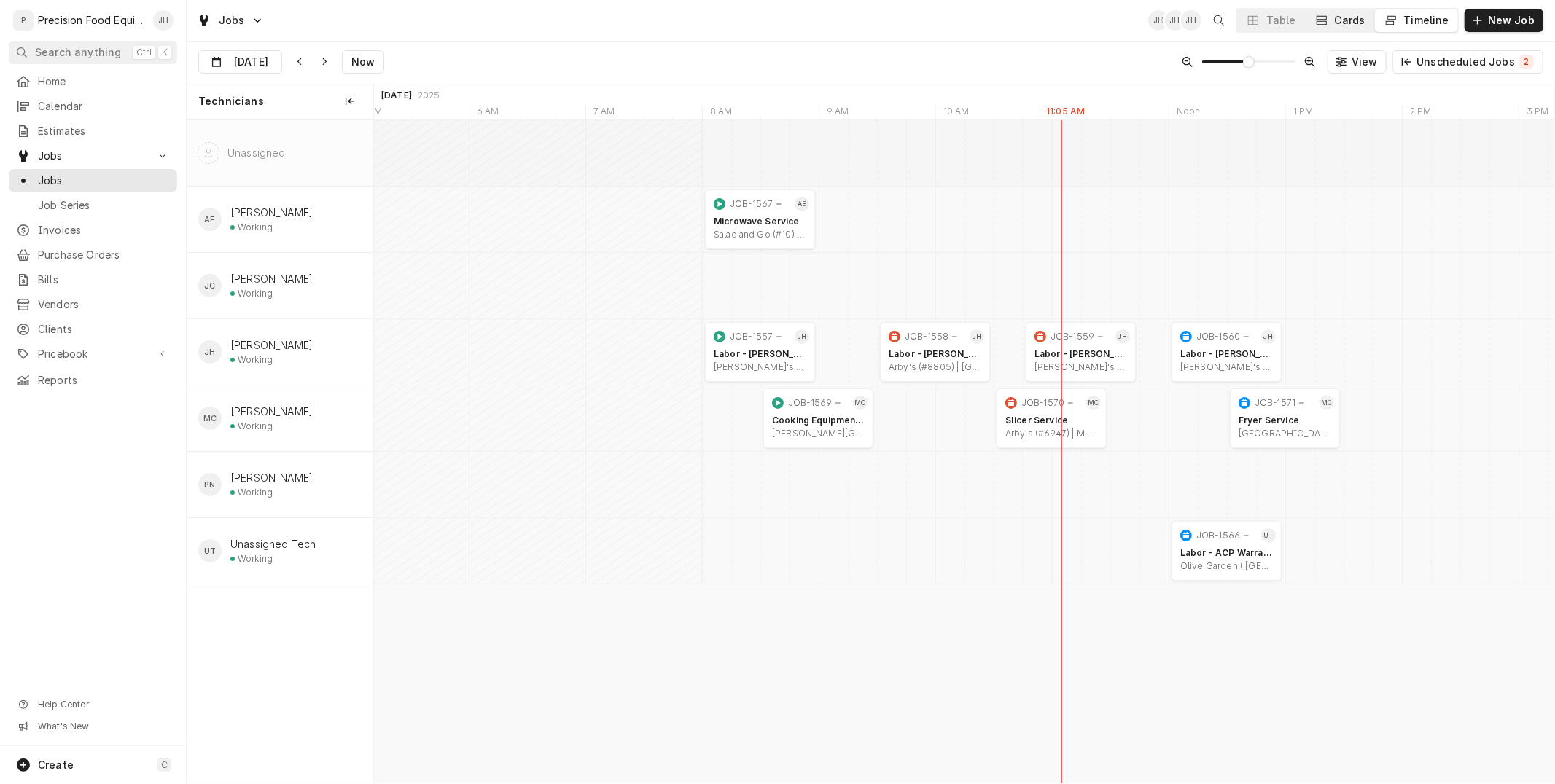
click at [1362, 13] on div "Cards" at bounding box center [1350, 20] width 31 height 15
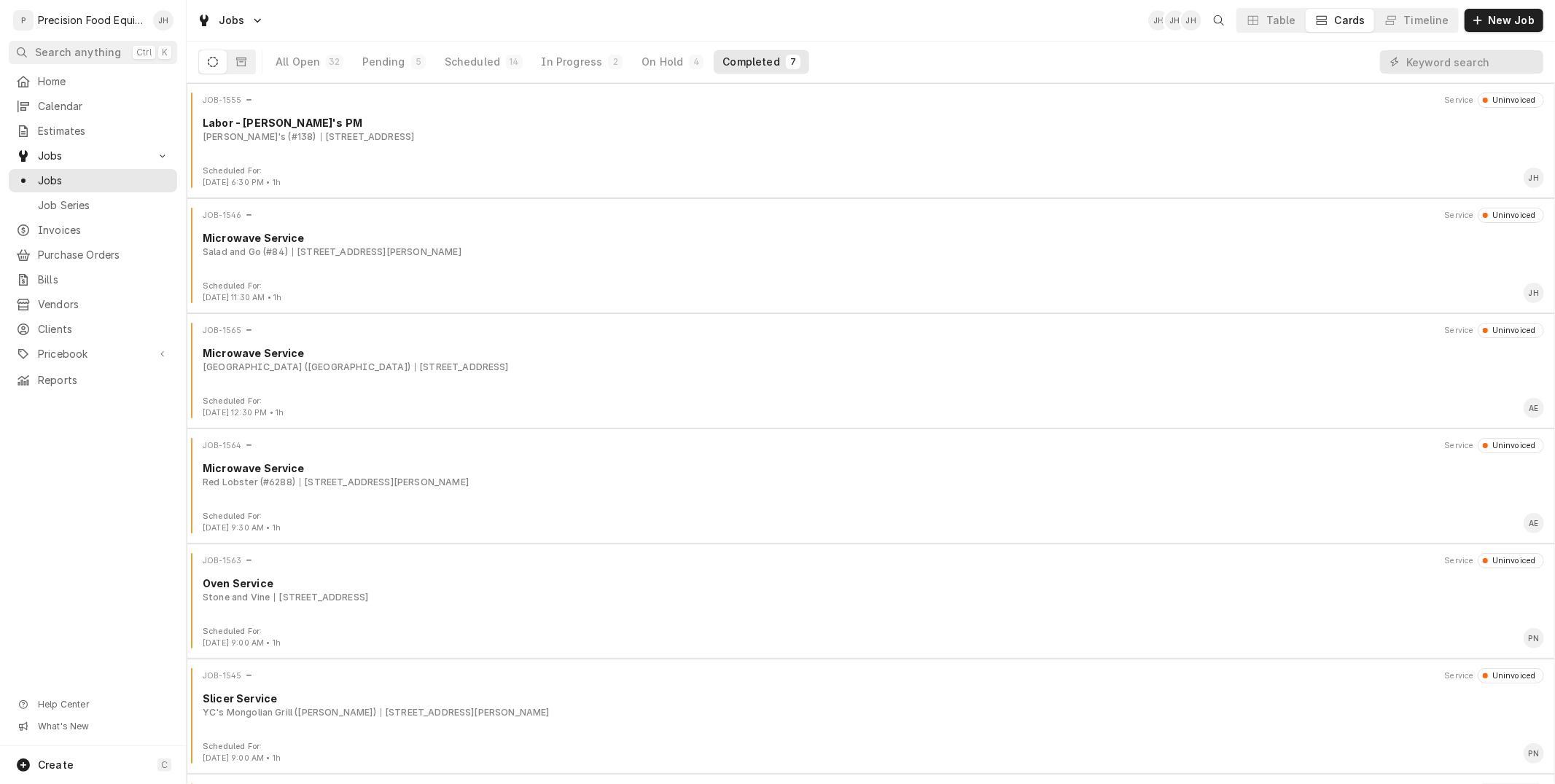
click at [558, 73] on div "All Open 32 Pending 5 Scheduled 14 In Progress 2 On Hold 4 Completed 7" at bounding box center [539, 62] width 543 height 41
click at [559, 59] on div "In Progress" at bounding box center [573, 61] width 61 height 15
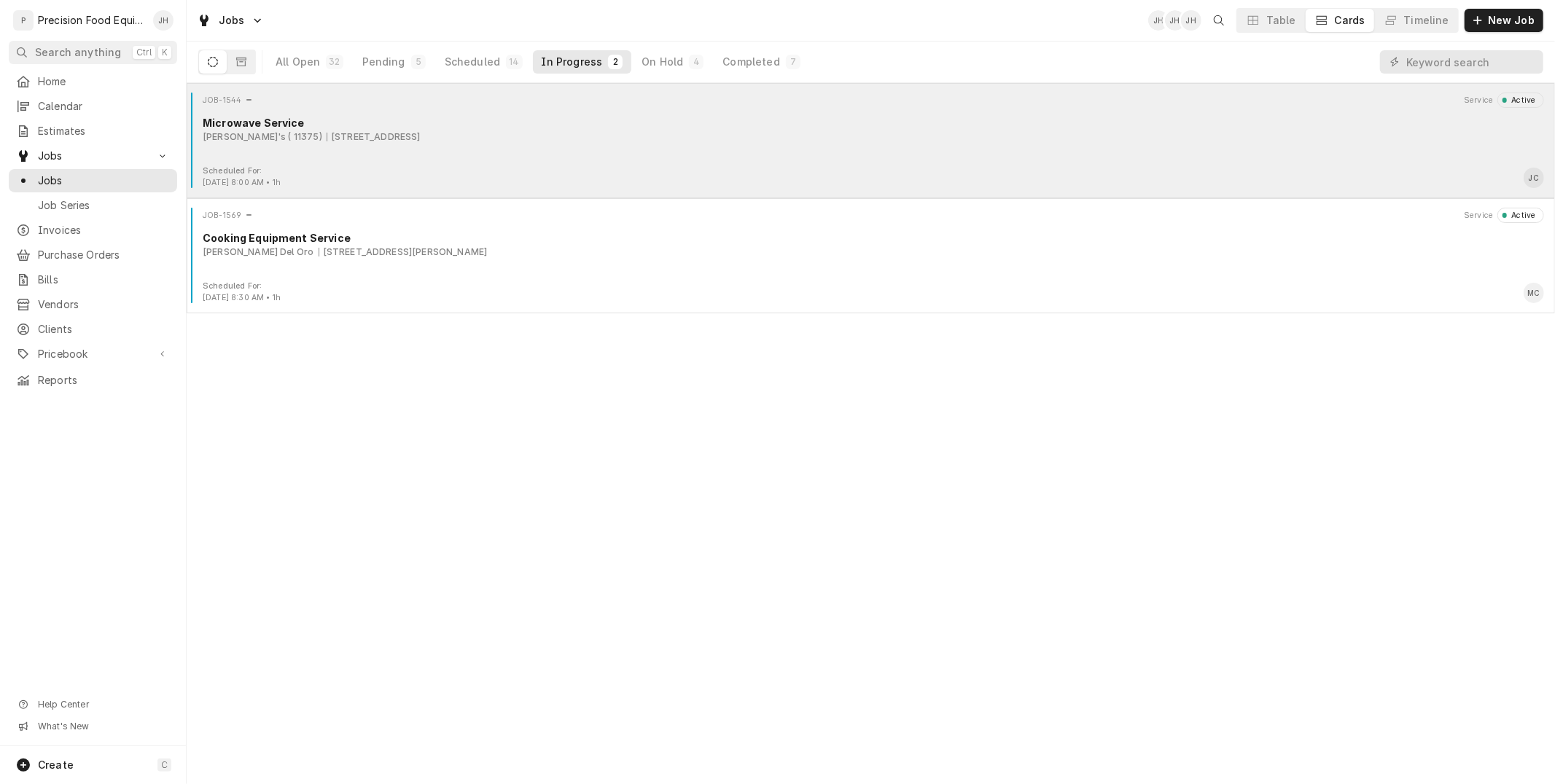
click at [529, 156] on div "JOB-1544 Service Active Microwave Service Wendy's ( 11375) [STREET_ADDRESS]" at bounding box center [871, 129] width 1357 height 73
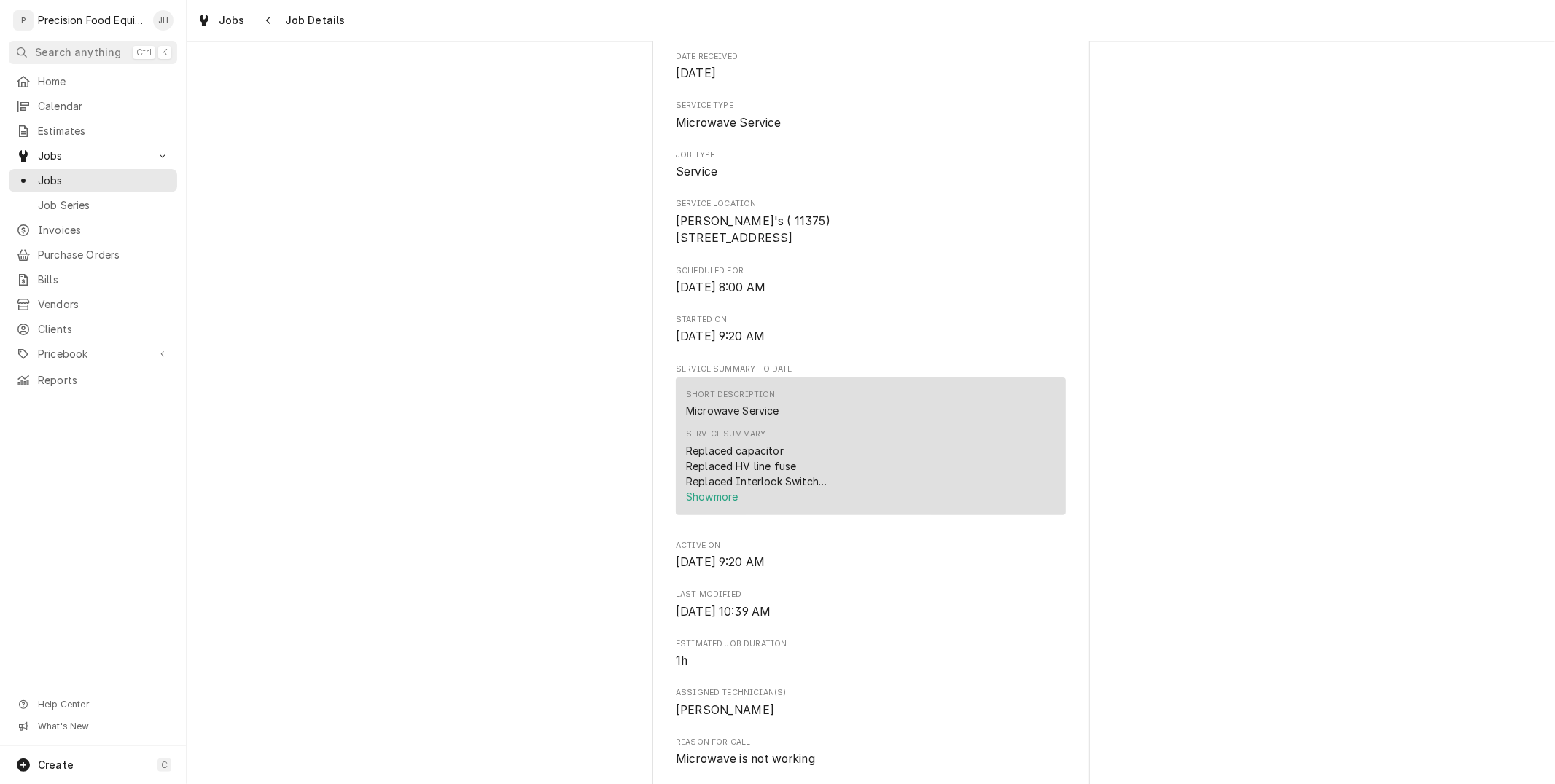
scroll to position [972, 0]
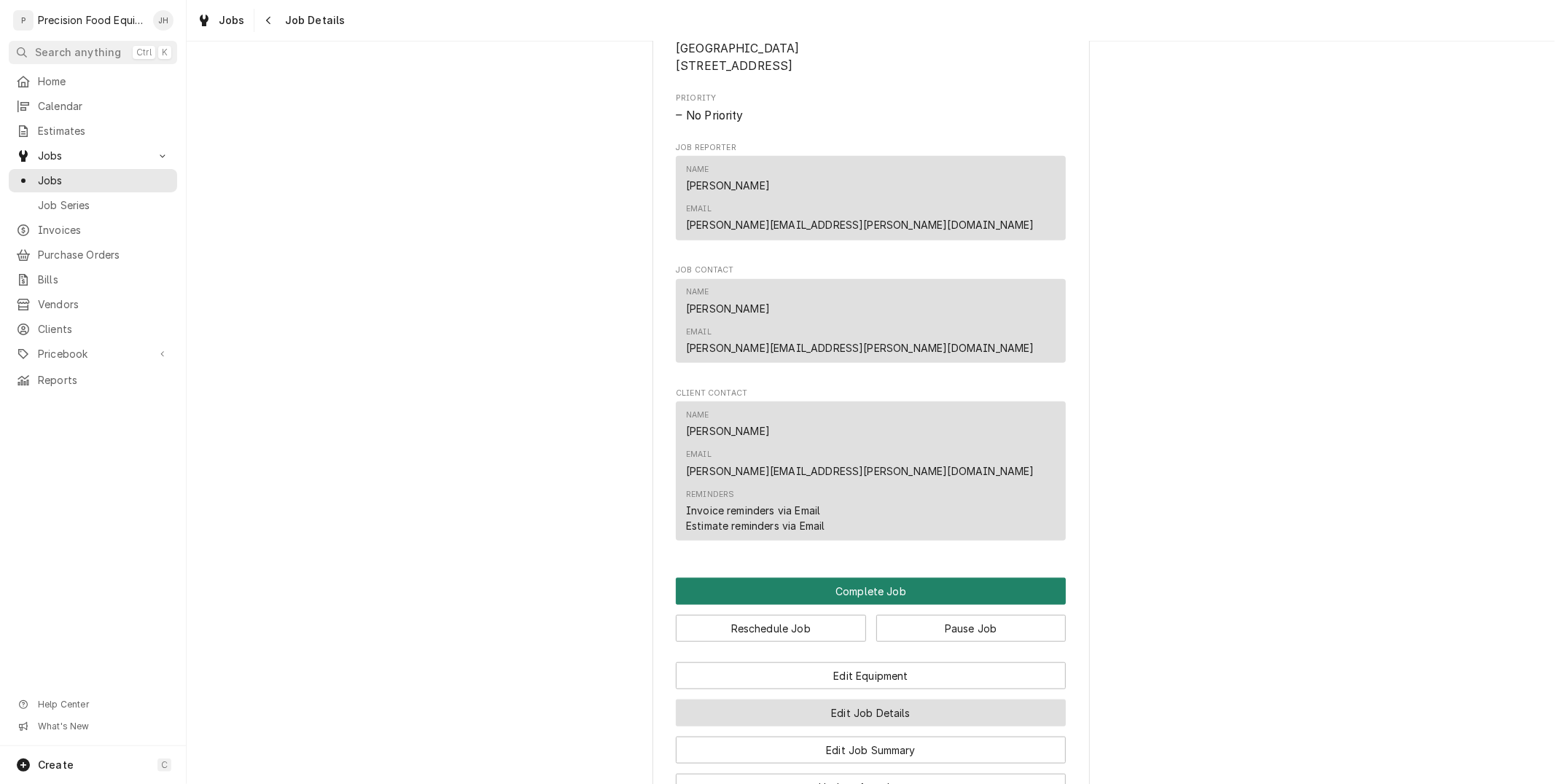
drag, startPoint x: 869, startPoint y: 472, endPoint x: 884, endPoint y: 593, distance: 121.9
click at [888, 603] on div "Complete Job Reschedule Job Pause Job Edit Equipment Edit Job Details Edit Job …" at bounding box center [871, 708] width 390 height 260
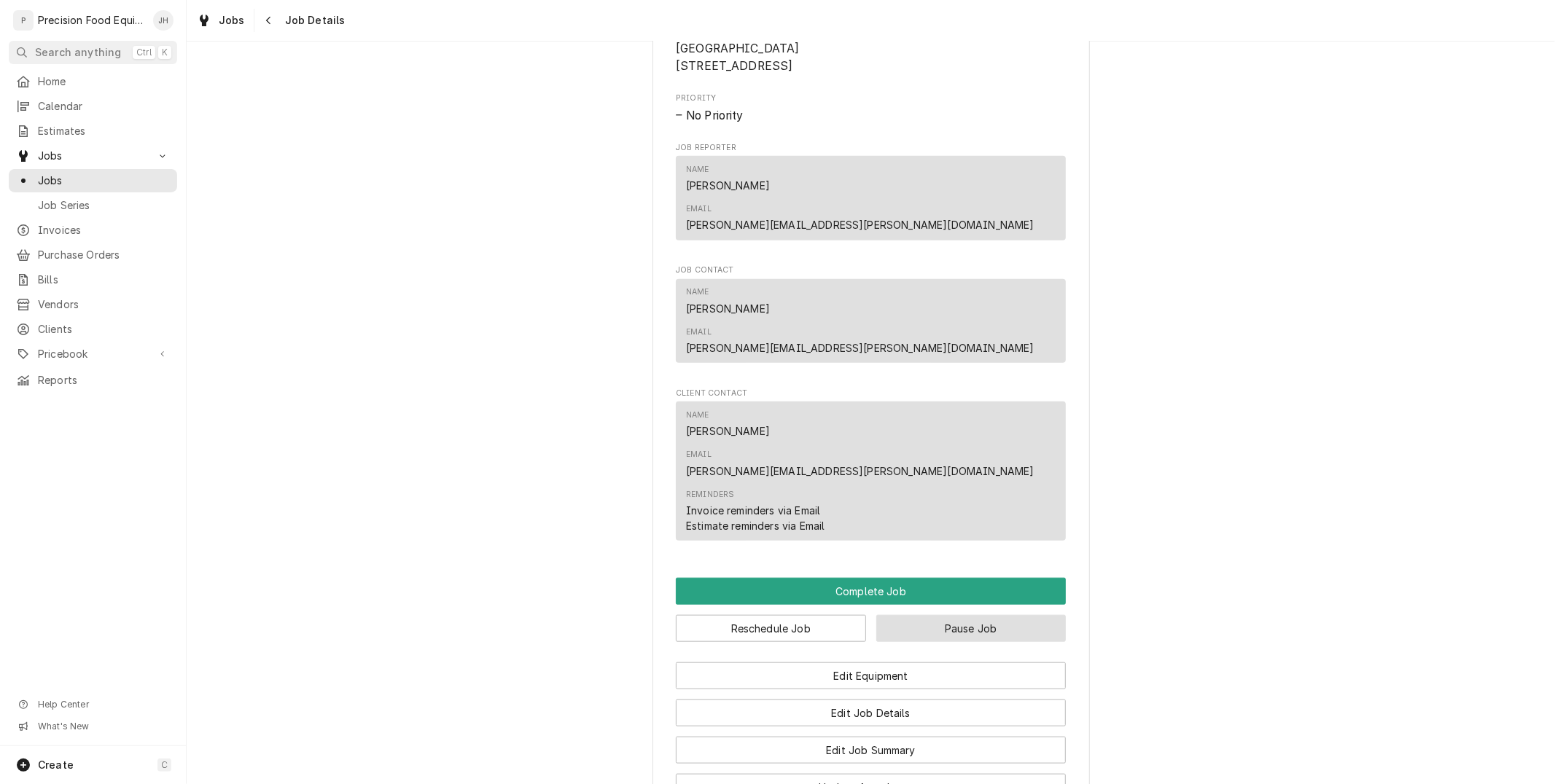
click at [958, 615] on button "Pause Job" at bounding box center [971, 629] width 190 height 27
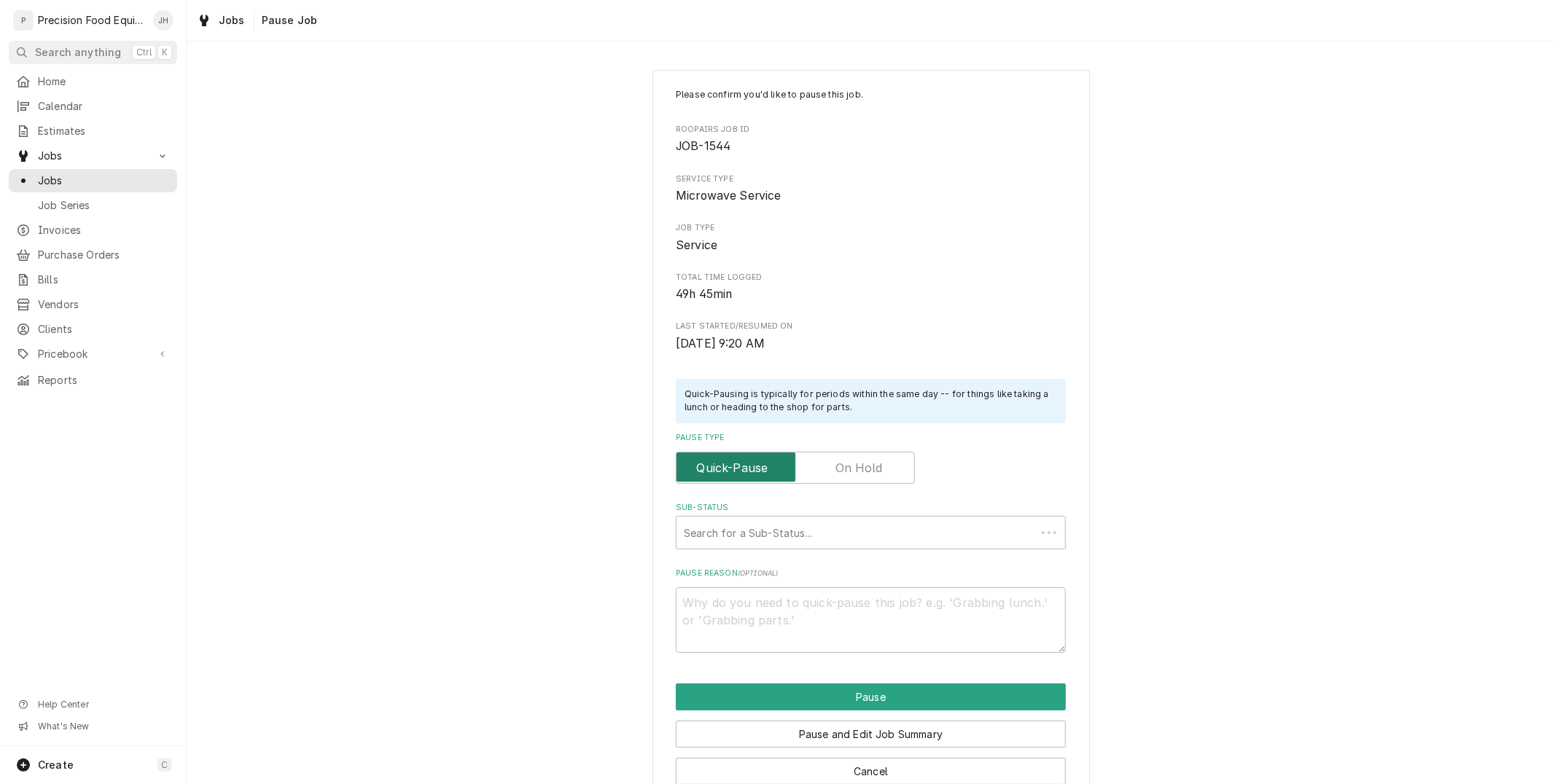
click at [860, 453] on input "Pause Type" at bounding box center [795, 468] width 226 height 32
checkbox input "true"
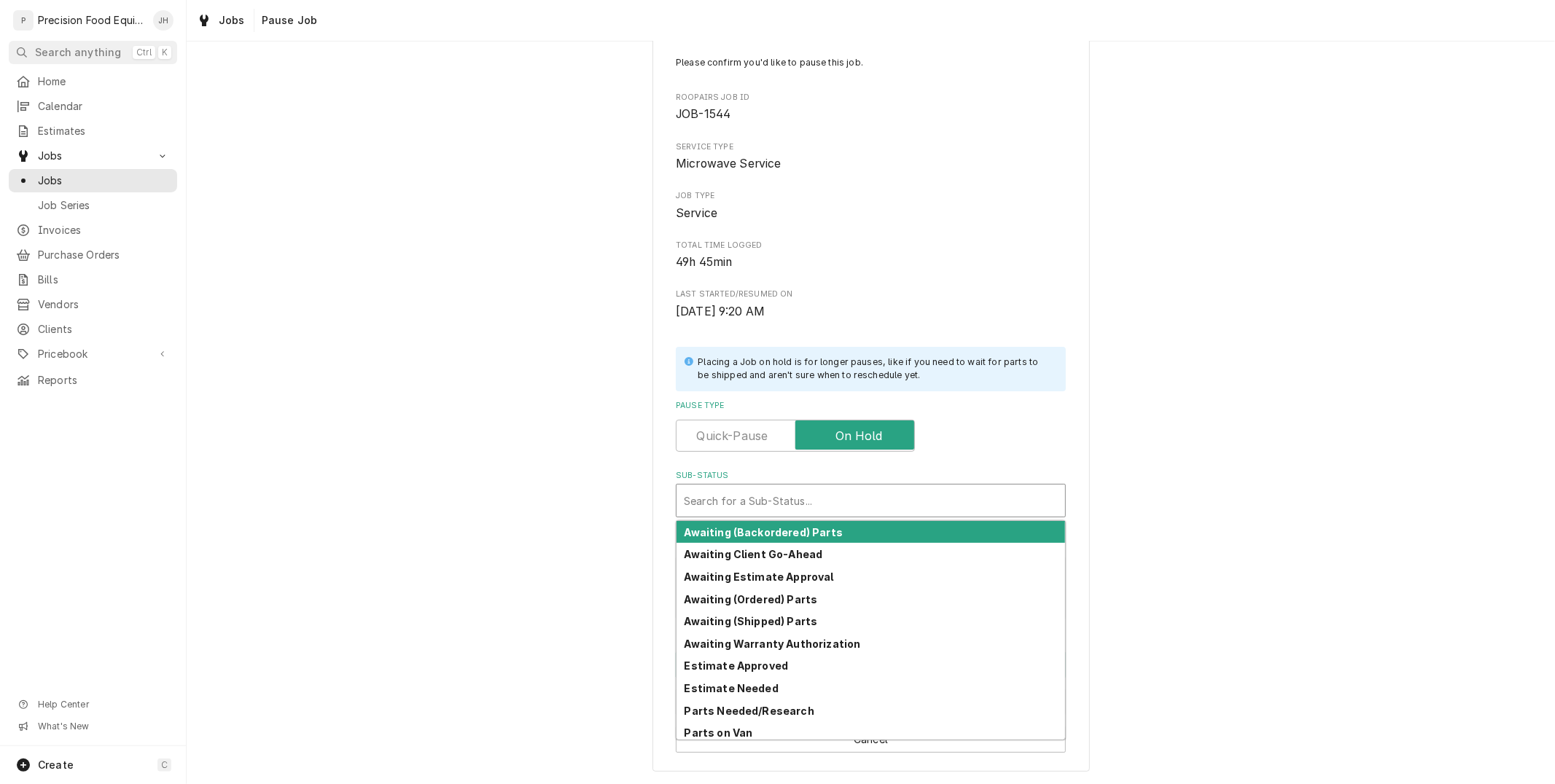
click at [828, 506] on div "Sub-Status" at bounding box center [871, 501] width 374 height 26
click at [884, 494] on div "Sub-Status" at bounding box center [871, 501] width 374 height 26
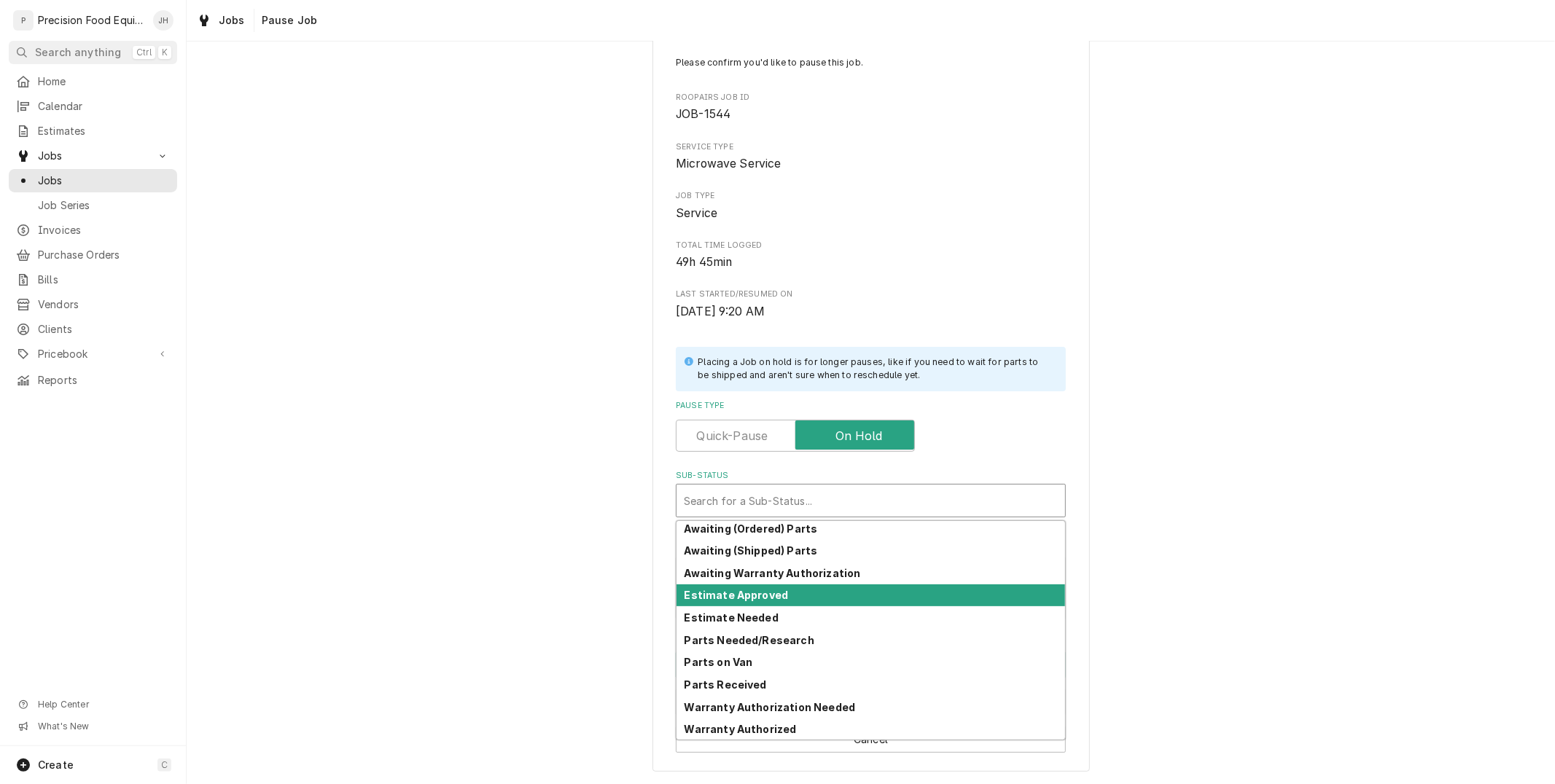
scroll to position [0, 0]
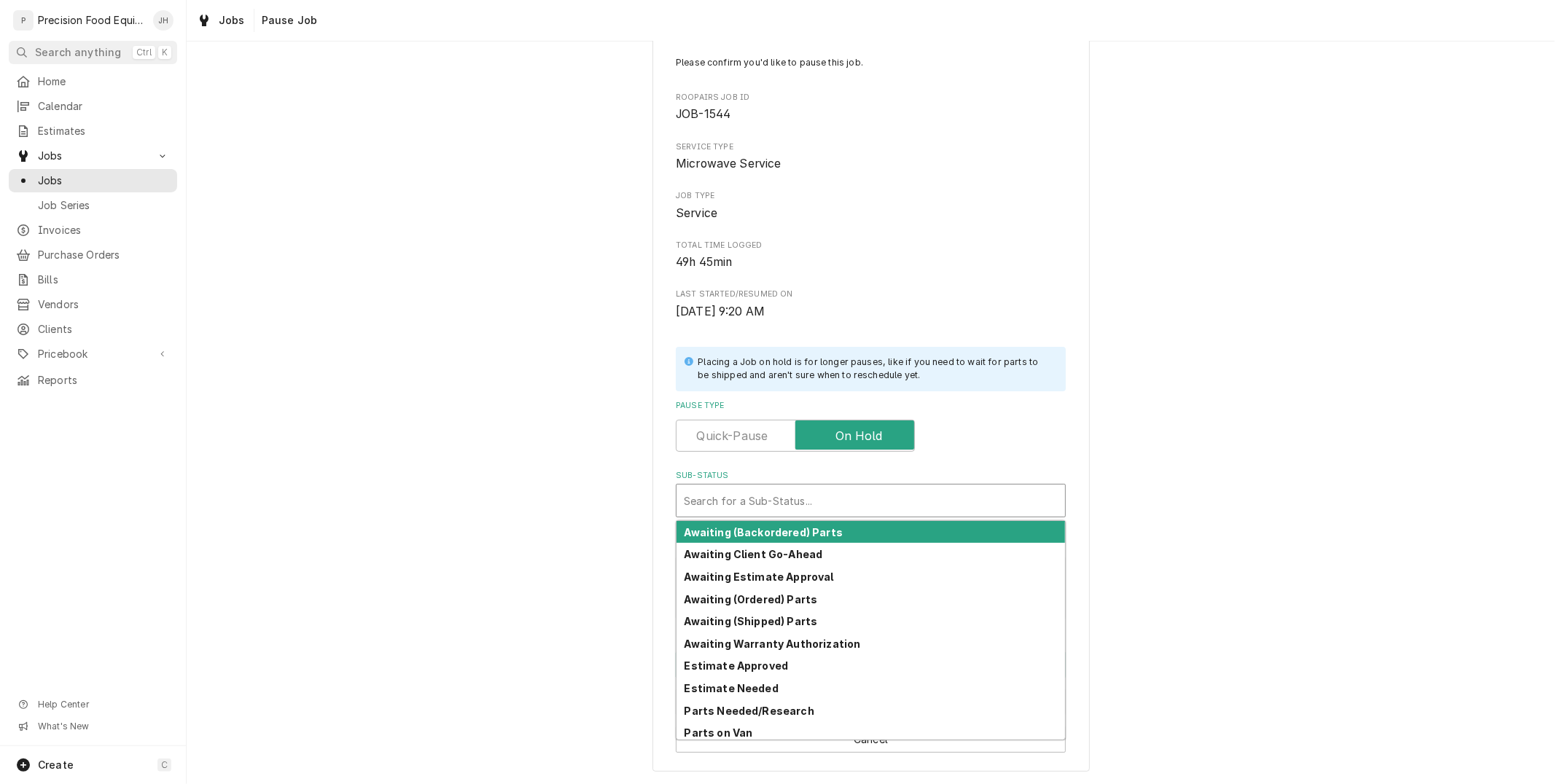
click at [804, 529] on strong "Awaiting (Backordered) Parts" at bounding box center [763, 532] width 158 height 13
type textarea "x"
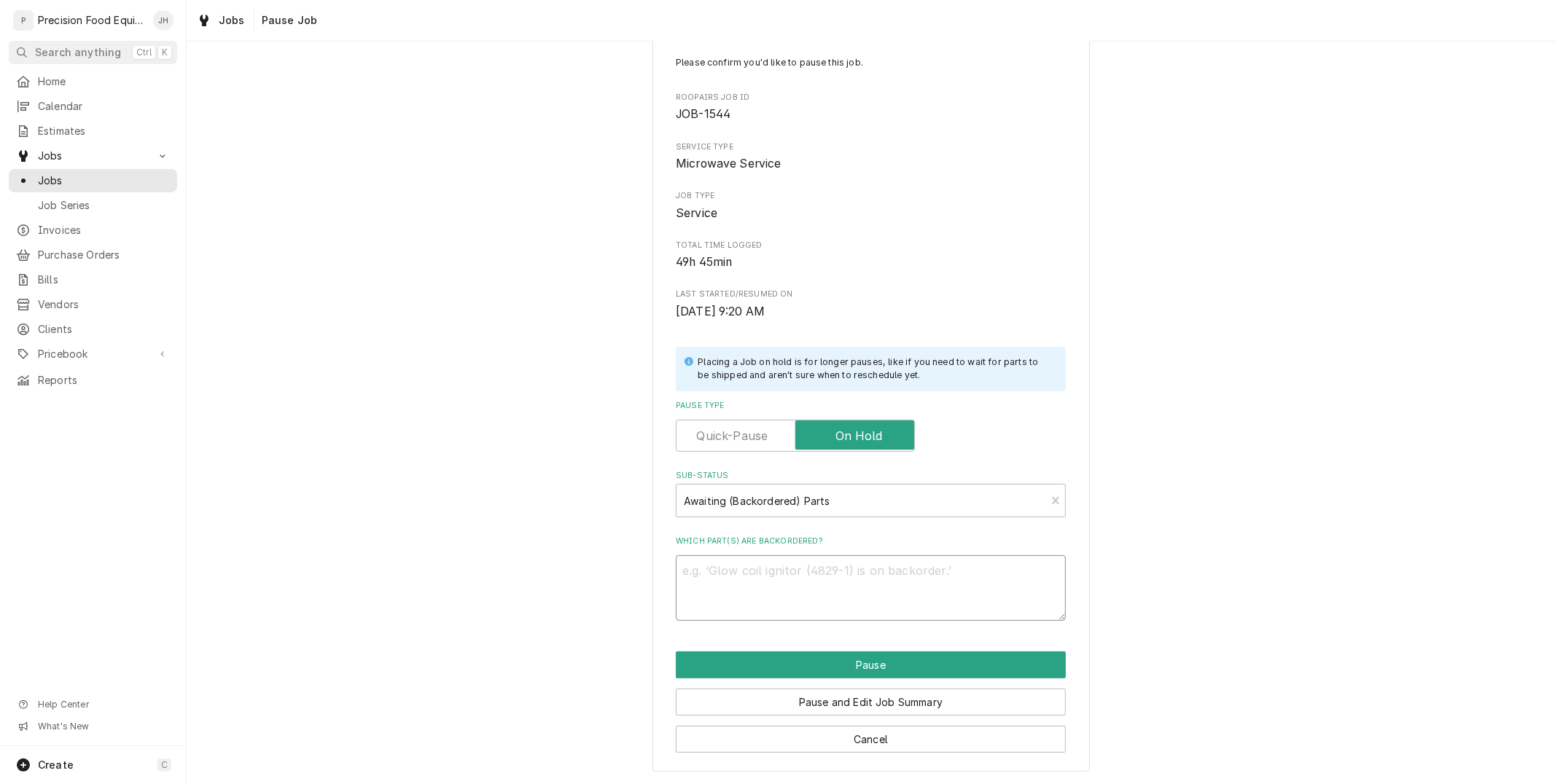
click at [810, 603] on textarea "Which part(s) are backordered?" at bounding box center [871, 588] width 390 height 66
type textarea "Putt"
type textarea "x"
type textarea "Putti"
type textarea "x"
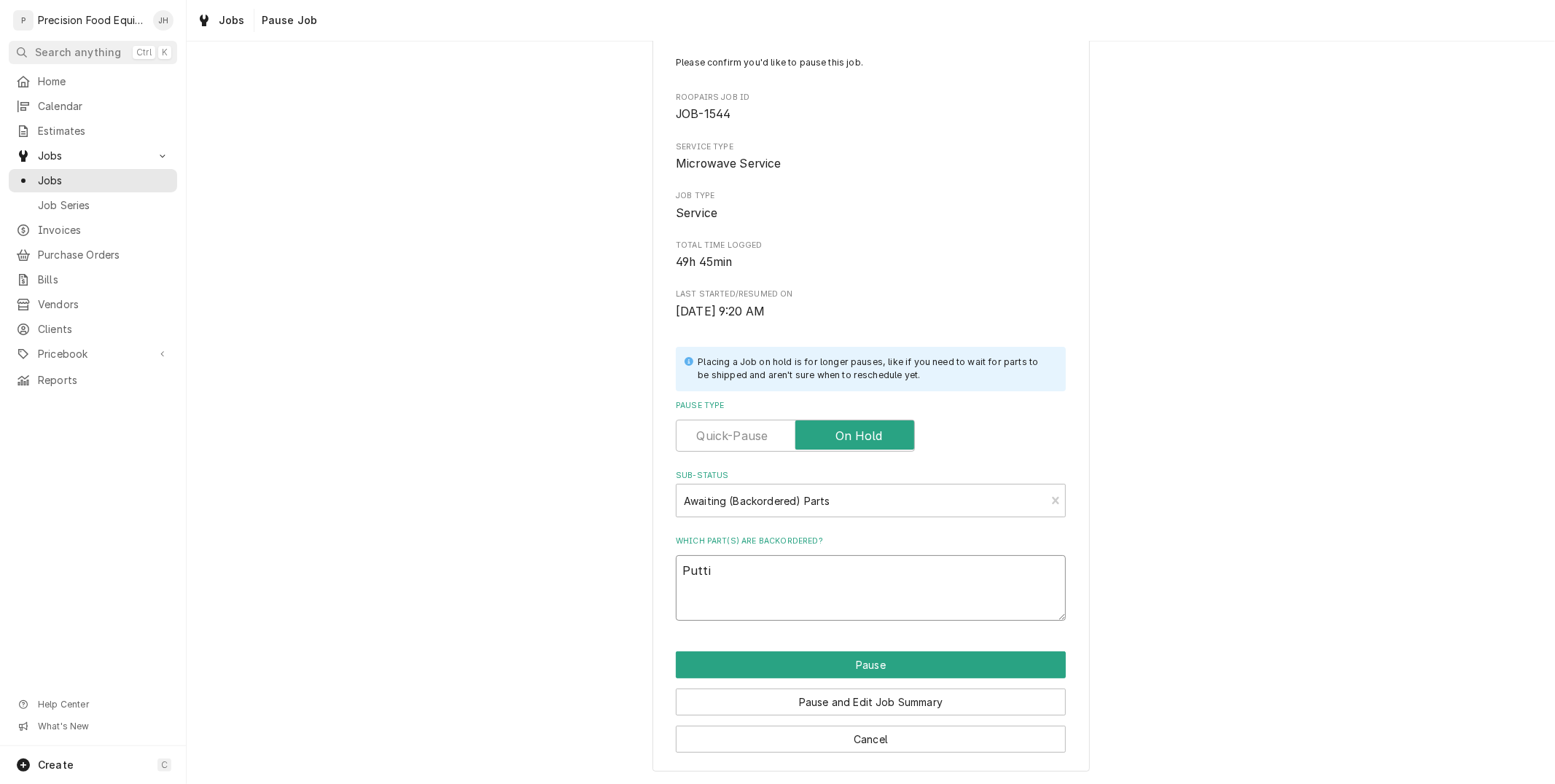
type textarea "Puttin"
type textarea "x"
type textarea "Putting"
type textarea "x"
type textarea "Putting o"
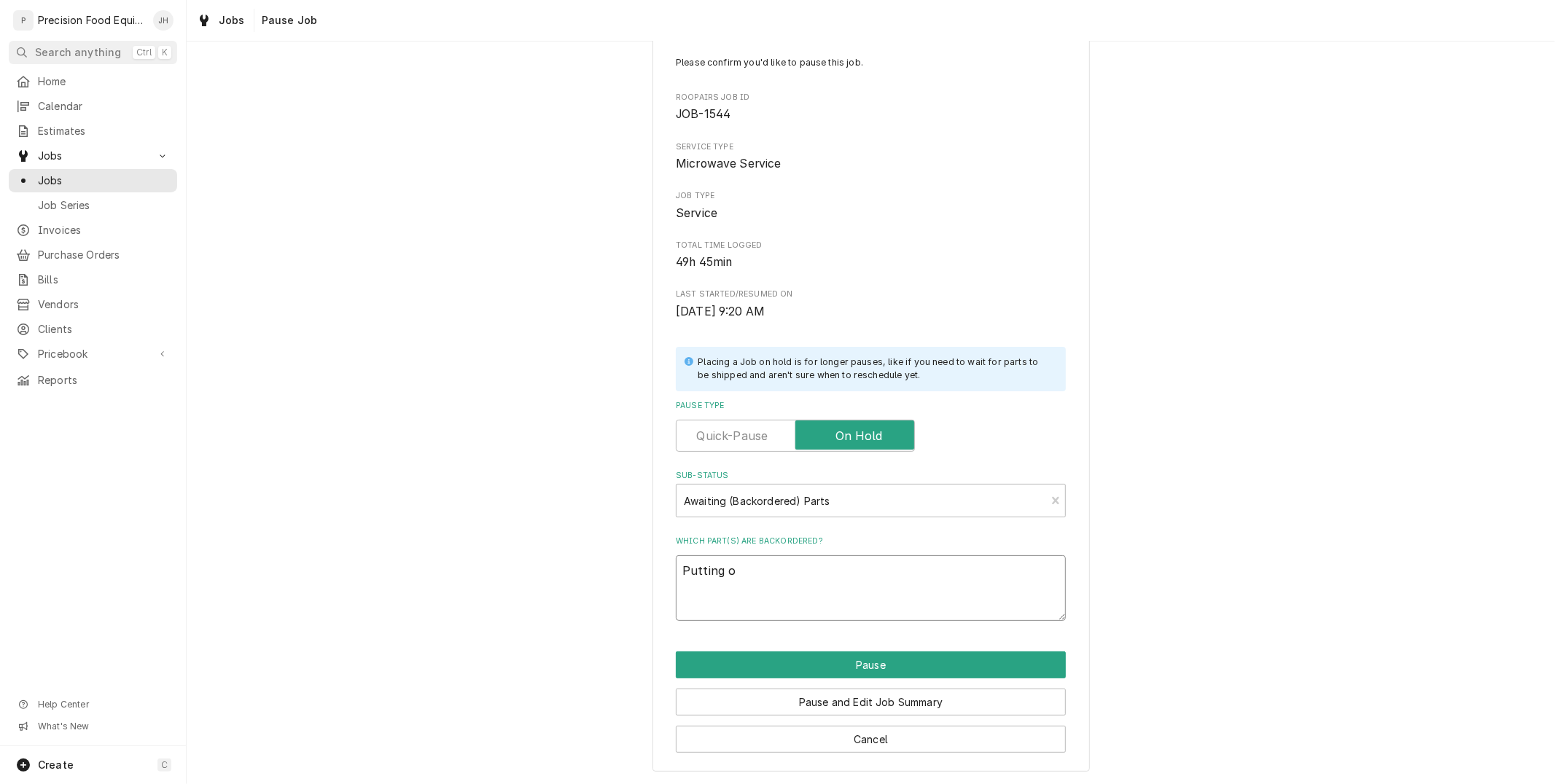
type textarea "x"
type textarea "Putting on hold"
type textarea "x"
type textarea "Putting on hold"
click at [954, 661] on button "Pause" at bounding box center [871, 665] width 390 height 27
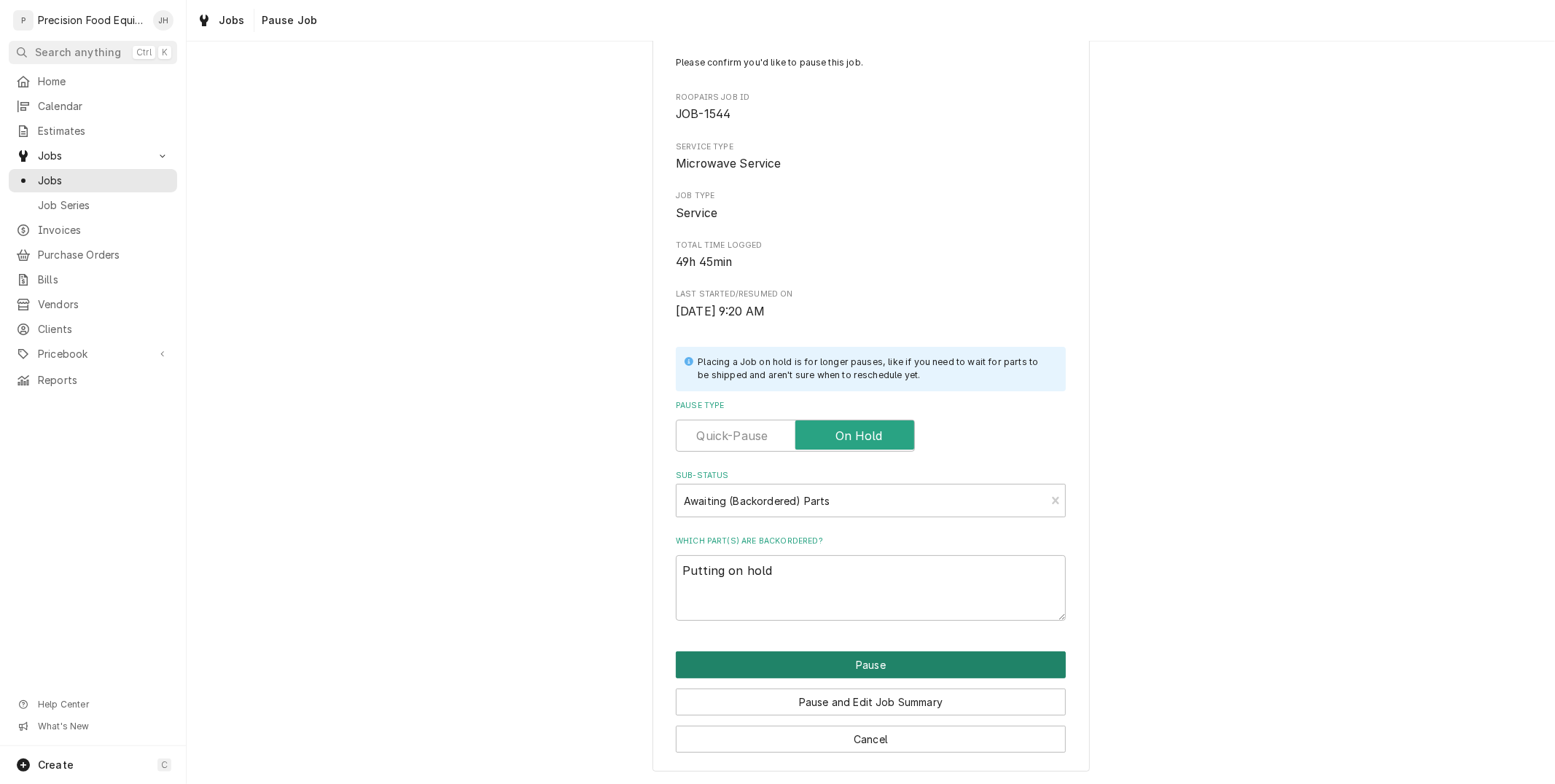
type textarea "x"
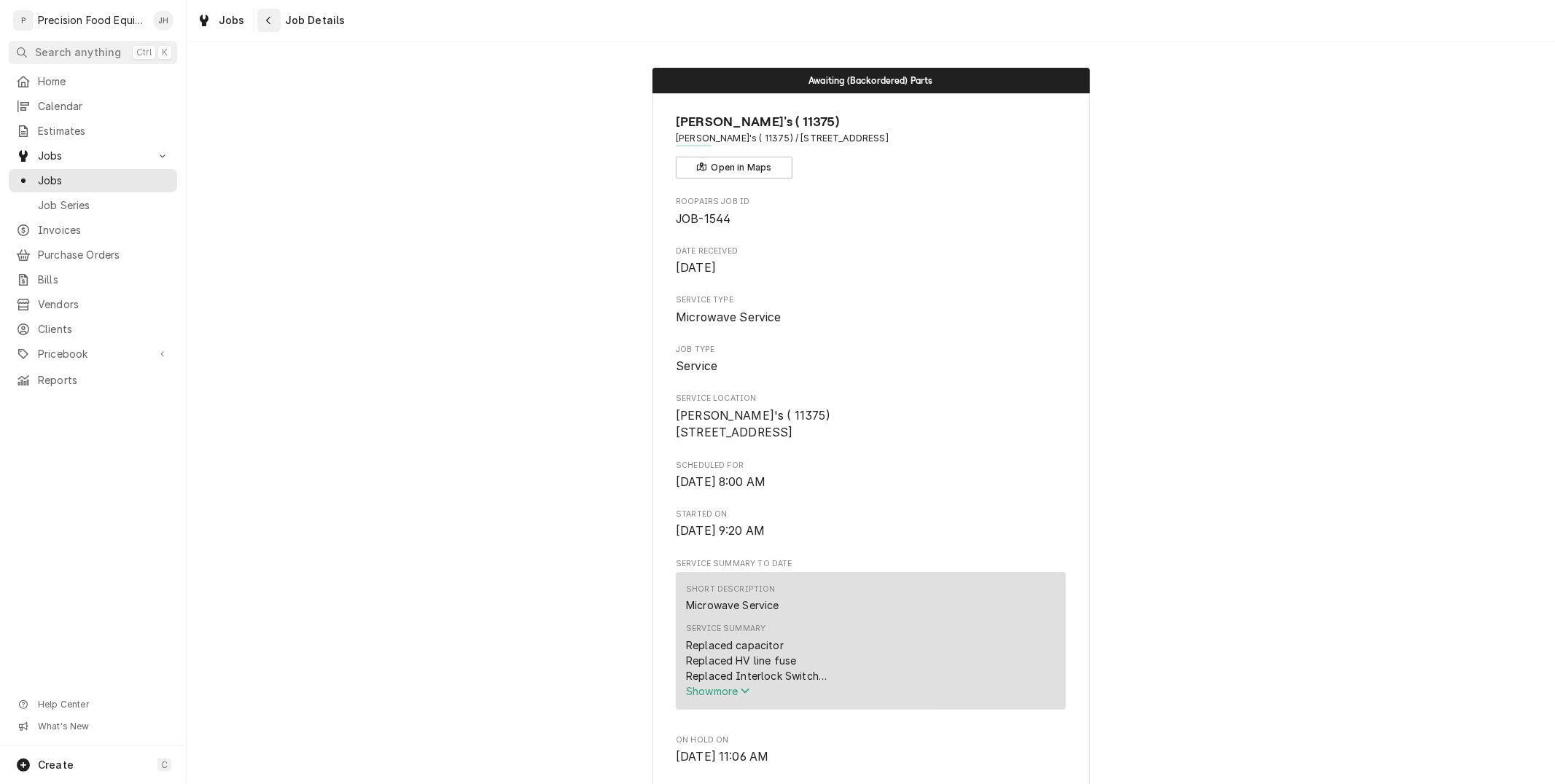
click at [270, 15] on icon "Navigate back" at bounding box center [269, 20] width 7 height 10
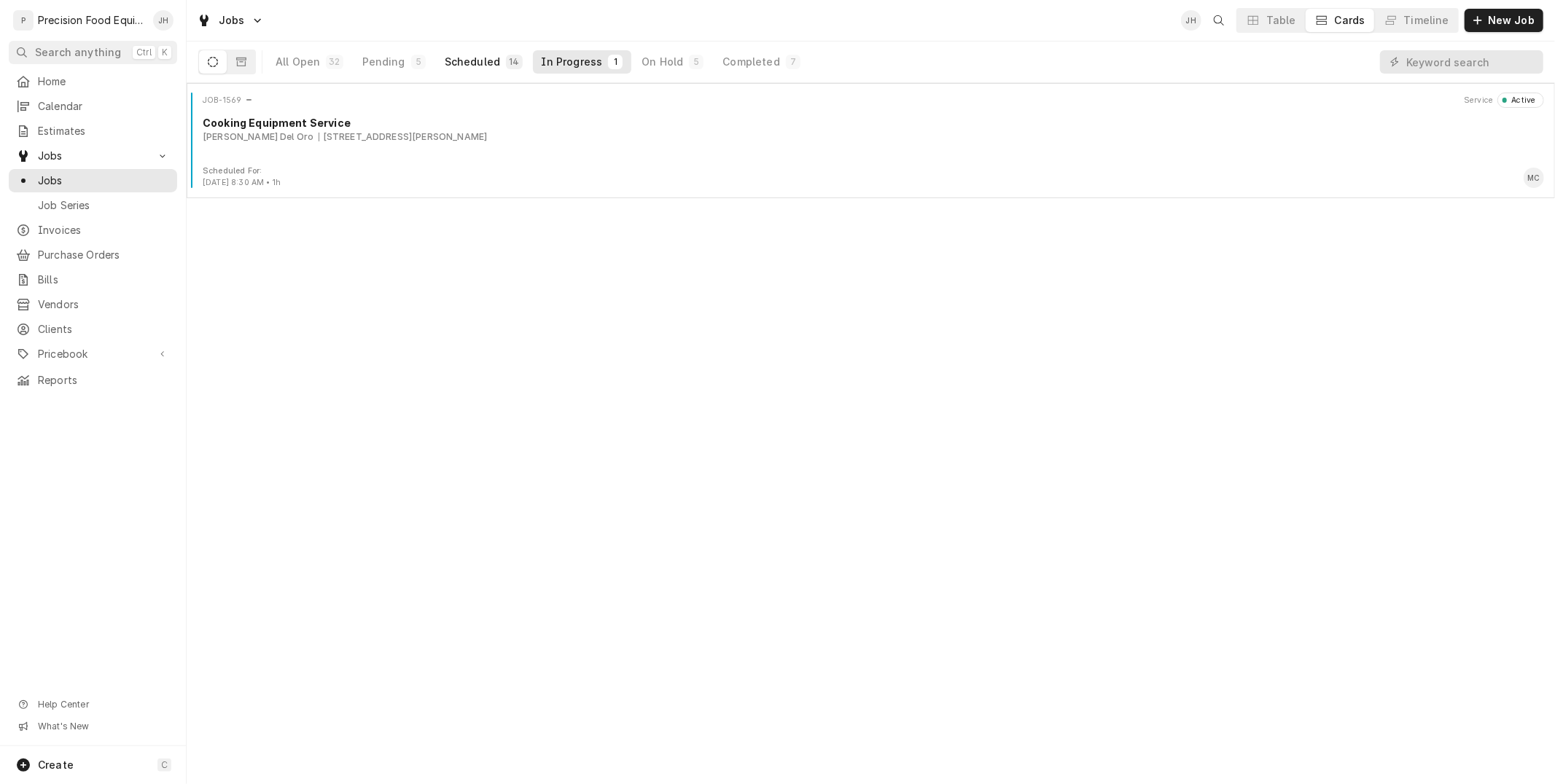
click at [496, 59] on button "Scheduled 14" at bounding box center [484, 61] width 96 height 23
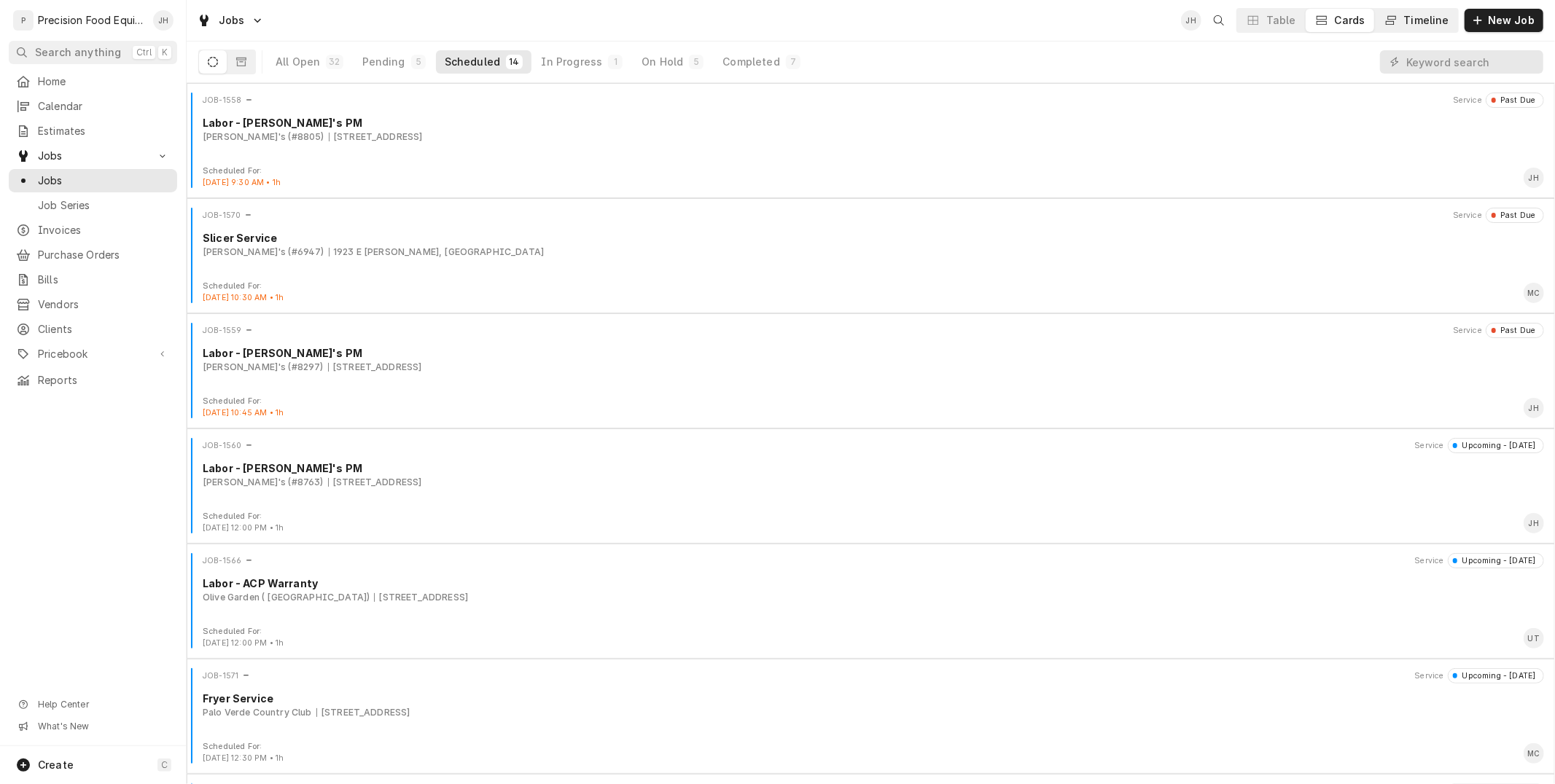
click at [1416, 18] on div "Timeline" at bounding box center [1427, 20] width 45 height 15
click at [1425, 27] on button "Timeline" at bounding box center [1416, 20] width 83 height 23
click at [1409, 24] on div "Timeline" at bounding box center [1427, 20] width 45 height 15
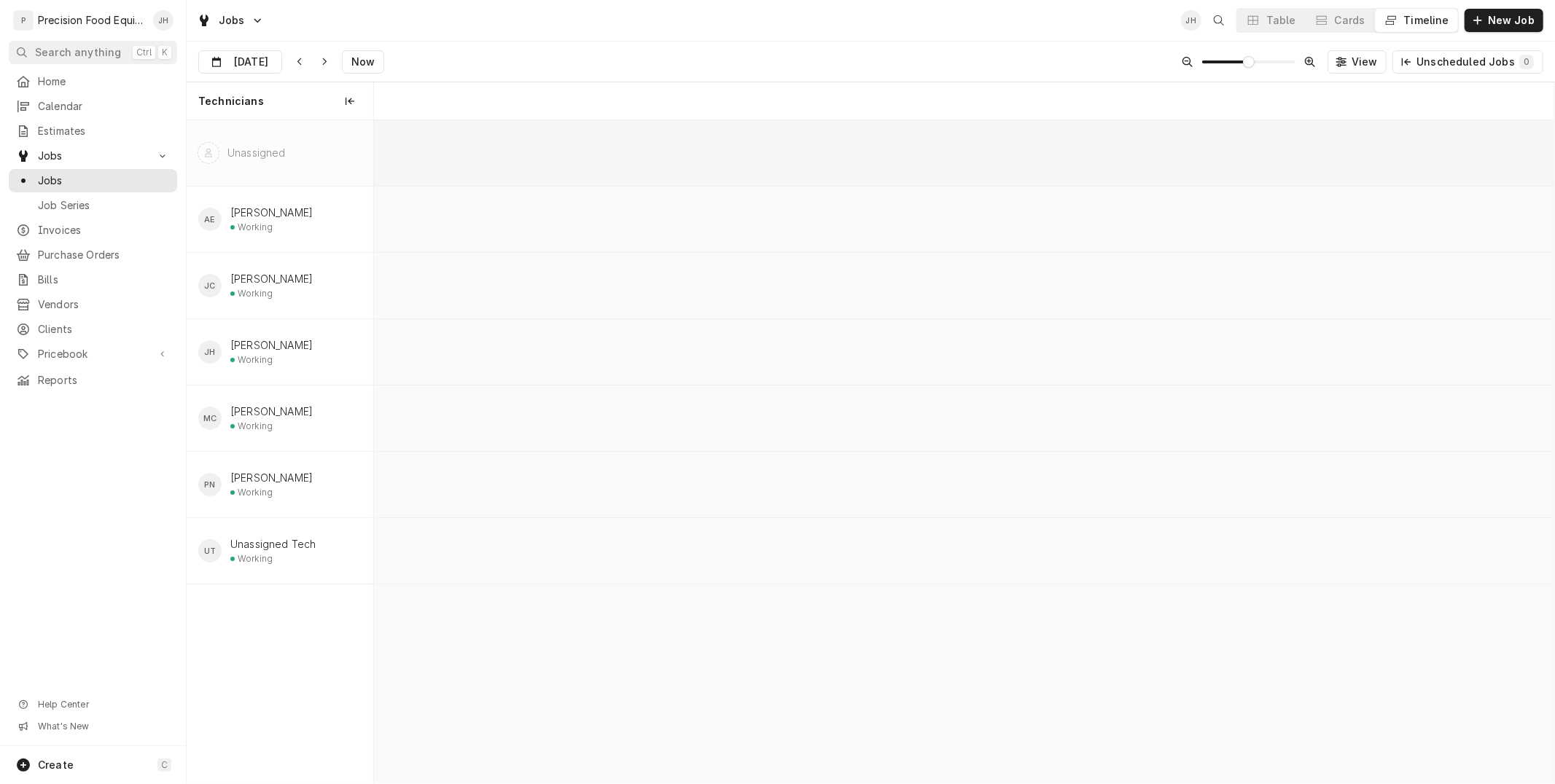
scroll to position [0, 23386]
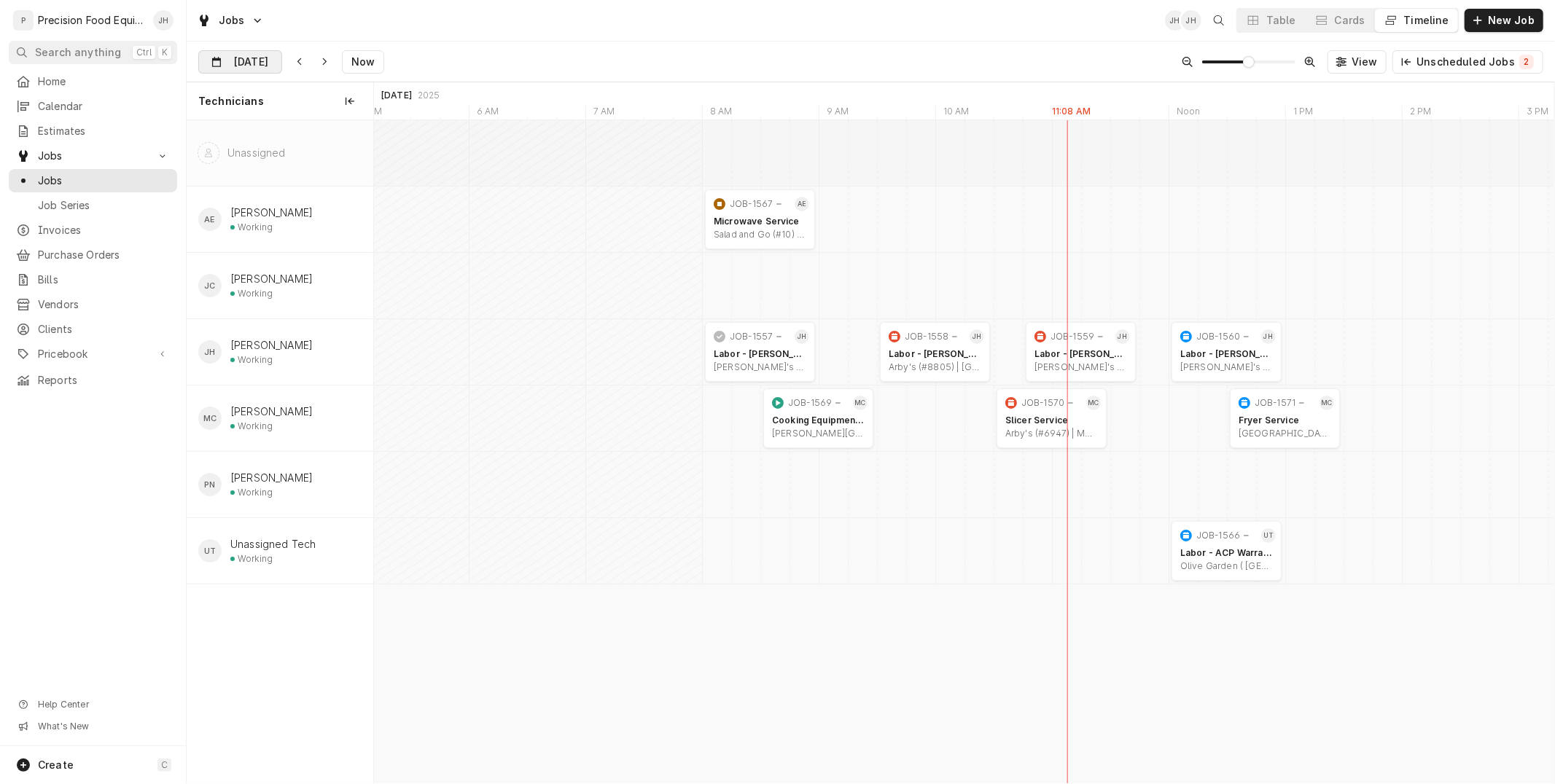
click at [251, 66] on input "Oct 9" at bounding box center [230, 65] width 62 height 28
click at [344, 179] on div "10" at bounding box center [344, 180] width 20 height 20
type input "Oct 10"
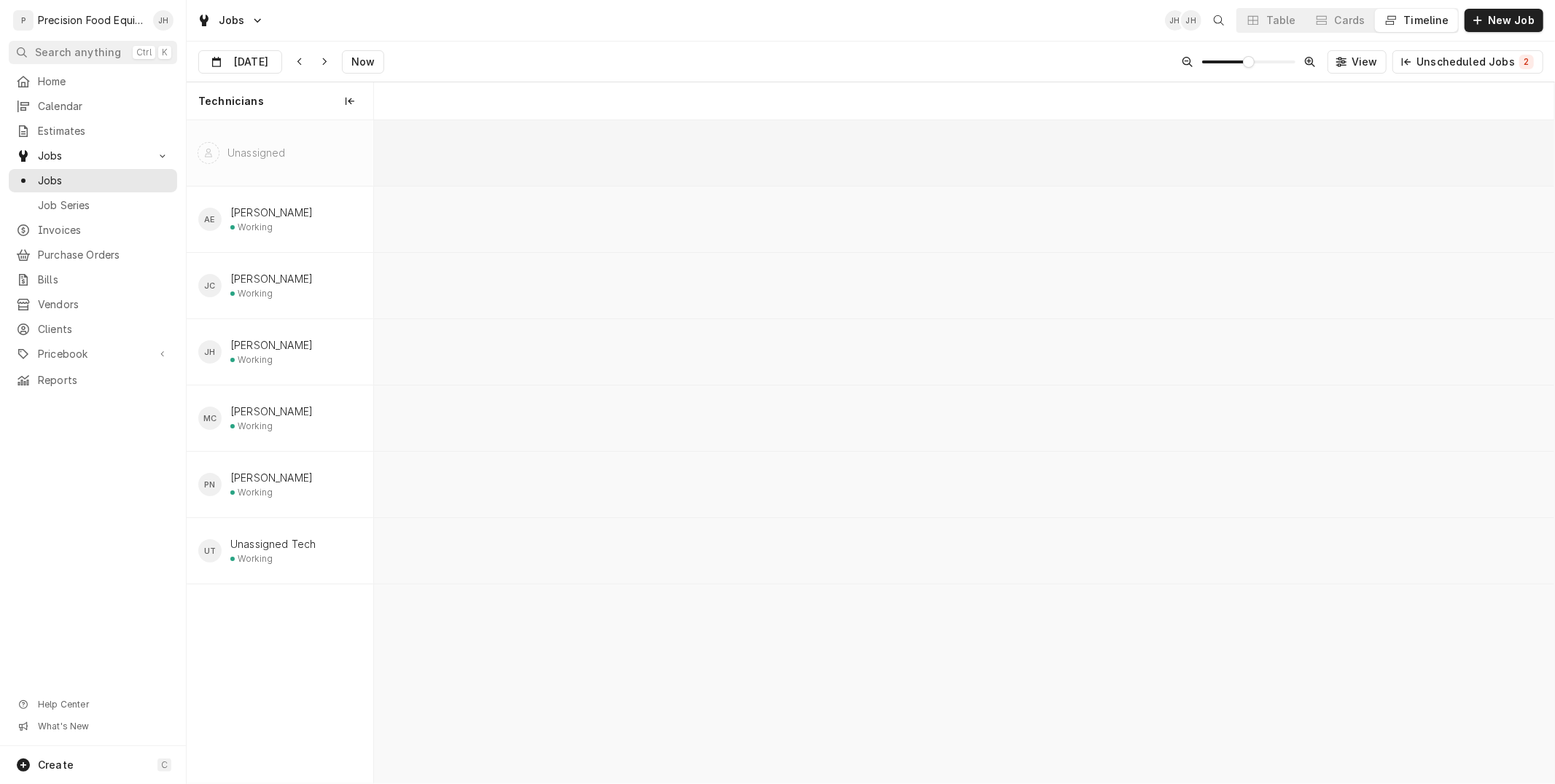
scroll to position [0, 25938]
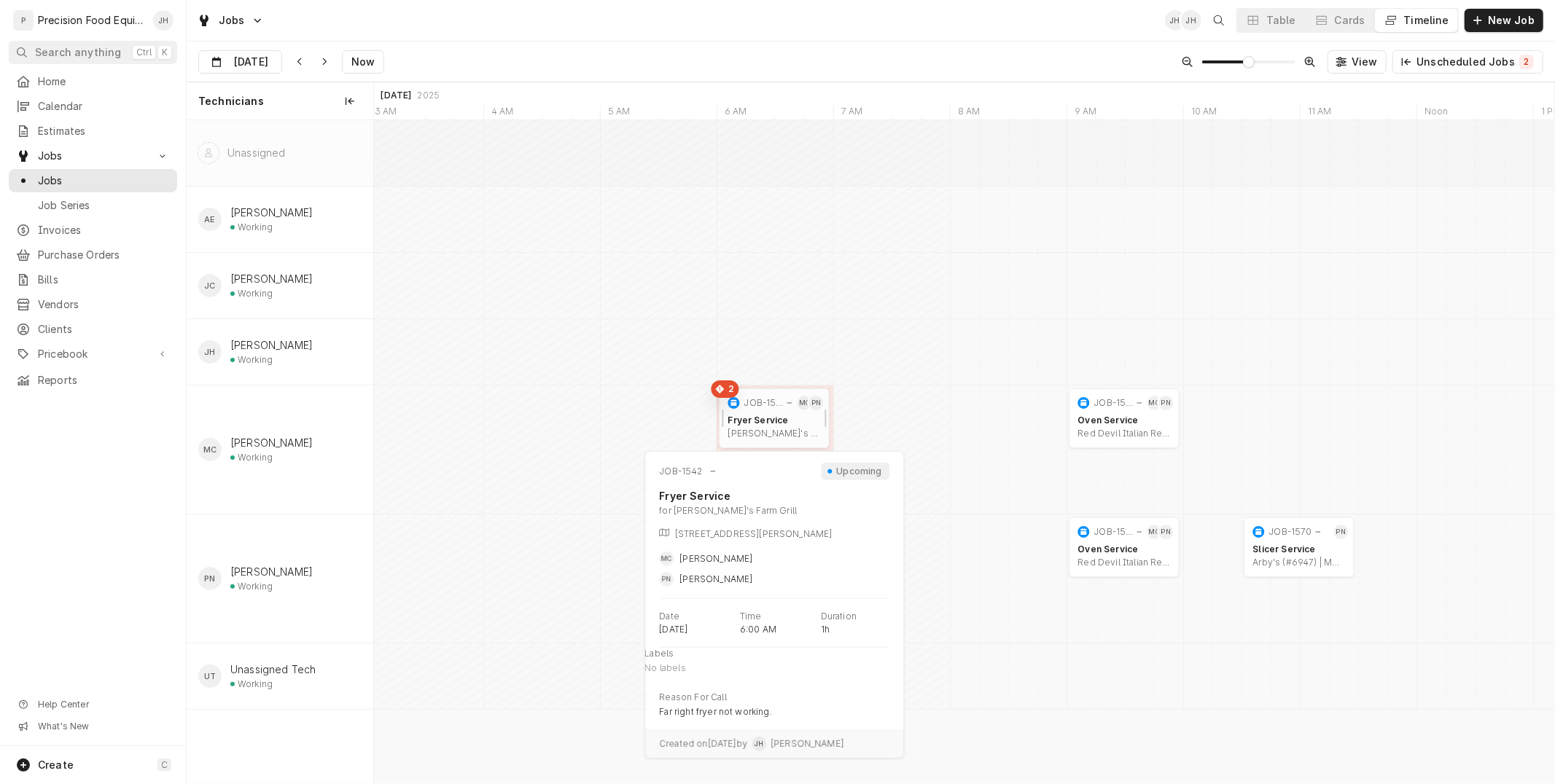
click at [764, 421] on div "Fryer Service" at bounding box center [775, 421] width 93 height 12
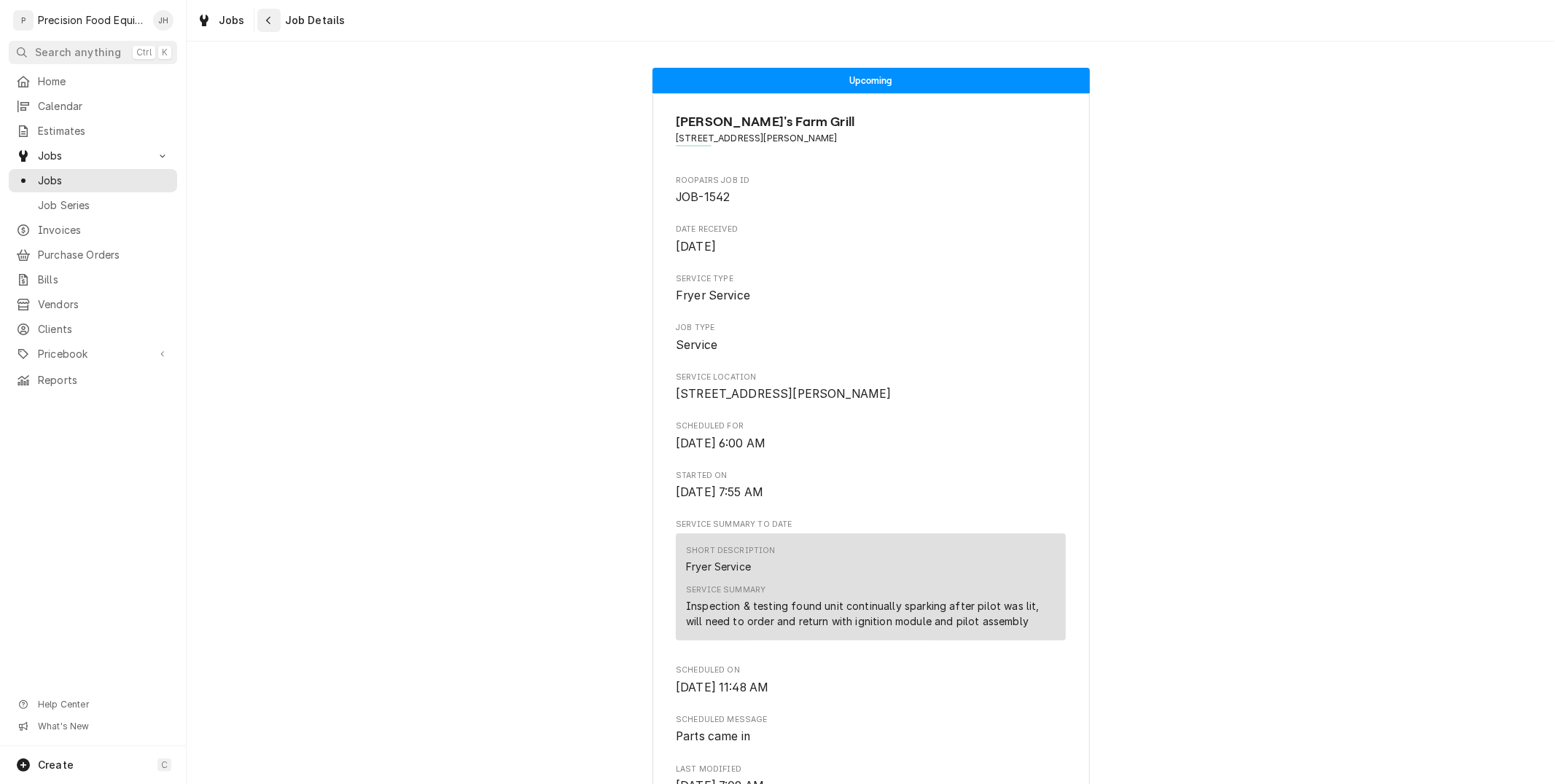
click at [265, 25] on icon "Navigate back" at bounding box center [269, 20] width 7 height 10
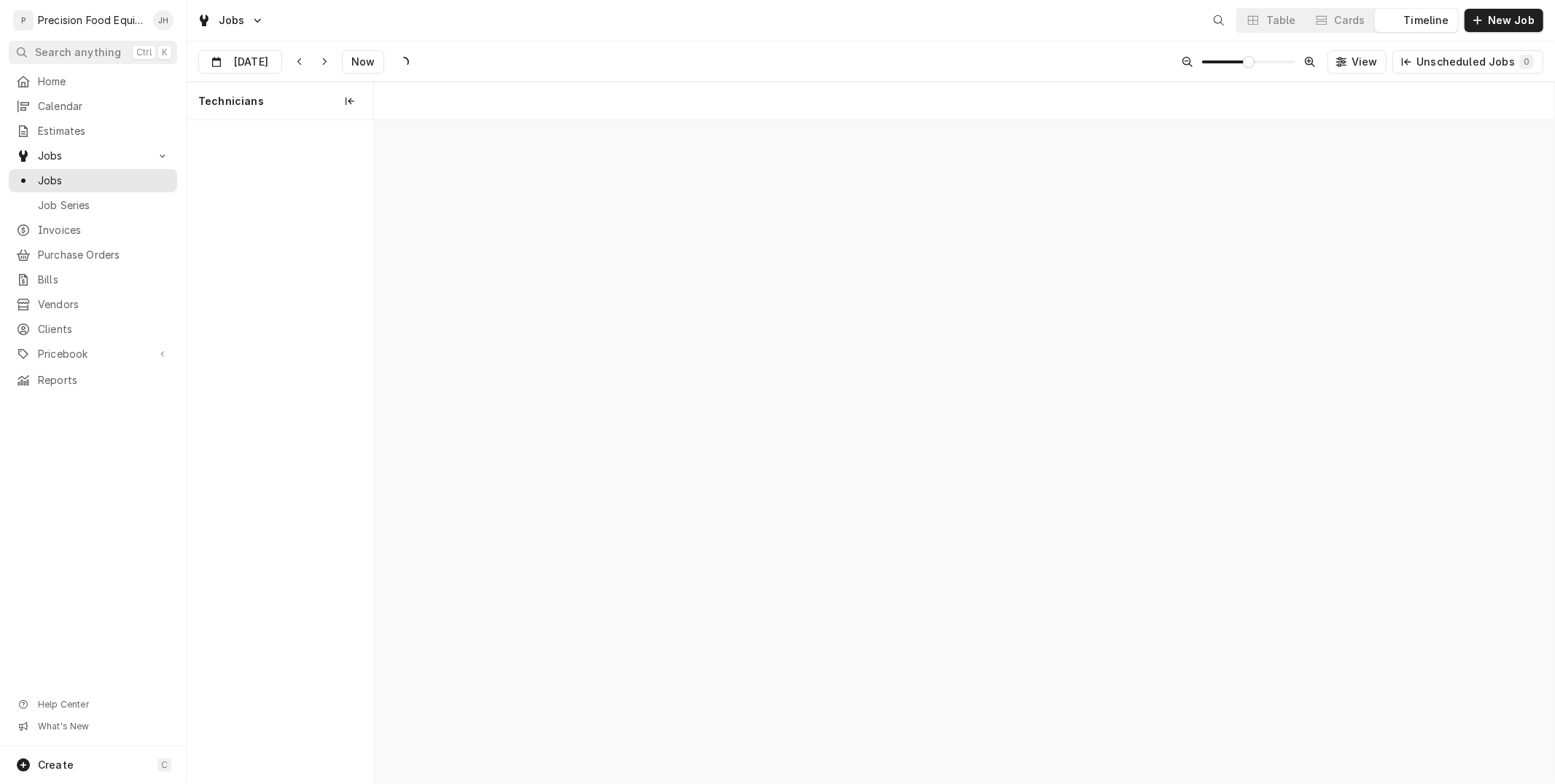
scroll to position [0, 23400]
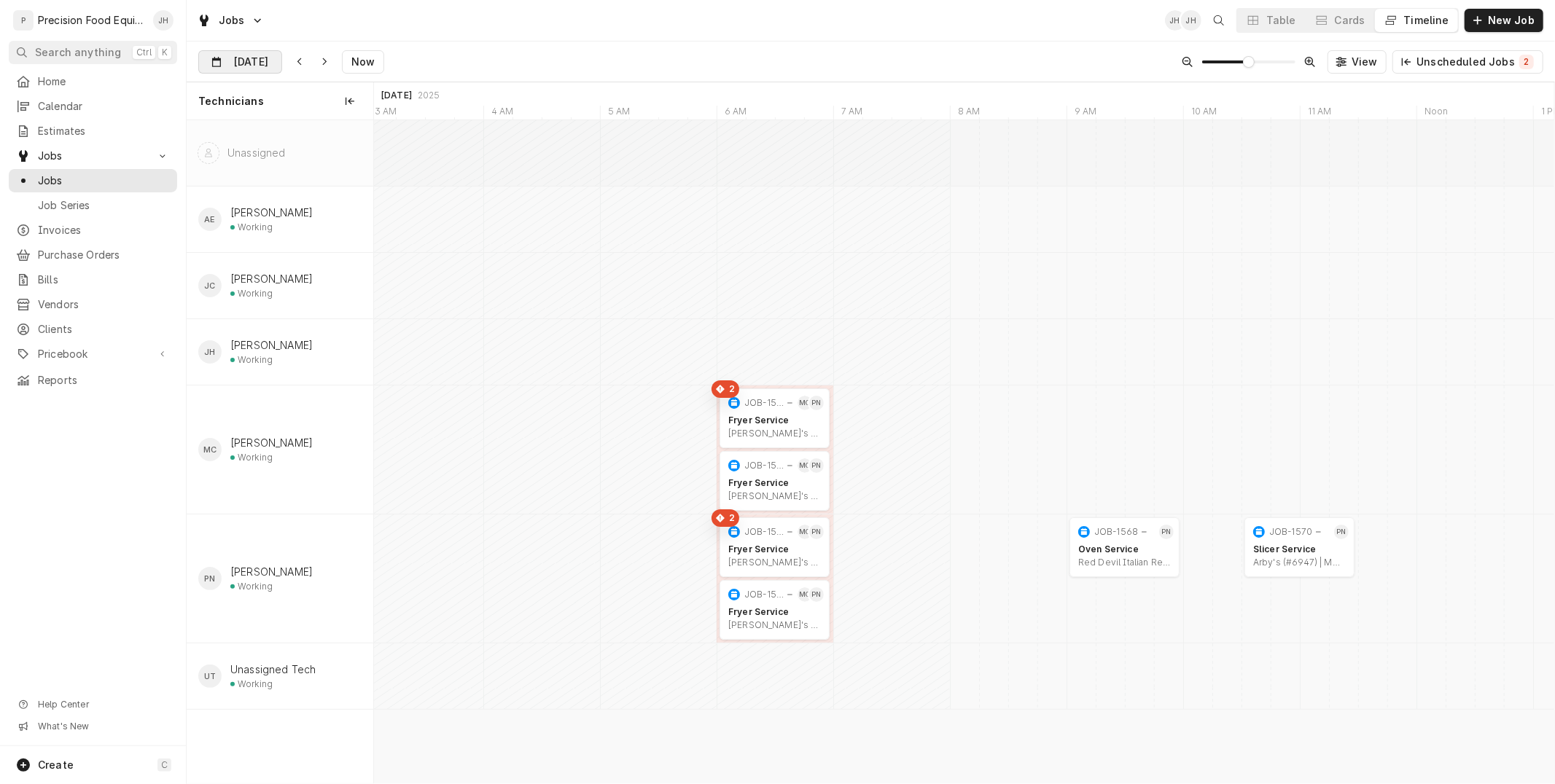
click at [247, 59] on input "Oct 10" at bounding box center [230, 65] width 62 height 28
click at [316, 179] on div "9" at bounding box center [318, 180] width 20 height 20
type input "Oct 9"
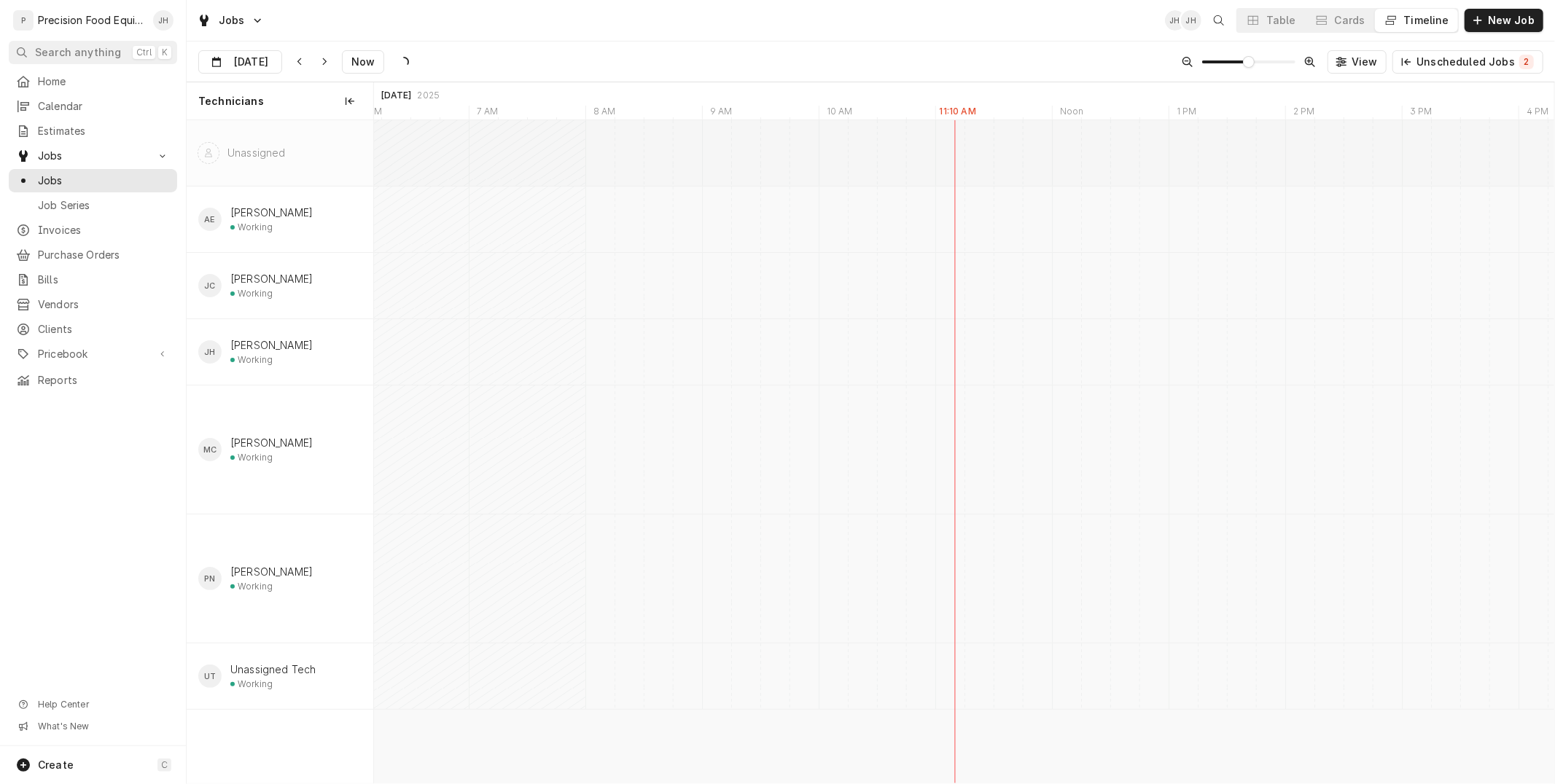
scroll to position [0, 20965]
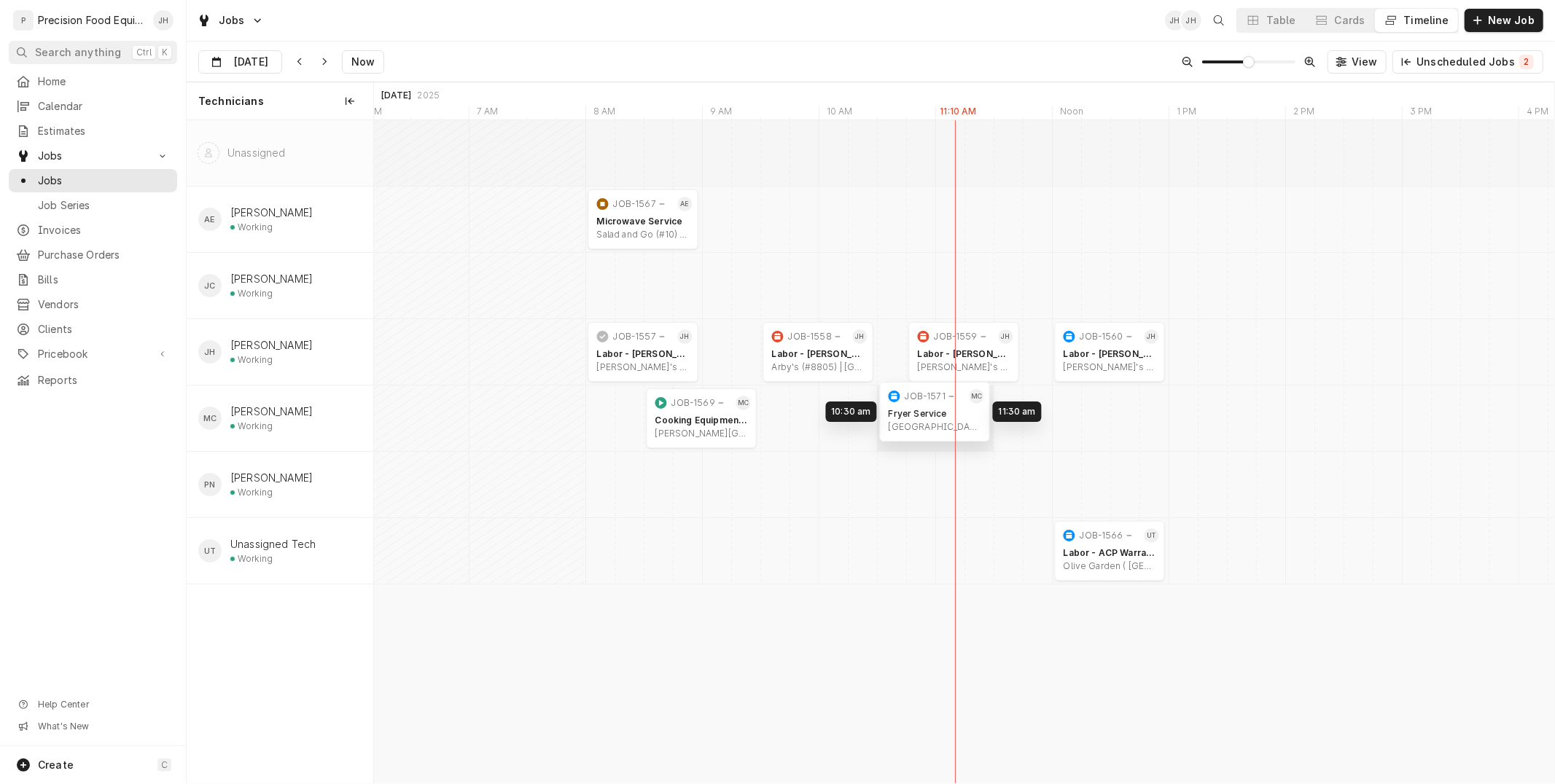
drag, startPoint x: 1157, startPoint y: 423, endPoint x: 927, endPoint y: 416, distance: 230.1
click at [927, 416] on div "8:00 AM 9:00 AM JOB-1567 AE Microwave Service Salad and Go (#10) | Chandler, 85…" at bounding box center [964, 452] width 1180 height 664
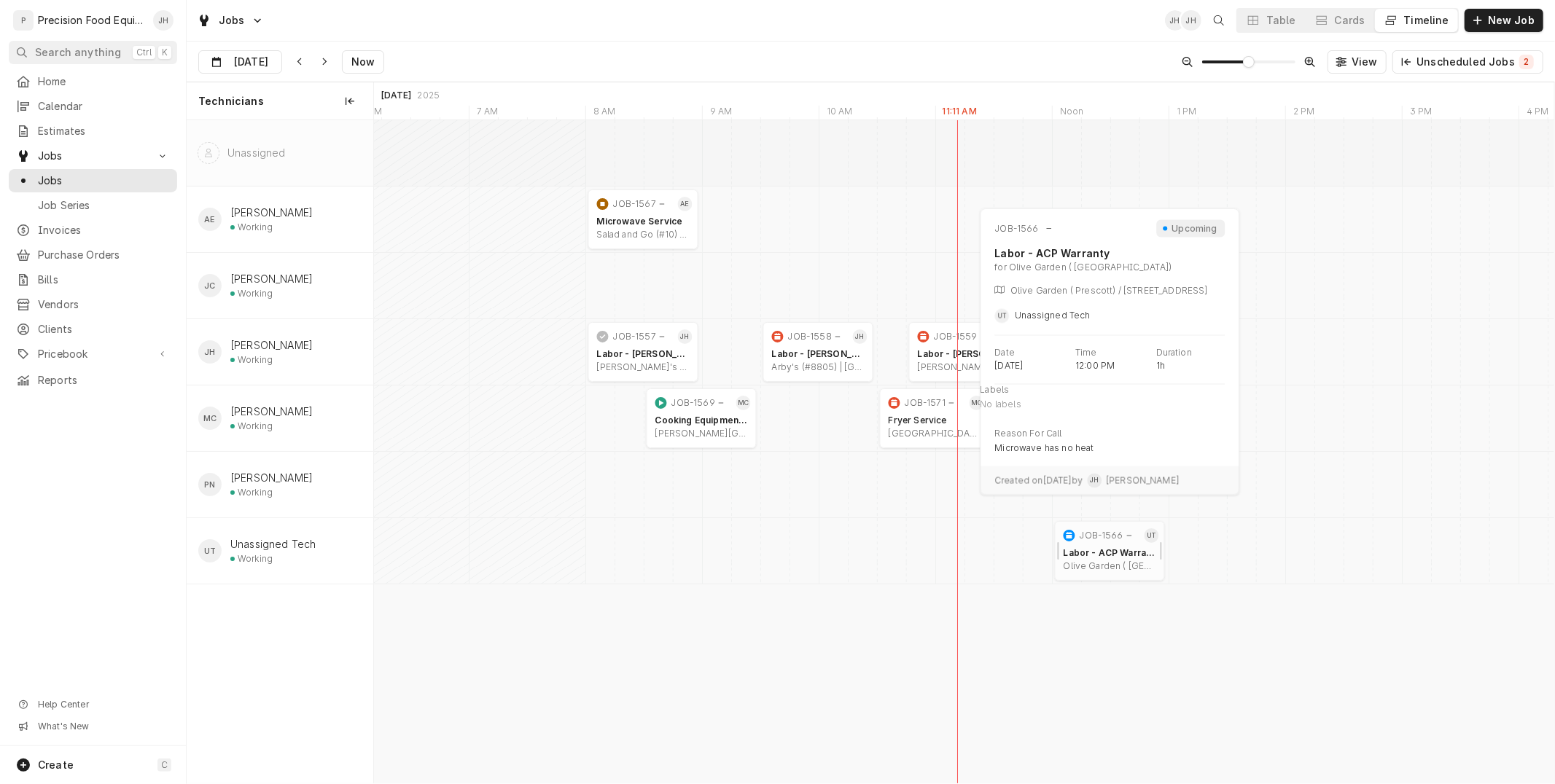
click at [1105, 559] on div "Labor - ACP Warranty Olive Garden ( Prescott) | Prescott, 86301" at bounding box center [1109, 560] width 98 height 31
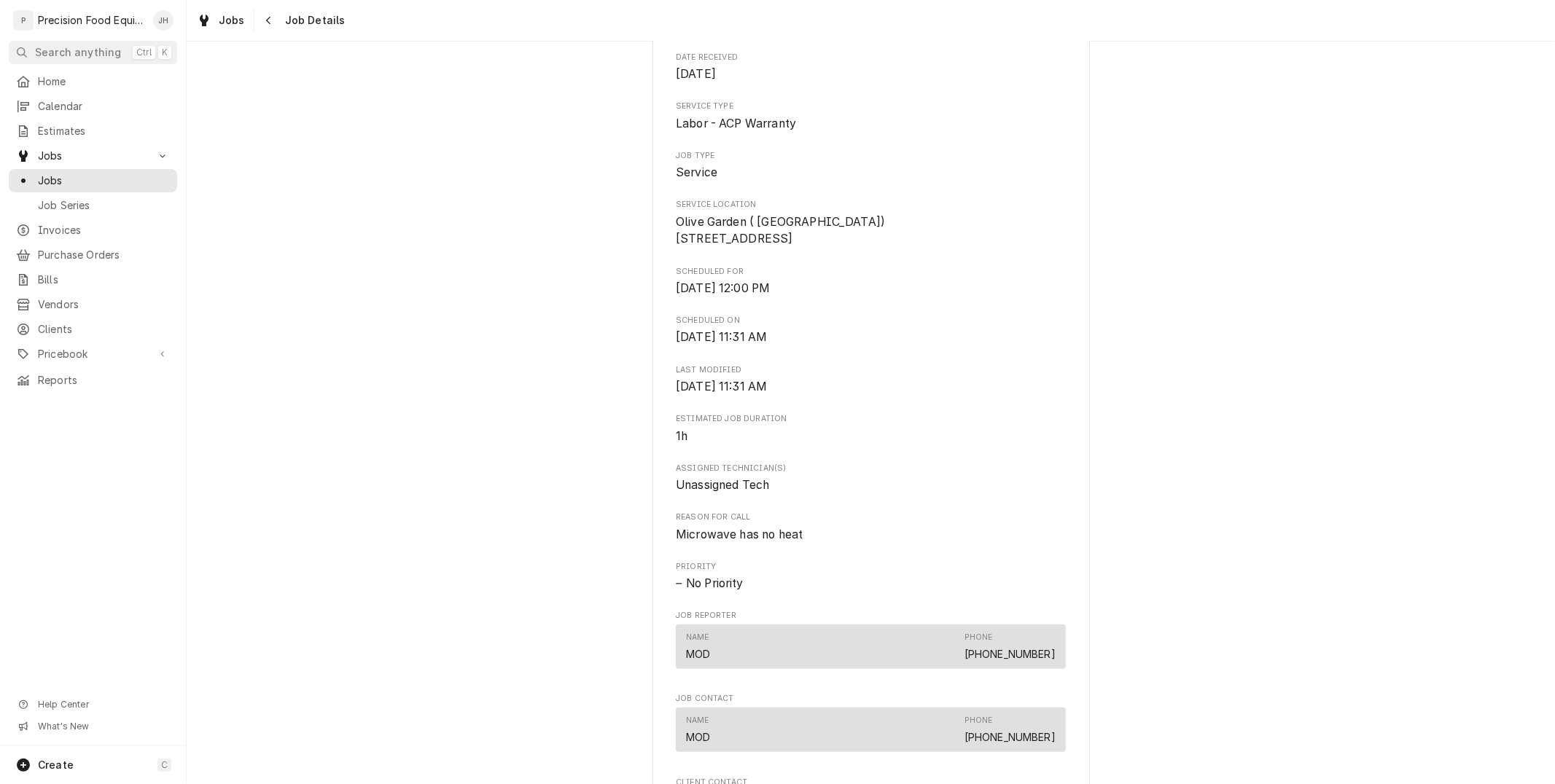
scroll to position [699, 0]
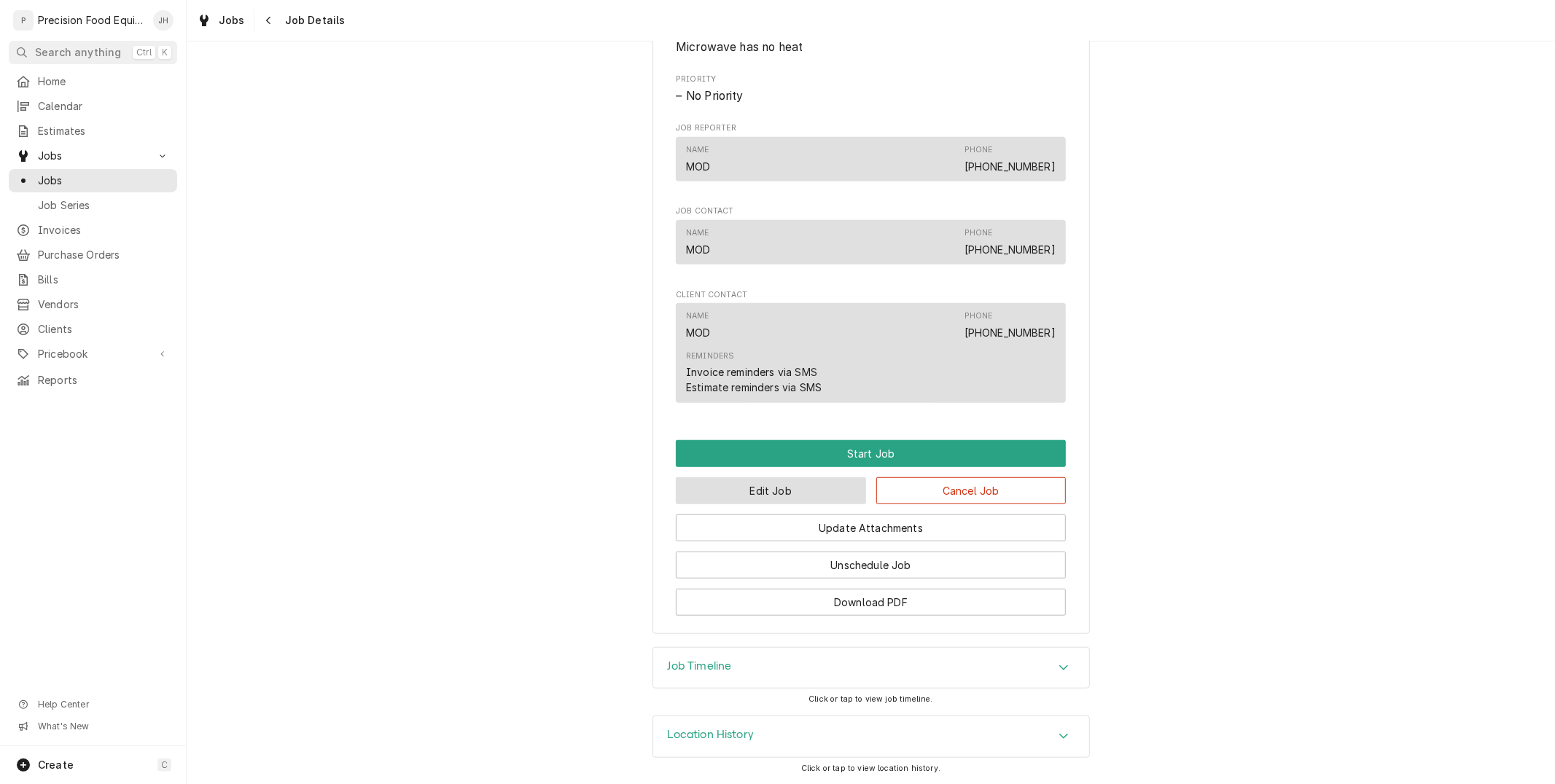
click at [822, 497] on button "Edit Job" at bounding box center [771, 491] width 190 height 27
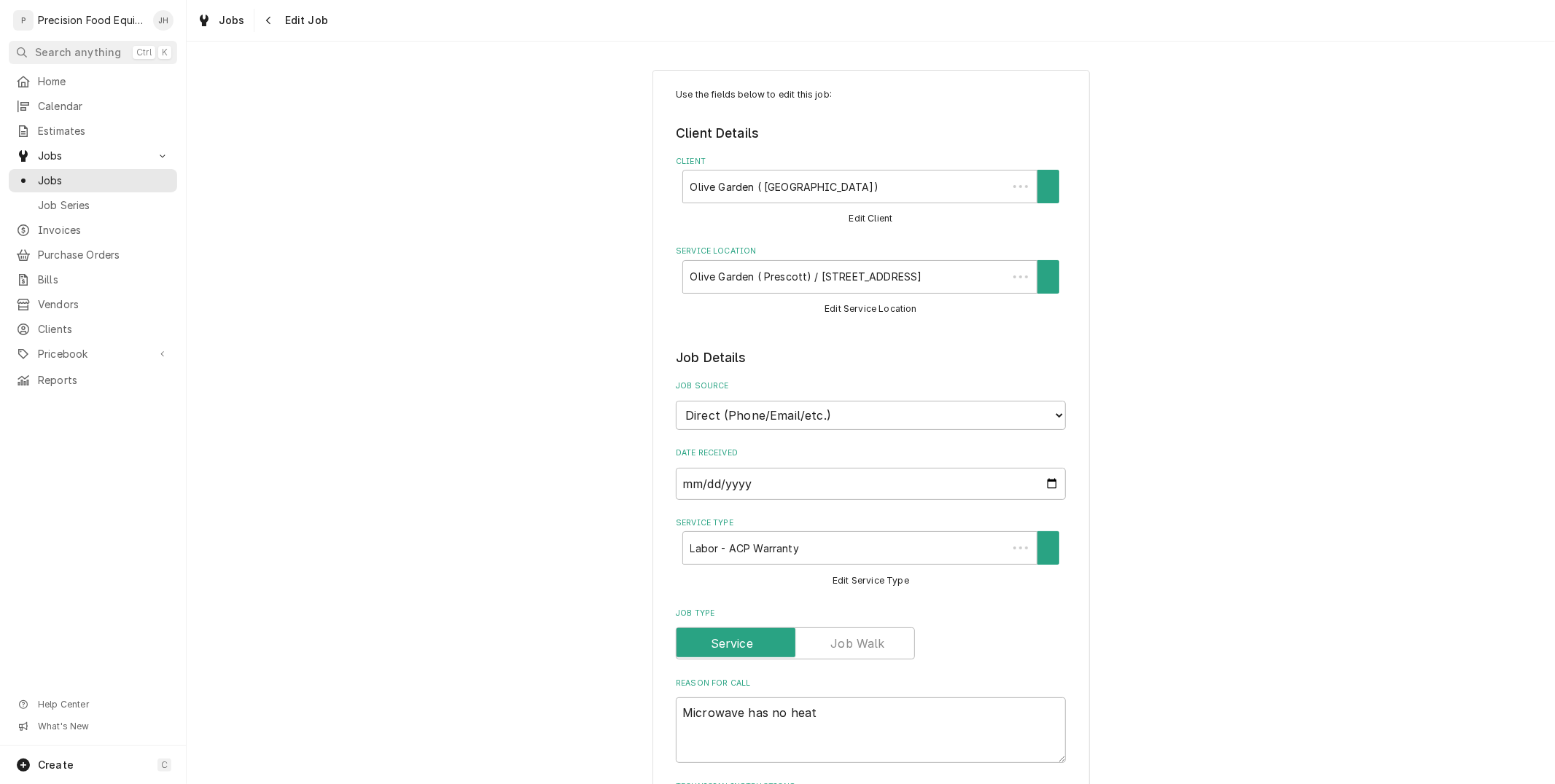
type textarea "x"
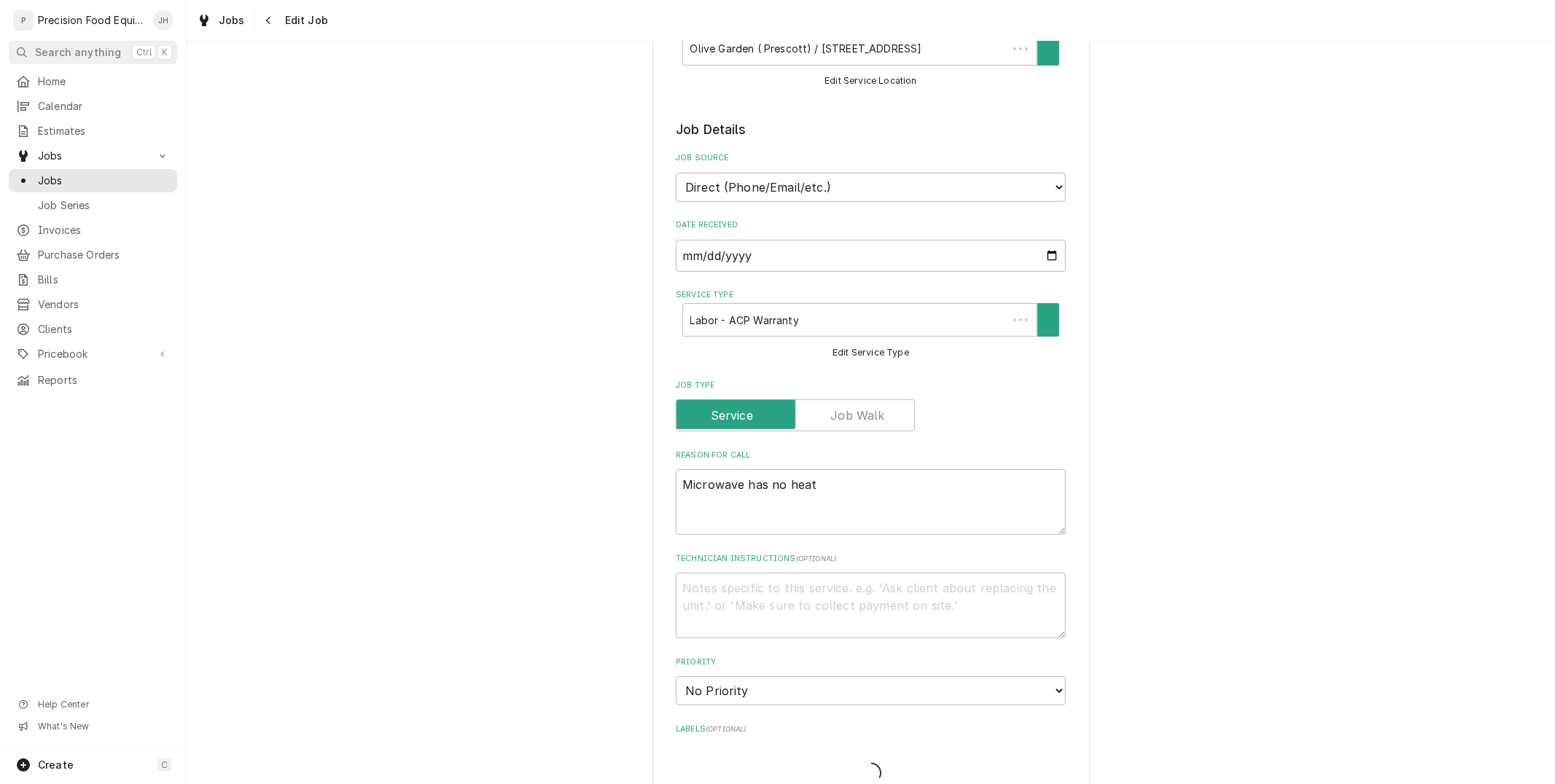
scroll to position [819, 0]
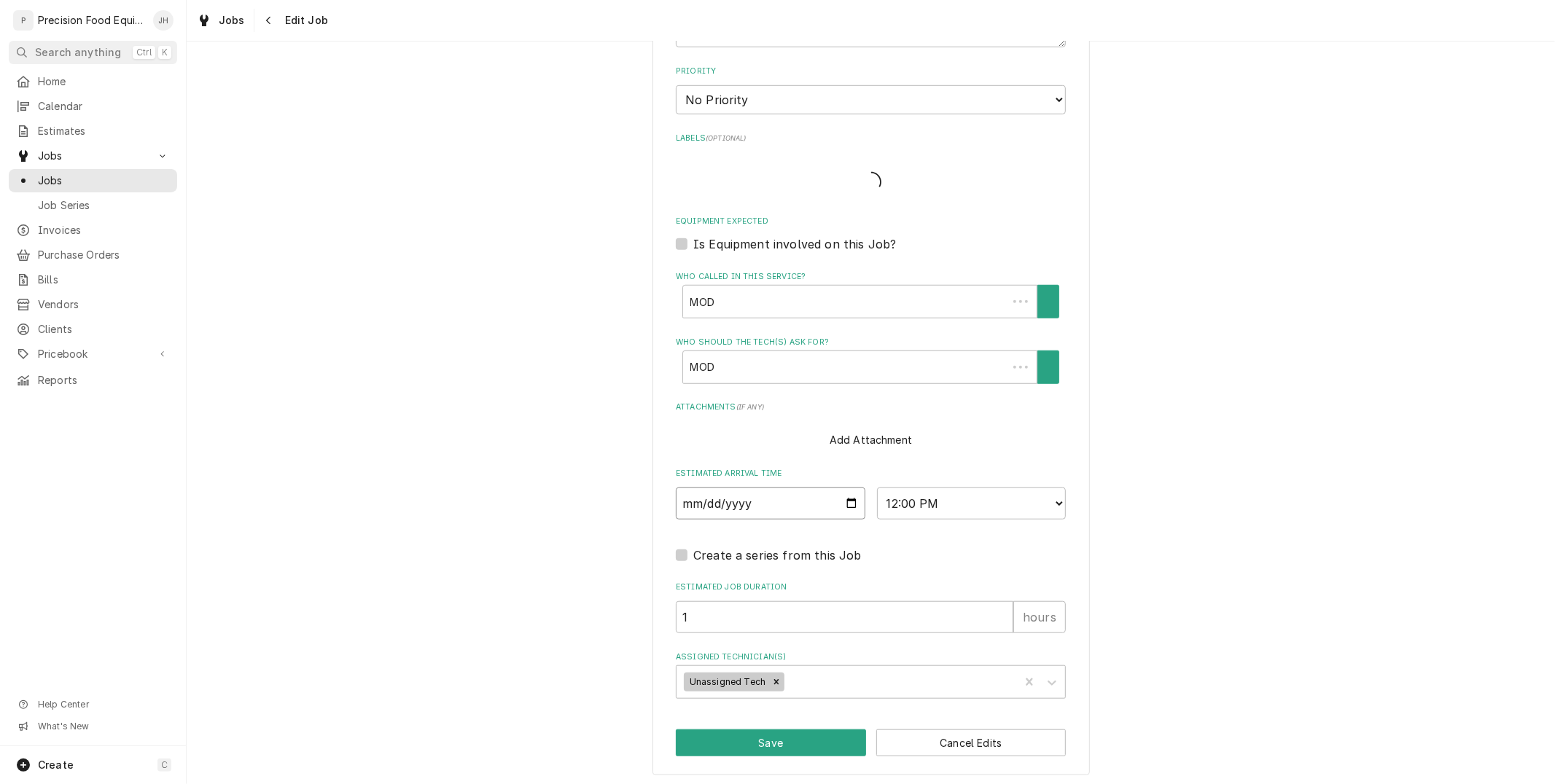
click at [842, 497] on input "[DATE]" at bounding box center [771, 504] width 189 height 32
click at [842, 498] on input "[DATE]" at bounding box center [771, 504] width 189 height 32
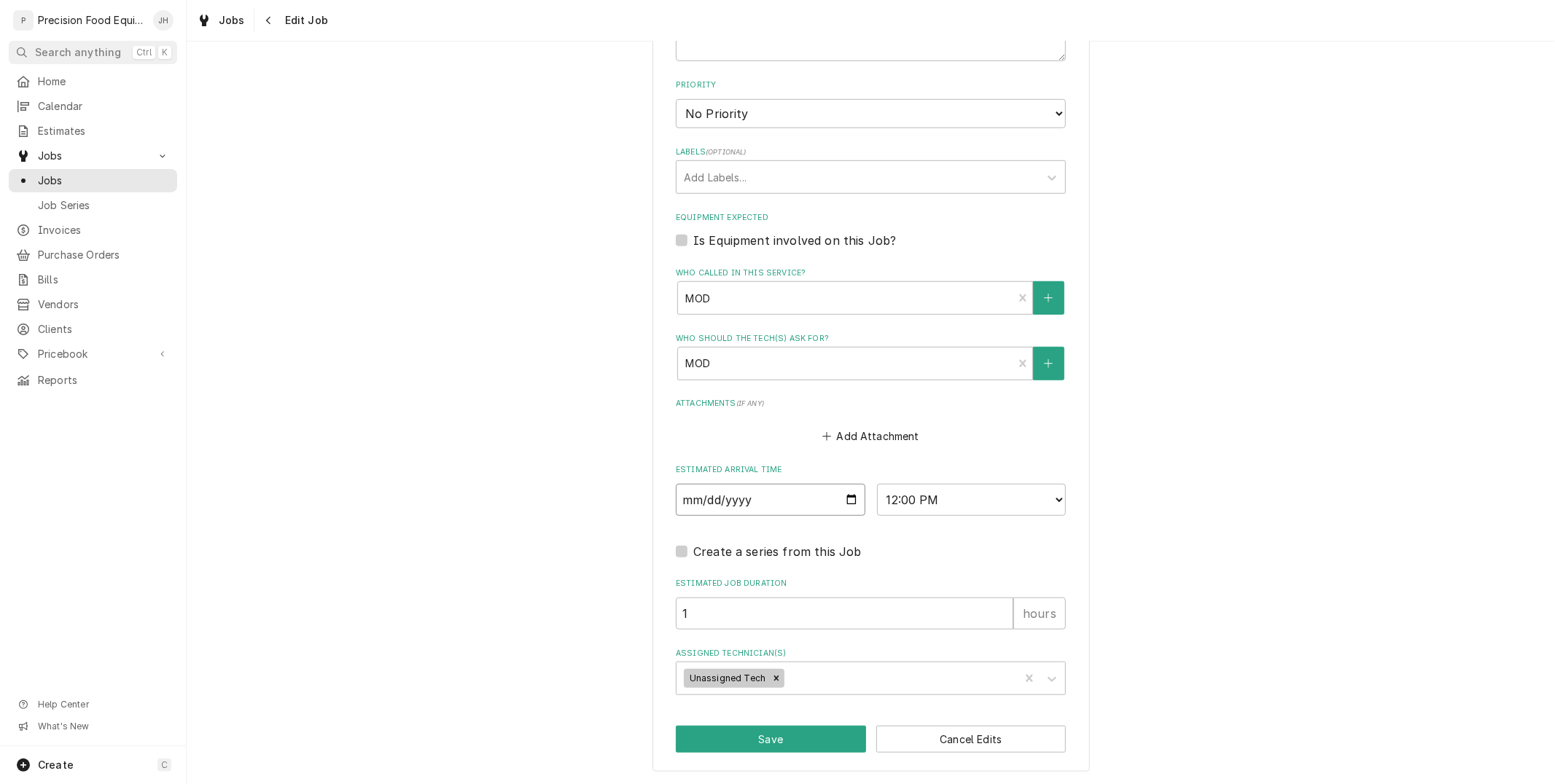
scroll to position [802, 0]
click at [842, 494] on input "[DATE]" at bounding box center [771, 504] width 189 height 32
type input "2025-10-10"
click at [977, 494] on select "AM / PM 6:00 AM 6:15 AM 6:30 AM 6:45 AM 7:00 AM 7:15 AM 7:30 AM 7:45 AM 8:00 AM…" at bounding box center [972, 504] width 189 height 32
type textarea "x"
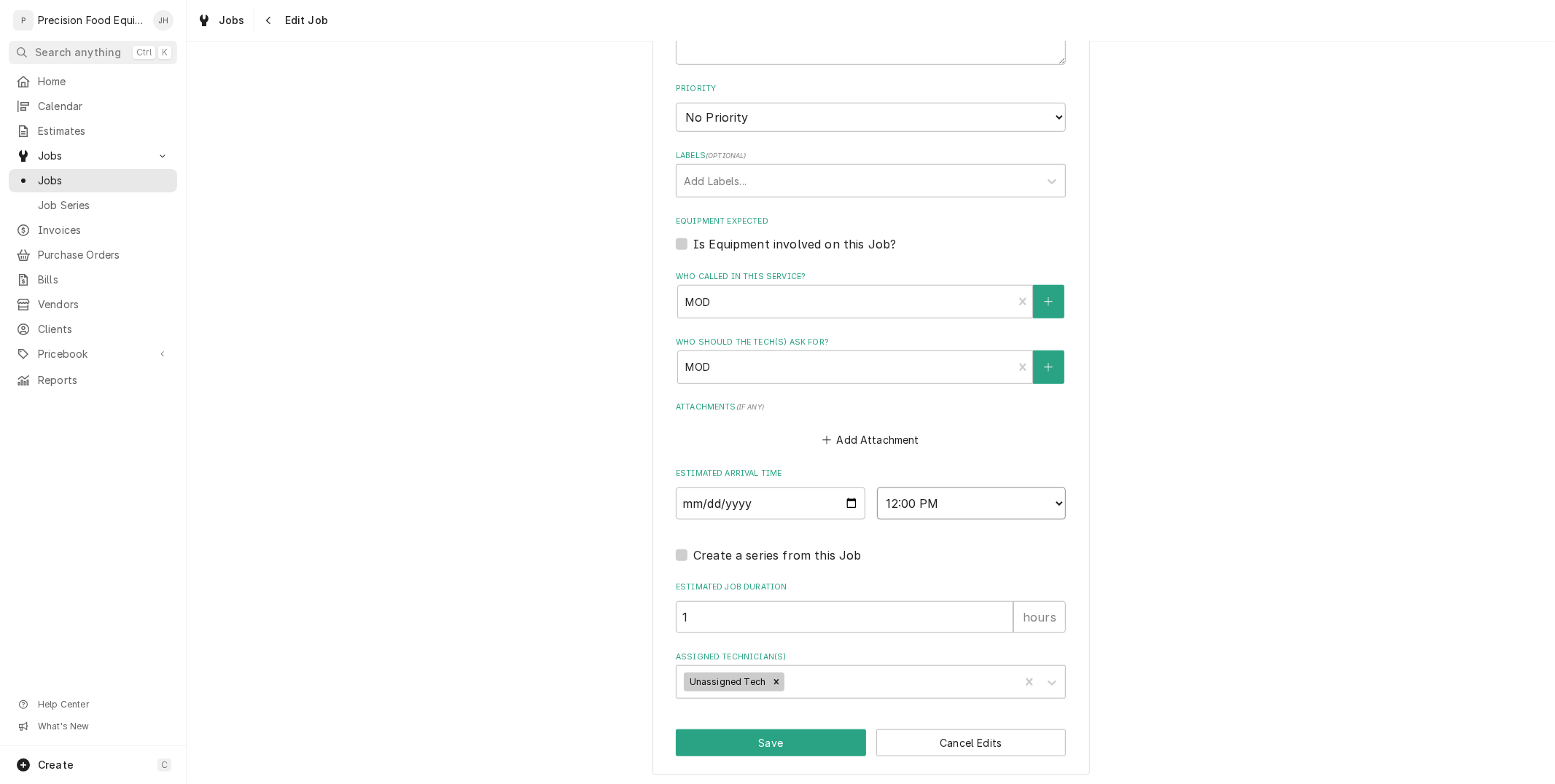
click at [1046, 498] on select "AM / PM 6:00 AM 6:15 AM 6:30 AM 6:45 AM 7:00 AM 7:15 AM 7:30 AM 7:45 AM 8:00 AM…" at bounding box center [972, 504] width 189 height 32
click at [1021, 497] on select "AM / PM 6:00 AM 6:15 AM 6:30 AM 6:45 AM 7:00 AM 7:15 AM 7:30 AM 7:45 AM 8:00 AM…" at bounding box center [972, 504] width 189 height 32
select select "09:00:00"
click at [877, 488] on select "AM / PM 6:00 AM 6:15 AM 6:30 AM 6:45 AM 7:00 AM 7:15 AM 7:30 AM 7:45 AM 8:00 AM…" at bounding box center [972, 504] width 189 height 32
click at [772, 681] on icon "Remove Unassigned Tech" at bounding box center [777, 682] width 10 height 10
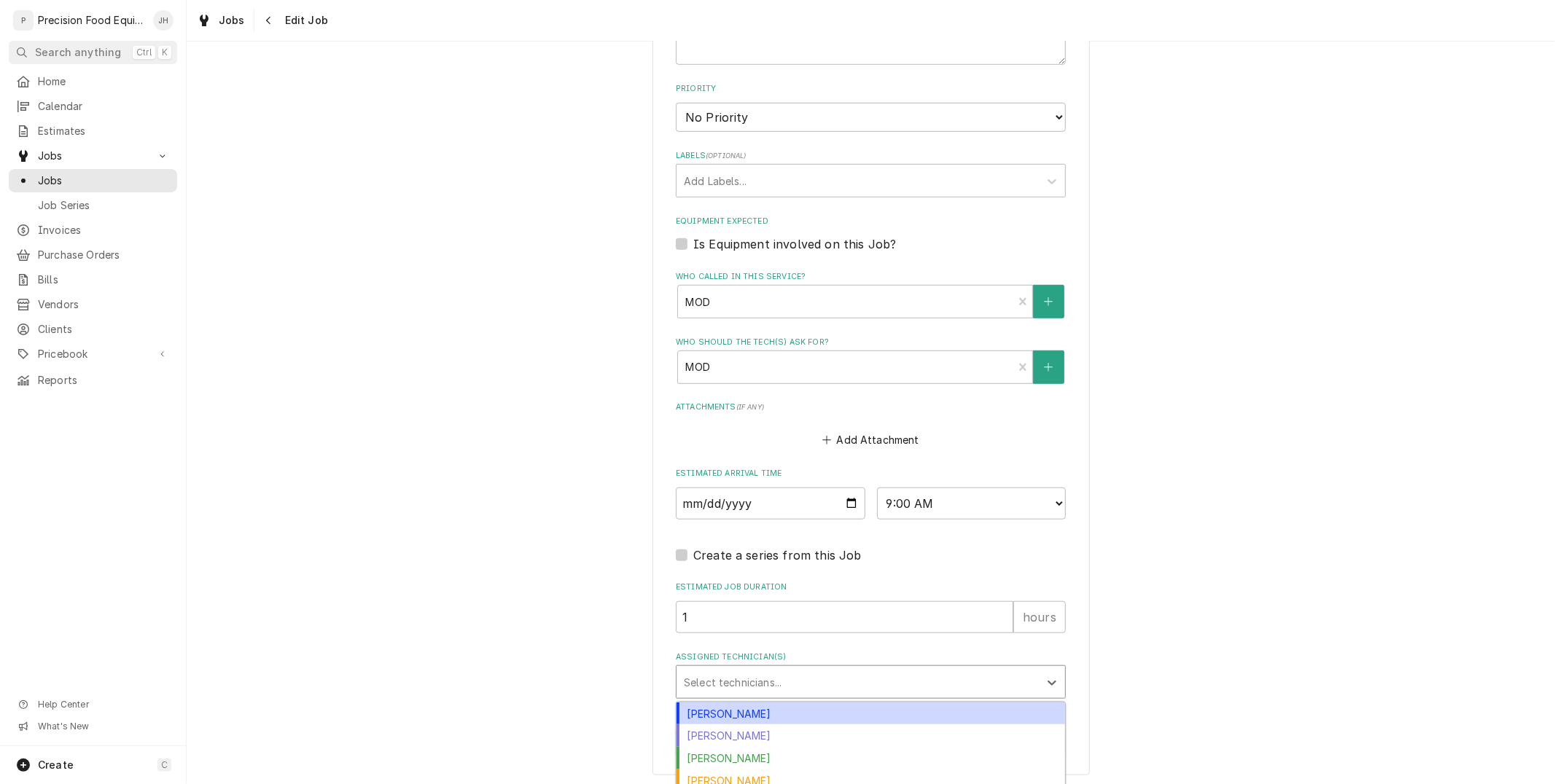
click at [774, 678] on div "Assigned Technician(s)" at bounding box center [858, 682] width 348 height 26
click at [778, 708] on div "Anthony Ellinger" at bounding box center [871, 714] width 388 height 22
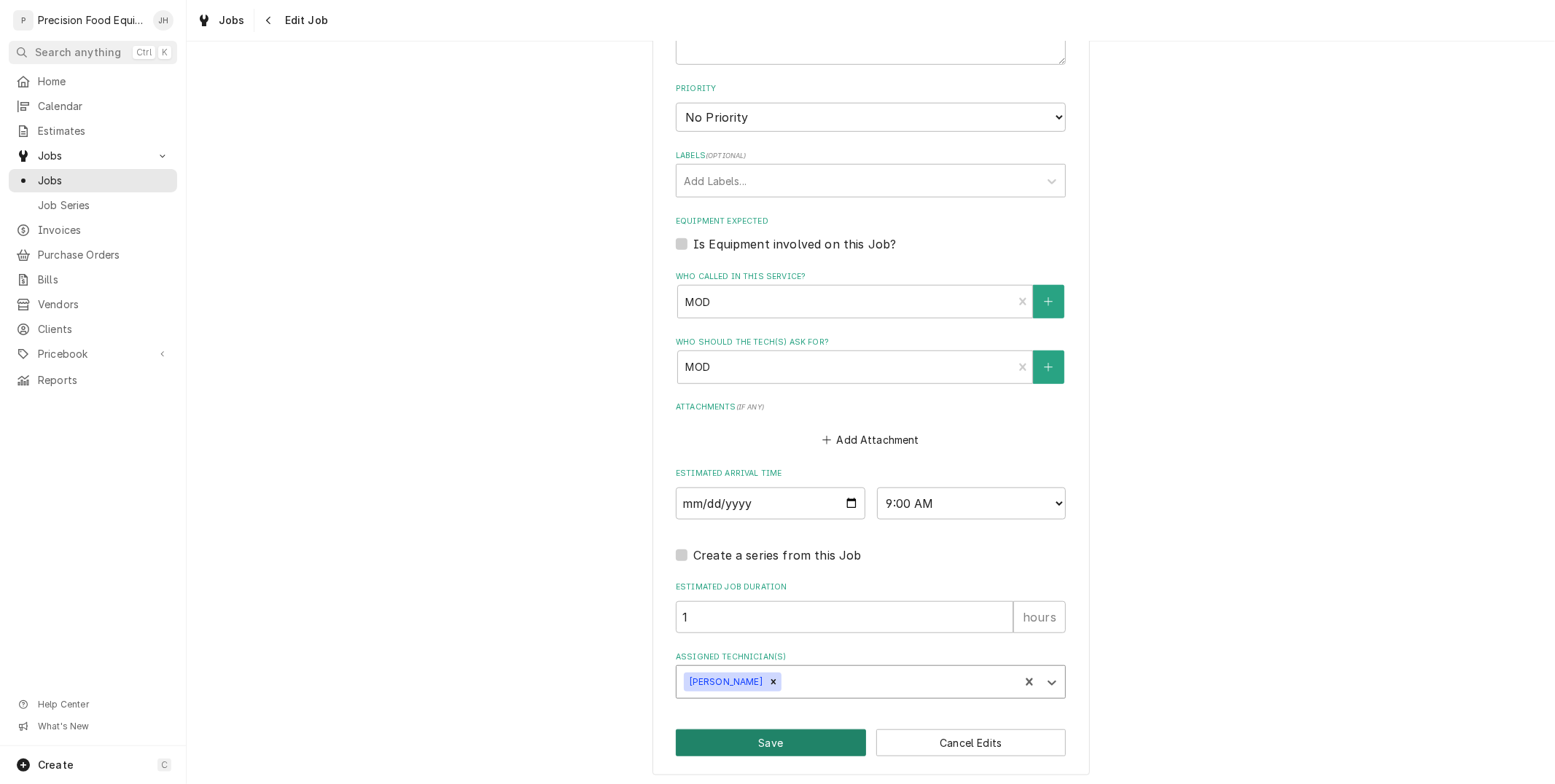
click at [814, 742] on button "Save" at bounding box center [771, 743] width 190 height 27
type textarea "x"
